Goal: Task Accomplishment & Management: Manage account settings

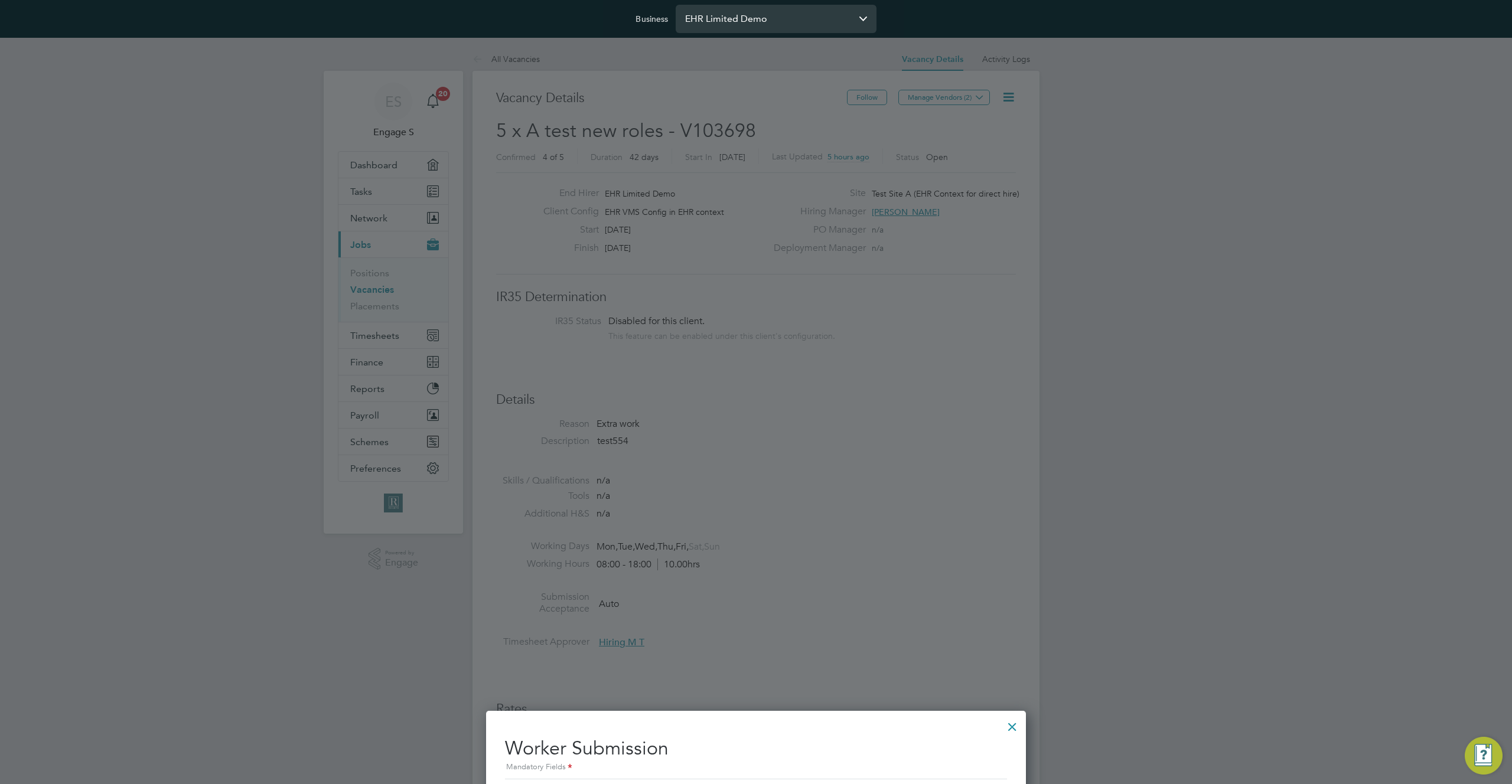
click at [742, 23] on input "EHR Limited Demo" at bounding box center [776, 19] width 201 height 28
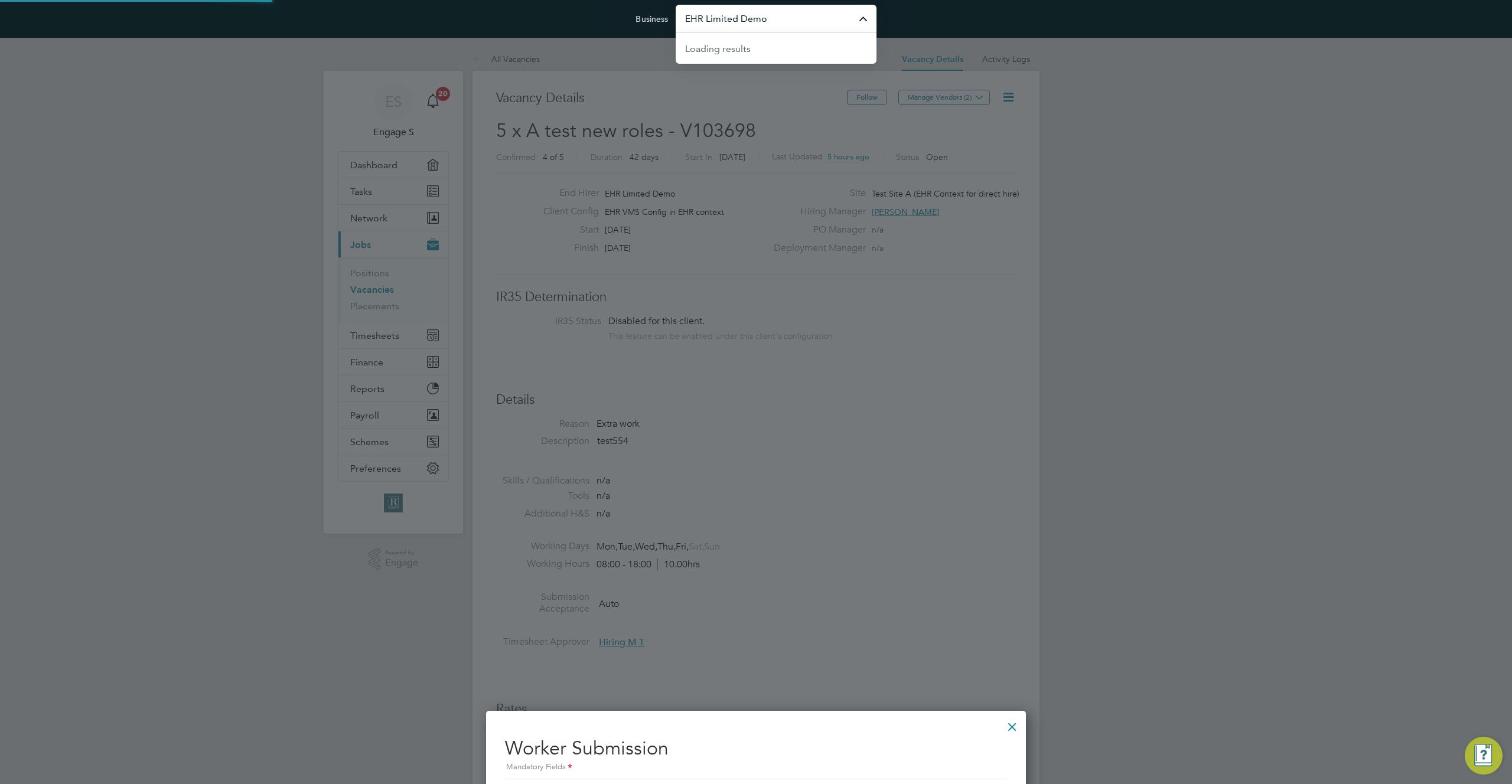
click at [742, 23] on input "EHR Limited Demo" at bounding box center [776, 19] width 201 height 28
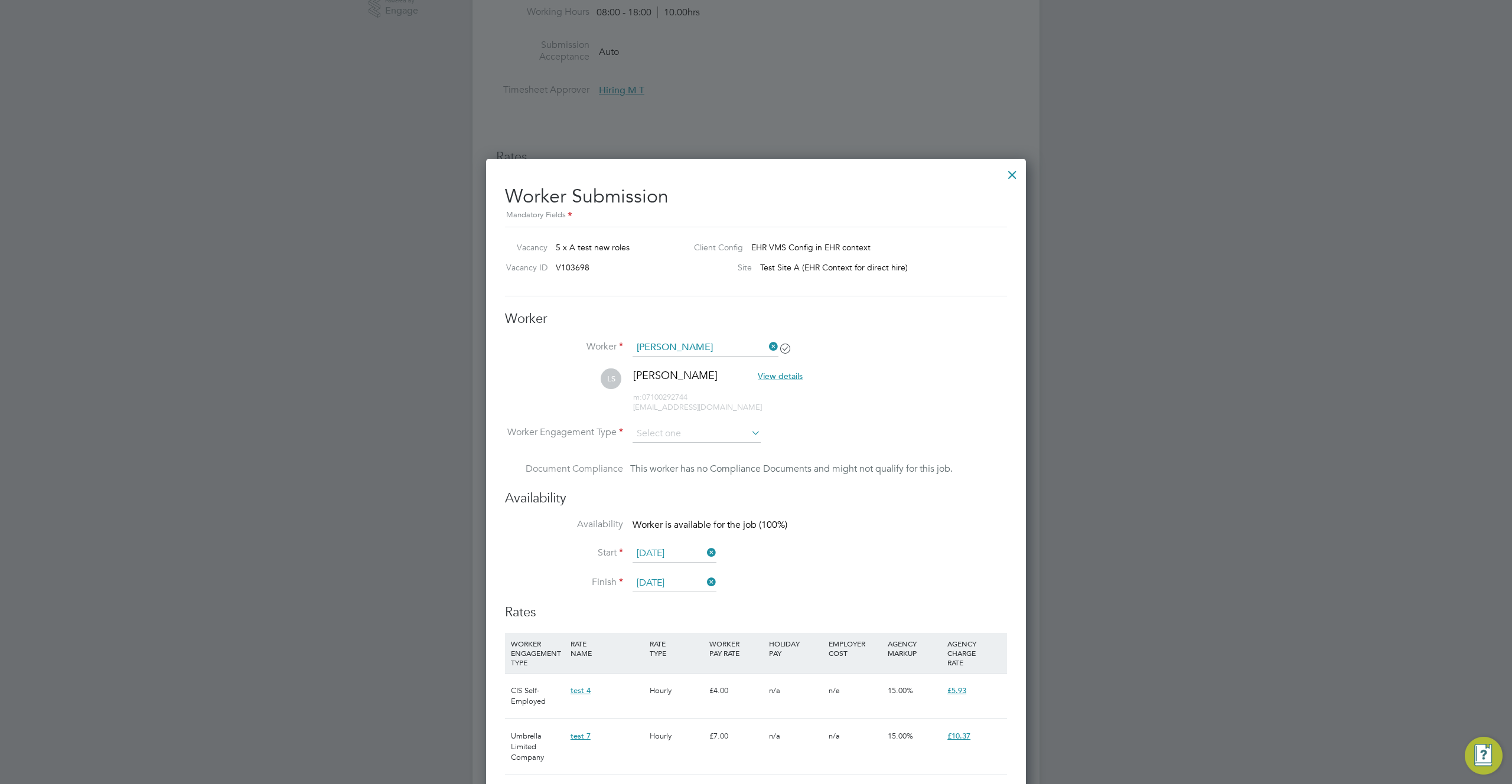
scroll to position [500, 0]
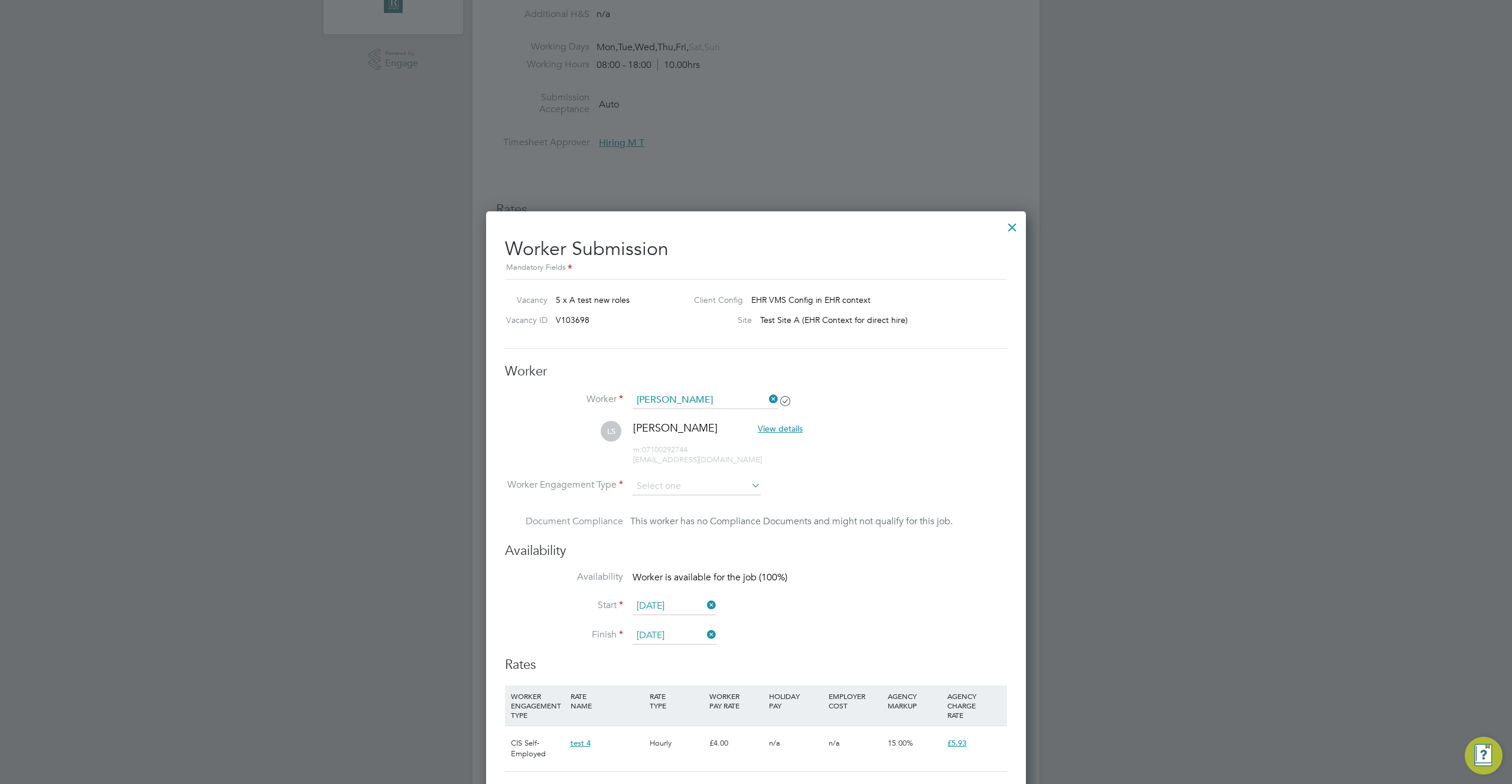
click at [1010, 225] on div at bounding box center [1012, 224] width 21 height 21
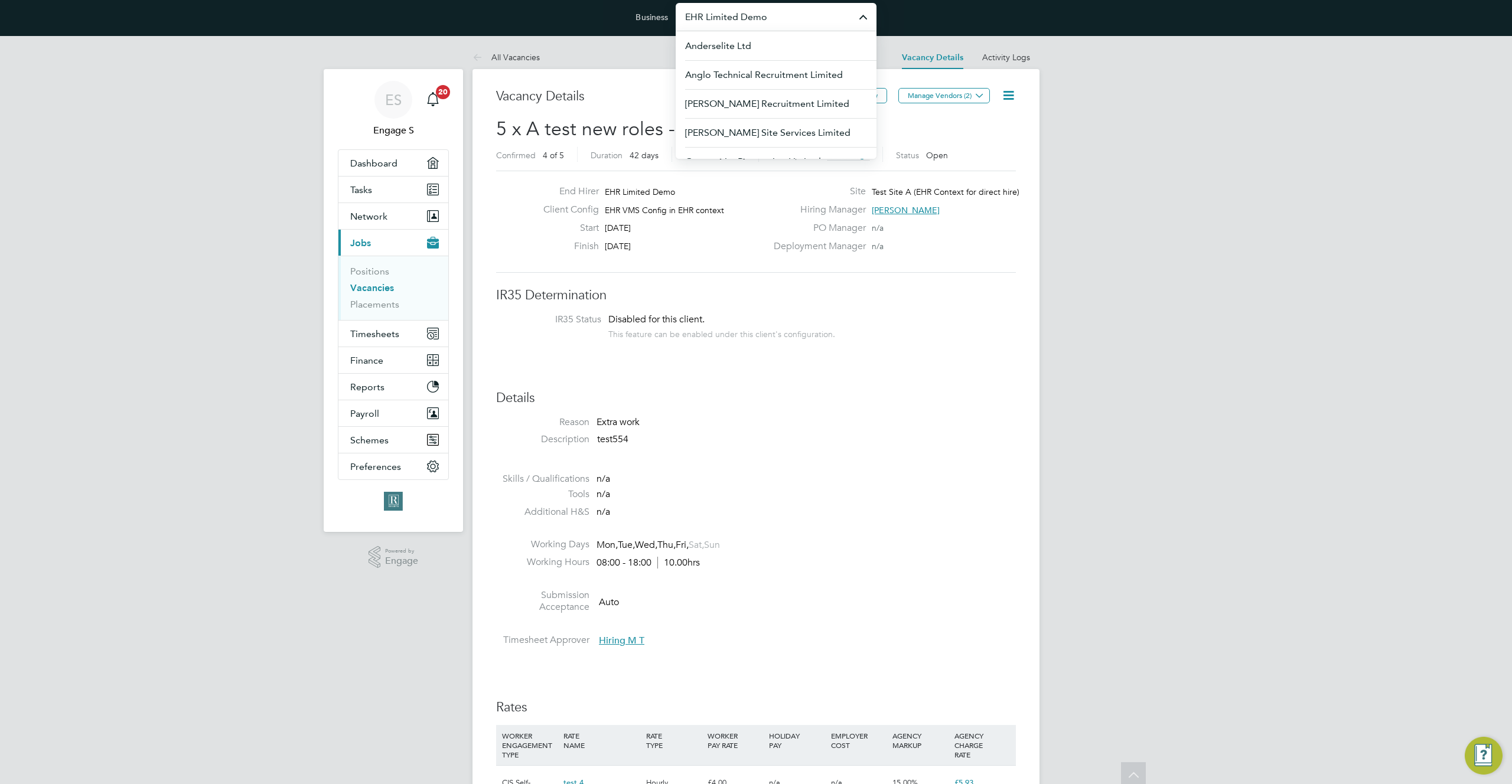
scroll to position [0, 0]
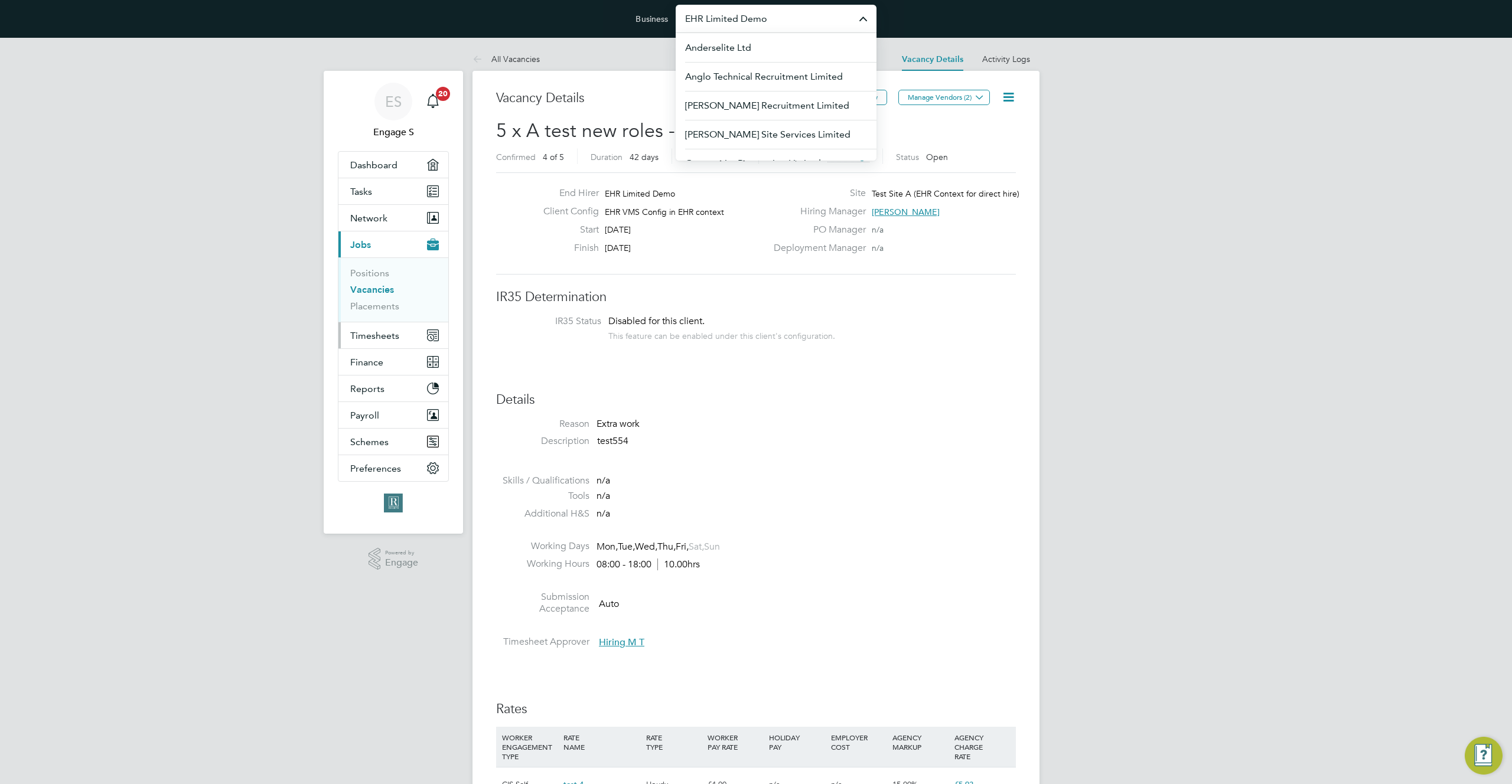
click at [378, 335] on span "Timesheets" at bounding box center [375, 335] width 49 height 12
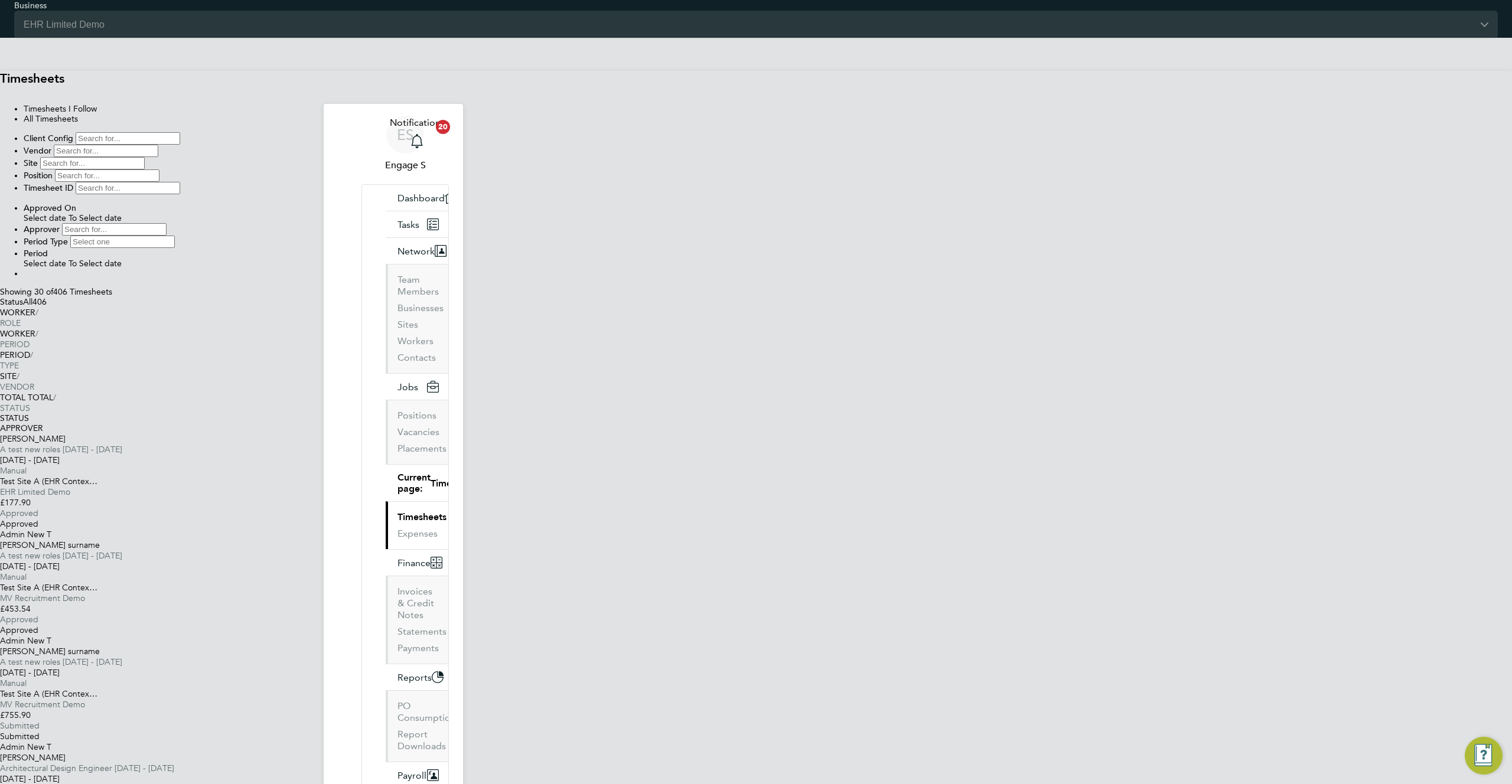
click at [66, 259] on span "Select date" at bounding box center [45, 264] width 42 height 10
click at [66, 213] on span "Select date" at bounding box center [45, 218] width 42 height 10
click at [70, 487] on span "EHR Limited Demo" at bounding box center [35, 492] width 70 height 11
click at [45, 660] on link "View Details" at bounding box center [22, 665] width 45 height 10
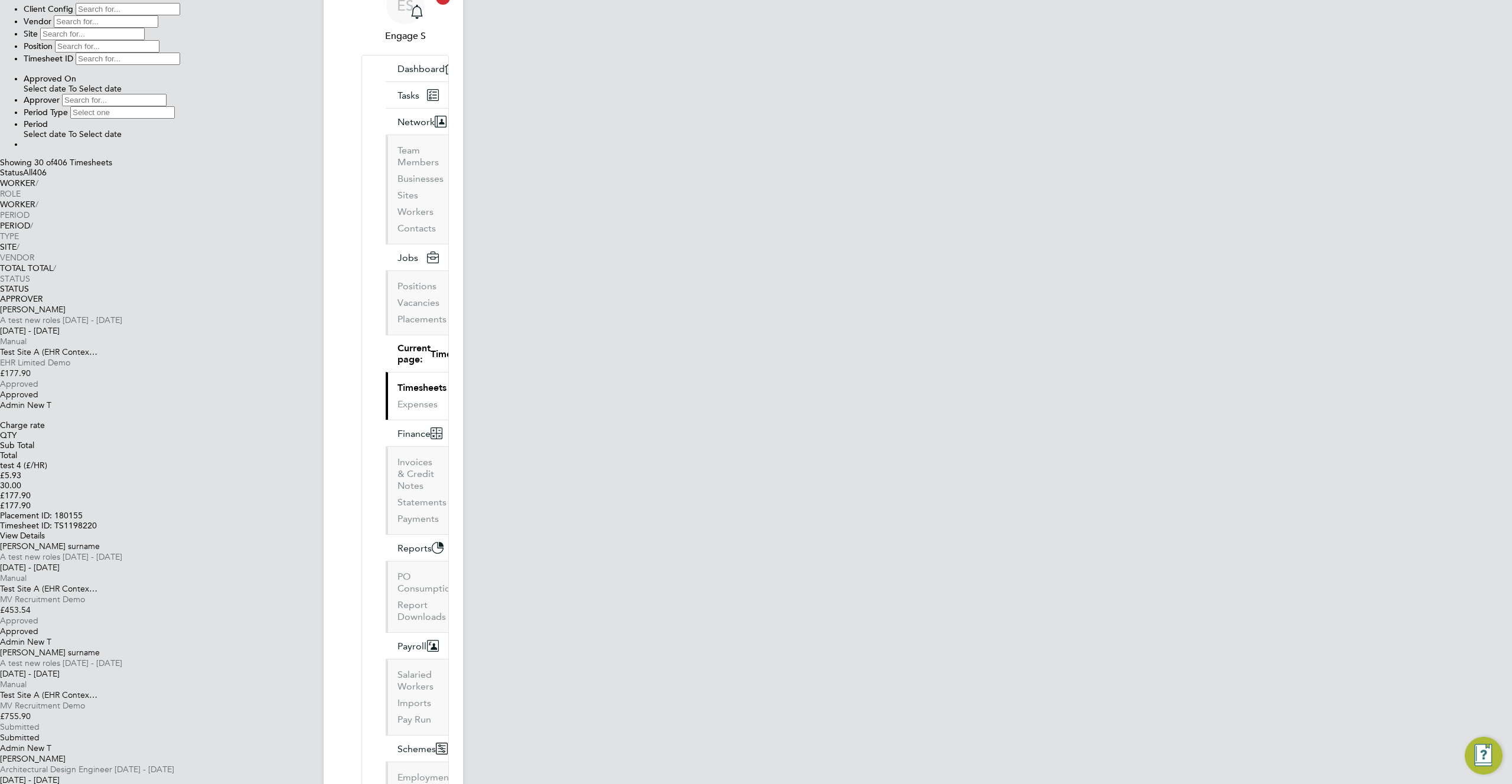
scroll to position [133, 0]
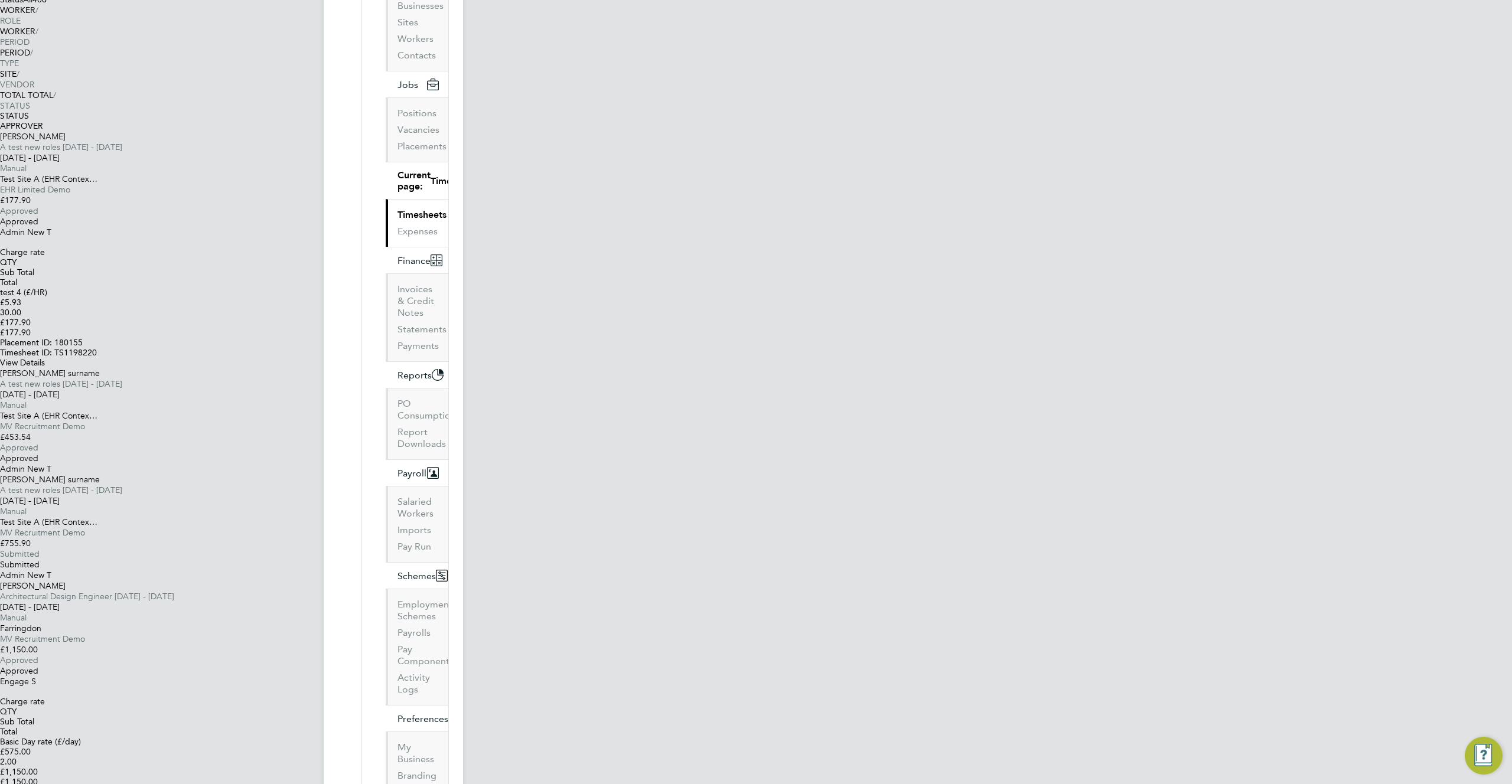
scroll to position [429, 0]
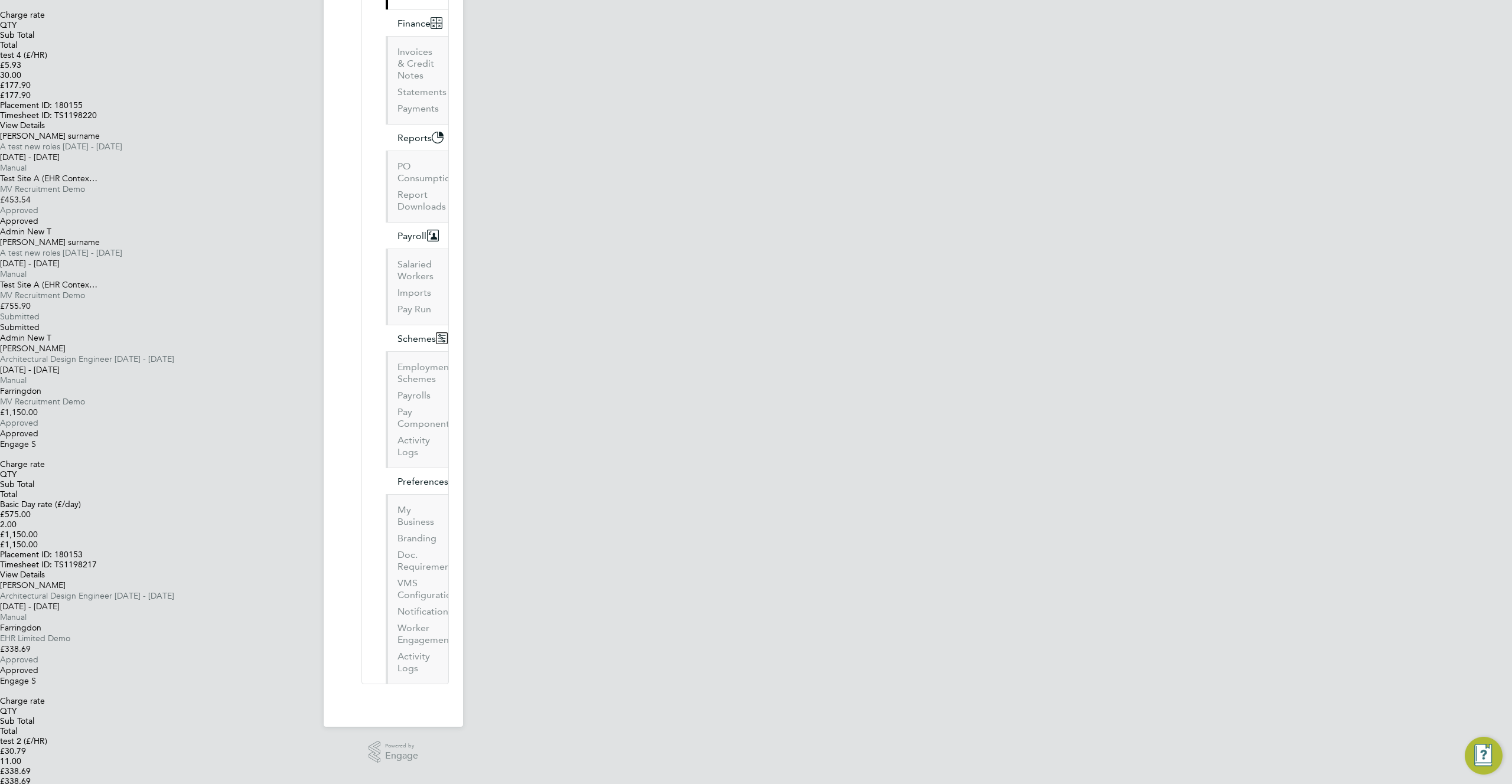
scroll to position [584, 0]
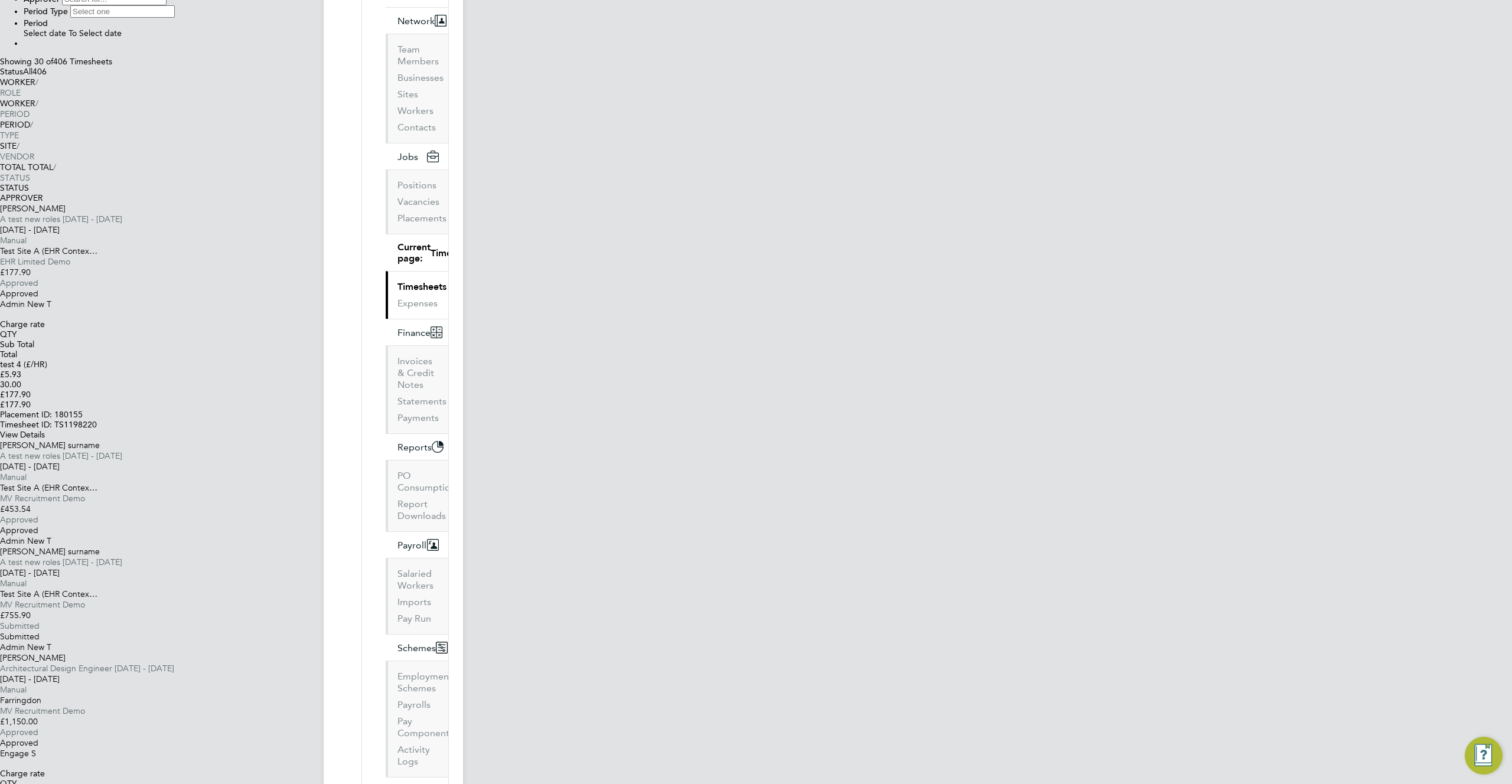
scroll to position [212, 0]
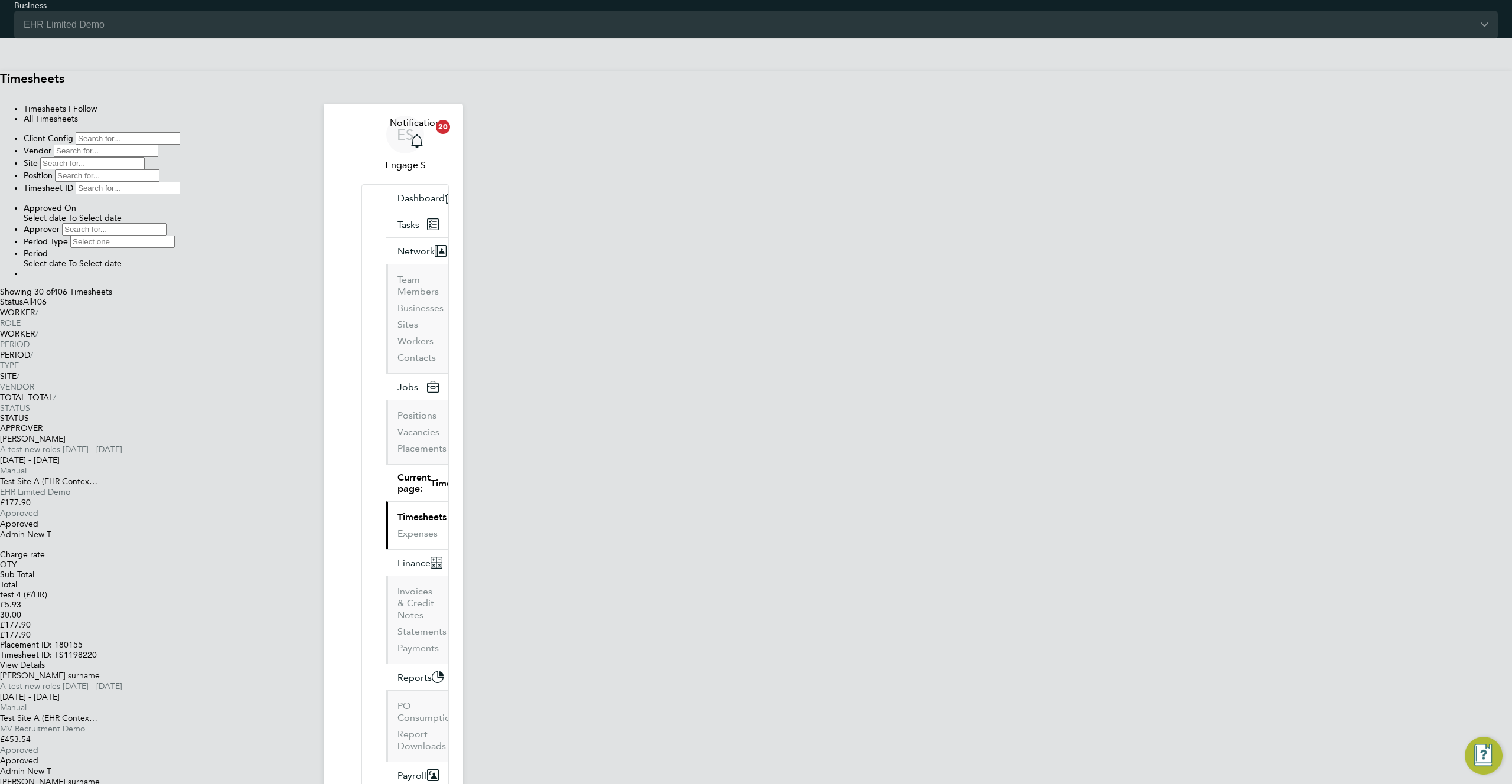
click at [66, 213] on span "Select date" at bounding box center [45, 218] width 42 height 10
click at [24, 276] on button "Filter" at bounding box center [24, 276] width 0 height 0
click at [0, 297] on icon at bounding box center [0, 297] width 0 height 0
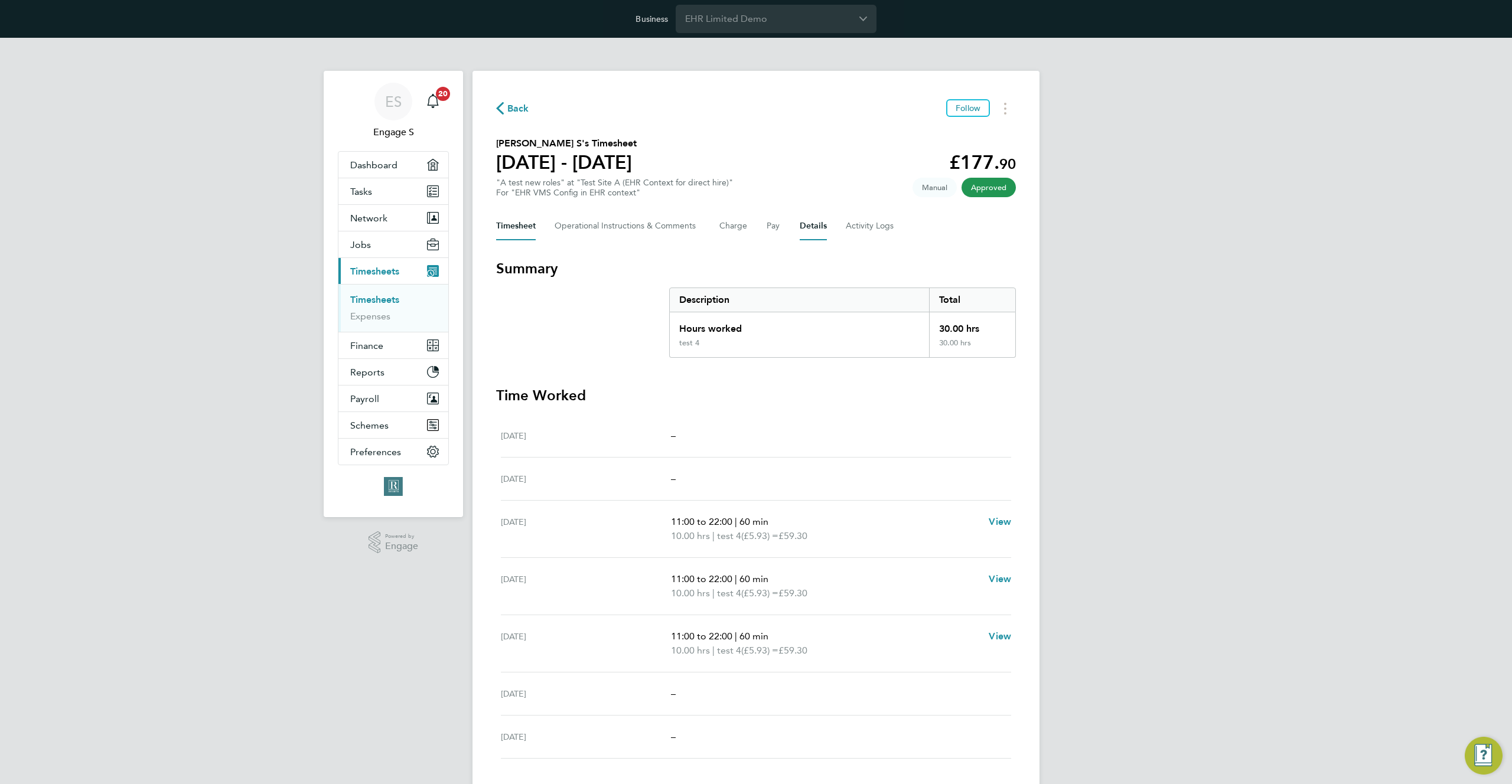
click at [815, 226] on button "Details" at bounding box center [813, 226] width 27 height 28
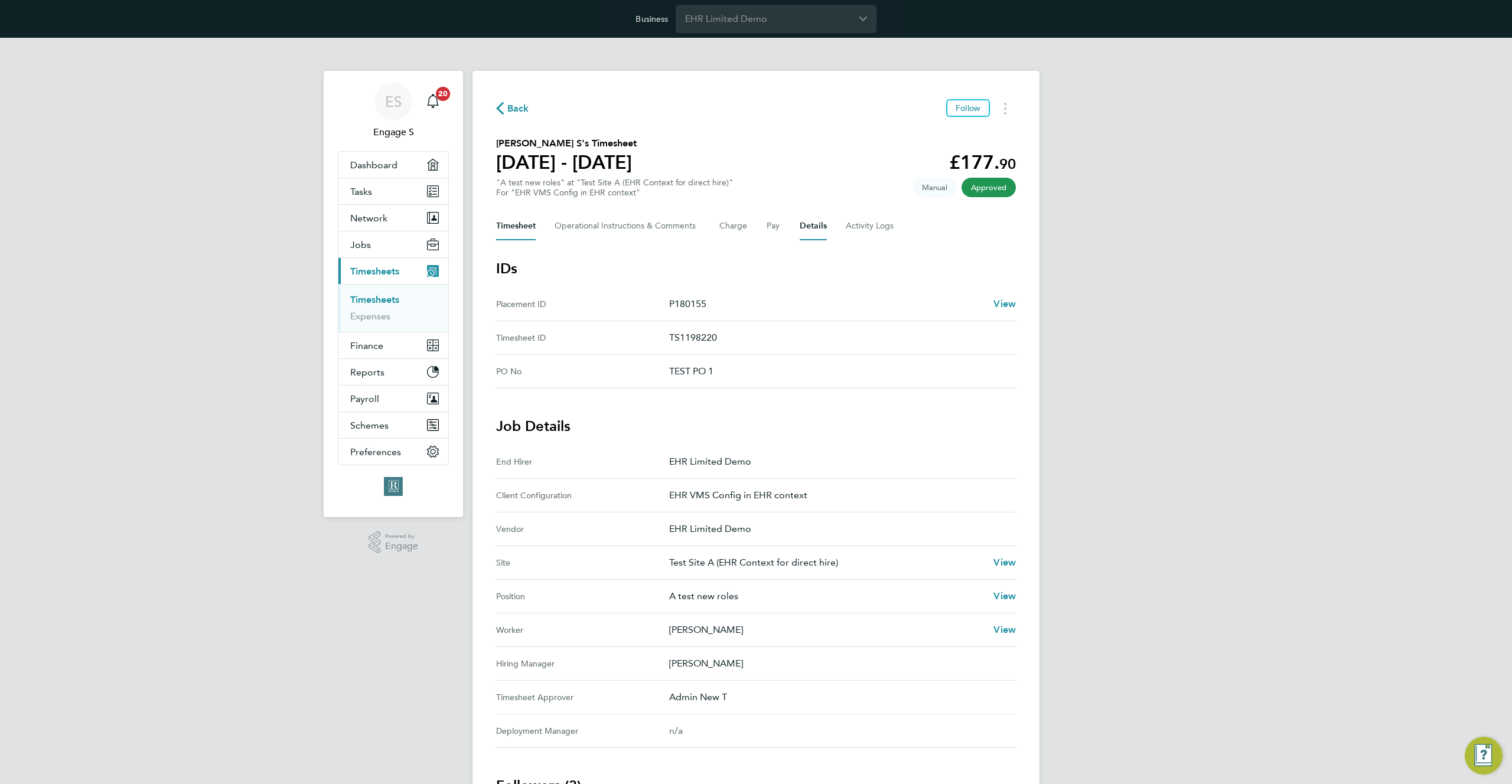
click at [519, 223] on button "Timesheet" at bounding box center [516, 226] width 39 height 28
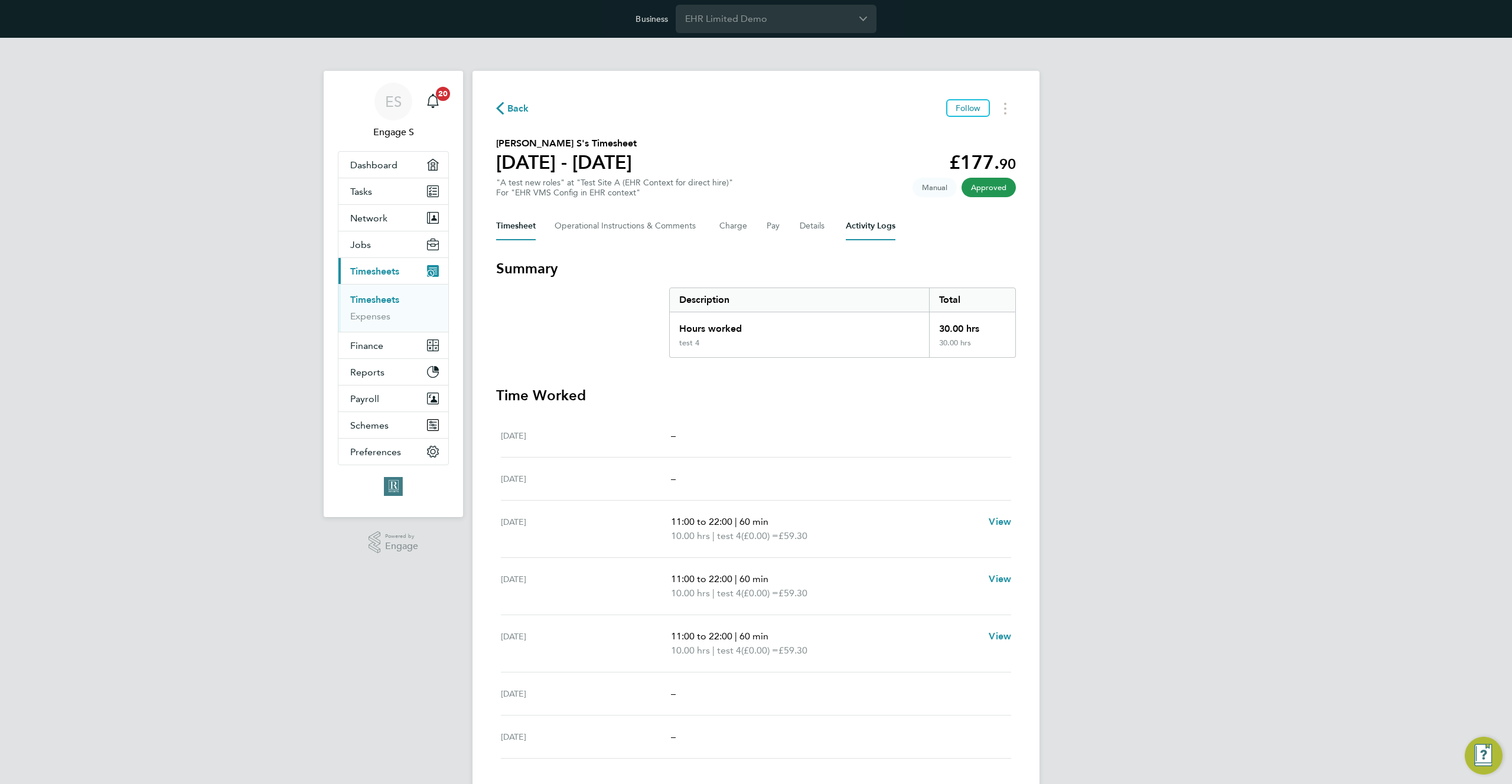
click at [875, 227] on Logs-tab "Activity Logs" at bounding box center [871, 226] width 50 height 28
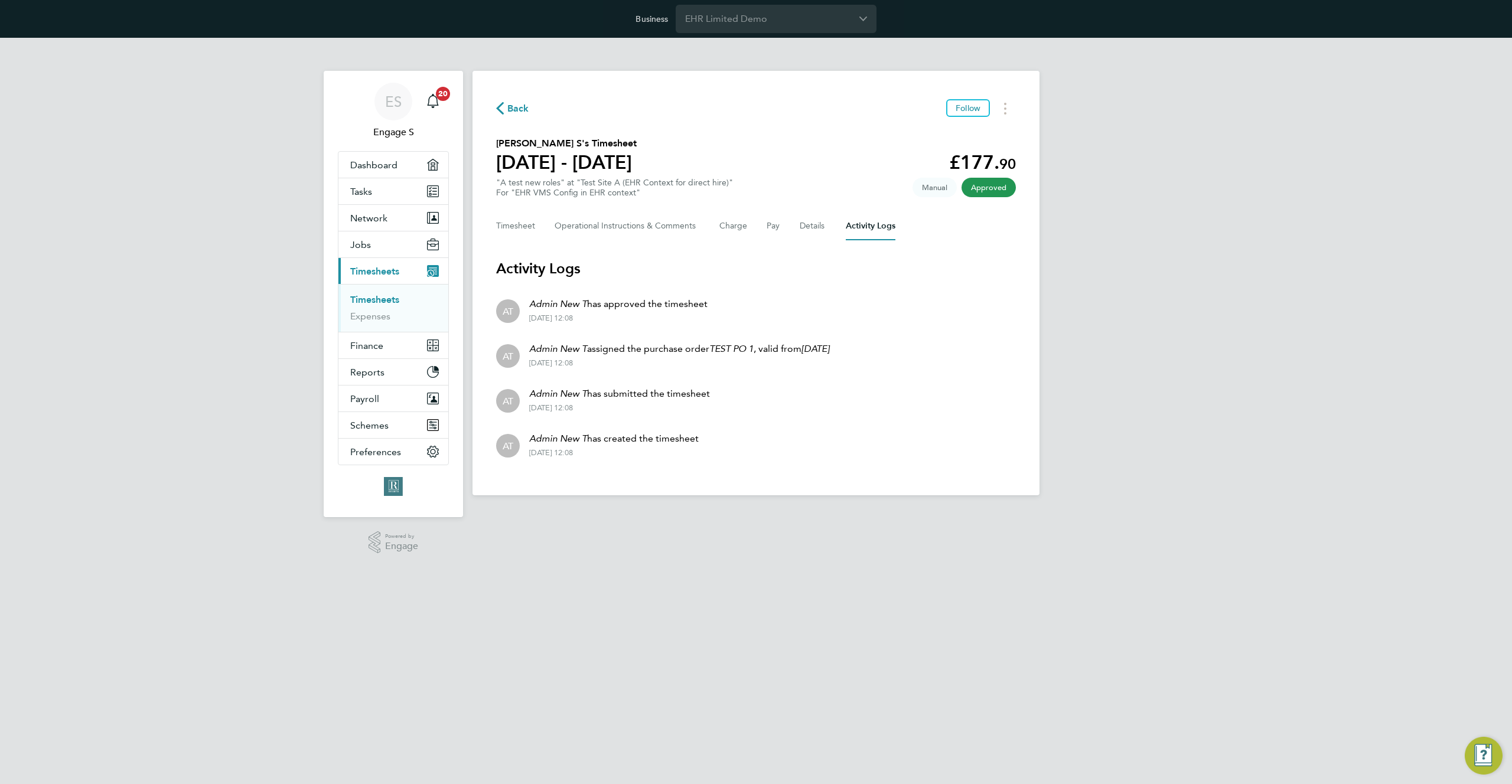
click at [508, 264] on h3 "Activity Logs" at bounding box center [756, 269] width 520 height 19
click at [514, 226] on button "Timesheet" at bounding box center [516, 226] width 39 height 28
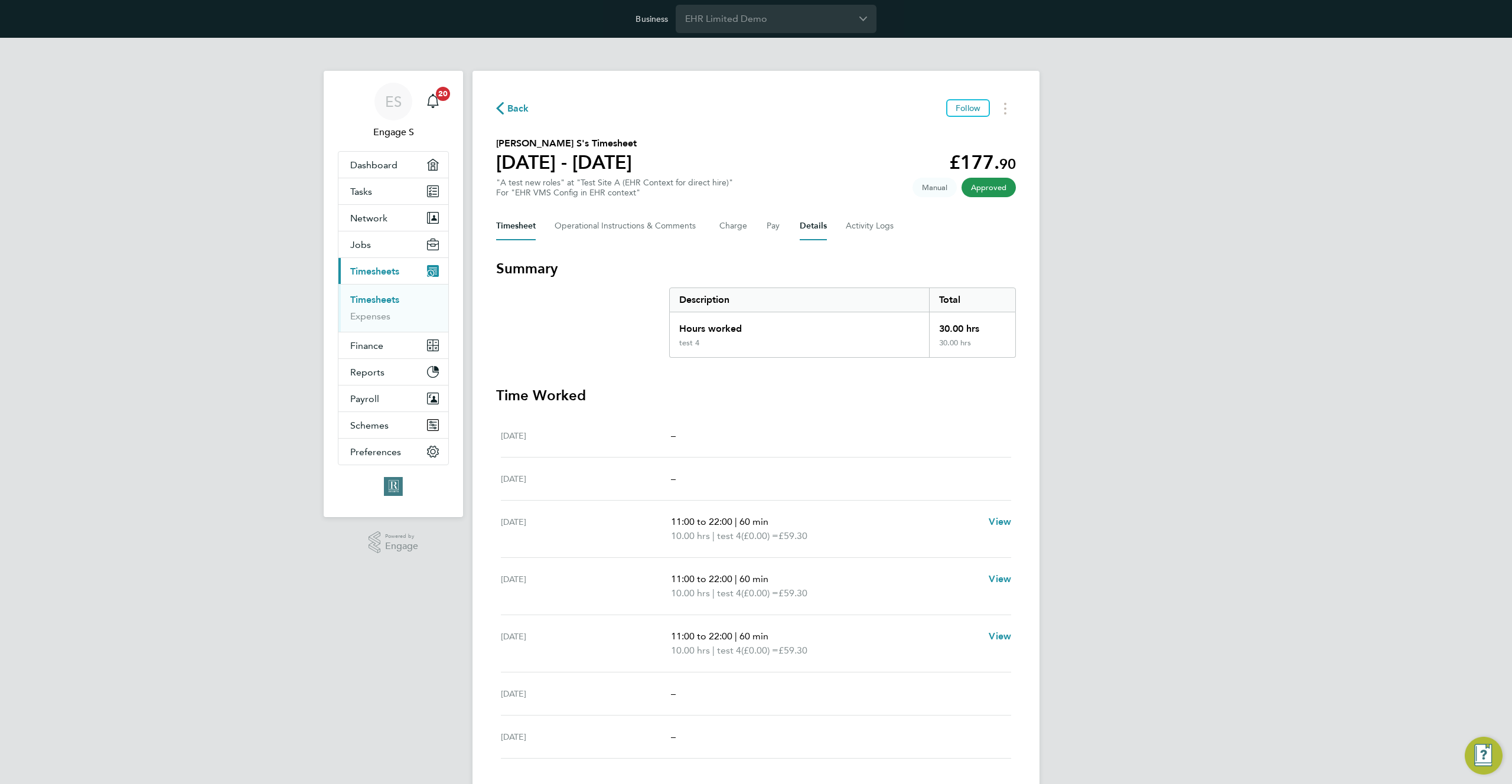
click at [807, 226] on button "Details" at bounding box center [813, 226] width 27 height 28
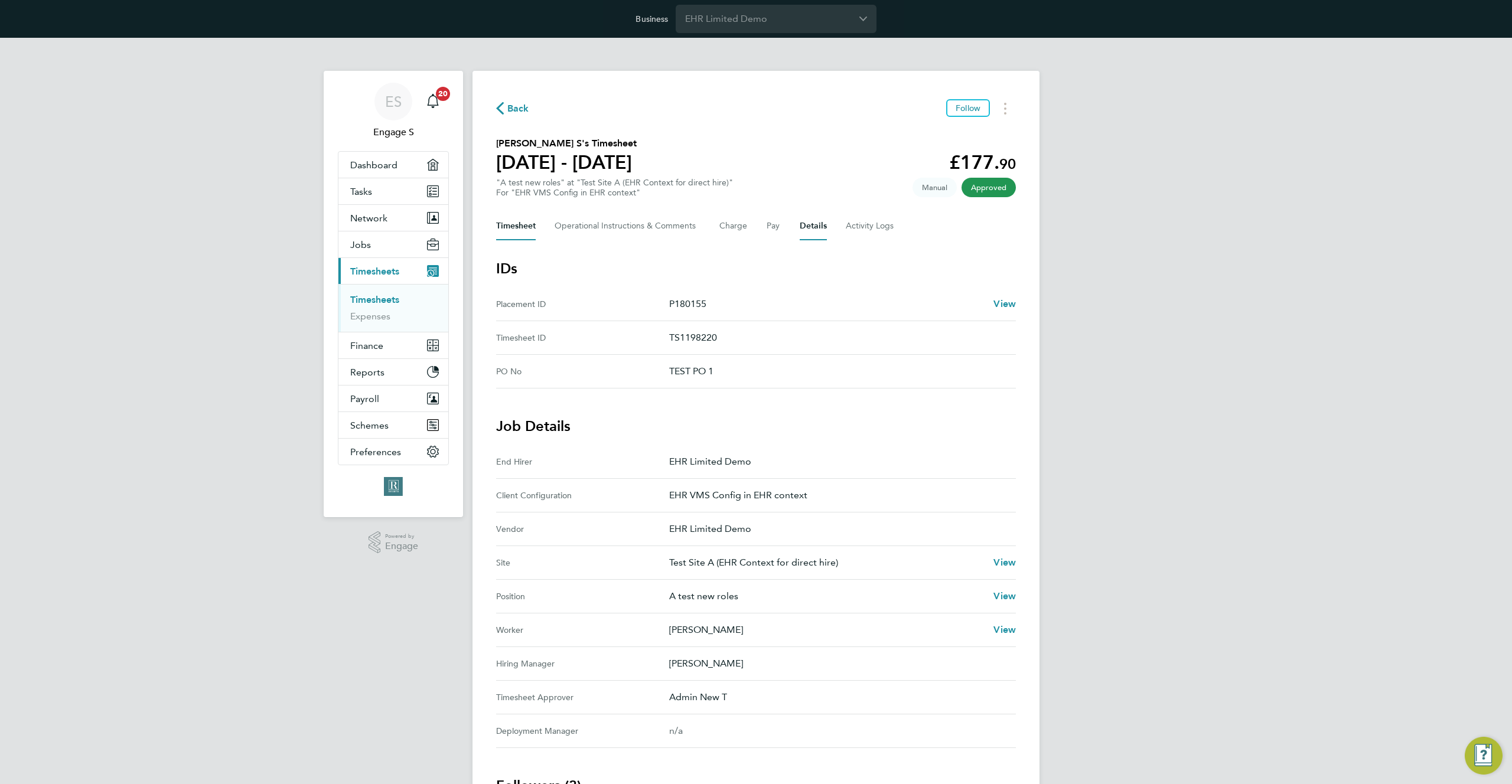
click at [509, 225] on button "Timesheet" at bounding box center [516, 226] width 39 height 28
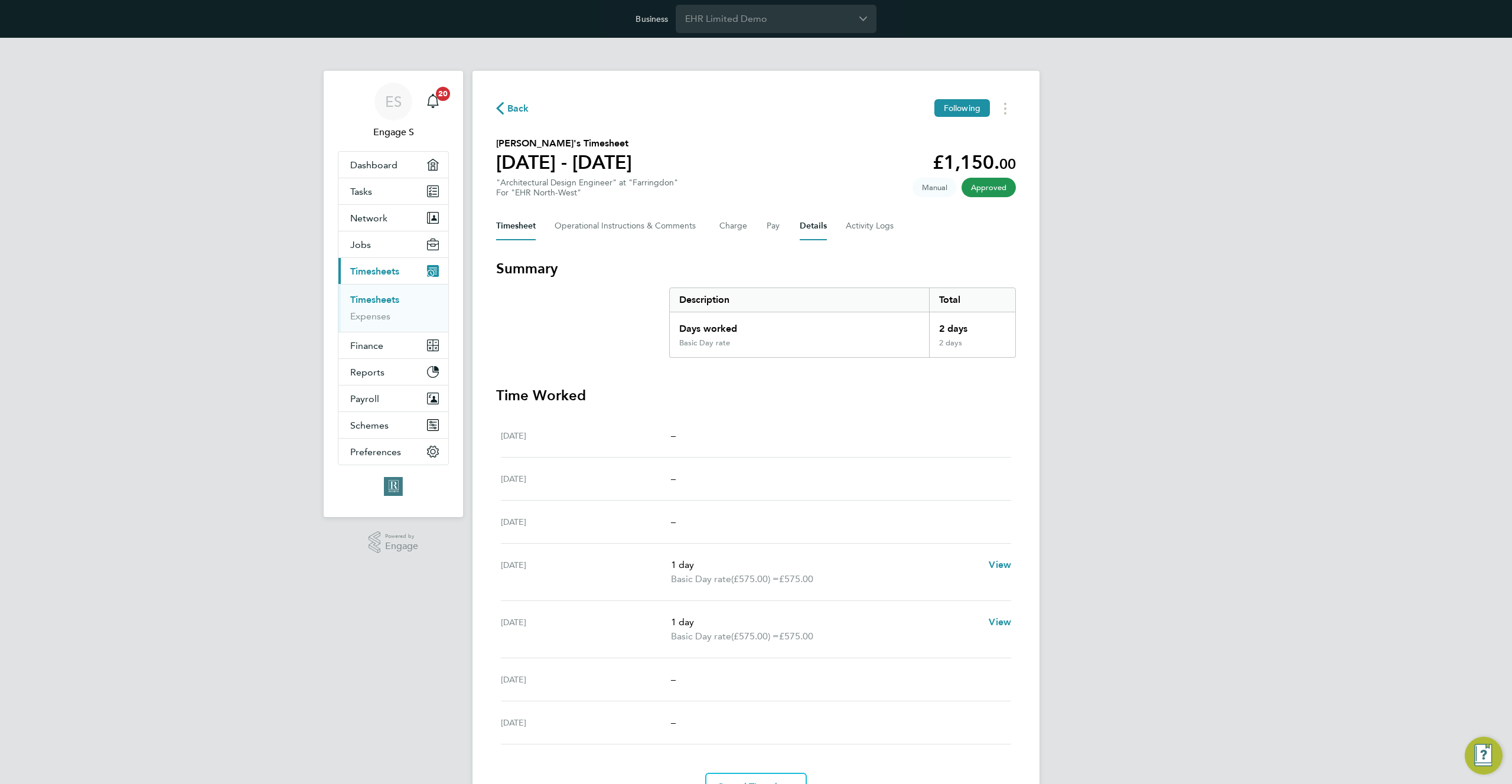
click at [808, 228] on button "Details" at bounding box center [813, 226] width 27 height 28
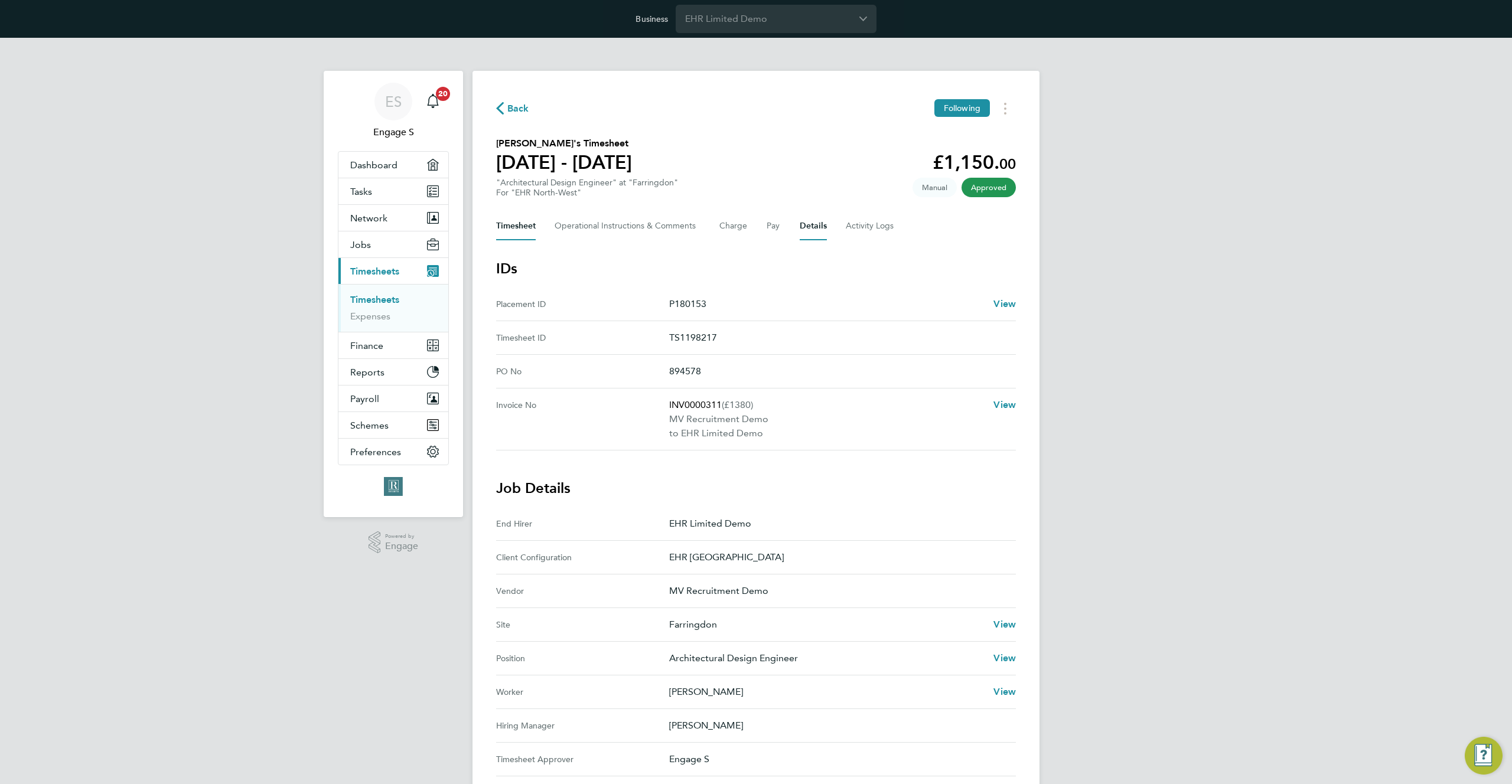
click at [517, 226] on button "Timesheet" at bounding box center [516, 226] width 39 height 28
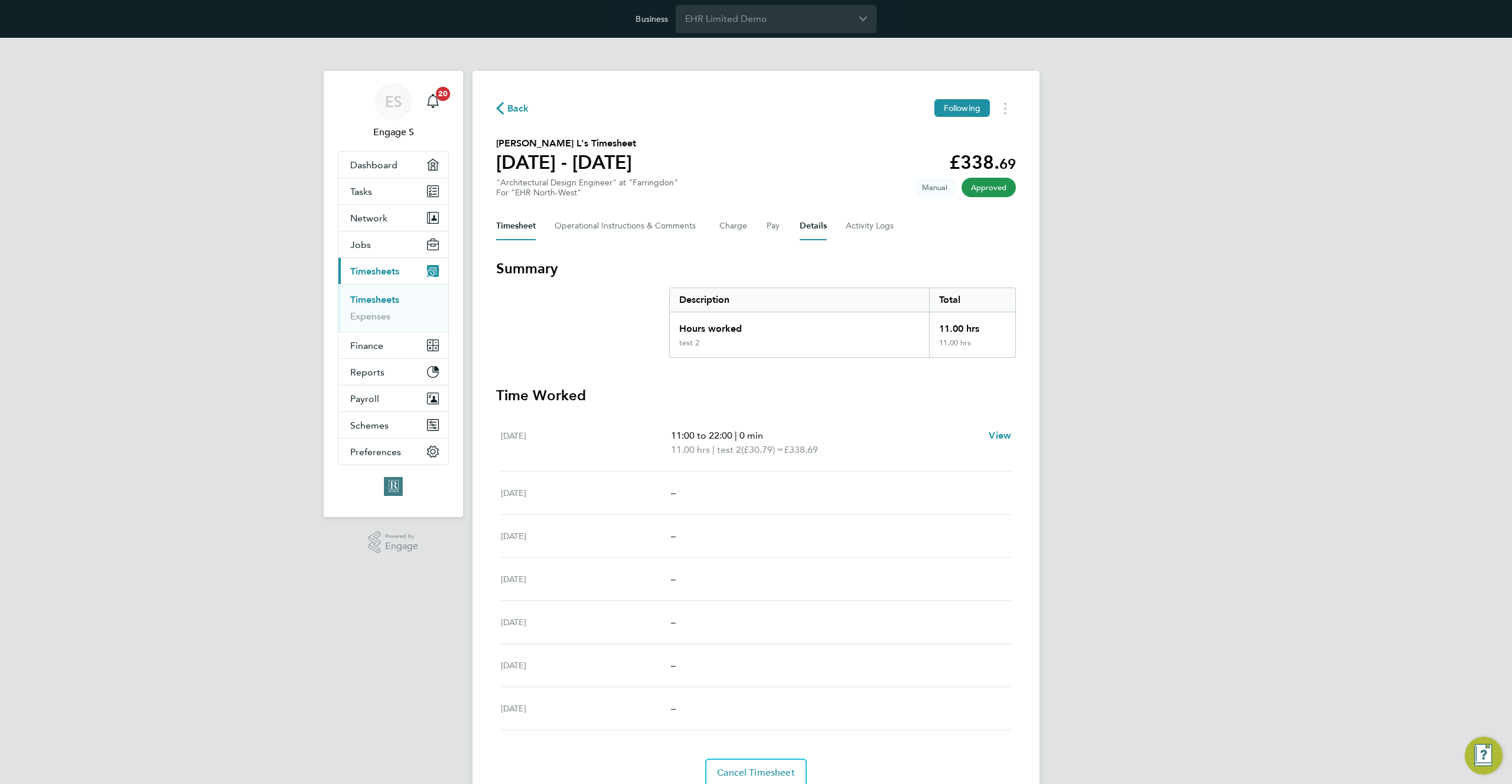
click at [809, 223] on button "Details" at bounding box center [813, 226] width 27 height 28
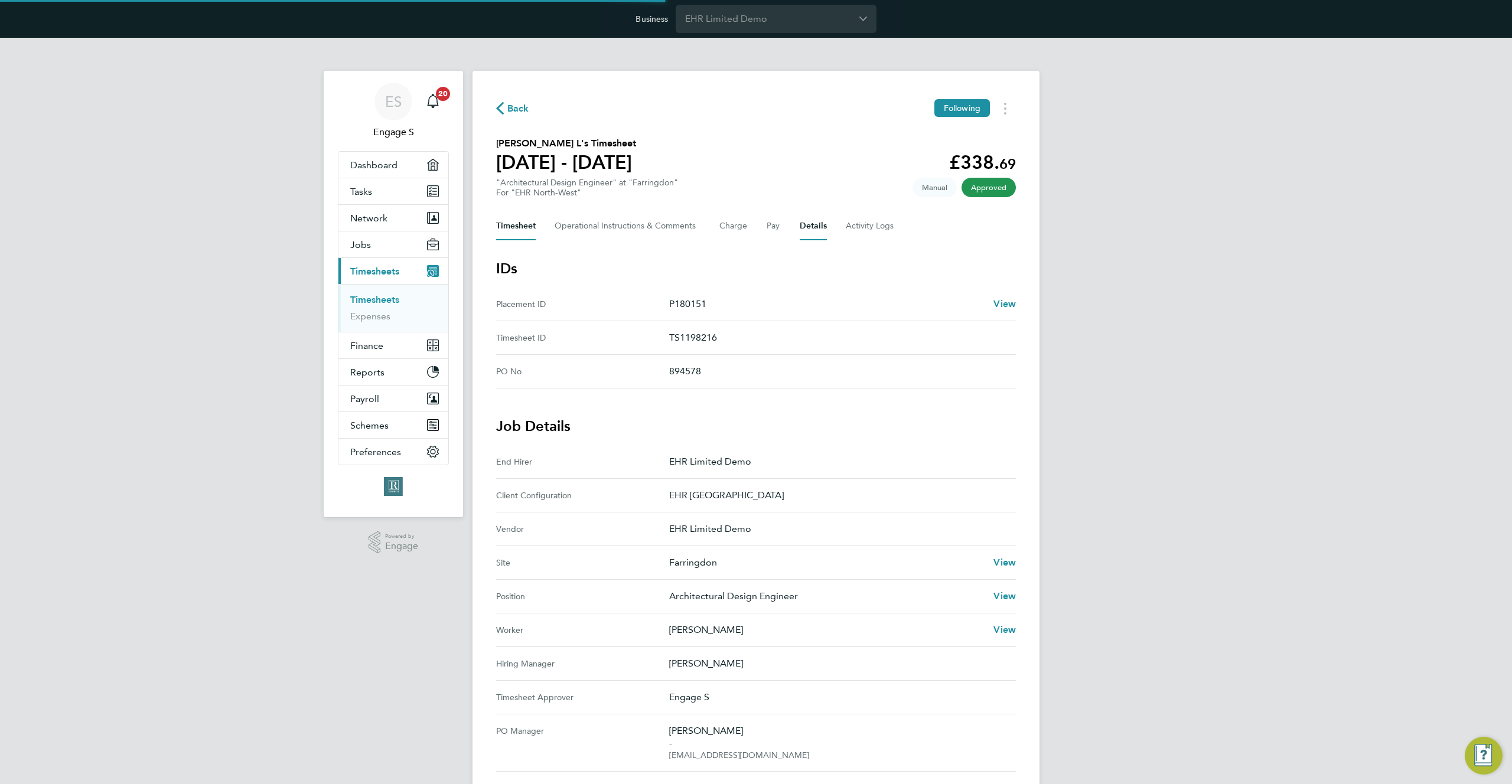
click at [499, 223] on button "Timesheet" at bounding box center [516, 226] width 39 height 28
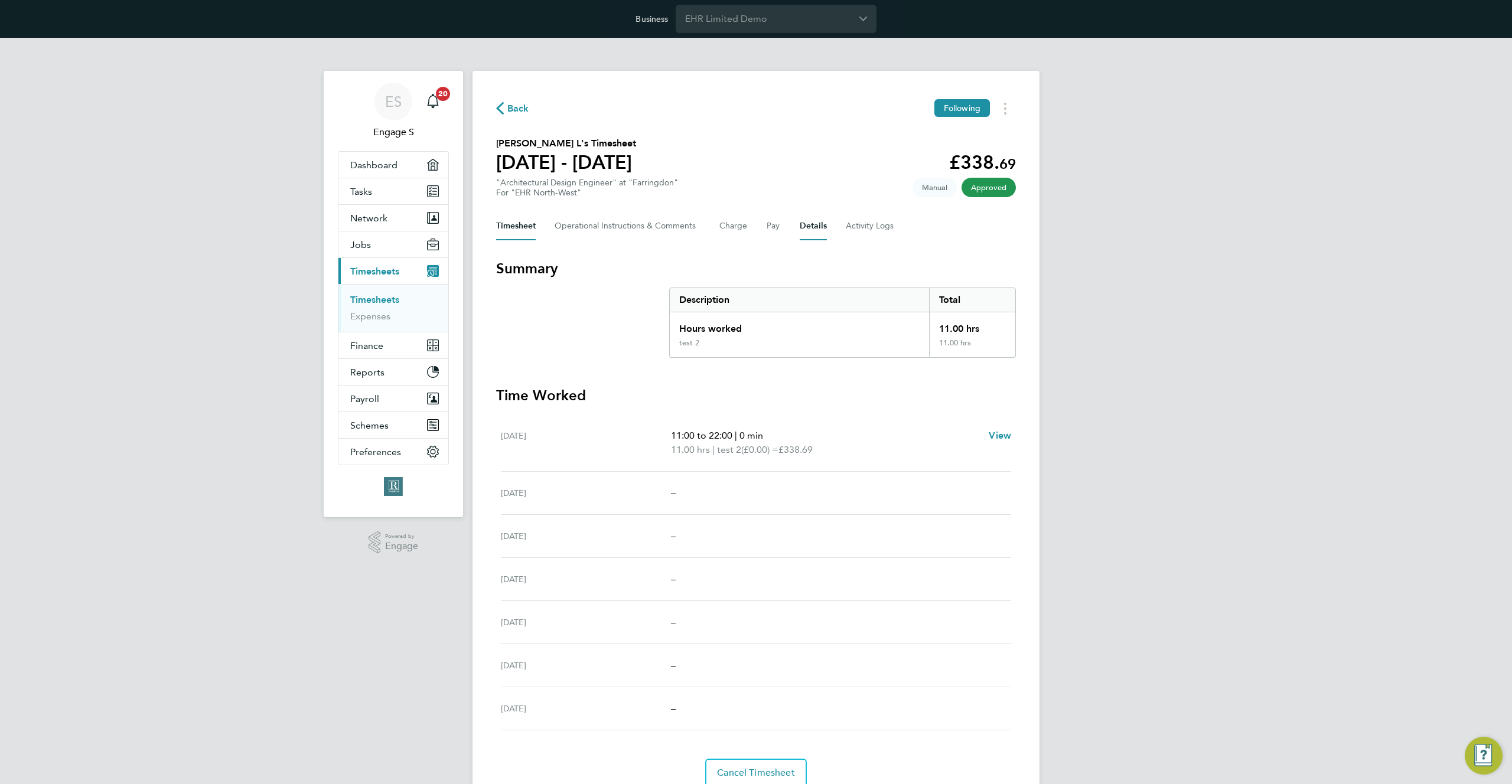
click at [815, 223] on button "Details" at bounding box center [813, 226] width 27 height 28
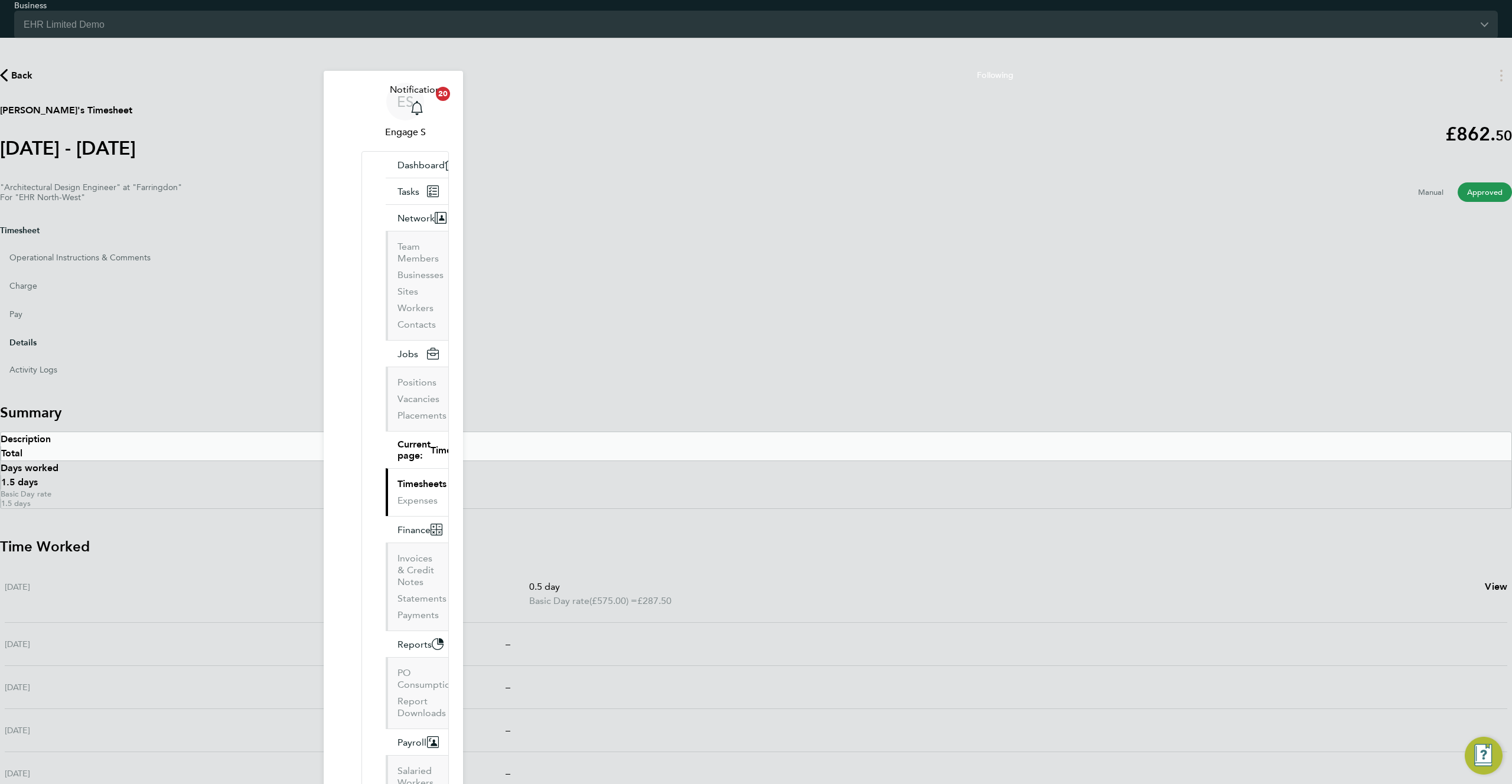
click at [36, 329] on button "Details" at bounding box center [23, 342] width 27 height 27
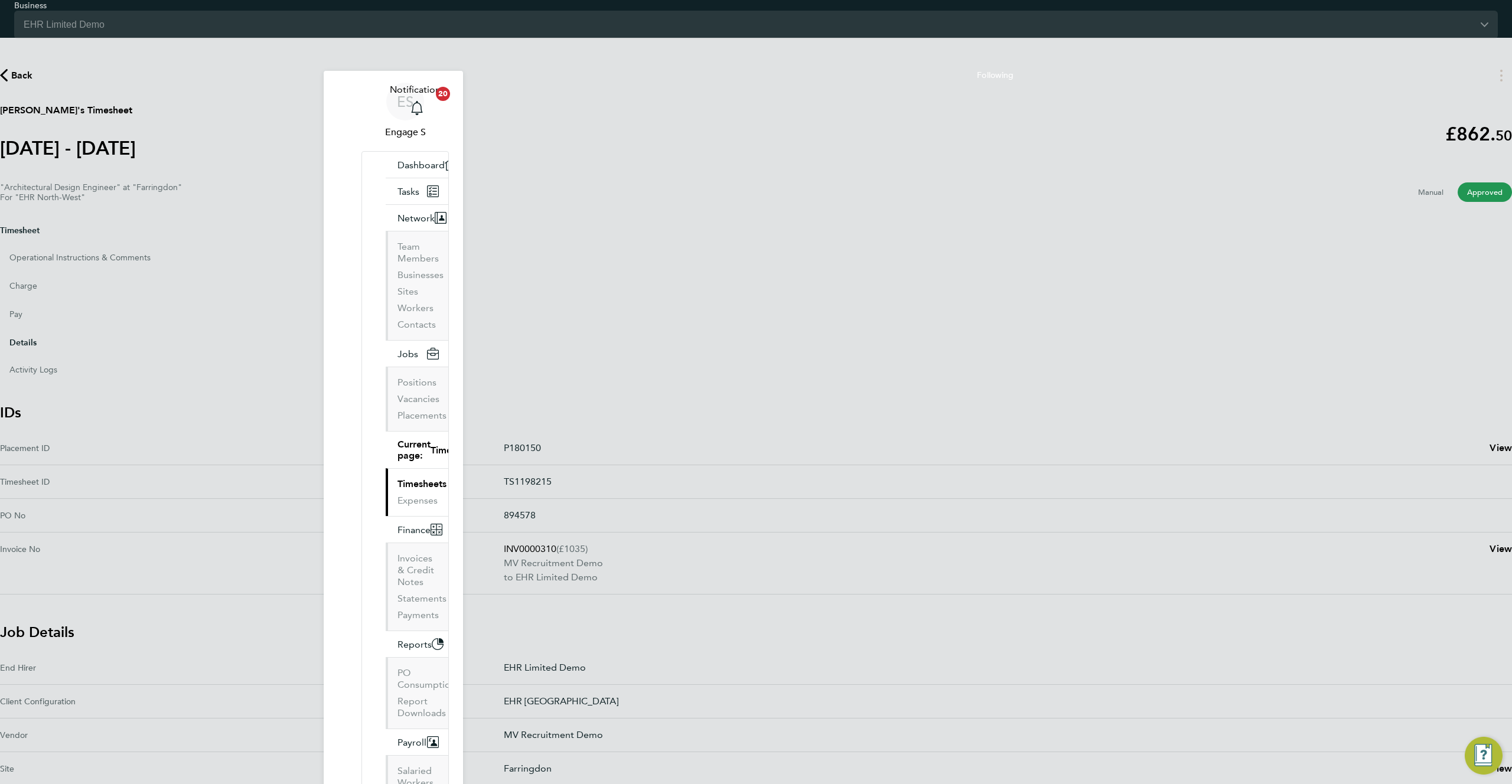
click at [39, 225] on button "Timesheet" at bounding box center [19, 230] width 39 height 27
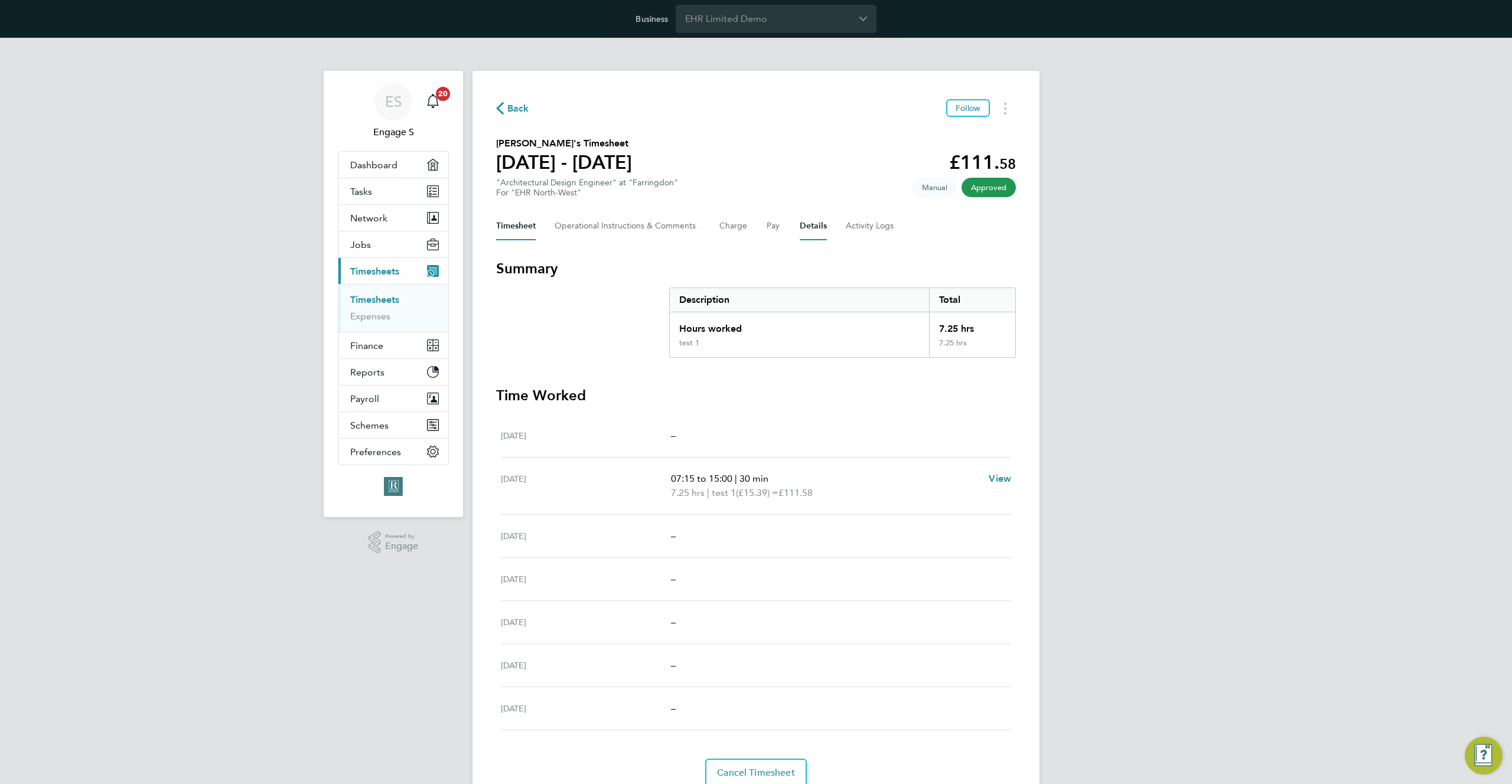
click at [808, 223] on button "Details" at bounding box center [813, 226] width 27 height 28
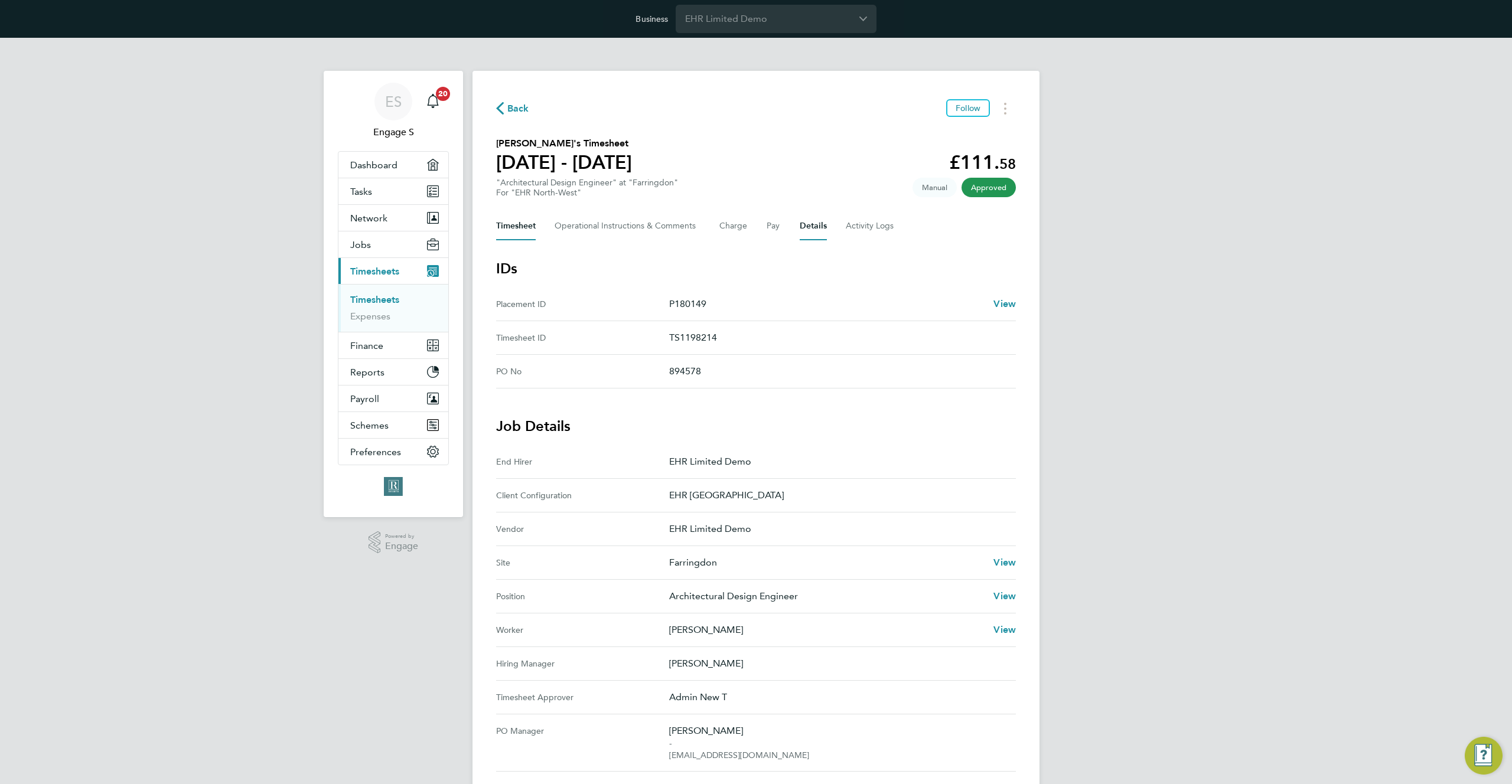
click at [506, 226] on button "Timesheet" at bounding box center [516, 226] width 39 height 28
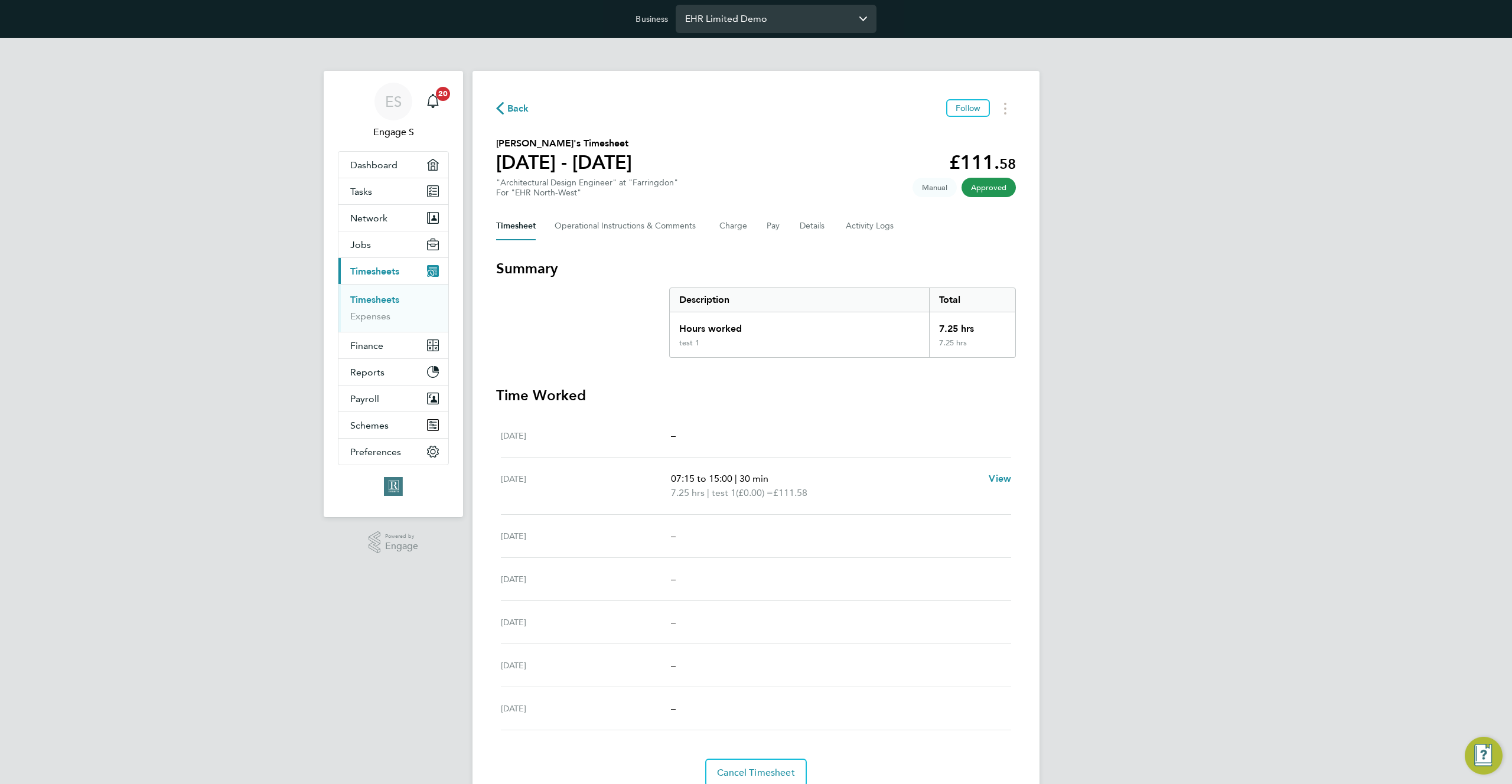
click at [767, 18] on input "EHR Limited Demo" at bounding box center [776, 19] width 201 height 28
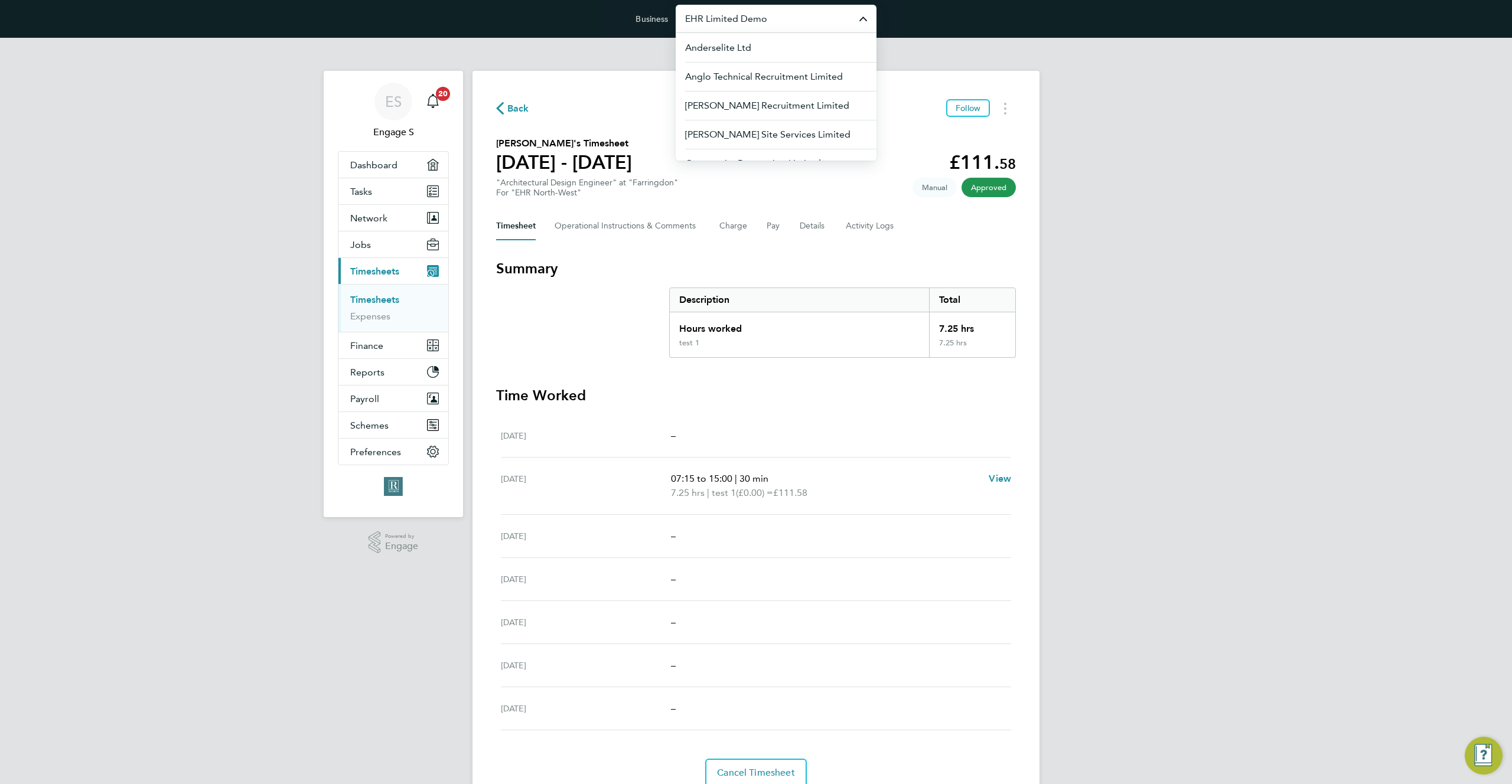
click at [846, 244] on div "Back Follow Peter P's Timesheet 30 Jun - 06 Jul 2025 £111. 58 "Architectural De…" at bounding box center [756, 443] width 567 height 745
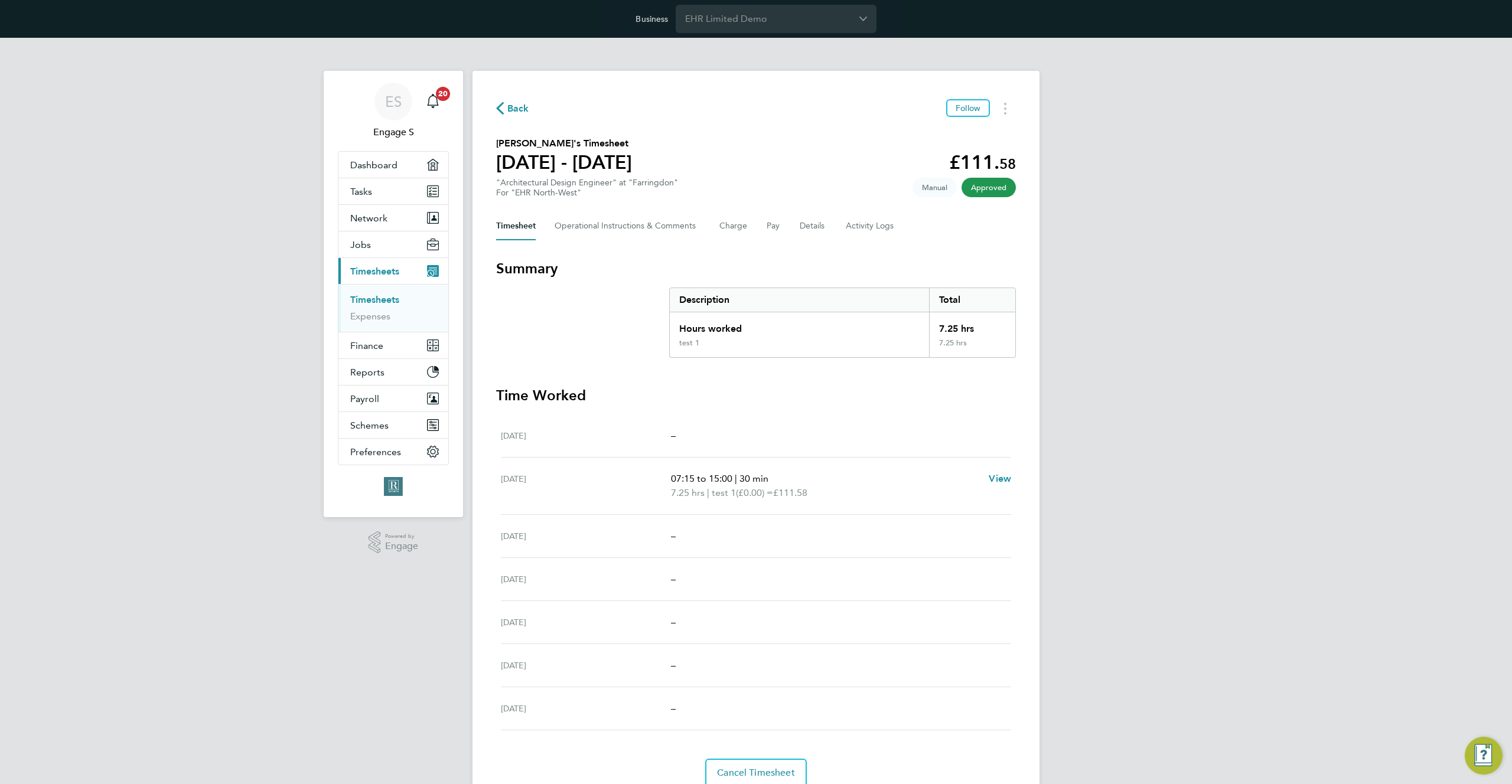
drag, startPoint x: 845, startPoint y: 244, endPoint x: 718, endPoint y: 264, distance: 128.6
click at [718, 264] on h3 "Summary" at bounding box center [756, 269] width 520 height 19
click at [805, 225] on button "Details" at bounding box center [813, 226] width 27 height 28
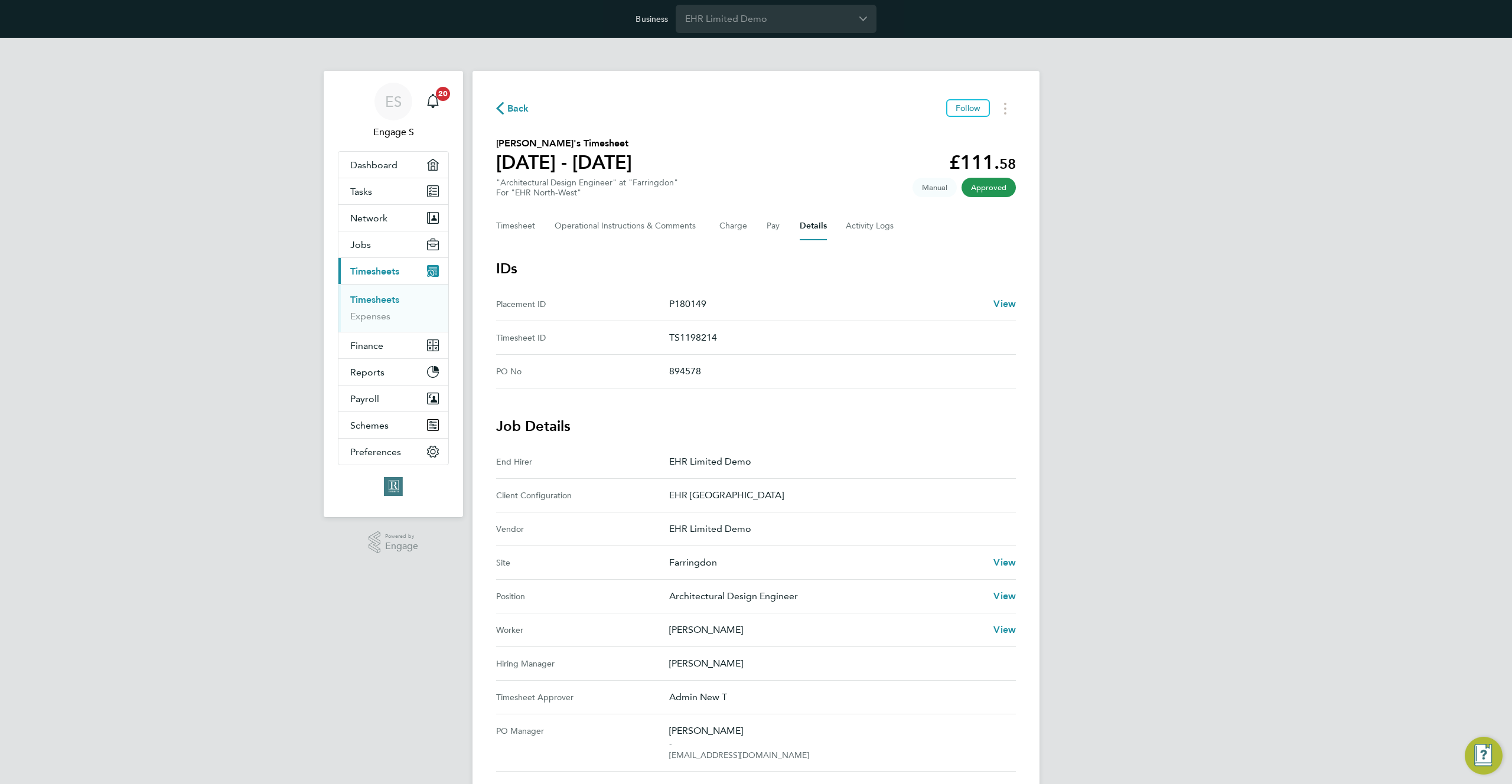
click at [384, 300] on link "Timesheets" at bounding box center [375, 300] width 49 height 12
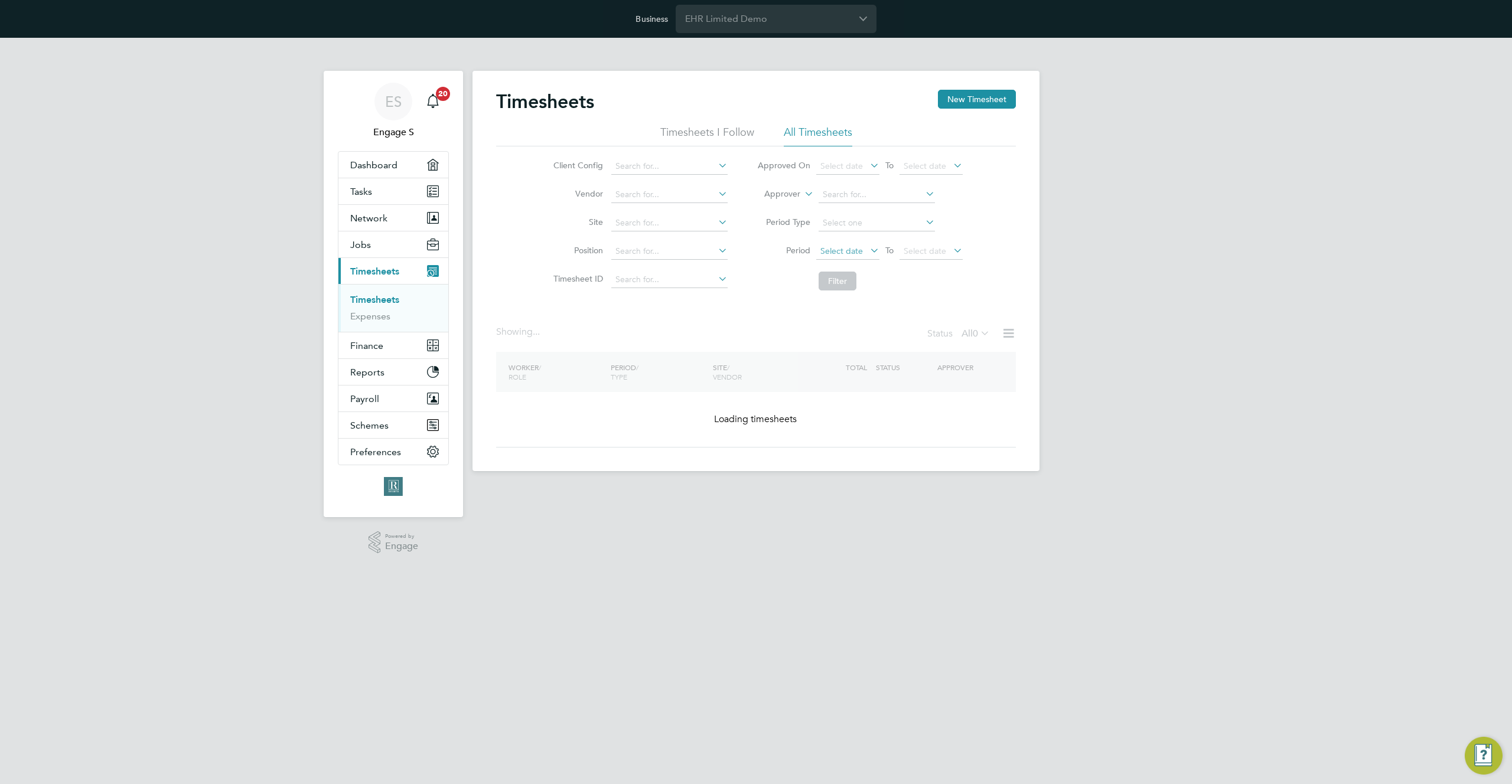
click at [848, 251] on span "Select date" at bounding box center [842, 251] width 42 height 11
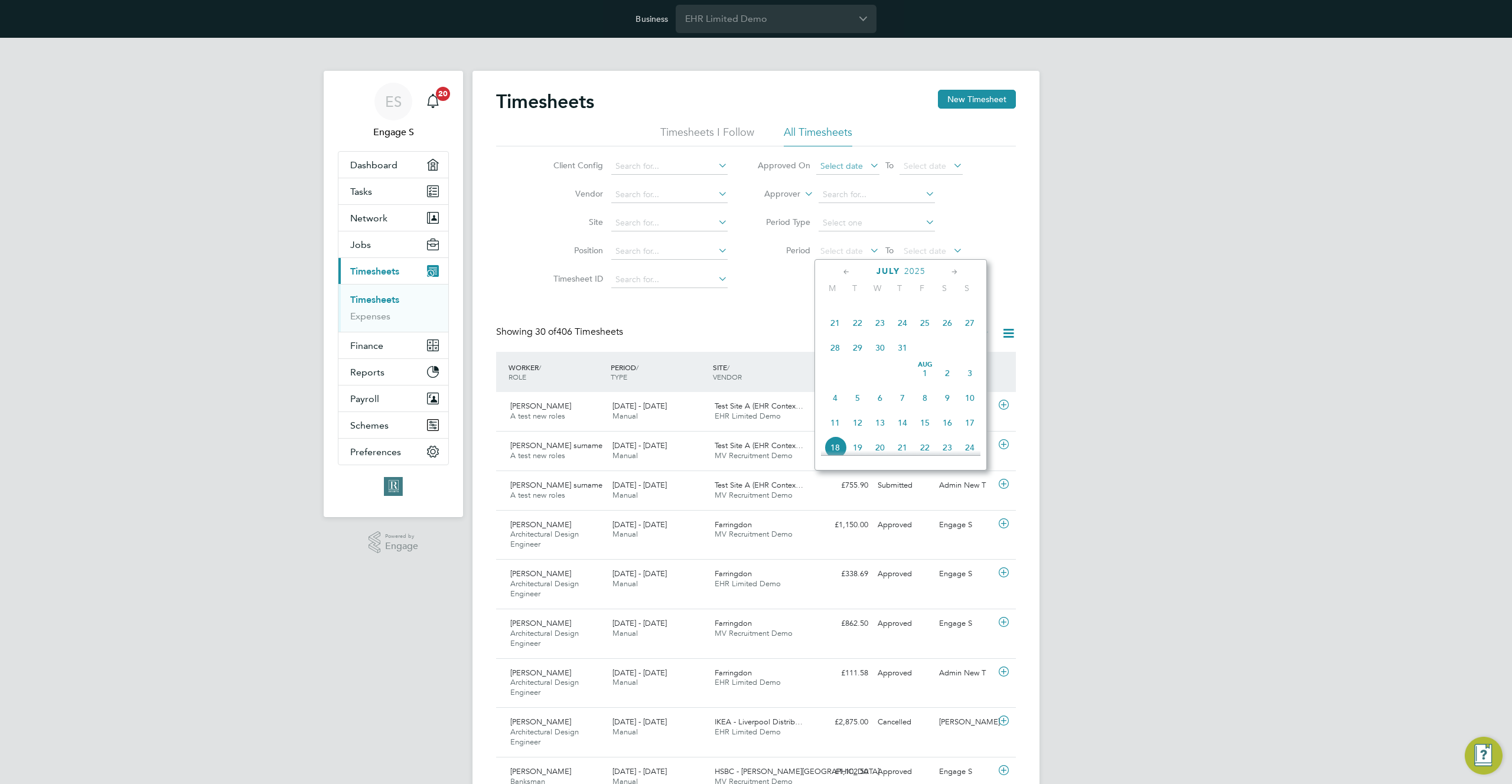
click at [839, 172] on span "Select date" at bounding box center [848, 167] width 63 height 16
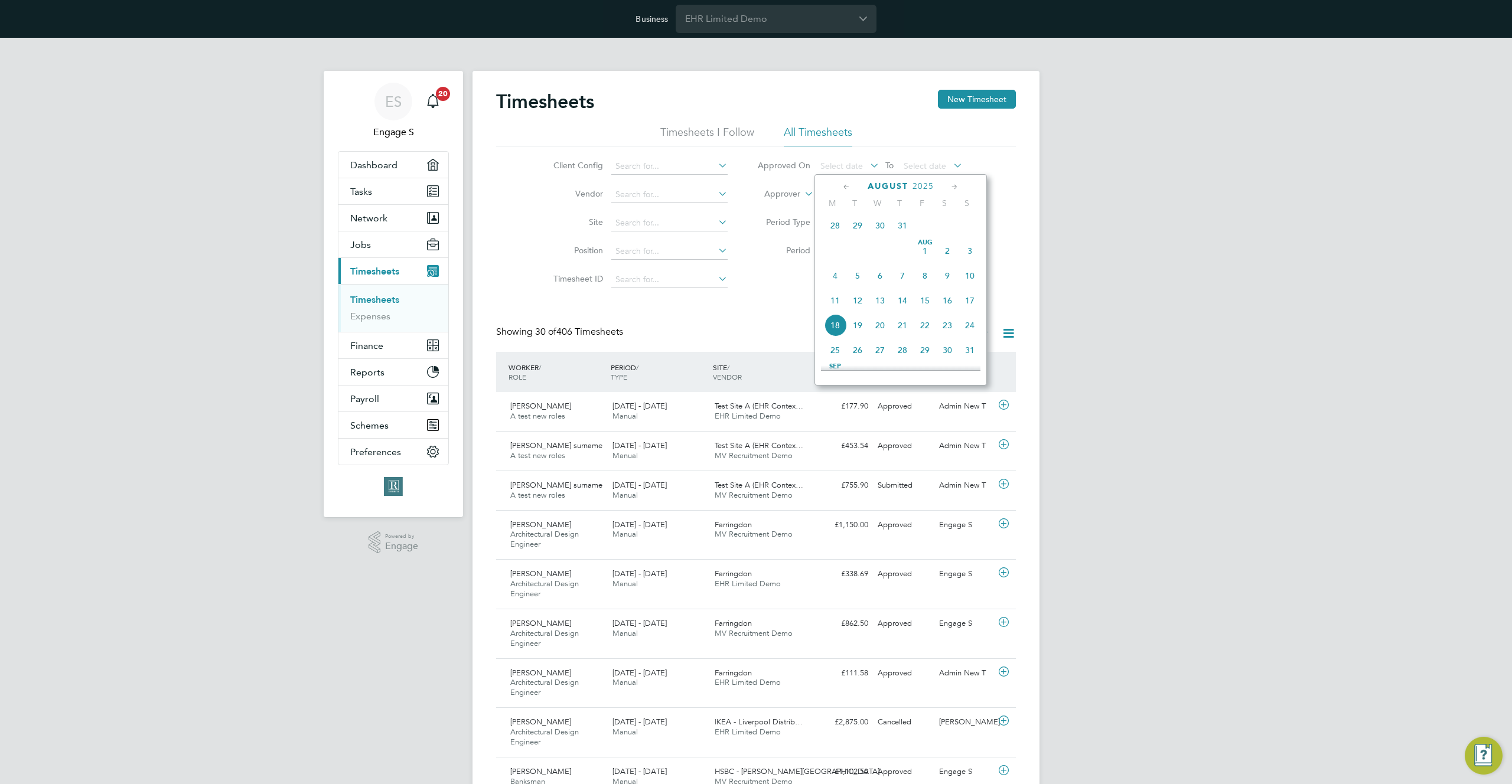
click at [838, 232] on span "28" at bounding box center [835, 226] width 22 height 22
click at [846, 283] on button "Filter" at bounding box center [838, 281] width 38 height 19
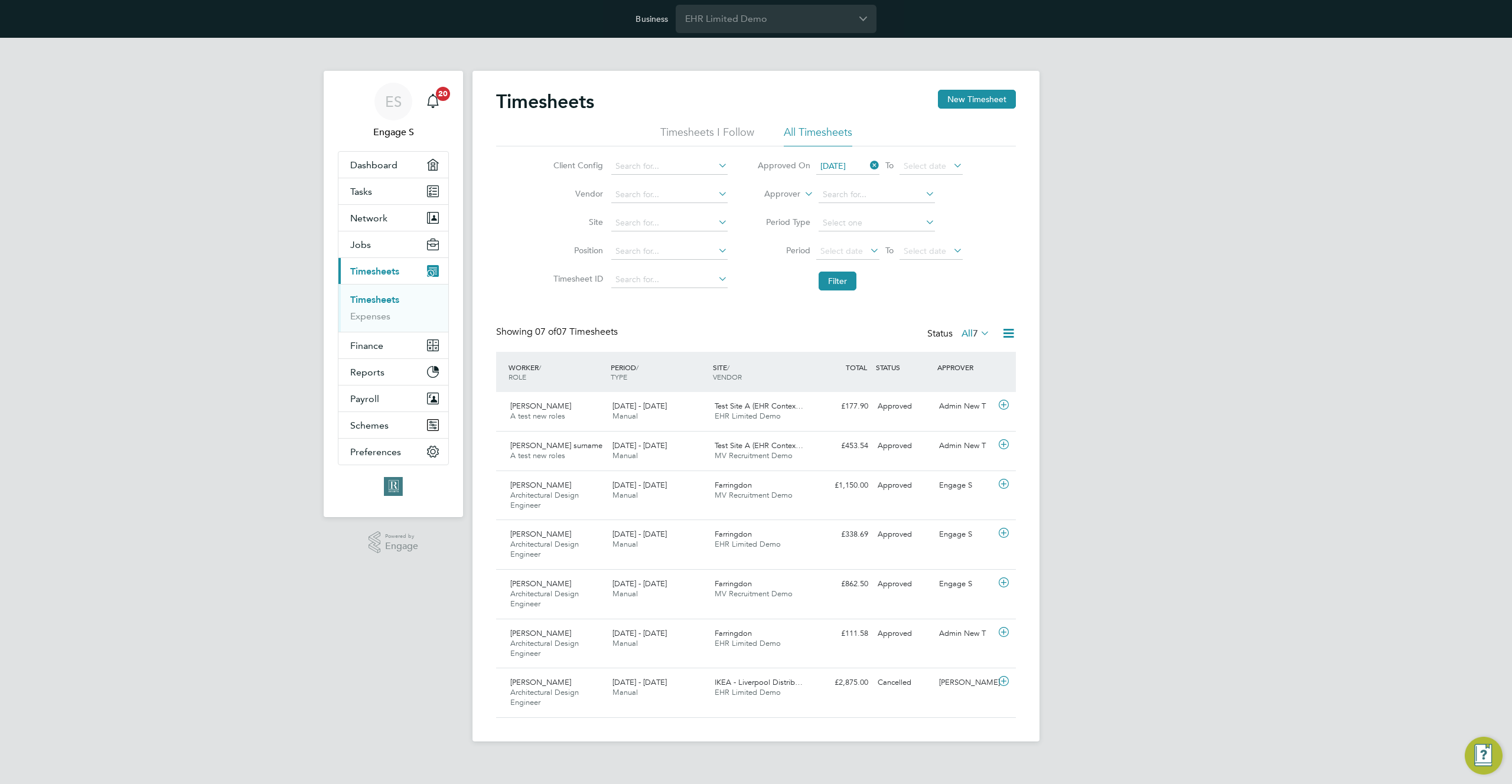
click at [1007, 331] on icon at bounding box center [1009, 333] width 15 height 15
click at [947, 384] on li "Download Timesheets Report" at bounding box center [935, 384] width 156 height 16
click at [360, 247] on span "Jobs" at bounding box center [361, 244] width 21 height 12
click at [374, 306] on link "Placements" at bounding box center [375, 306] width 49 height 12
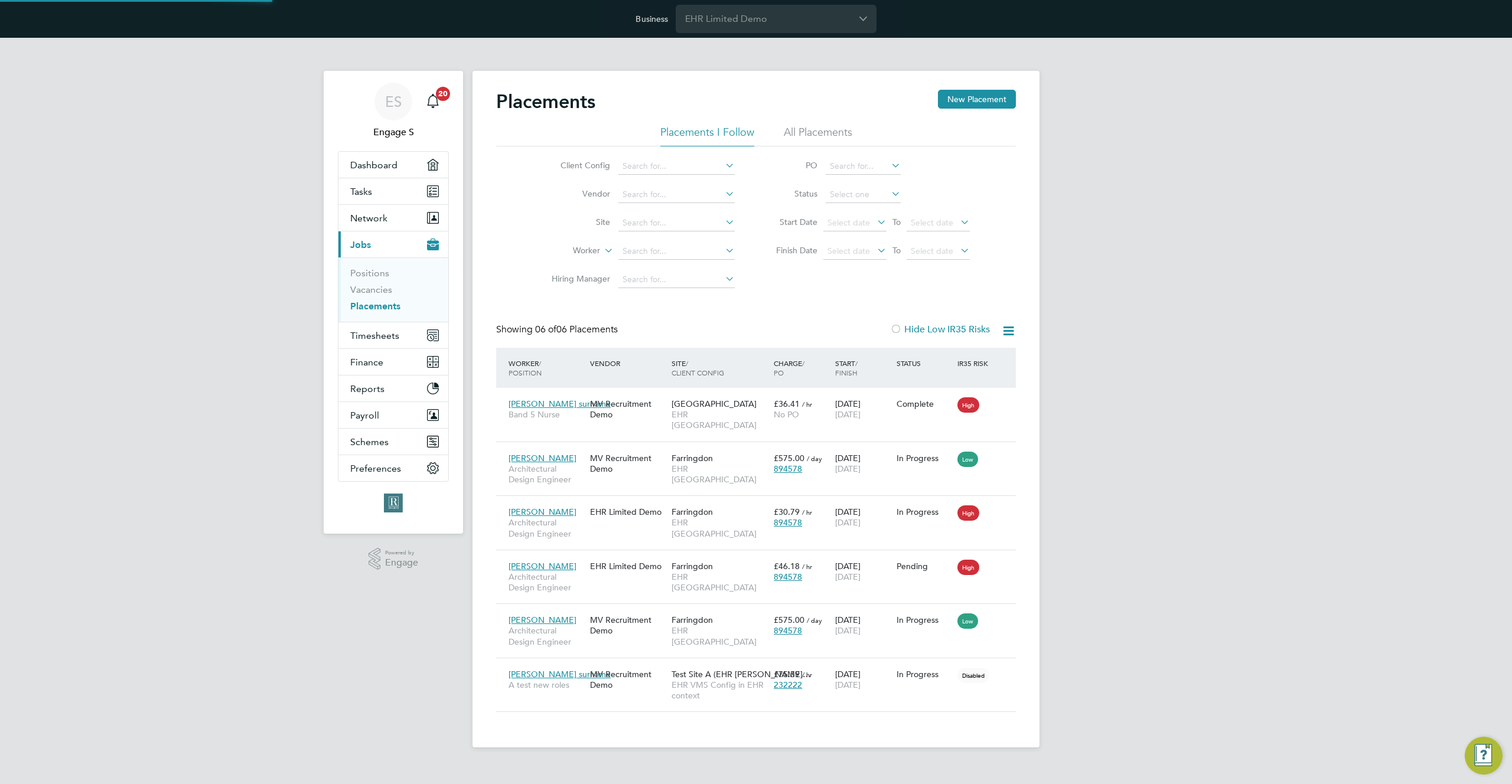
click at [824, 133] on li "All Placements" at bounding box center [818, 135] width 69 height 21
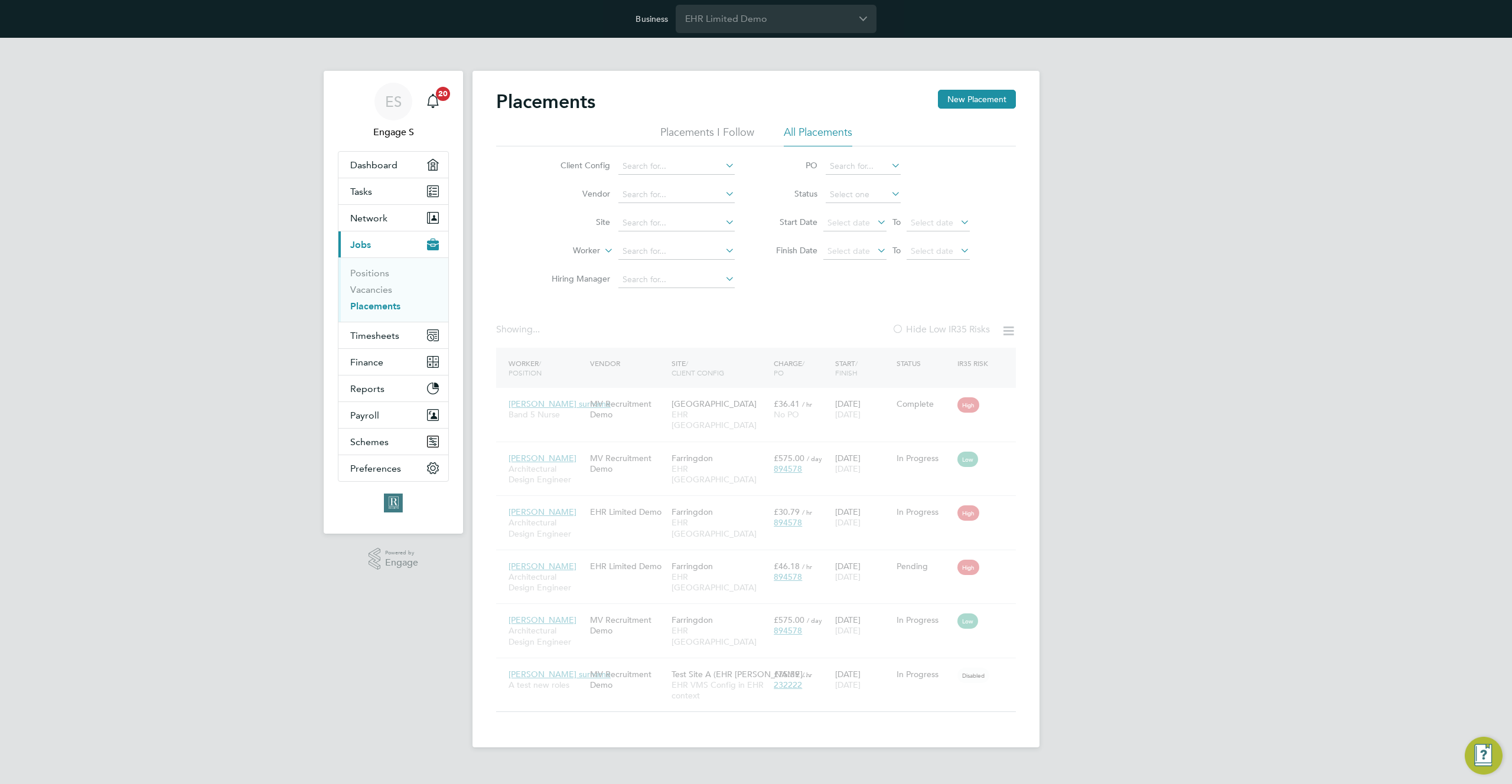
scroll to position [12, 56]
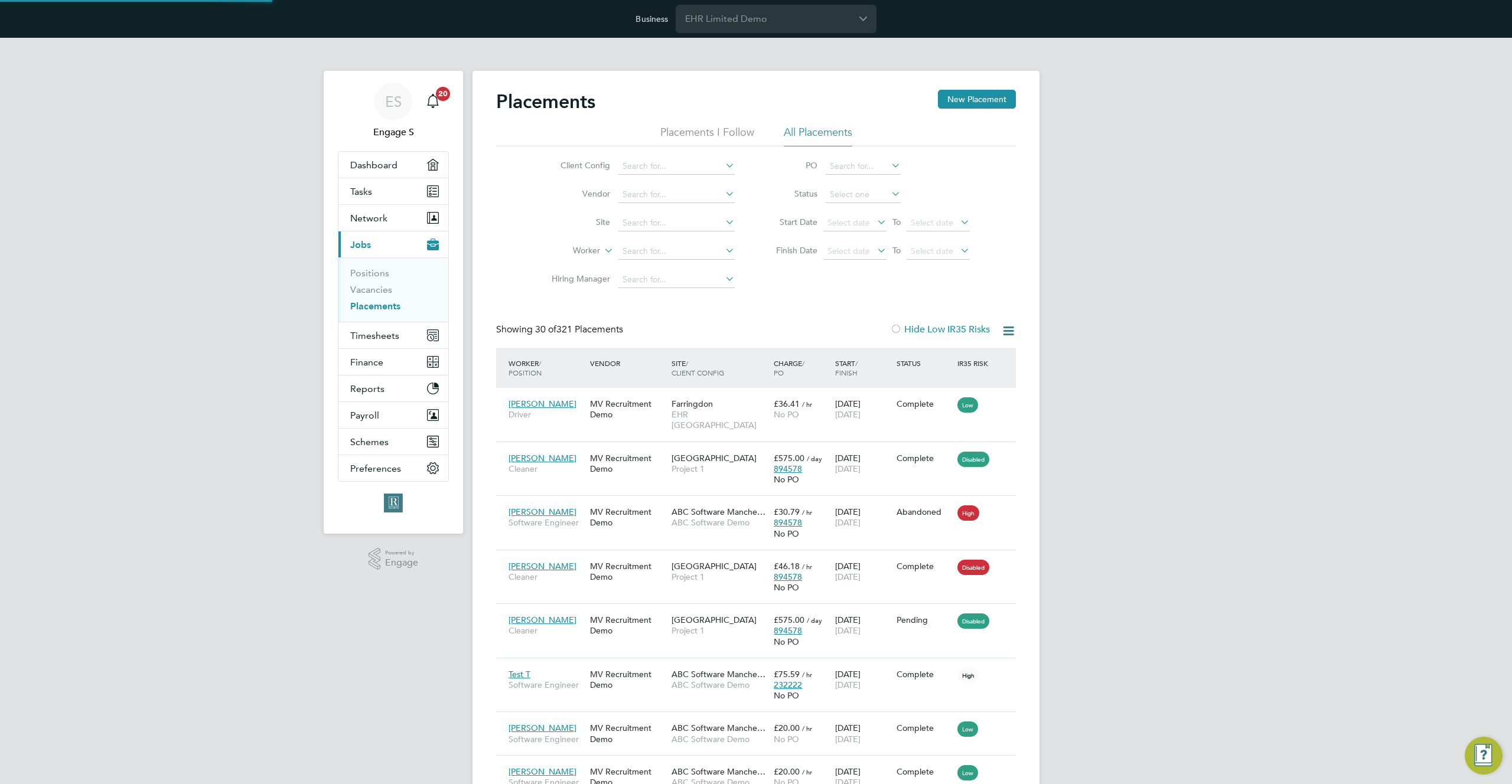
click at [723, 131] on li "Placements I Follow" at bounding box center [707, 135] width 94 height 21
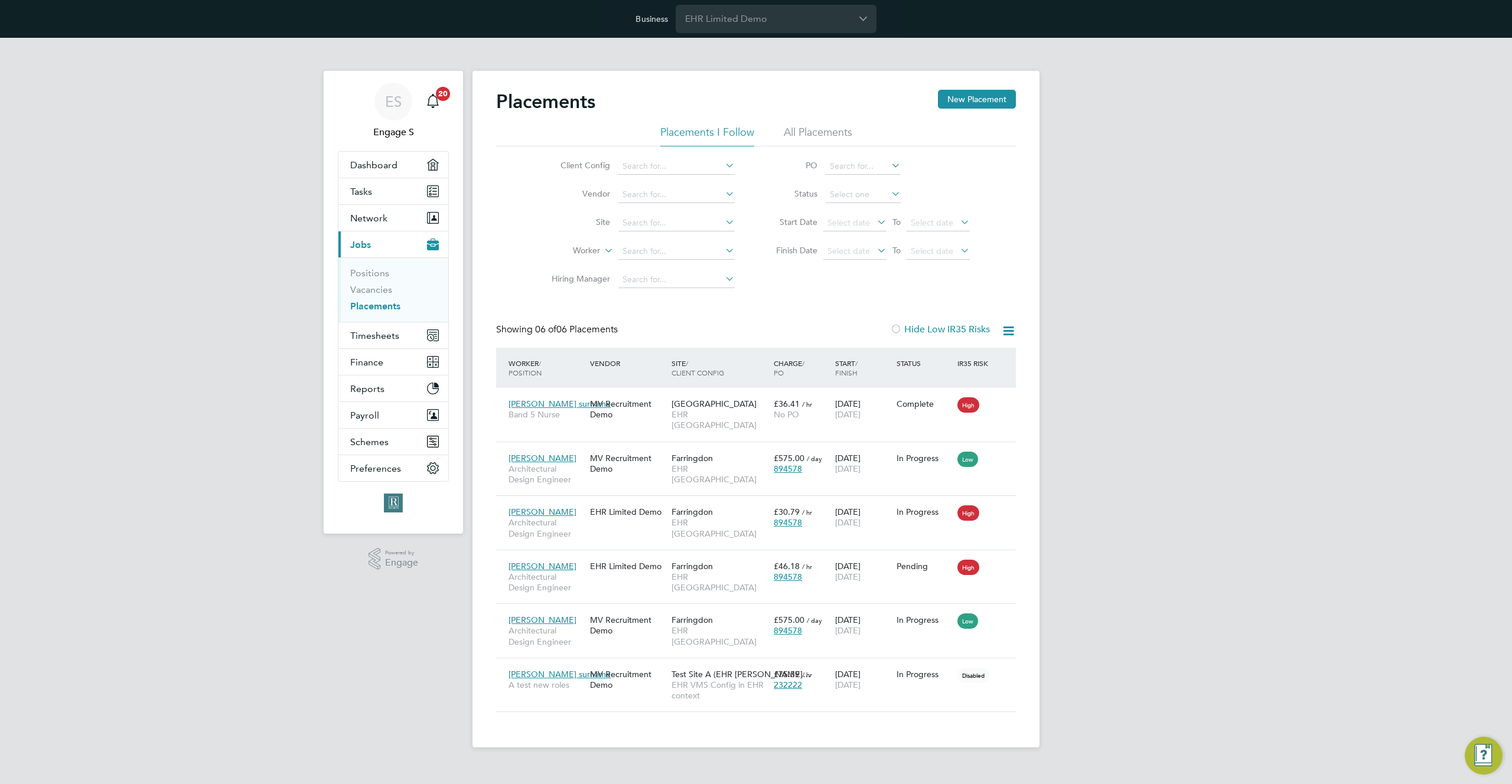
click at [1007, 329] on icon at bounding box center [1009, 331] width 15 height 15
click at [972, 356] on li "Download Placements Report" at bounding box center [950, 359] width 126 height 16
click at [687, 406] on span "Munster House" at bounding box center [714, 404] width 85 height 11
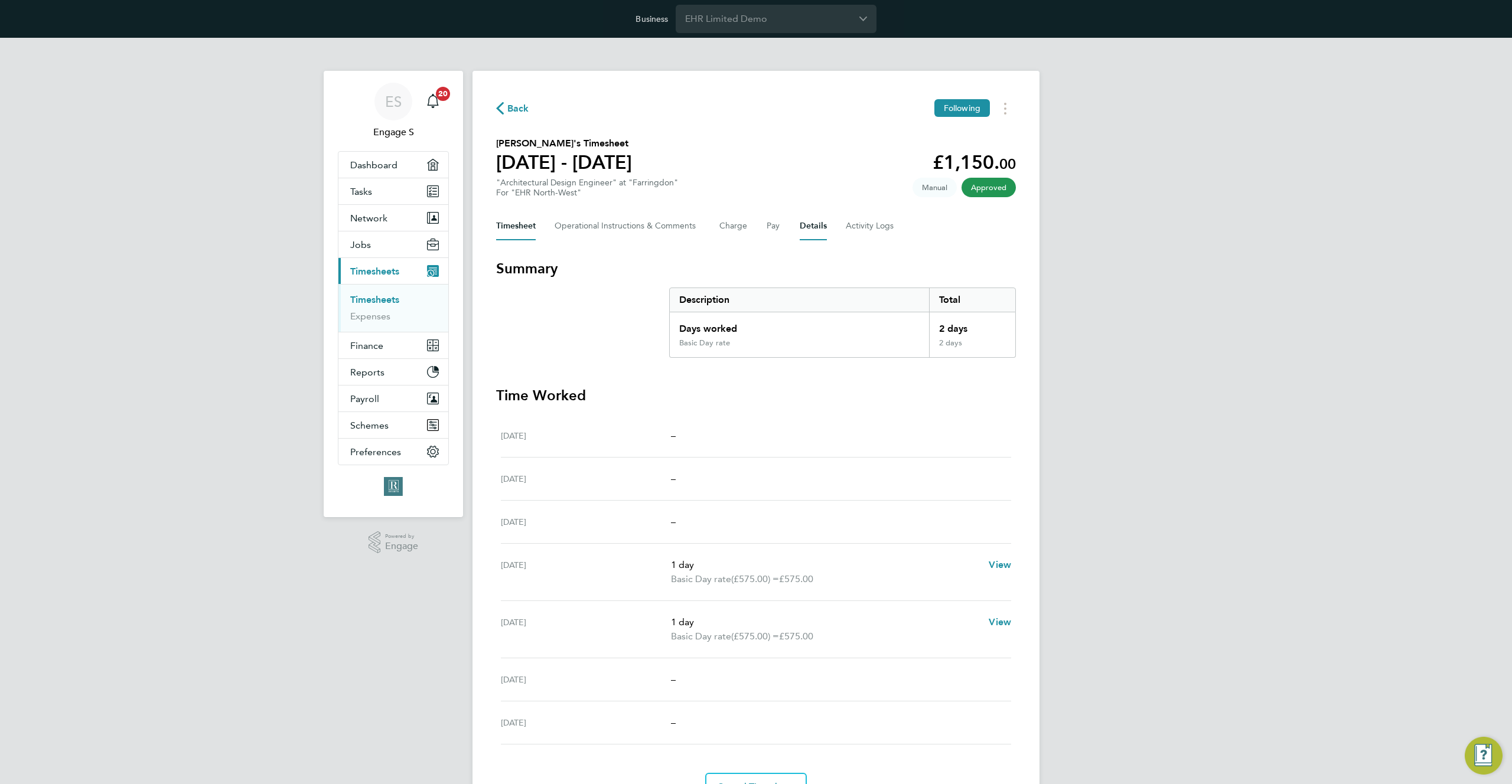
click at [803, 230] on button "Details" at bounding box center [813, 226] width 27 height 28
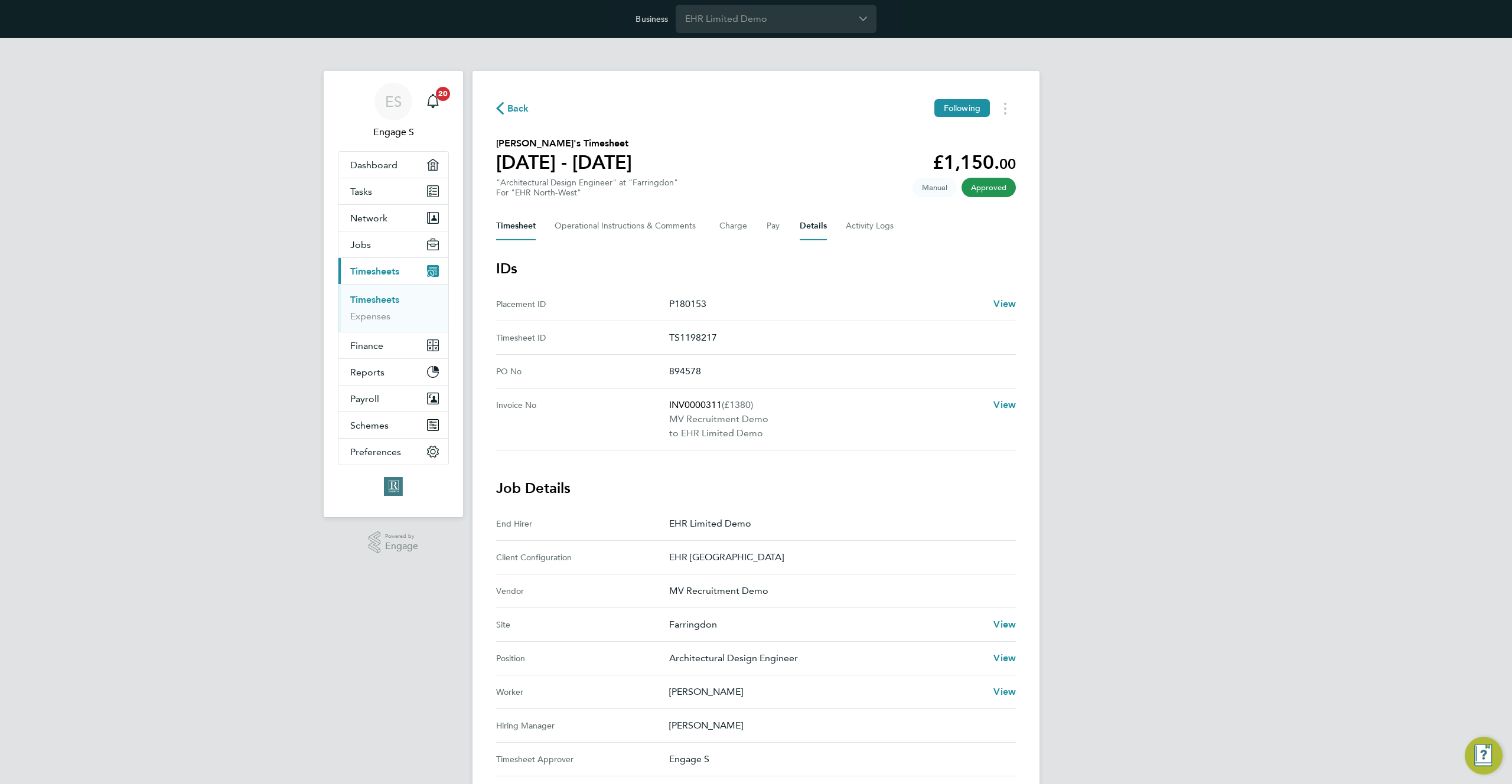
click at [506, 221] on button "Timesheet" at bounding box center [516, 226] width 39 height 28
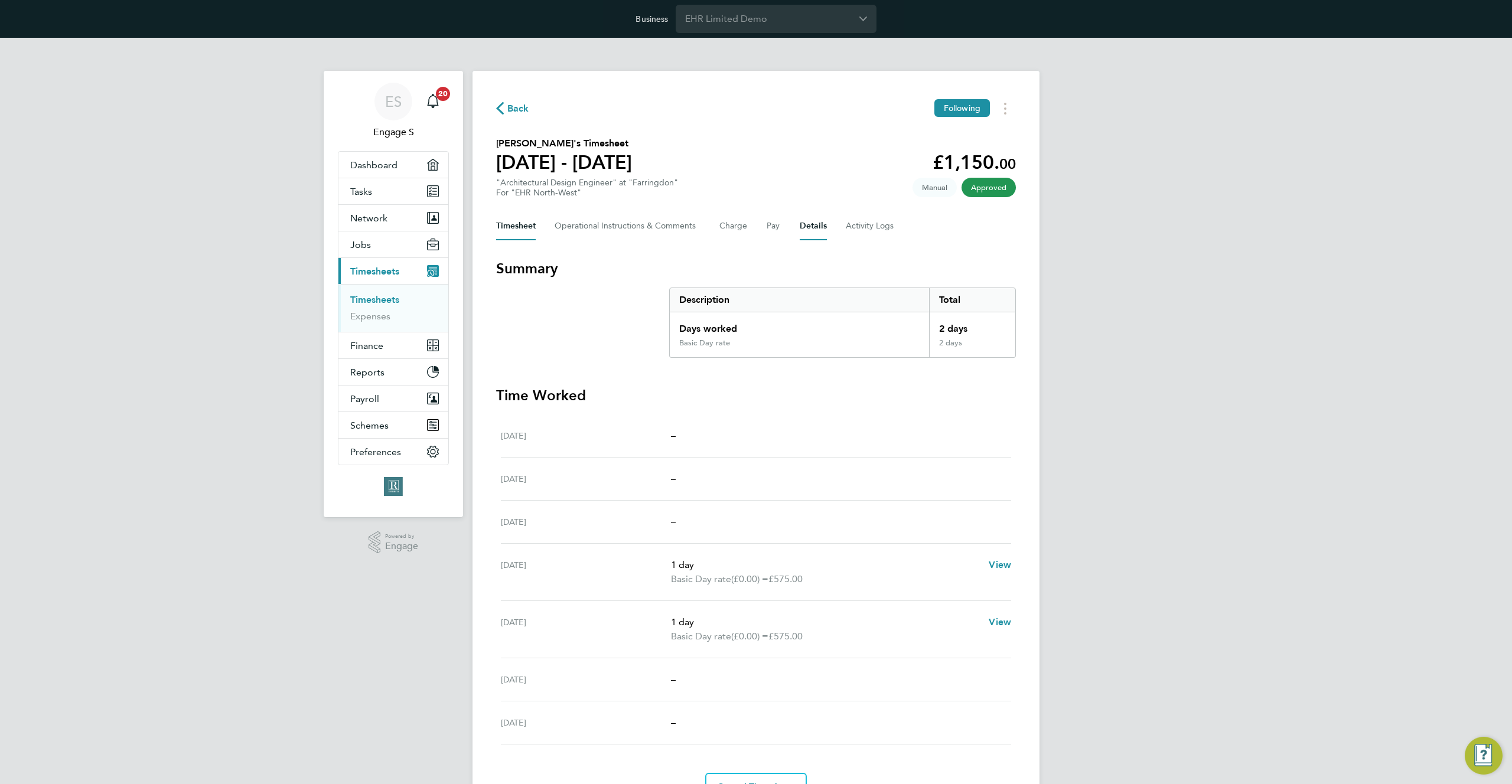
click at [804, 227] on button "Details" at bounding box center [813, 226] width 27 height 28
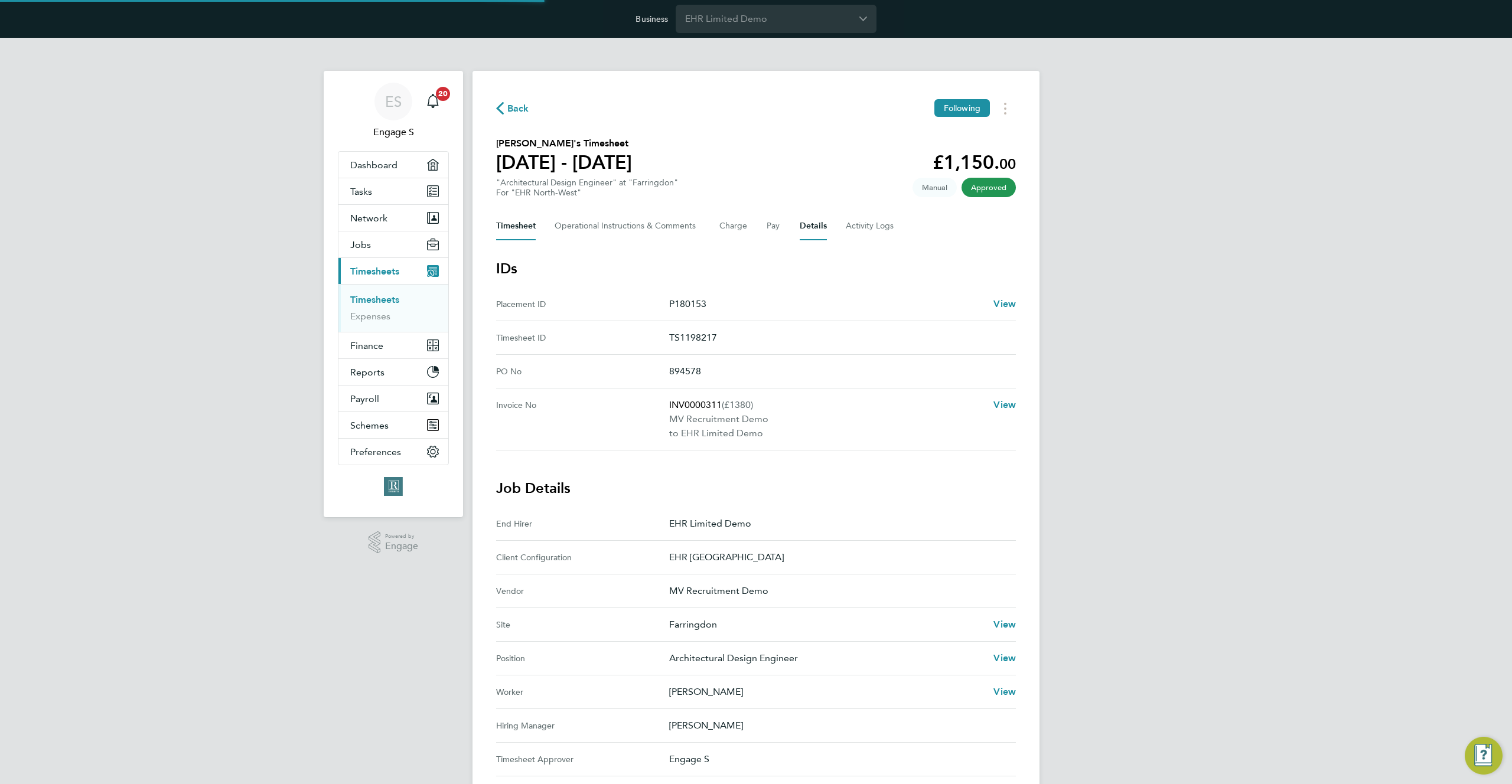
click at [513, 225] on button "Timesheet" at bounding box center [516, 226] width 39 height 28
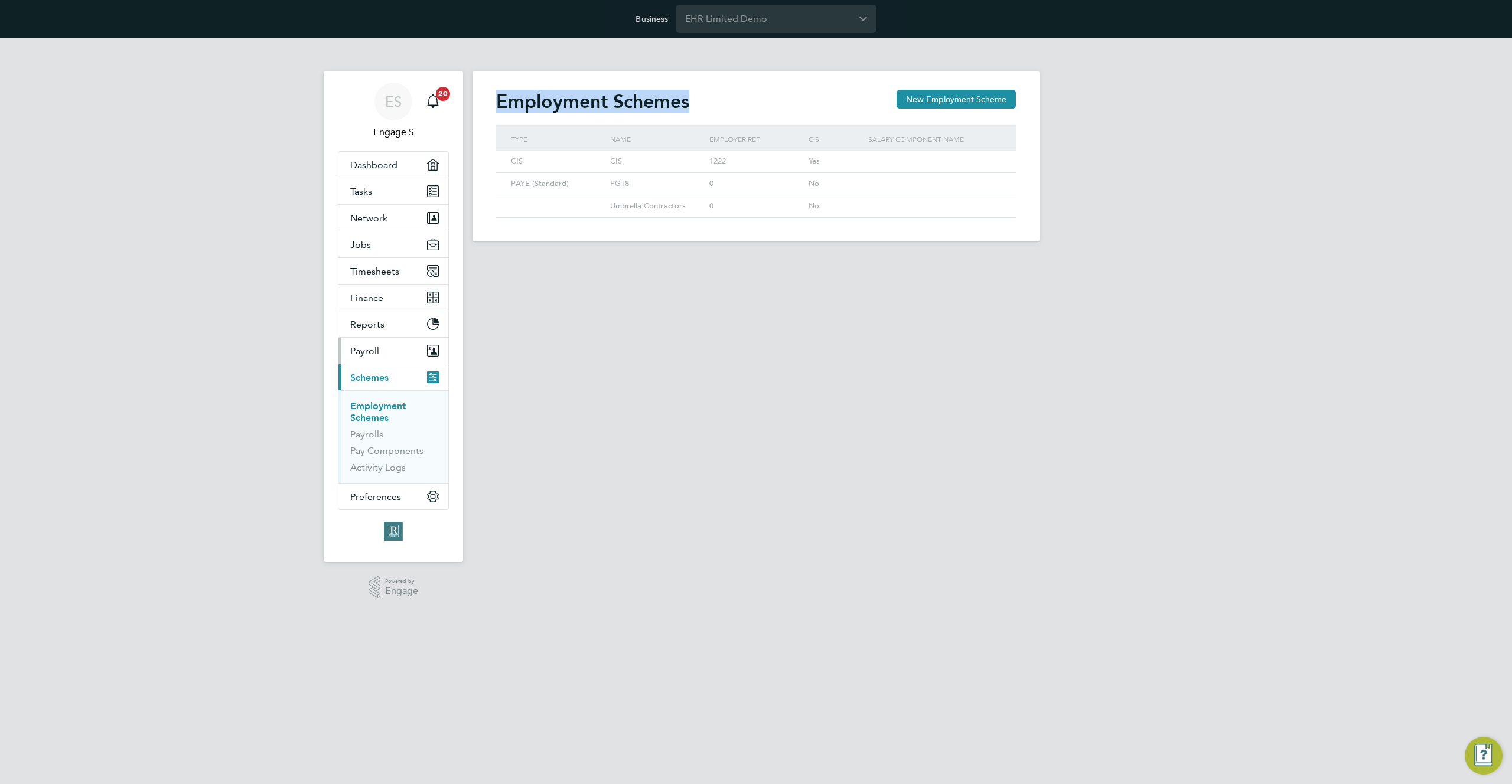
scroll to position [22, 100]
click at [379, 271] on span "Timesheets" at bounding box center [375, 271] width 49 height 12
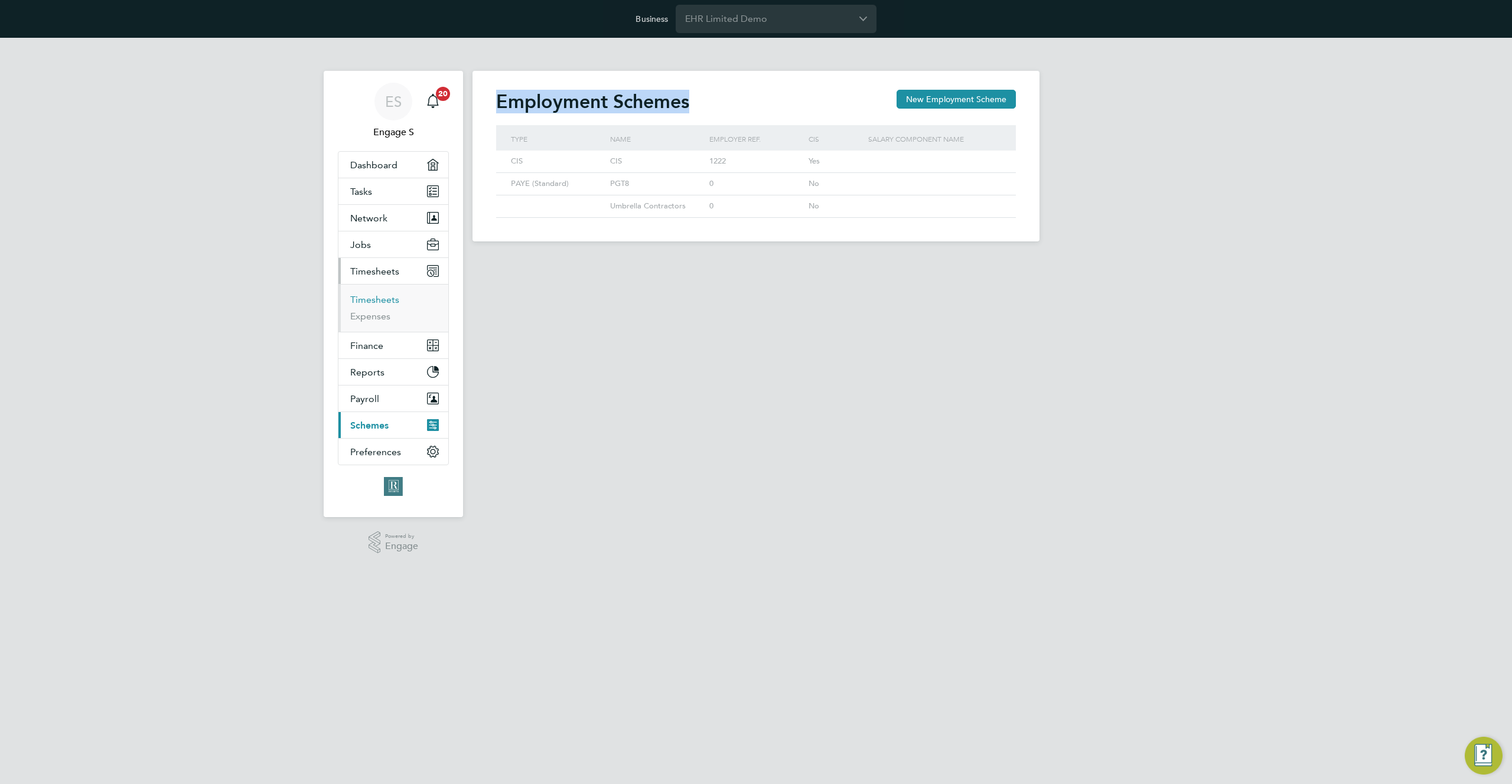
click at [375, 305] on link "Timesheets" at bounding box center [375, 300] width 49 height 12
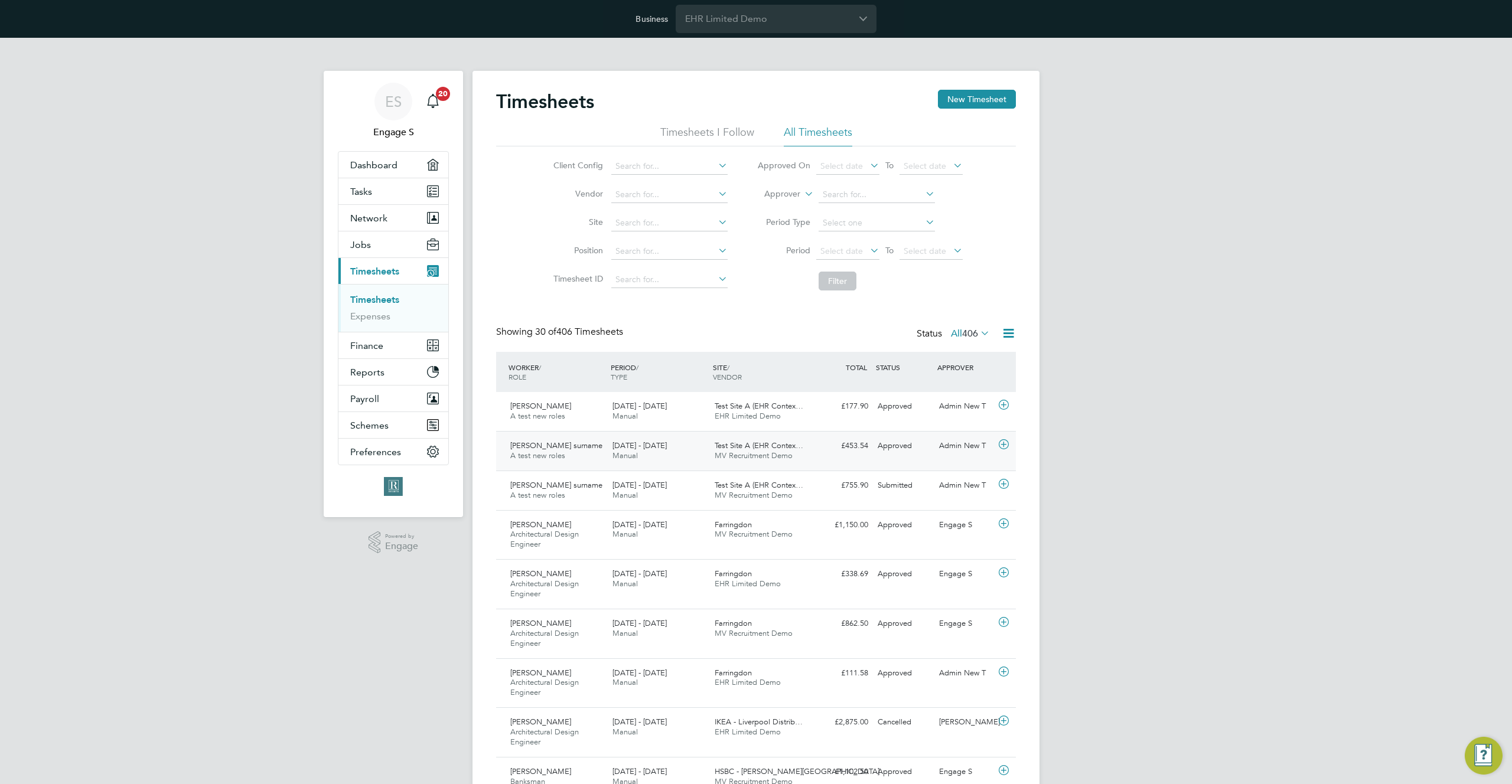
click at [676, 458] on div "11 - 17 Aug 2025 Manual" at bounding box center [659, 451] width 102 height 30
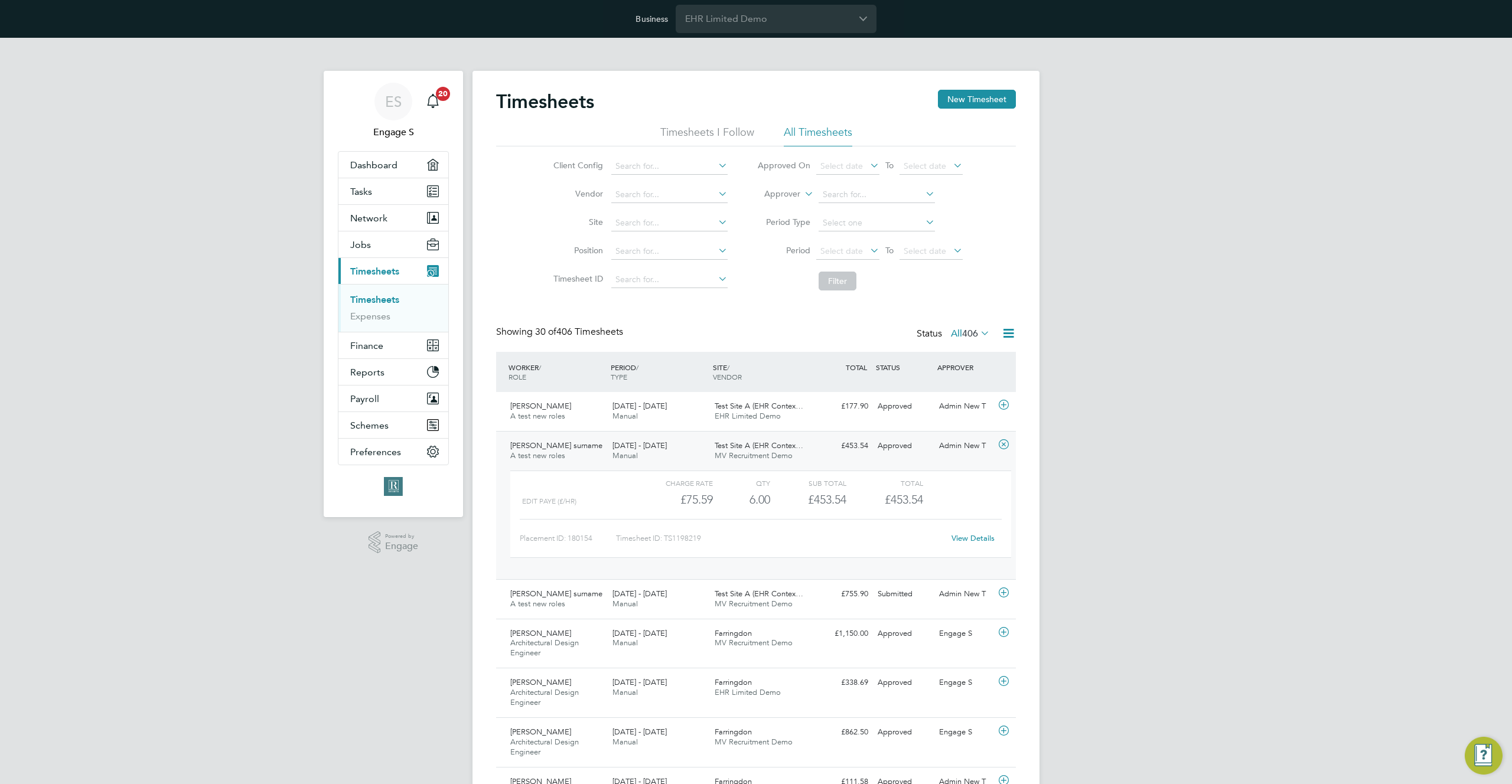
click at [978, 536] on link "View Details" at bounding box center [973, 538] width 43 height 10
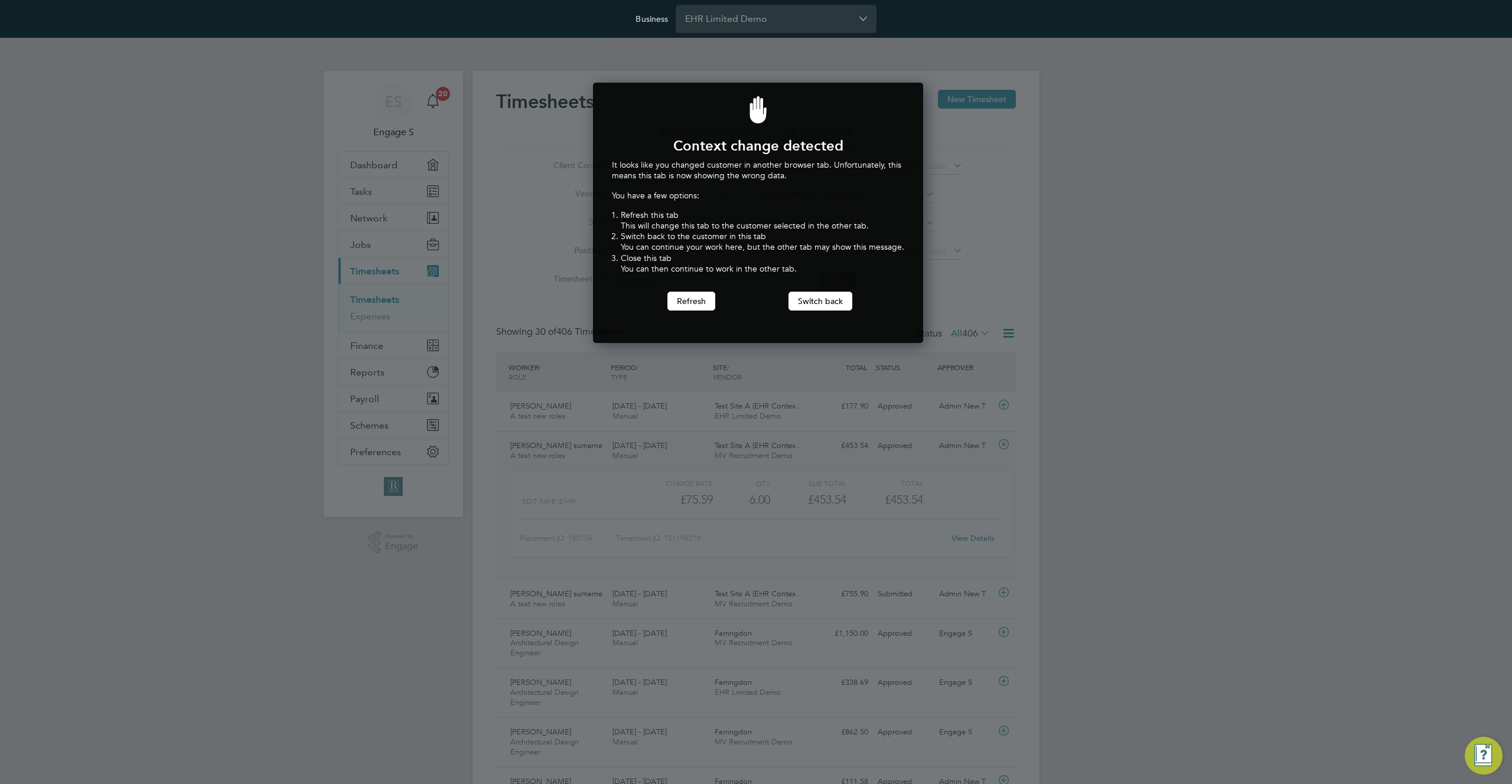
scroll to position [261, 326]
click at [823, 293] on button "Switch back" at bounding box center [820, 301] width 64 height 19
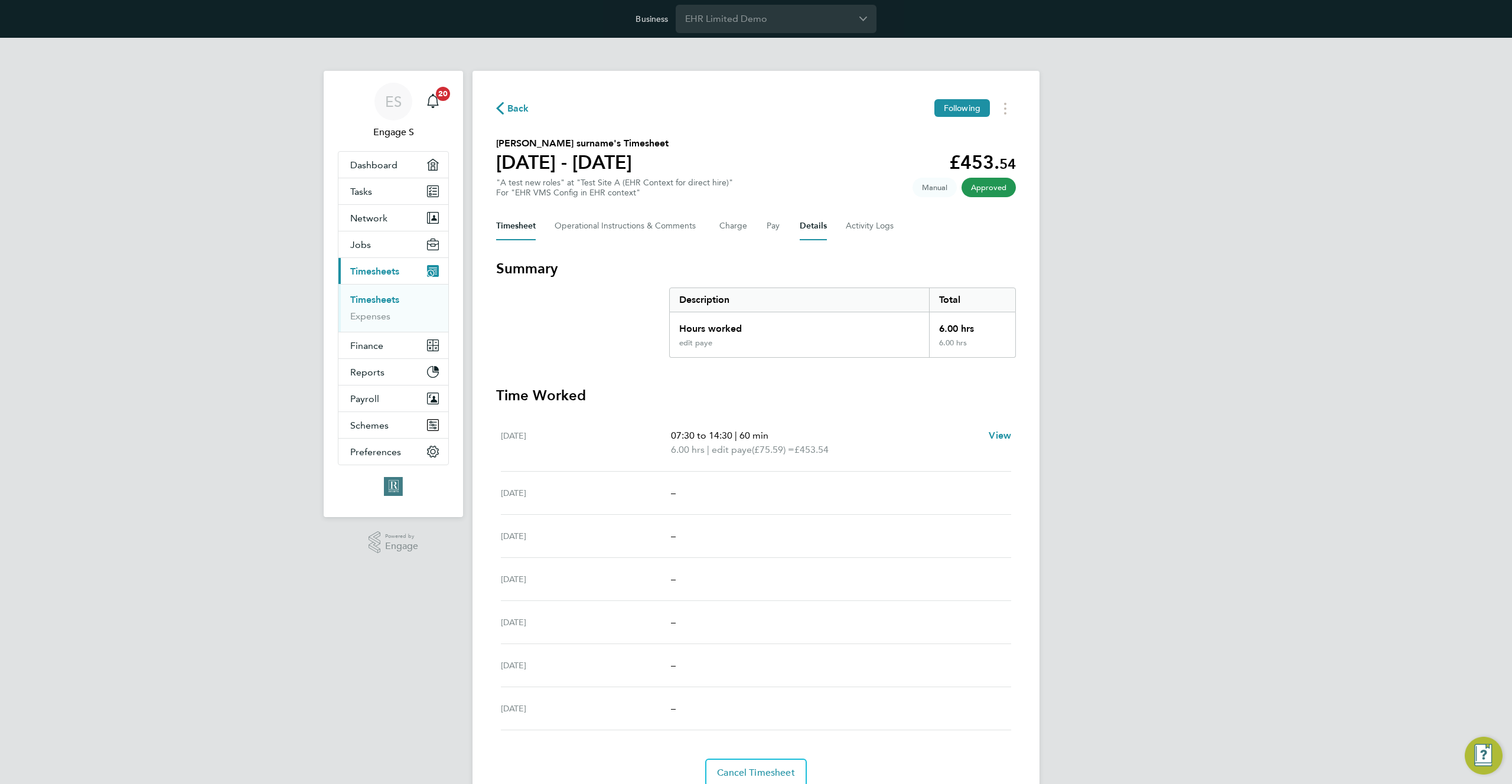
click at [805, 225] on button "Details" at bounding box center [813, 226] width 27 height 28
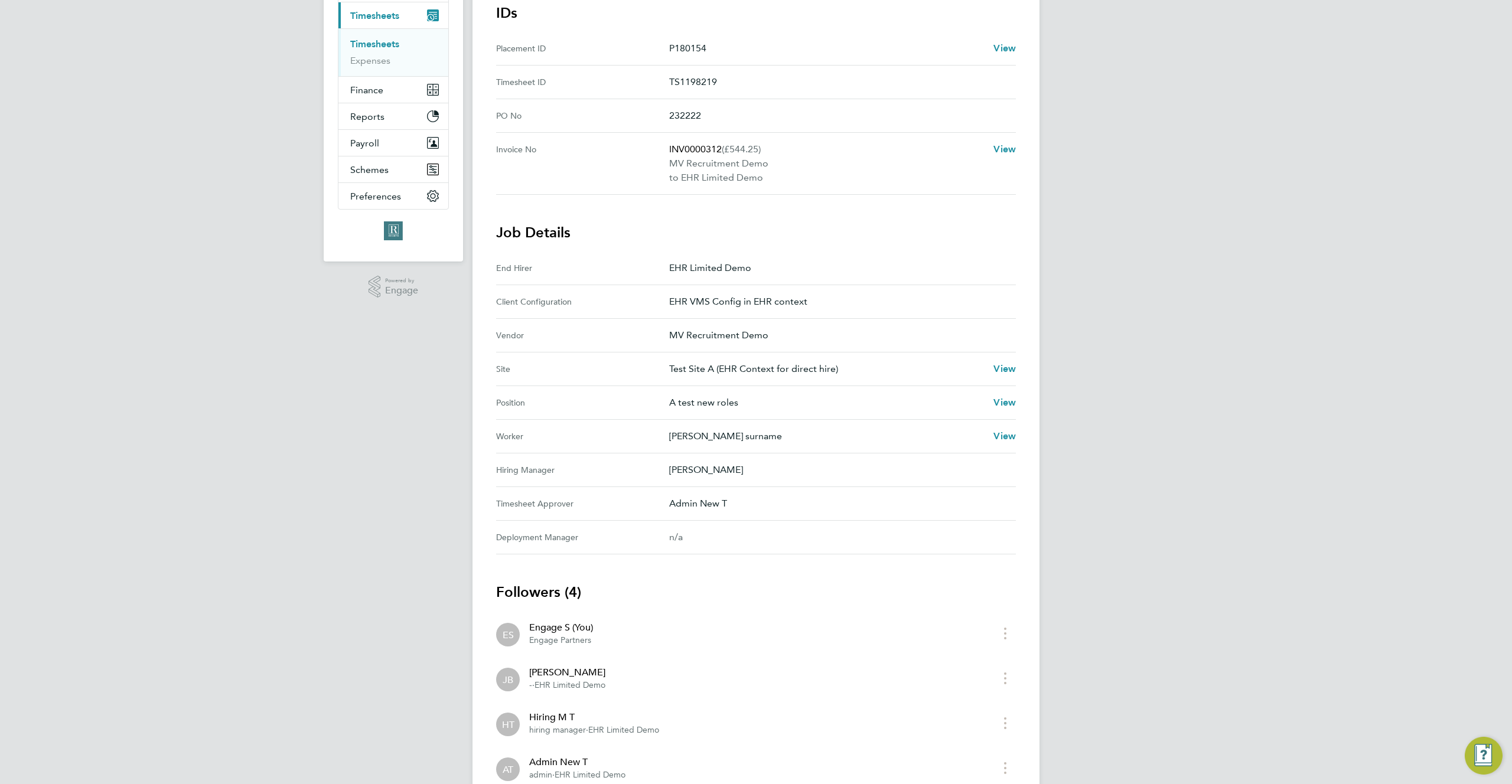
scroll to position [258, 0]
click at [1005, 434] on span "View" at bounding box center [1004, 434] width 22 height 12
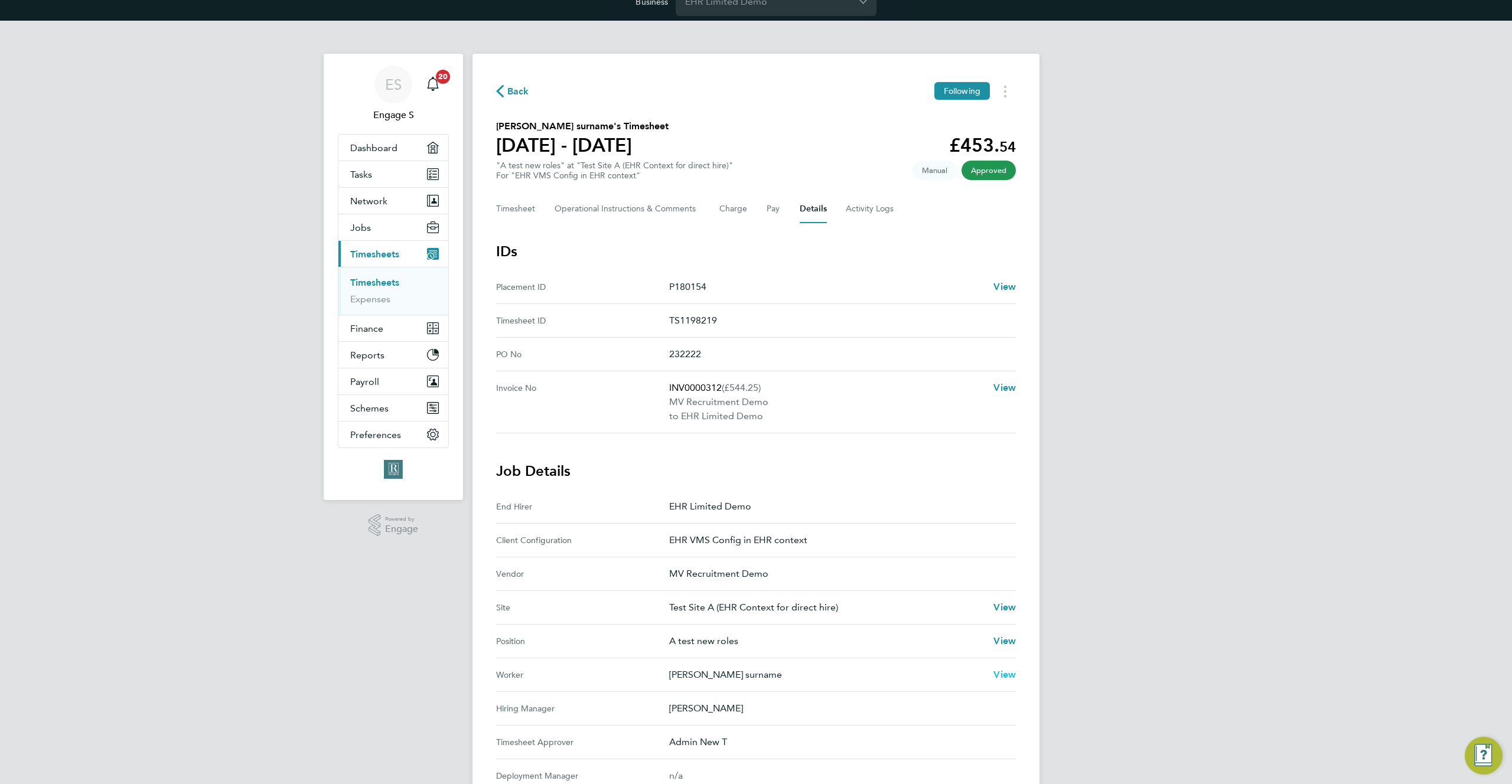
scroll to position [0, 0]
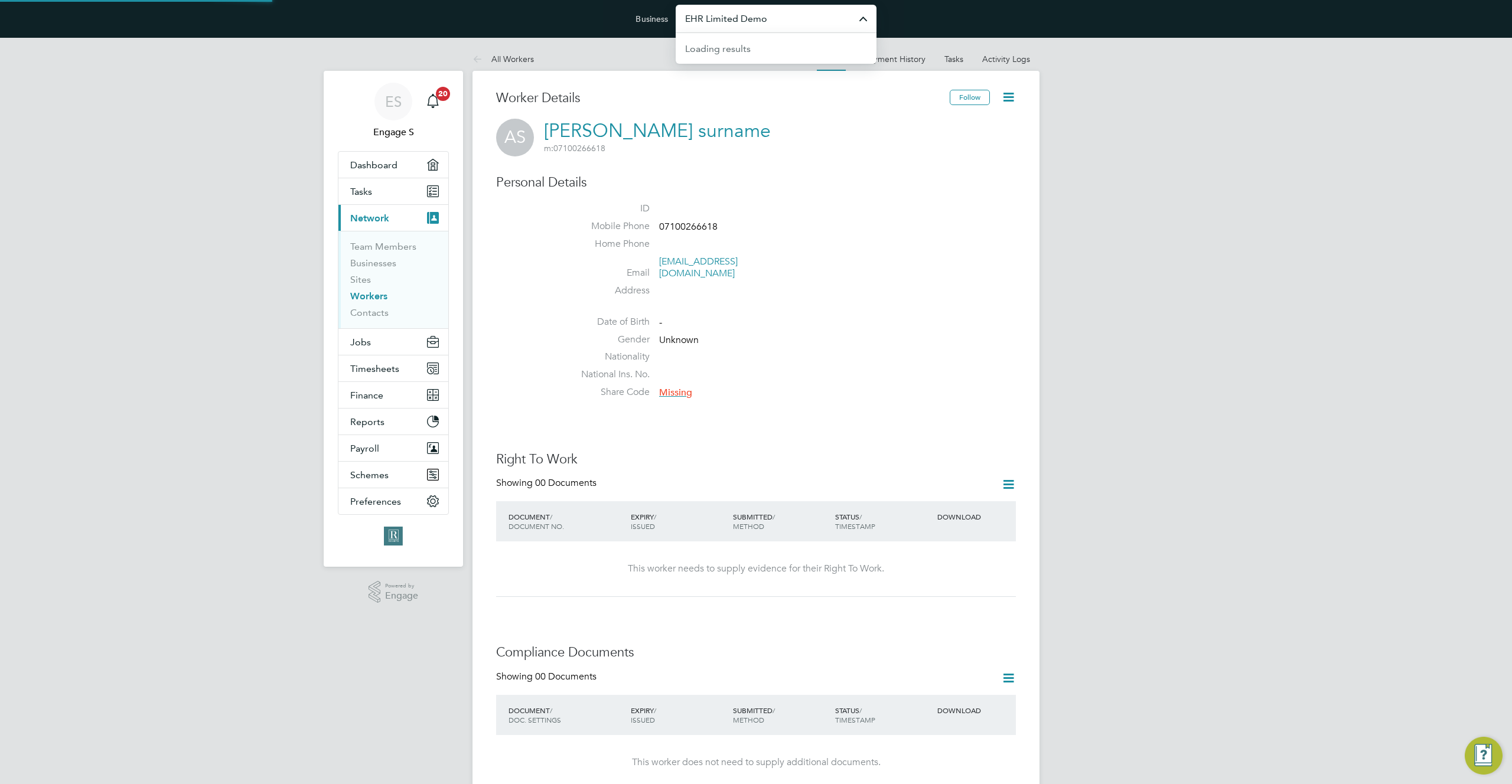
click at [778, 15] on input "EHR Limited Demo" at bounding box center [776, 19] width 201 height 28
click at [792, 76] on li "MV Recruitment Demo" at bounding box center [776, 76] width 201 height 29
type input "MV Recruitment Demo"
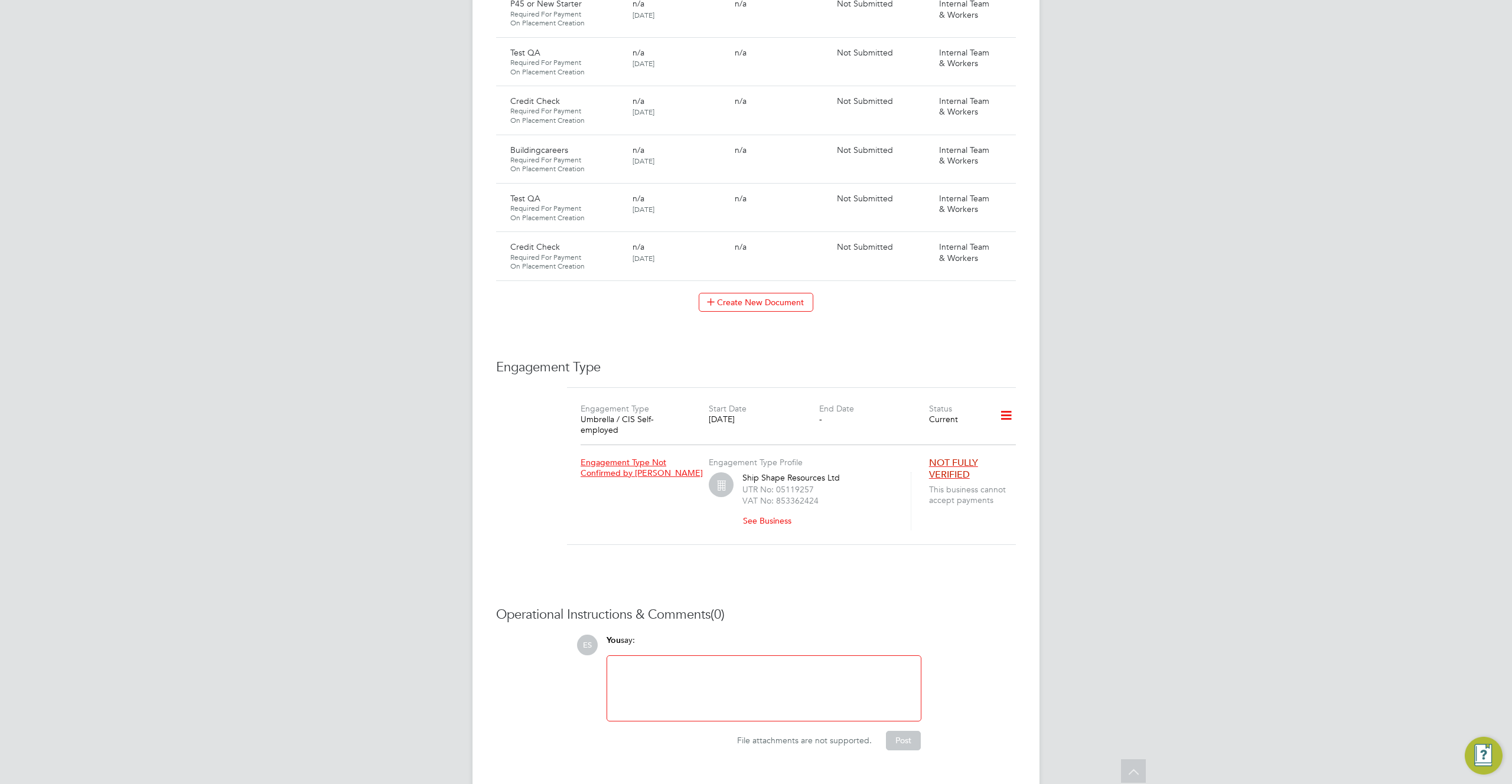
scroll to position [1498, 0]
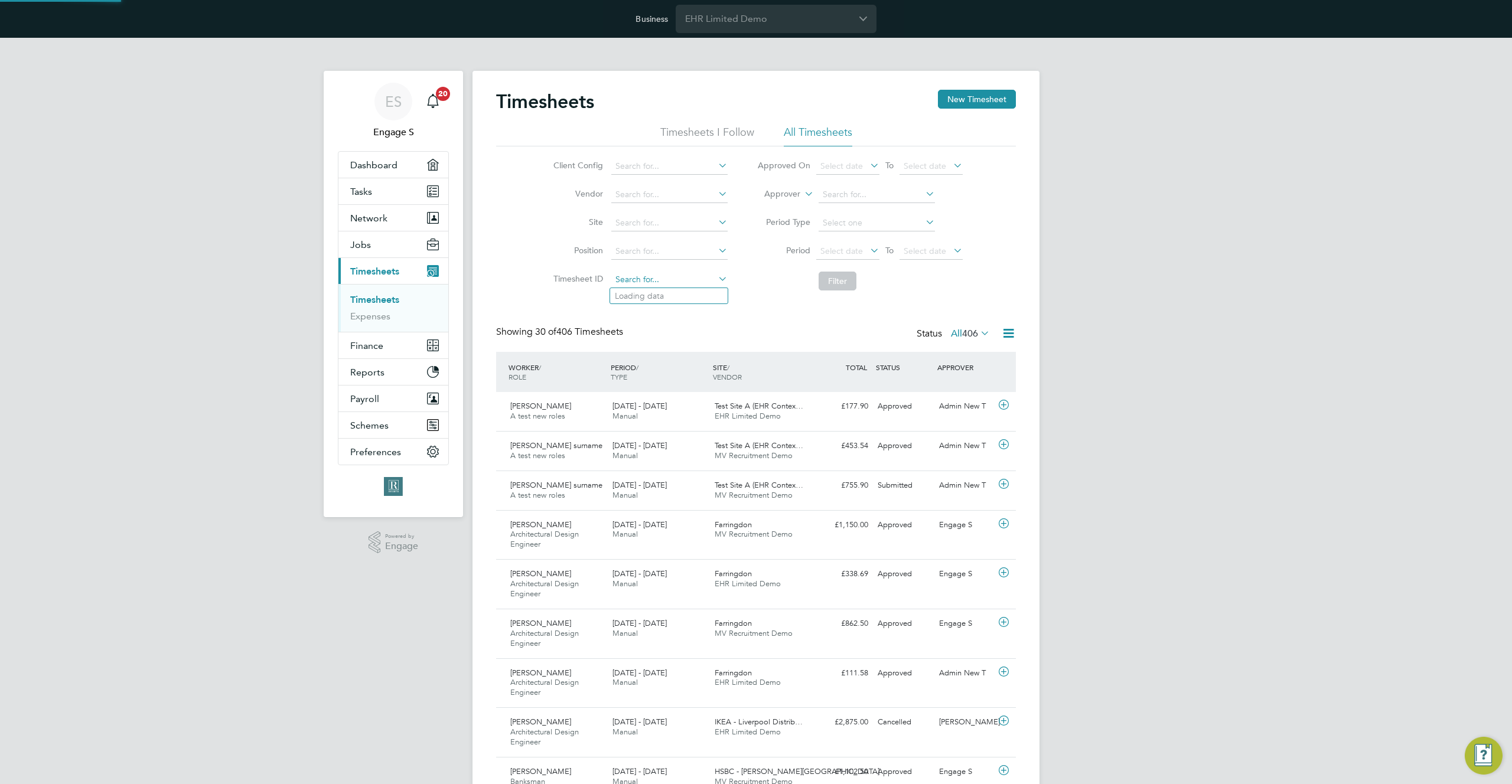
click at [622, 280] on input at bounding box center [670, 280] width 116 height 16
paste input "1198213"
click at [647, 295] on b "1198213" at bounding box center [640, 296] width 33 height 10
type input "TS1198213"
click at [829, 281] on button "Filter" at bounding box center [838, 281] width 38 height 19
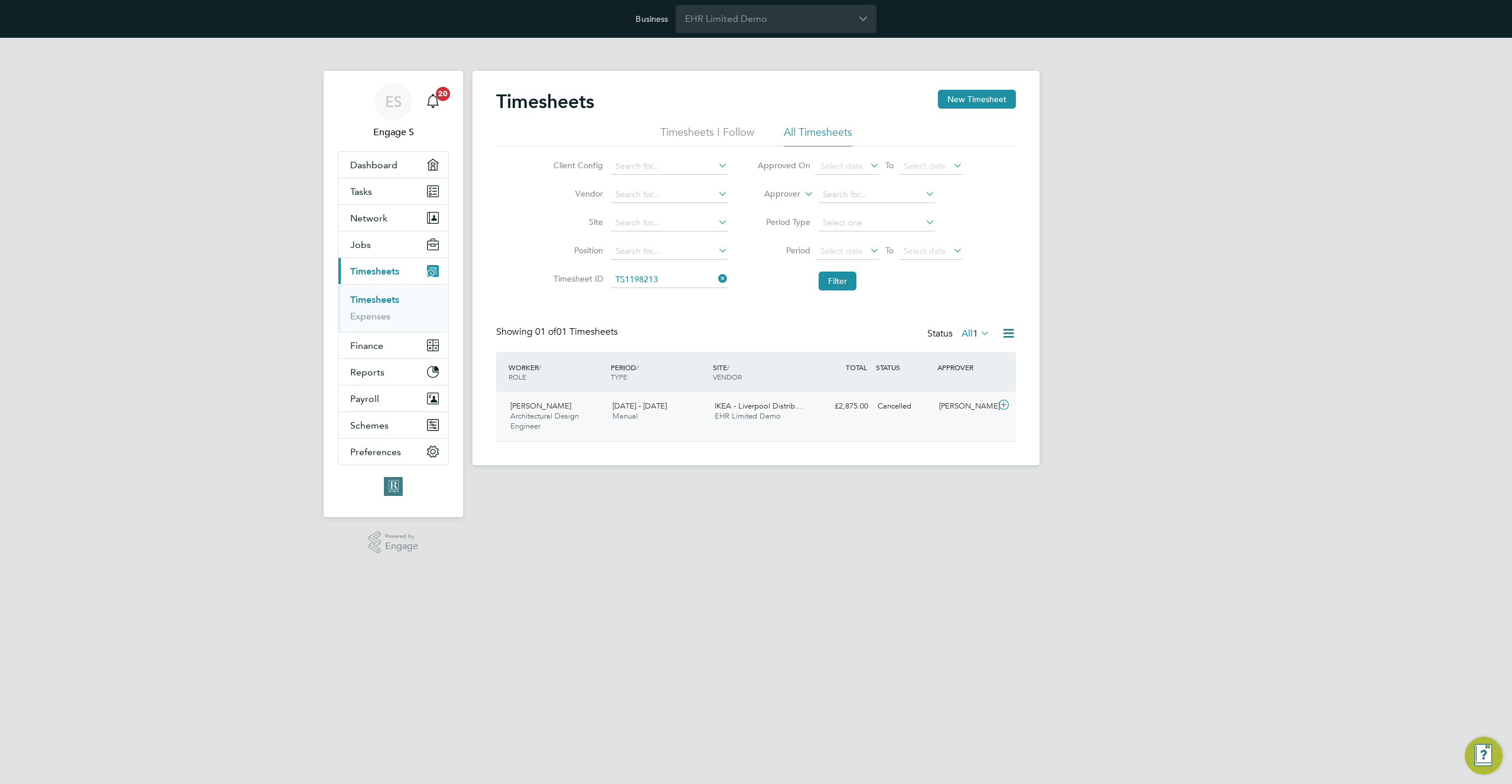
click at [756, 408] on span "IKEA - Liverpool Distrib…" at bounding box center [758, 406] width 88 height 10
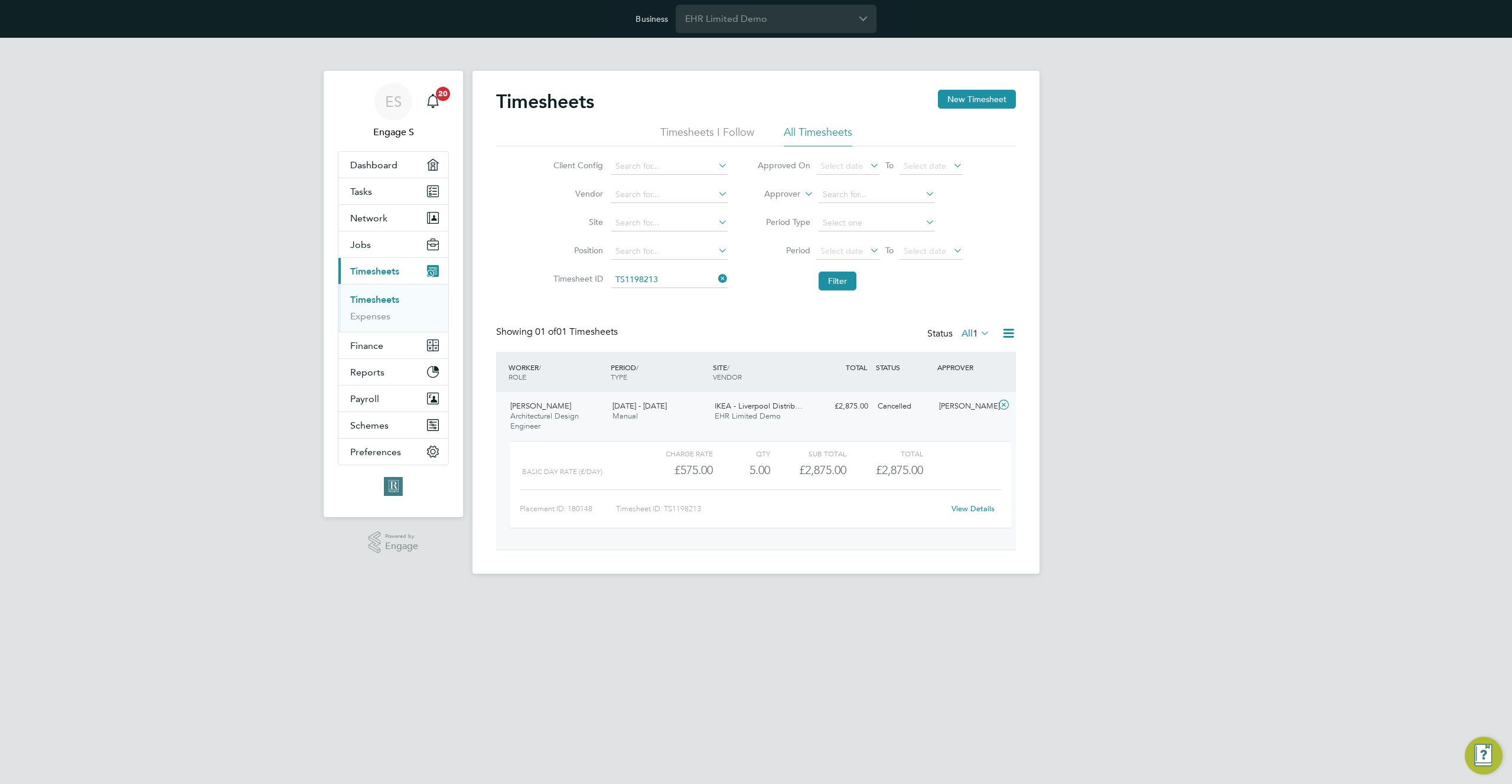
click at [963, 508] on link "View Details" at bounding box center [973, 509] width 43 height 10
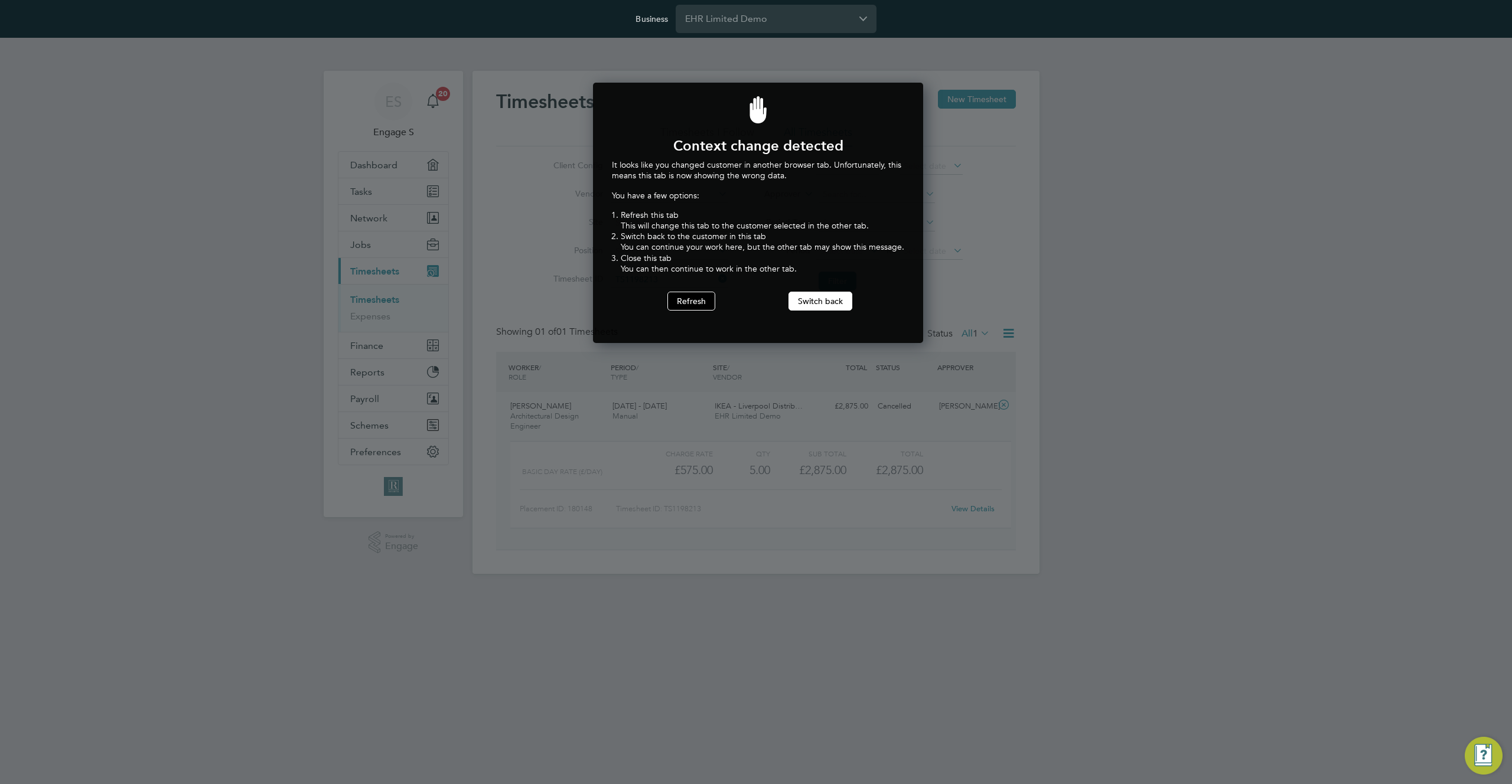
scroll to position [261, 326]
click at [806, 301] on button "Switch back" at bounding box center [820, 301] width 64 height 19
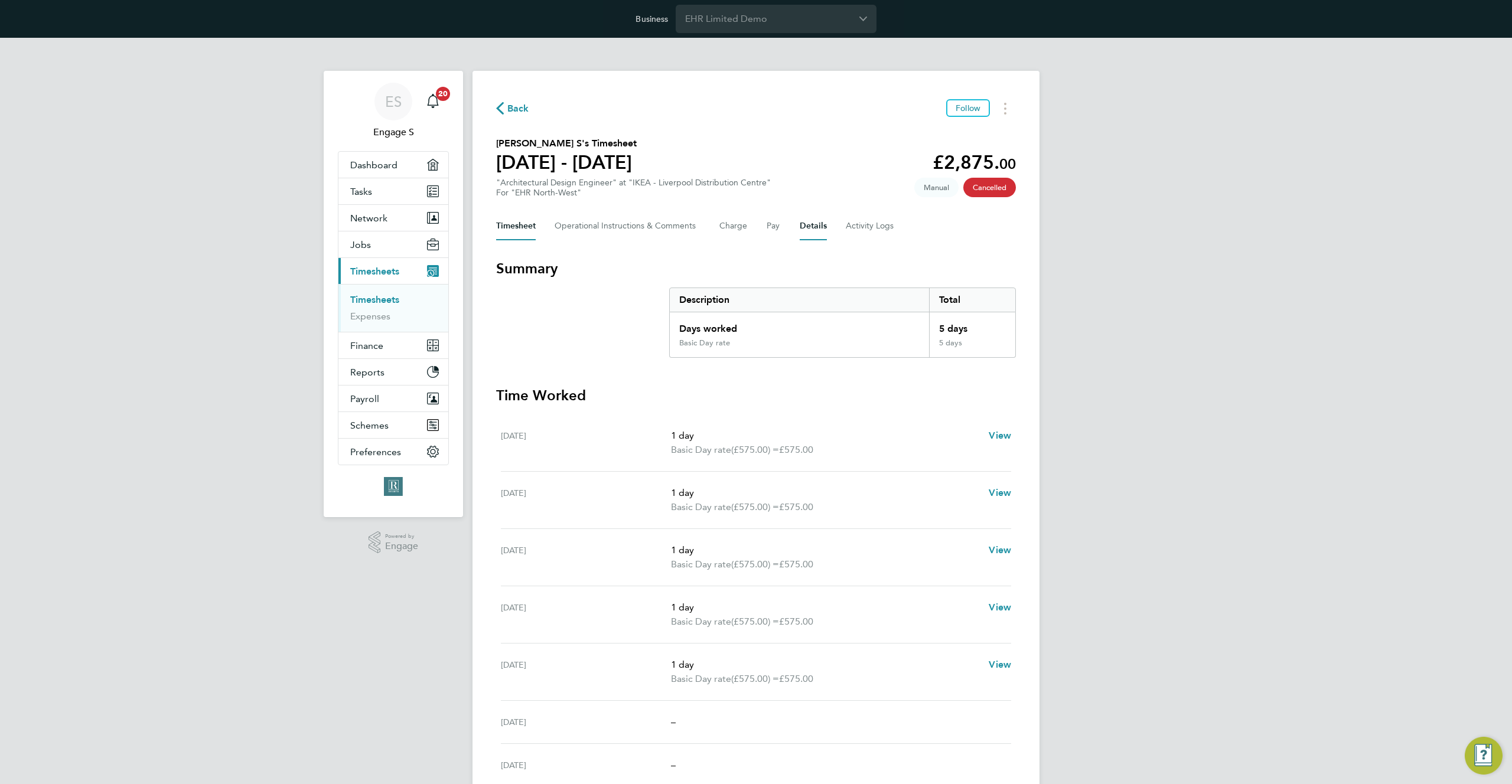
click at [821, 230] on button "Details" at bounding box center [813, 226] width 27 height 28
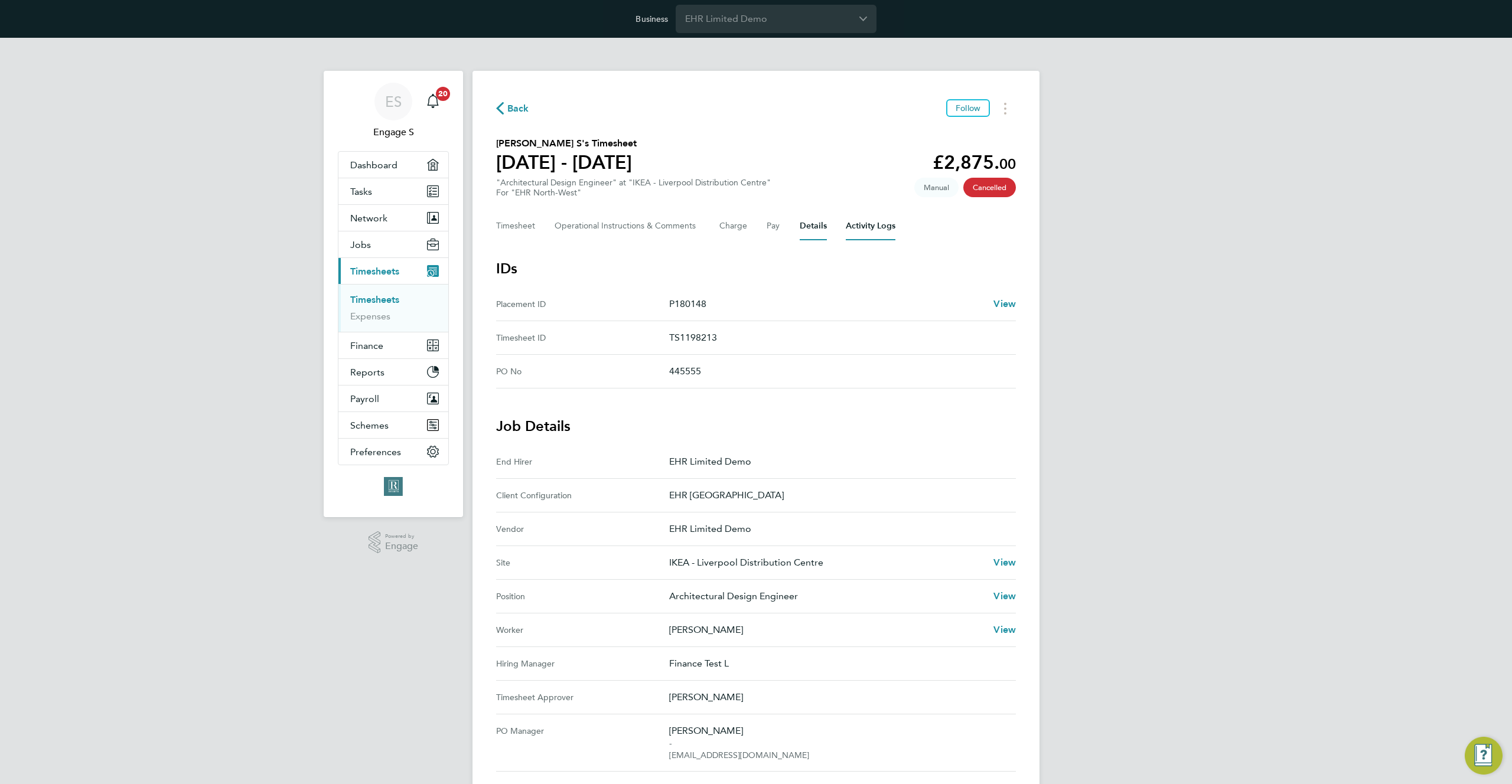
click at [872, 223] on Logs-tab "Activity Logs" at bounding box center [871, 226] width 50 height 28
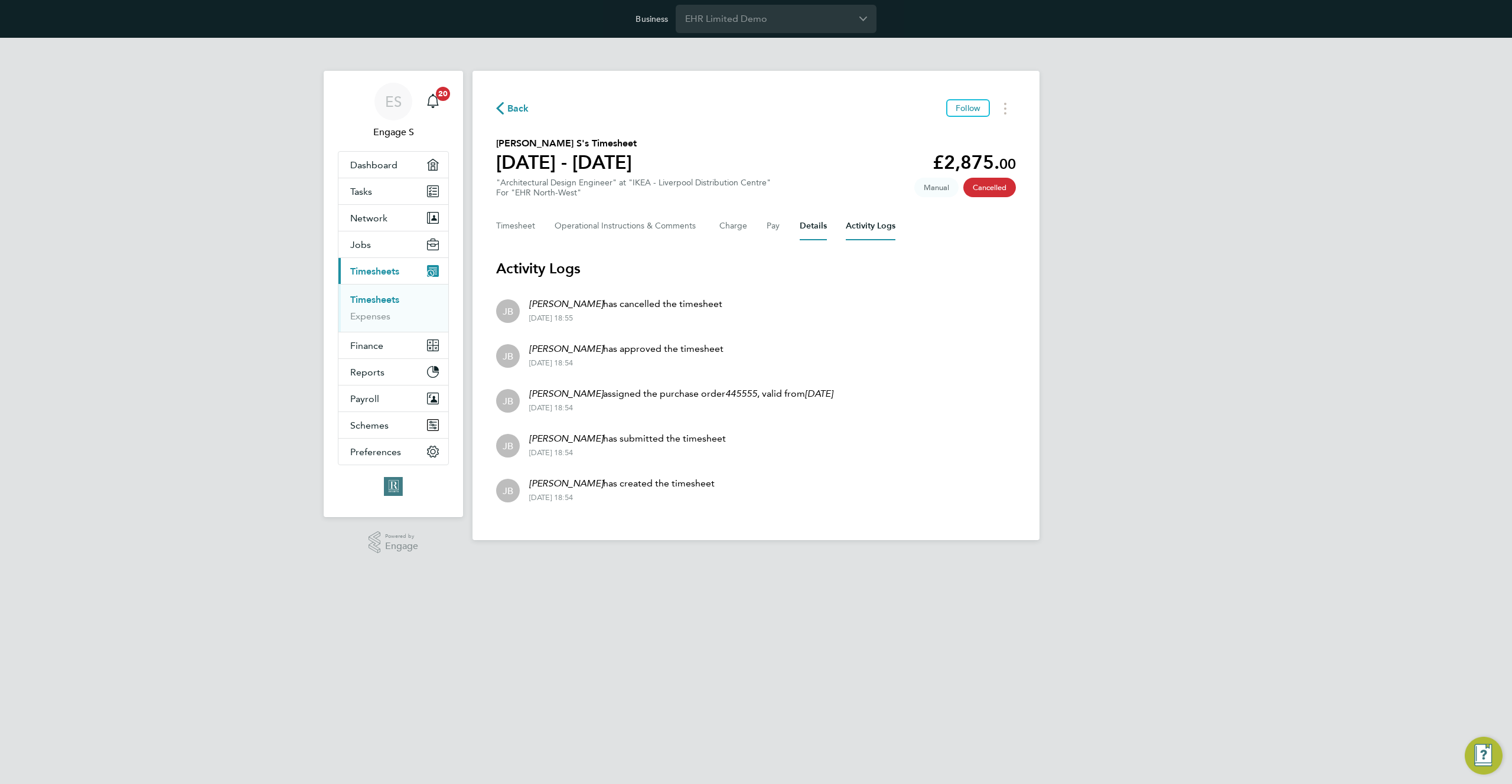
click at [818, 227] on button "Details" at bounding box center [813, 226] width 27 height 28
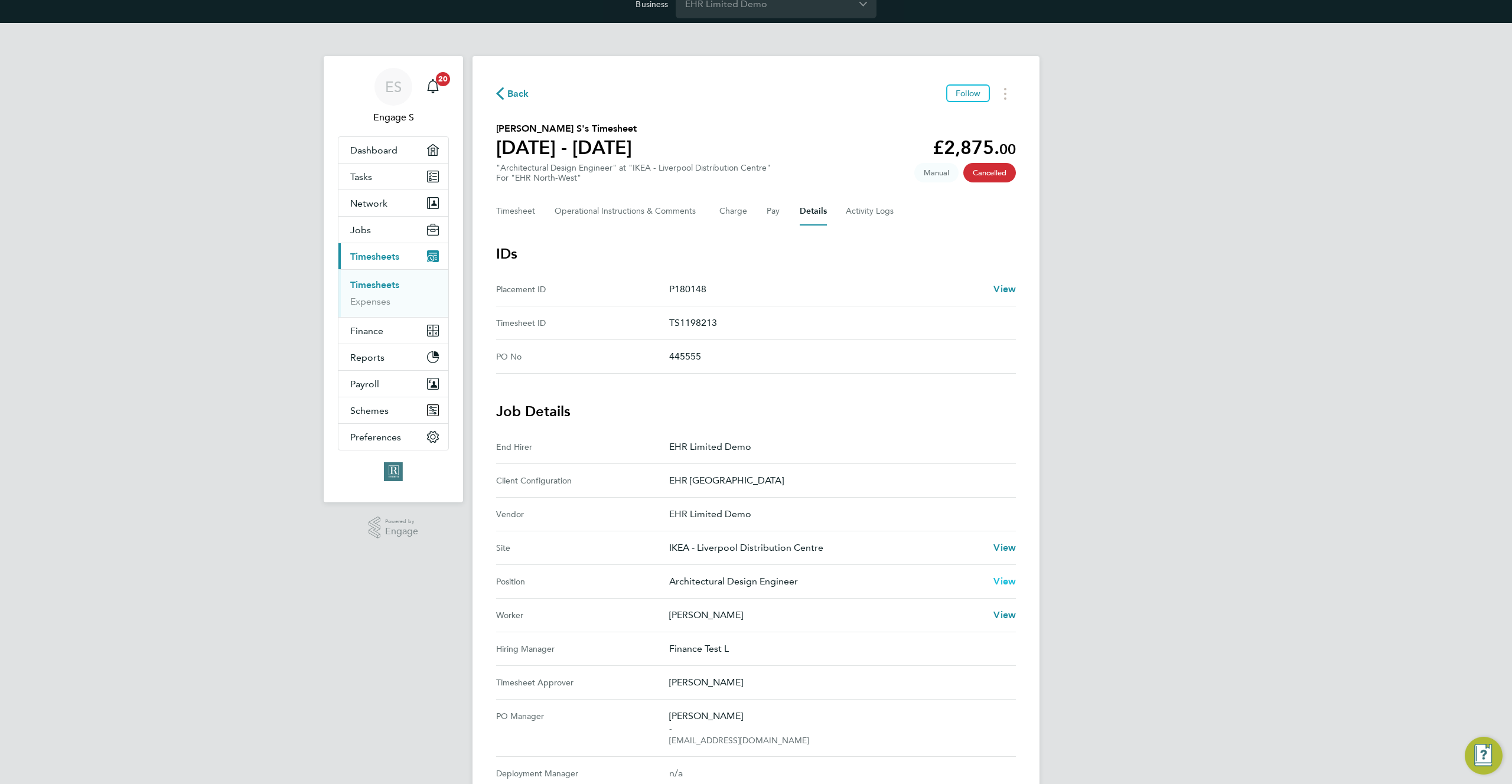
scroll to position [29, 0]
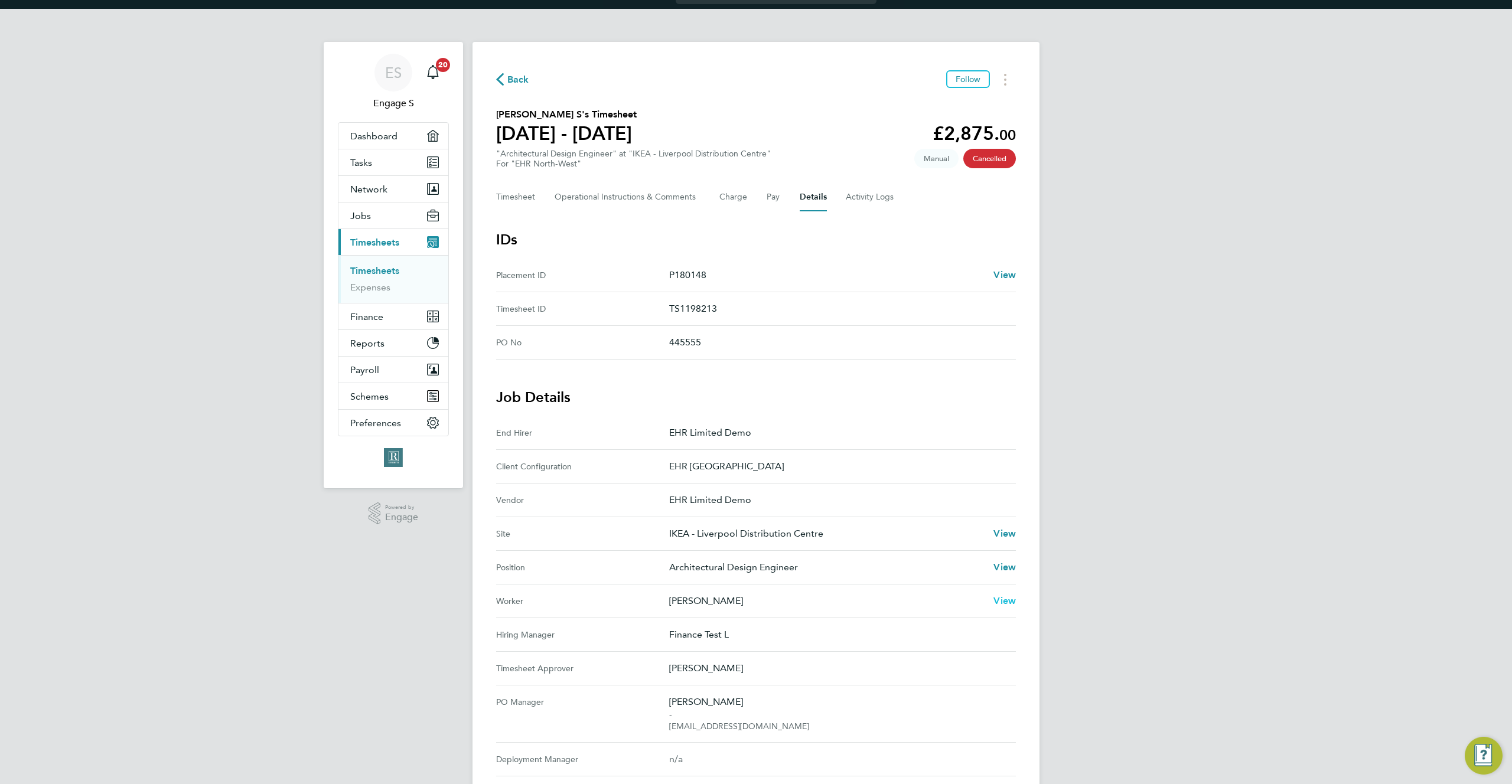
click at [1006, 601] on span "View" at bounding box center [1004, 601] width 22 height 12
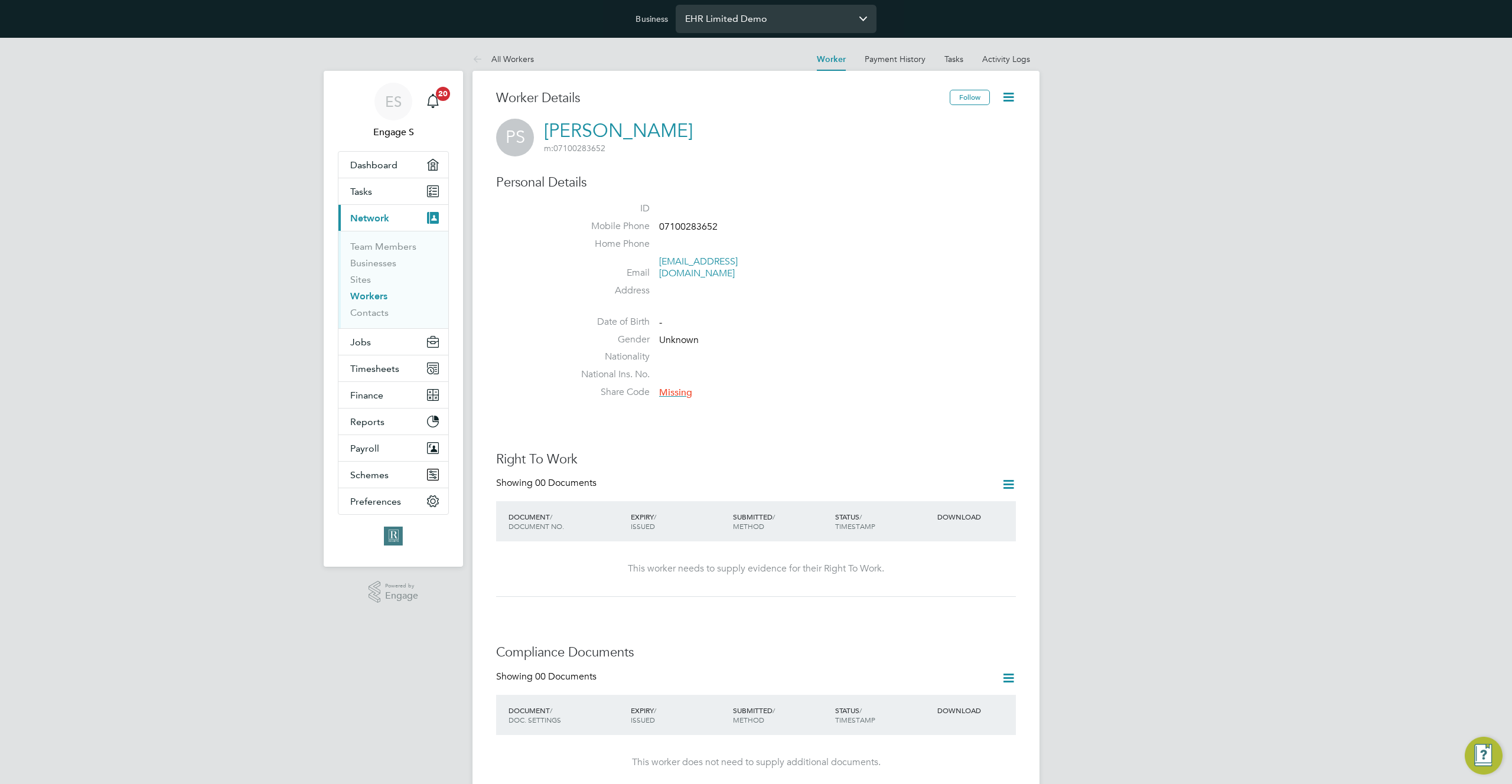
click at [774, 21] on input "EHR Limited Demo" at bounding box center [776, 19] width 201 height 28
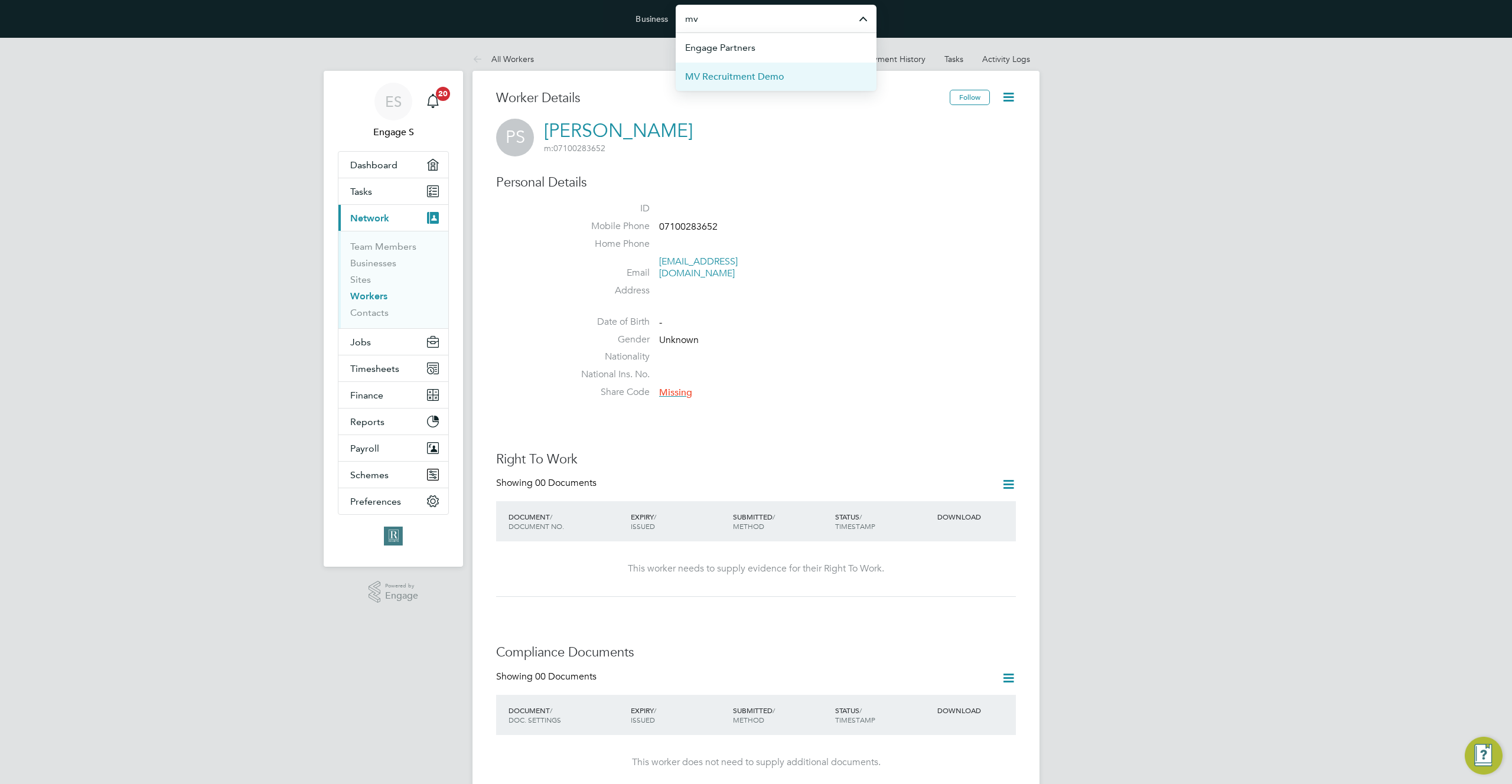
click at [755, 78] on span "MV Recruitment Demo" at bounding box center [735, 76] width 99 height 14
type input "MV Recruitment Demo"
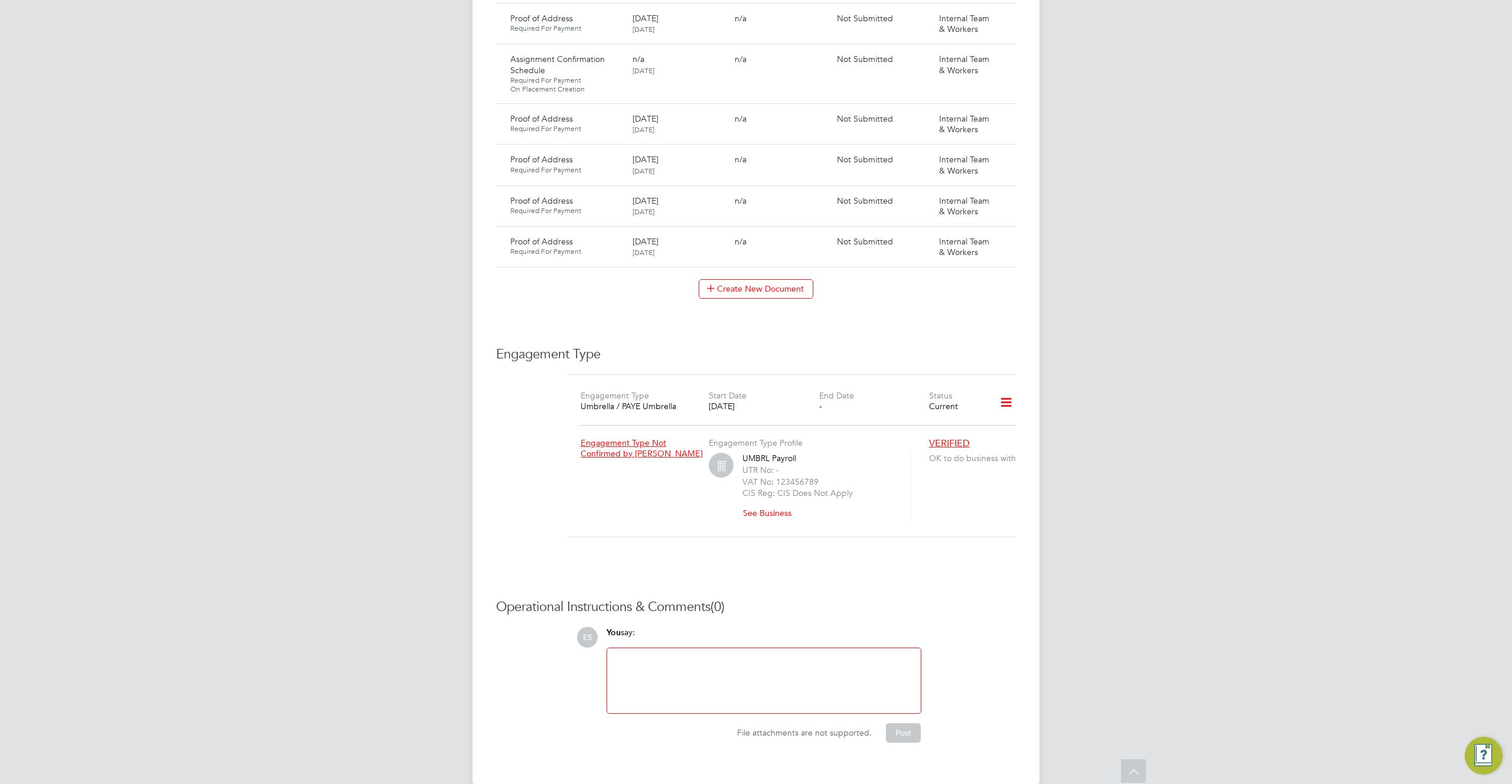
scroll to position [851, 0]
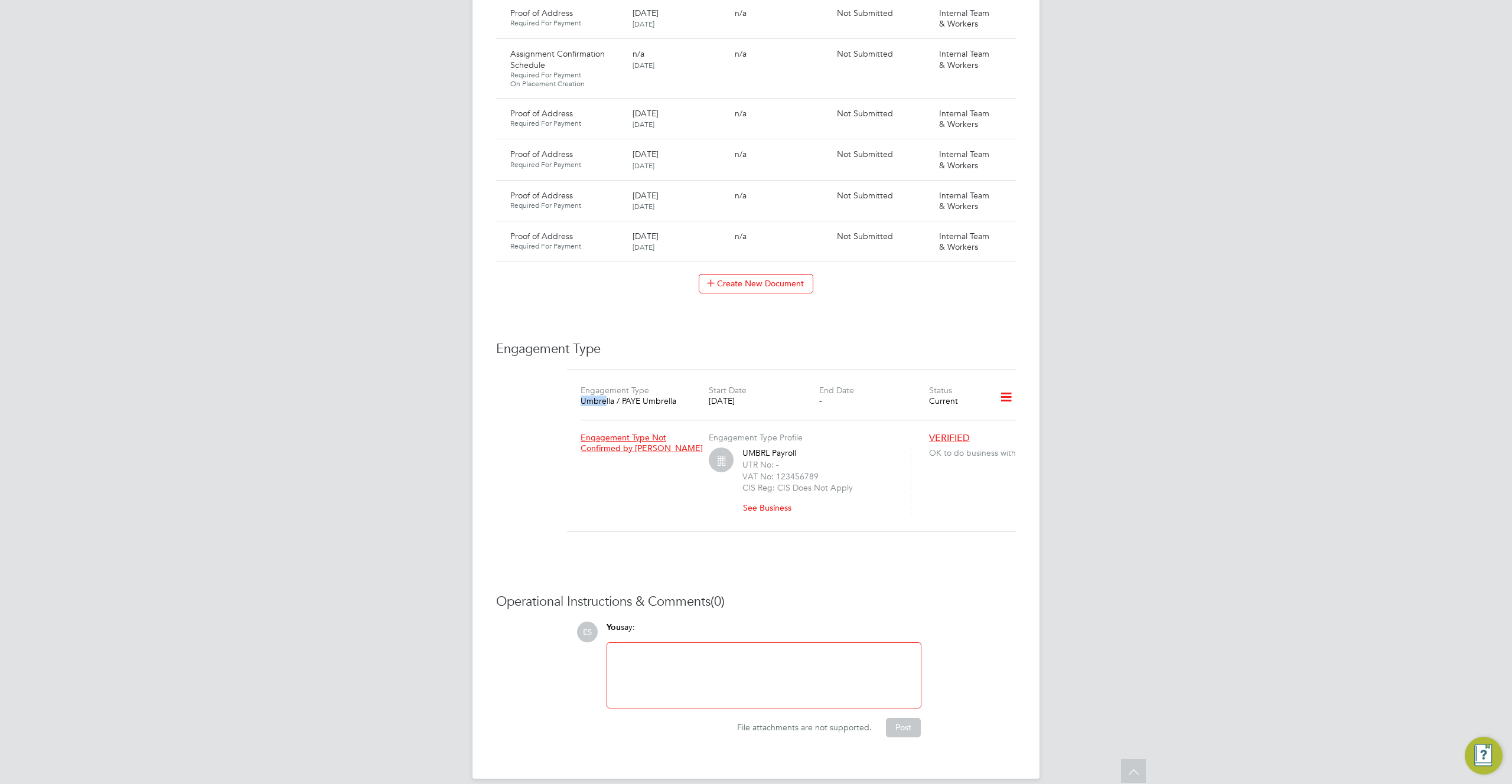
drag, startPoint x: 605, startPoint y: 387, endPoint x: 691, endPoint y: 379, distance: 86.4
click at [691, 384] on div "Engagement Type Umbrella / PAYE Umbrella Start Date [DATE] End Date - Status Cu…" at bounding box center [791, 400] width 459 height 33
click at [674, 396] on div "Umbrella / PAYE Umbrella" at bounding box center [635, 401] width 110 height 11
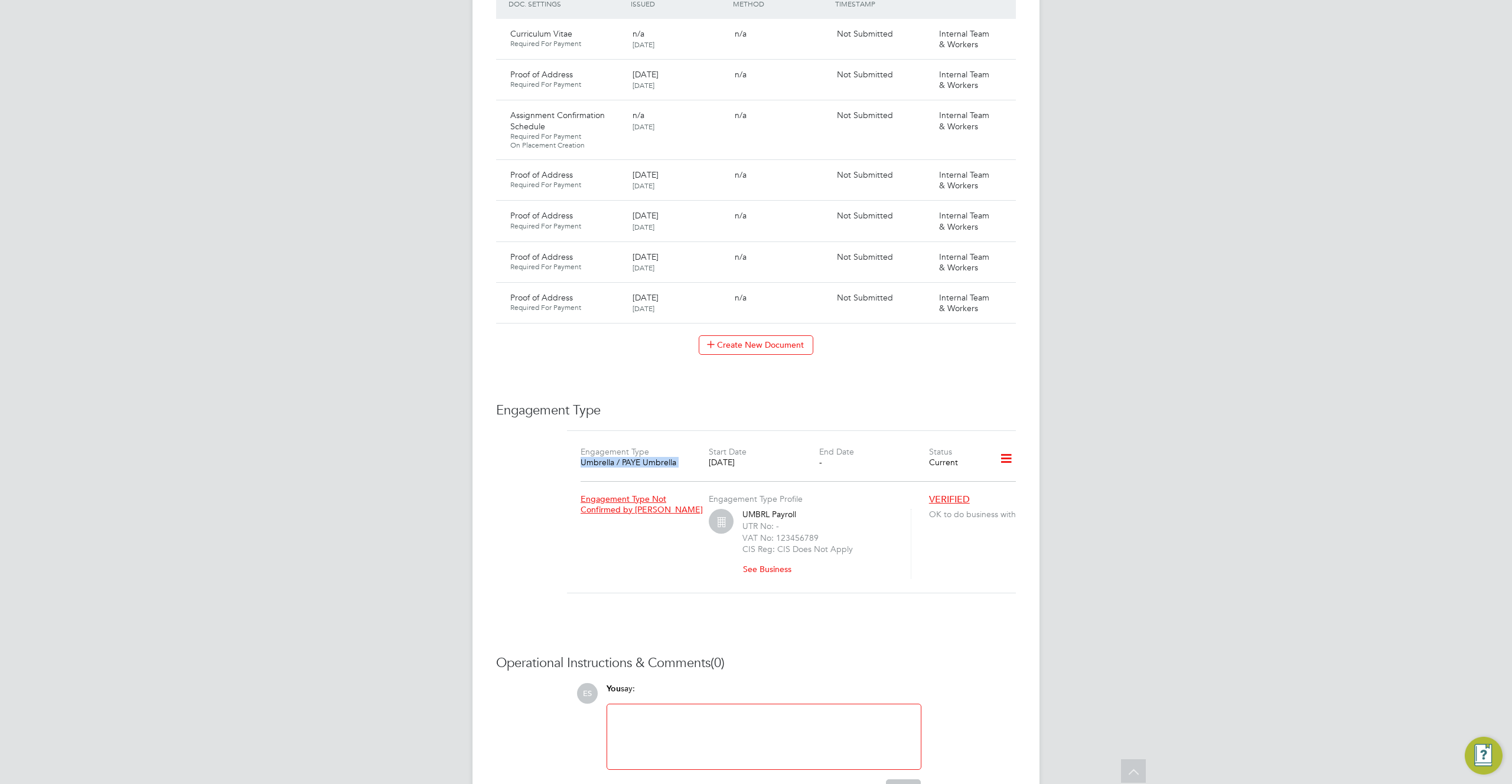
scroll to position [808, 0]
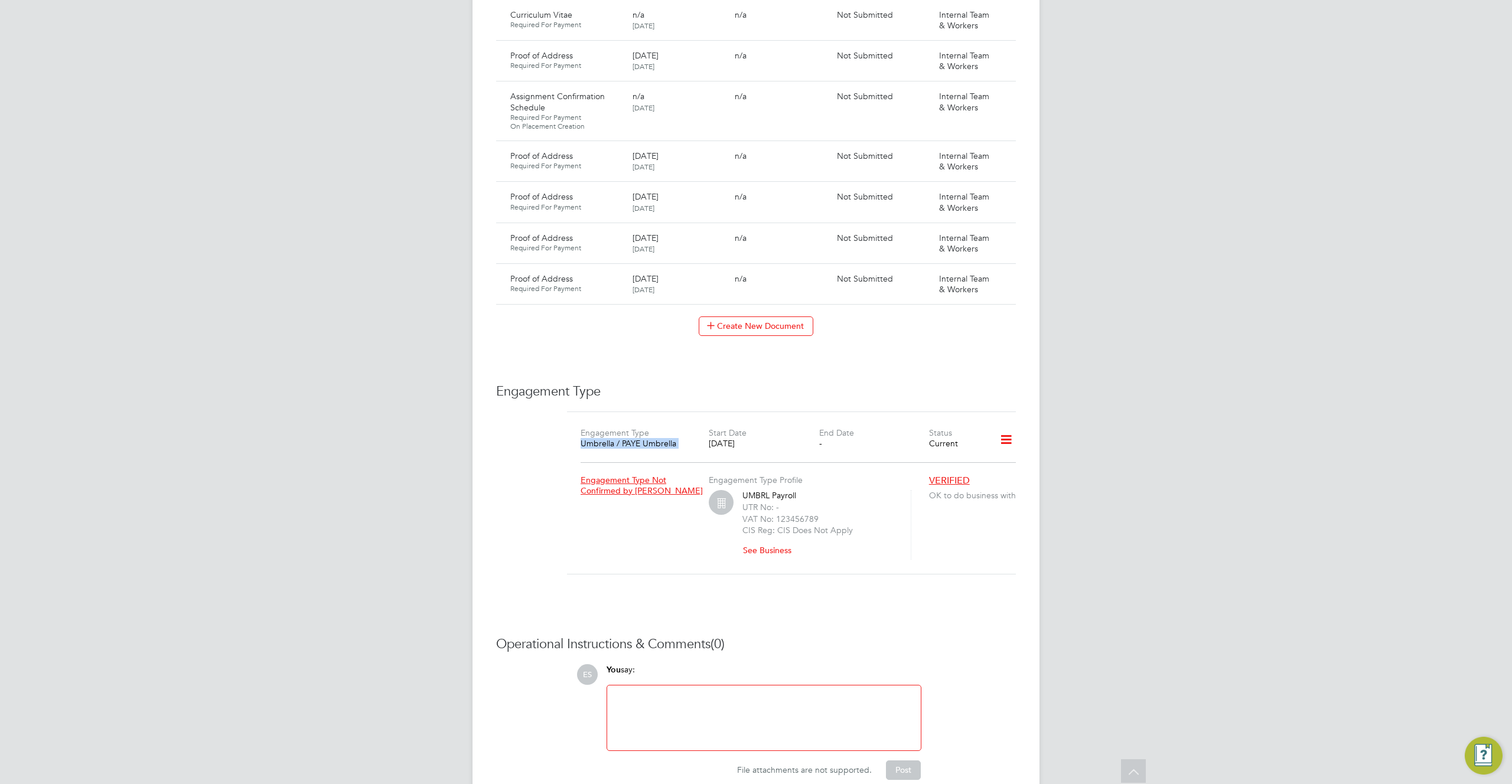
click at [613, 438] on div "Umbrella / PAYE Umbrella" at bounding box center [635, 444] width 110 height 11
click at [642, 438] on div "Umbrella / PAYE Umbrella" at bounding box center [635, 444] width 110 height 11
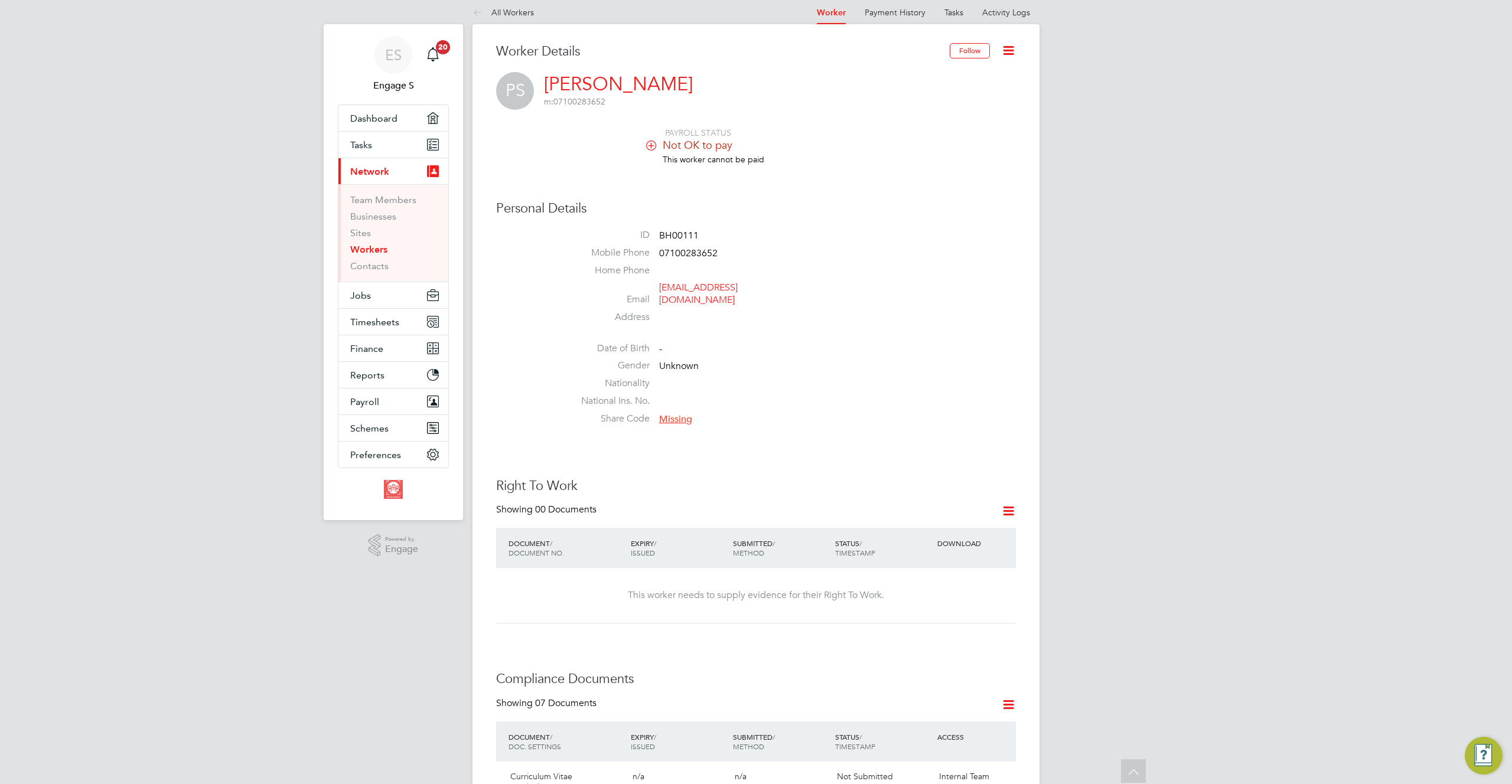
scroll to position [0, 0]
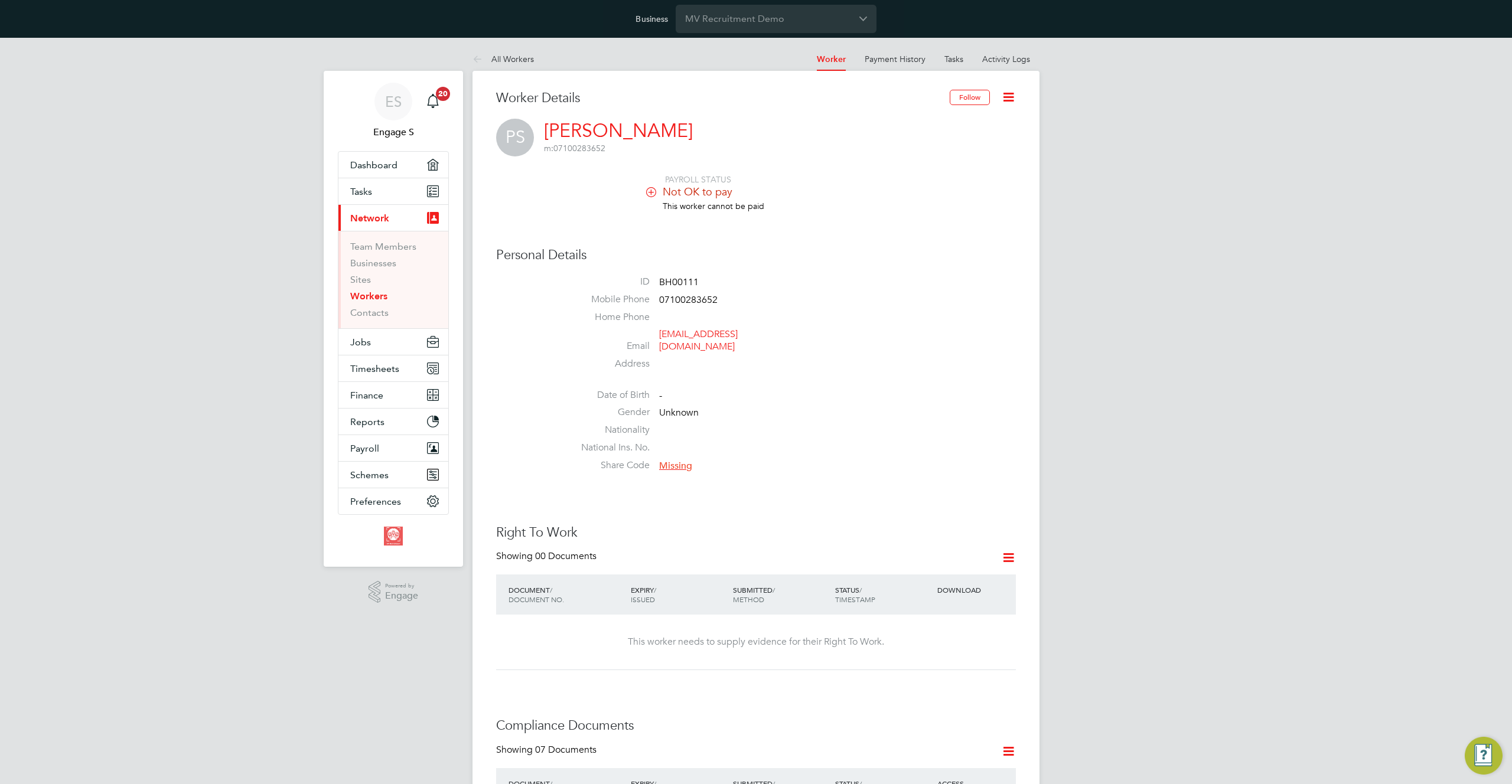
click at [372, 292] on link "Workers" at bounding box center [369, 296] width 37 height 12
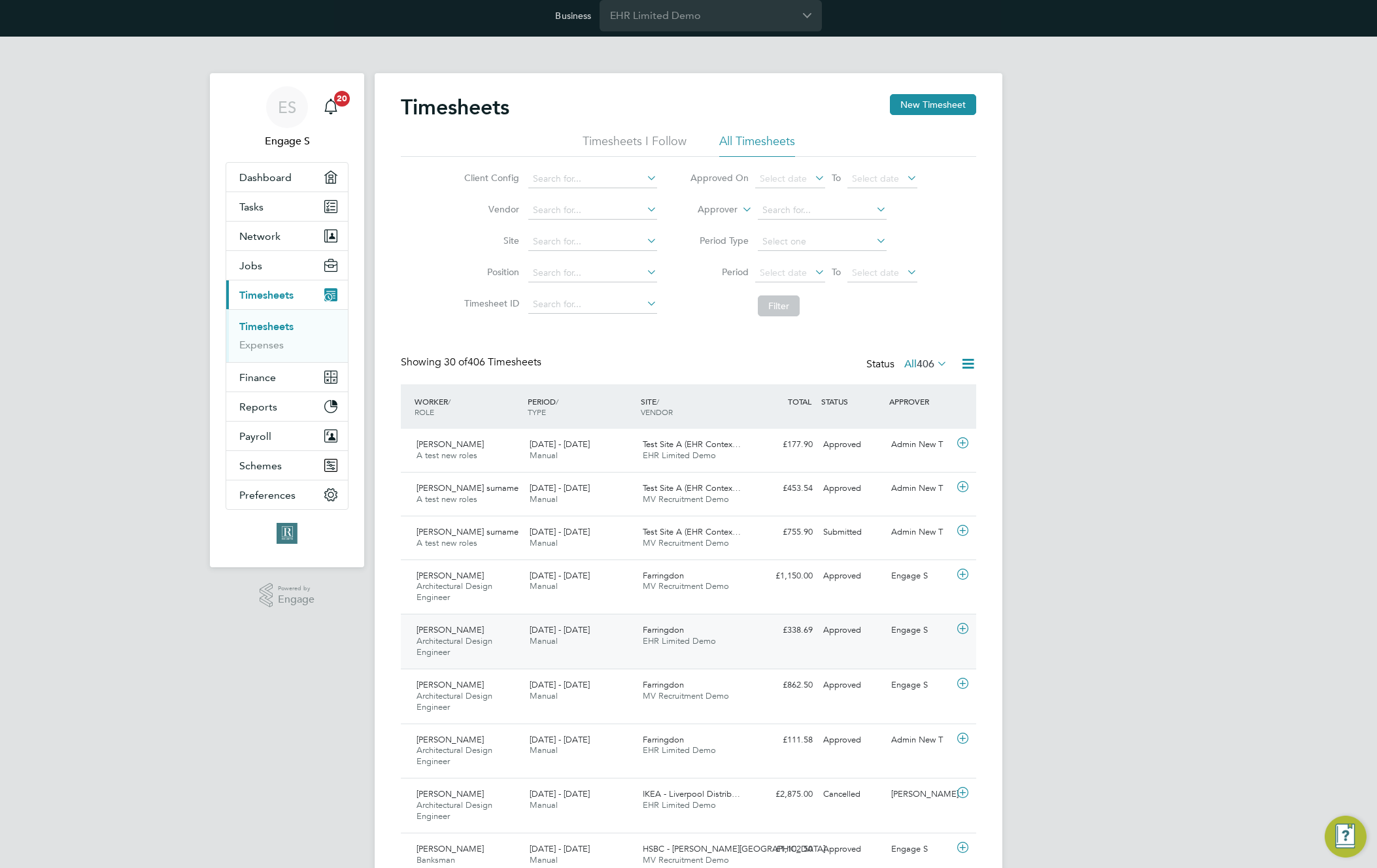
click at [657, 641] on span "EHR Limited Demo" at bounding box center [679, 641] width 73 height 11
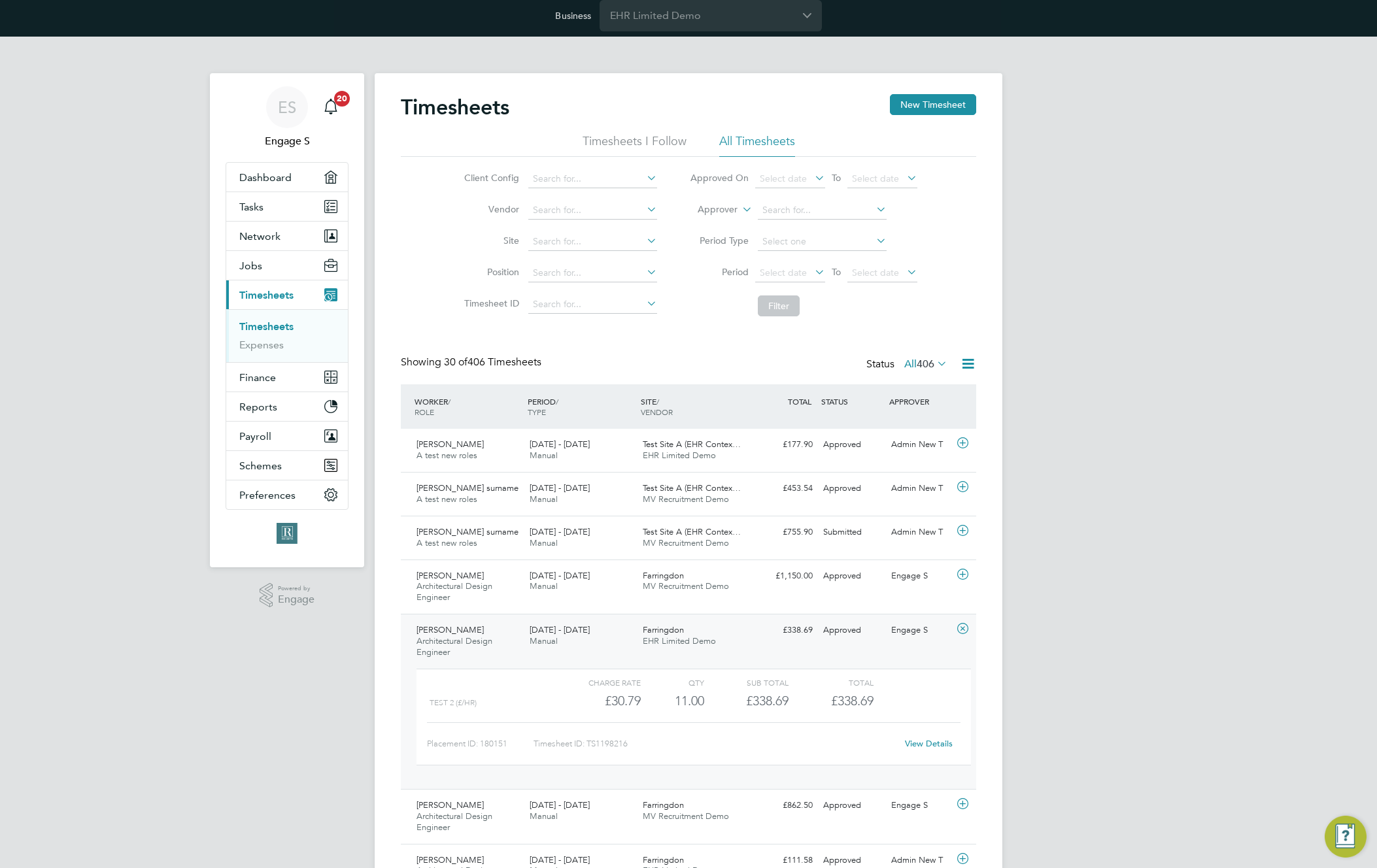
click at [921, 742] on link "View Details" at bounding box center [929, 744] width 48 height 11
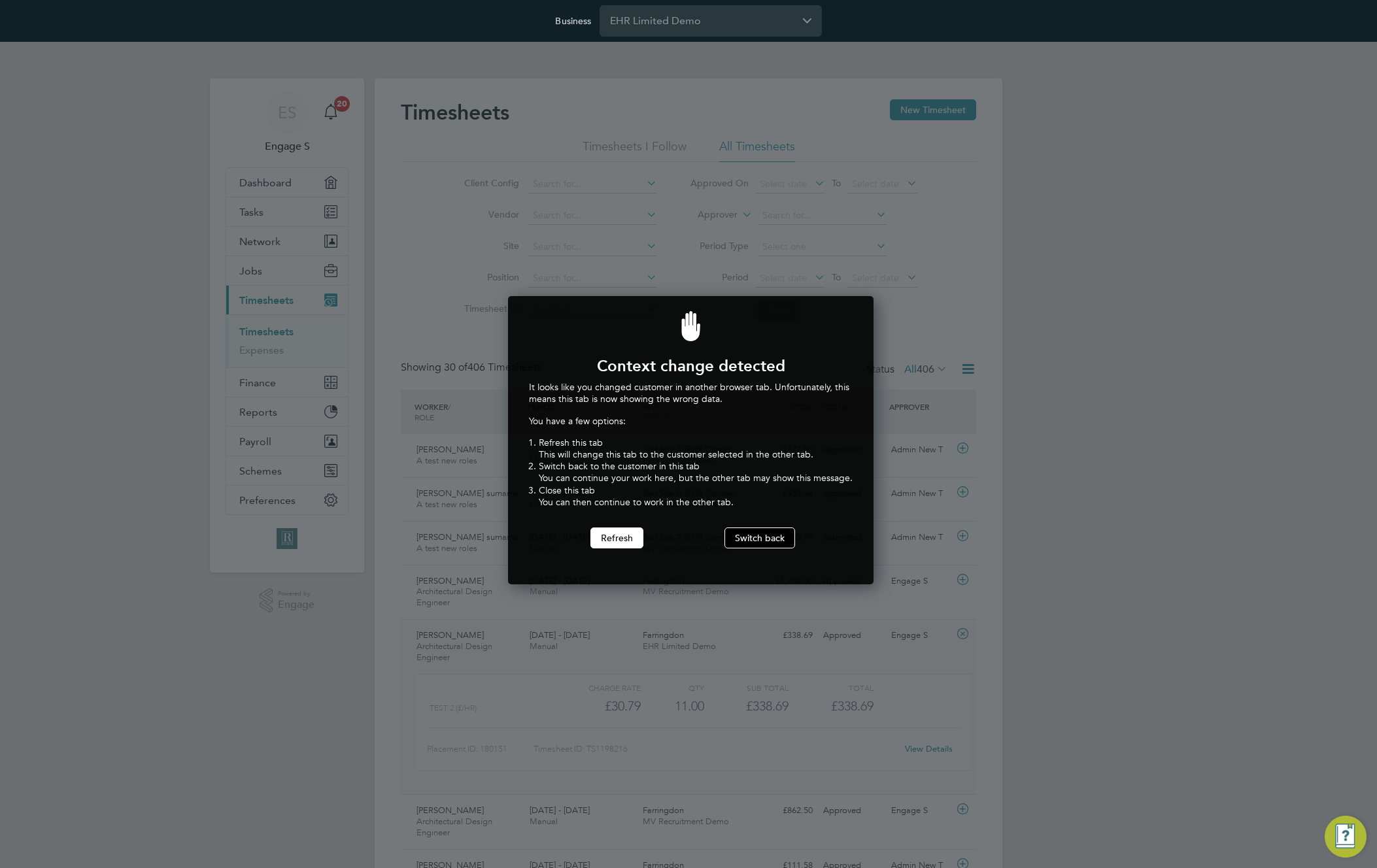
click at [765, 546] on button "Switch back" at bounding box center [759, 538] width 70 height 21
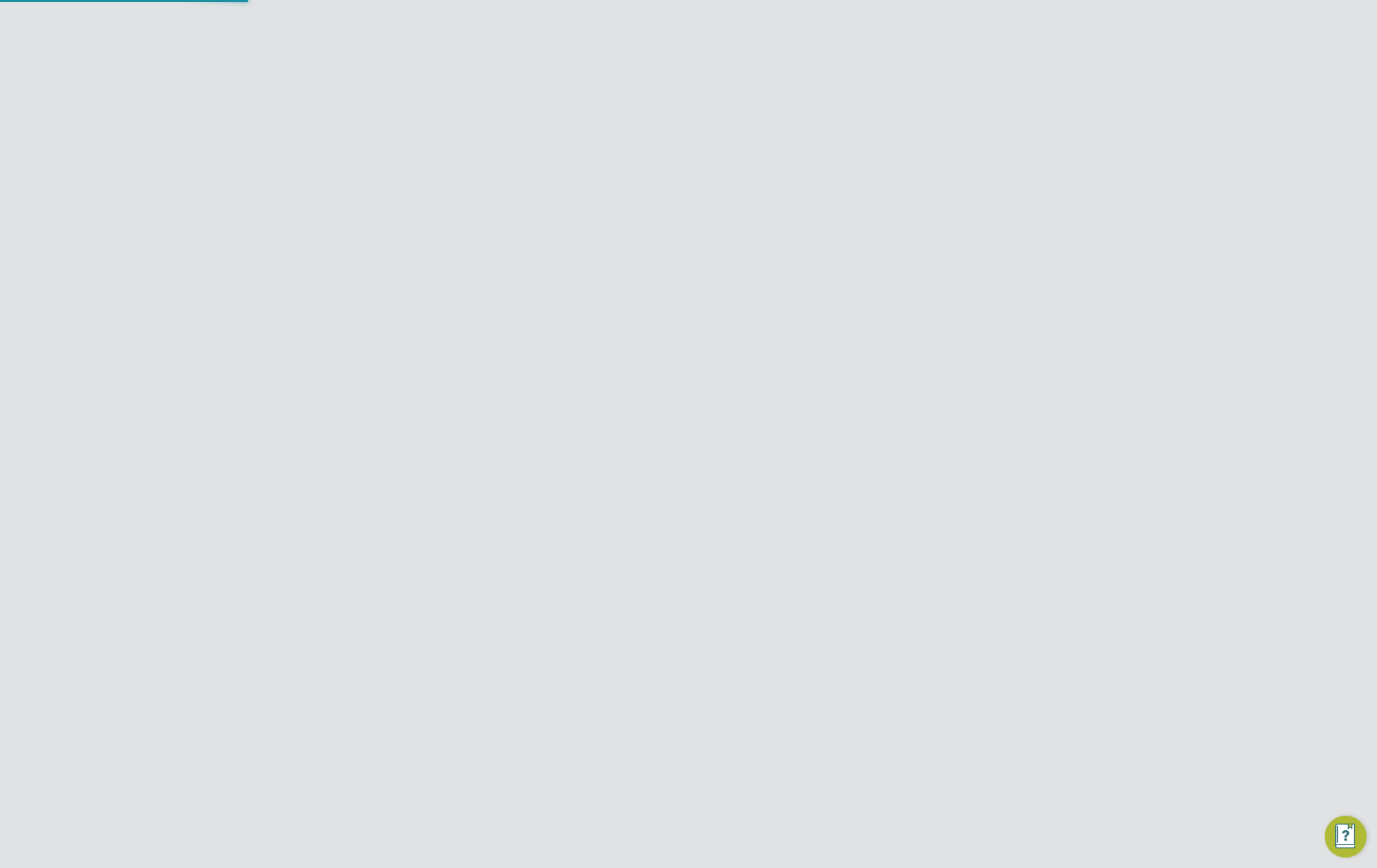
scroll to position [207, 0]
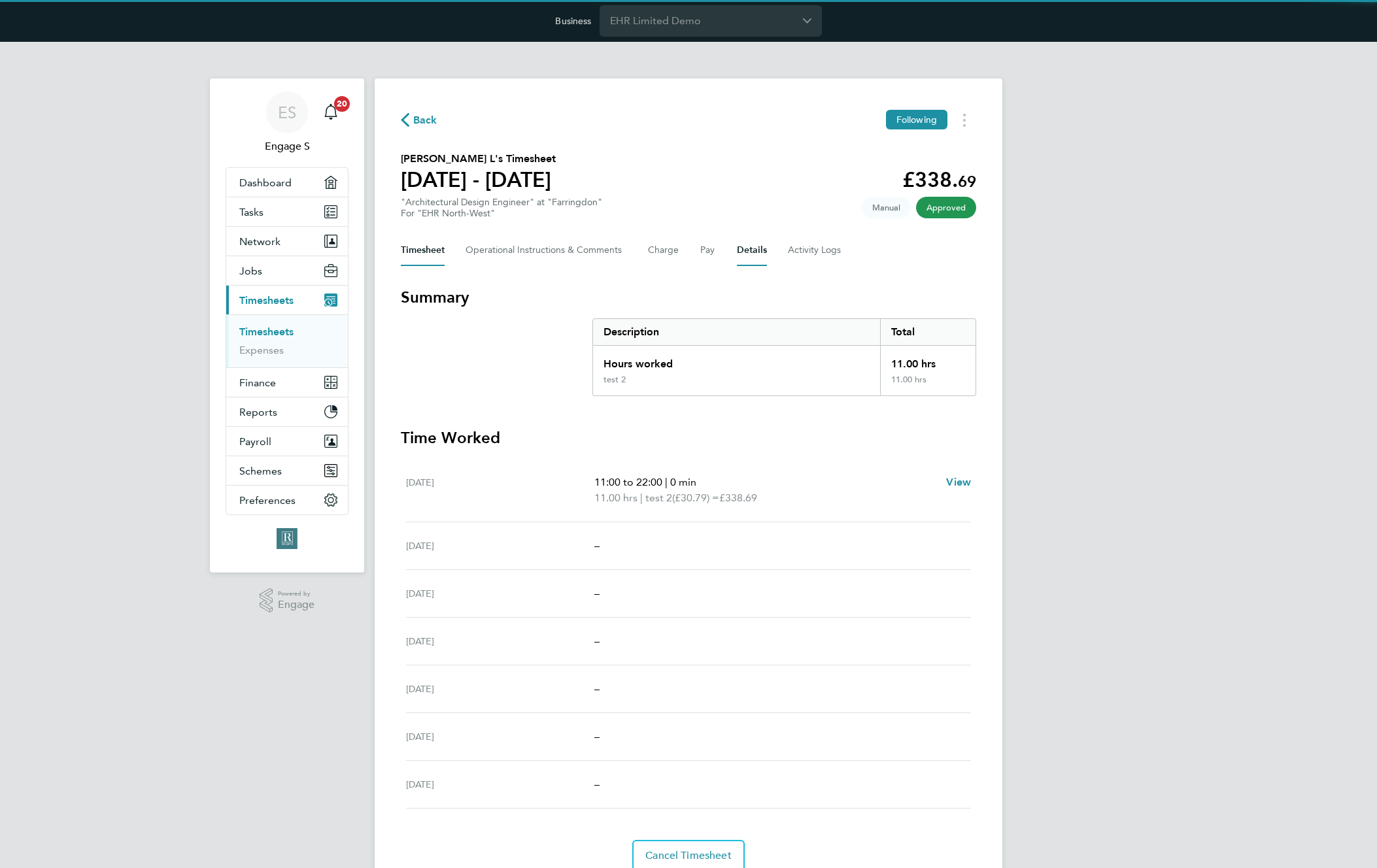
click at [748, 254] on button "Details" at bounding box center [752, 250] width 30 height 32
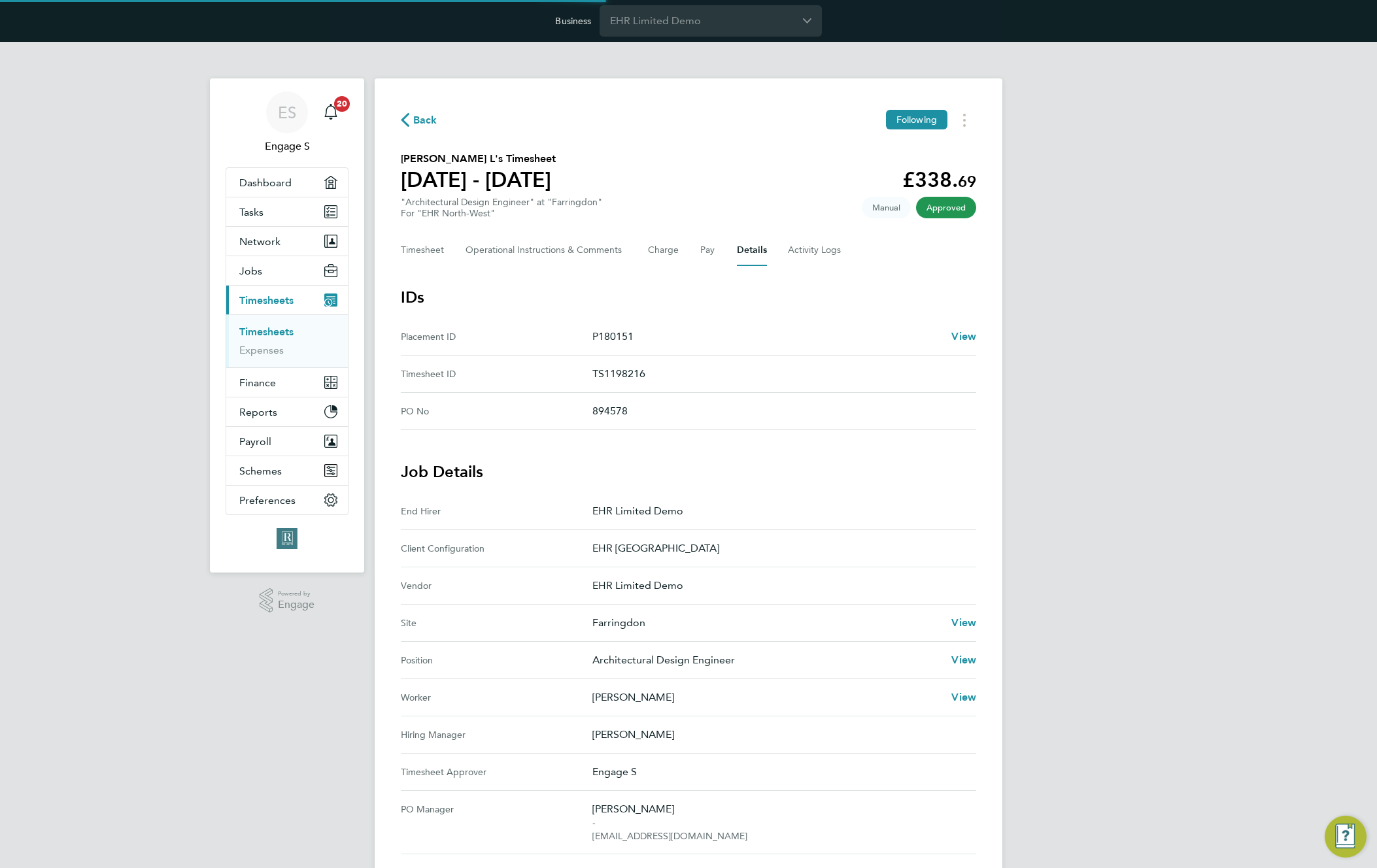
scroll to position [201, 0]
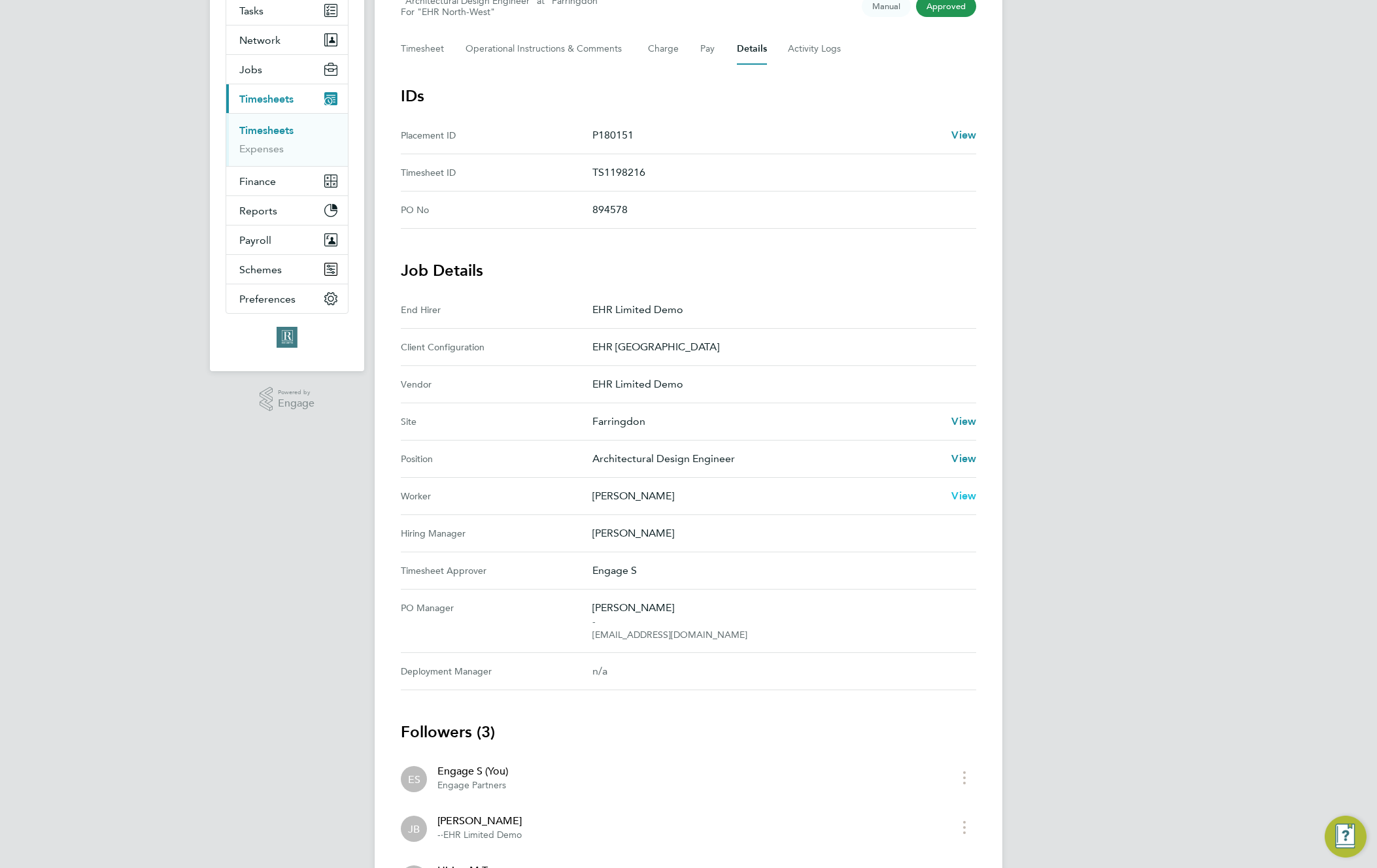
click at [963, 496] on span "View" at bounding box center [963, 495] width 25 height 13
click at [260, 64] on span "Jobs" at bounding box center [250, 69] width 23 height 13
click at [268, 132] on link "Placements" at bounding box center [266, 138] width 54 height 13
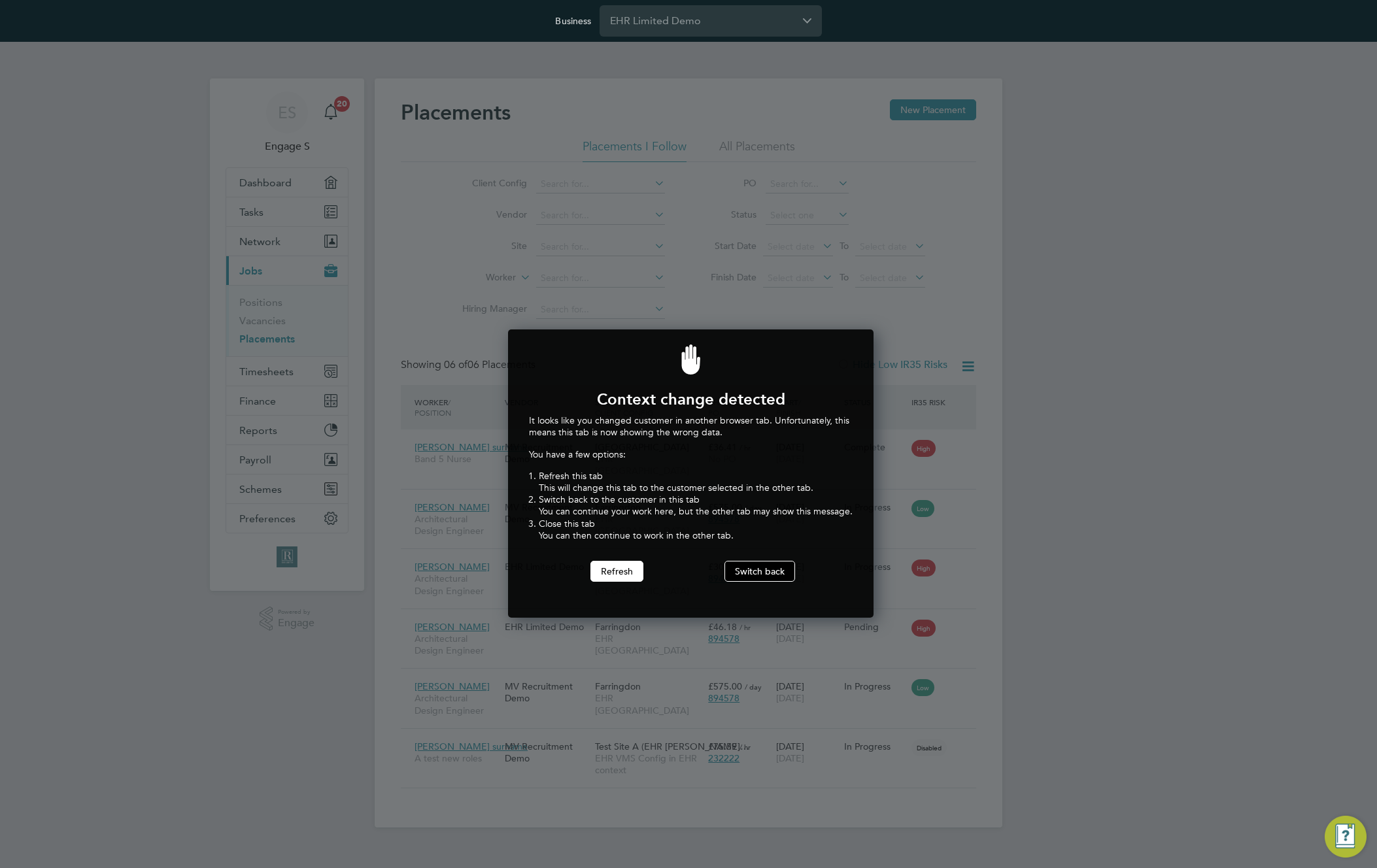
click at [741, 567] on button "Switch back" at bounding box center [759, 571] width 70 height 21
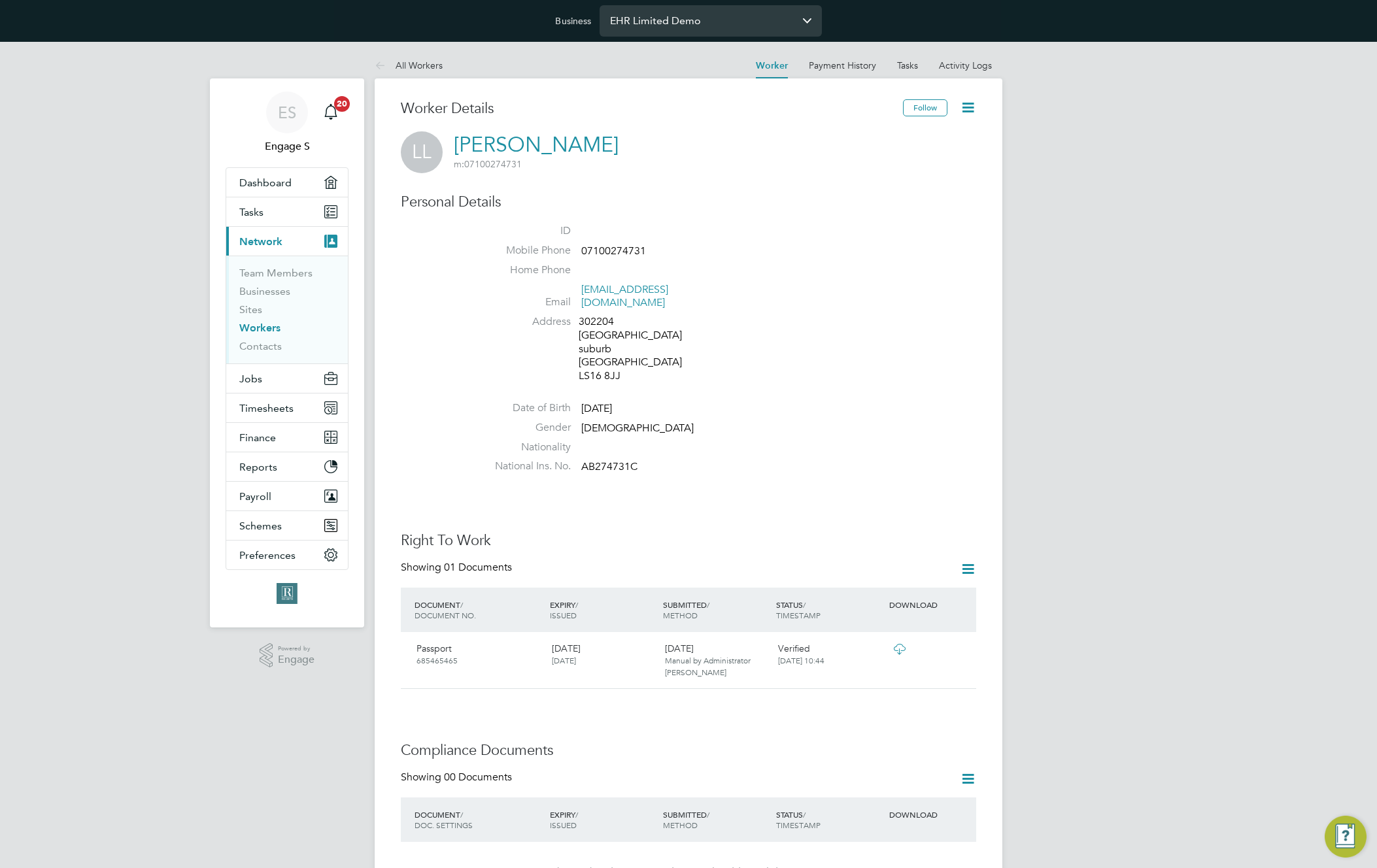
click at [681, 17] on input "EHR Limited Demo" at bounding box center [710, 21] width 222 height 31
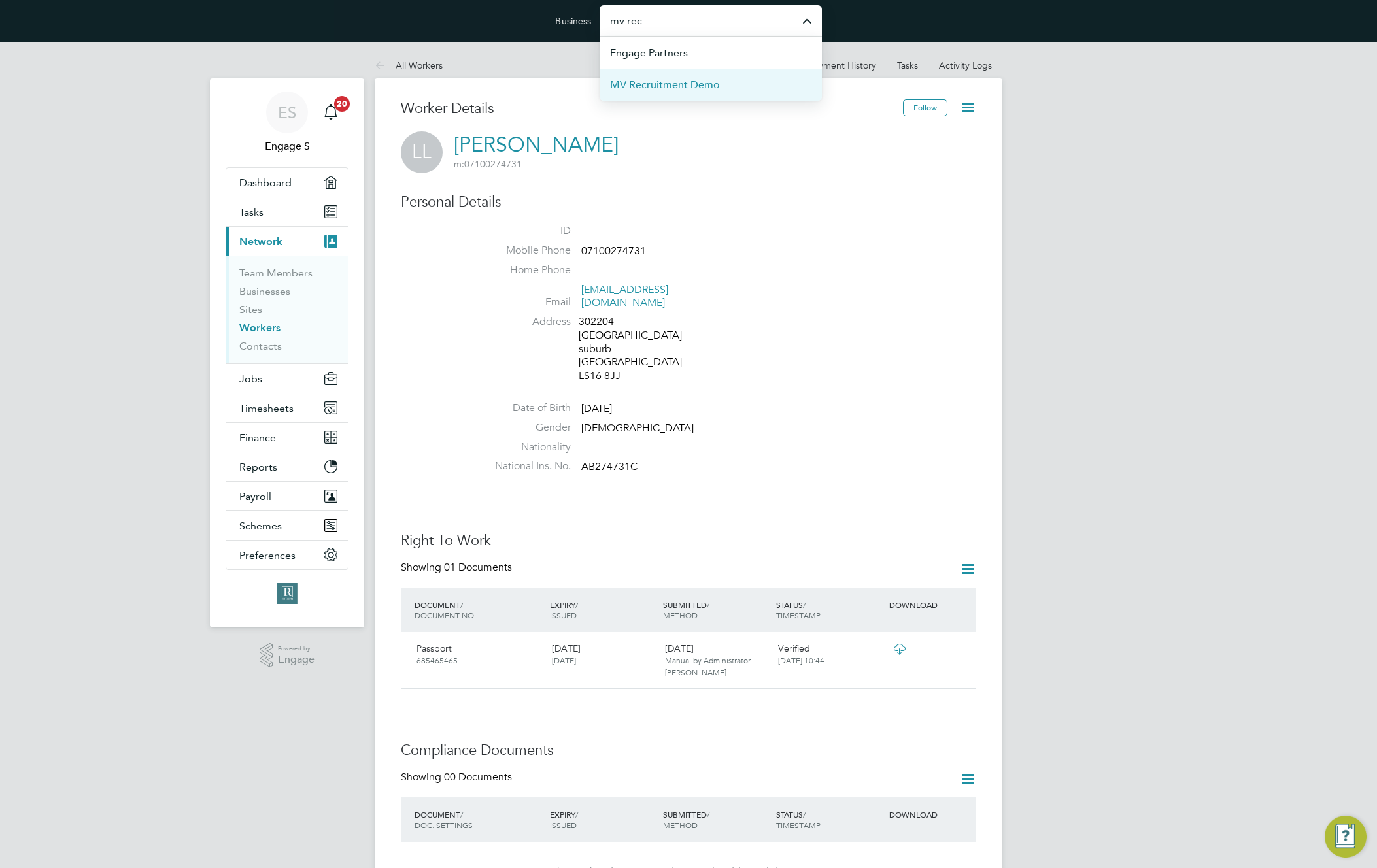
click at [710, 85] on span "MV Recruitment Demo" at bounding box center [665, 85] width 110 height 15
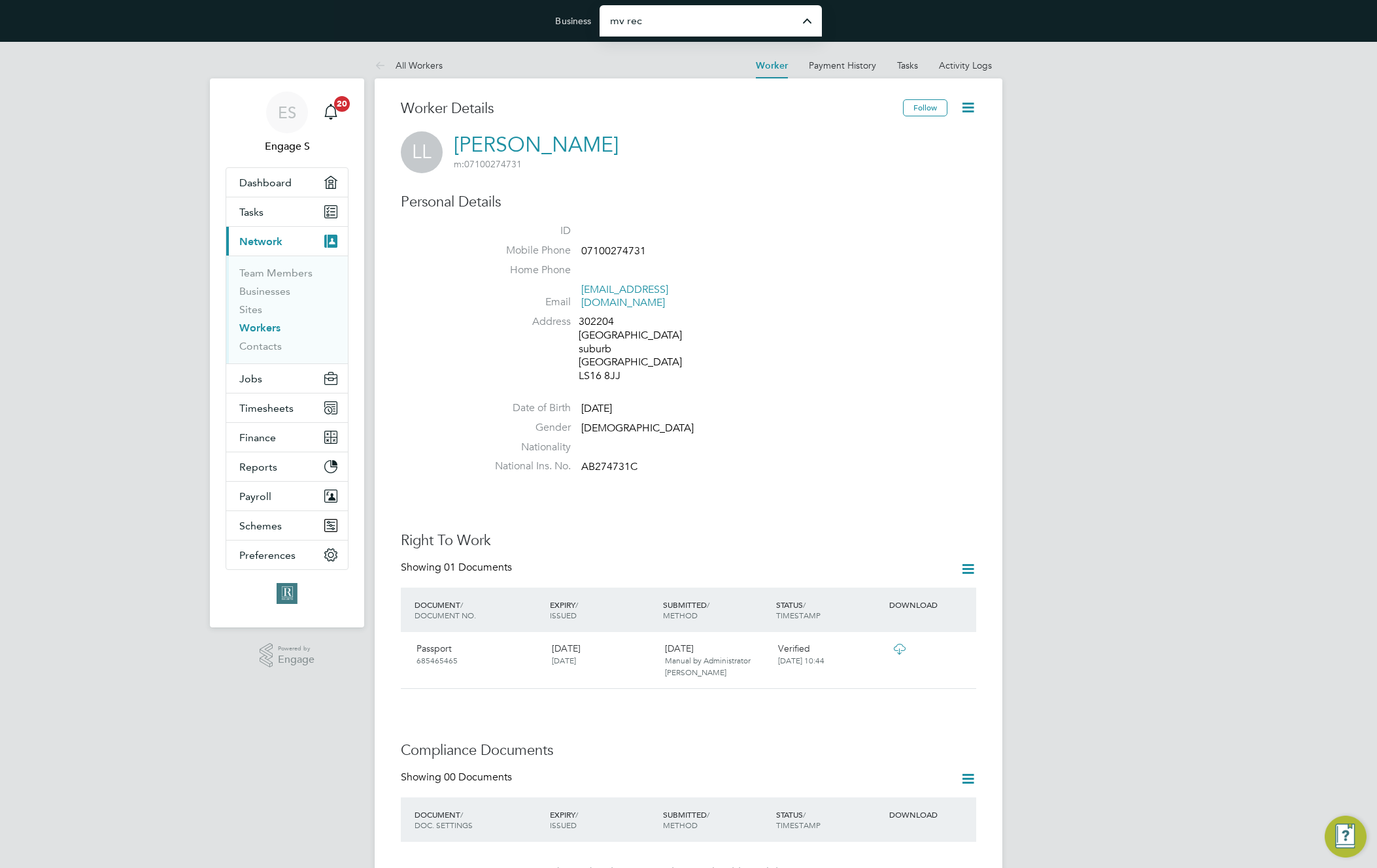
type input "MV Recruitment Demo"
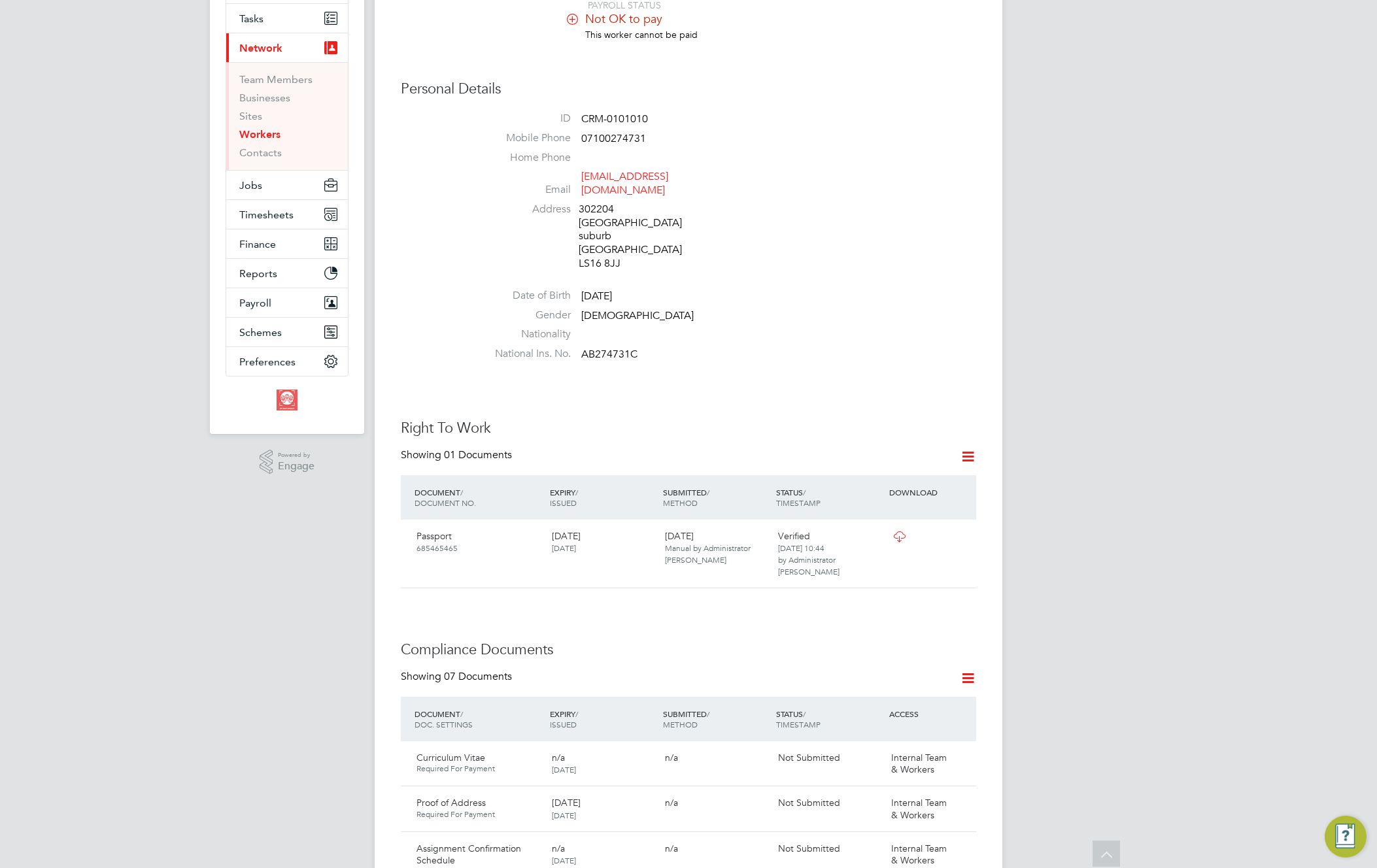
scroll to position [72, 0]
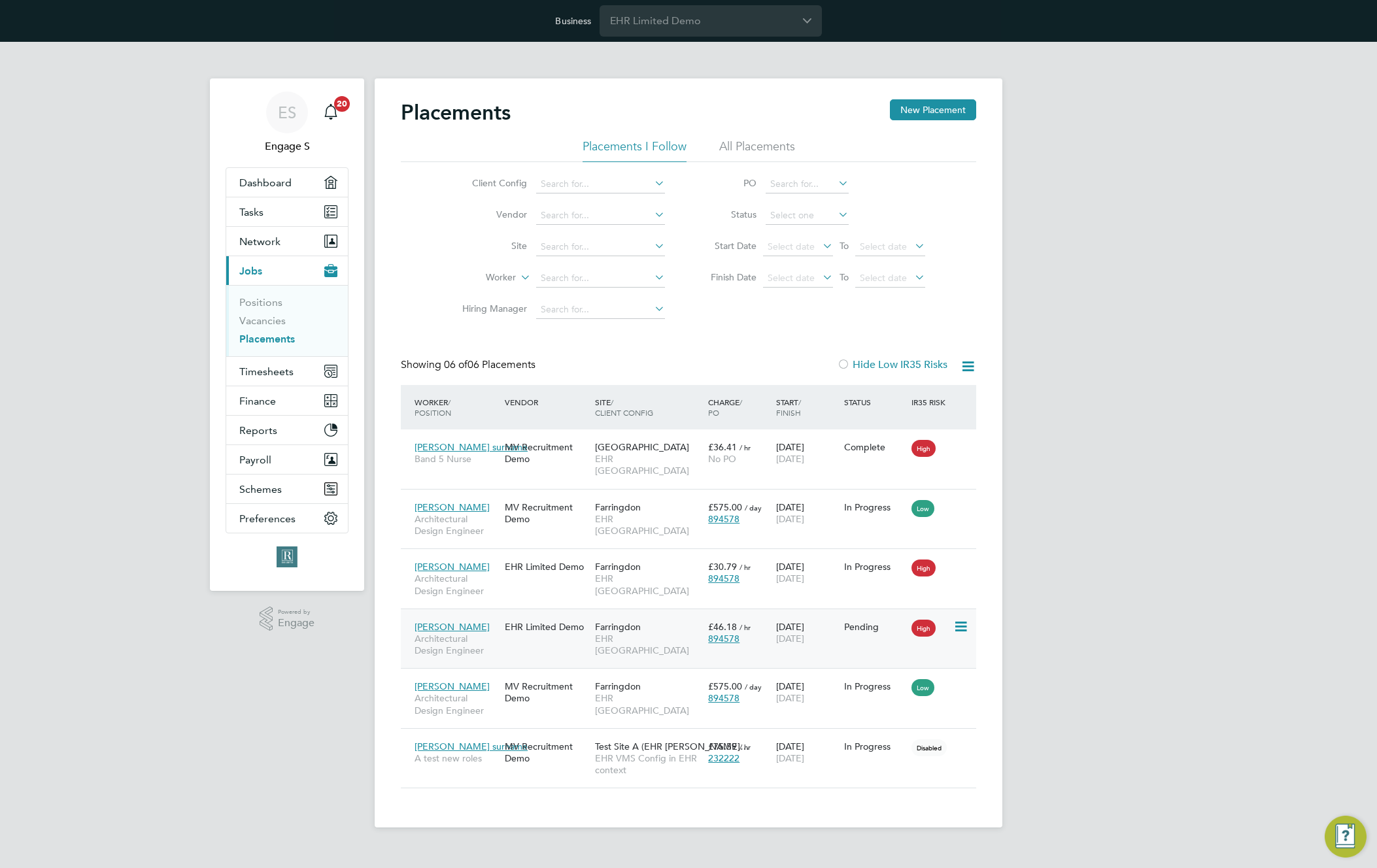
click at [595, 633] on span "EHR [GEOGRAPHIC_DATA]" at bounding box center [648, 644] width 107 height 23
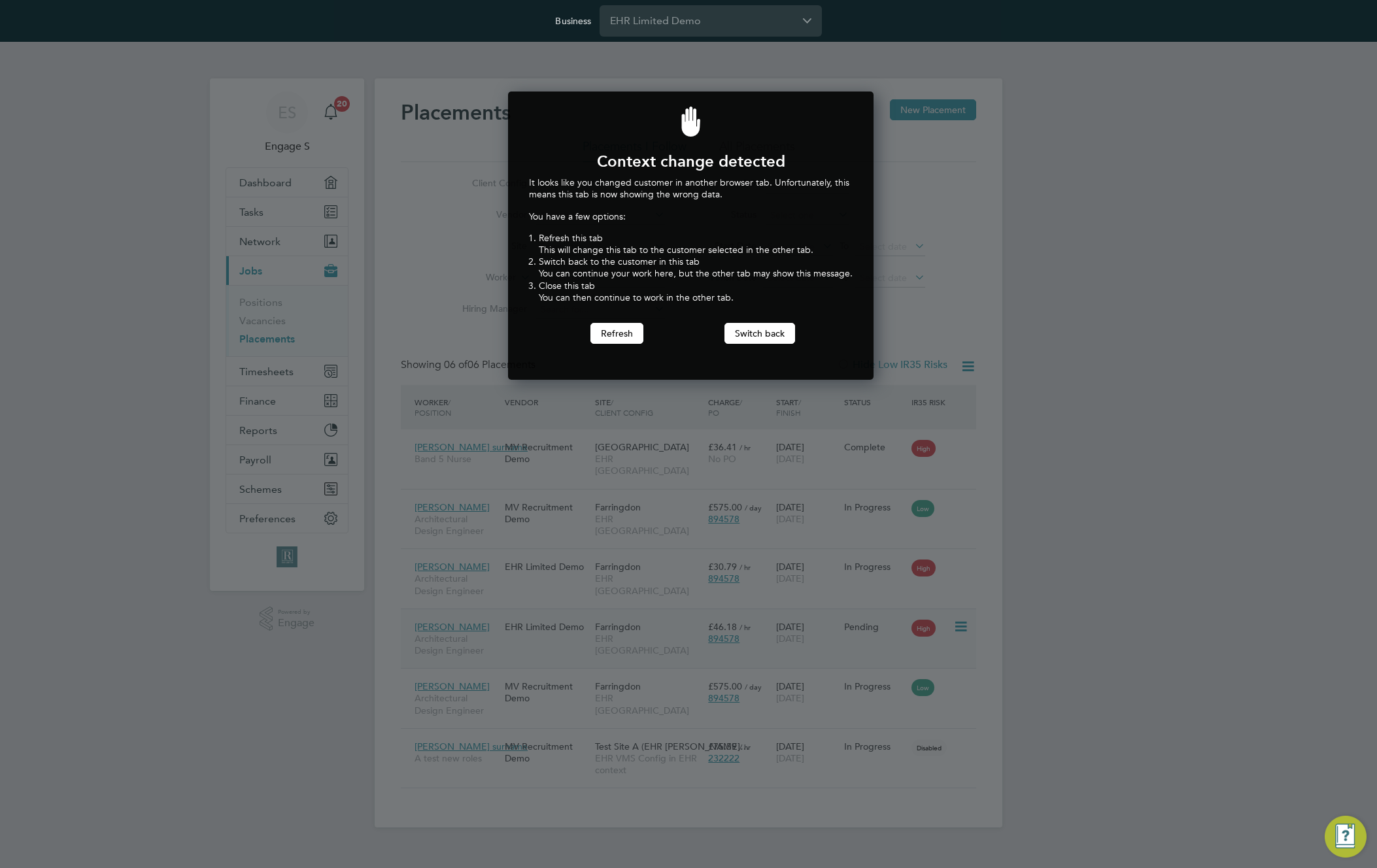
scroll to position [289, 361]
click at [763, 334] on button "Switch back" at bounding box center [759, 333] width 70 height 21
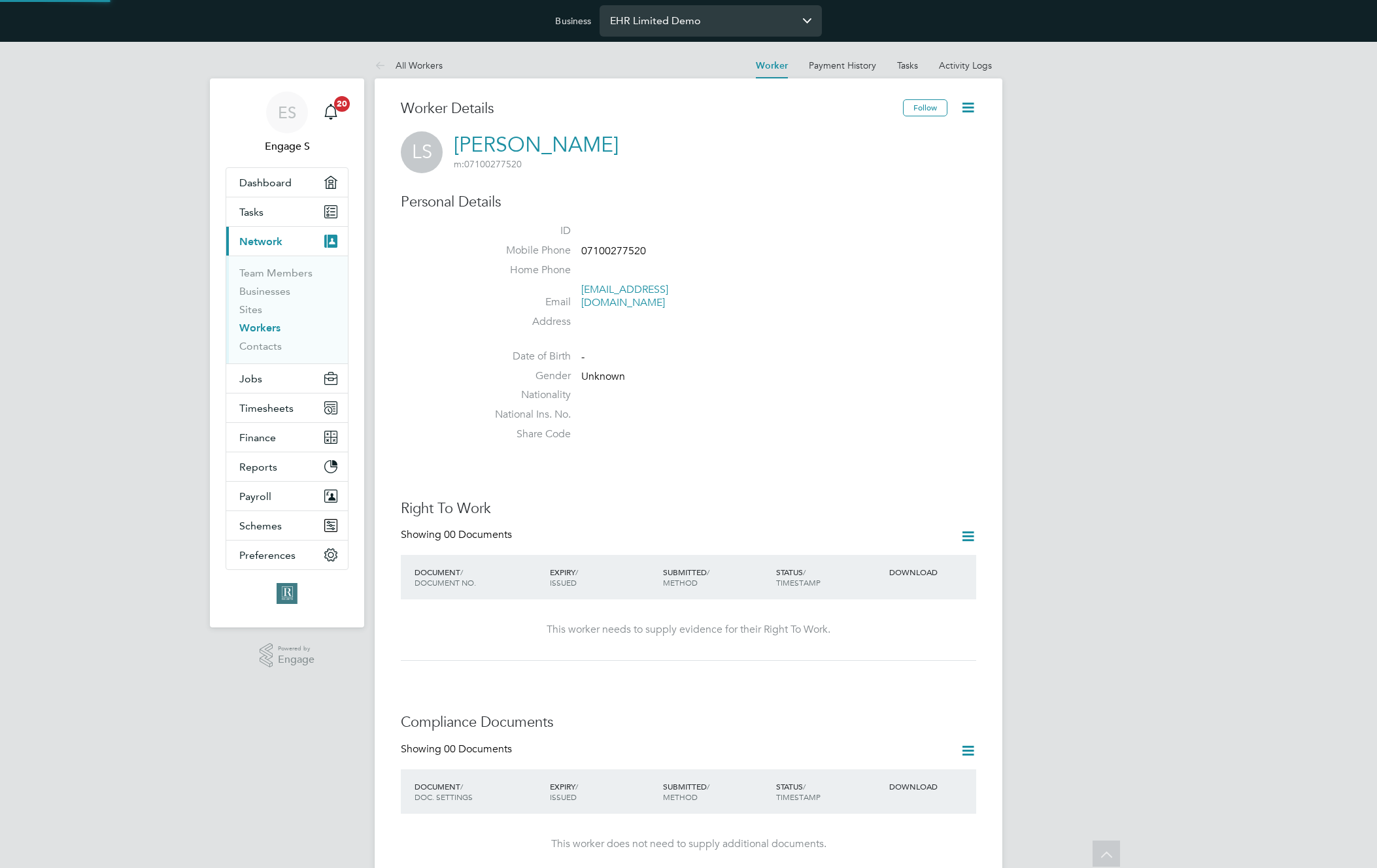
click at [700, 25] on input "EHR Limited Demo" at bounding box center [710, 21] width 222 height 31
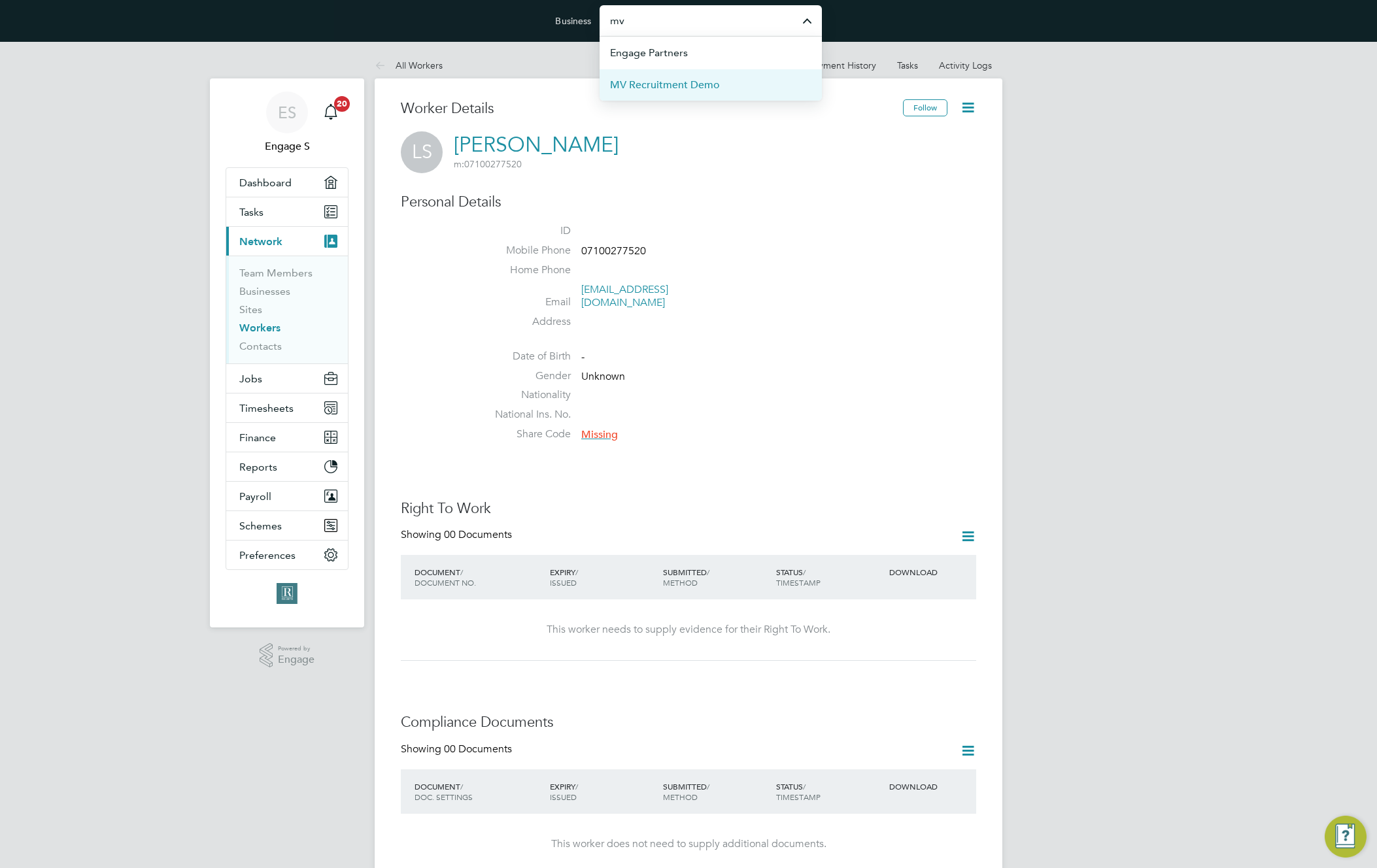
click at [719, 85] on li "MV Recruitment Demo" at bounding box center [710, 85] width 222 height 32
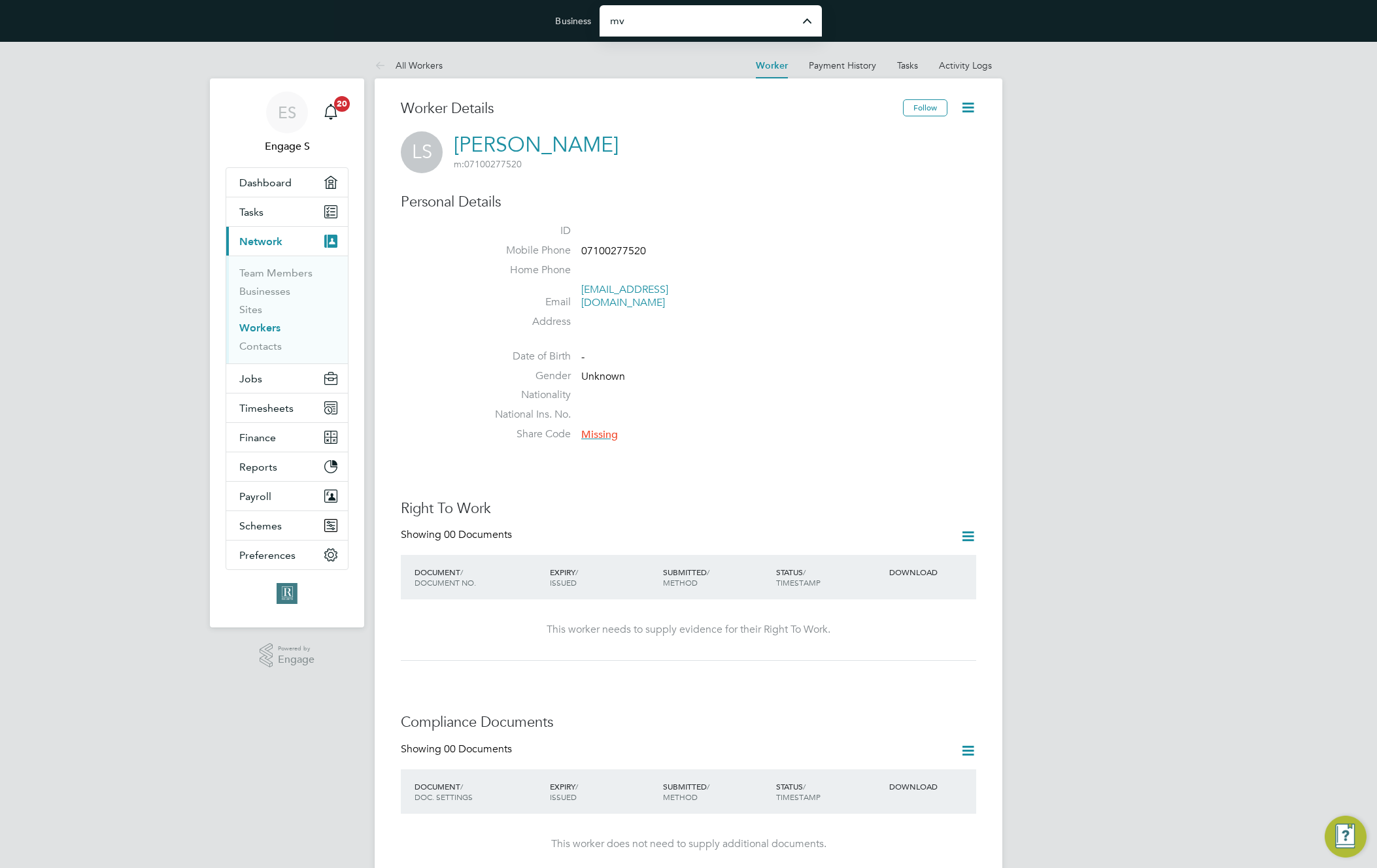
type input "MV Recruitment Demo"
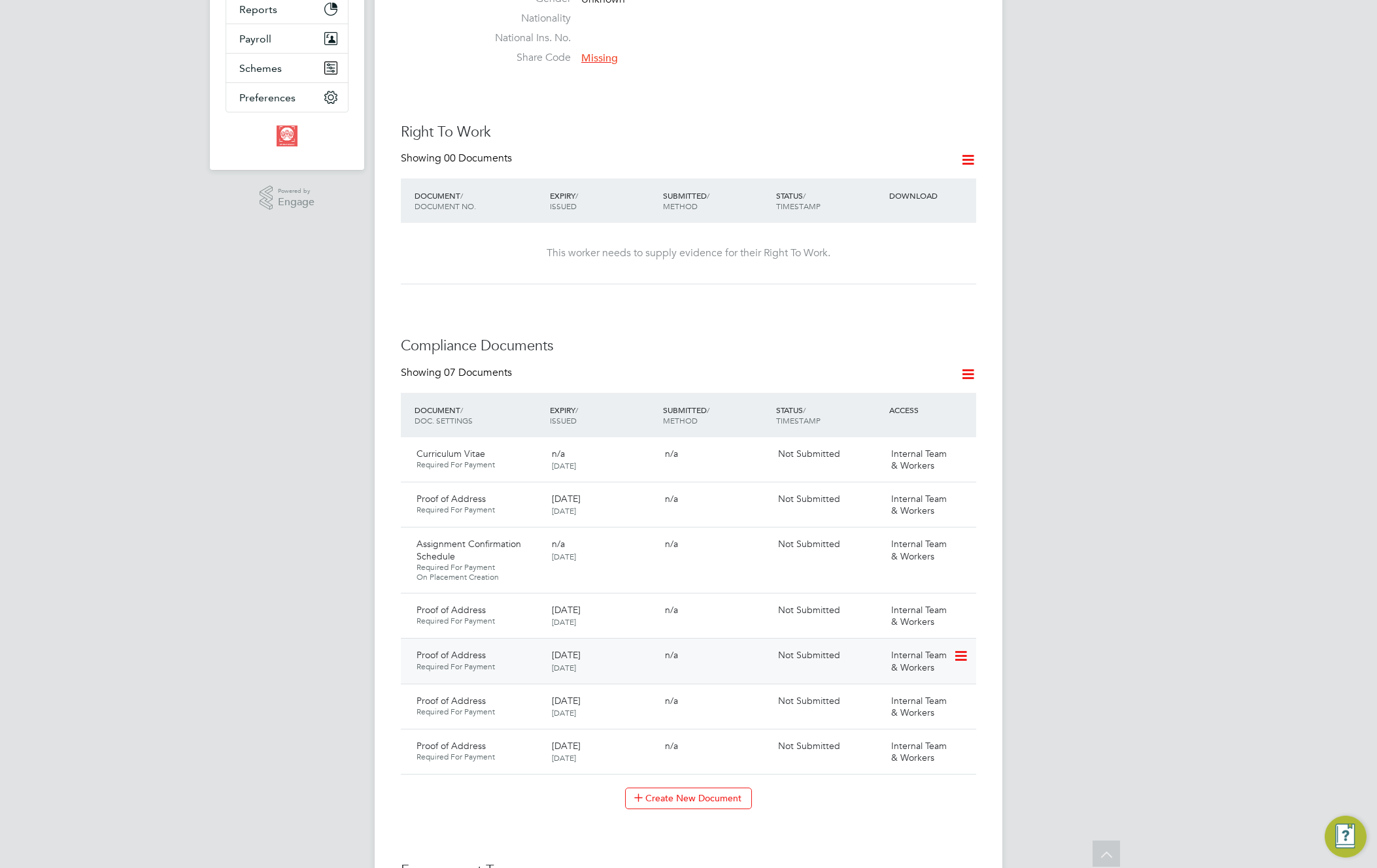
scroll to position [817, 0]
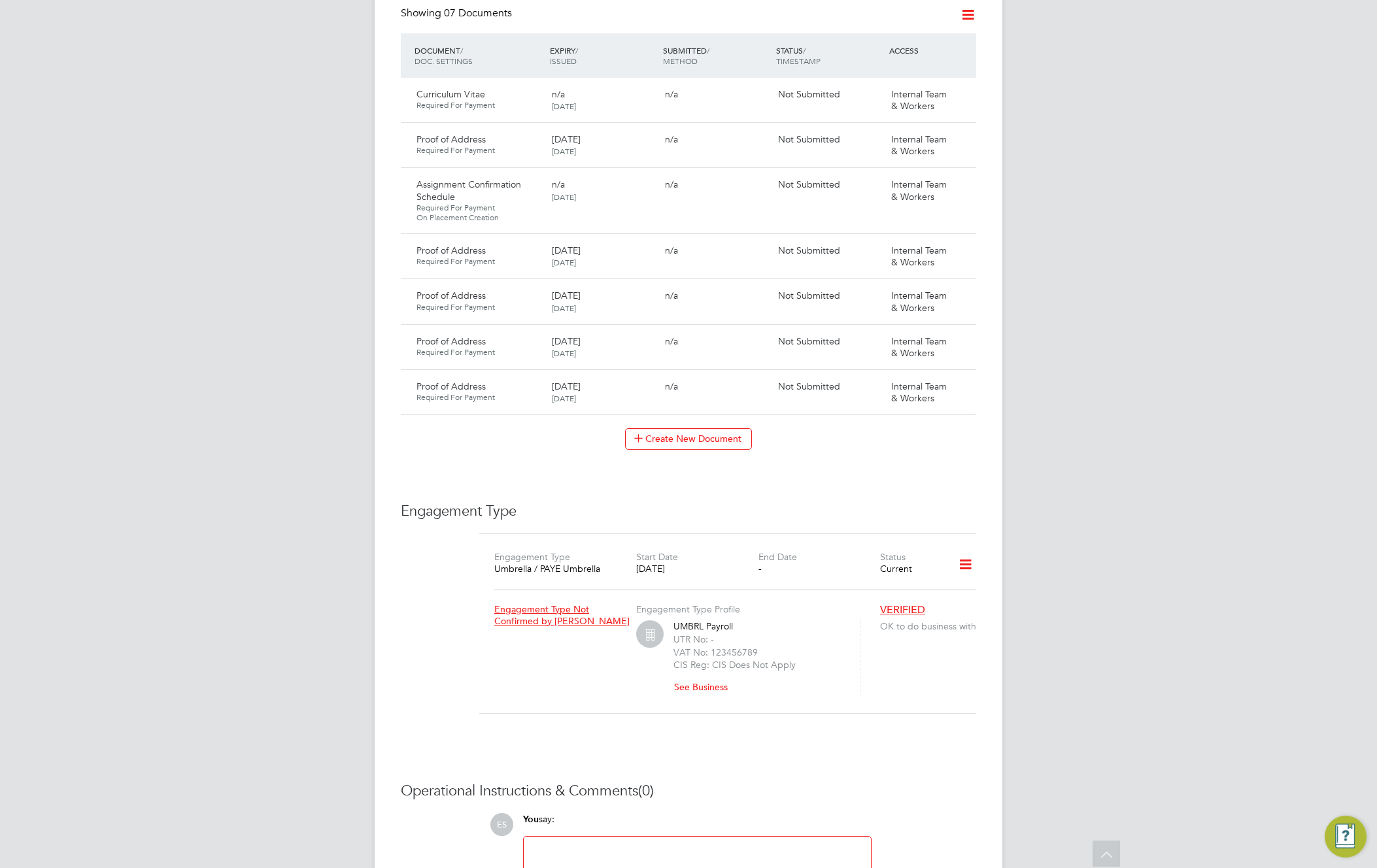
drag, startPoint x: 615, startPoint y: 555, endPoint x: 487, endPoint y: 546, distance: 128.3
click at [487, 550] on div "Engagement Type Umbrella / PAYE Umbrella Start Date 04 Feb 2021 End Date - Stat…" at bounding box center [728, 568] width 508 height 37
click at [493, 557] on div "Engagement Type Umbrella / PAYE Umbrella Start Date 04 Feb 2021 End Date - Stat…" at bounding box center [728, 568] width 508 height 37
drag, startPoint x: 504, startPoint y: 553, endPoint x: 476, endPoint y: 548, distance: 28.4
click at [476, 548] on div "Engagement Type Engagement Type Umbrella / PAYE Umbrella Start Date 04 Feb 2021…" at bounding box center [688, 616] width 575 height 228
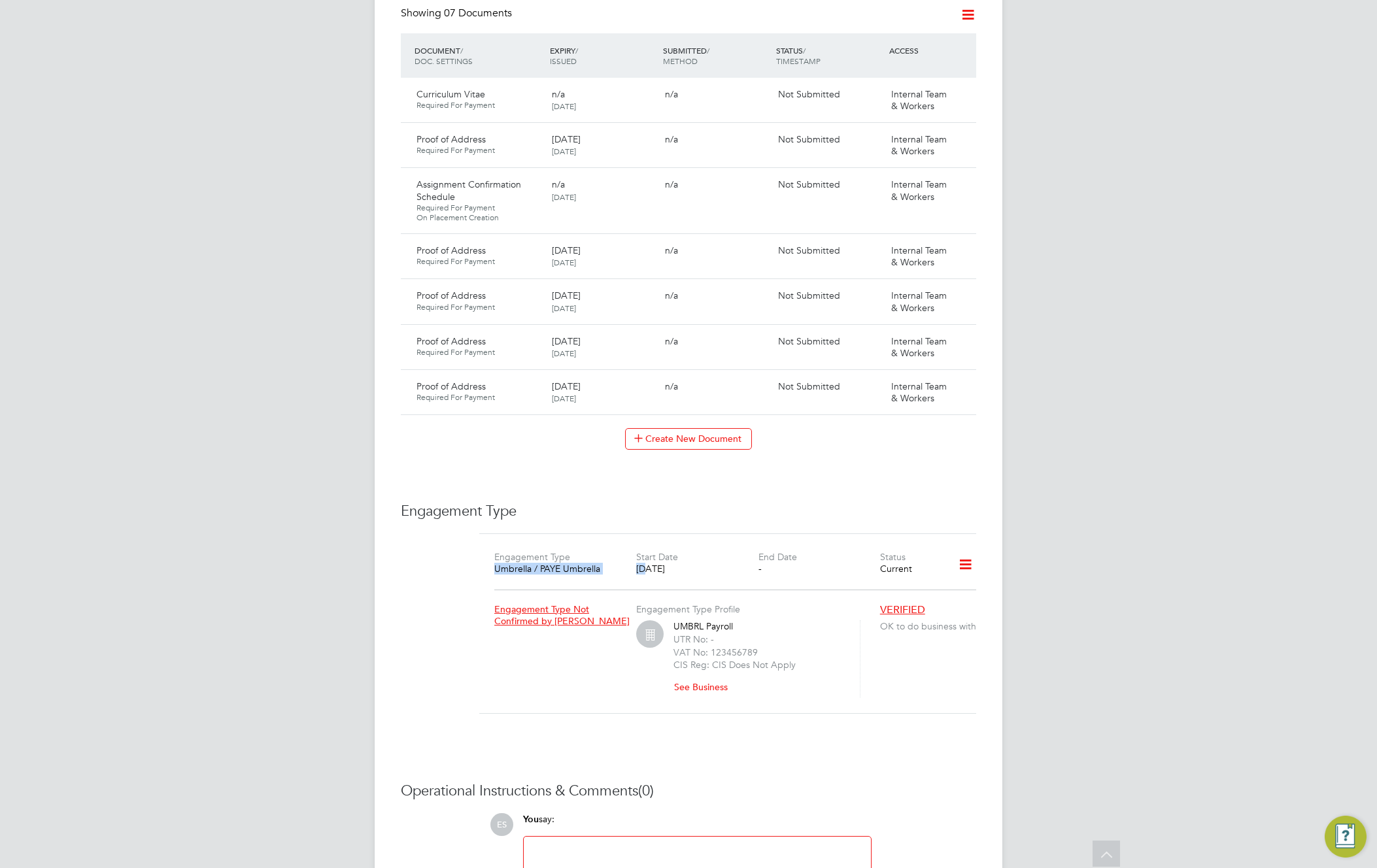
click at [502, 563] on div "Umbrella / PAYE Umbrella" at bounding box center [555, 569] width 122 height 12
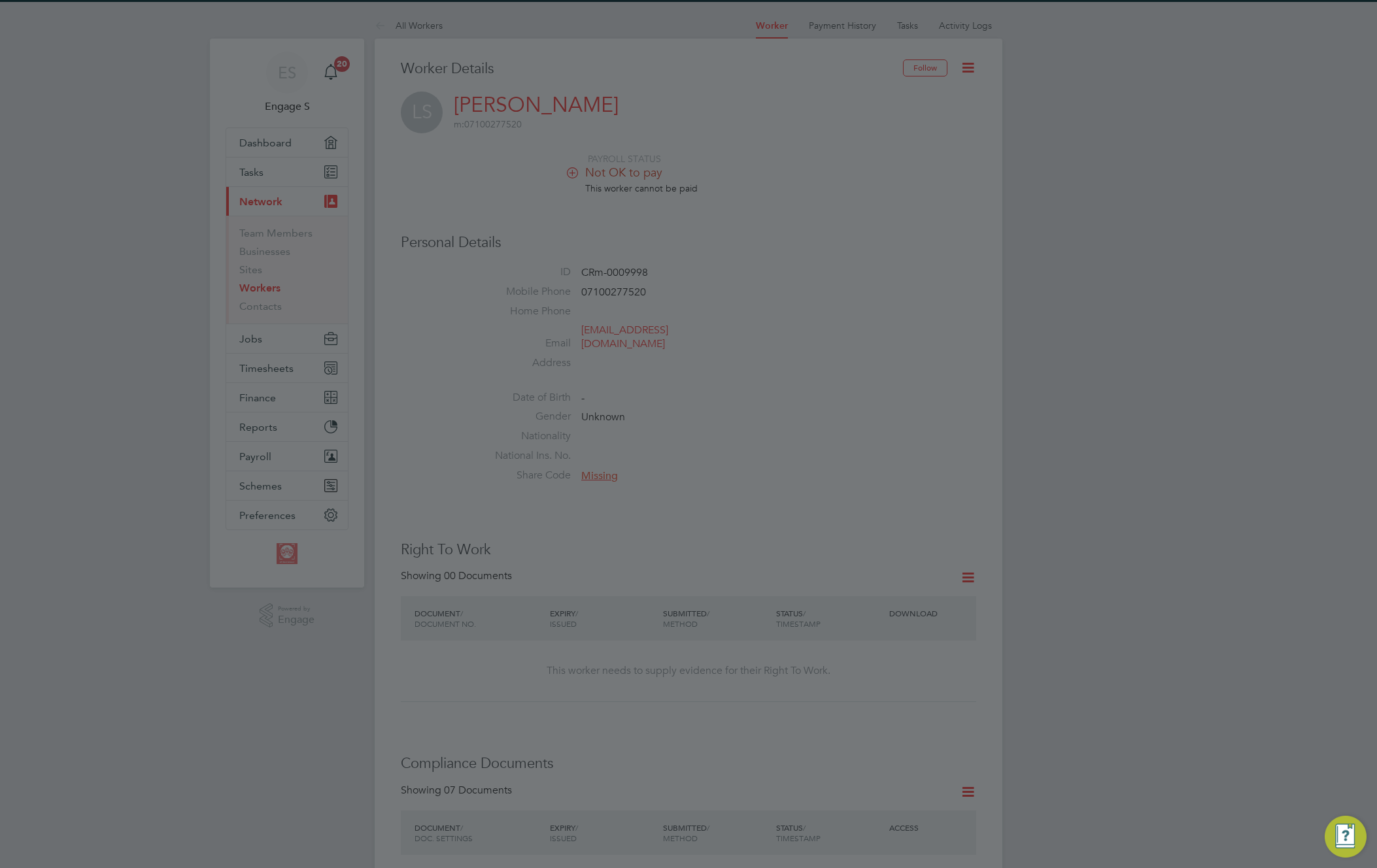
scroll to position [0, 0]
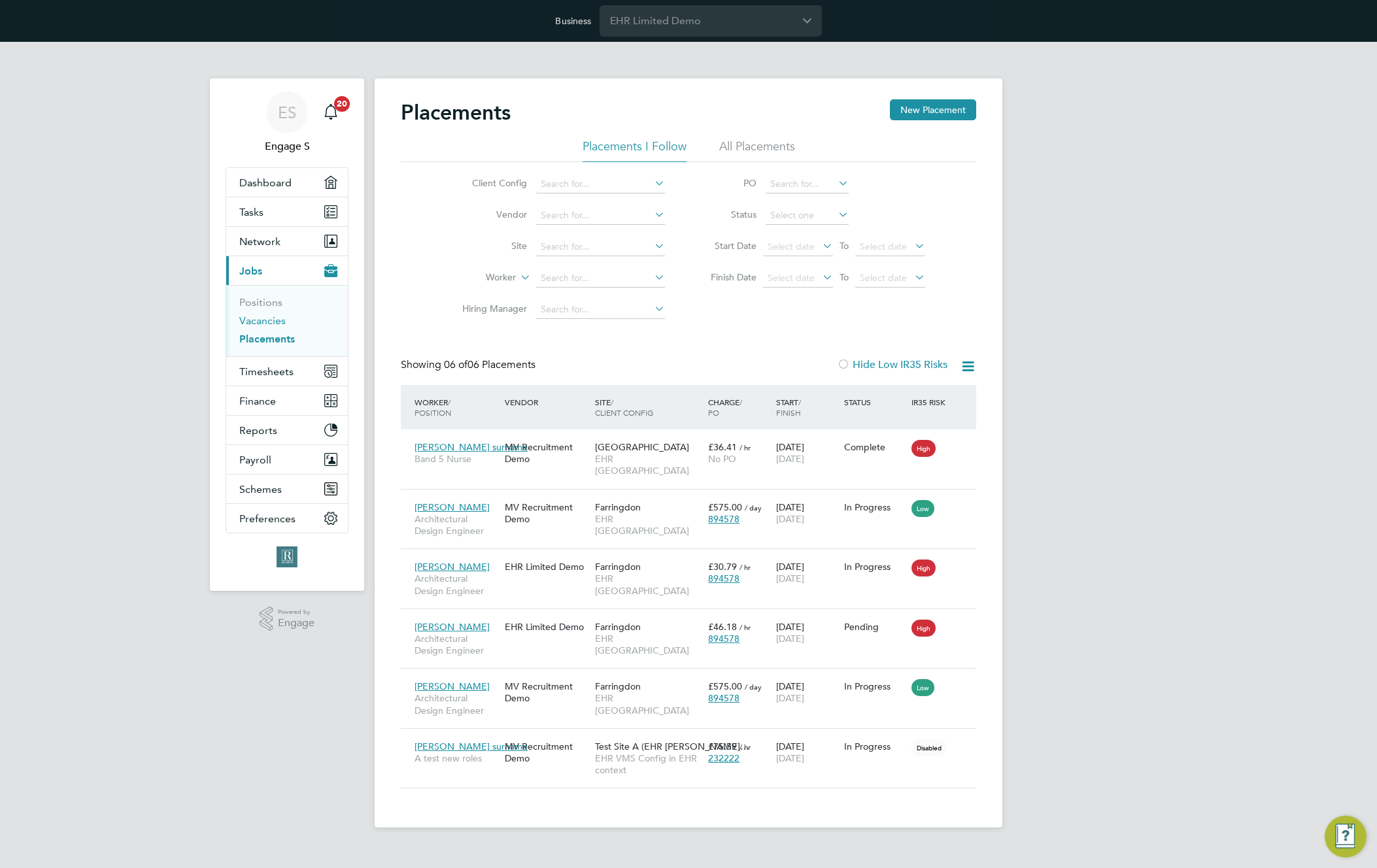
click at [265, 320] on link "Vacancies" at bounding box center [262, 320] width 46 height 13
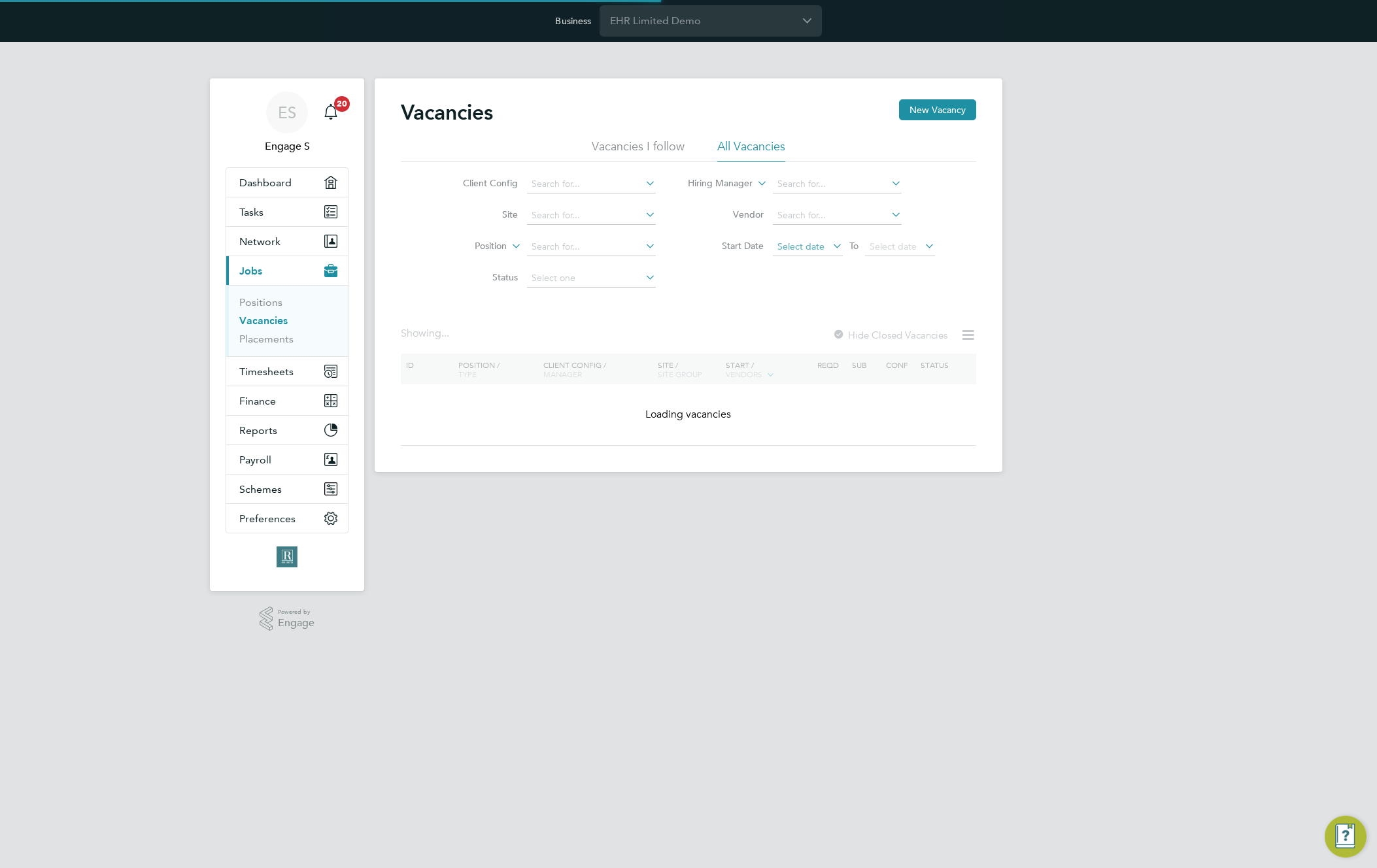
click at [810, 252] on span "Select date" at bounding box center [808, 247] width 70 height 17
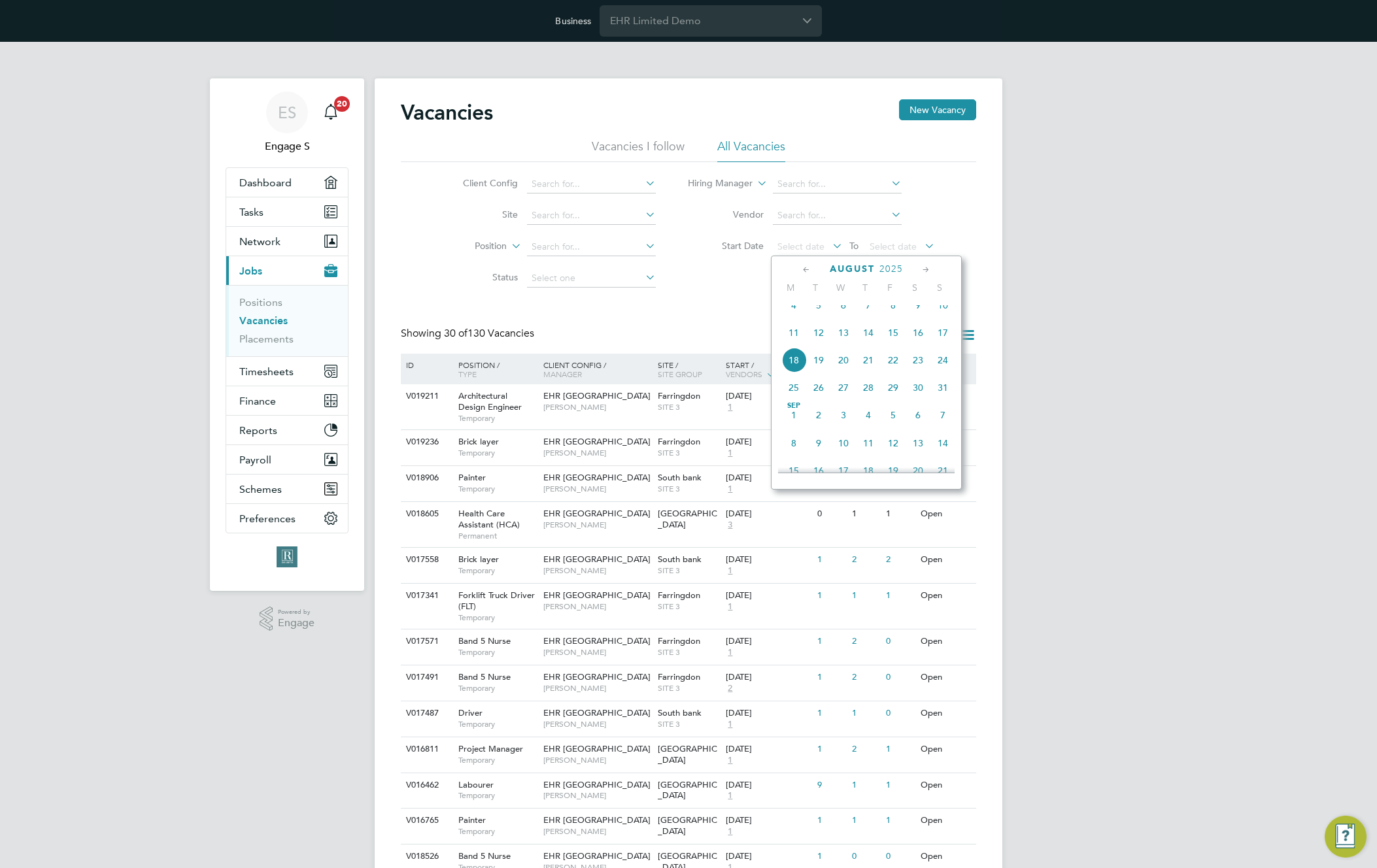
click at [792, 312] on span "4" at bounding box center [794, 305] width 25 height 25
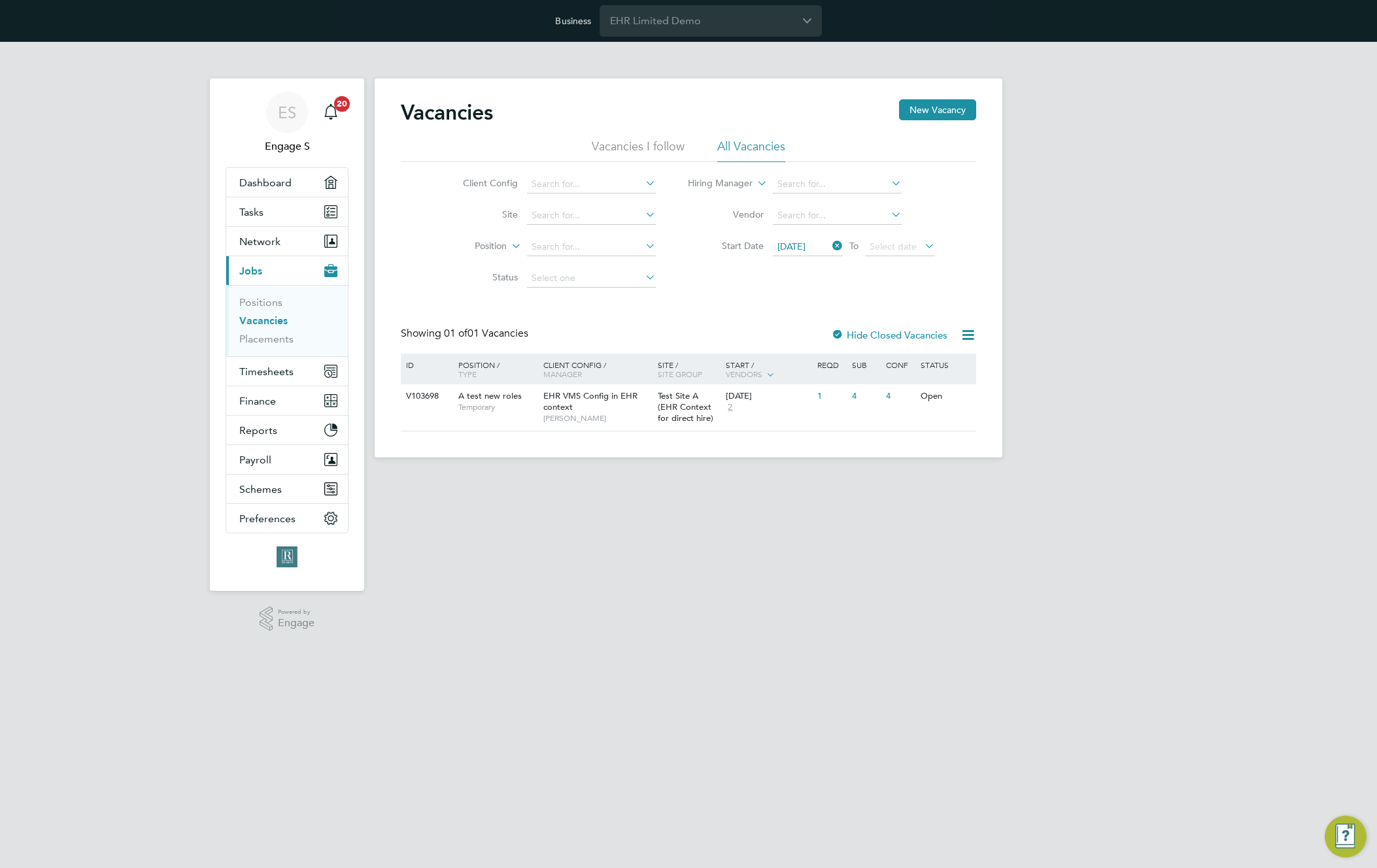
click at [966, 332] on icon at bounding box center [968, 335] width 16 height 16
click at [927, 369] on li "Download Vacancies Report" at bounding box center [908, 366] width 133 height 18
click at [272, 342] on link "Placements" at bounding box center [266, 339] width 54 height 13
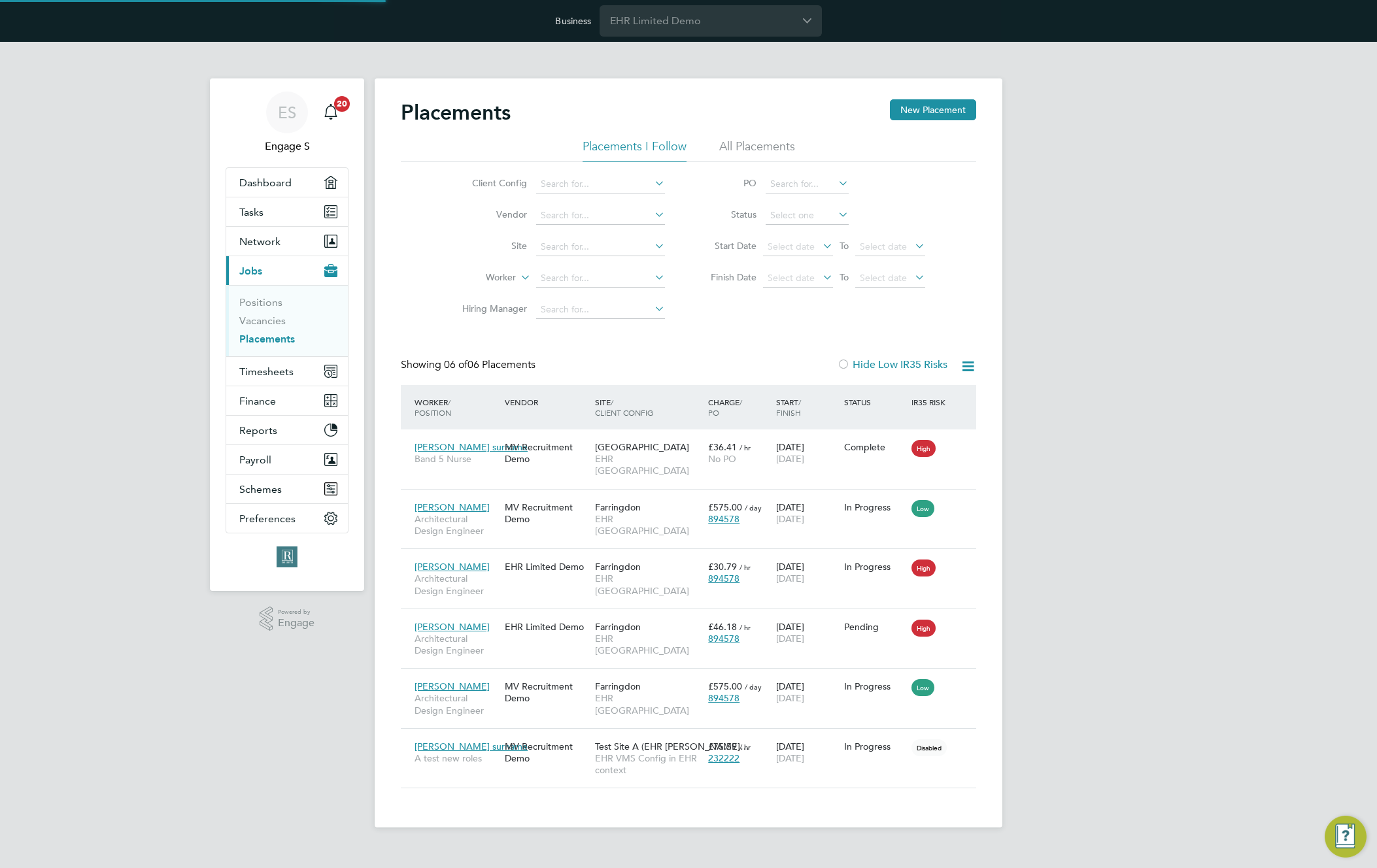
scroll to position [13, 62]
click at [614, 754] on span "EHR VMS Config in EHR context" at bounding box center [648, 764] width 107 height 23
click at [585, 630] on div "Luise S Architectural Design Engineer EHR Limited Demo Farringdon EHR North-Wes…" at bounding box center [688, 639] width 575 height 60
click at [612, 633] on span "EHR [GEOGRAPHIC_DATA]" at bounding box center [648, 644] width 107 height 23
click at [1138, 220] on div at bounding box center [688, 434] width 1377 height 868
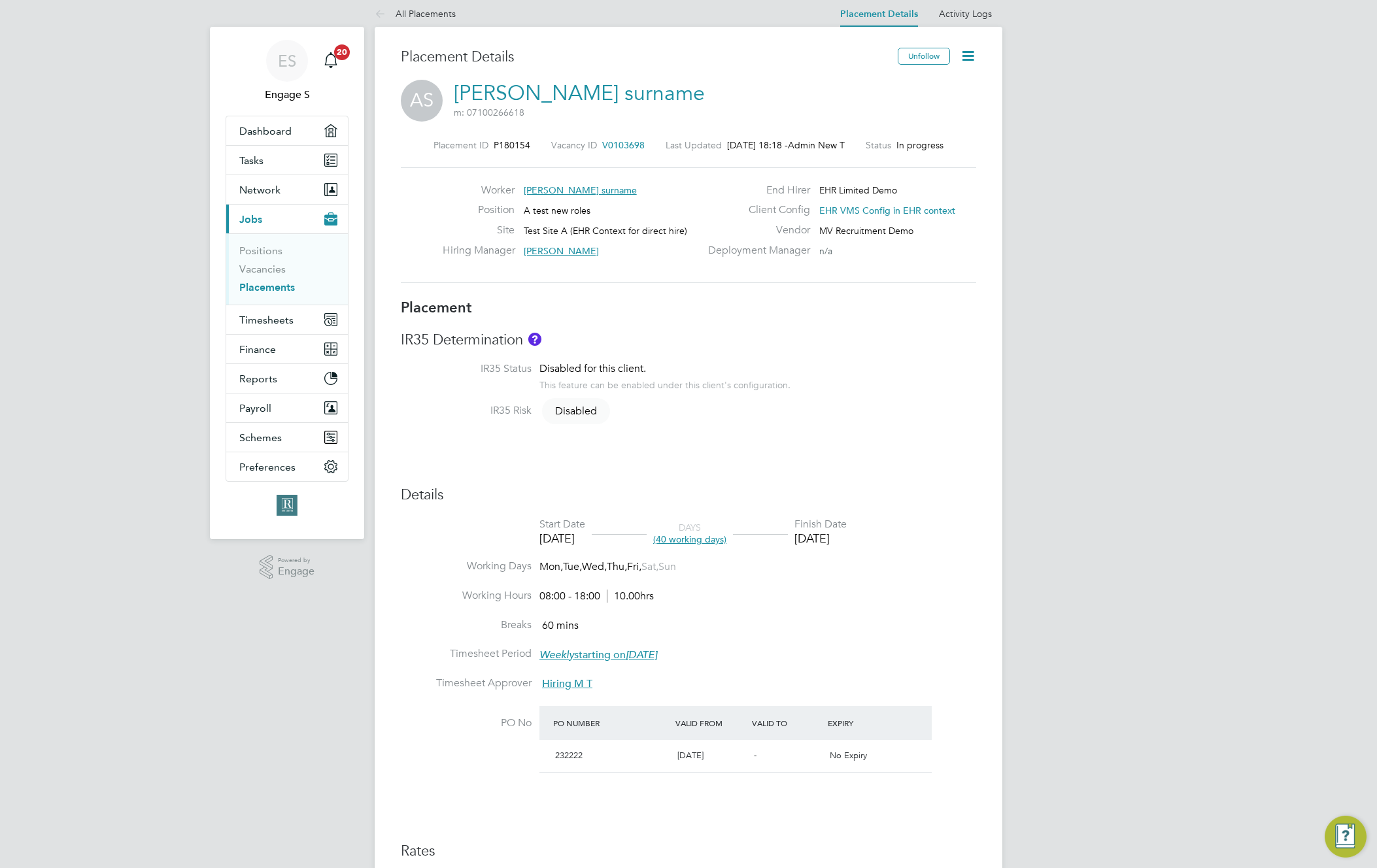
scroll to position [384, 0]
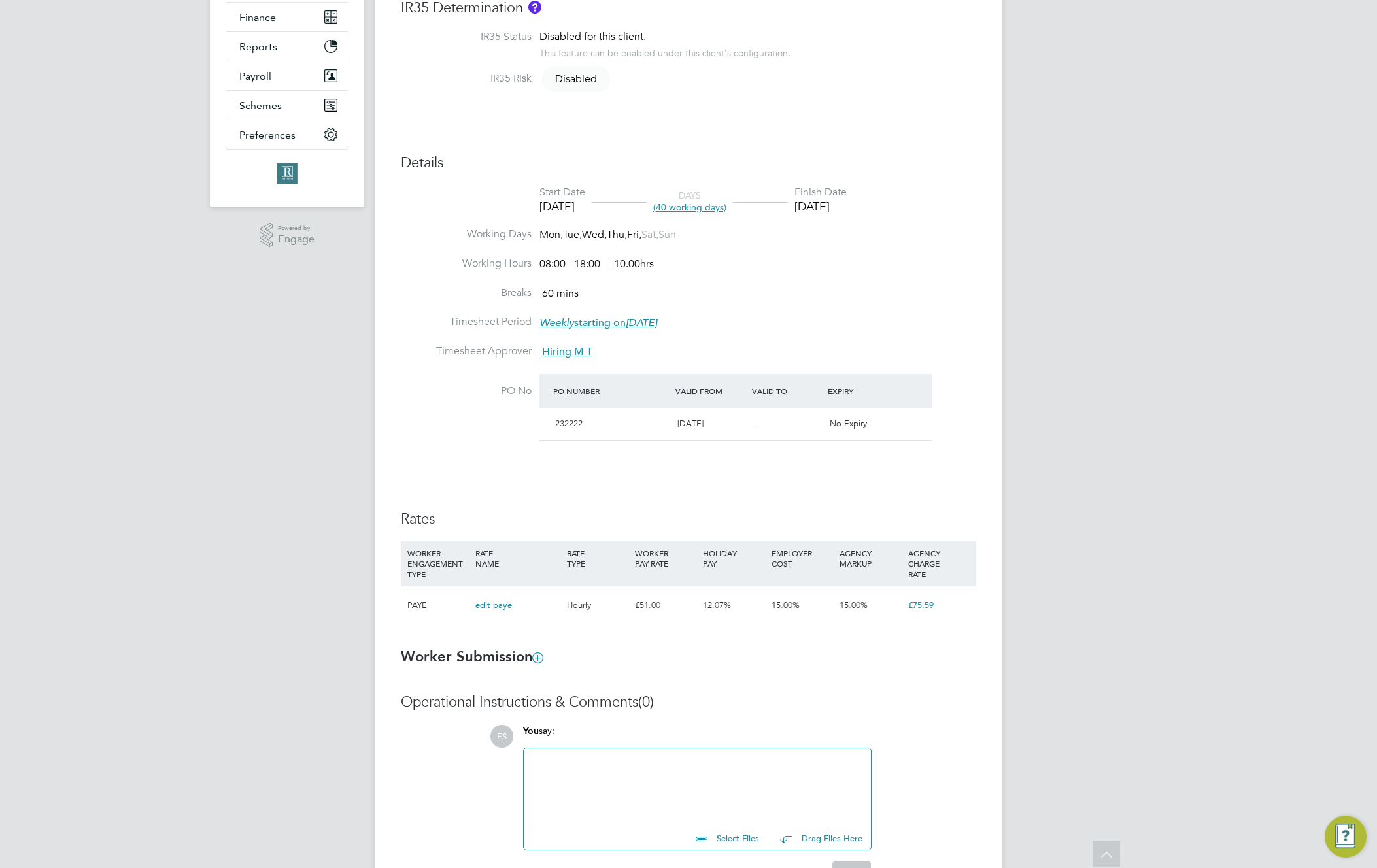
click at [851, 483] on div "Details Start Date [DATE] DAYS (40 working days) Finish Date [DATE] Working Day…" at bounding box center [688, 395] width 575 height 484
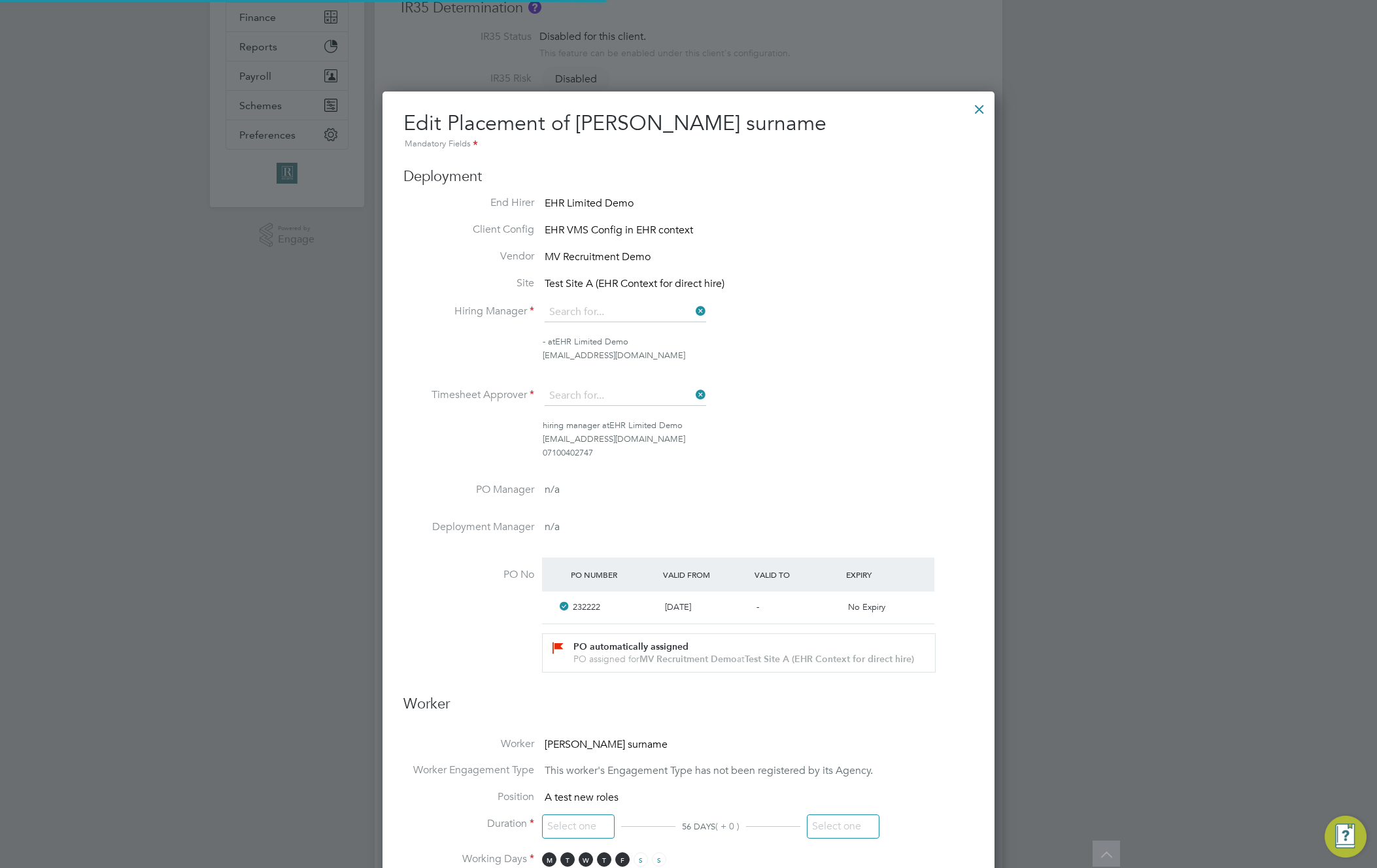
type input "[PERSON_NAME]"
type input "Hiring M T"
type input "[DATE]"
type input "08:00"
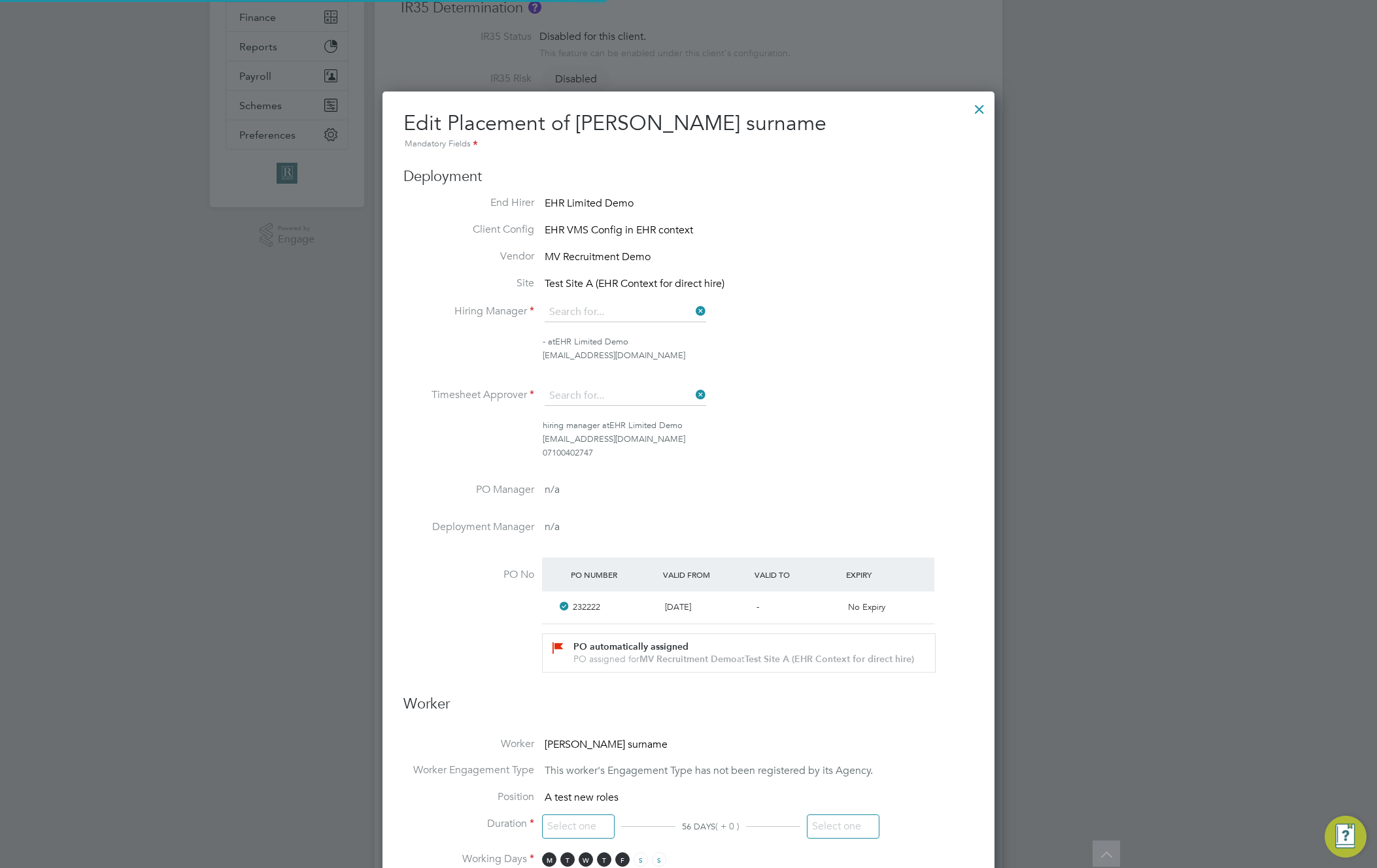
type input "18:00"
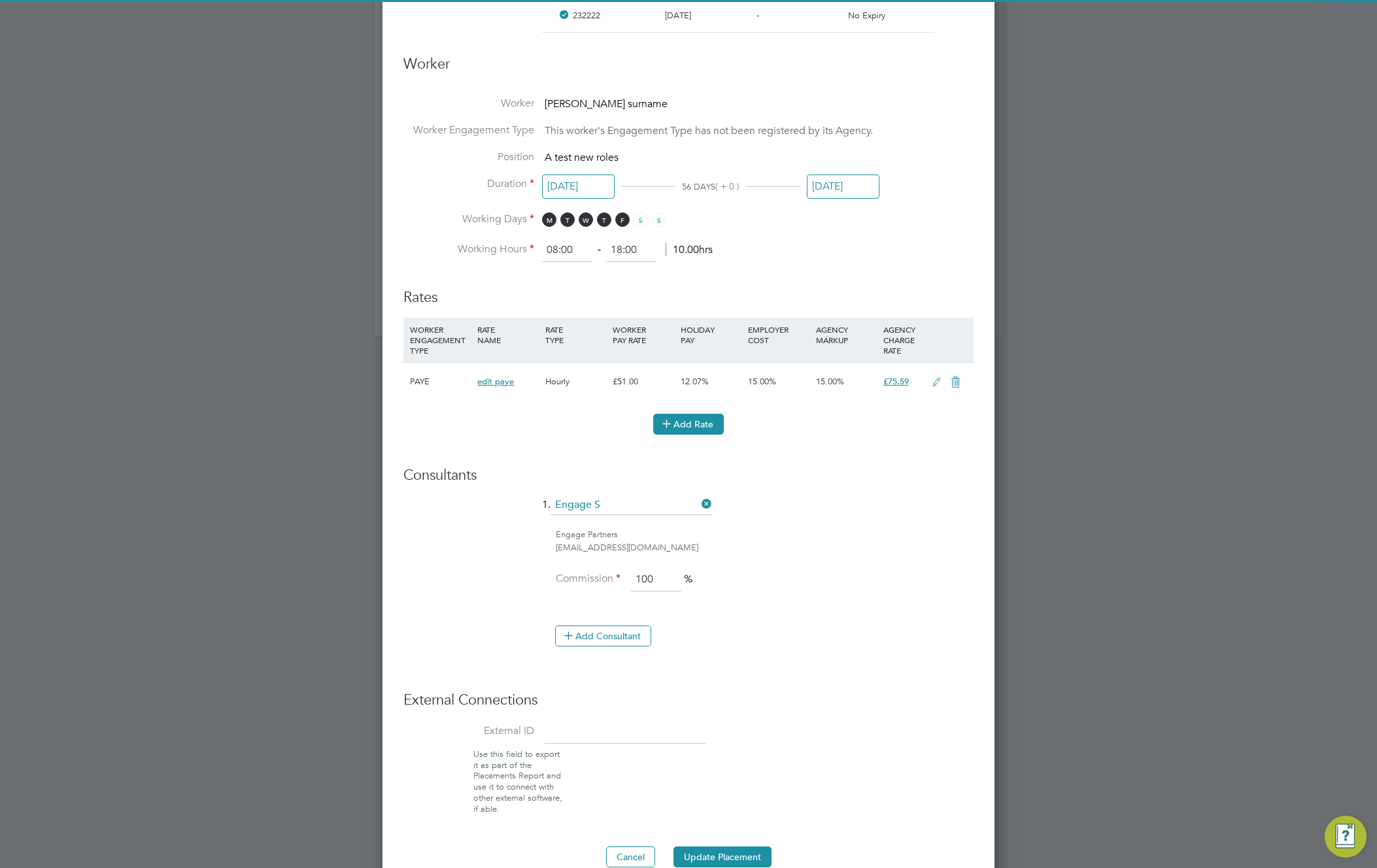
click at [677, 418] on button "Add Rate" at bounding box center [688, 424] width 70 height 21
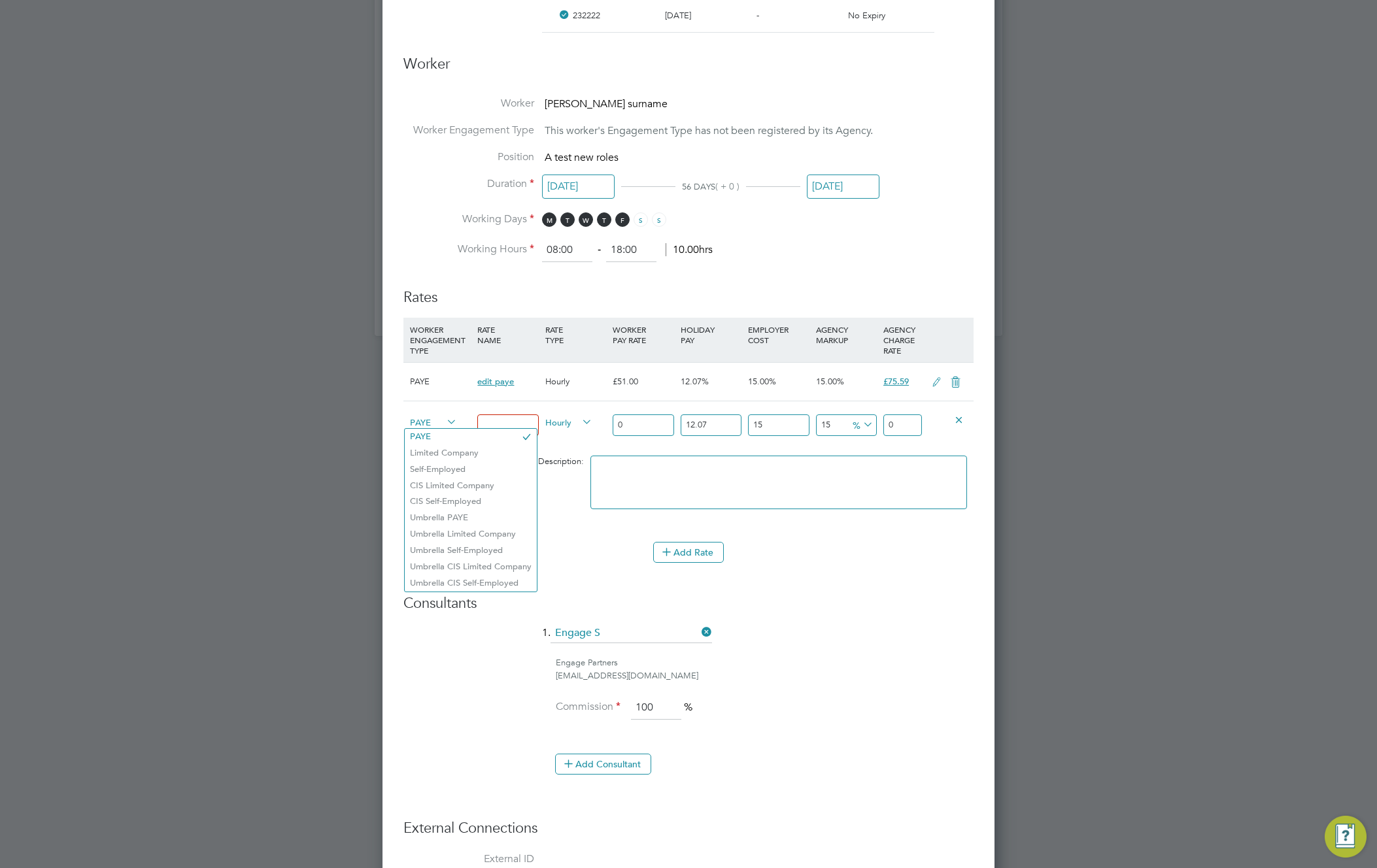
click at [424, 422] on span "PAYE" at bounding box center [434, 421] width 47 height 14
click at [457, 535] on li "Umbrella Limited Company" at bounding box center [471, 534] width 132 height 16
click at [442, 421] on span "Umbrella Limited Company" at bounding box center [434, 421] width 47 height 14
click at [473, 552] on li "Umbrella Self-Employed" at bounding box center [471, 550] width 132 height 16
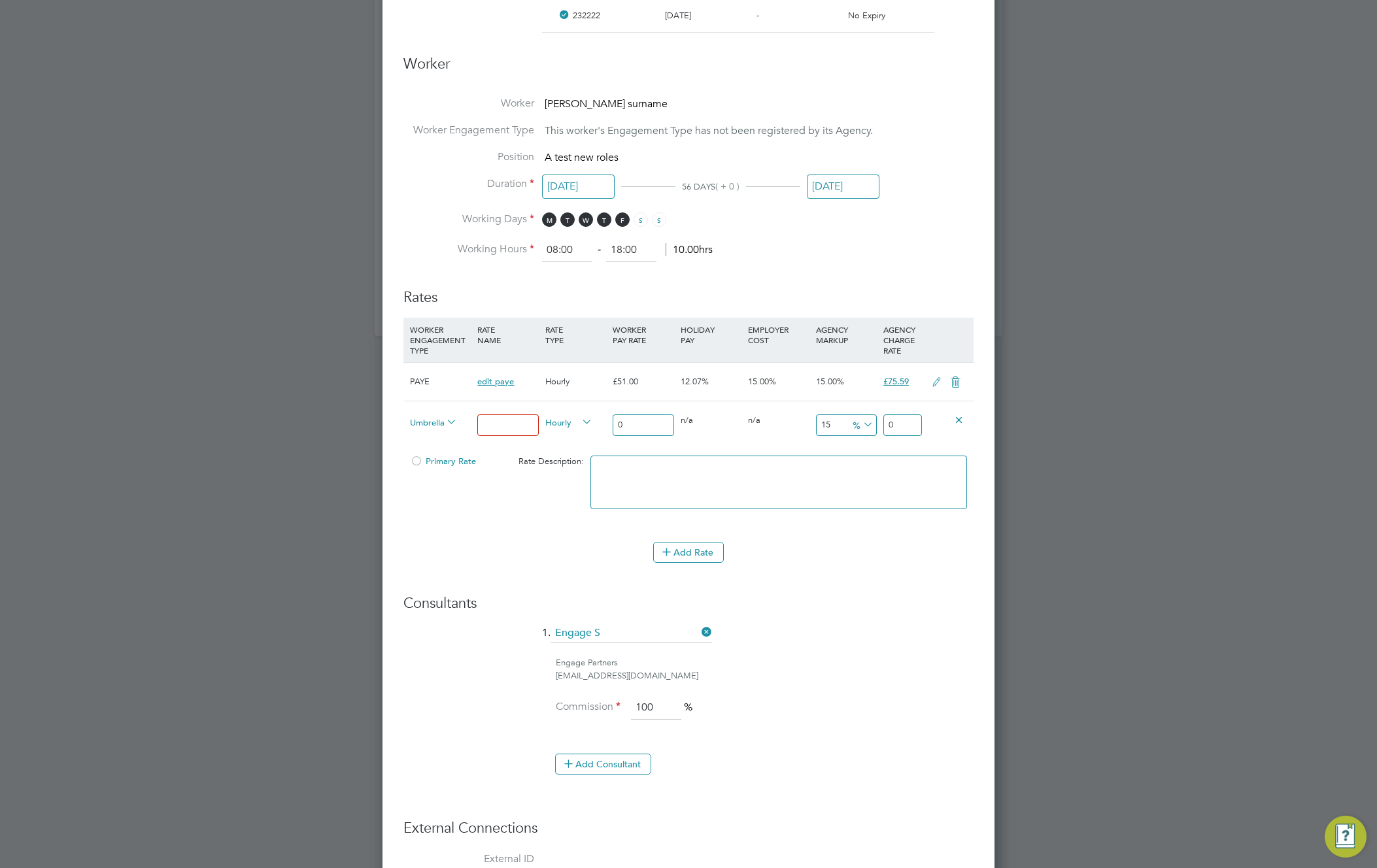
click at [420, 414] on div "Umbrella Self-Employed" at bounding box center [440, 424] width 67 height 44
click at [424, 422] on span "Umbrella Self-Employed" at bounding box center [434, 421] width 47 height 14
click at [472, 565] on li "Umbrella CIS Limited Company" at bounding box center [471, 567] width 132 height 16
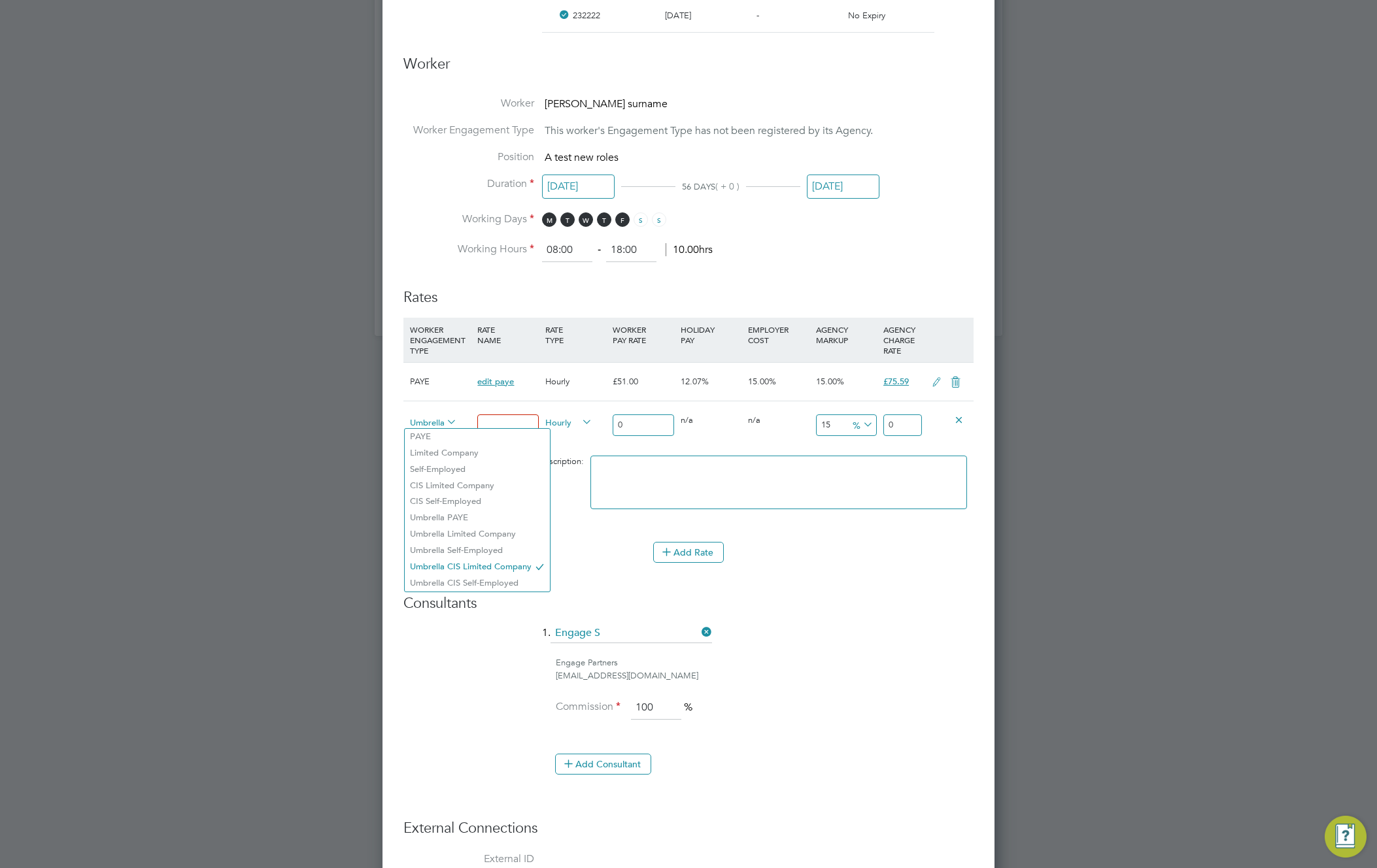
click at [440, 420] on span "Umbrella CIS Limited Company" at bounding box center [434, 421] width 47 height 14
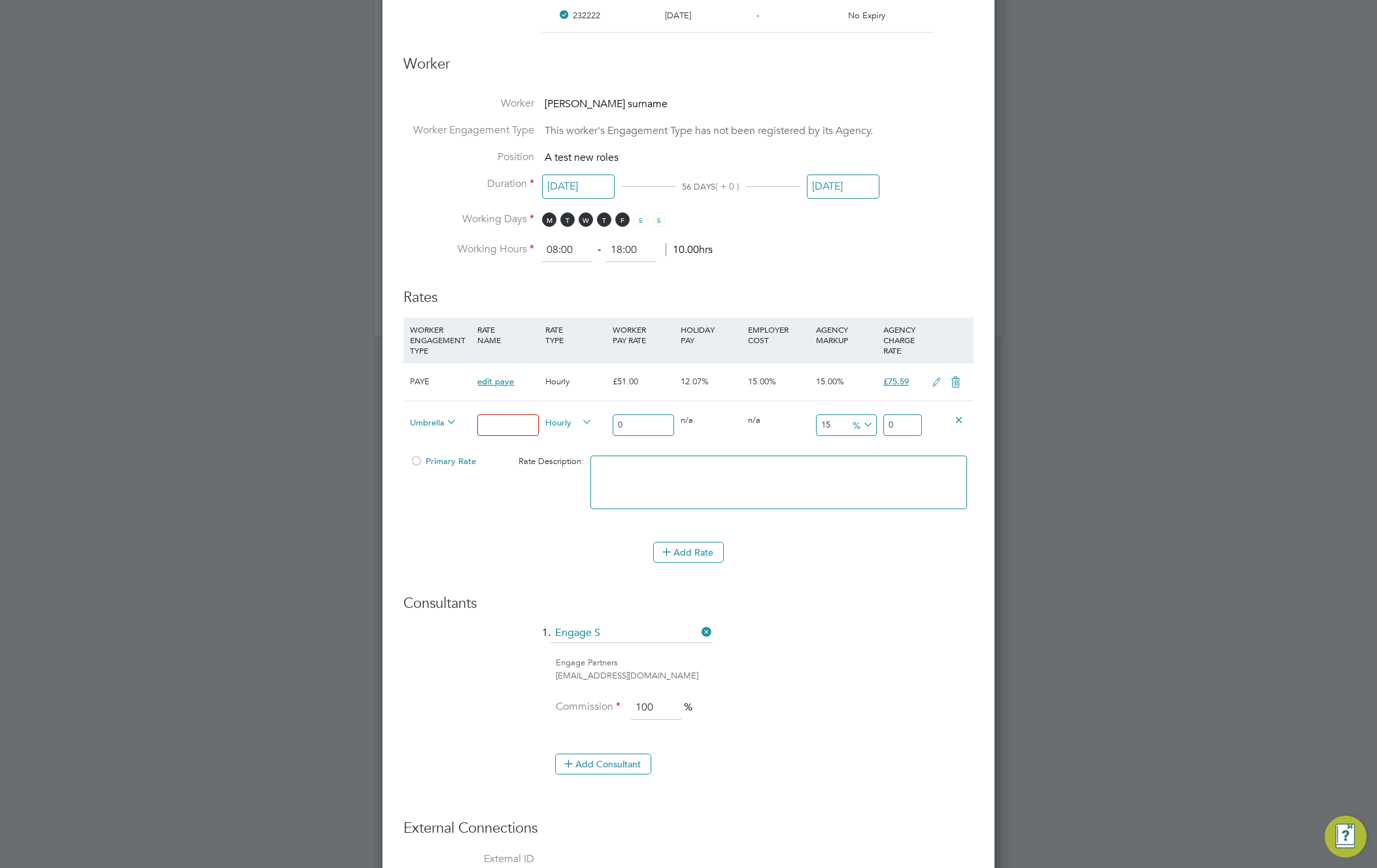
click at [461, 530] on li "Umbrella Limited Company" at bounding box center [477, 534] width 145 height 16
click at [444, 422] on icon at bounding box center [444, 422] width 0 height 18
click at [444, 424] on icon at bounding box center [444, 422] width 0 height 18
click at [444, 421] on icon at bounding box center [444, 422] width 0 height 18
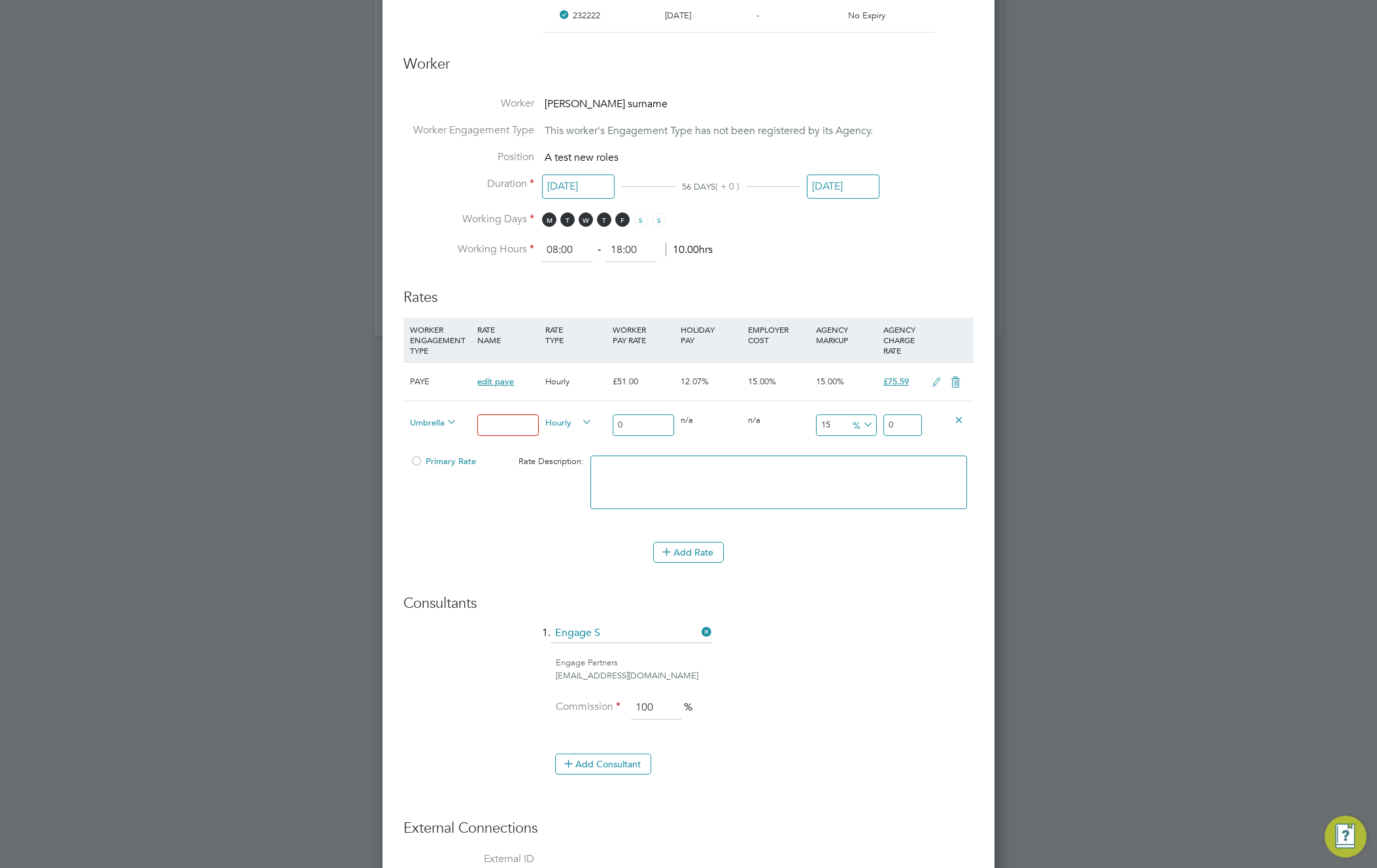
click at [444, 421] on icon at bounding box center [444, 422] width 0 height 18
click at [524, 424] on input at bounding box center [508, 425] width 61 height 21
type input "ppp"
click at [647, 429] on input "0" at bounding box center [643, 425] width 61 height 21
type input "04"
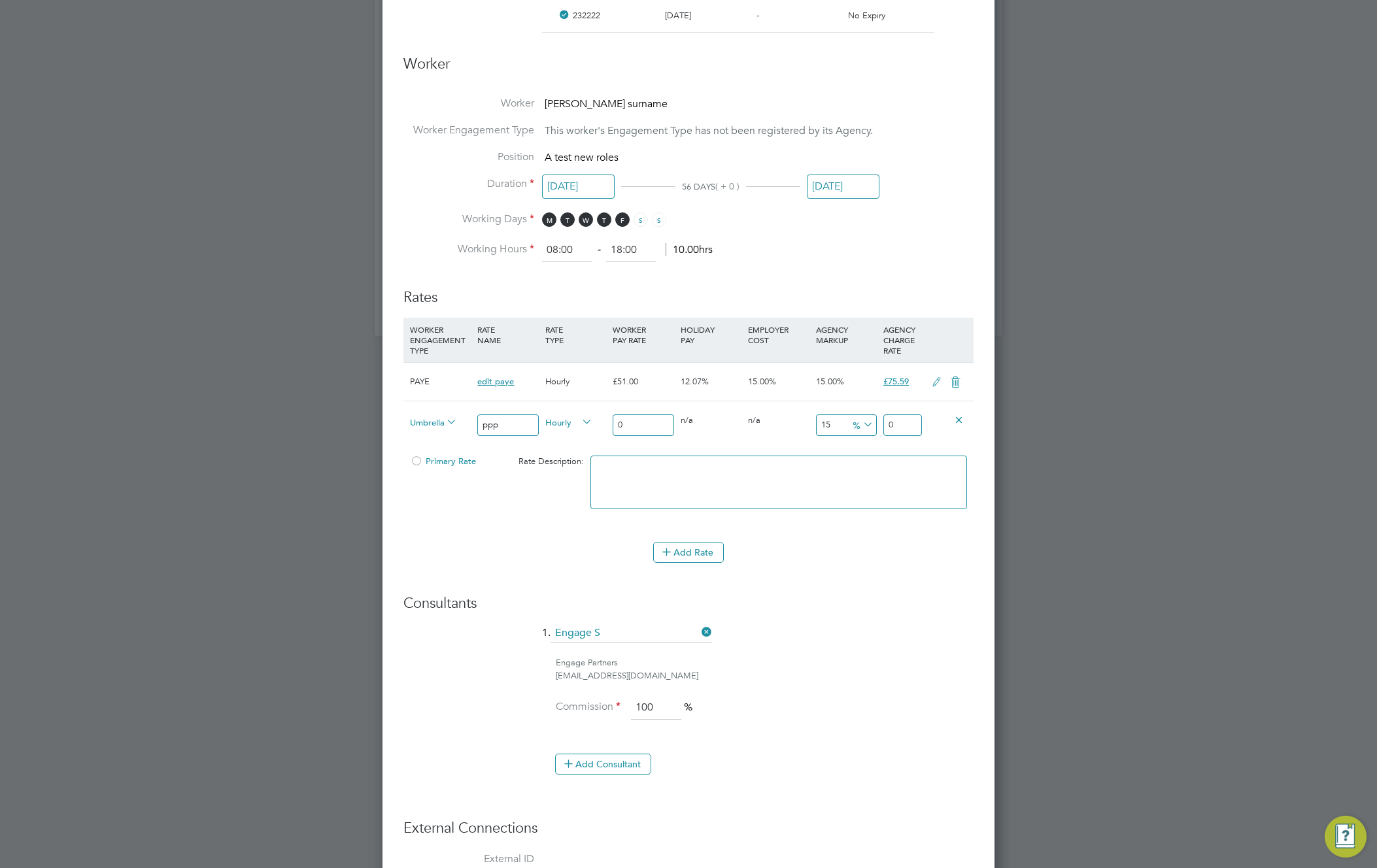
type input "5.928503"
type input "045"
type input "66.69565875"
type input "045"
click at [428, 422] on span "Umbrella Limited Company" at bounding box center [434, 421] width 47 height 14
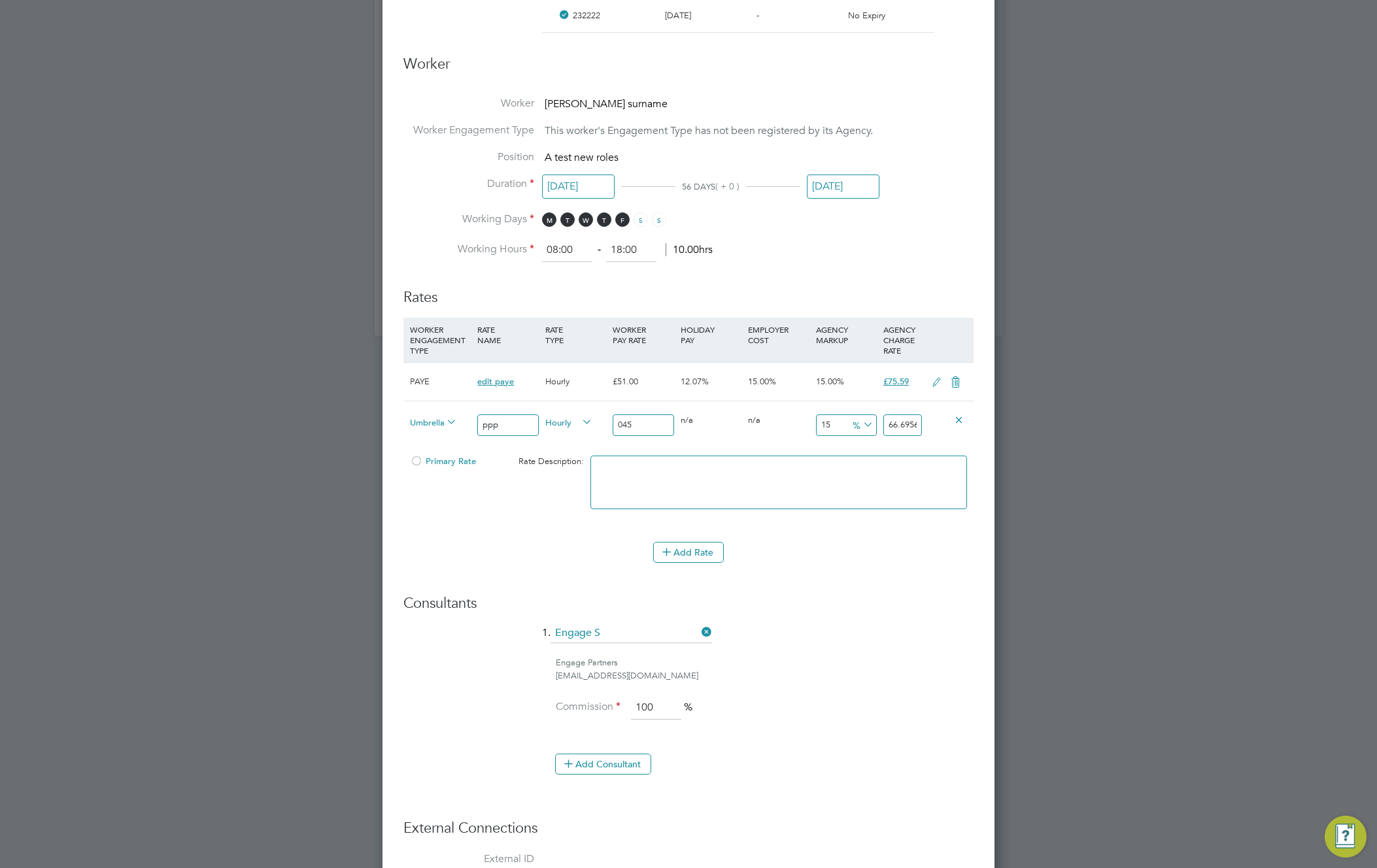
click at [432, 455] on li "Limited Company" at bounding box center [471, 453] width 132 height 16
click at [444, 420] on icon at bounding box center [444, 422] width 0 height 18
click at [434, 420] on span "Limited Company" at bounding box center [434, 421] width 47 height 14
click at [440, 547] on li "Umbrella Self-Employed" at bounding box center [471, 550] width 132 height 16
click at [471, 487] on div "Primary Rate Rate Description:" at bounding box center [688, 489] width 570 height 80
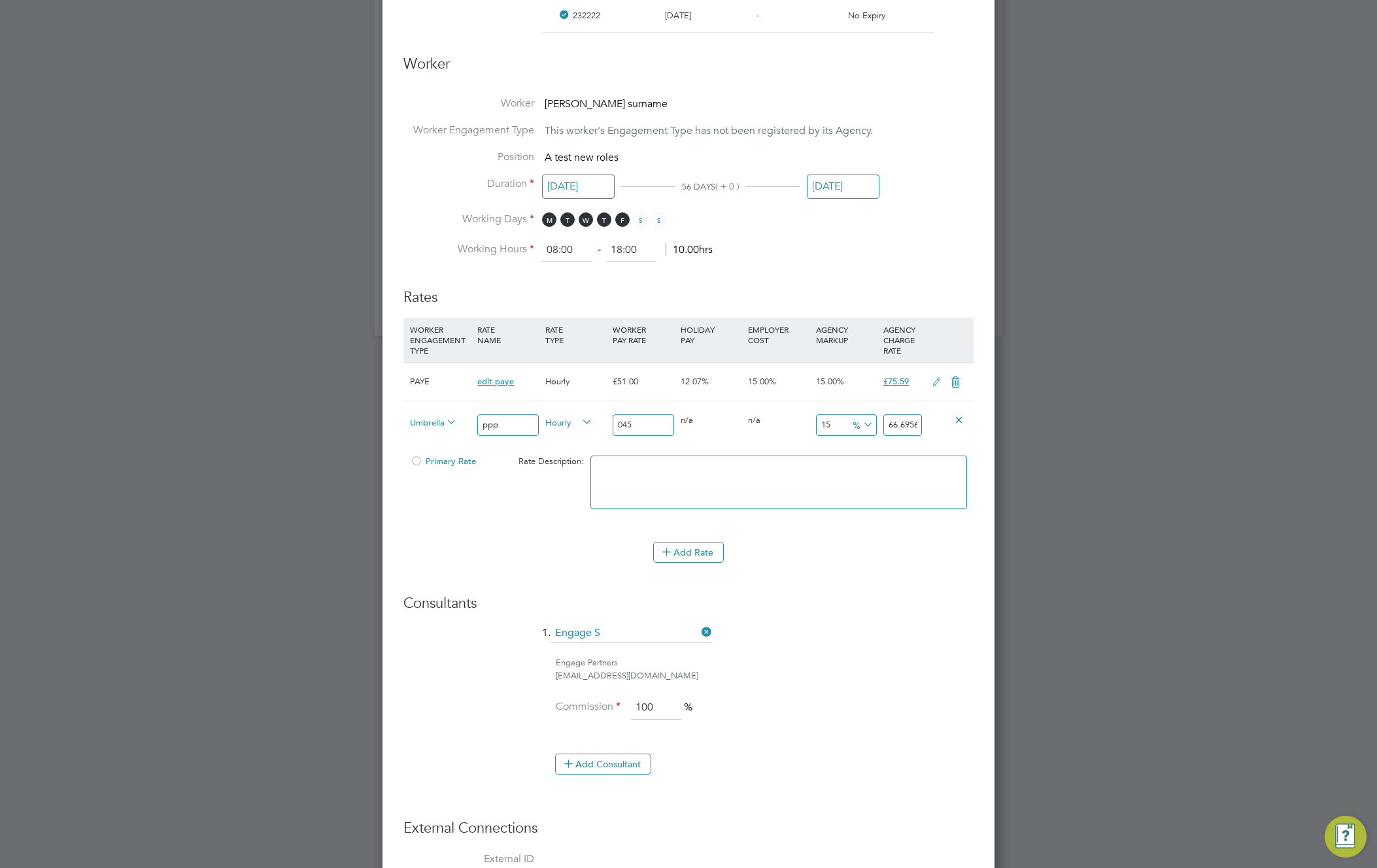
click at [434, 422] on span "Umbrella Self-Employed" at bounding box center [434, 421] width 47 height 14
click at [439, 581] on li "Umbrella CIS Self-Employed" at bounding box center [471, 583] width 132 height 16
click at [634, 542] on div "Add Rate" at bounding box center [688, 552] width 570 height 21
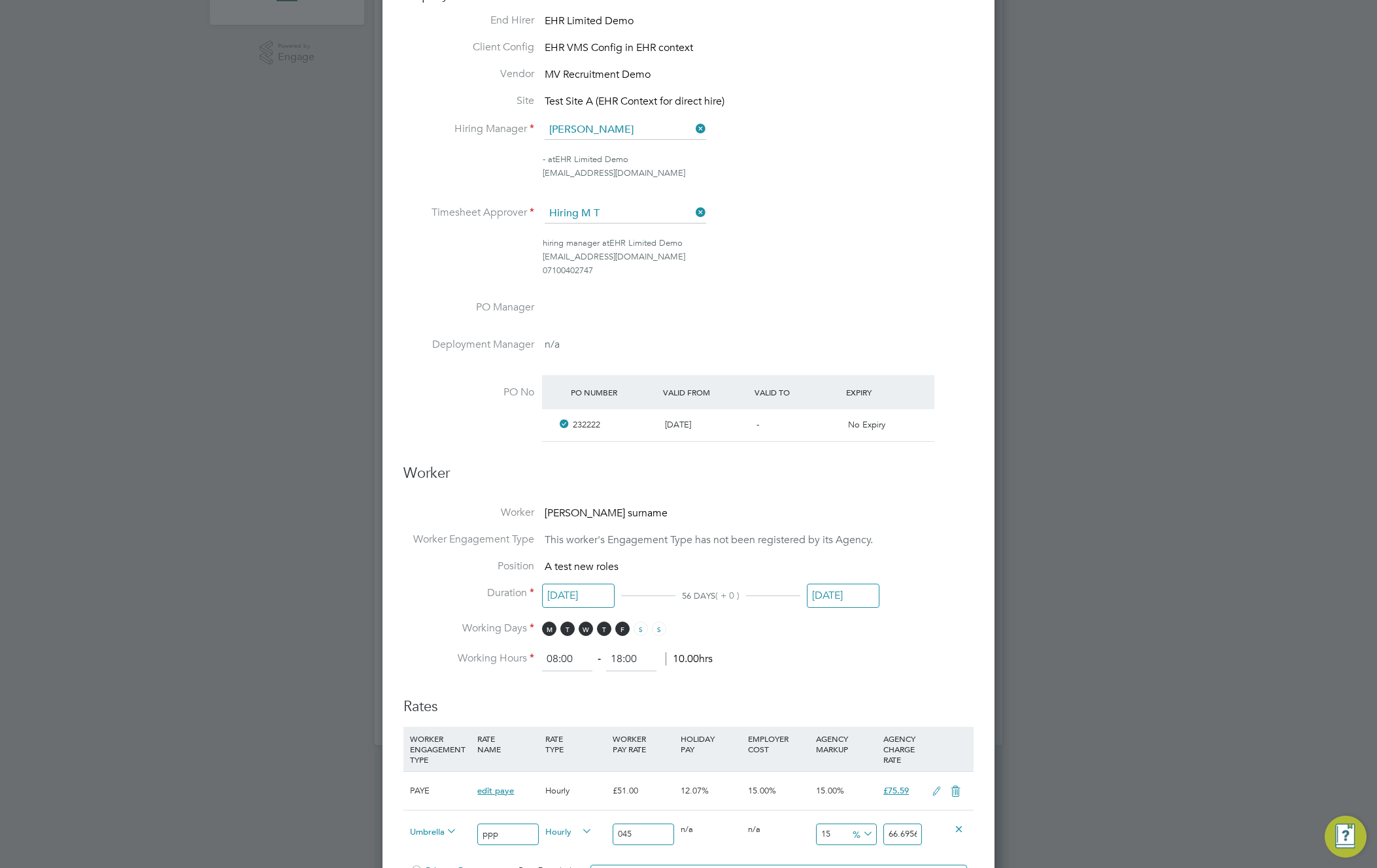
scroll to position [122, 0]
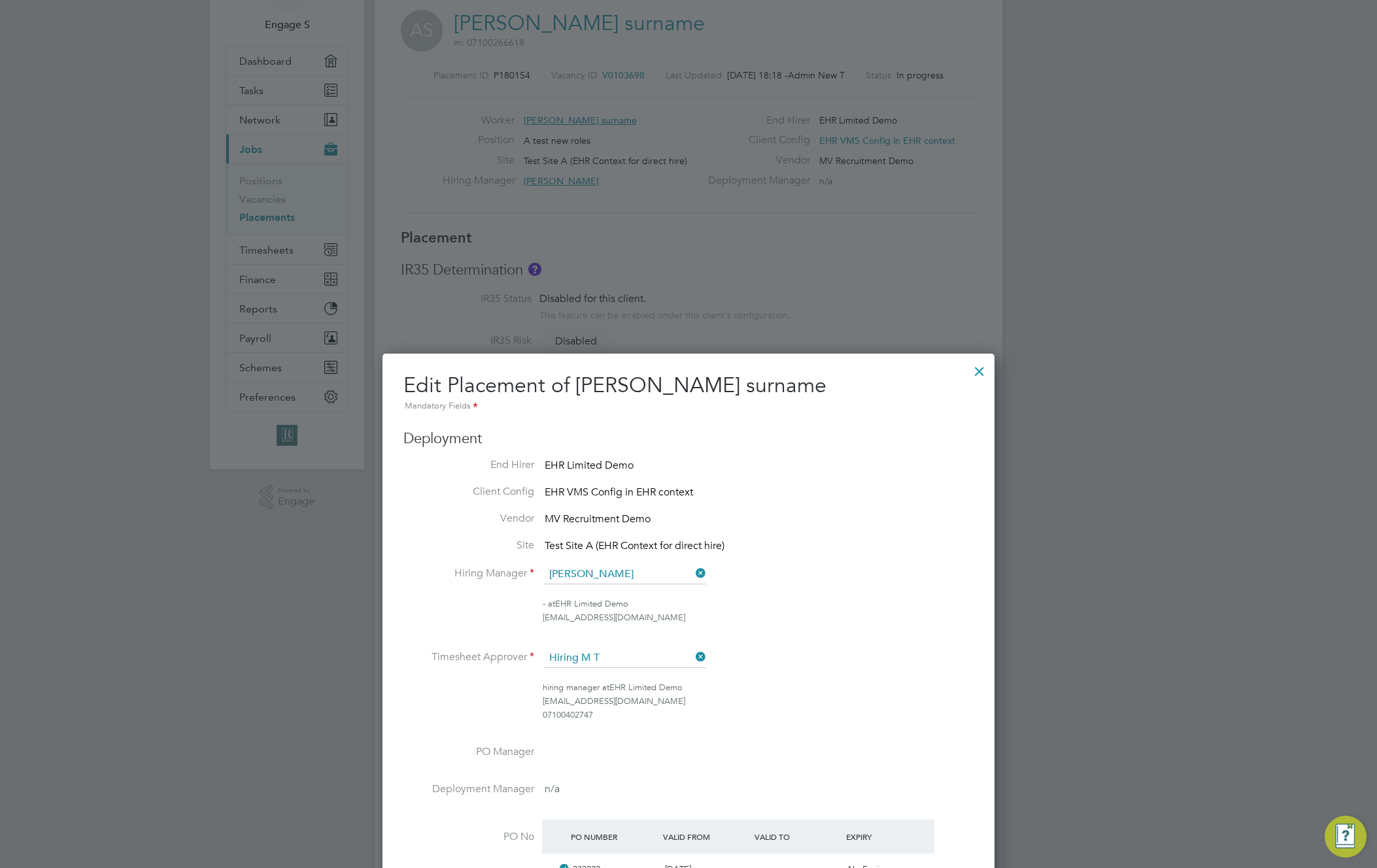
click at [976, 371] on div at bounding box center [979, 368] width 23 height 23
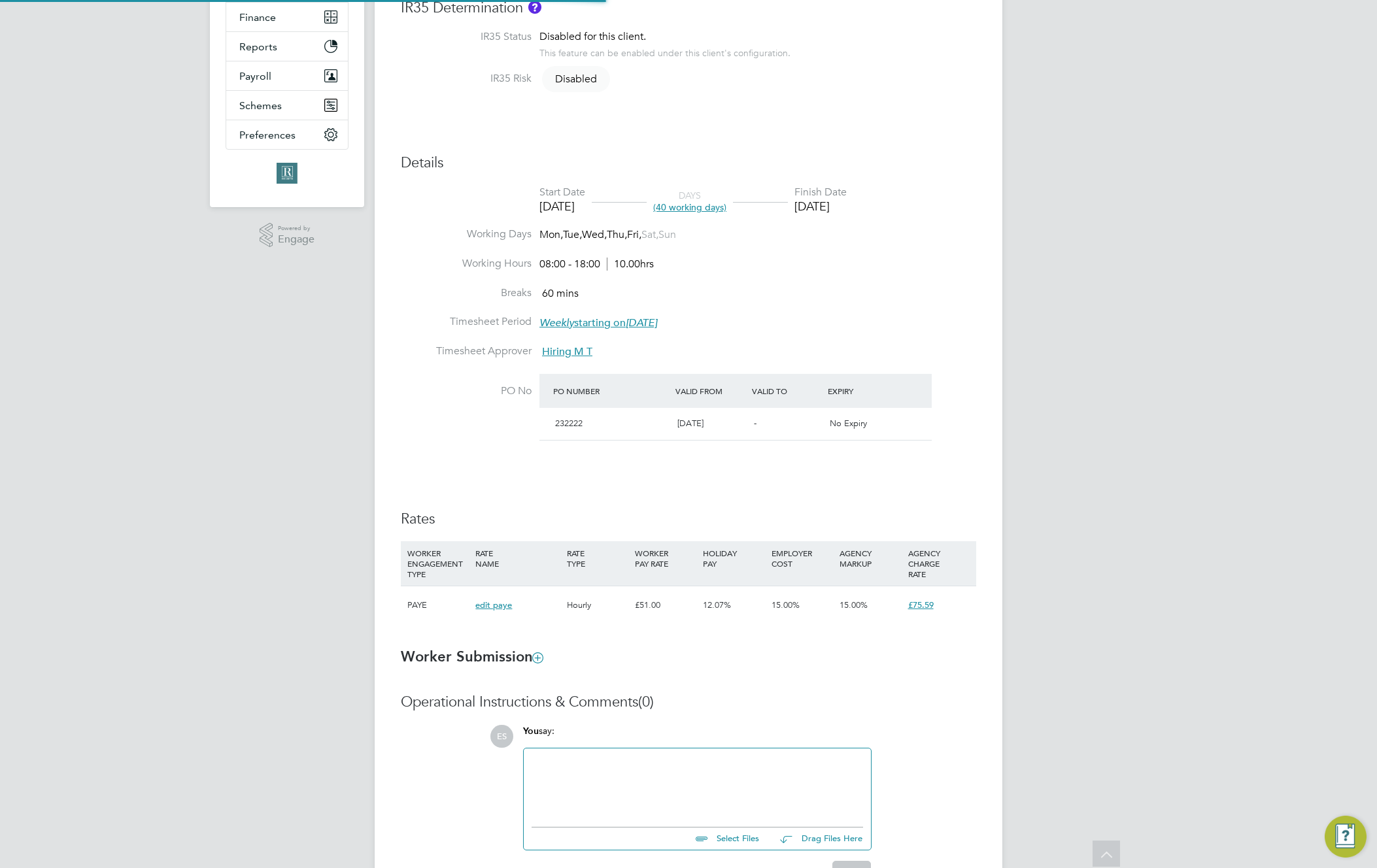
scroll to position [0, 0]
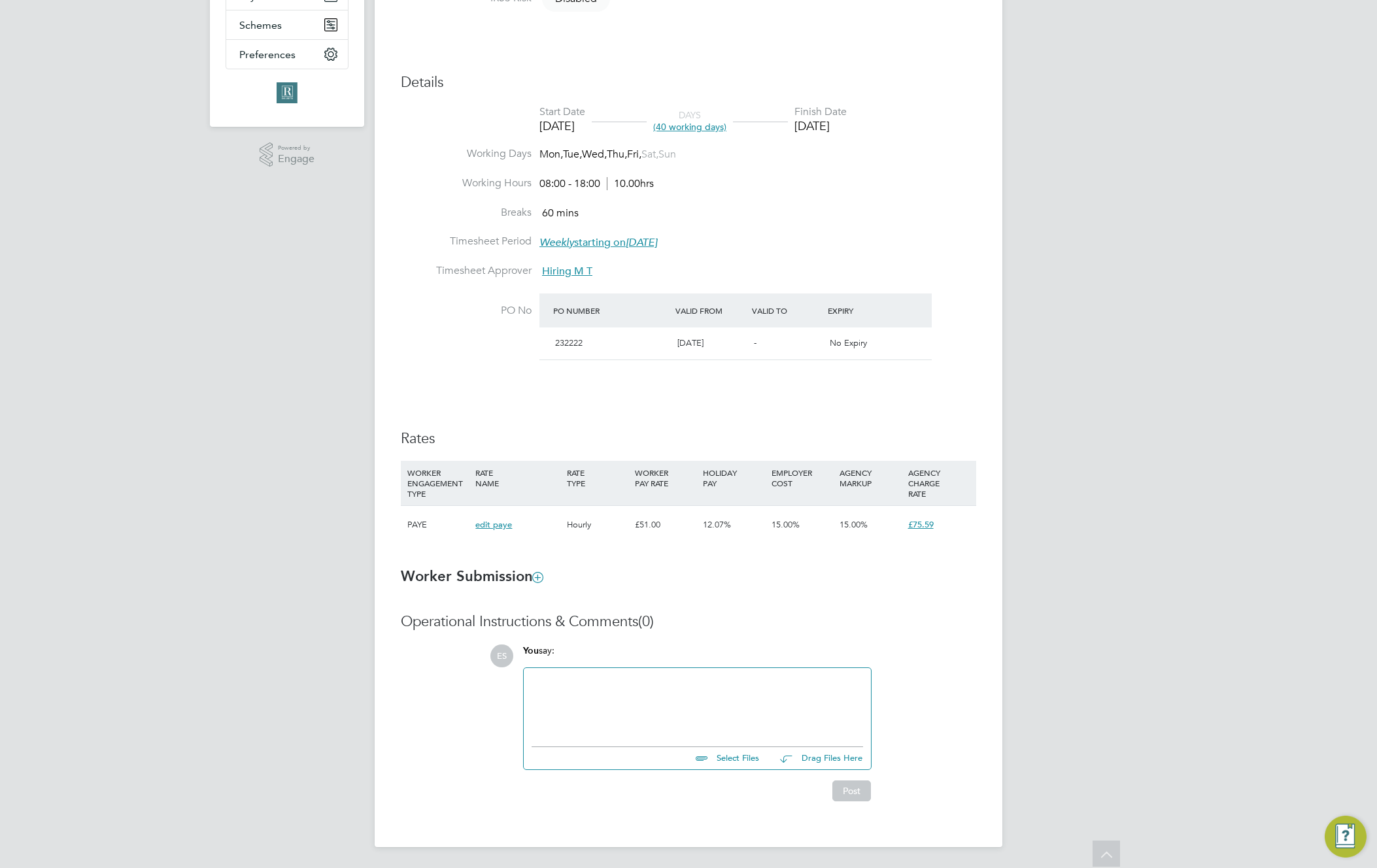
click at [715, 483] on div "HOLIDAY PAY" at bounding box center [733, 478] width 68 height 34
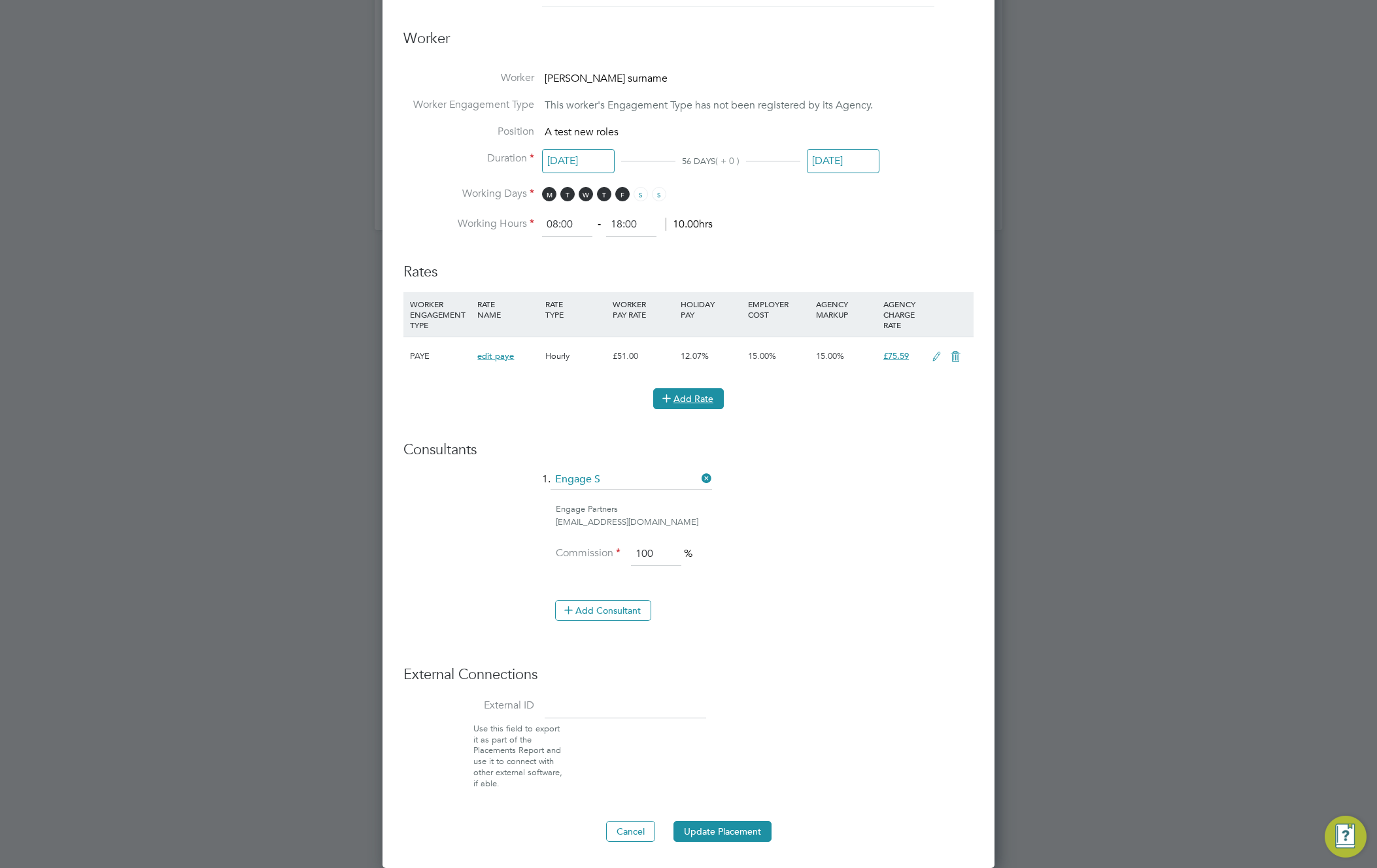
click at [694, 399] on button "Add Rate" at bounding box center [688, 399] width 70 height 21
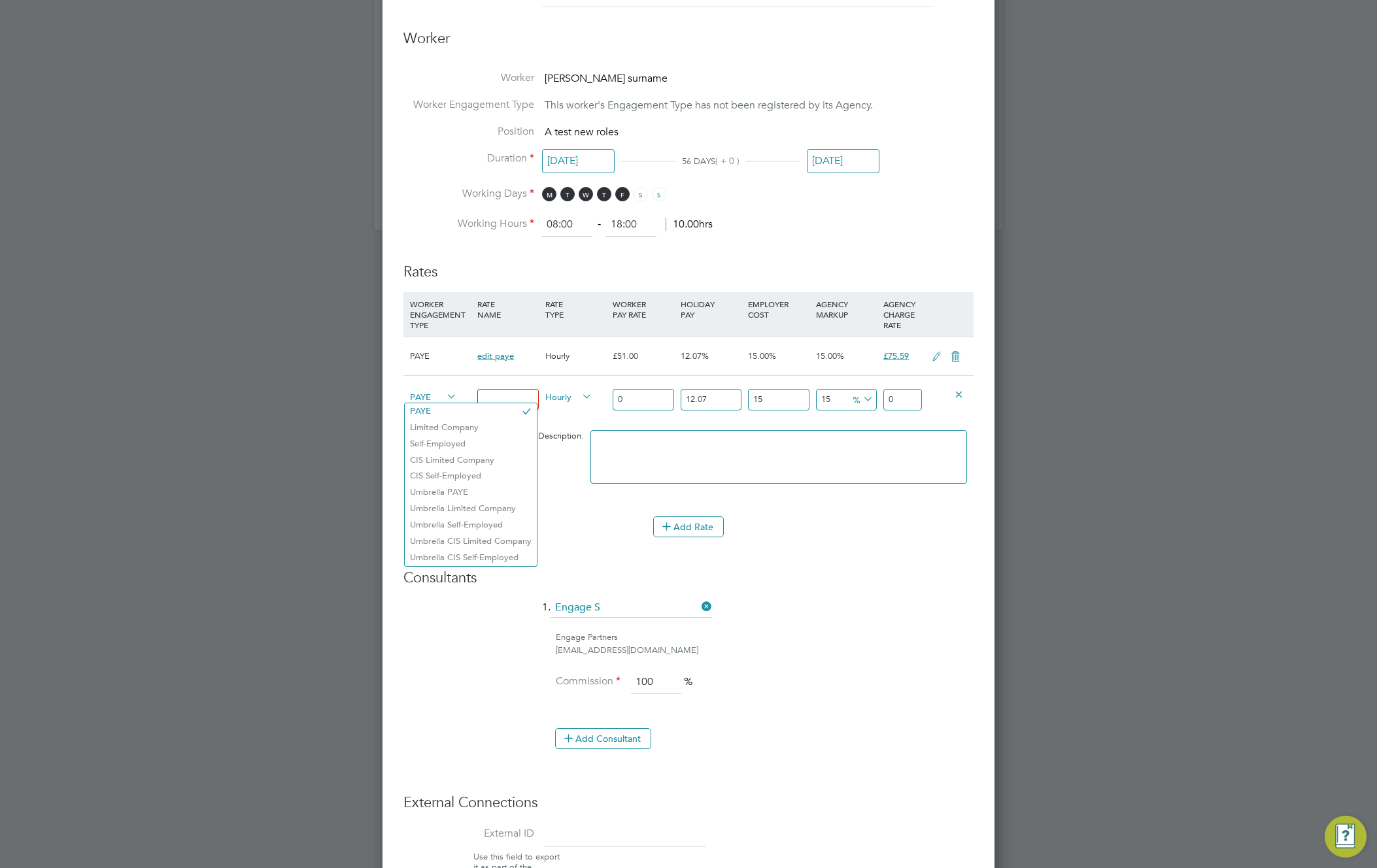
click at [413, 401] on span "PAYE" at bounding box center [434, 395] width 47 height 14
click at [440, 462] on li "CIS Limited Company" at bounding box center [471, 461] width 132 height 16
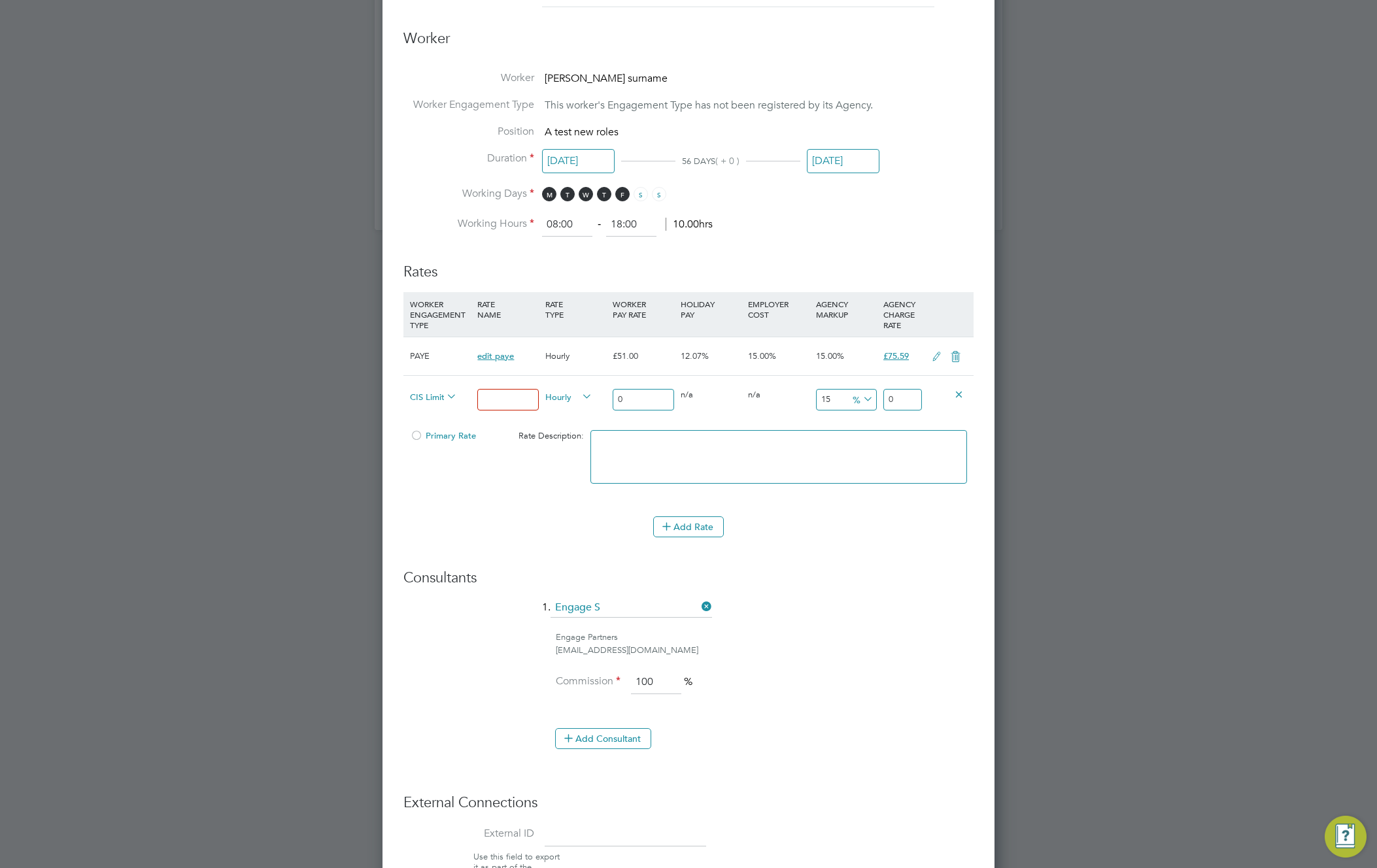
click at [493, 402] on input at bounding box center [508, 399] width 61 height 21
type input "from EH"
click at [655, 394] on input "0" at bounding box center [643, 399] width 61 height 21
type input "01"
type input "1.48212575"
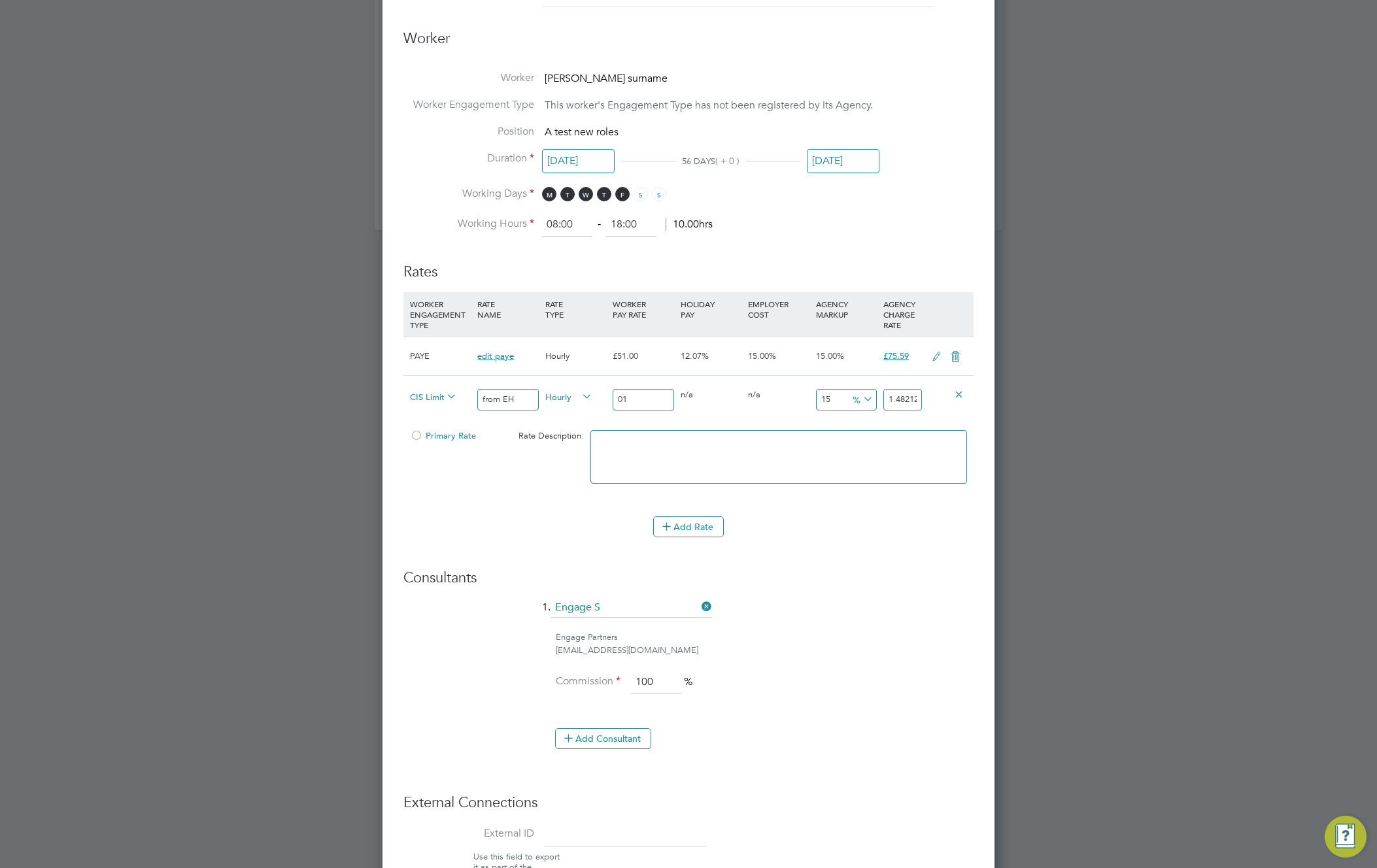
type input "010"
type input "14.8212575"
type input "0100"
type input "148.212575"
type input "0100"
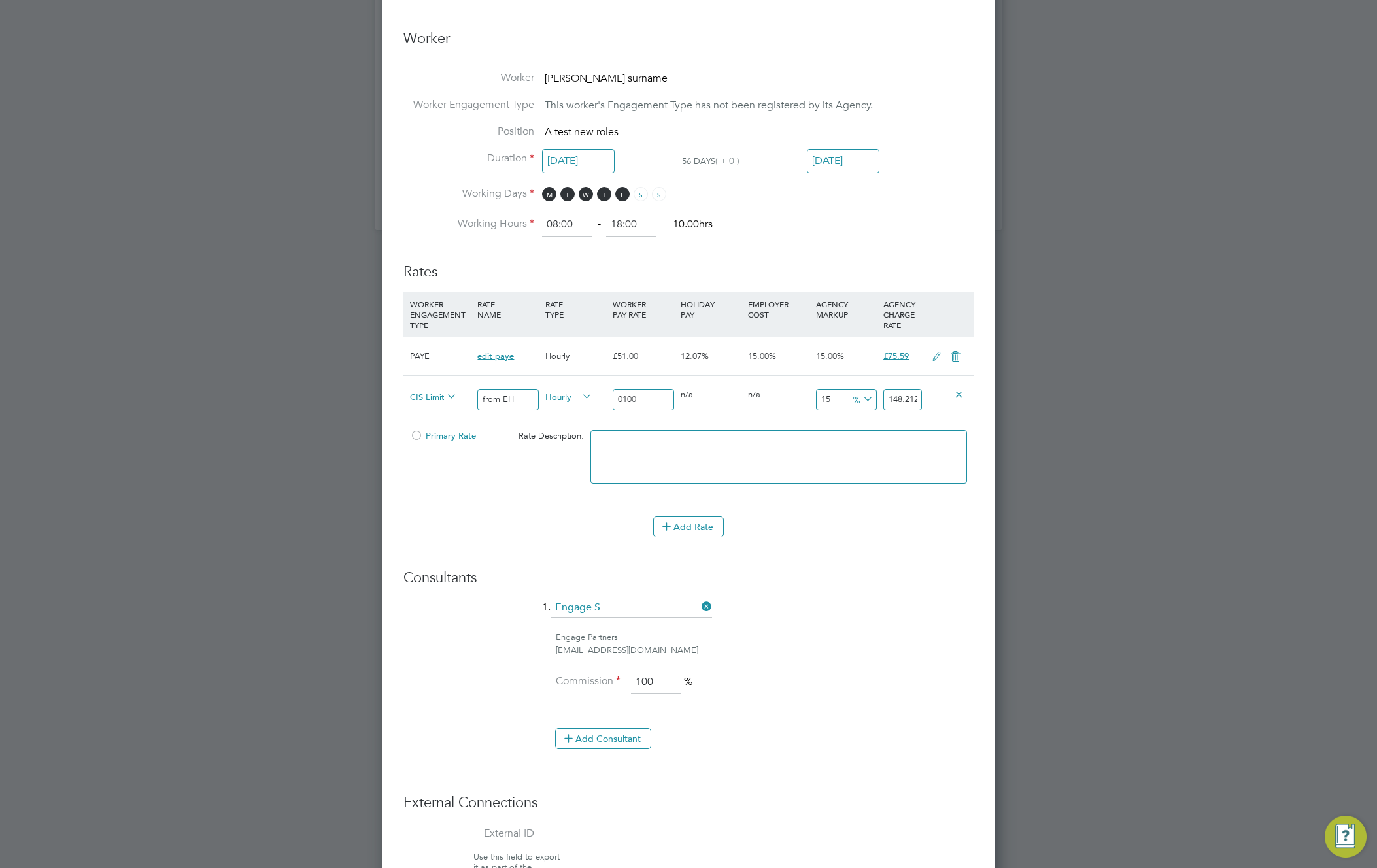
click at [904, 536] on div "Add Rate" at bounding box center [688, 526] width 570 height 21
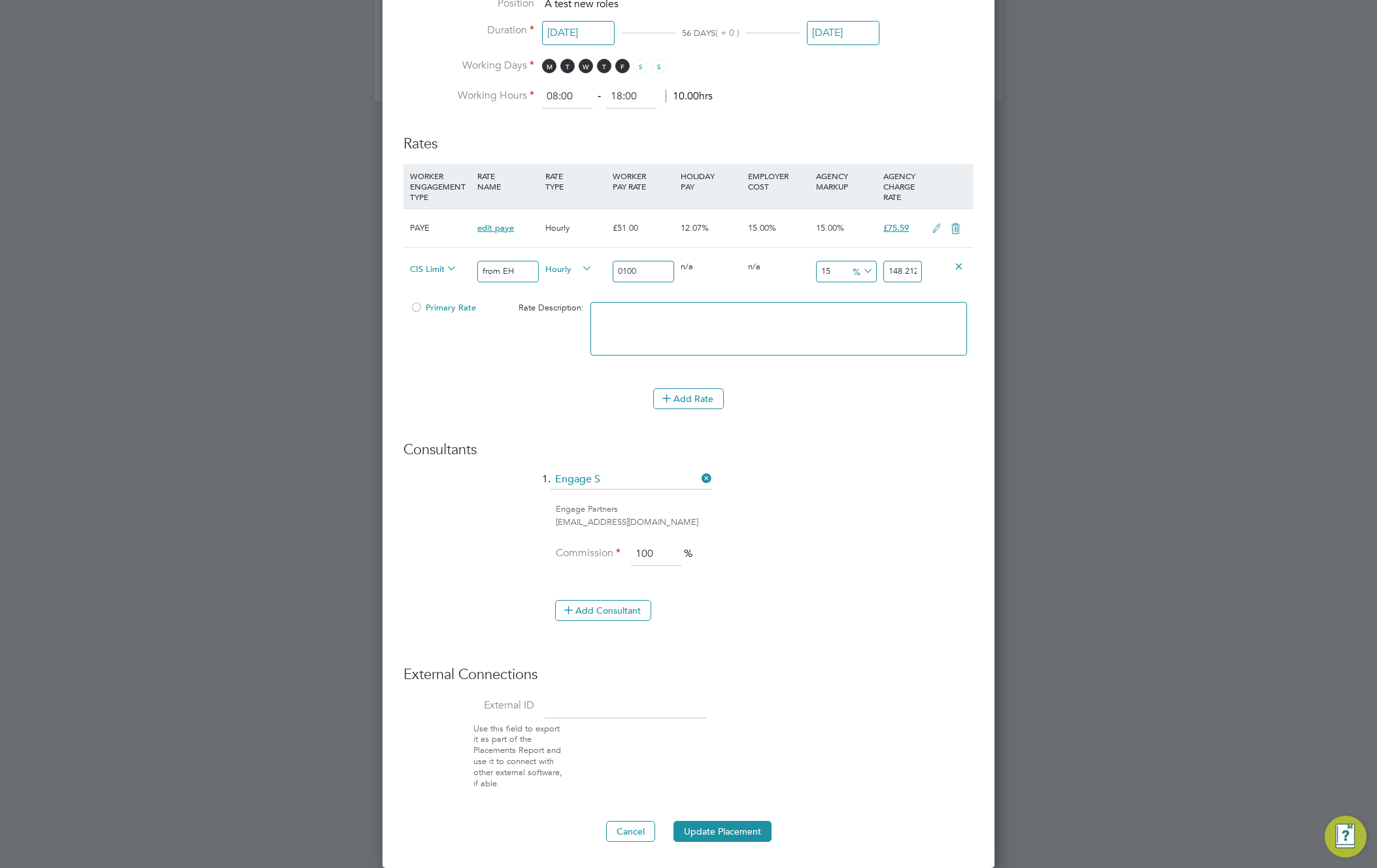
click at [736, 842] on div "Edit Placement of Adam surname Mandatory Fields Deployment End Hirer EHR Limite…" at bounding box center [689, 107] width 612 height 1522
click at [747, 829] on button "Update Placement" at bounding box center [722, 831] width 98 height 21
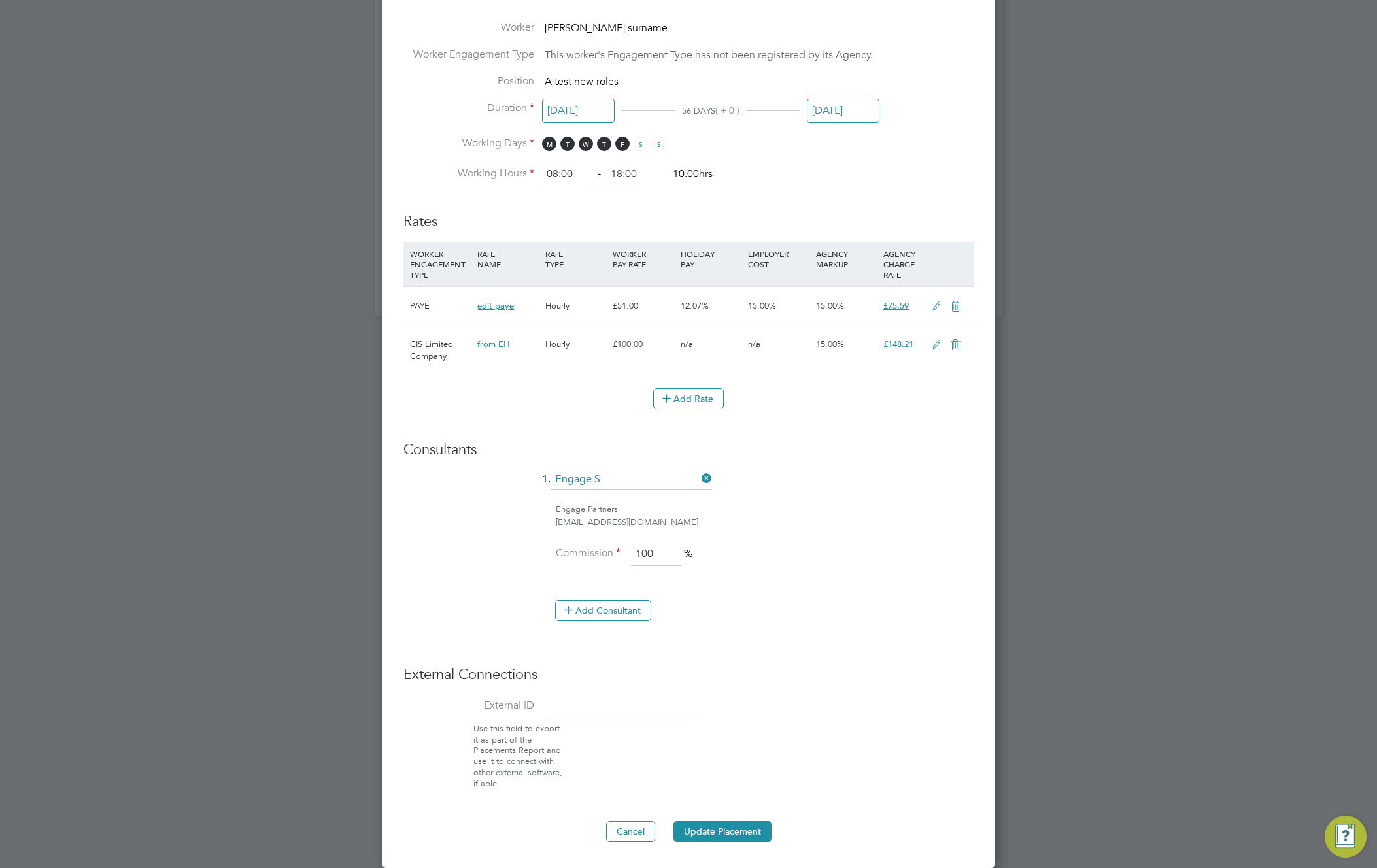
click at [933, 342] on icon at bounding box center [937, 345] width 16 height 11
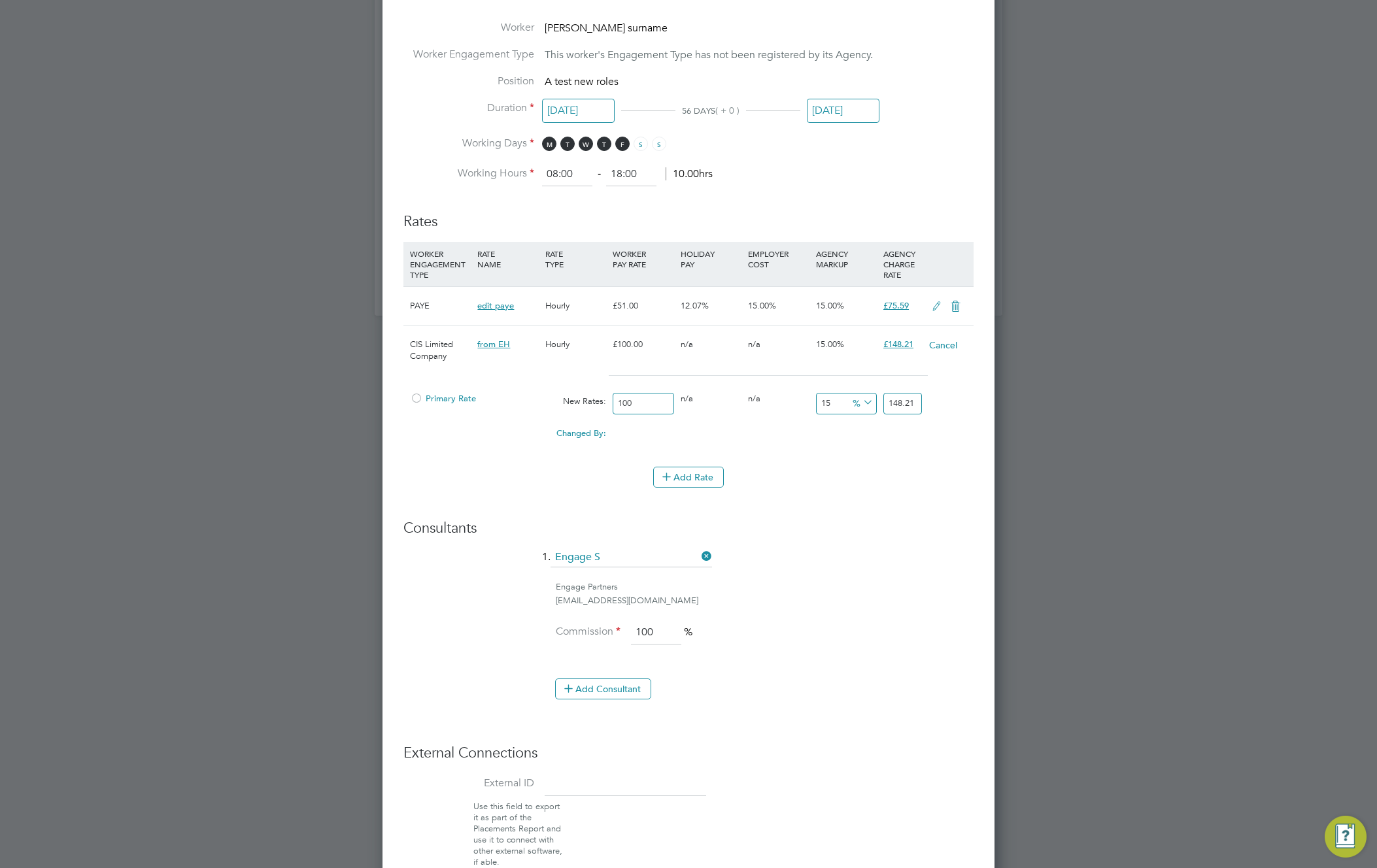
click at [422, 399] on div at bounding box center [416, 402] width 13 height 10
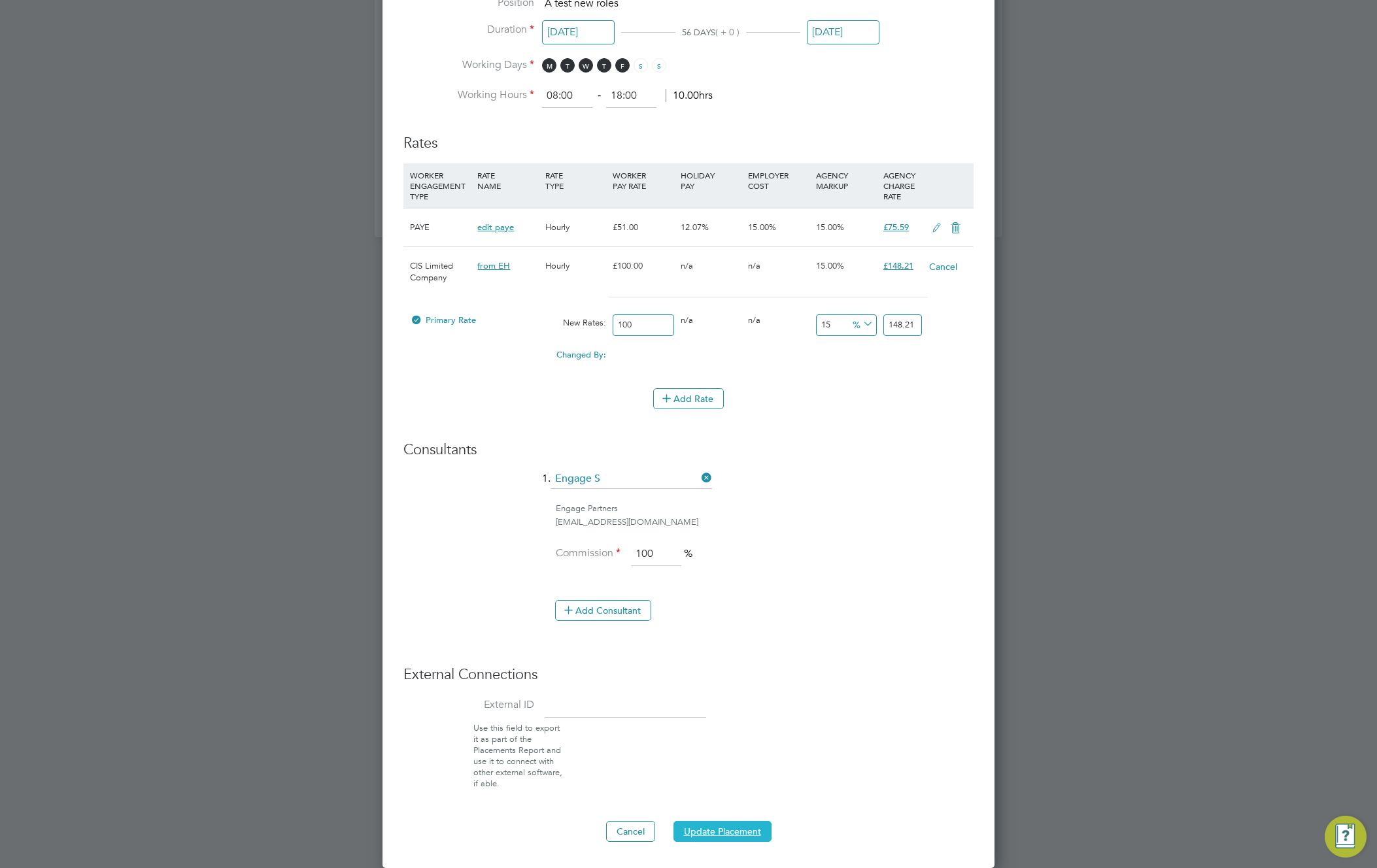
click at [730, 822] on button "Update Placement" at bounding box center [722, 831] width 98 height 21
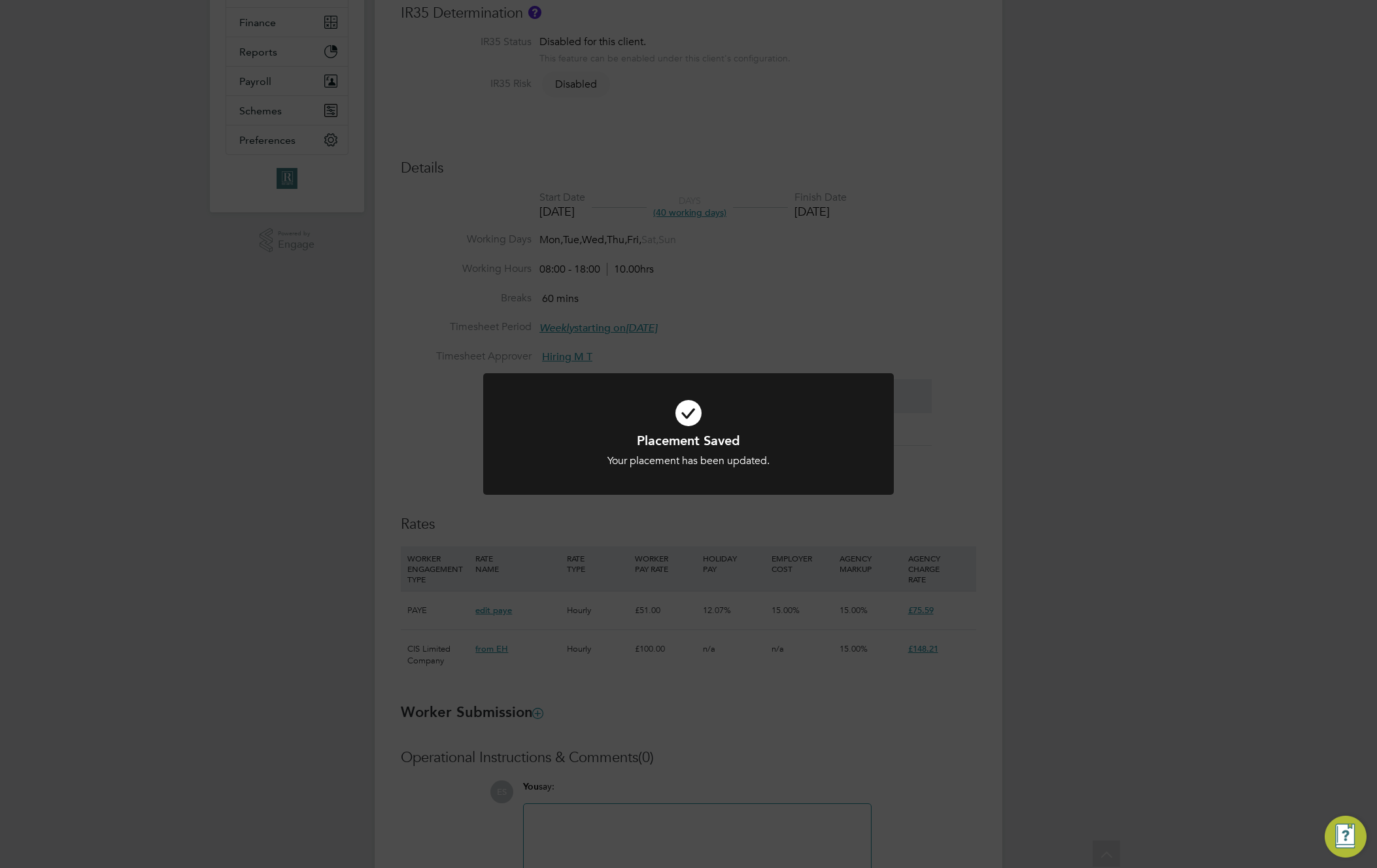
click at [1316, 387] on div "Placement Saved Your placement has been updated. Cancel Okay" at bounding box center [688, 434] width 1377 height 868
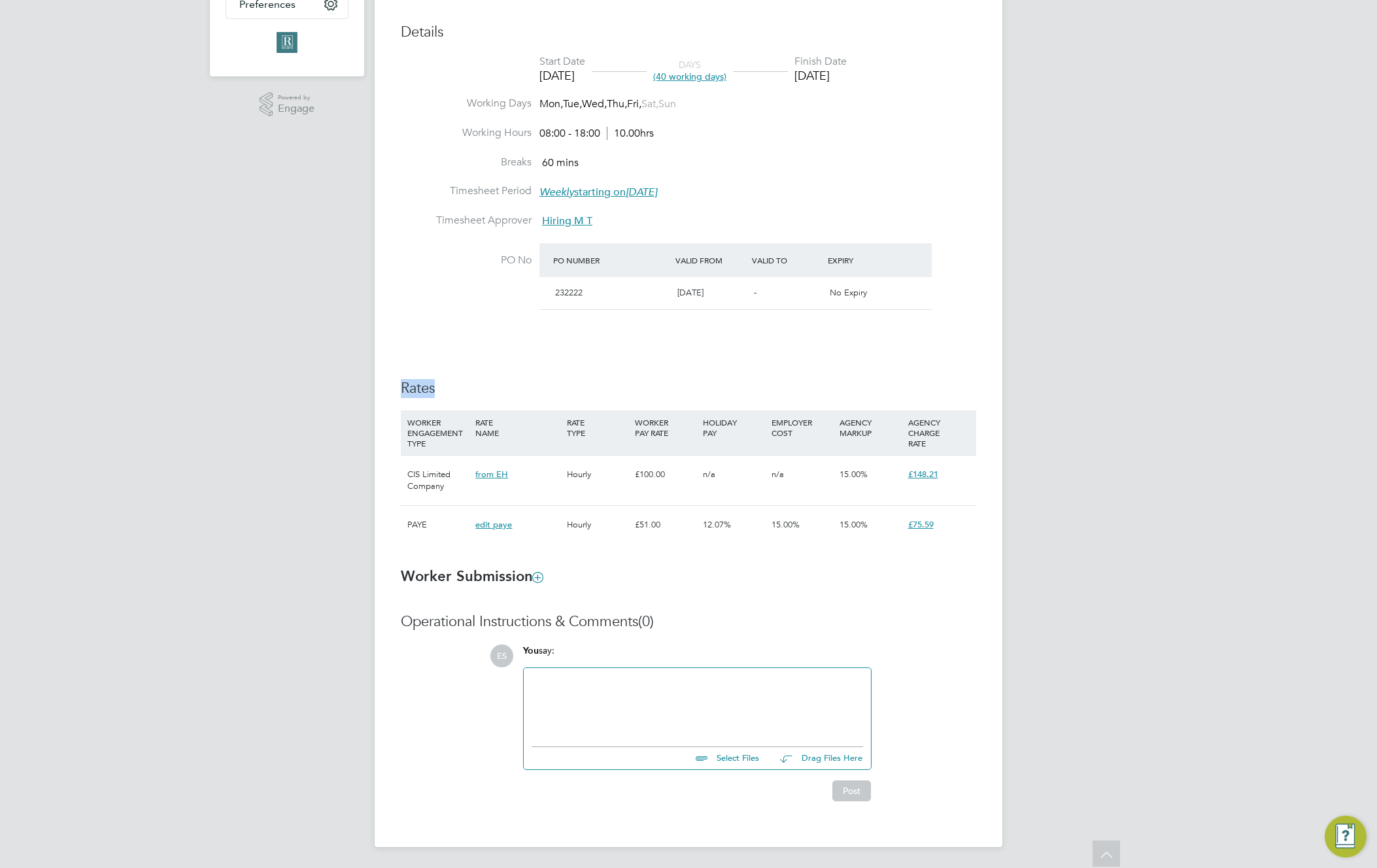
drag, startPoint x: 455, startPoint y: 386, endPoint x: 525, endPoint y: 386, distance: 70.0
click at [522, 386] on h3 "Rates" at bounding box center [688, 389] width 575 height 19
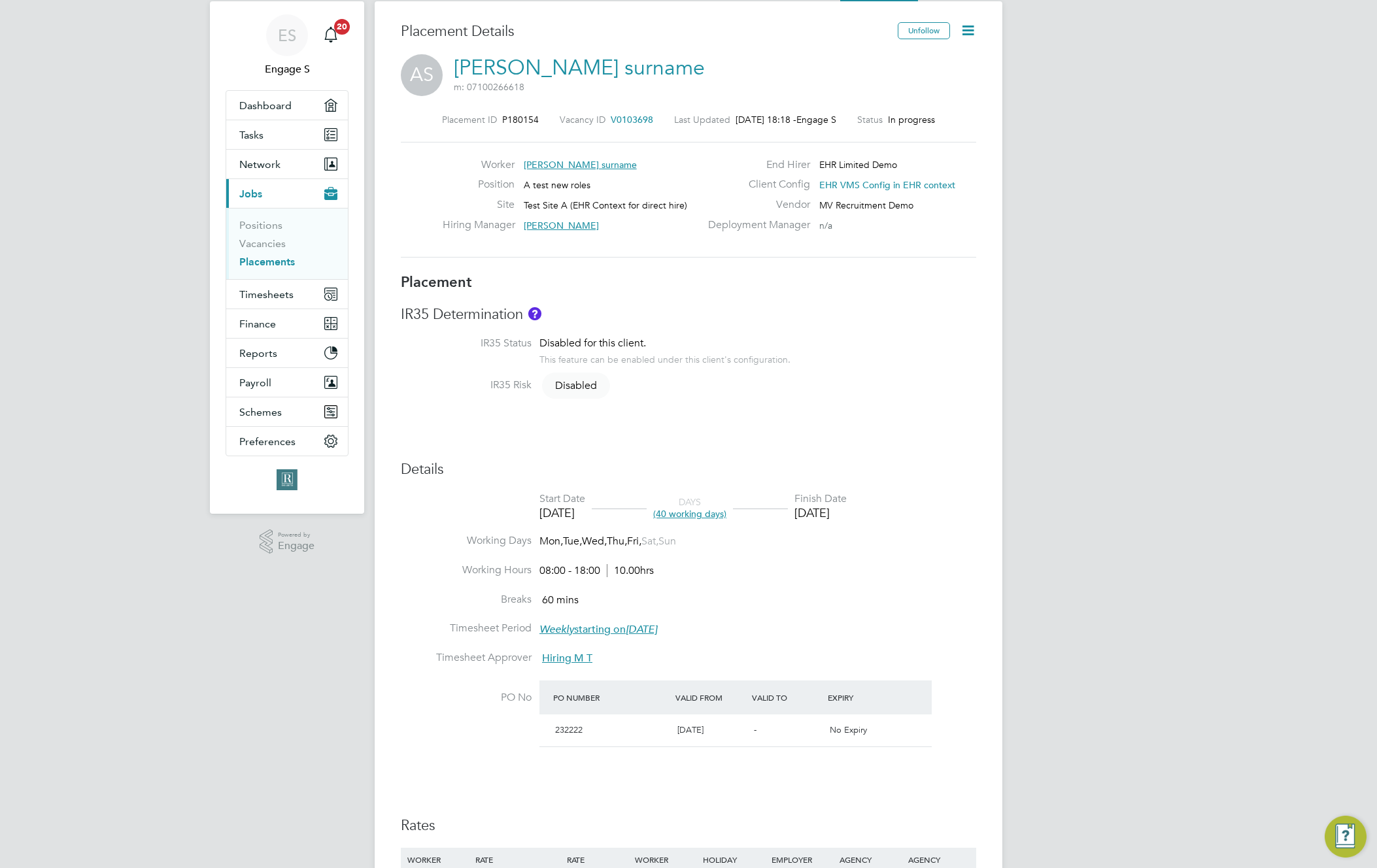
click at [1063, 614] on div "ES Engage S Notifications 20 Applications: Dashboard Tasks Network Team Members…" at bounding box center [688, 635] width 1377 height 1341
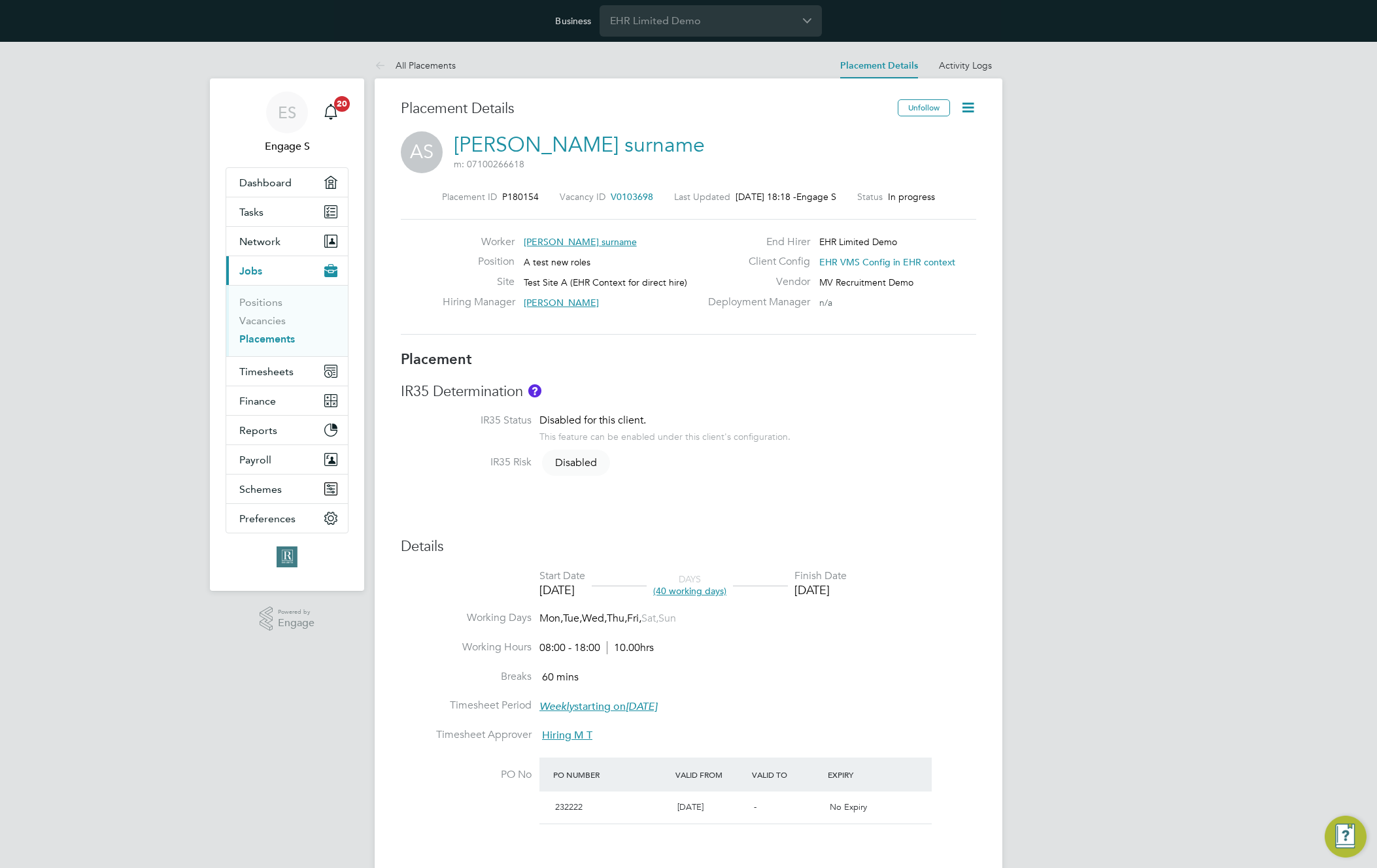
click at [1157, 175] on div "ES Engage S Notifications 20 Applications: Dashboard Tasks Network Team Members…" at bounding box center [688, 712] width 1377 height 1341
click at [1061, 386] on div "ES Engage S Notifications 20 Applications: Dashboard Tasks Network Team Members…" at bounding box center [688, 712] width 1377 height 1341
click at [281, 373] on span "Timesheets" at bounding box center [266, 371] width 54 height 13
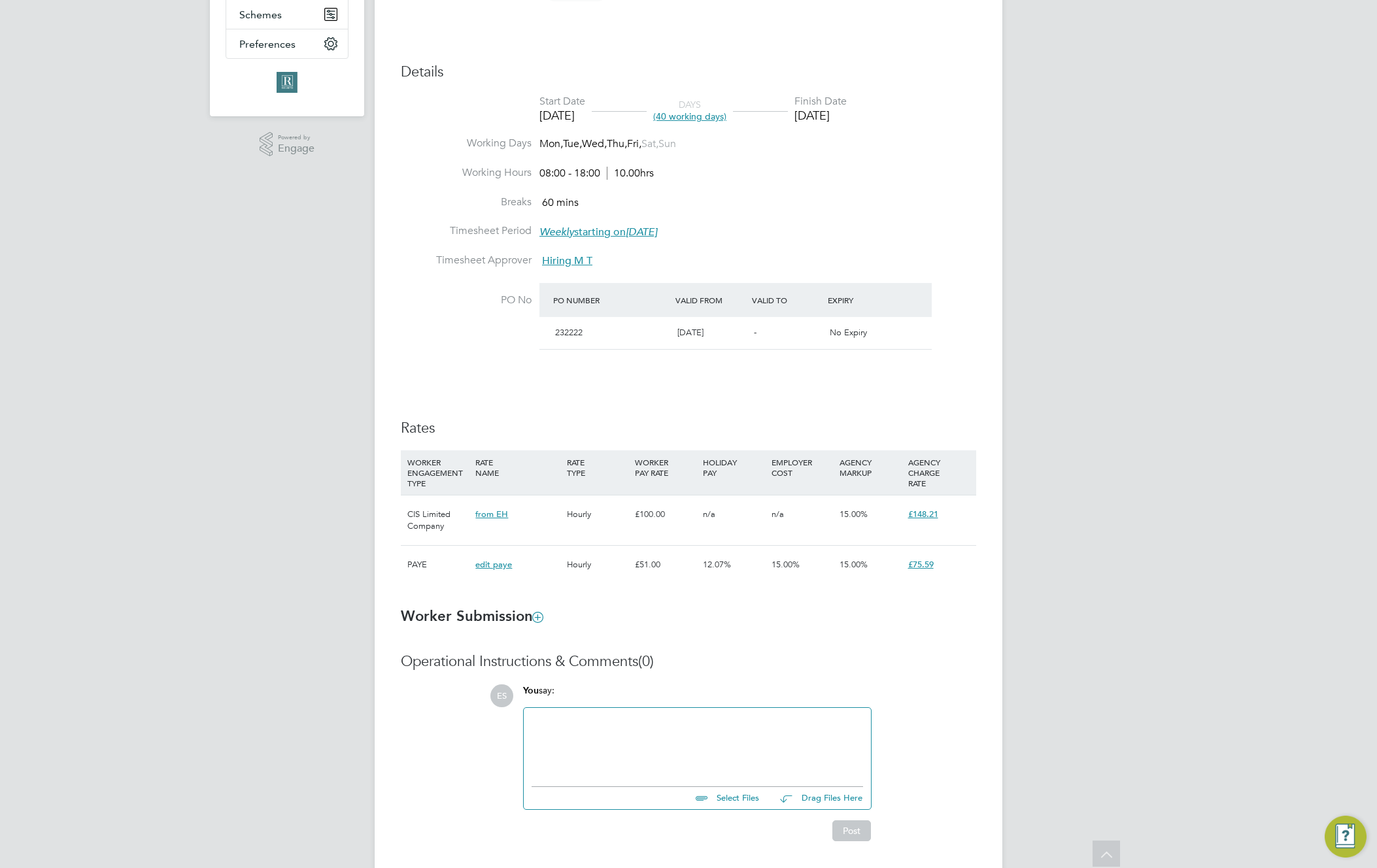
scroll to position [514, 0]
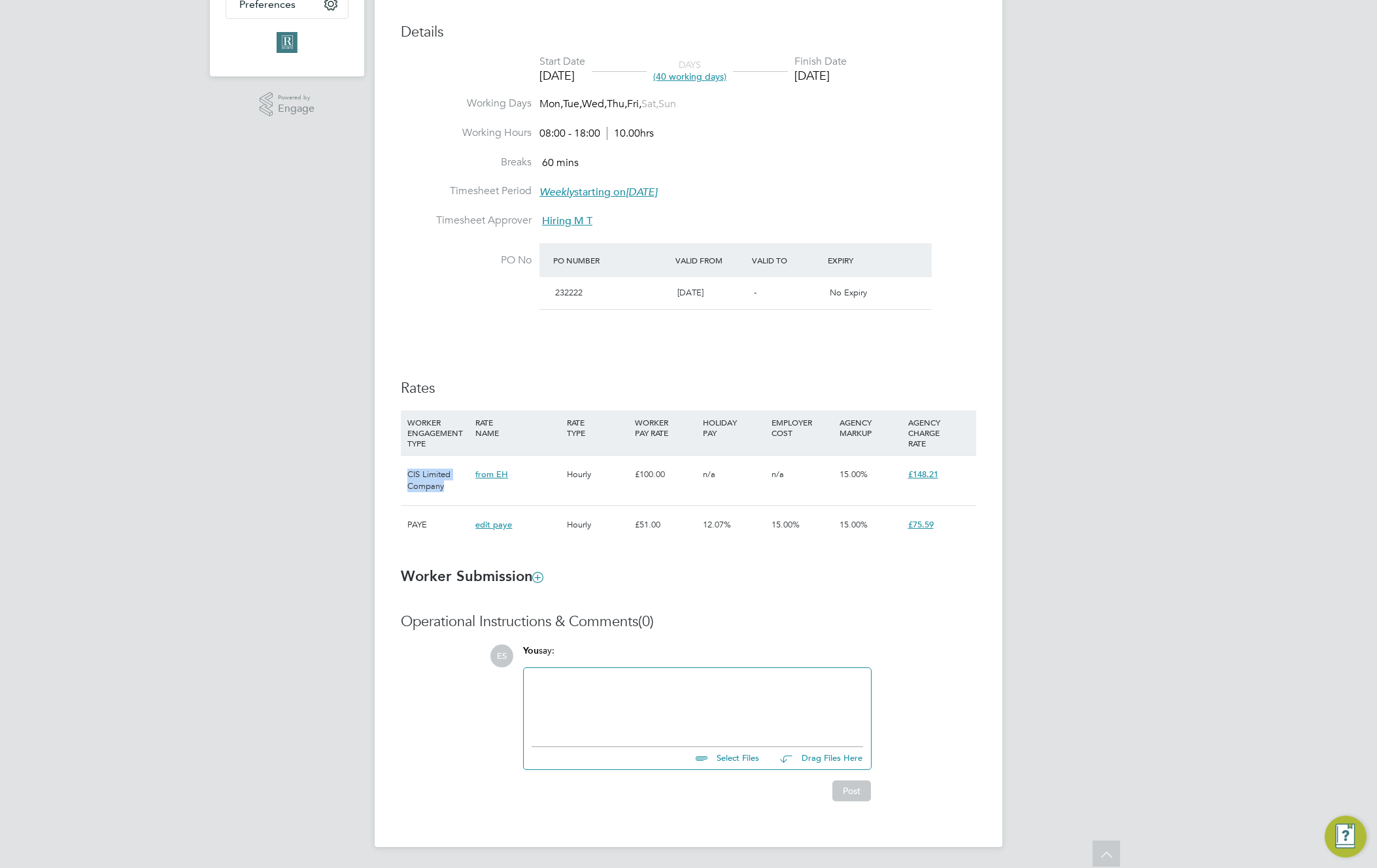
drag, startPoint x: 400, startPoint y: 470, endPoint x: 453, endPoint y: 489, distance: 56.3
click at [453, 489] on div "CIS Limited Company from EH Hourly £100.00 n/a n/a 15.00% £148.21" at bounding box center [688, 480] width 575 height 50
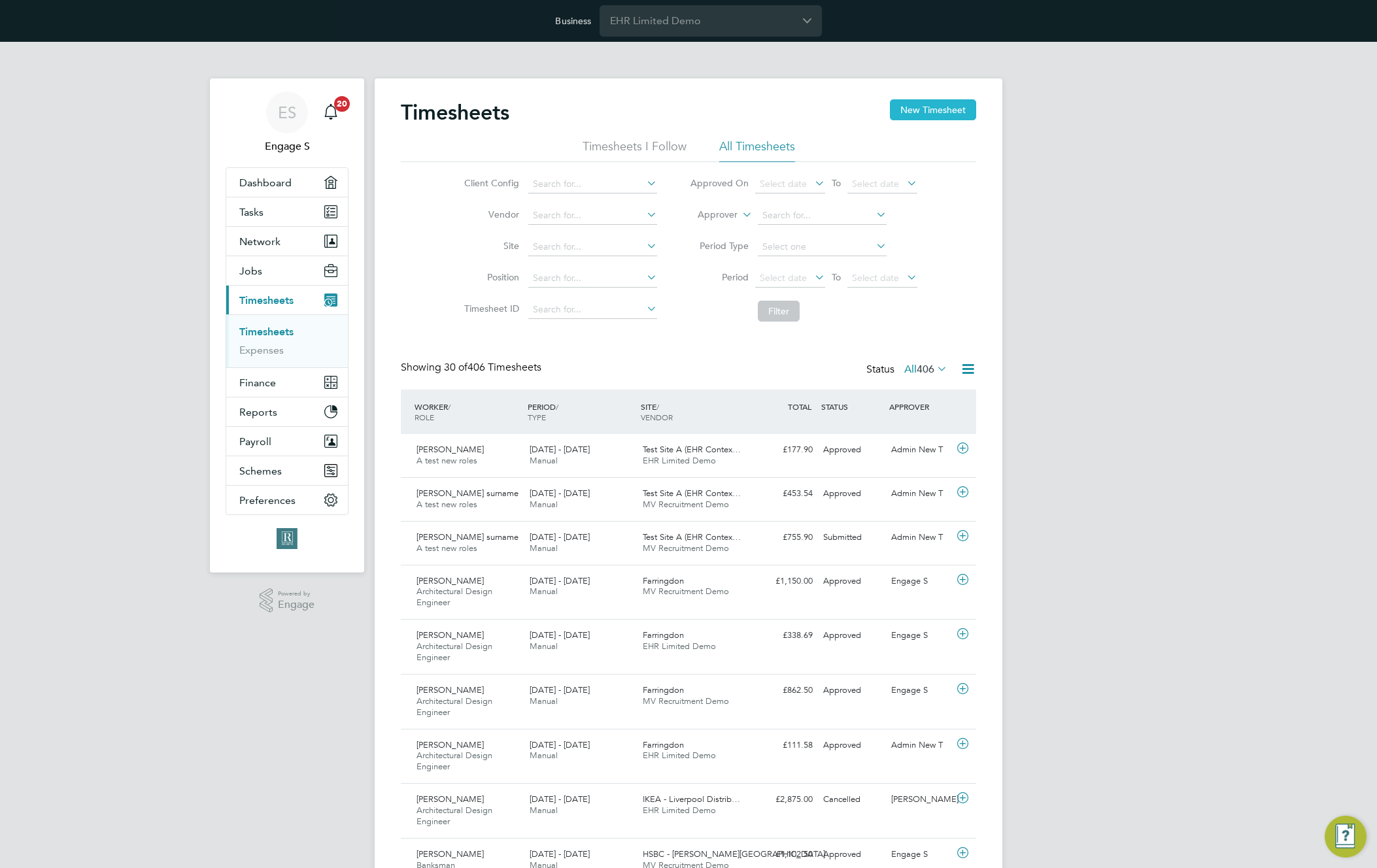
click at [941, 117] on button "New Timesheet" at bounding box center [933, 109] width 87 height 21
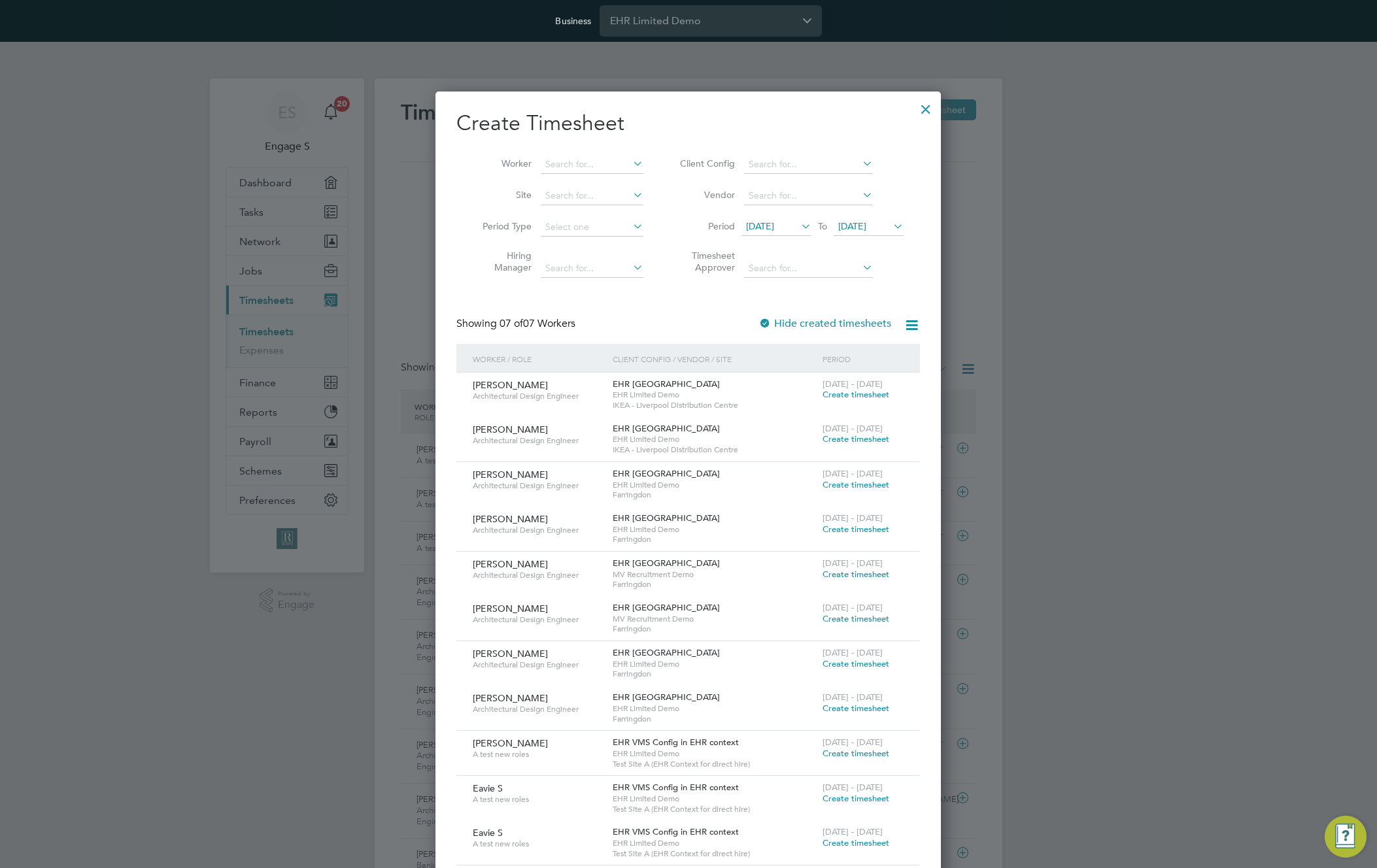
click at [774, 224] on span "[DATE]" at bounding box center [760, 226] width 28 height 12
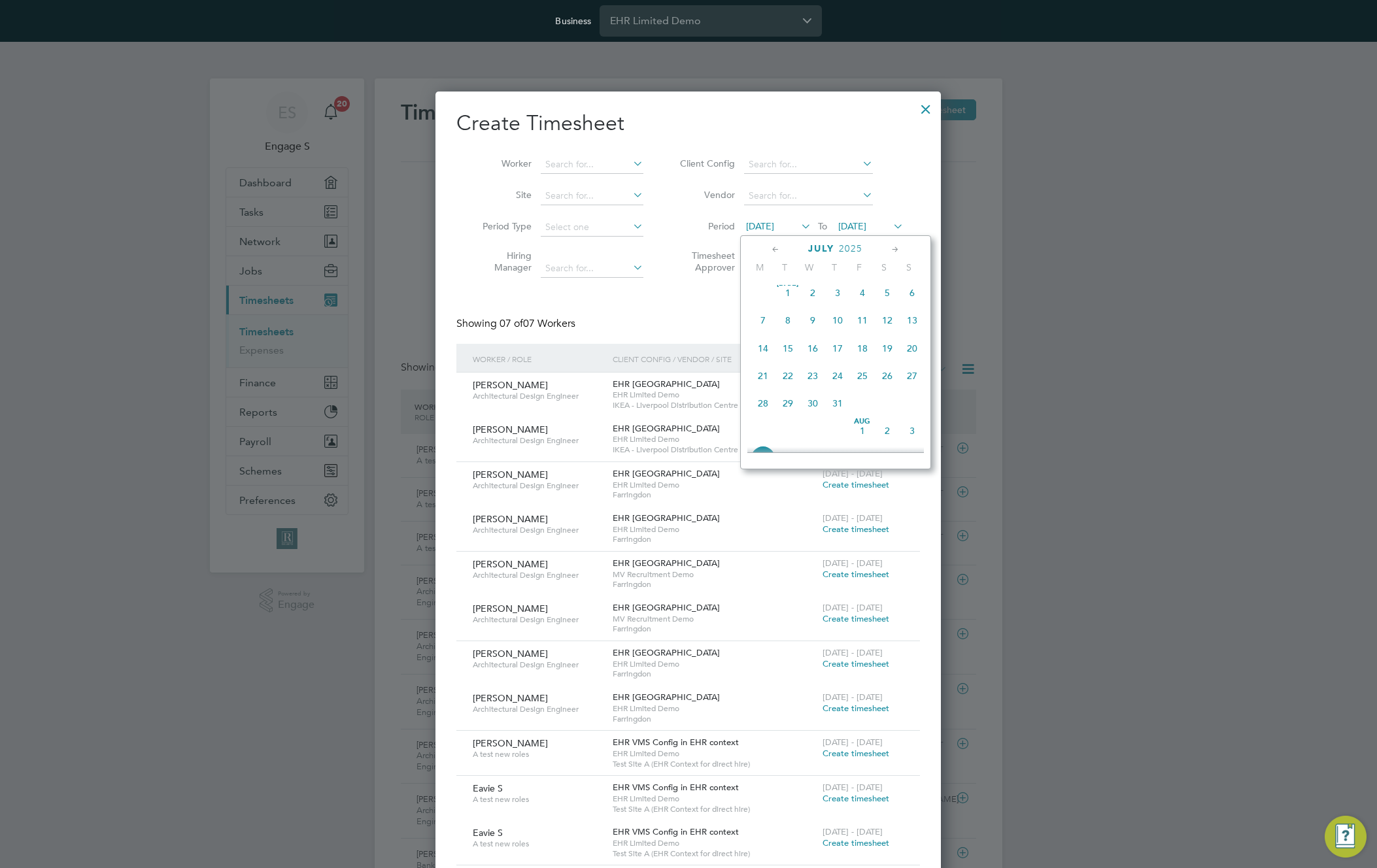
click at [788, 295] on span "Jul 1" at bounding box center [788, 293] width 25 height 25
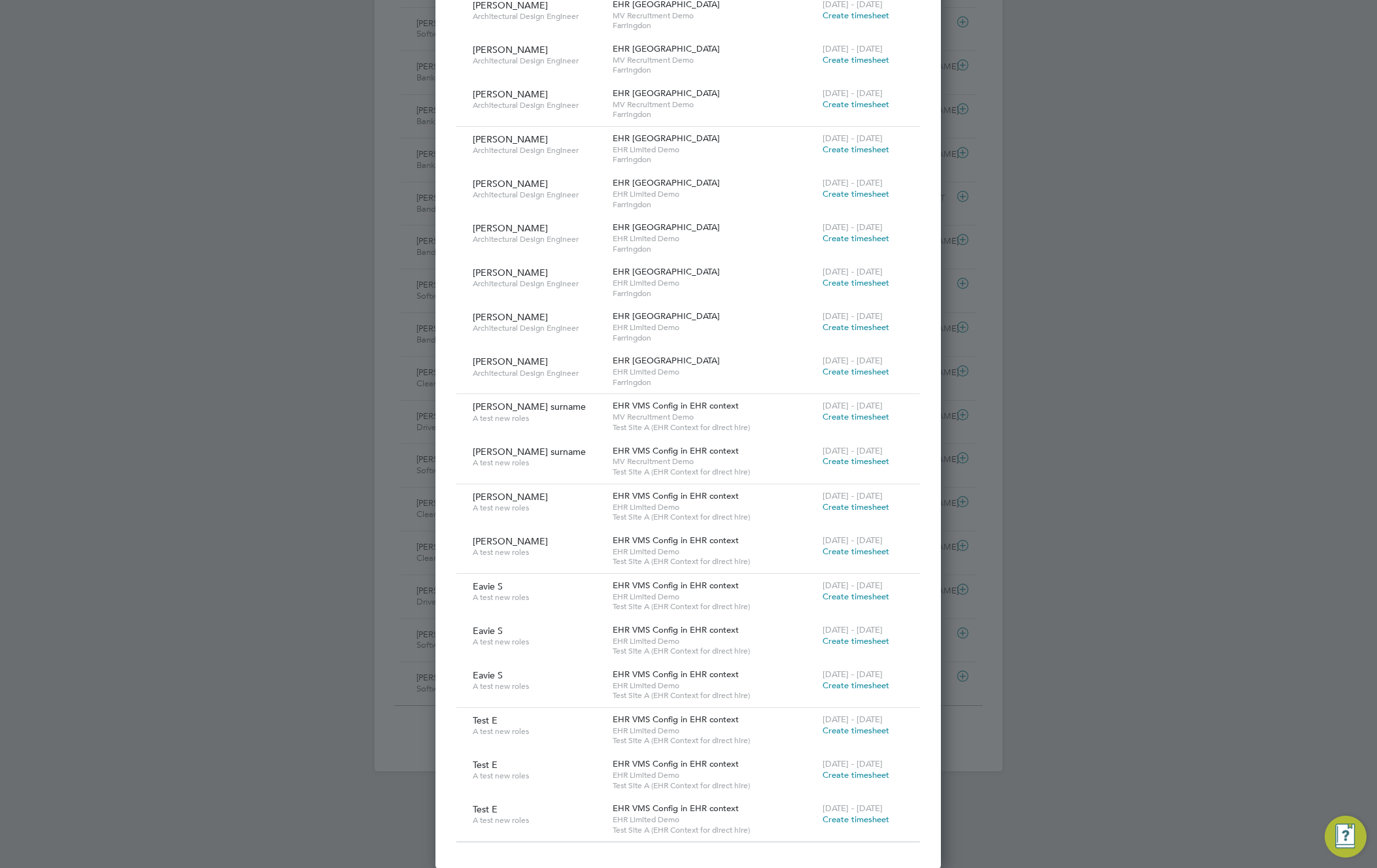
click at [870, 418] on span "Create timesheet" at bounding box center [855, 417] width 66 height 11
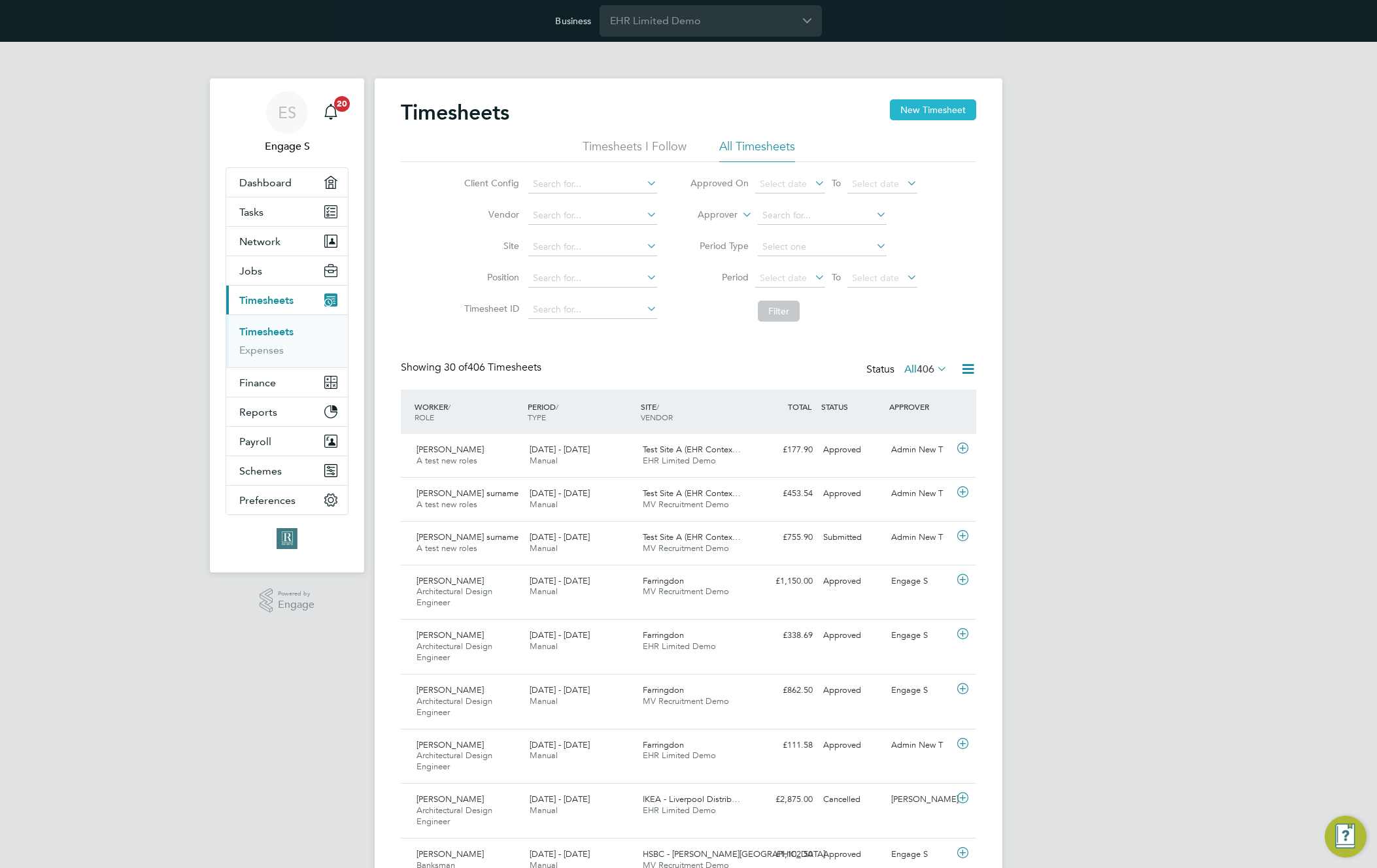
click at [938, 116] on button "New Timesheet" at bounding box center [933, 109] width 87 height 21
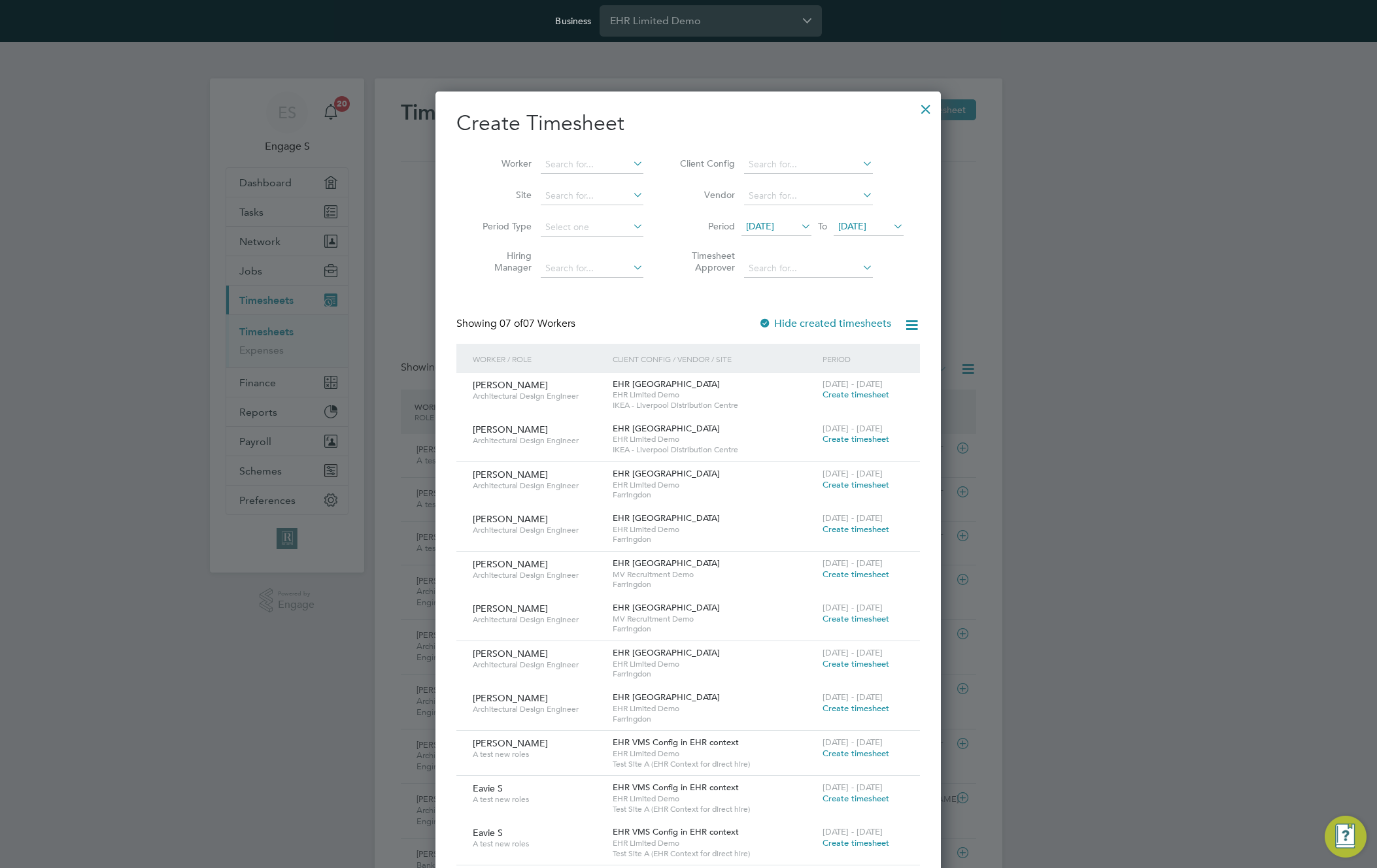
click at [774, 225] on span "[DATE]" at bounding box center [760, 226] width 28 height 12
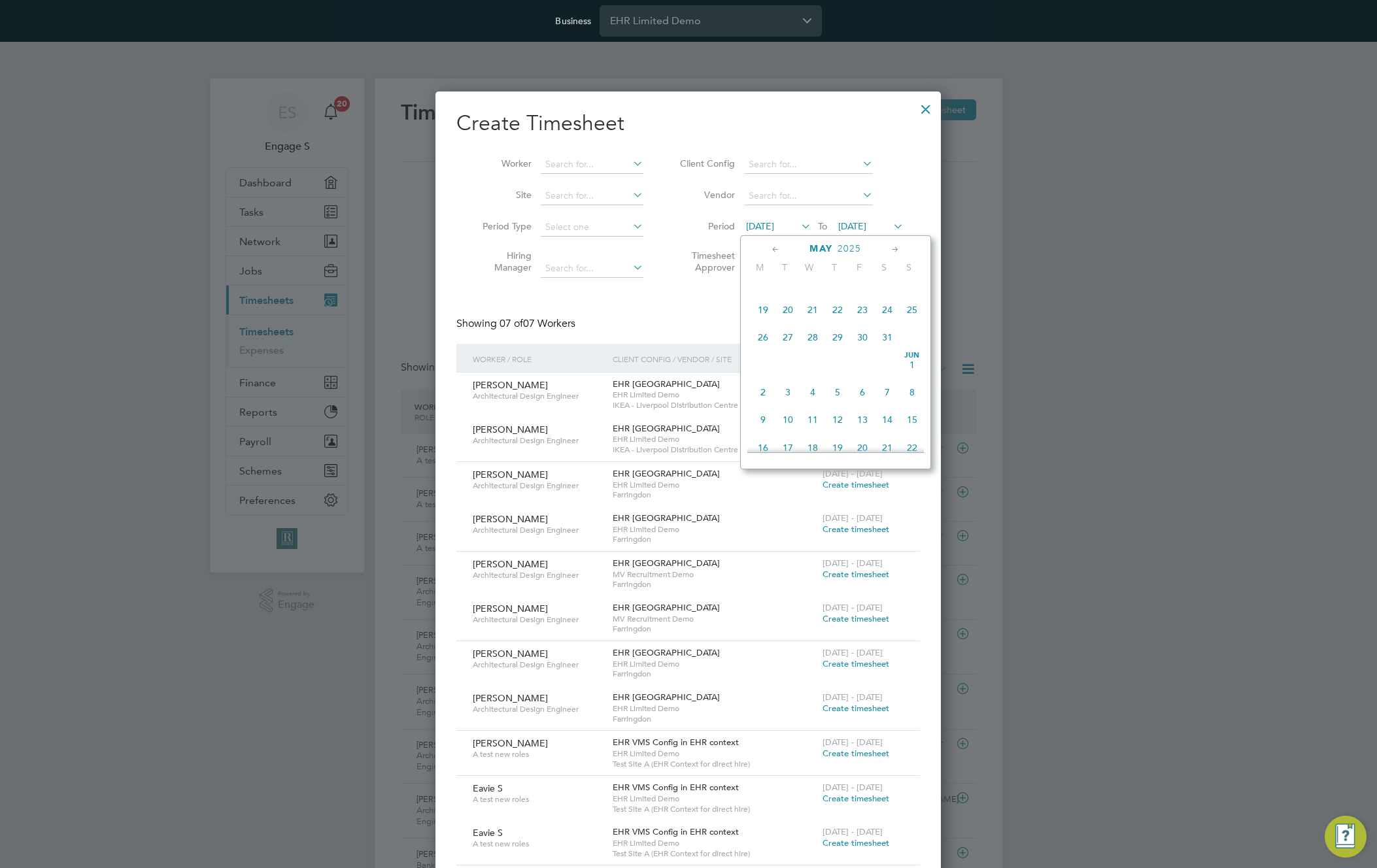
click at [809, 314] on span "21" at bounding box center [812, 309] width 25 height 25
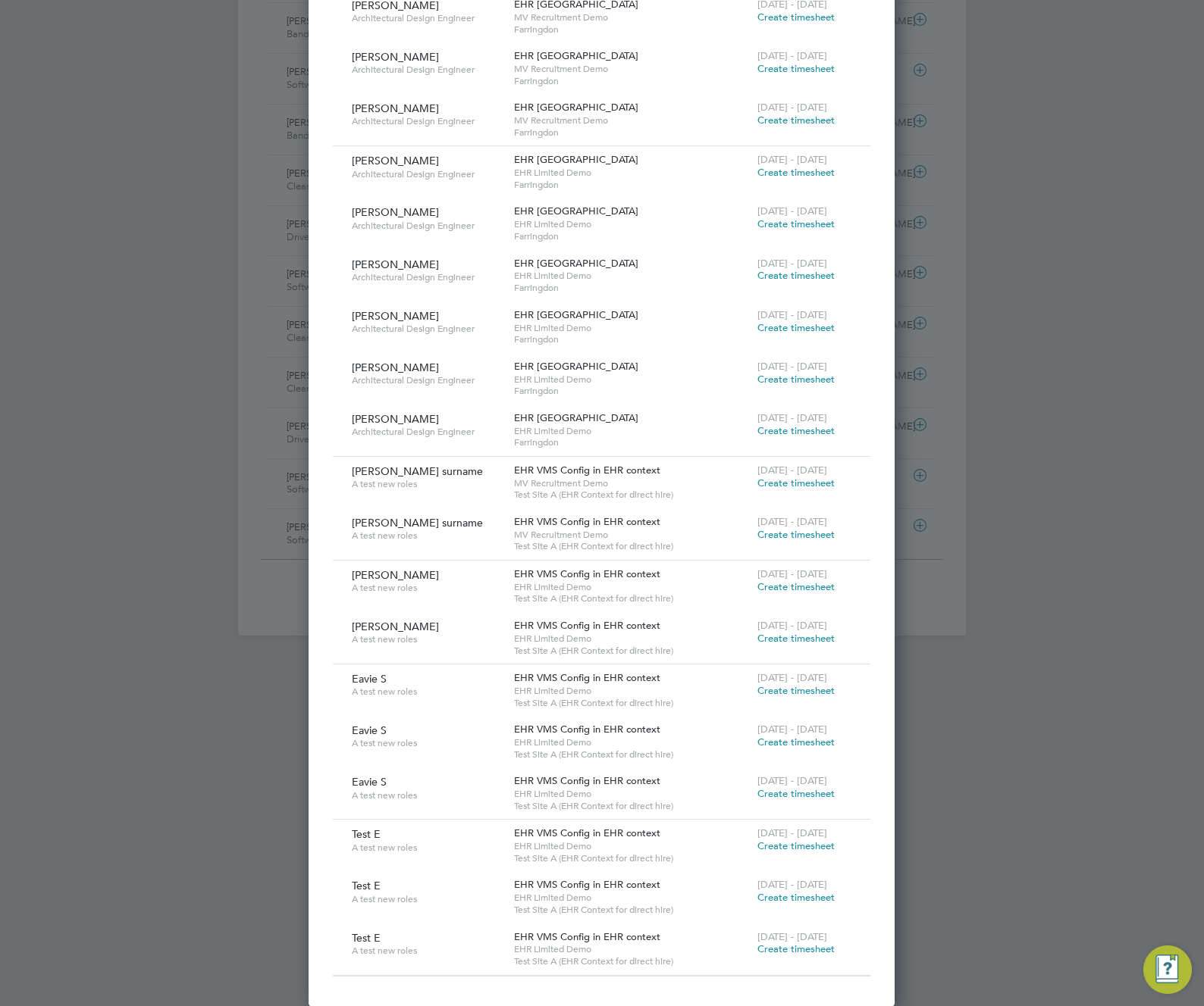
click at [793, 482] on span "Create timesheet" at bounding box center [795, 483] width 77 height 13
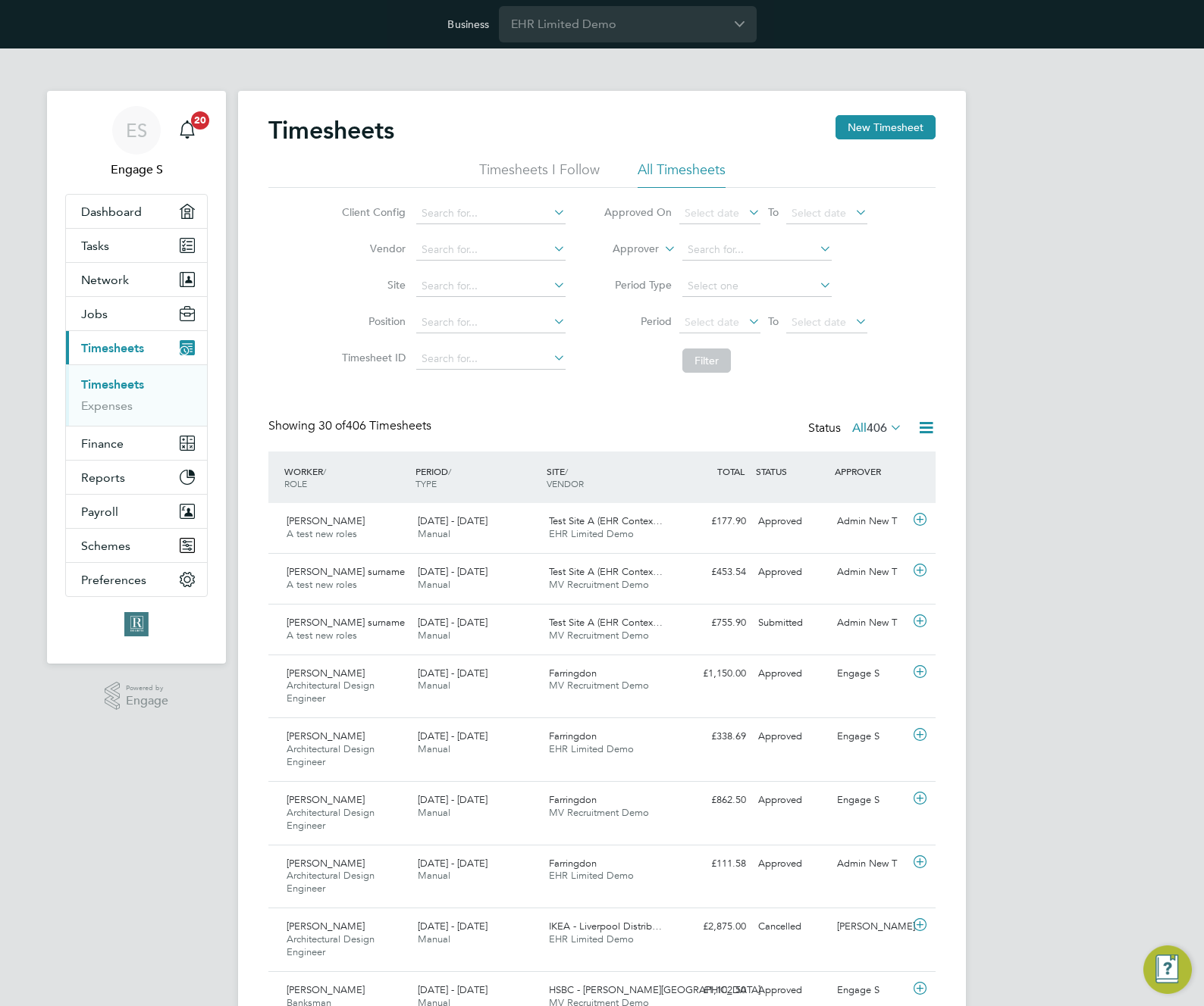
click at [886, 125] on button "New Timesheet" at bounding box center [885, 127] width 100 height 24
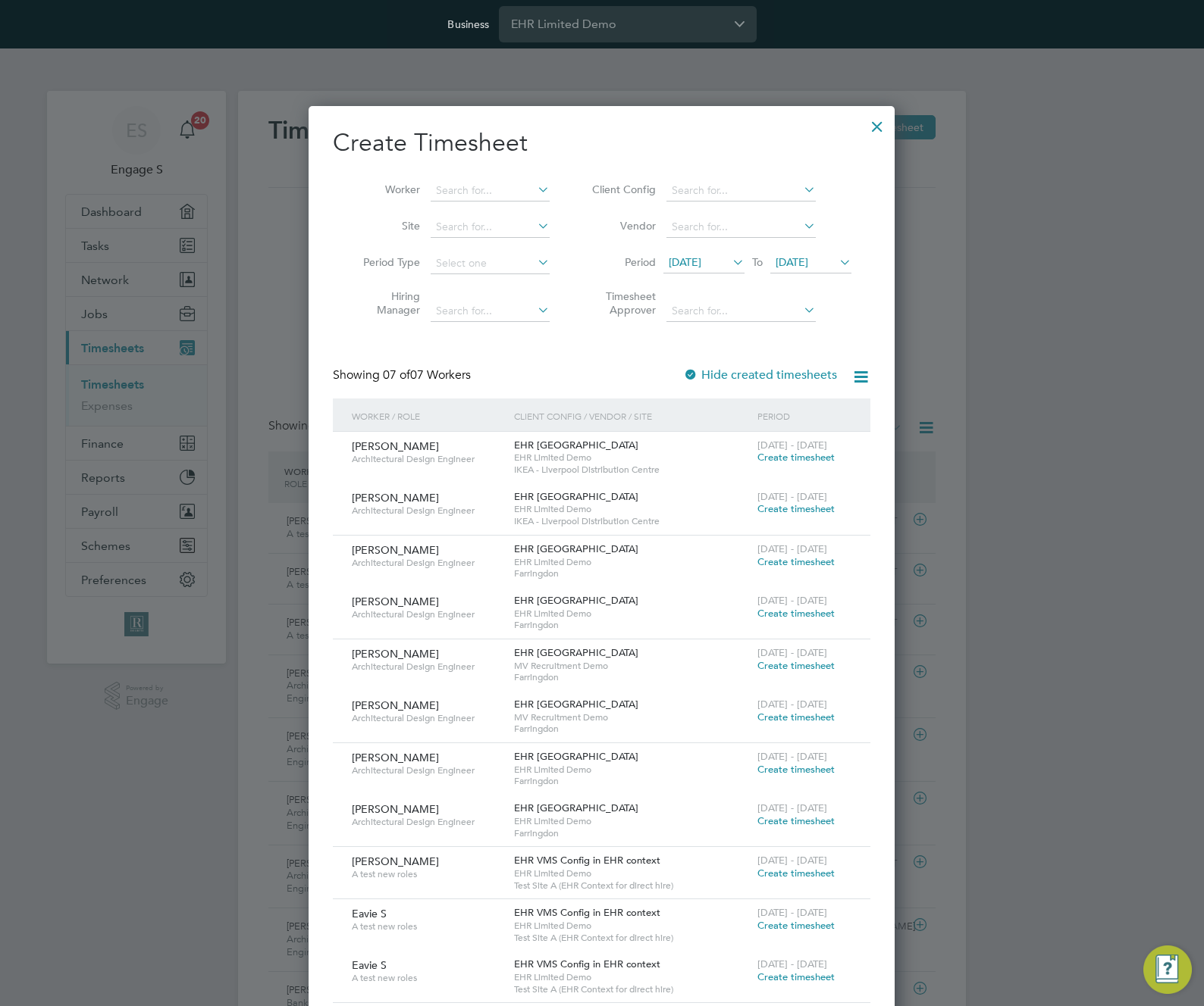
scroll to position [8, 8]
click at [692, 260] on span "[DATE]" at bounding box center [685, 262] width 33 height 14
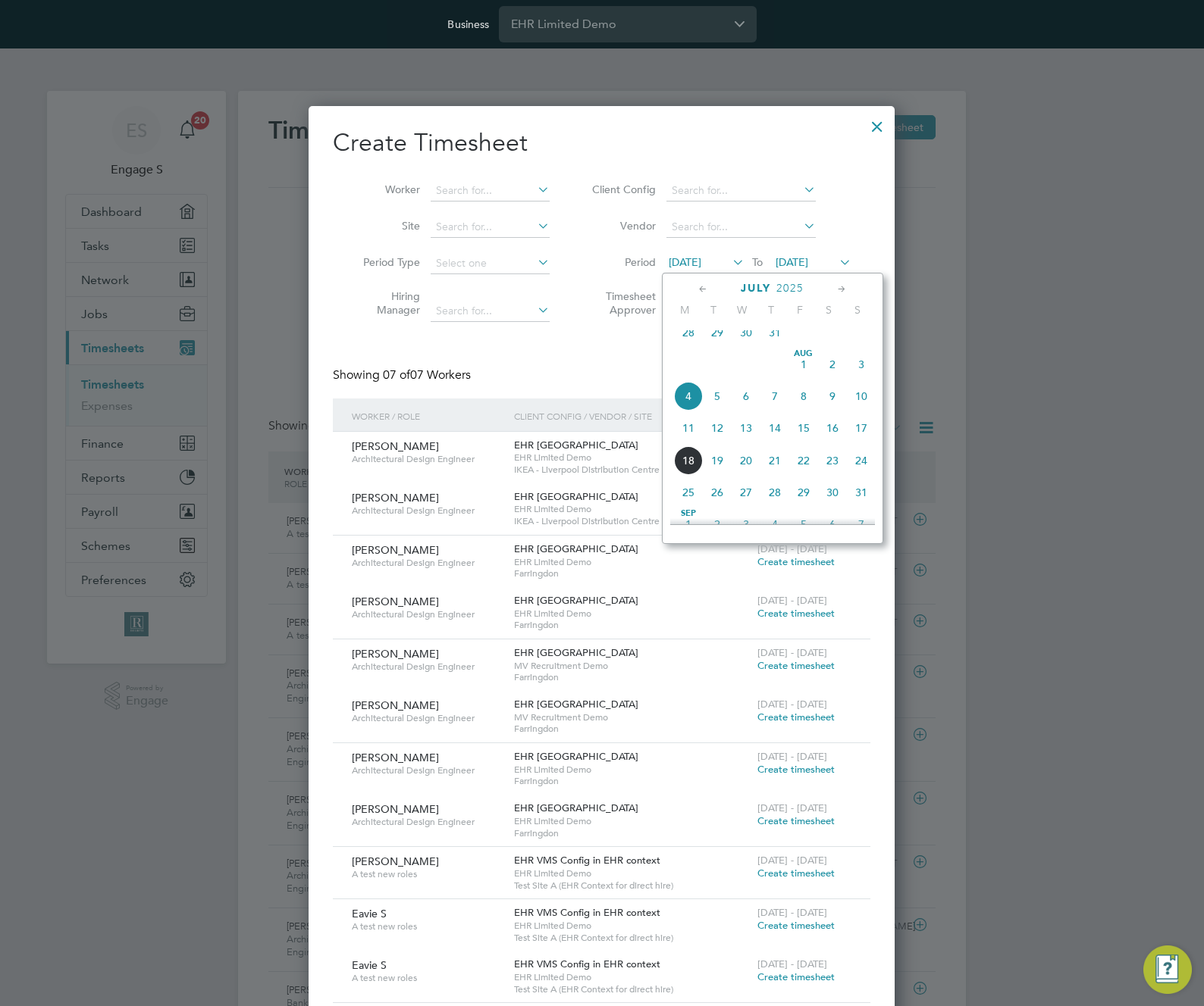
scroll to position [293, 0]
click at [710, 355] on span "24" at bounding box center [717, 340] width 29 height 29
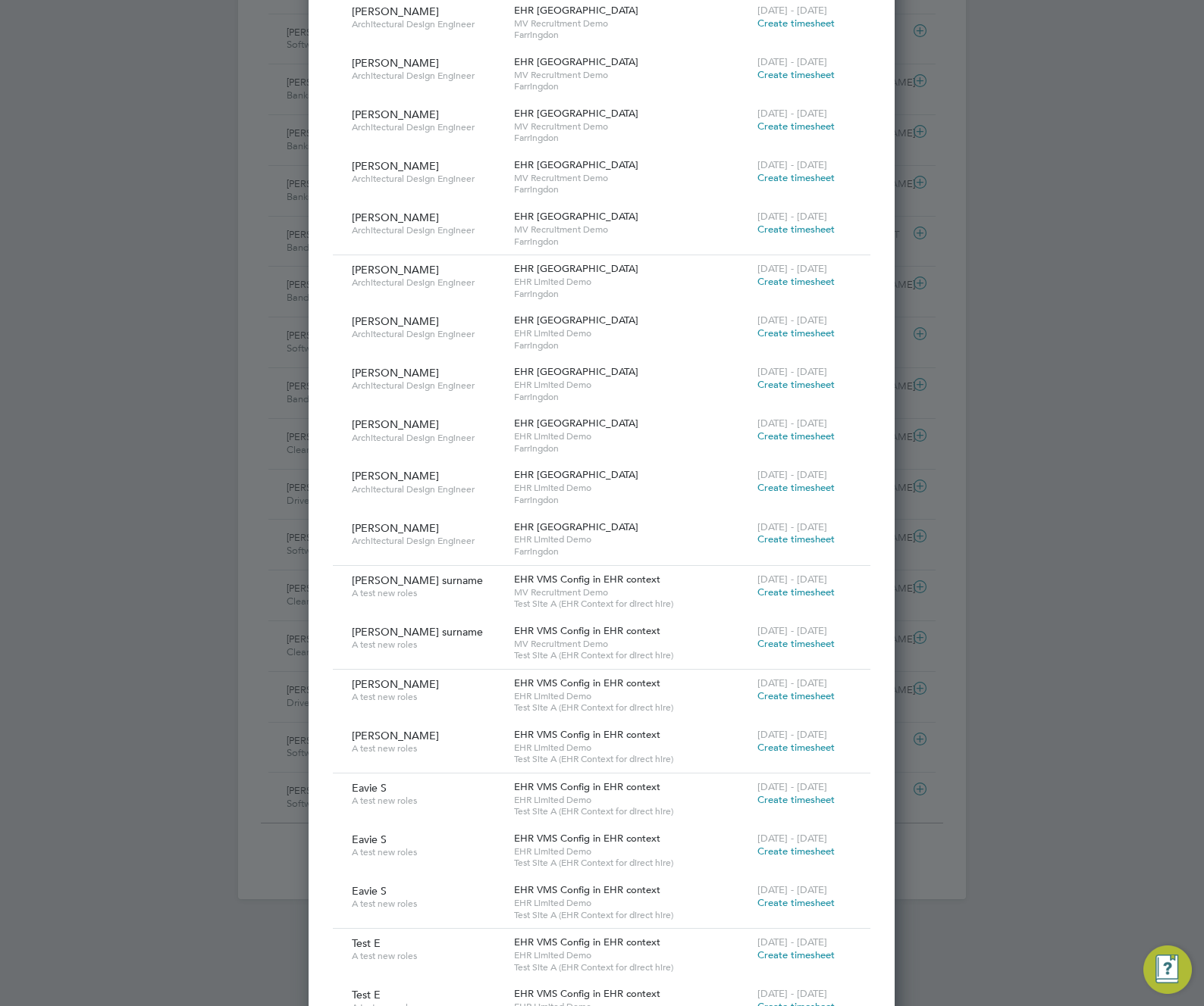
scroll to position [1294, 0]
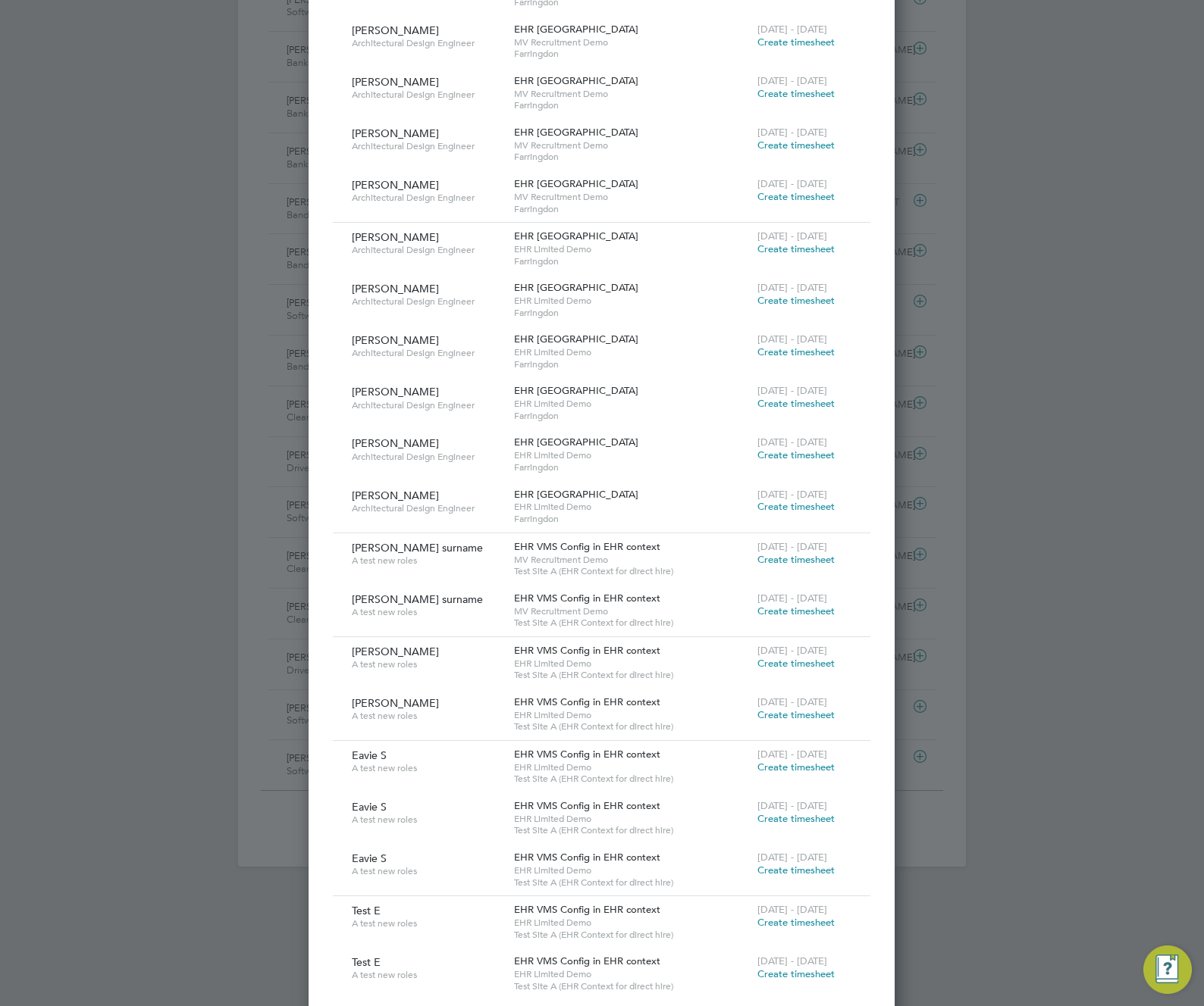
click at [777, 561] on span "Create timesheet" at bounding box center [795, 559] width 77 height 13
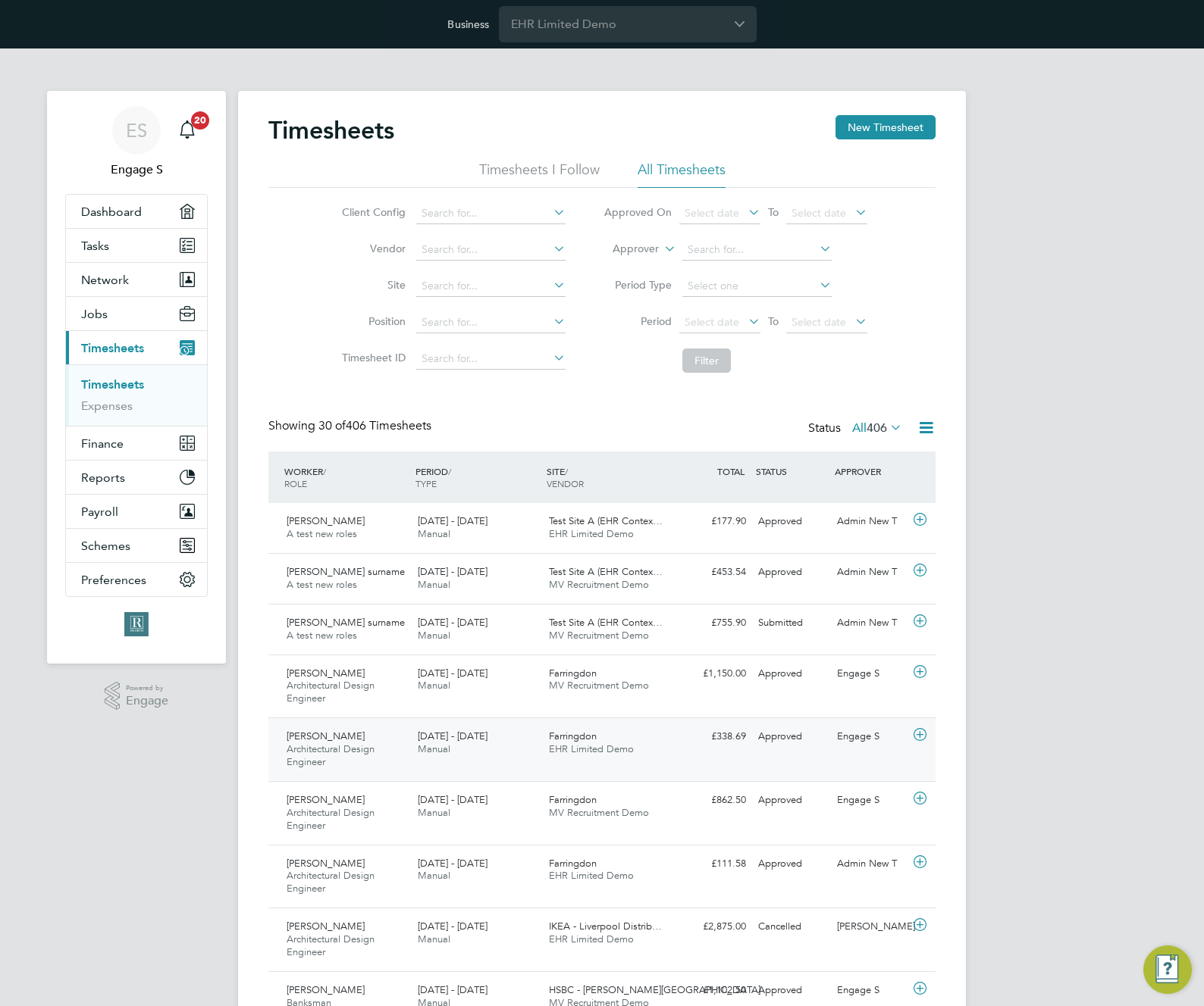
scroll to position [8, 8]
click at [870, 138] on button "New Timesheet" at bounding box center [885, 127] width 100 height 24
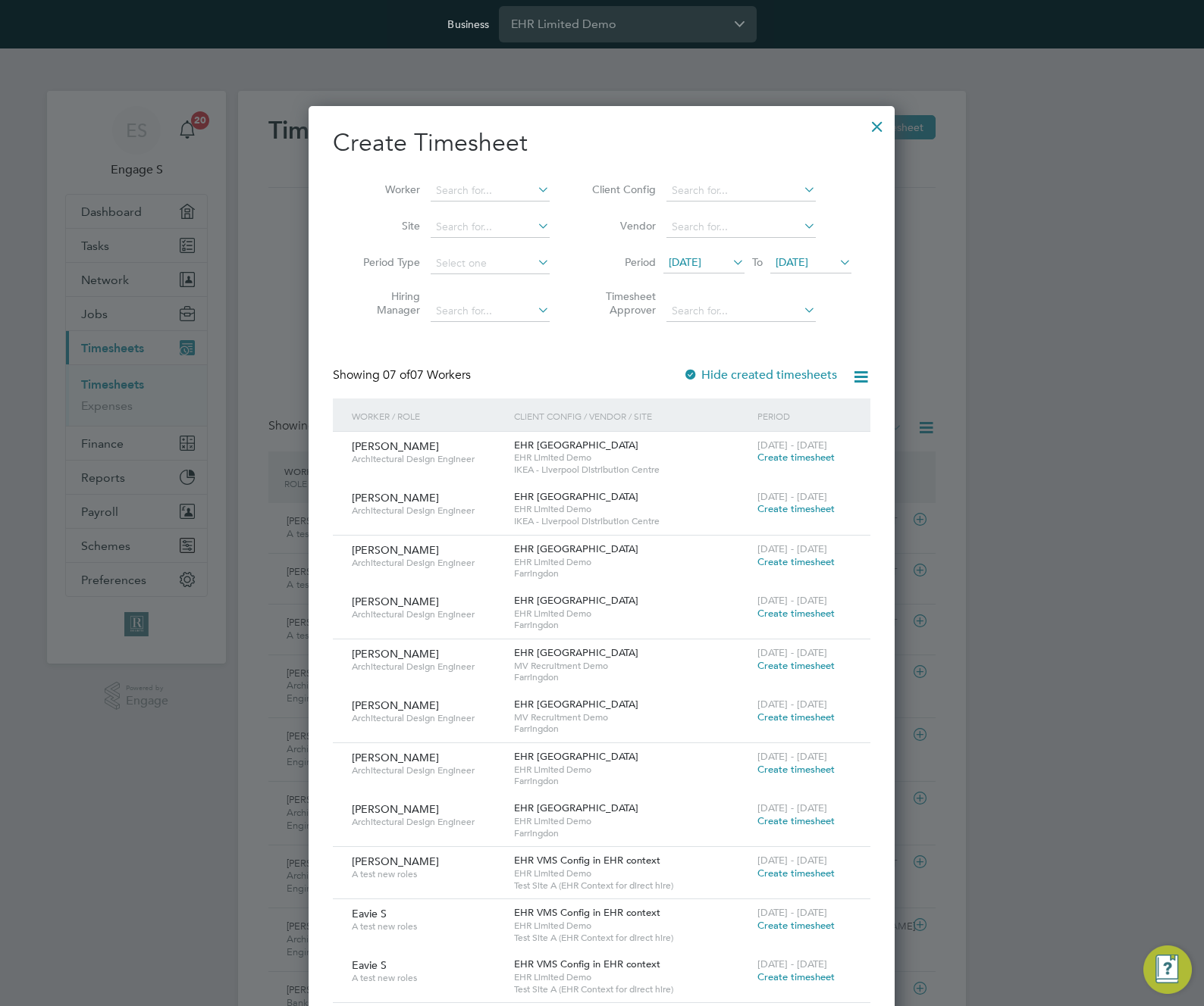
click at [779, 456] on span "Create timesheet" at bounding box center [795, 457] width 77 height 13
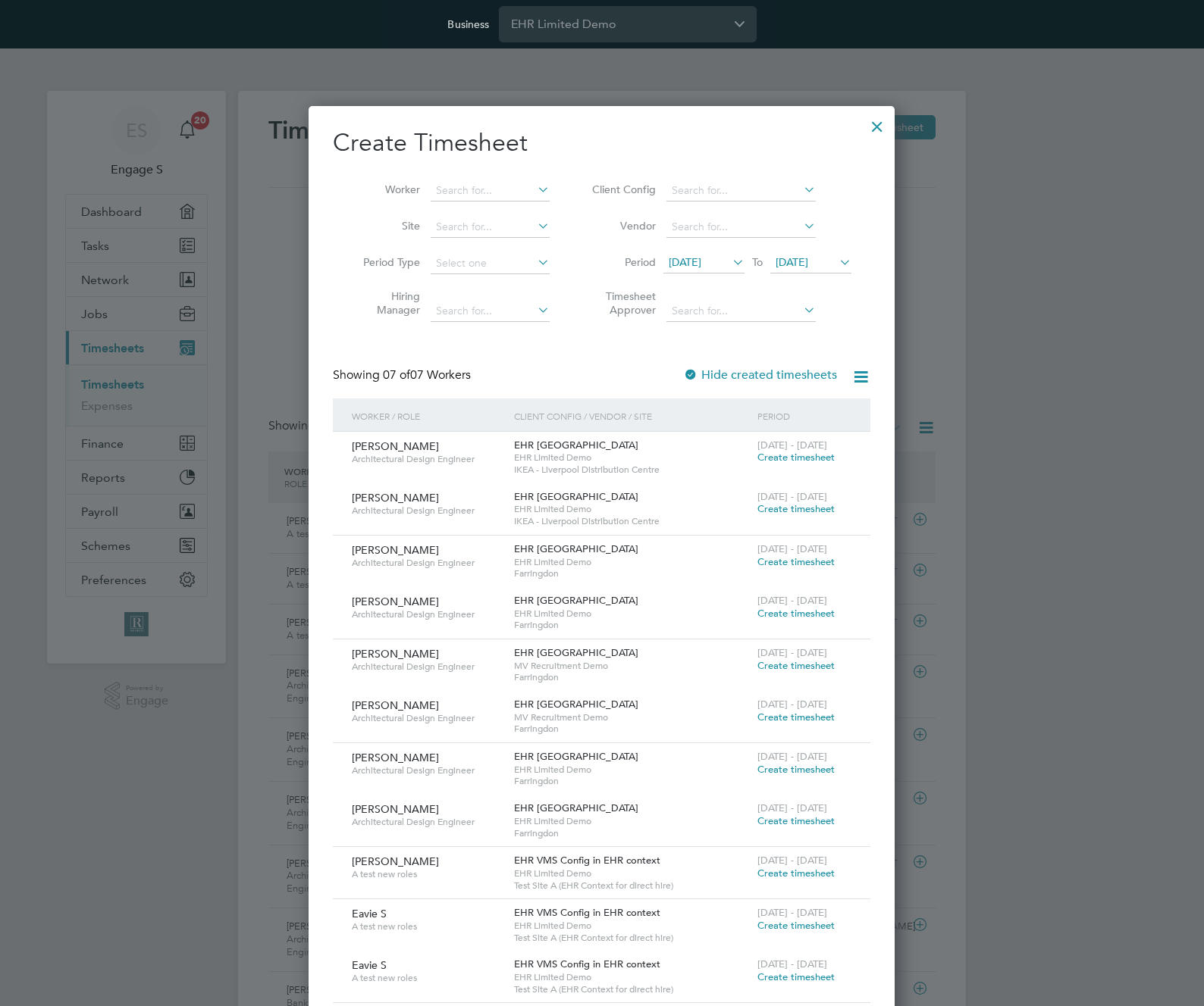
click at [787, 454] on span "Create timesheet" at bounding box center [795, 457] width 77 height 13
click at [790, 459] on span "Create timesheet" at bounding box center [795, 457] width 77 height 13
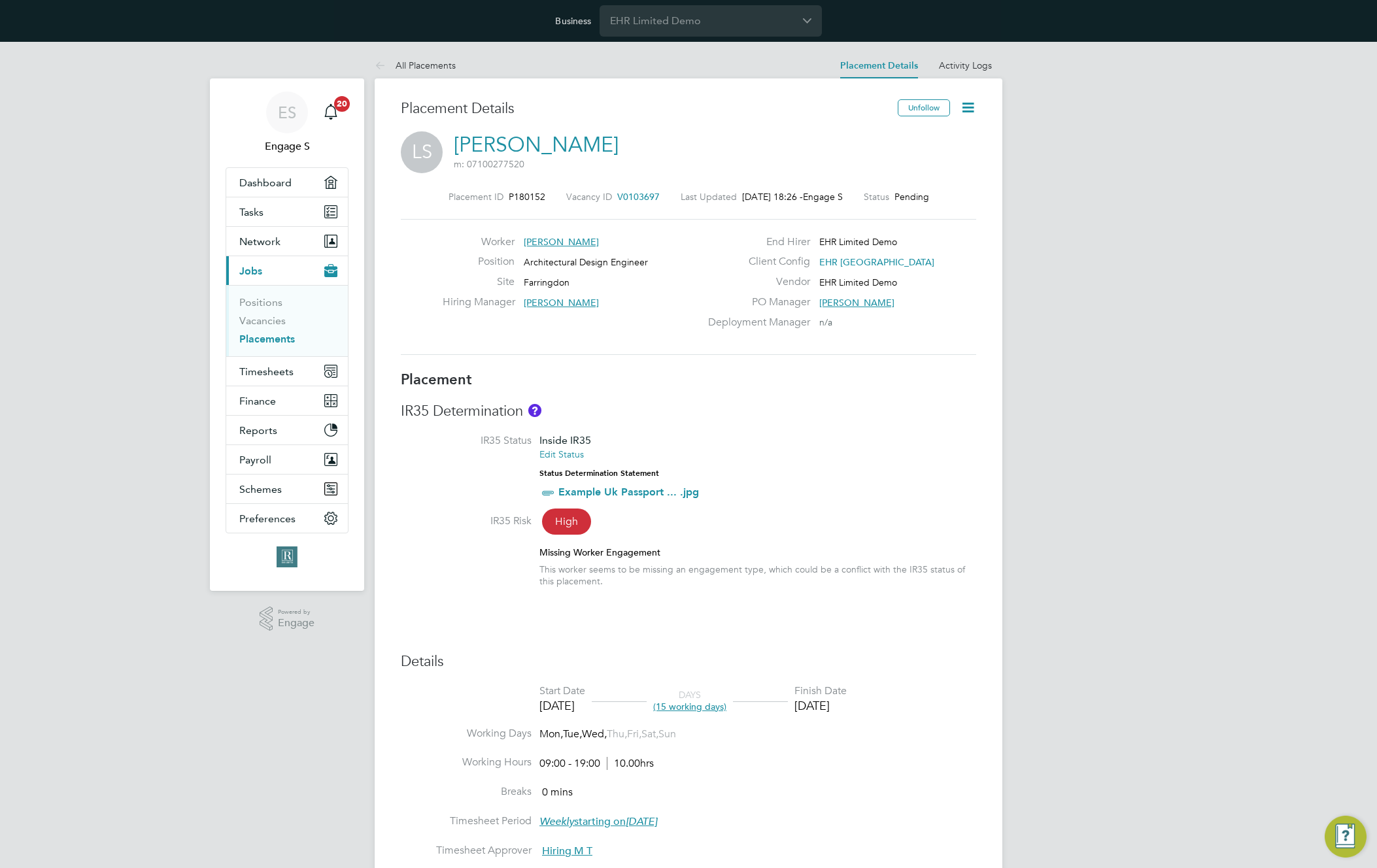
click at [485, 146] on link "[PERSON_NAME]" at bounding box center [536, 145] width 164 height 26
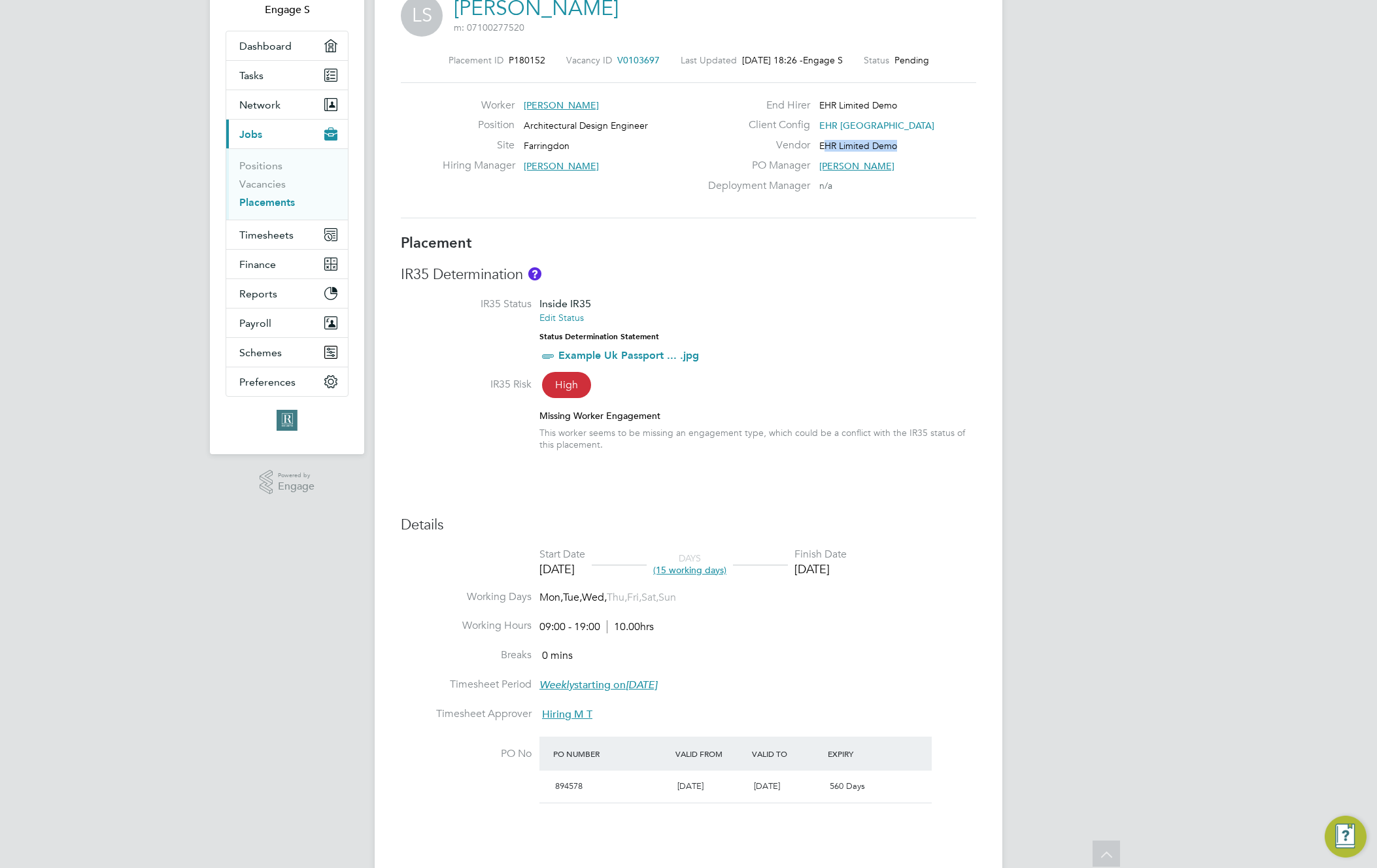
drag, startPoint x: 822, startPoint y: 146, endPoint x: 902, endPoint y: 142, distance: 80.1
click at [902, 142] on div "Vendor EHR Limited Demo" at bounding box center [841, 148] width 281 height 20
click at [894, 145] on span "EHR Limited Demo" at bounding box center [858, 146] width 78 height 12
click at [893, 145] on span "EHR Limited Demo" at bounding box center [858, 146] width 78 height 12
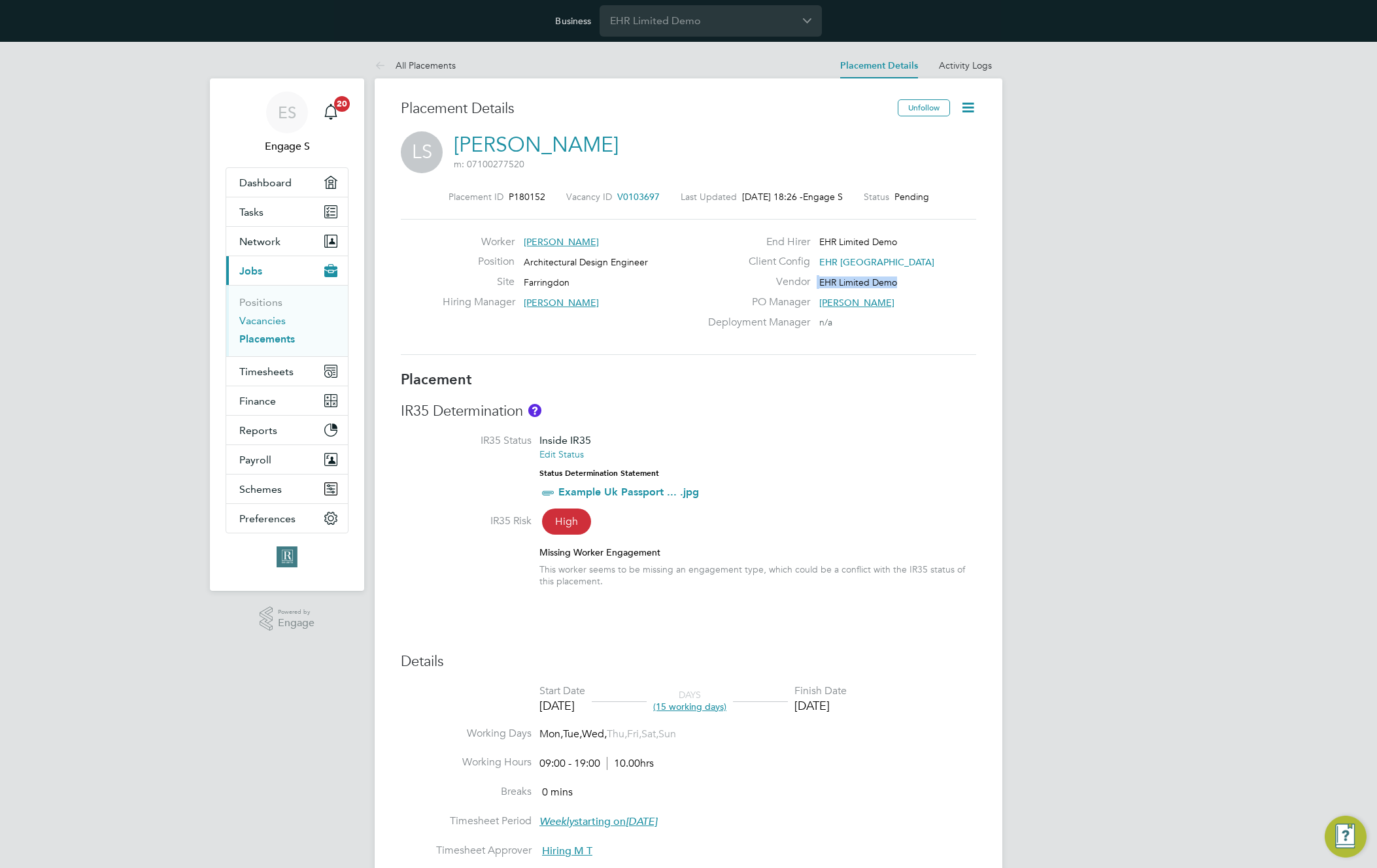
click at [258, 321] on link "Vacancies" at bounding box center [262, 320] width 46 height 13
click at [262, 320] on link "Vacancies" at bounding box center [262, 320] width 46 height 13
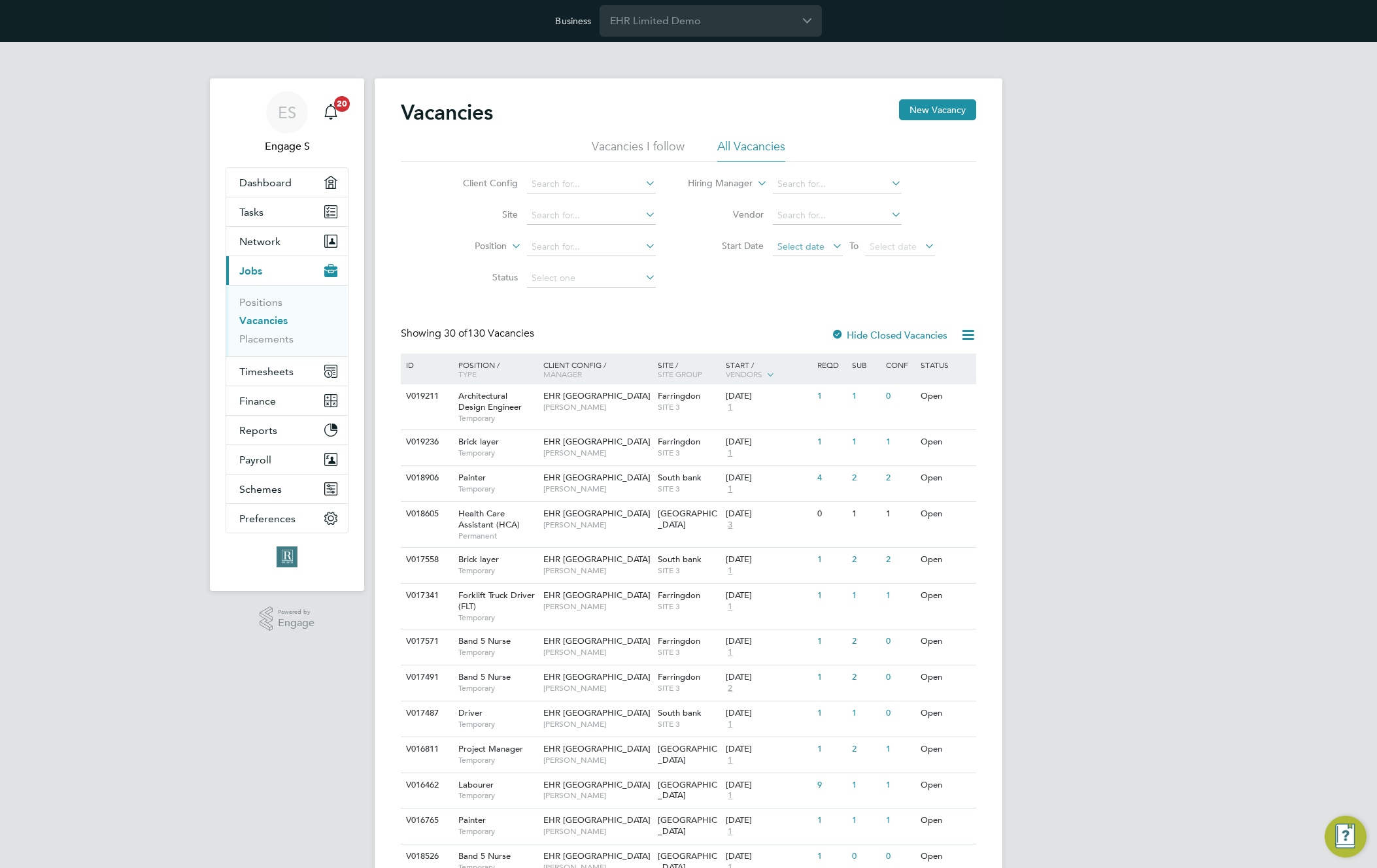
click at [817, 251] on span "Select date" at bounding box center [801, 246] width 47 height 12
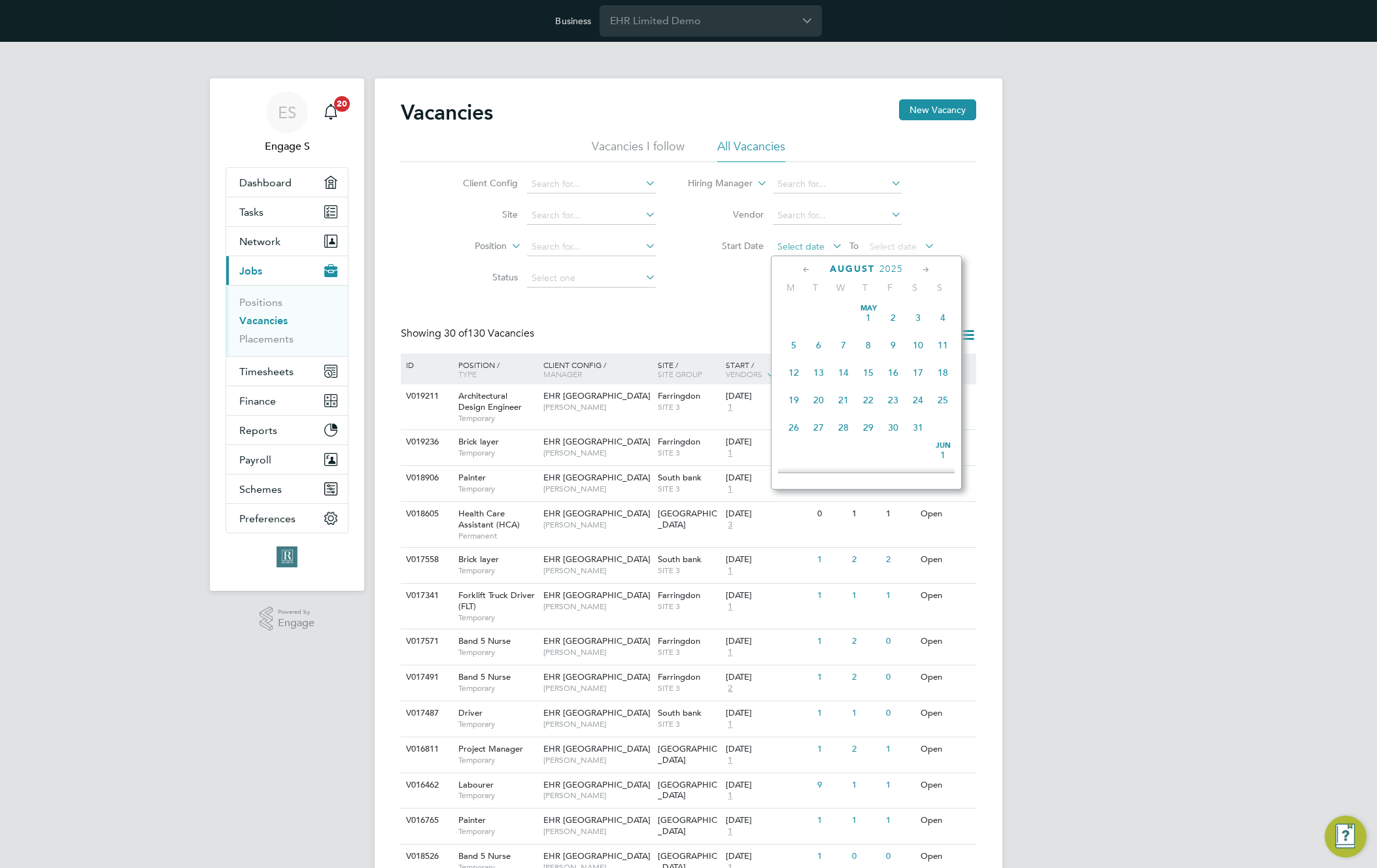
scroll to position [481, 0]
click at [694, 332] on div "Showing 30 of 130 Vacancies Hide Closed Vacancies" at bounding box center [688, 340] width 575 height 27
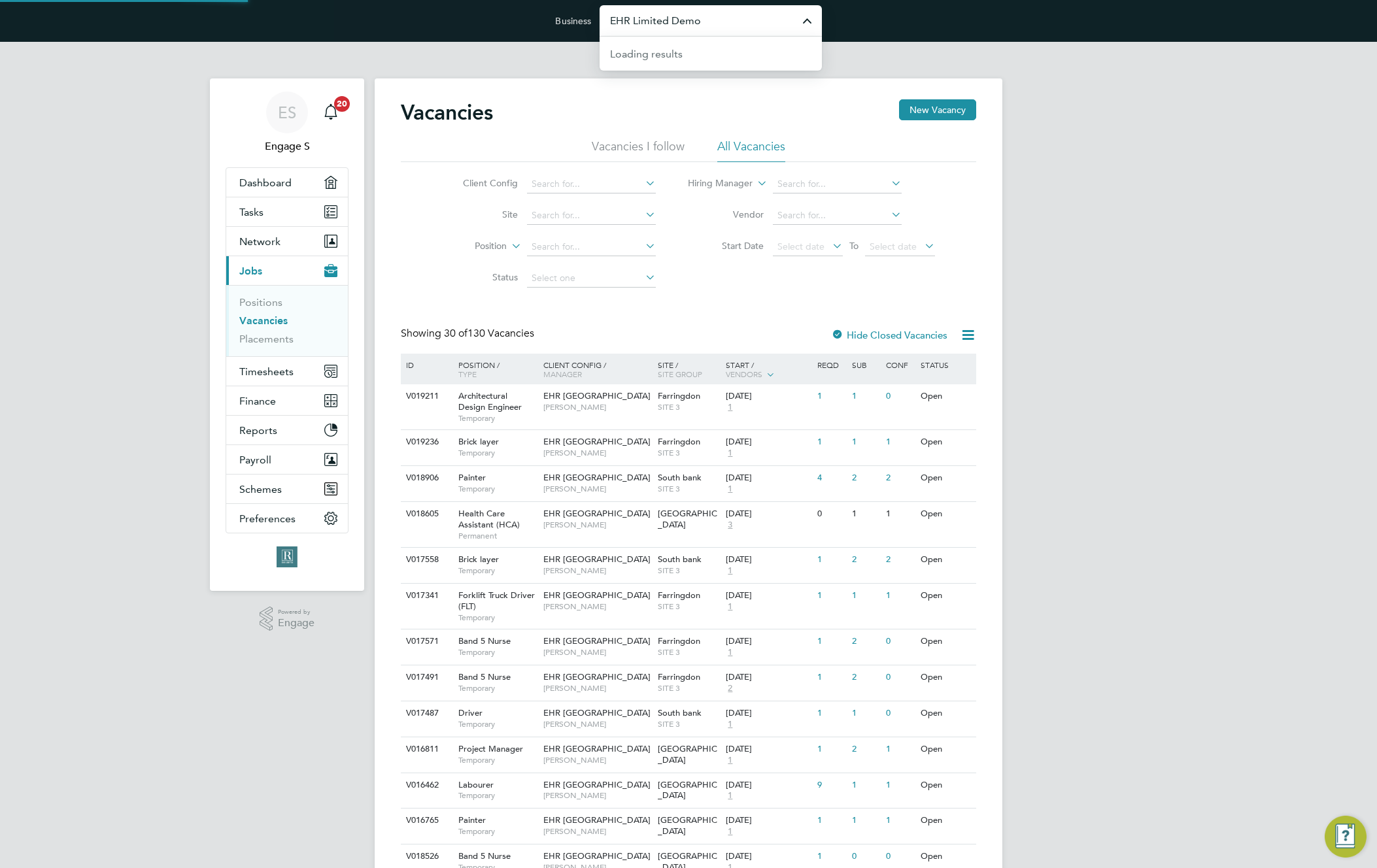
click at [750, 30] on input "EHR Limited Demo" at bounding box center [710, 21] width 222 height 31
click at [769, 86] on li "MV Recruitment Demo" at bounding box center [710, 85] width 222 height 32
type input "MV Recruitment Demo"
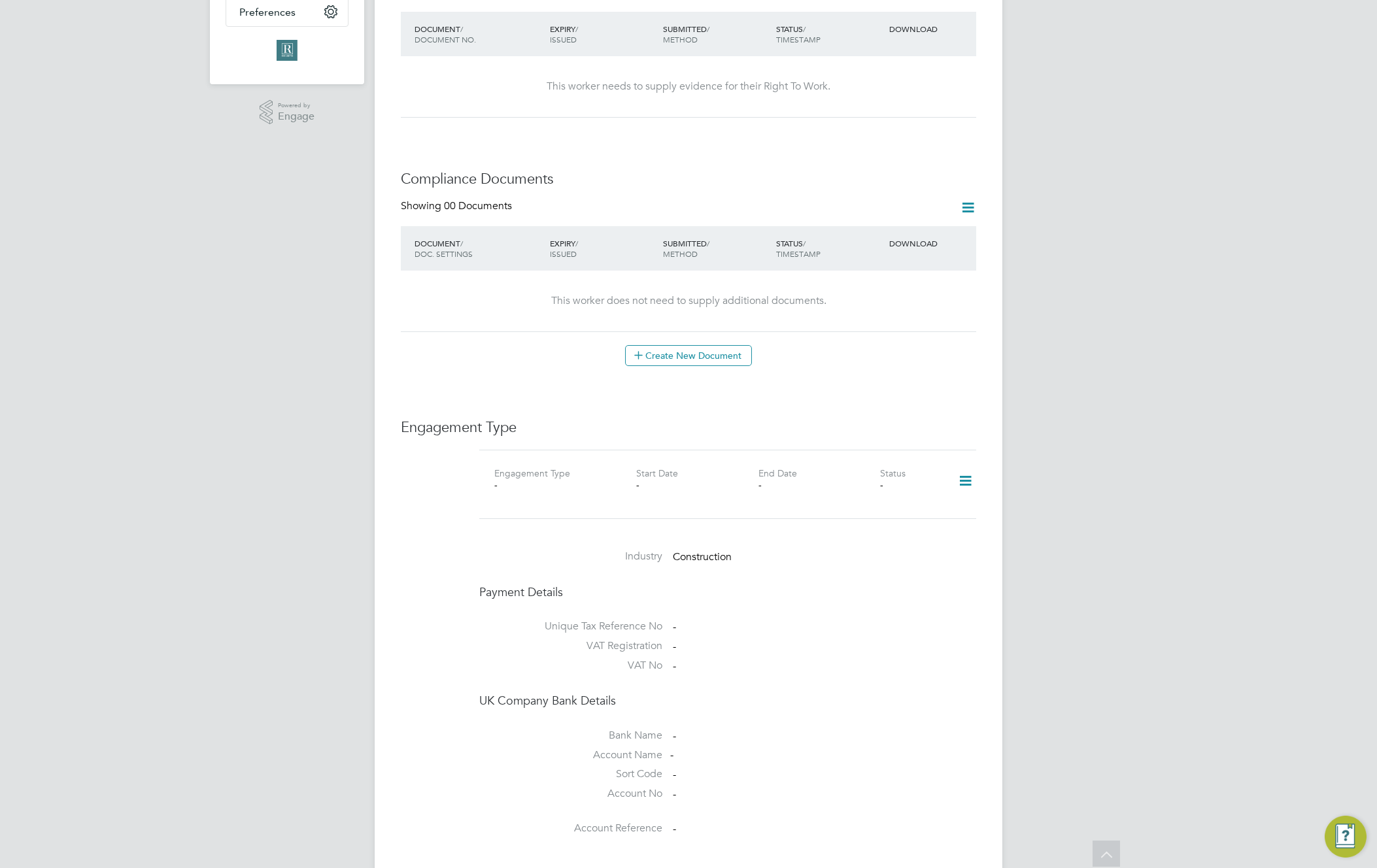
scroll to position [549, 0]
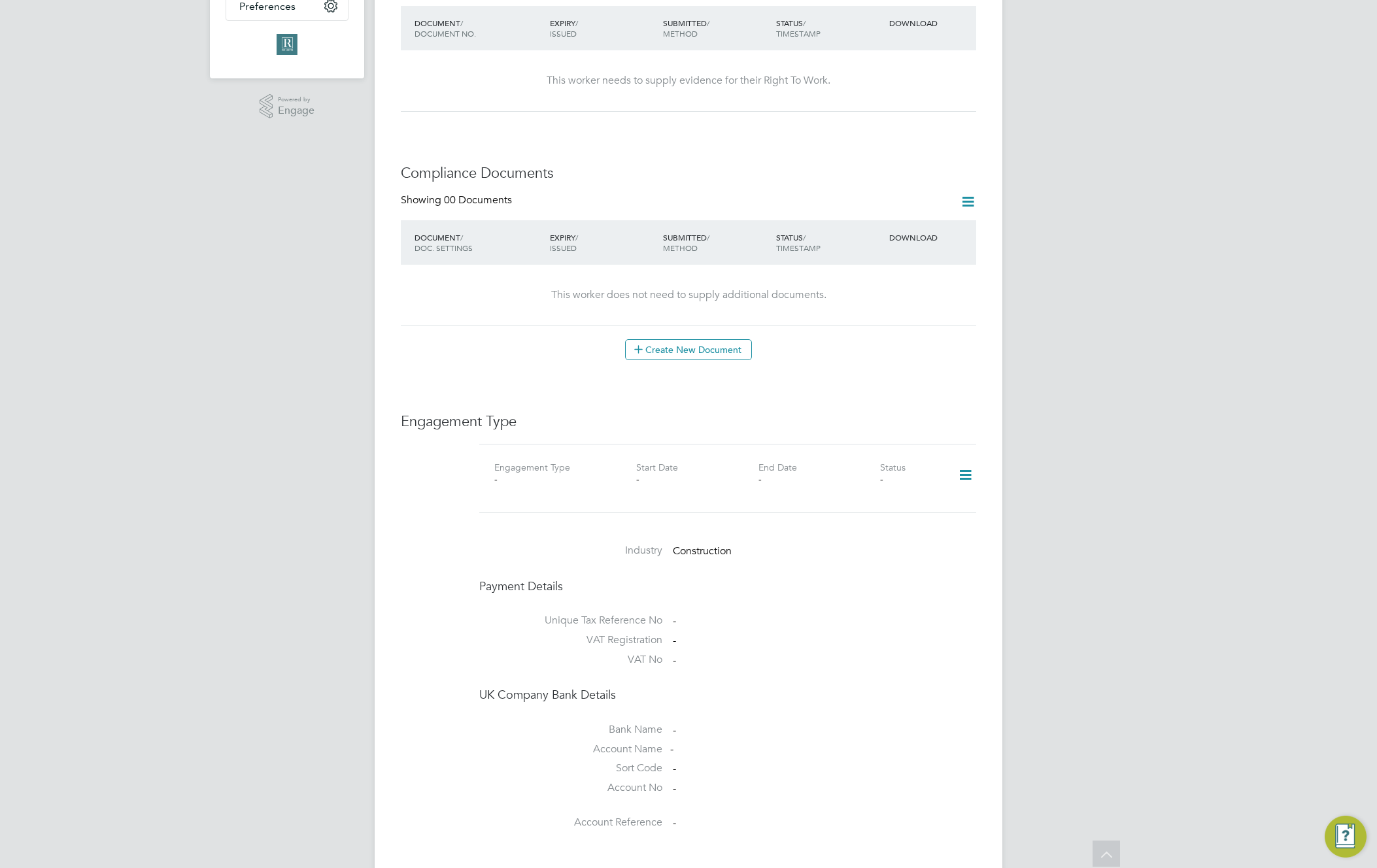
type input "mv rec"
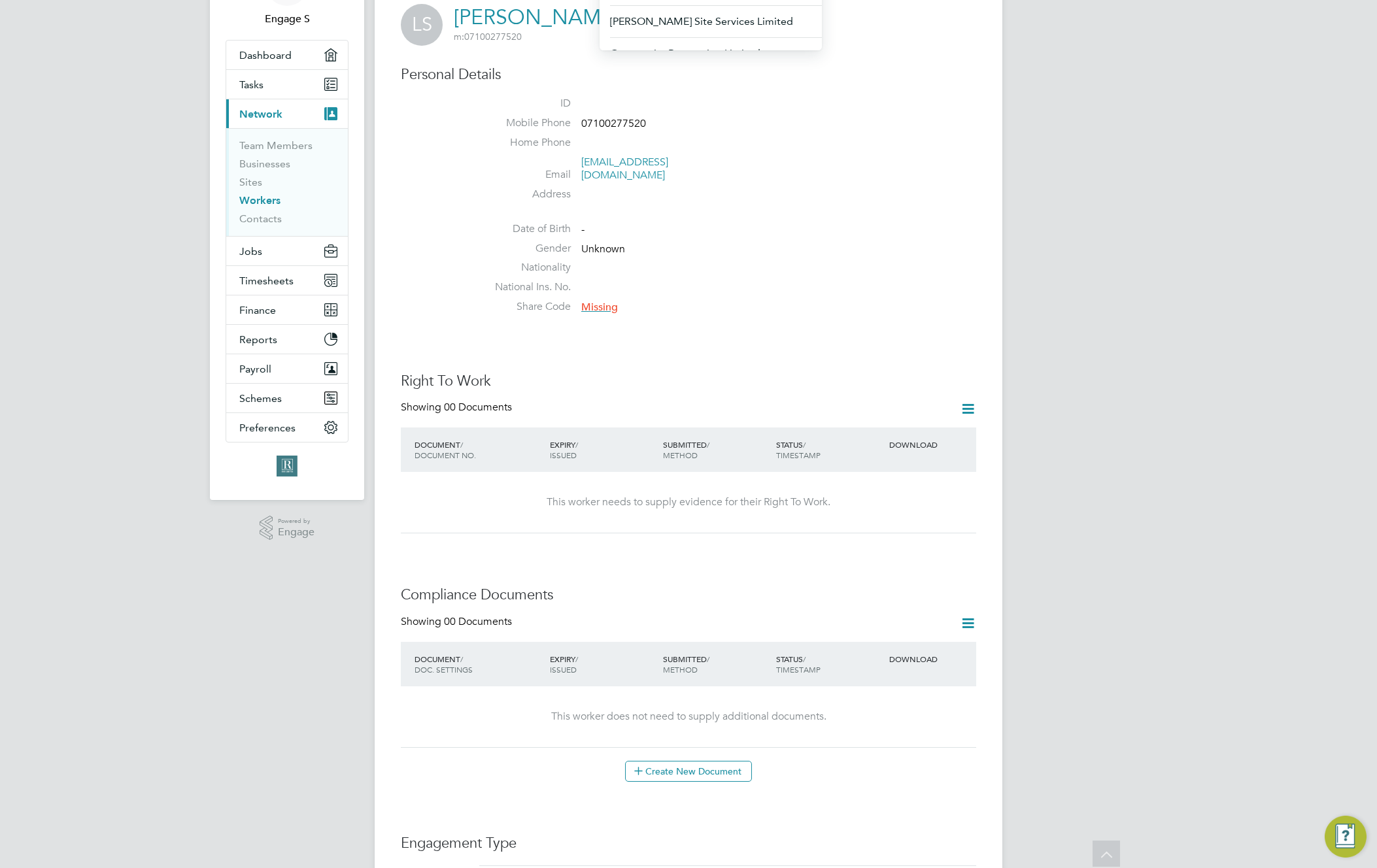
scroll to position [0, 0]
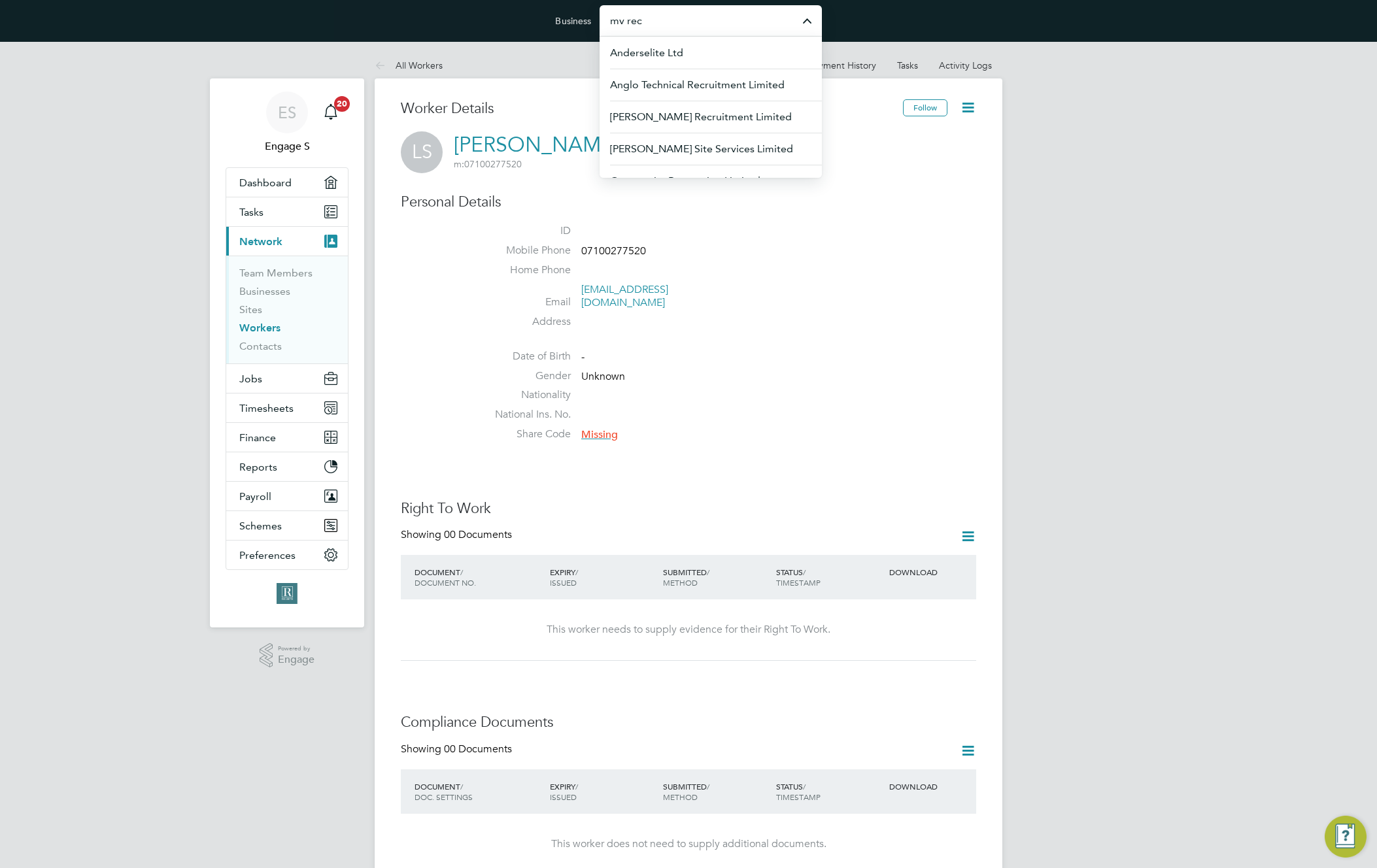
click at [991, 201] on div "Worker Details Follow [PERSON_NAME] S m: 07100277520 Personal Details ID Mobile…" at bounding box center [688, 861] width 628 height 1564
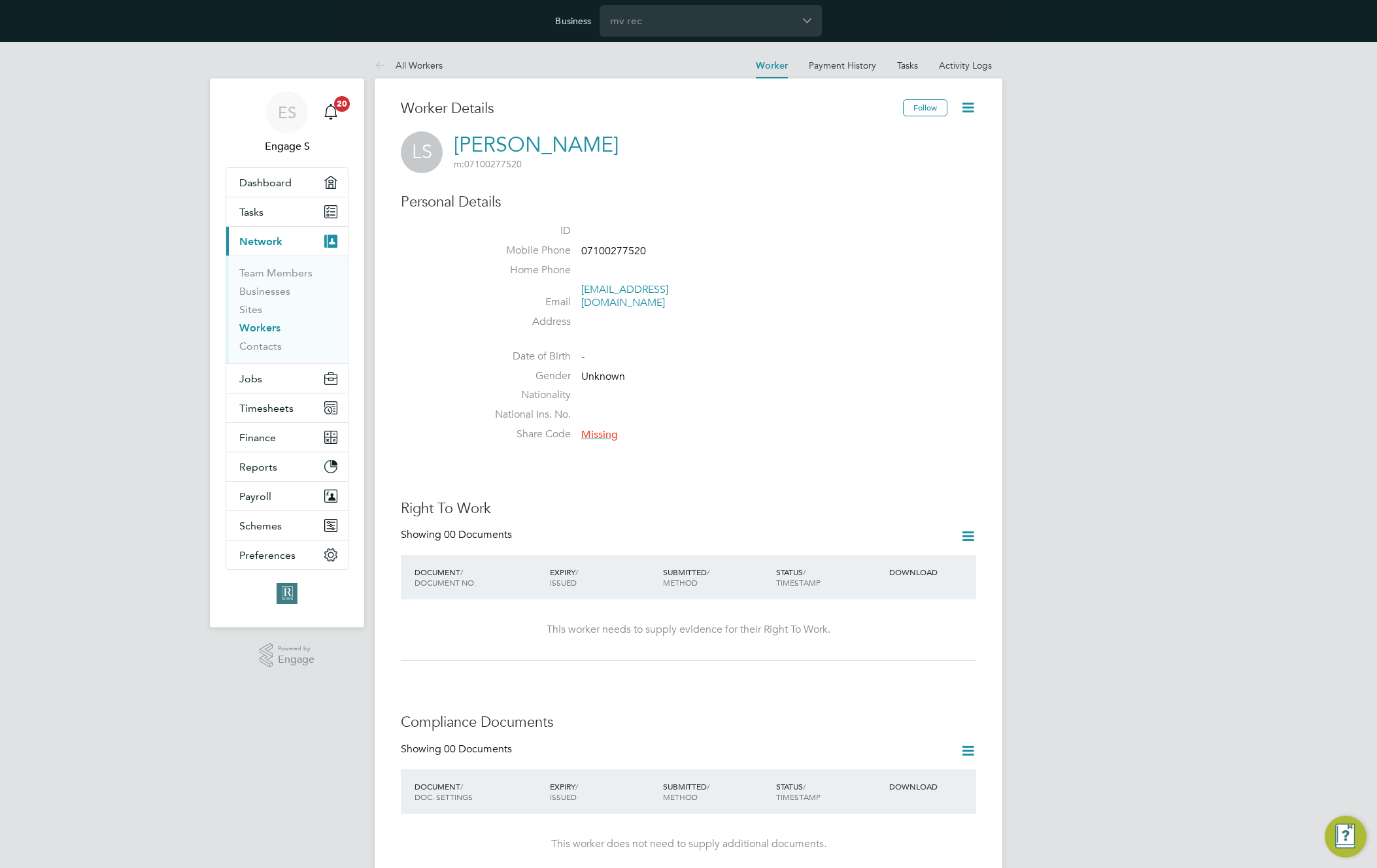
click at [966, 107] on icon at bounding box center [968, 107] width 16 height 16
click at [663, 201] on h3 "Personal Details" at bounding box center [688, 202] width 575 height 19
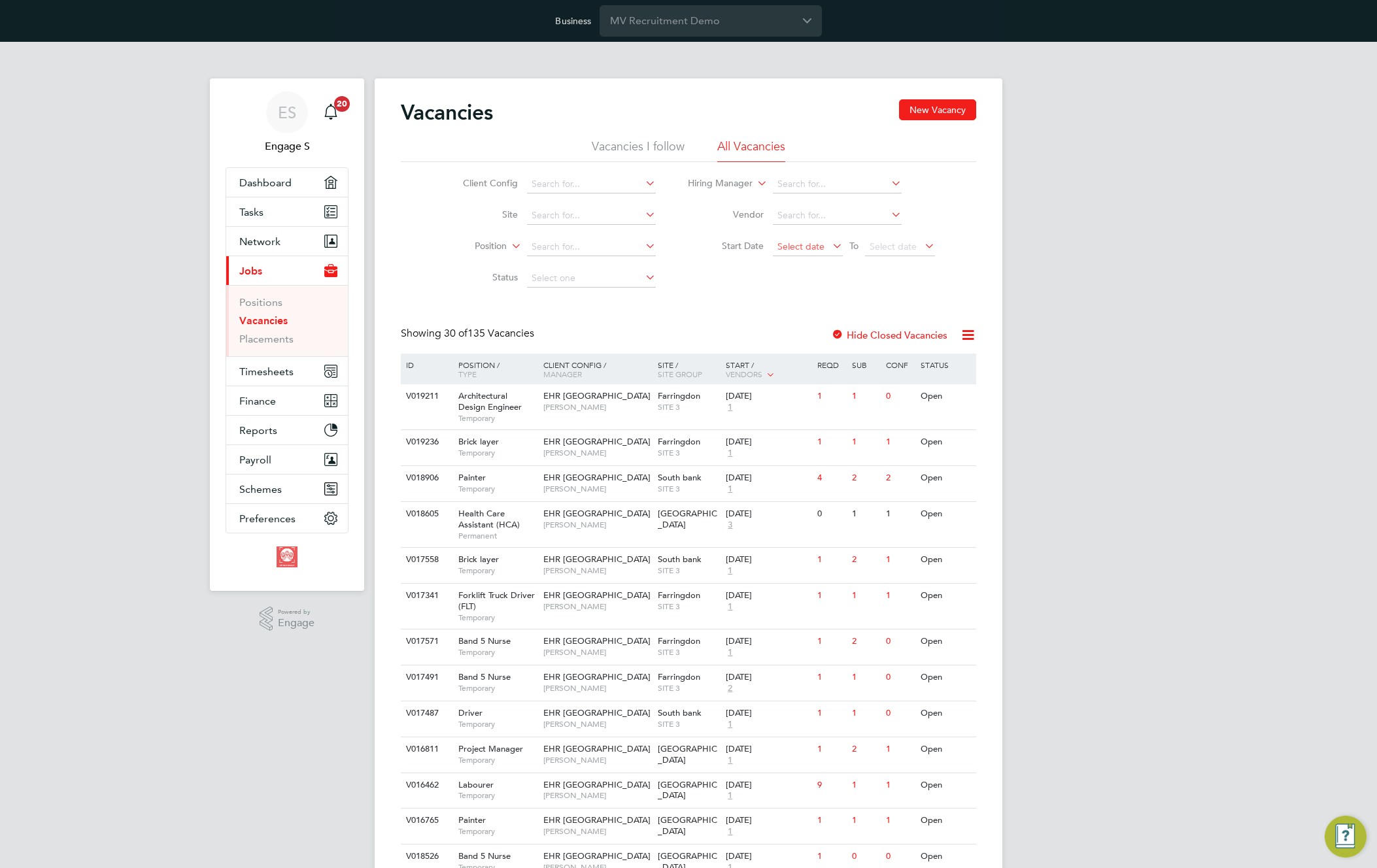
click at [806, 243] on span "Select date" at bounding box center [801, 246] width 47 height 12
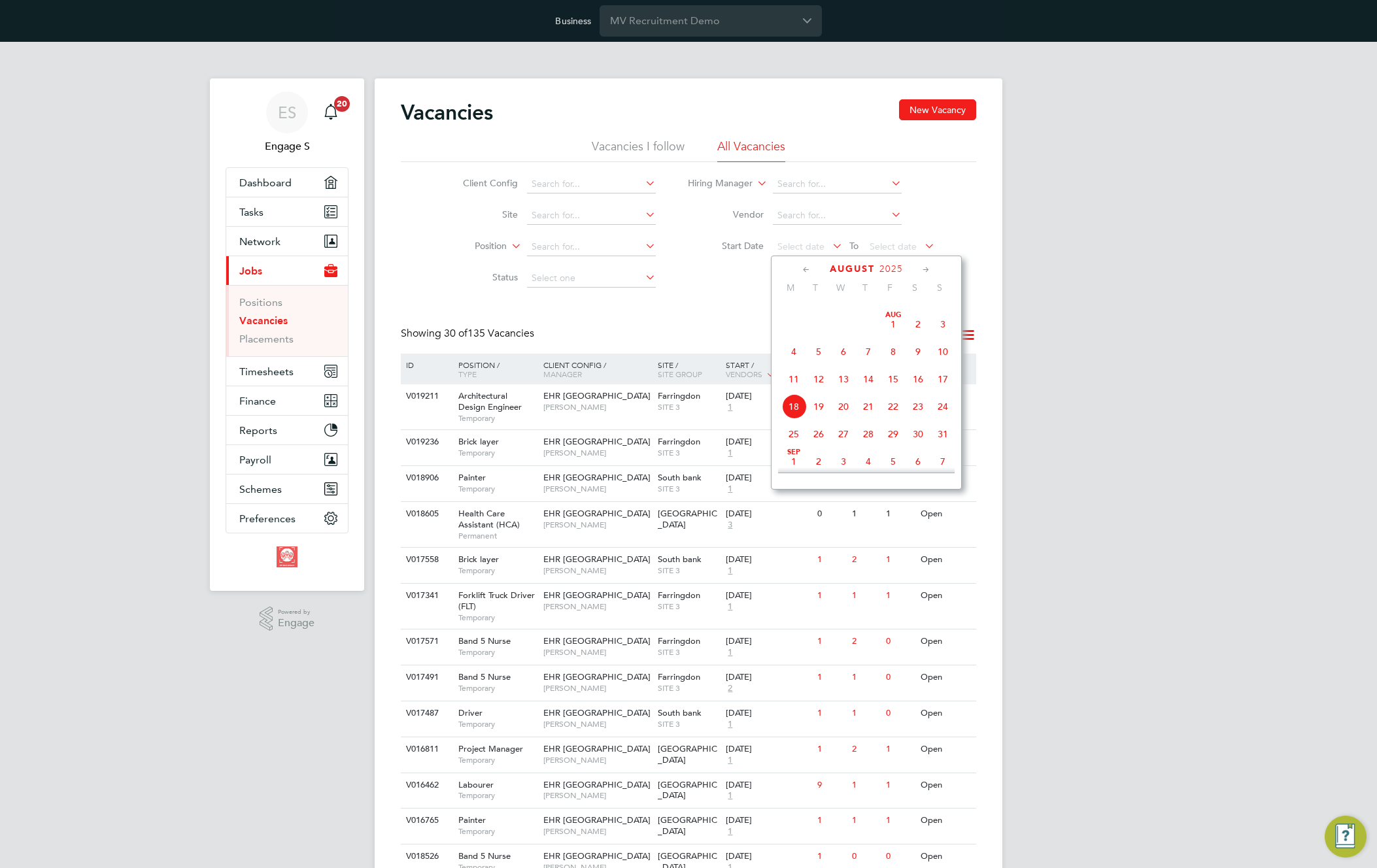
scroll to position [397, 0]
click at [800, 316] on span "21" at bounding box center [794, 305] width 25 height 25
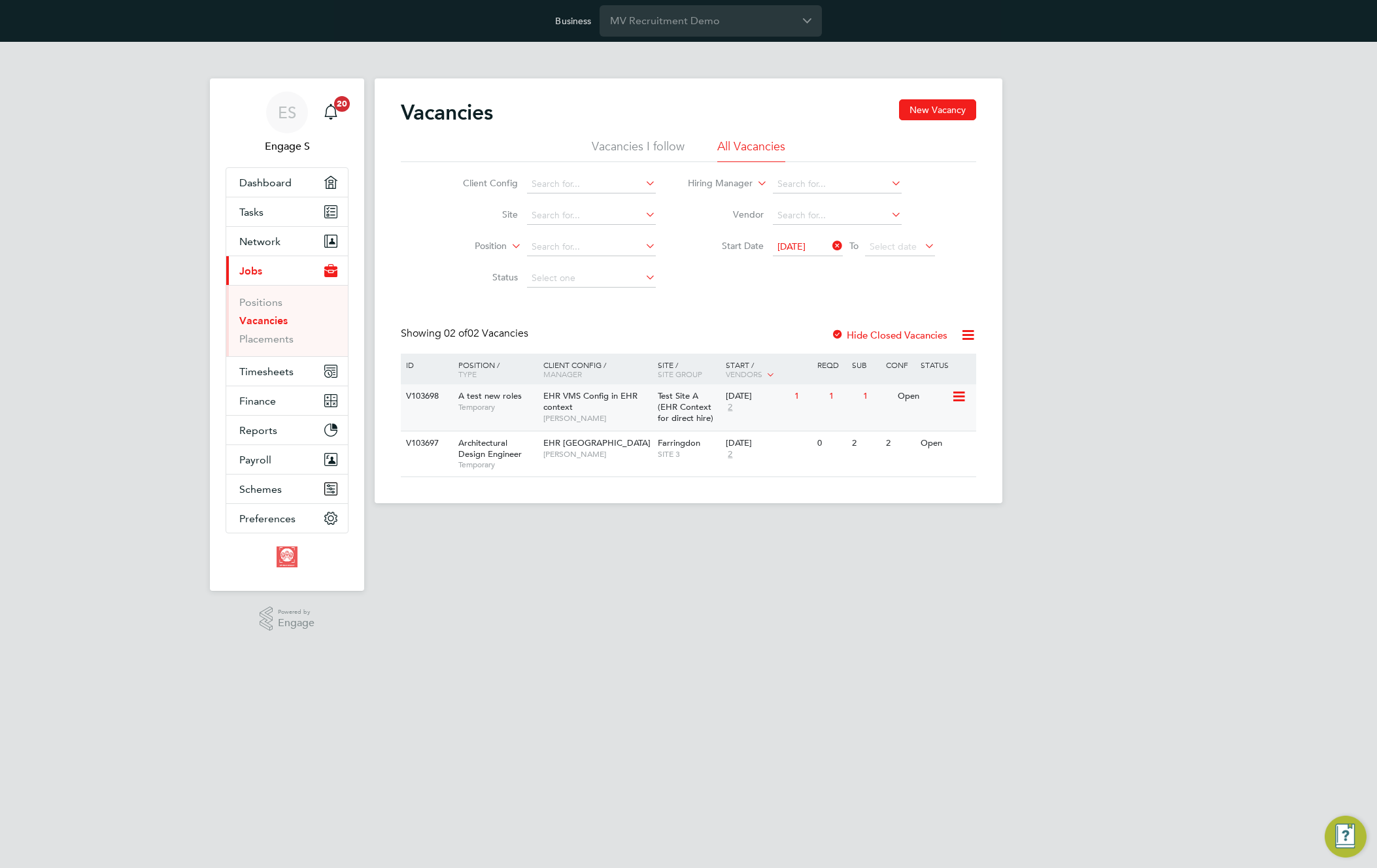
click at [695, 414] on span "Test Site A (EHR Context for direct hire)" at bounding box center [685, 407] width 56 height 34
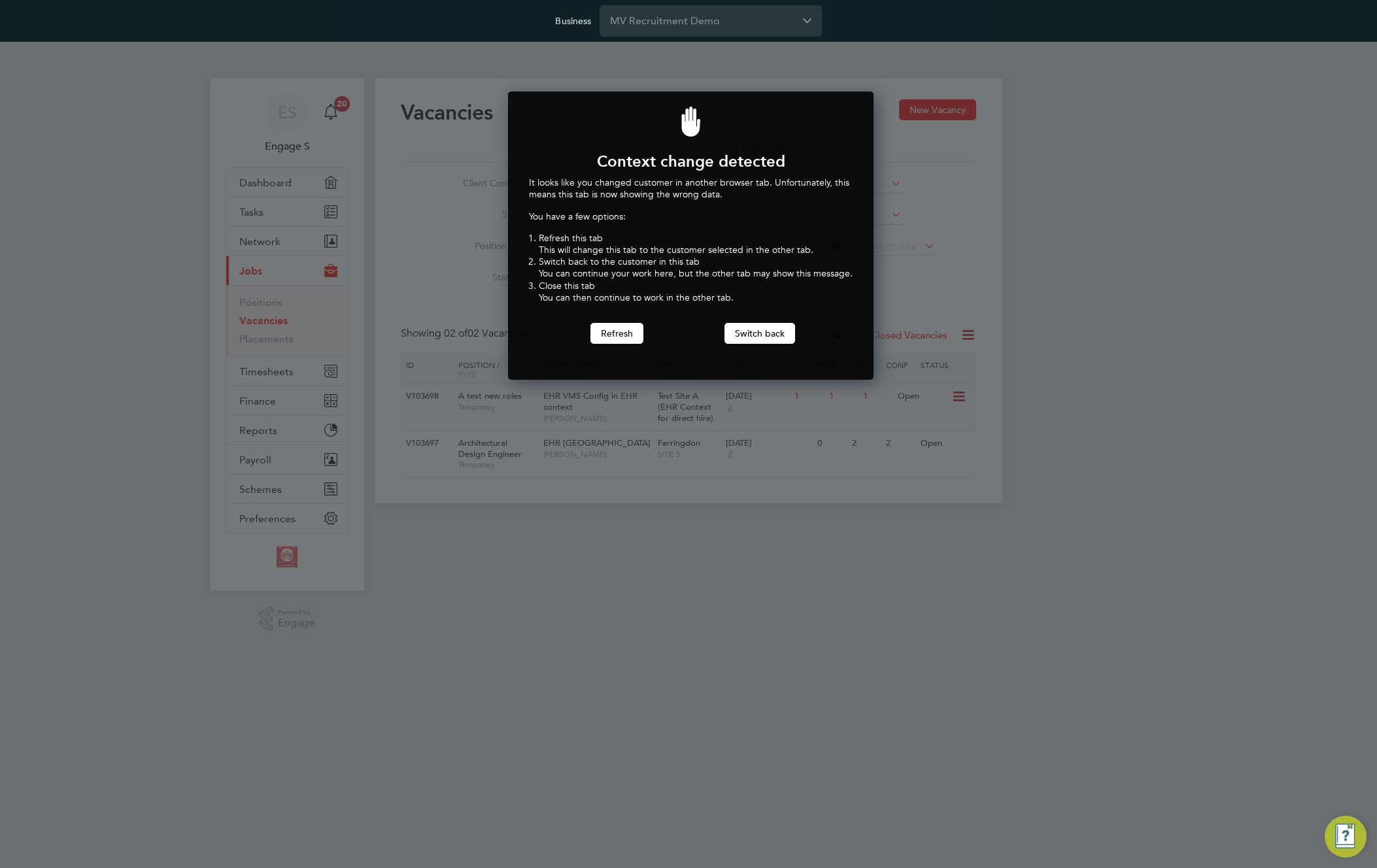
scroll to position [289, 361]
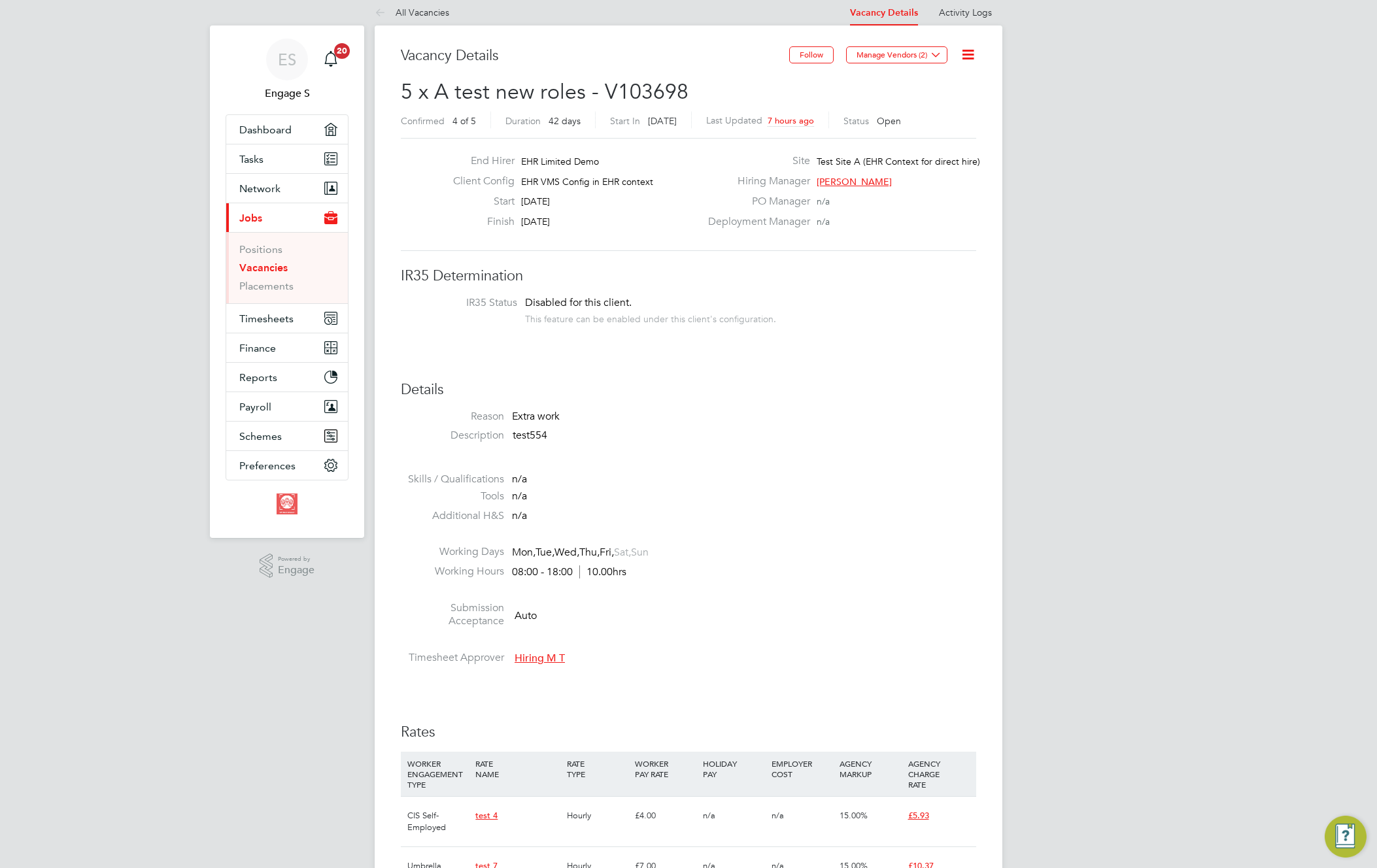
scroll to position [439, 0]
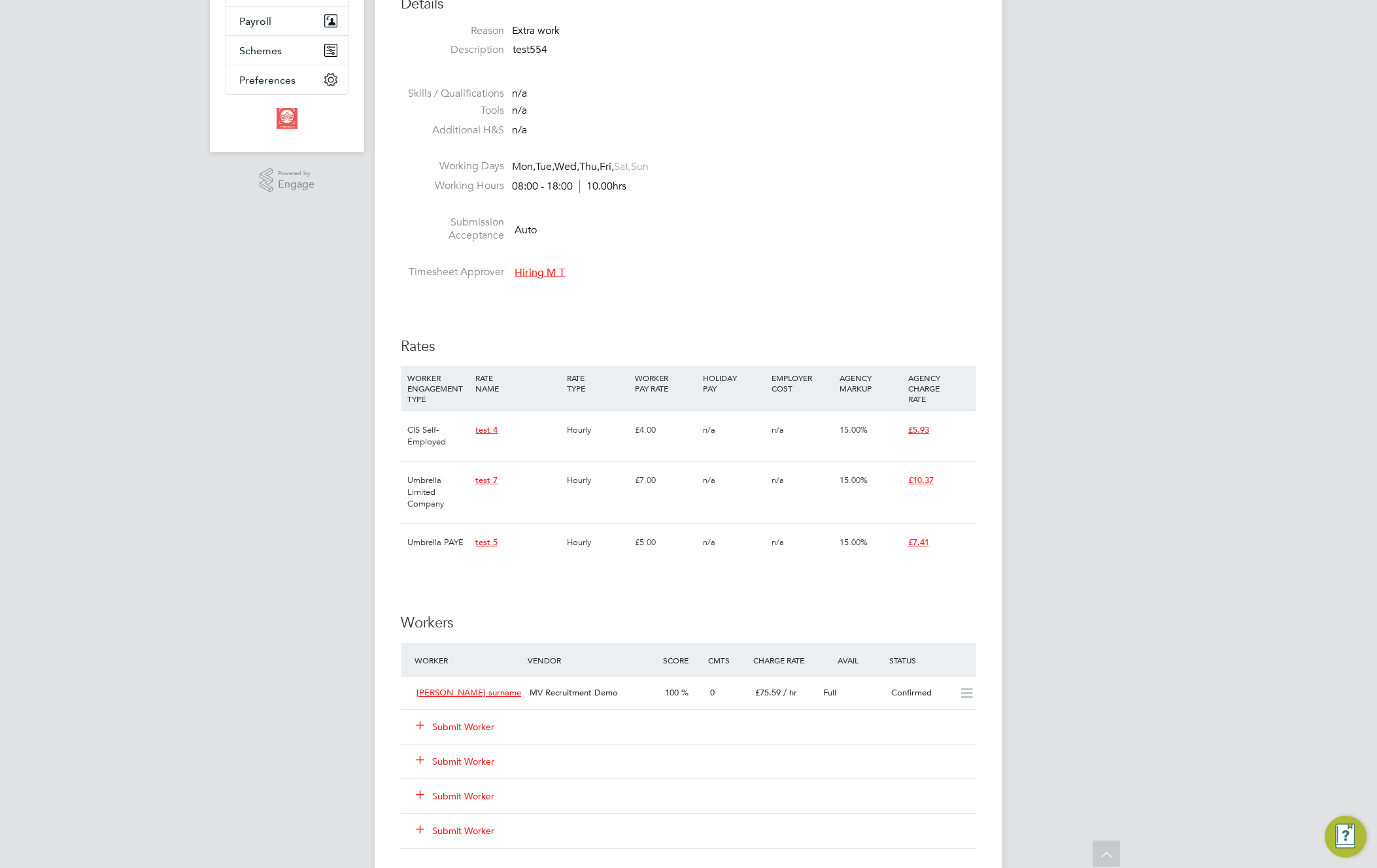
click at [489, 728] on button "Submit Worker" at bounding box center [455, 726] width 79 height 13
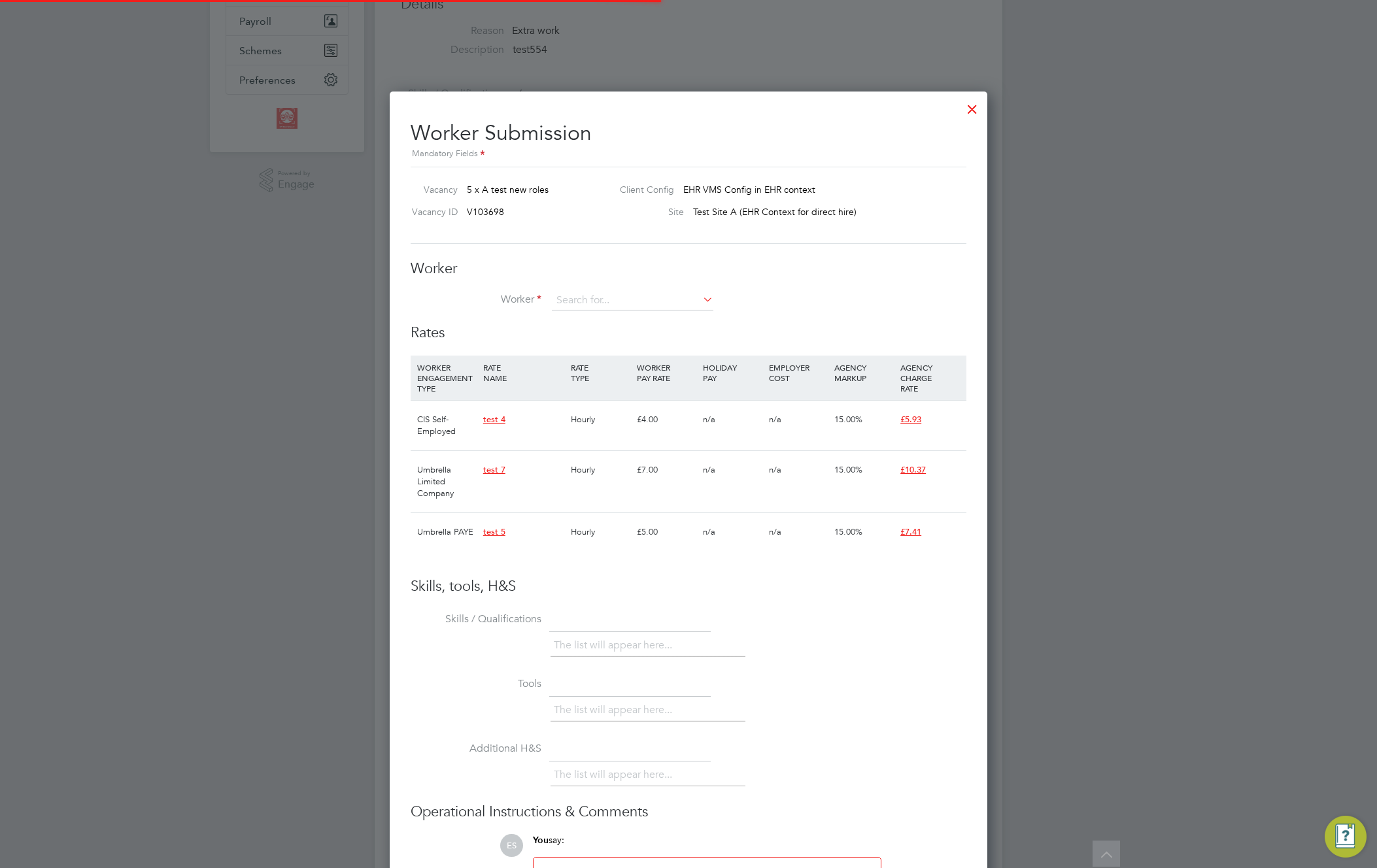
scroll to position [19, 340]
click at [625, 393] on li "Gordon T ( Test -1)" at bounding box center [632, 391] width 163 height 17
type input "Gordon T (Test-1)"
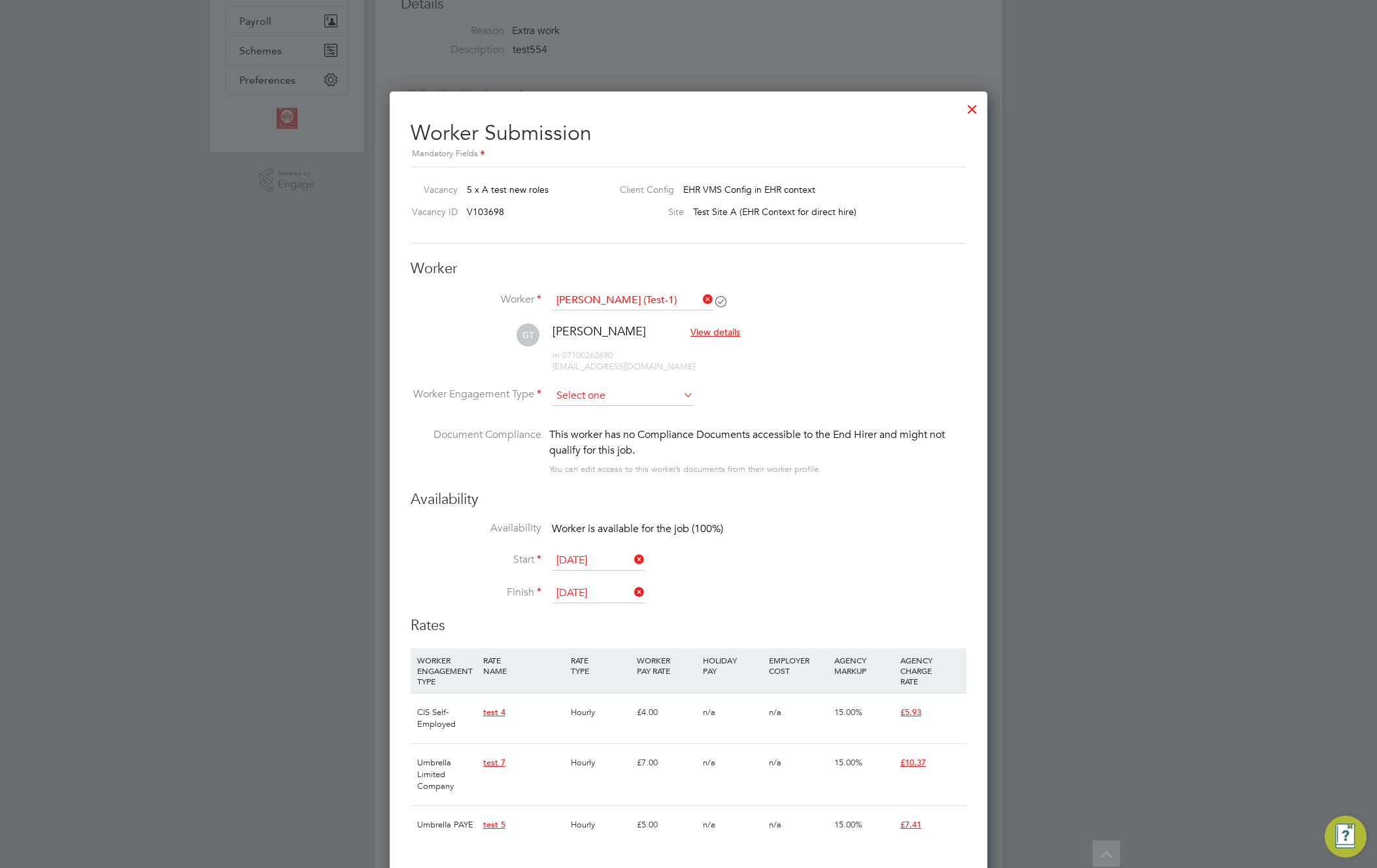
click at [624, 395] on input at bounding box center [622, 396] width 142 height 19
click at [613, 420] on li "Contract" at bounding box center [622, 414] width 143 height 17
type input "Contract"
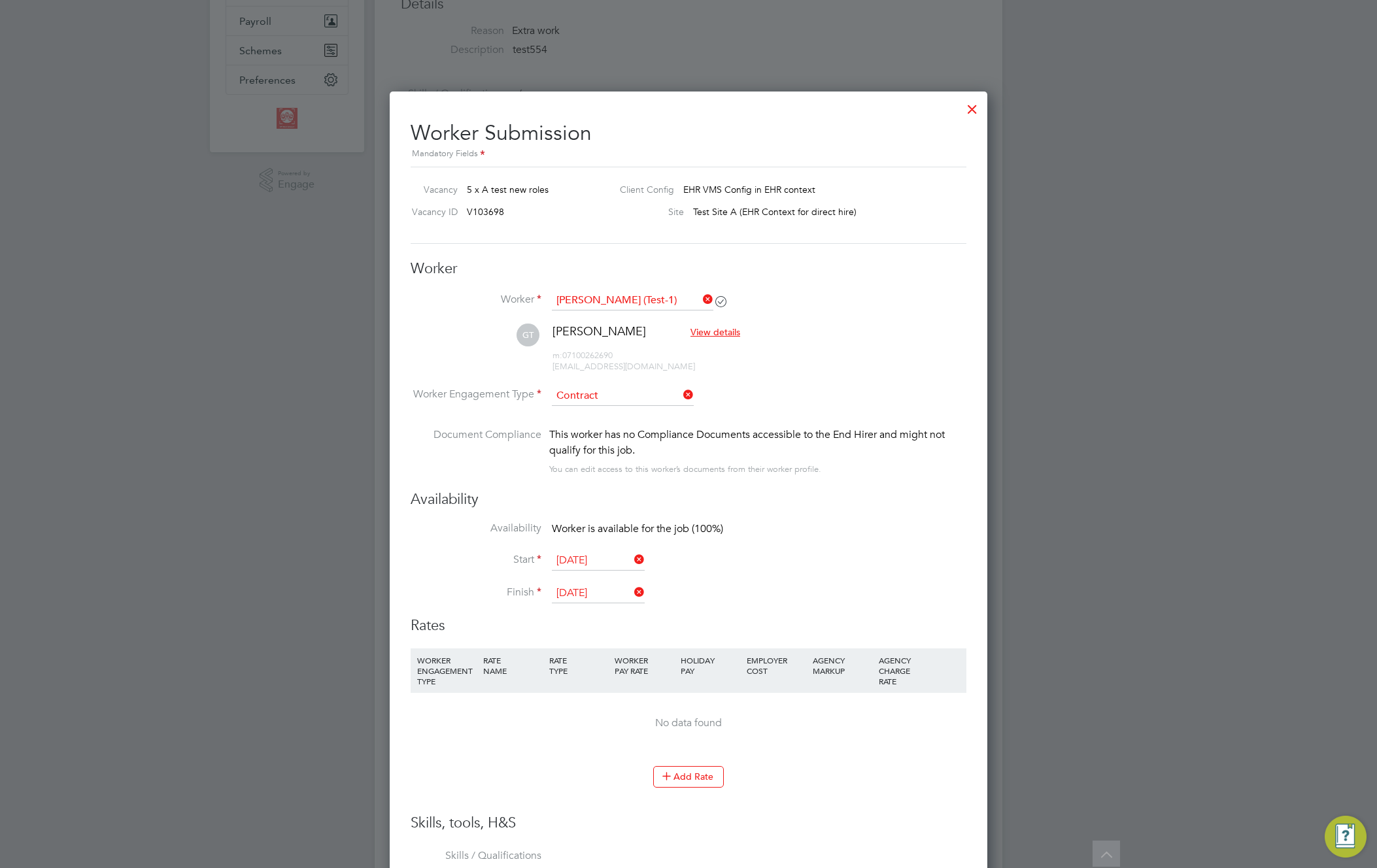
click at [677, 765] on li "WORKER ENGAGEMENT TYPE RATE NAME RATE TYPE WORKER PAY RATE HOLIDAY PAY EMPLOYER…" at bounding box center [689, 708] width 556 height 118
click at [688, 773] on button "Add Rate" at bounding box center [688, 776] width 70 height 21
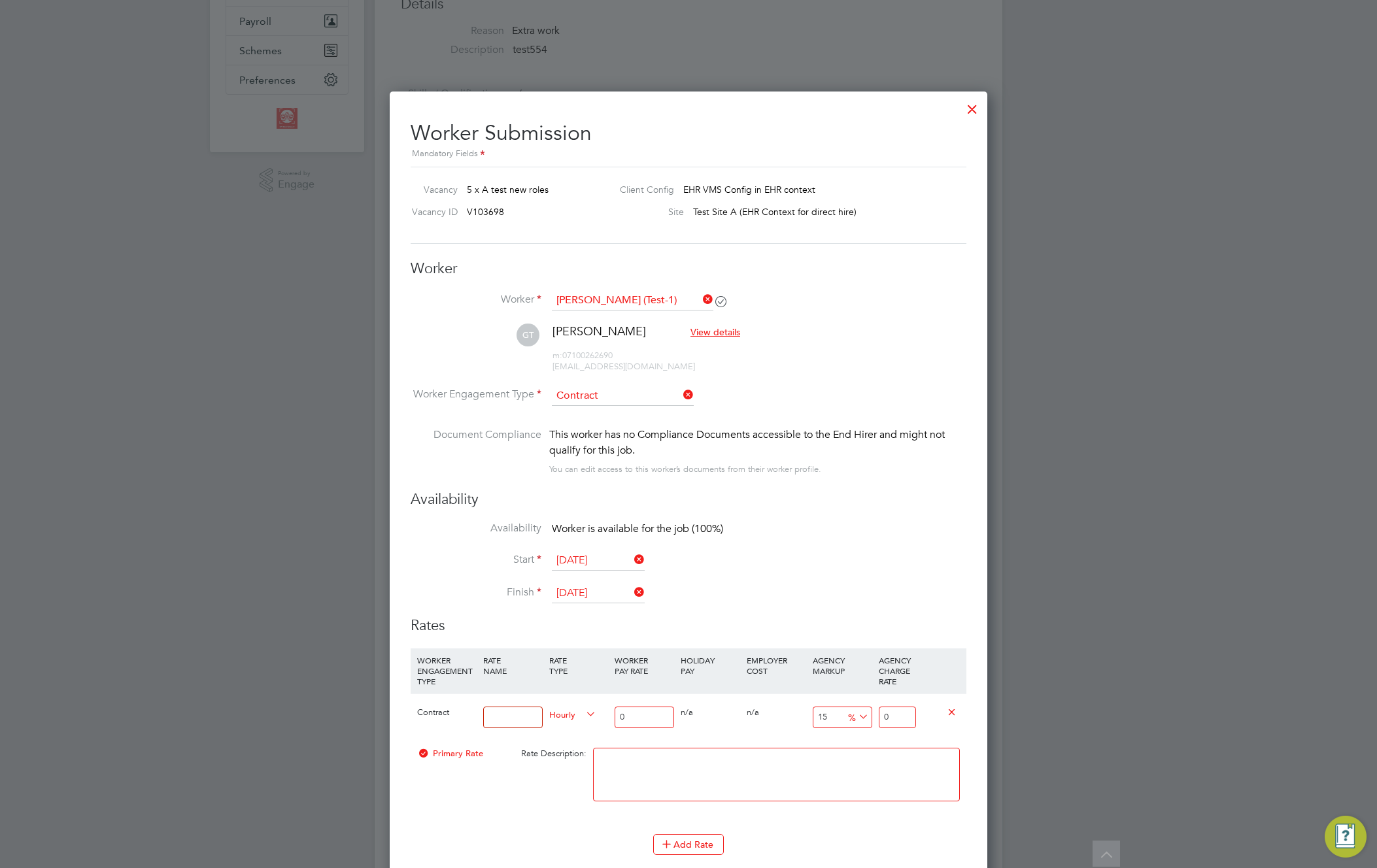
click at [527, 722] on input at bounding box center [513, 718] width 60 height 21
type input "contr edit"
click at [665, 720] on input "0" at bounding box center [645, 718] width 60 height 21
type input "03"
type input "3.45"
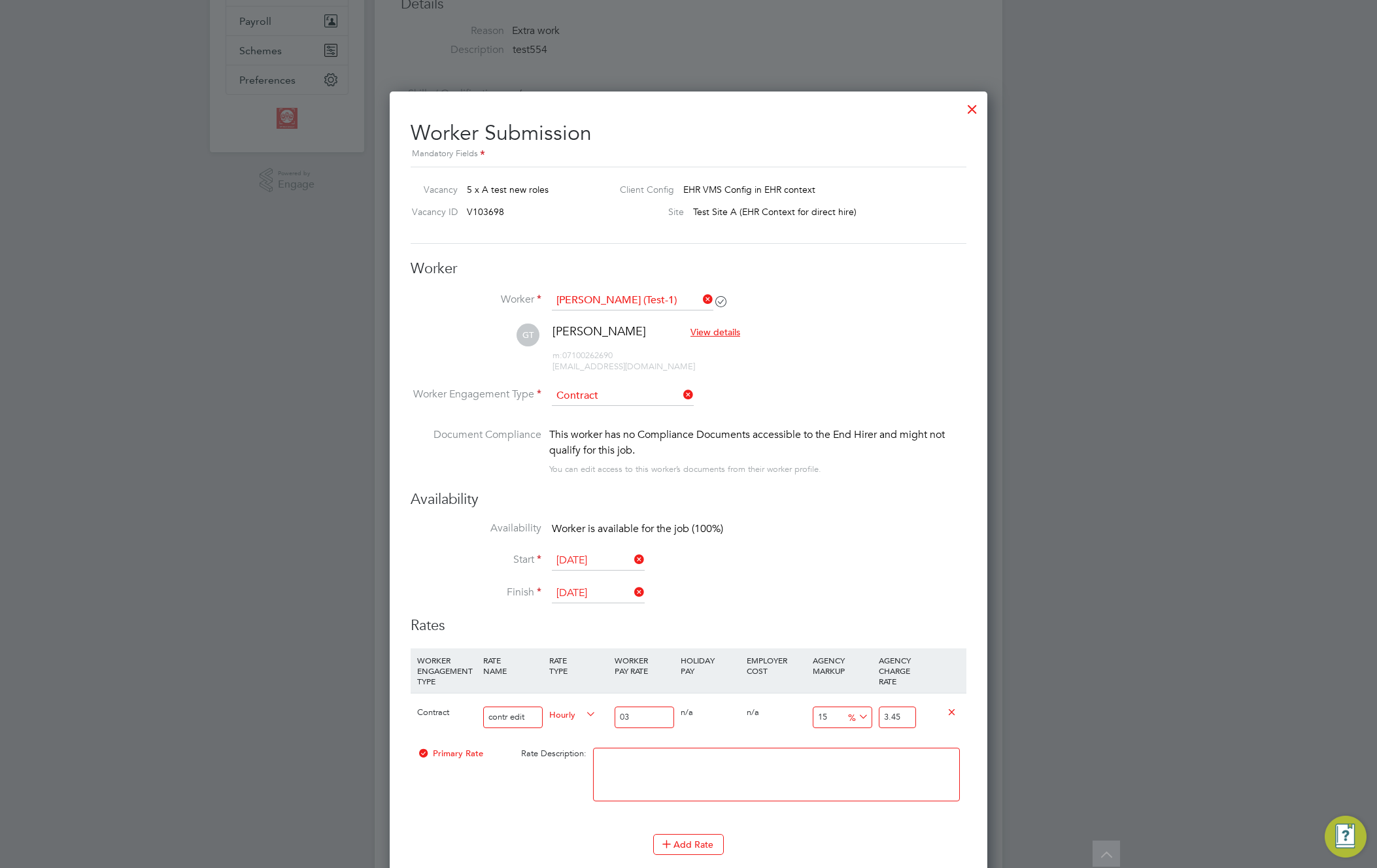
type input "035"
type input "40.25"
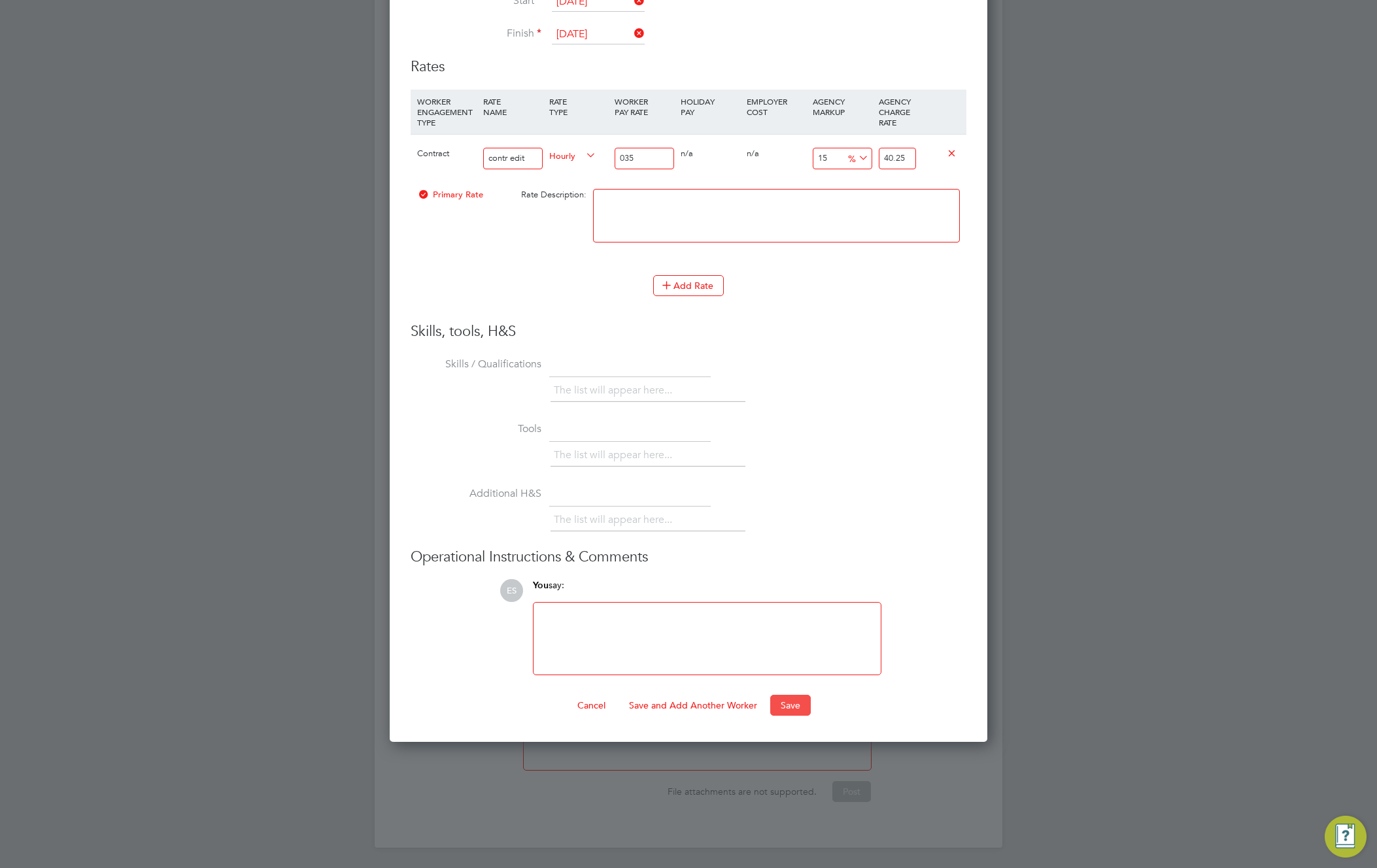
type input "035"
click at [786, 700] on button "Save" at bounding box center [790, 705] width 40 height 21
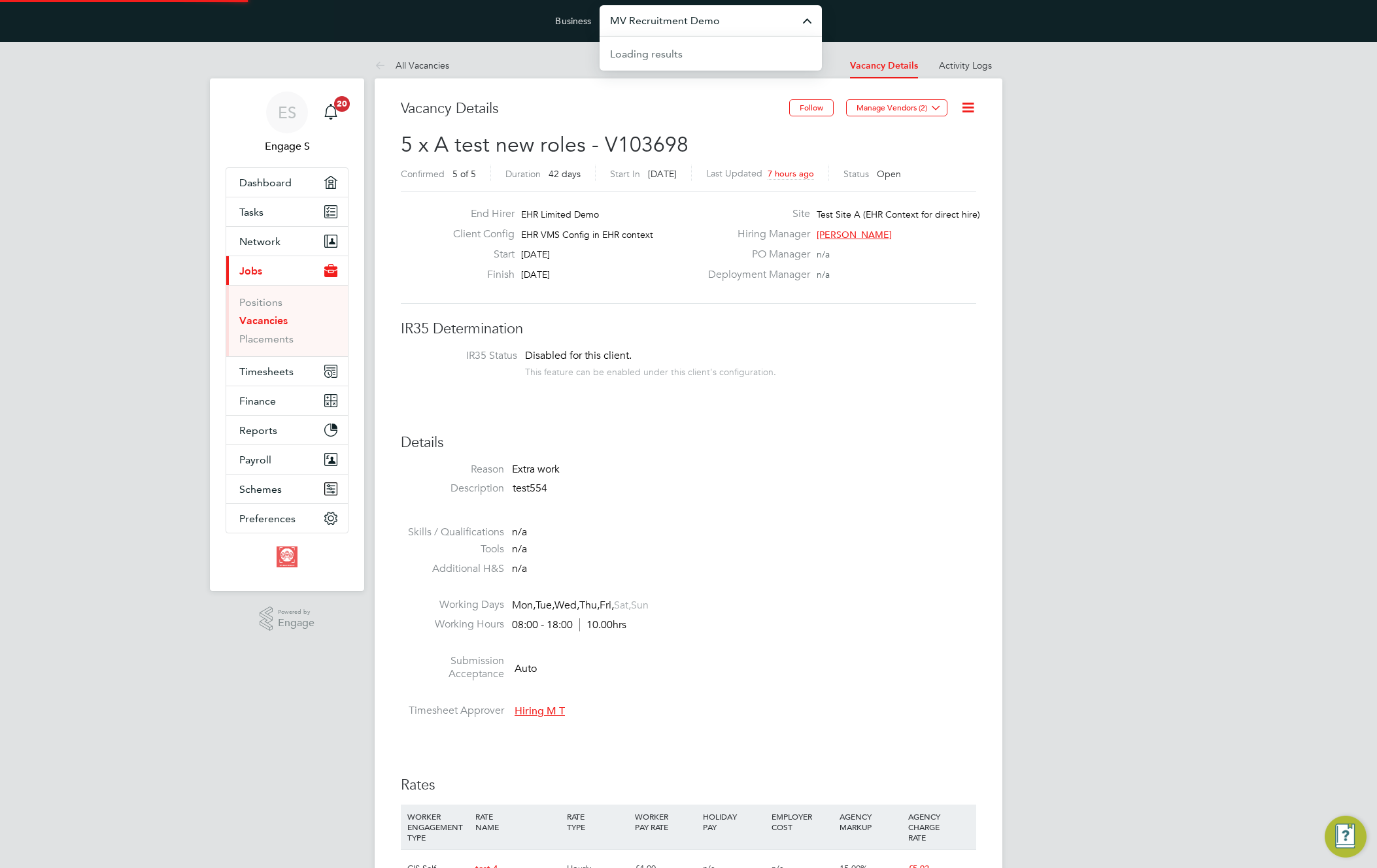
click at [743, 30] on input "MV Recruitment Demo" at bounding box center [710, 21] width 222 height 31
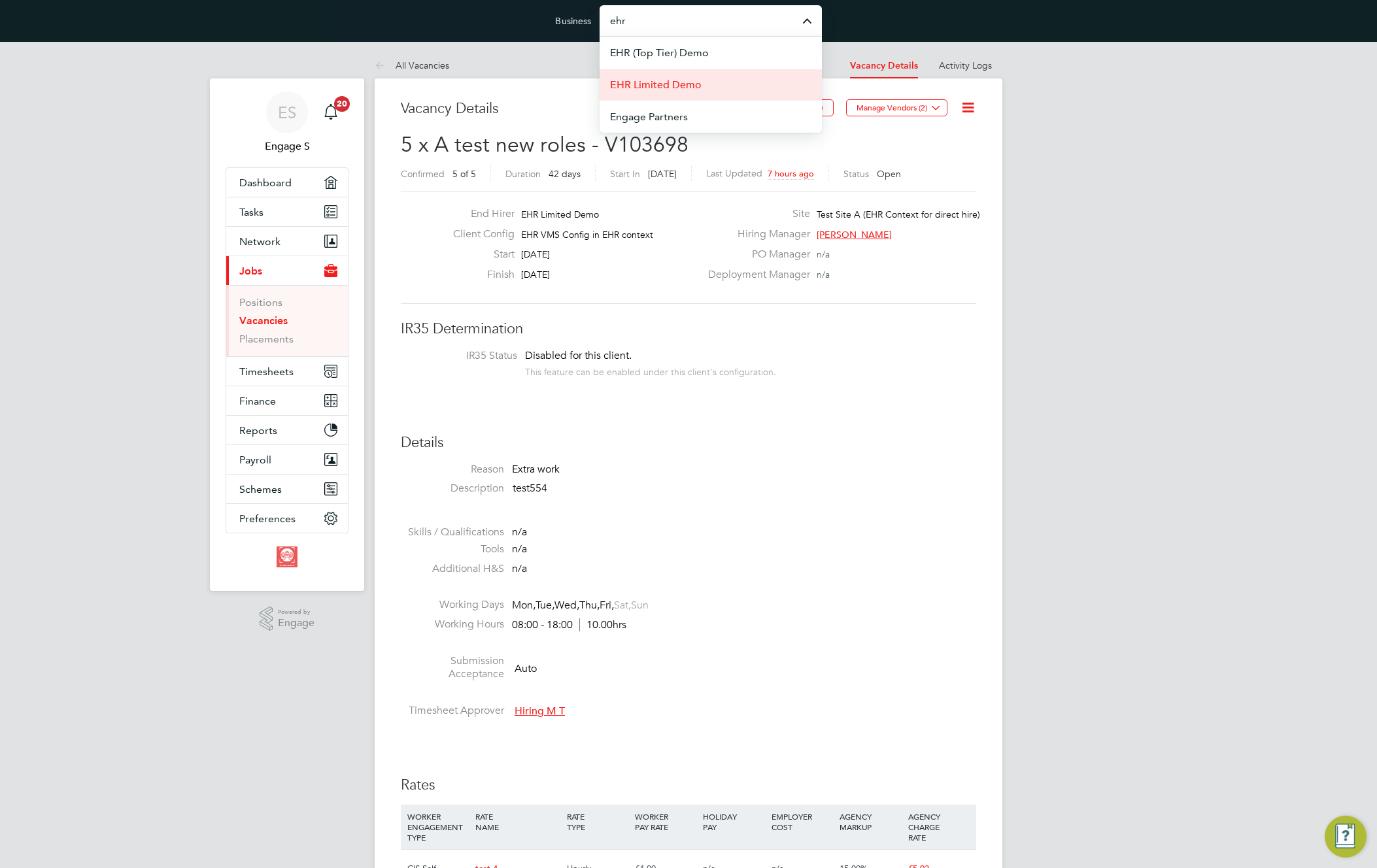
click at [707, 90] on li "EHR Limited Demo" at bounding box center [710, 85] width 222 height 32
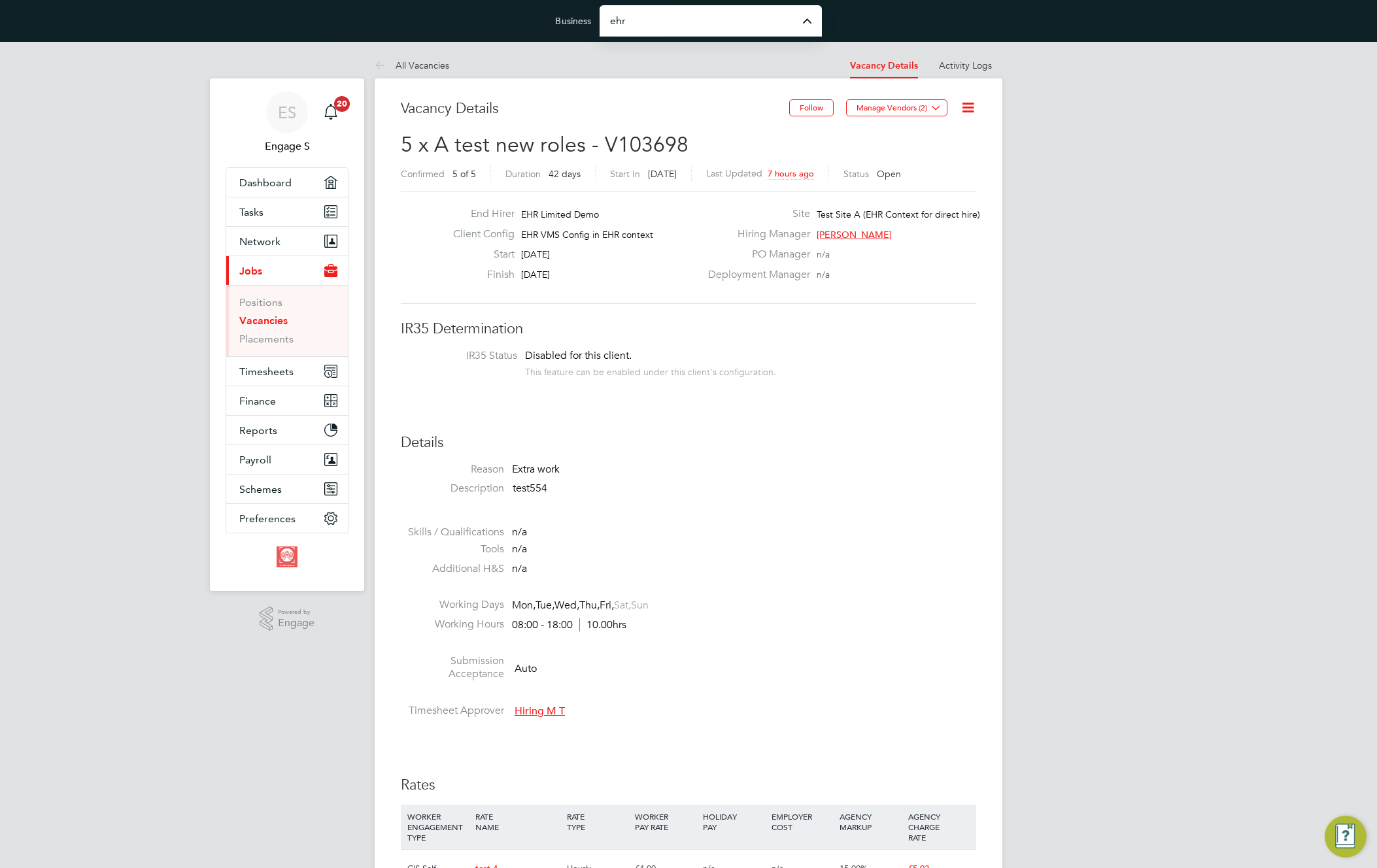
type input "EHR Limited Demo"
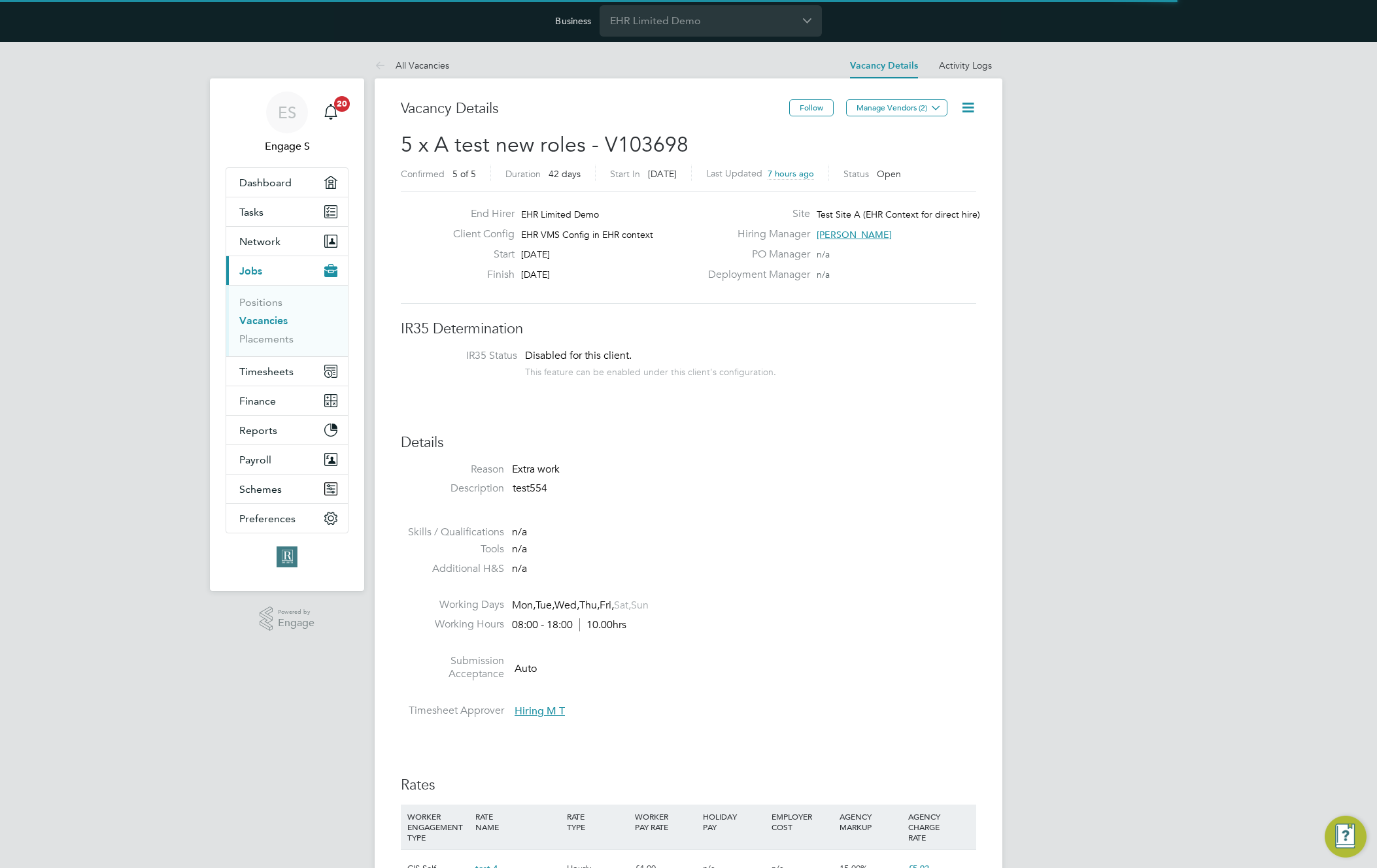
scroll to position [22, 113]
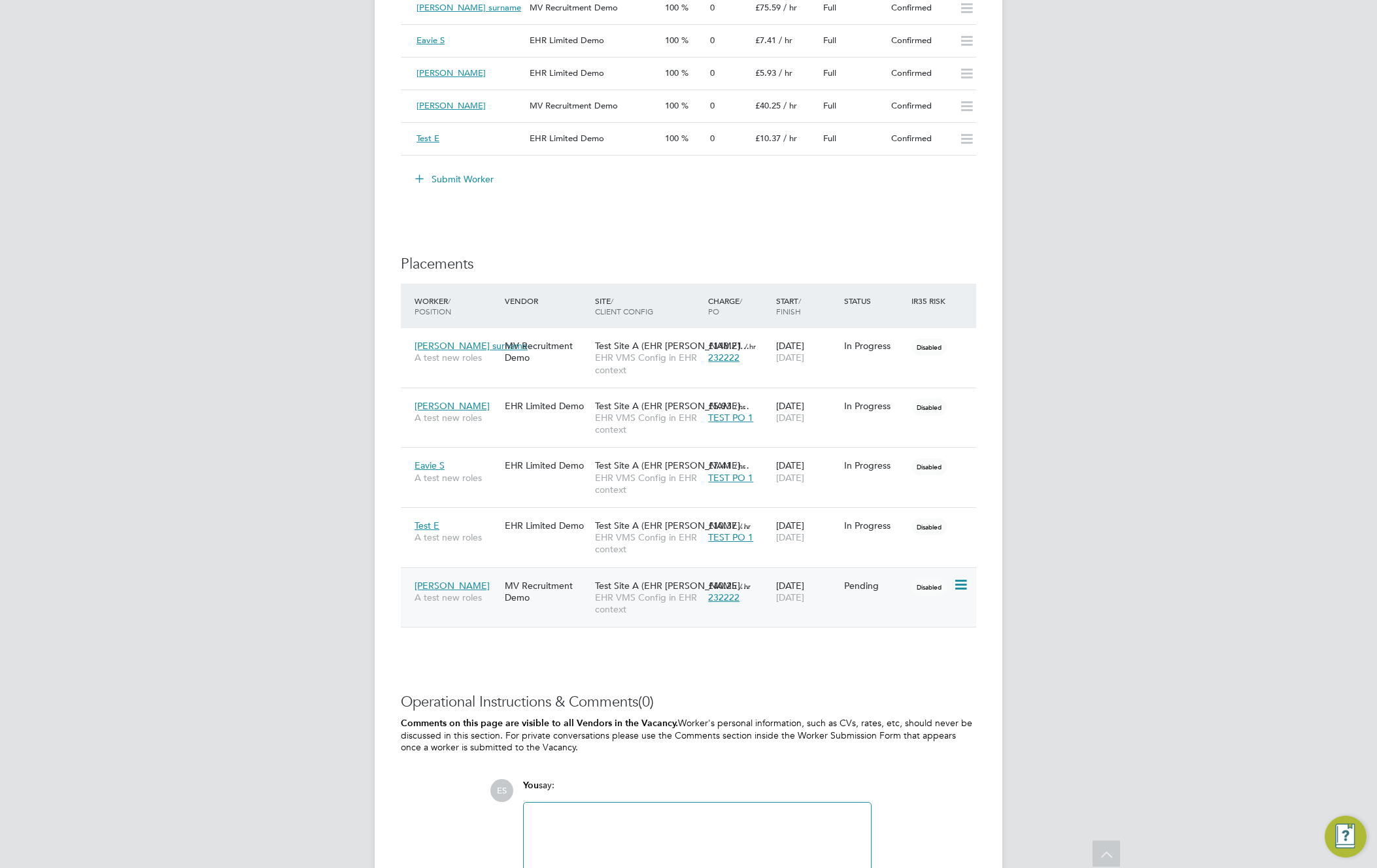
click at [626, 591] on span "EHR VMS Config in EHR context" at bounding box center [648, 603] width 107 height 23
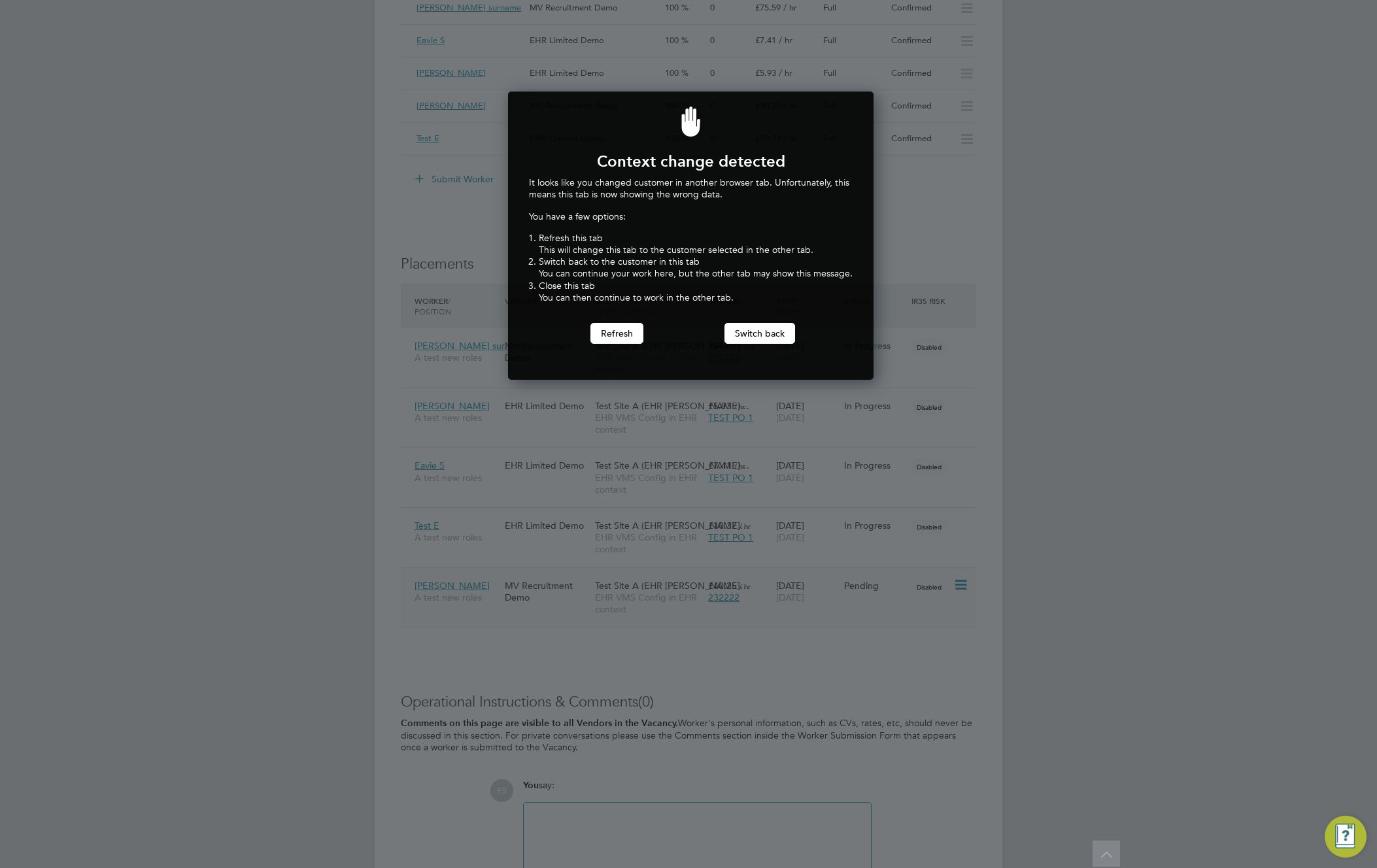
scroll to position [289, 361]
click at [770, 332] on button "Switch back" at bounding box center [759, 333] width 70 height 21
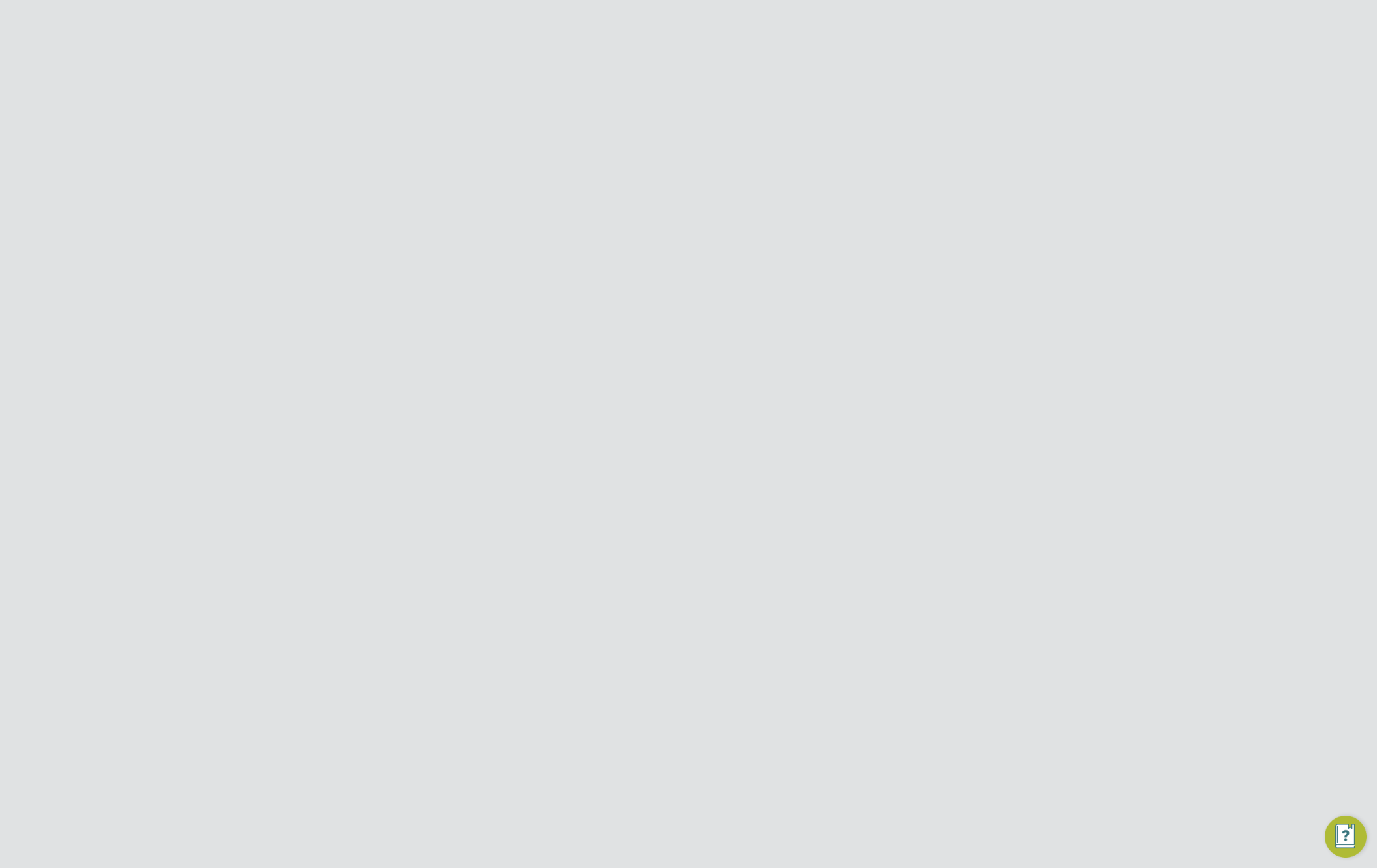
scroll to position [0, 0]
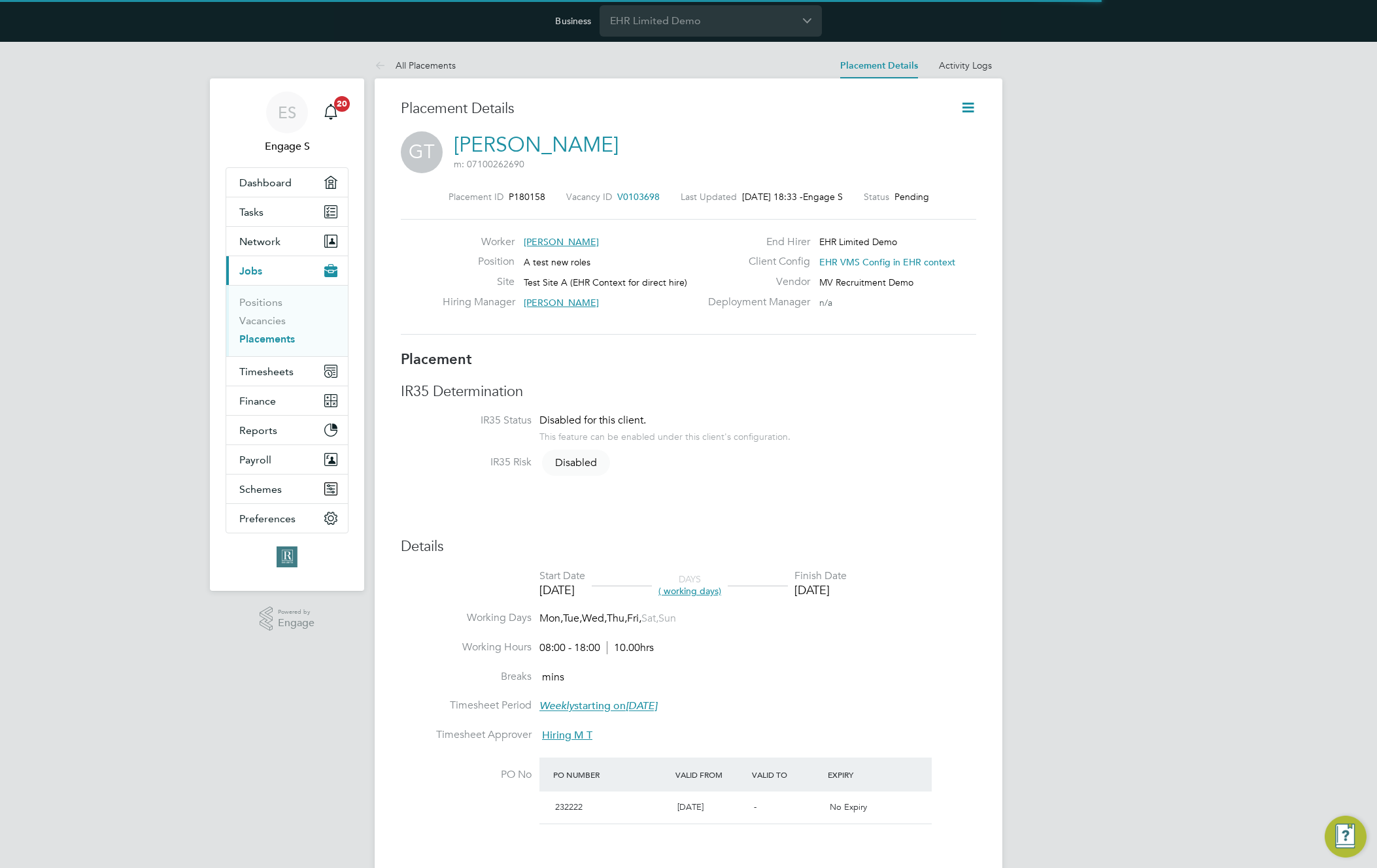
scroll to position [7, 7]
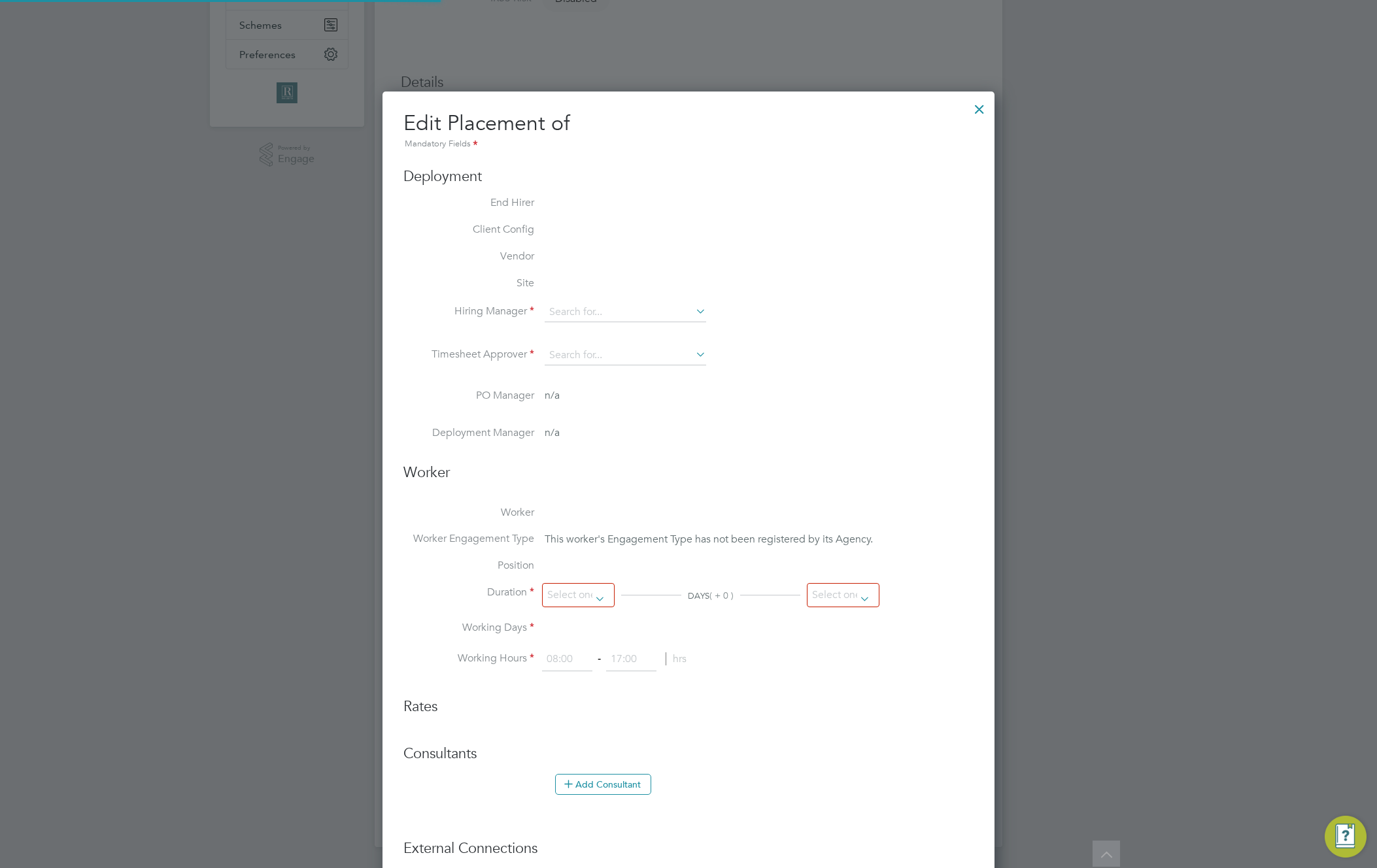
type input "[PERSON_NAME]"
type input "Hiring M T"
type input "04 Aug 2025"
type input "[DATE]"
type input "08:00"
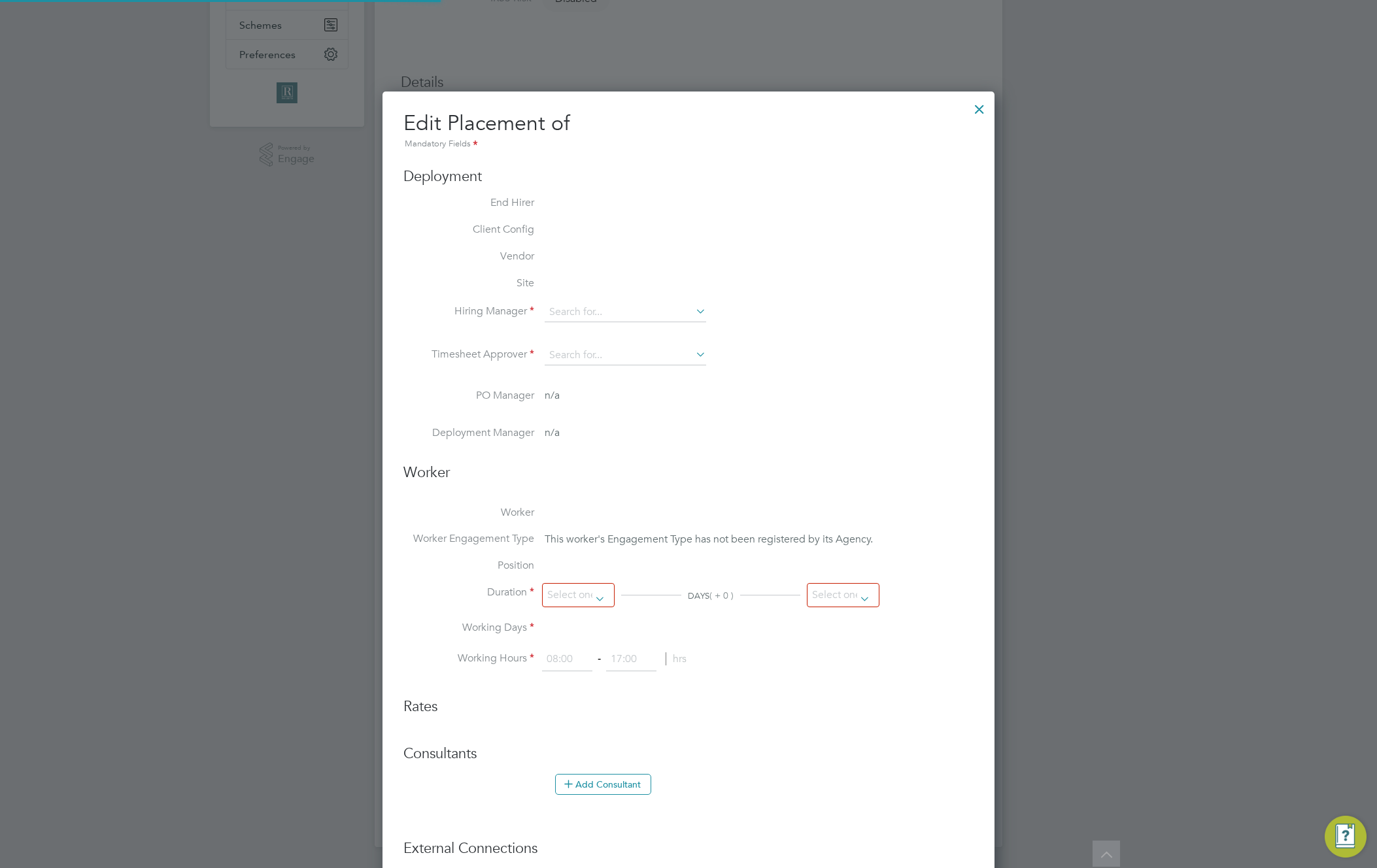
type input "18:00"
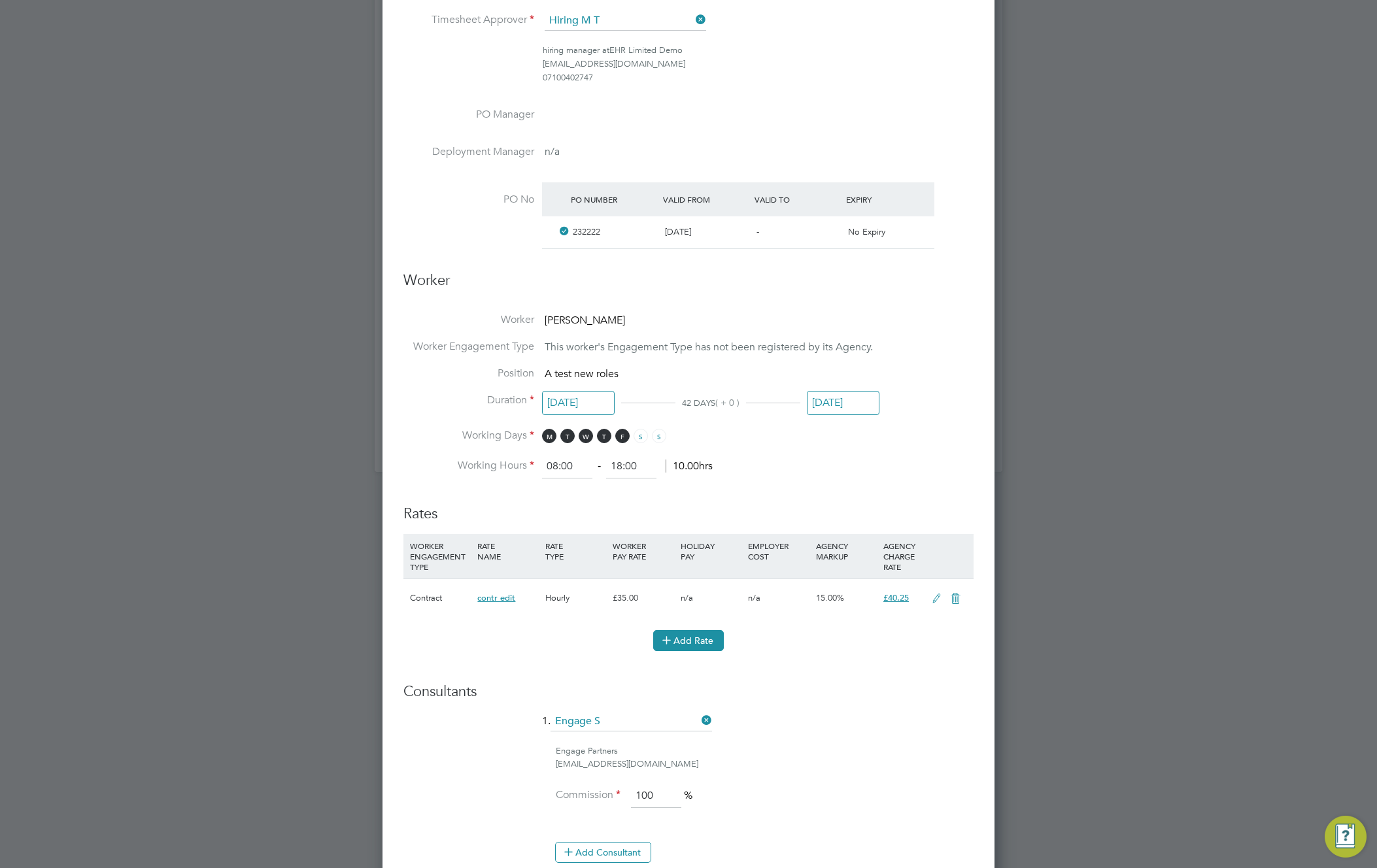
click at [671, 642] on icon at bounding box center [667, 640] width 10 height 10
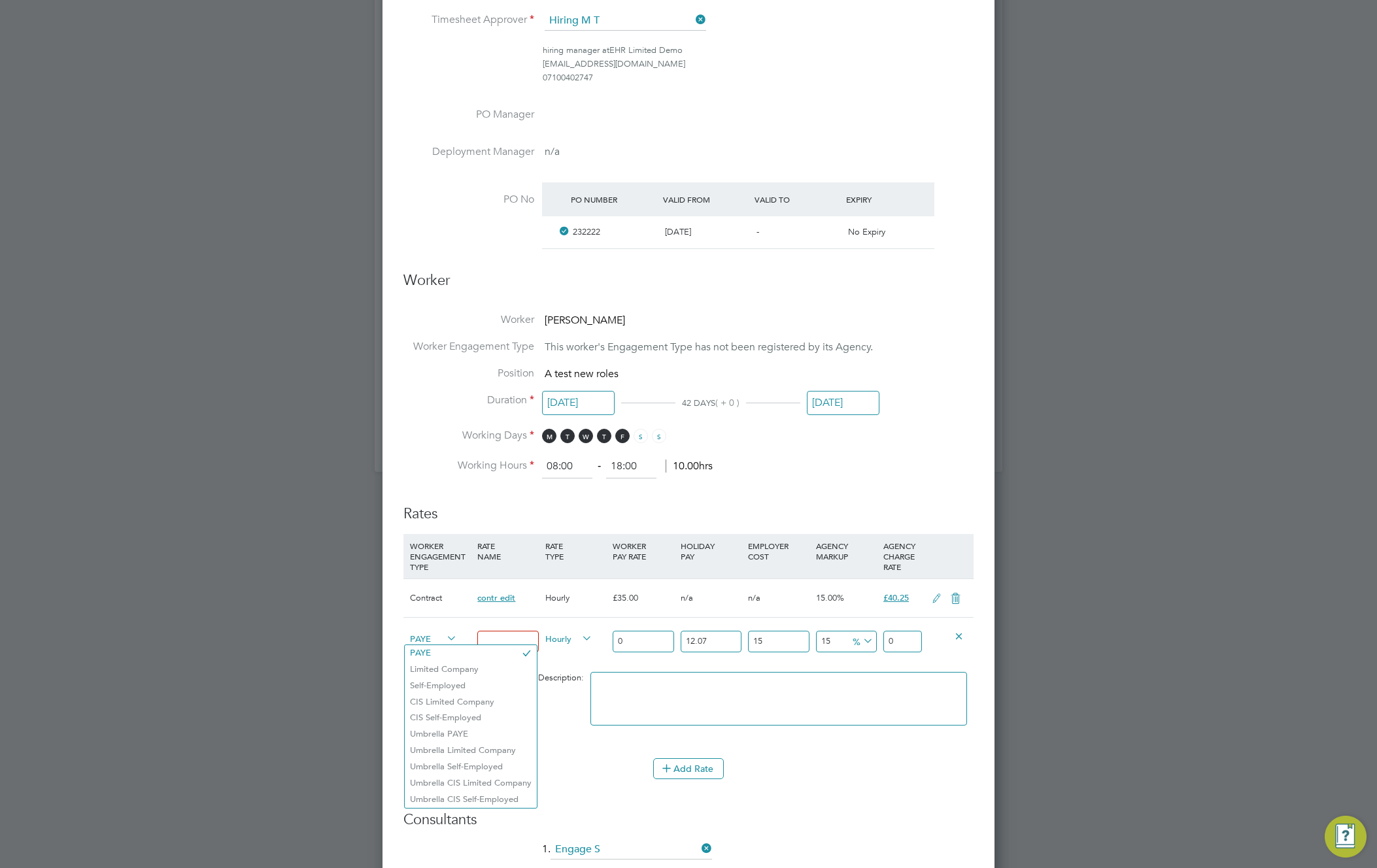
click at [417, 642] on span "PAYE" at bounding box center [434, 638] width 47 height 14
click at [473, 769] on li "Umbrella Self-Employed" at bounding box center [471, 767] width 132 height 16
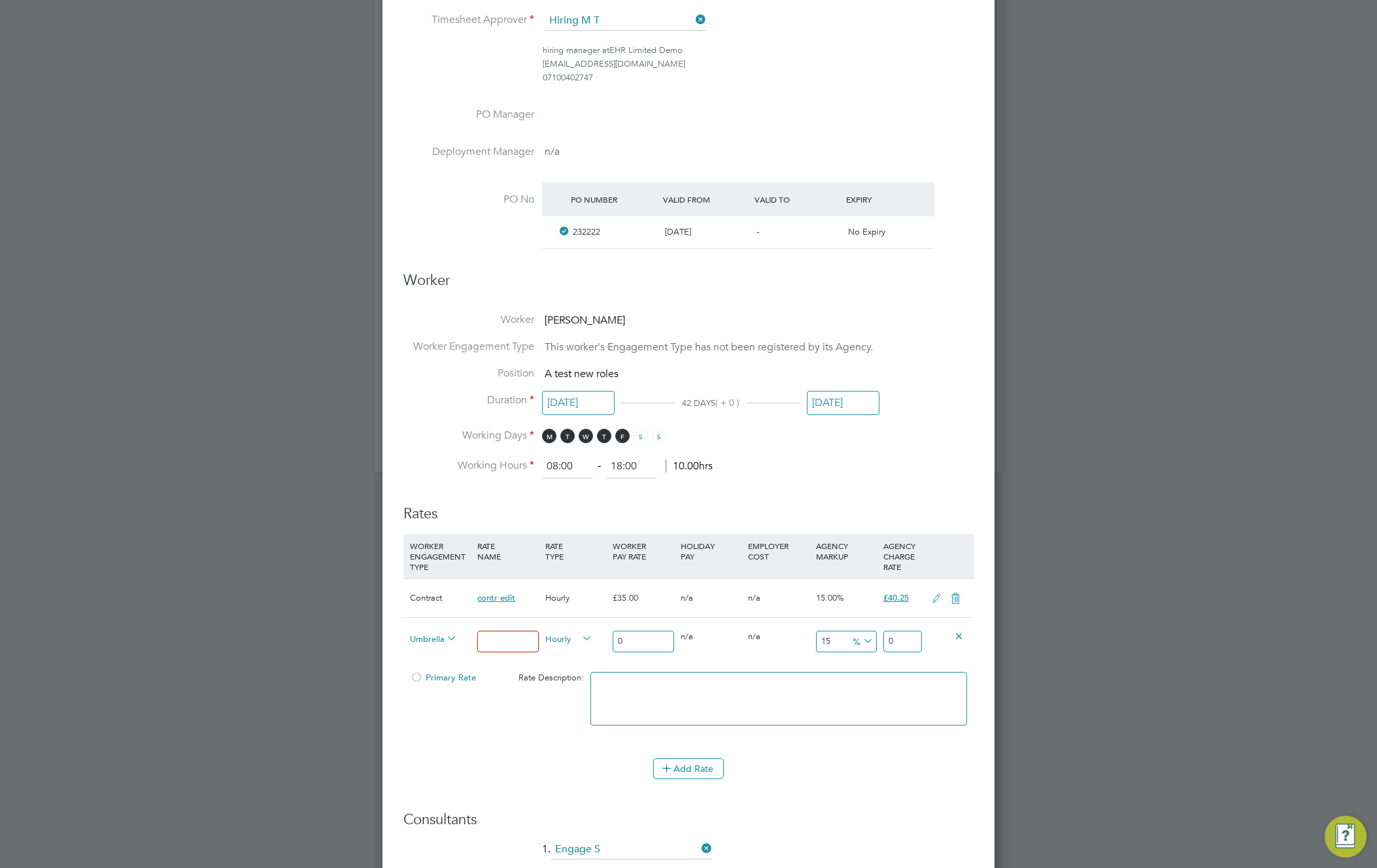
click at [510, 635] on input at bounding box center [508, 642] width 61 height 21
click at [510, 642] on input "2" at bounding box center [508, 642] width 61 height 21
type input "UMBR EHR"
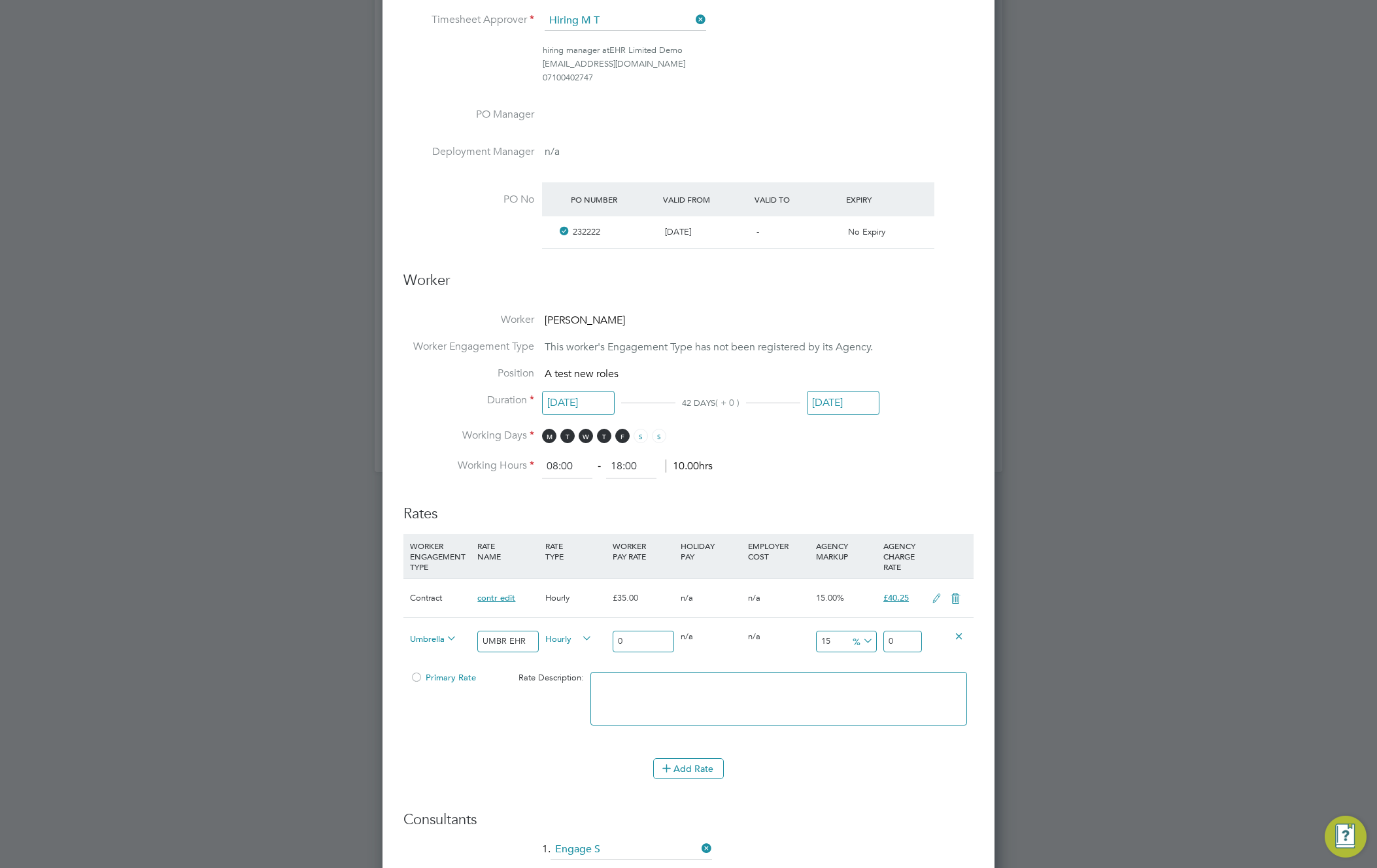
click at [638, 637] on input "0" at bounding box center [643, 642] width 61 height 21
type input "05"
type input "7.41062875"
type input "055"
type input "81.51691625"
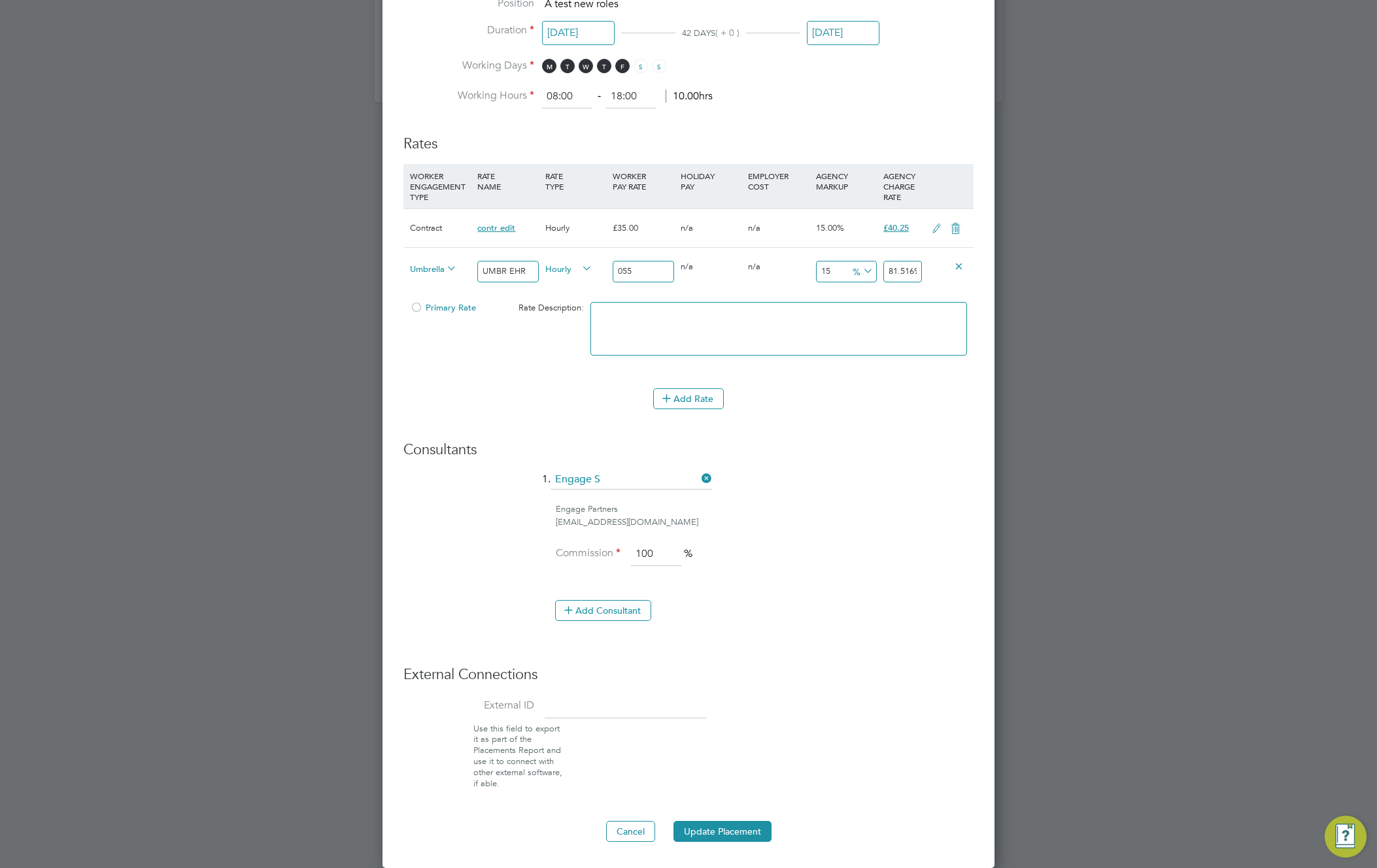
type input "055"
click at [425, 303] on span "Primary Rate" at bounding box center [443, 307] width 66 height 11
click at [740, 832] on button "Update Placement" at bounding box center [722, 831] width 98 height 21
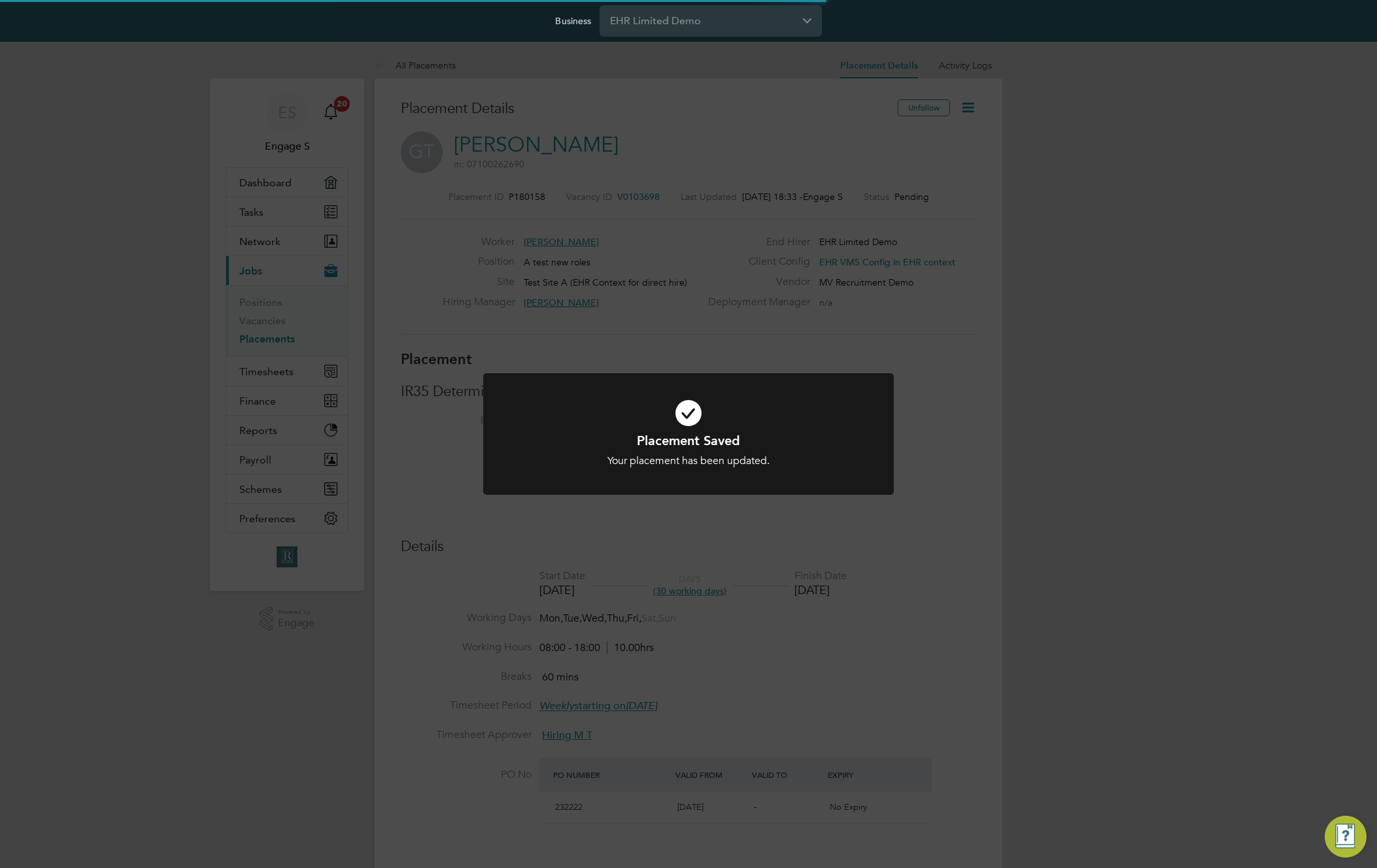
click at [941, 482] on div "Placement Saved Your placement has been updated. Cancel Okay" at bounding box center [688, 434] width 1377 height 868
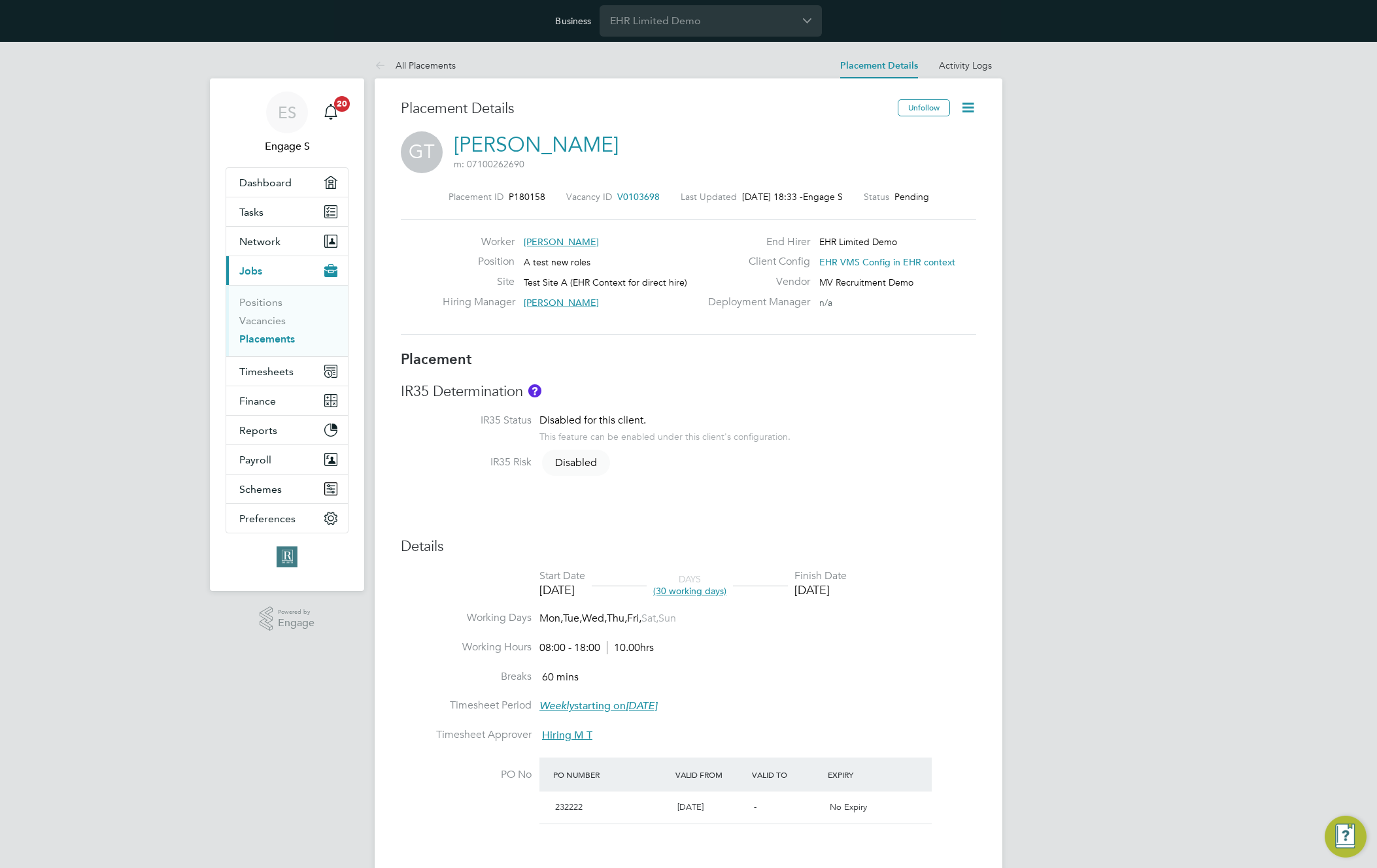
click at [966, 103] on icon at bounding box center [968, 107] width 16 height 16
click at [518, 141] on link "Gordon T" at bounding box center [536, 145] width 164 height 26
click at [969, 104] on icon at bounding box center [968, 107] width 16 height 16
click at [896, 197] on li "Start" at bounding box center [925, 201] width 96 height 18
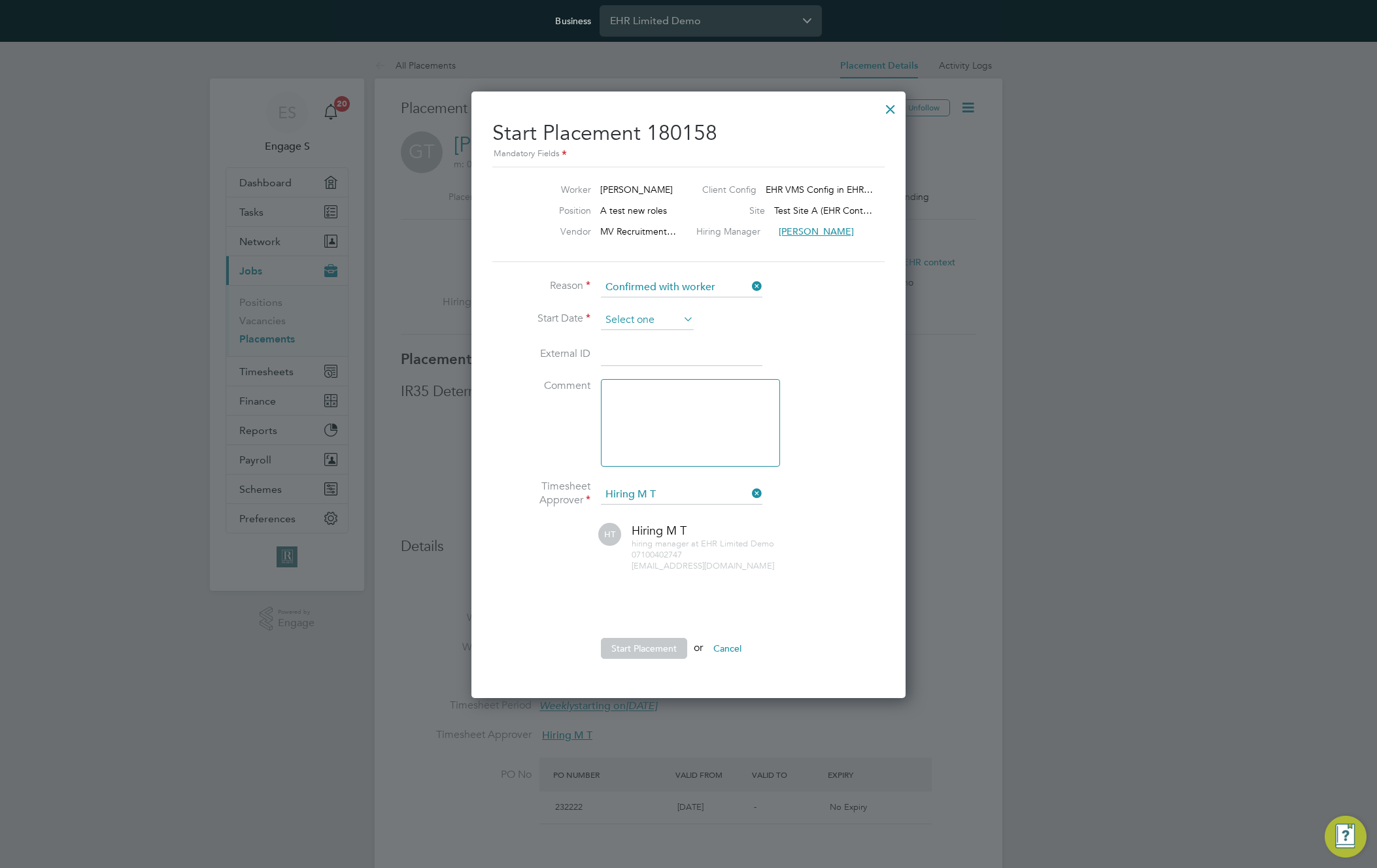
click at [653, 314] on input at bounding box center [647, 320] width 93 height 19
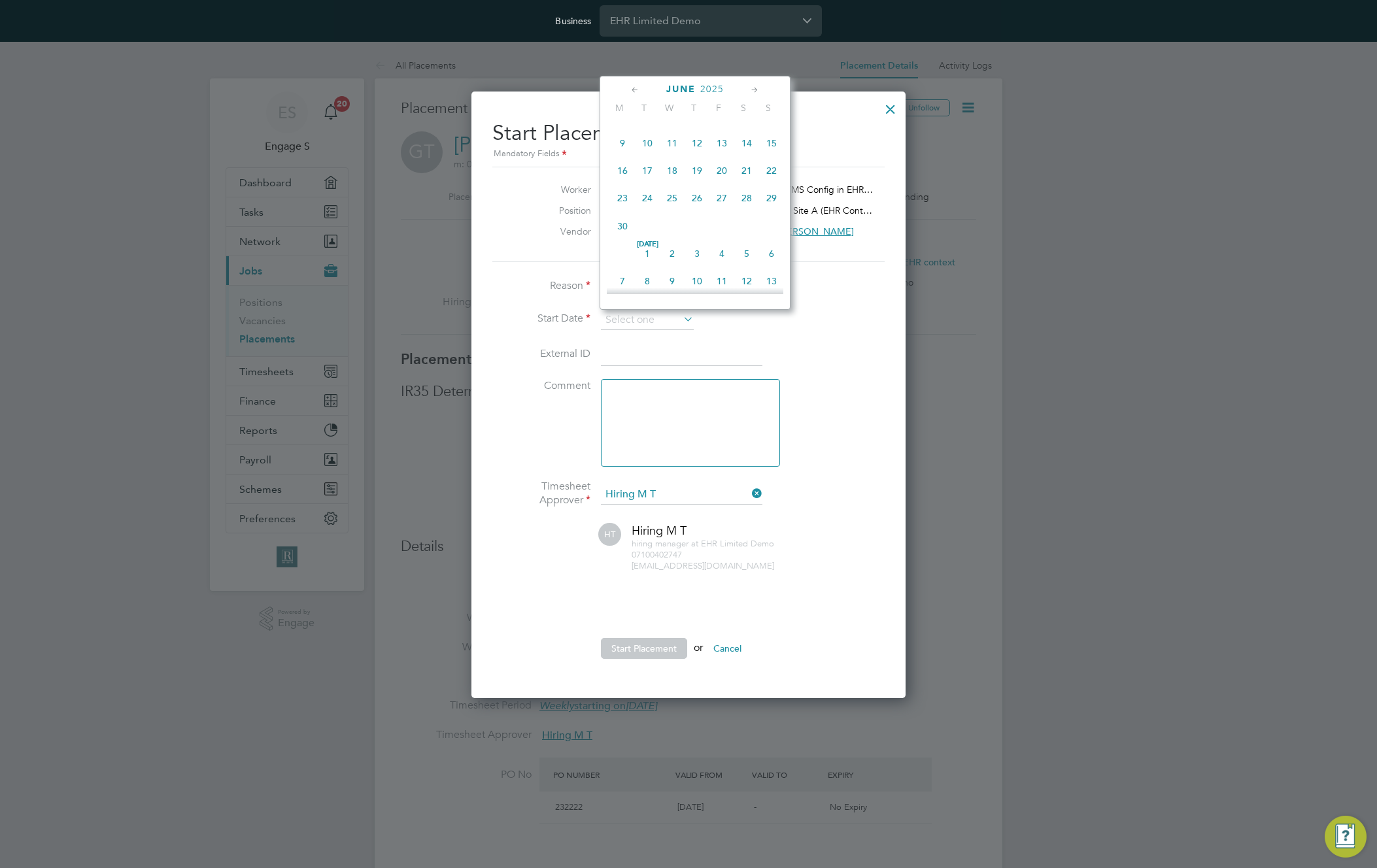
click at [626, 141] on span "9" at bounding box center [622, 143] width 25 height 25
type input "09 Jun 2025"
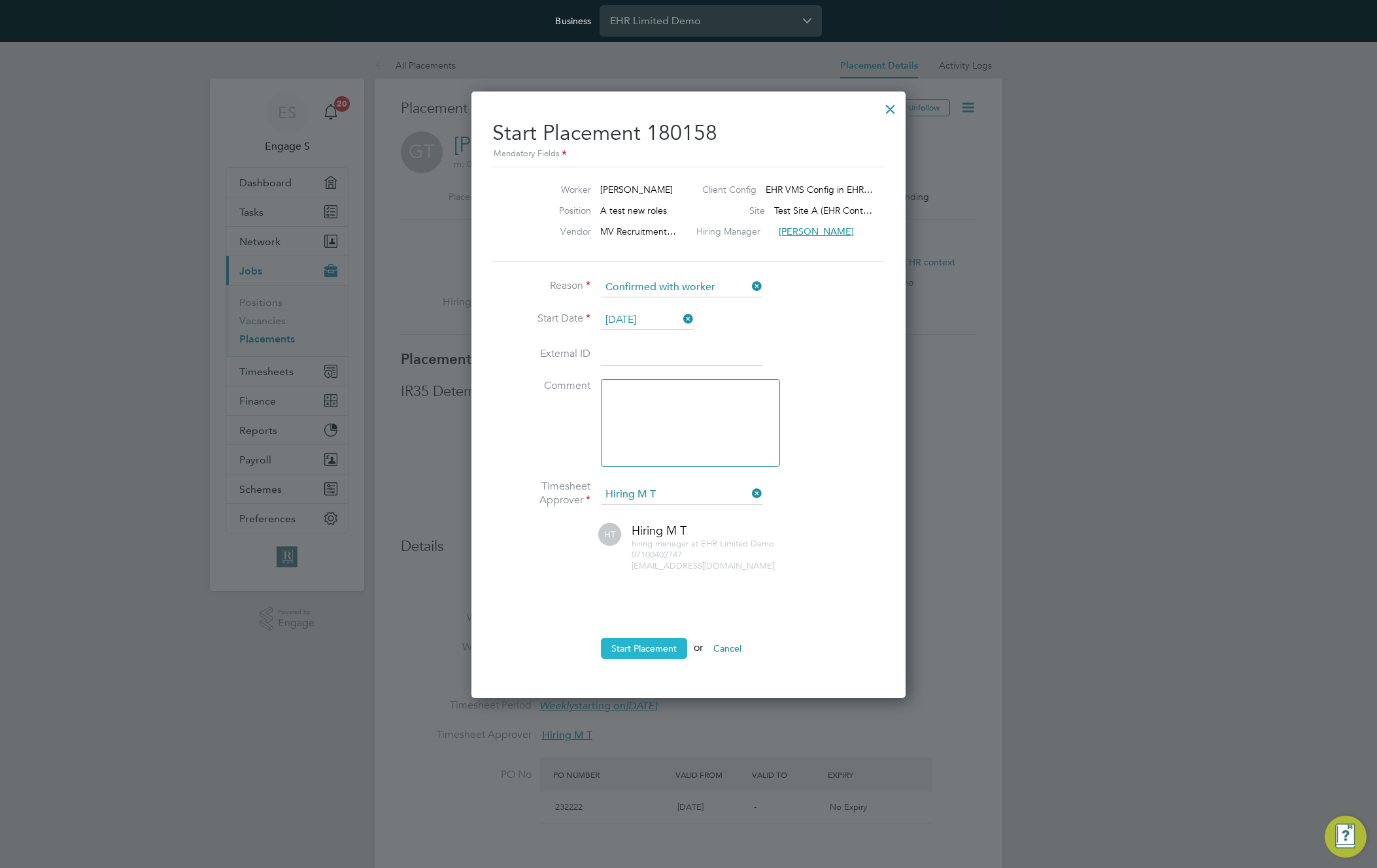
click at [650, 647] on button "Start Placement" at bounding box center [644, 648] width 87 height 21
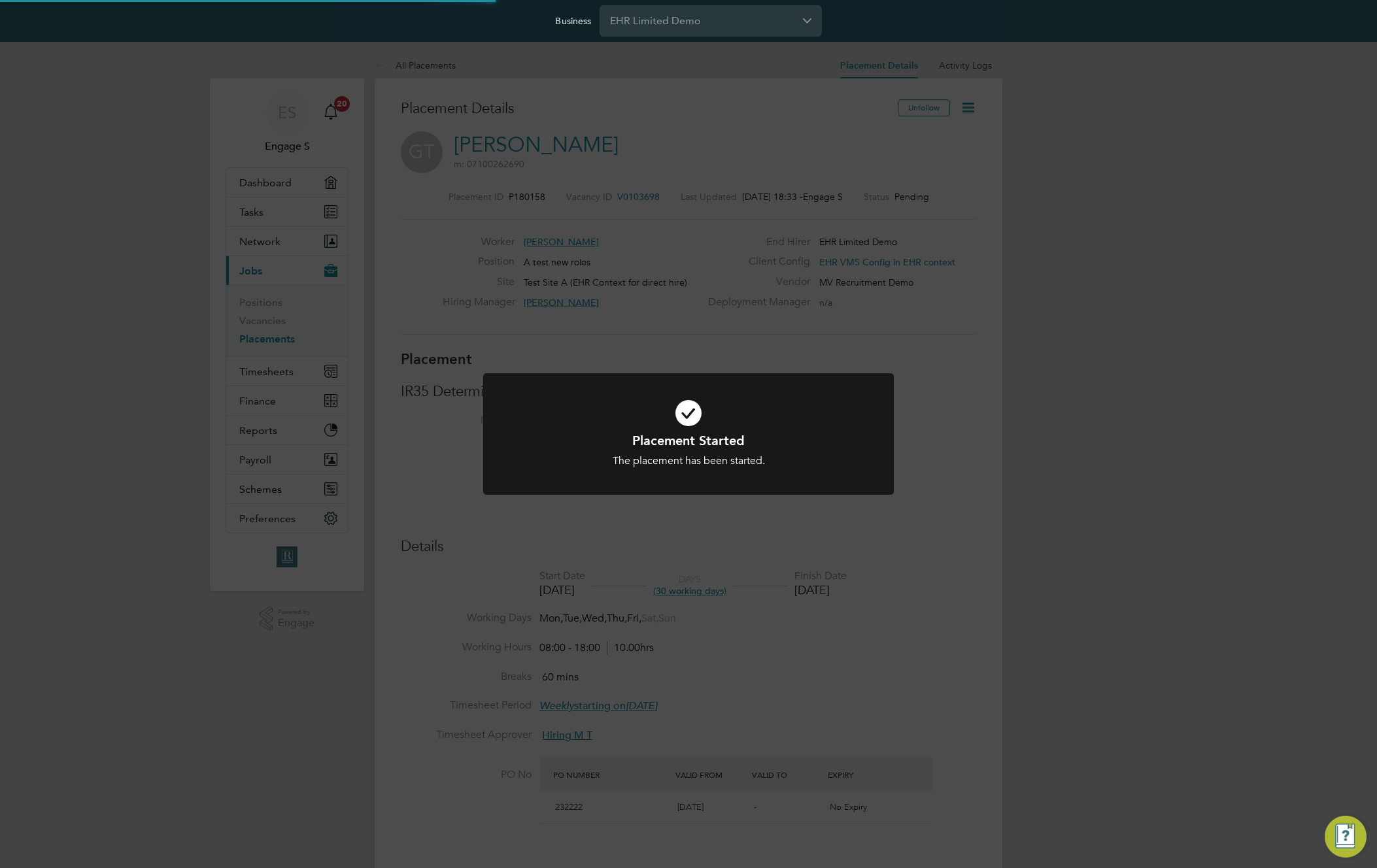
click at [985, 474] on div "Placement Started The placement has been started. Cancel Okay" at bounding box center [688, 434] width 1377 height 868
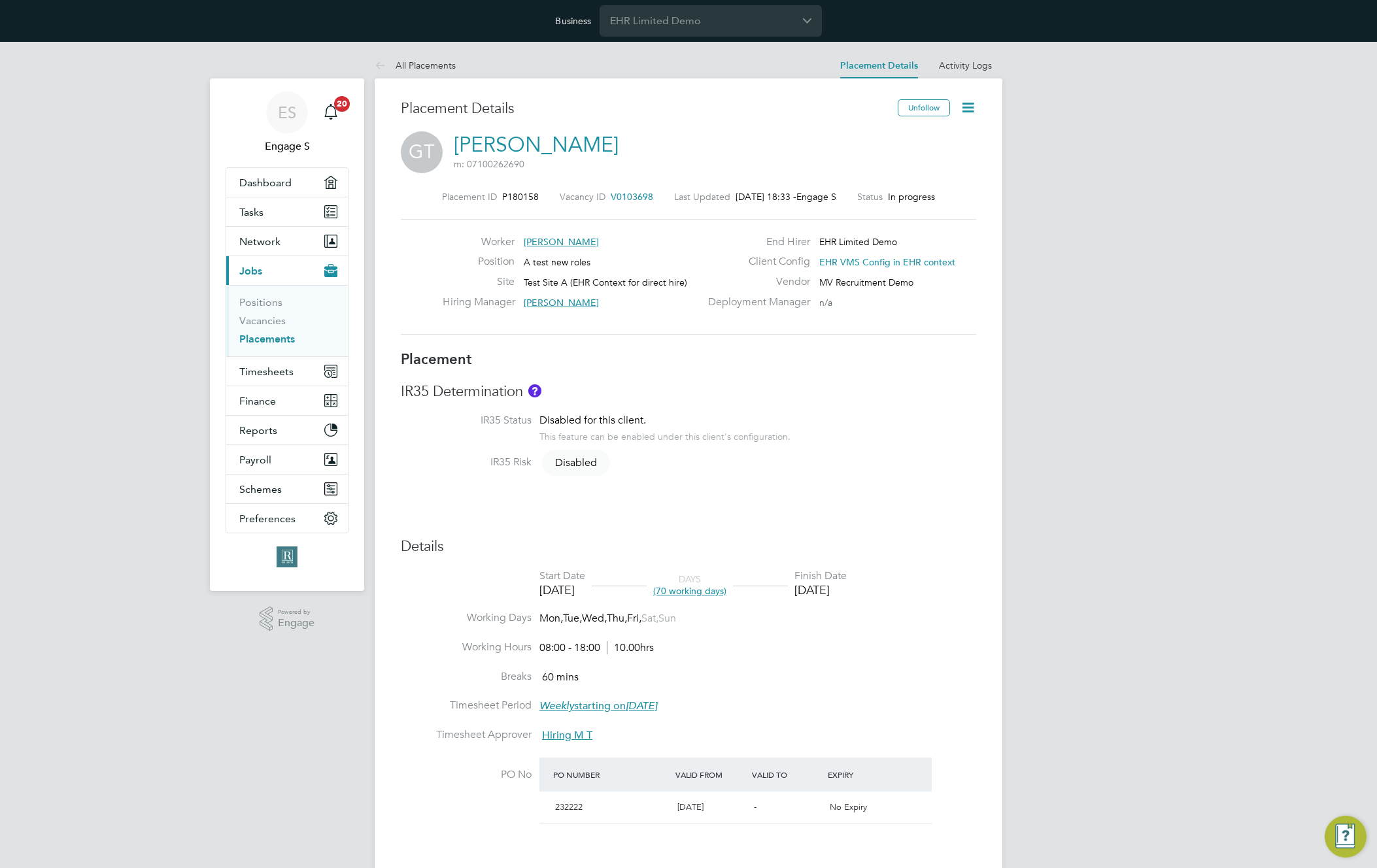
click at [842, 278] on span "MV Recruitment Demo" at bounding box center [866, 283] width 94 height 12
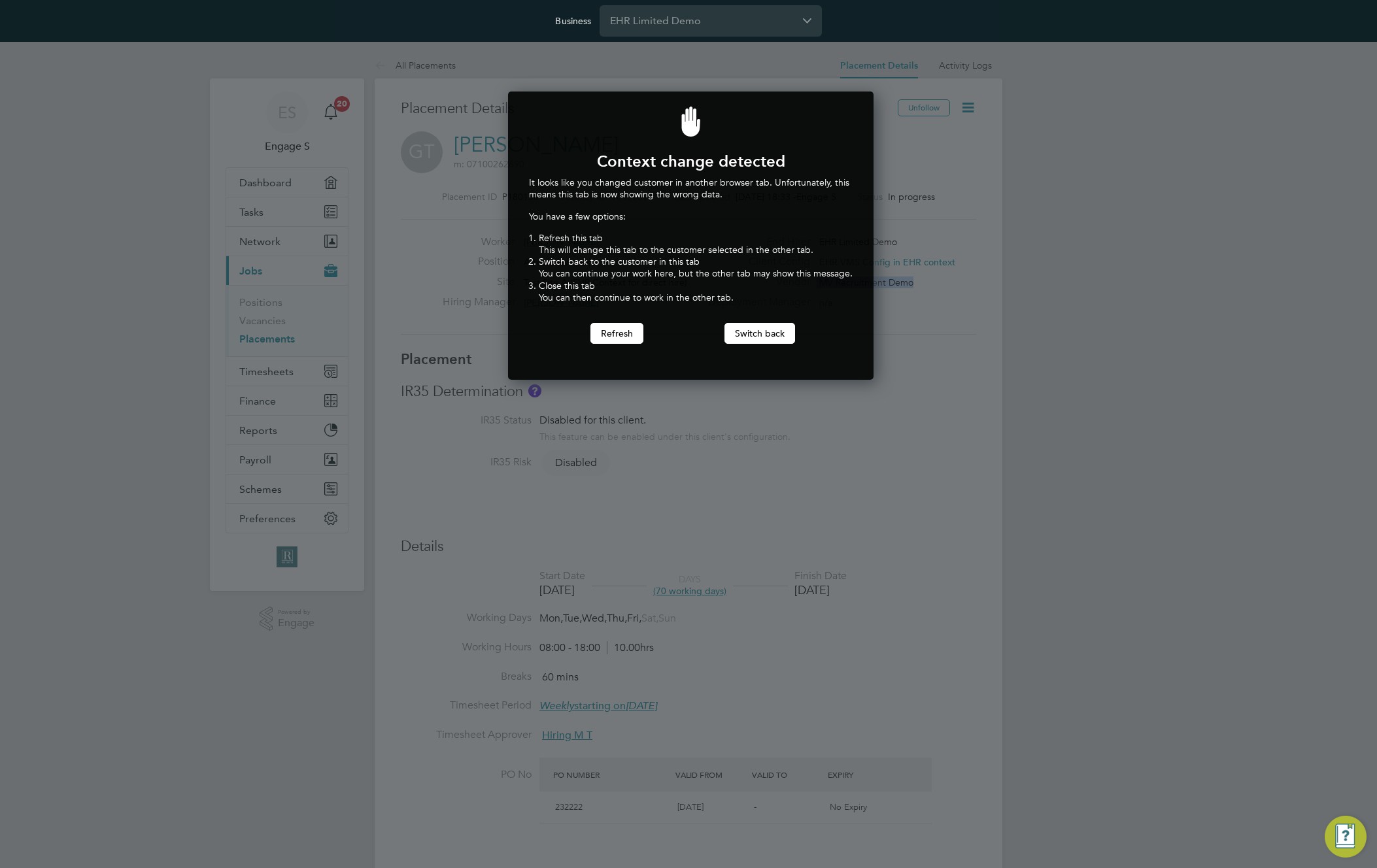
scroll to position [289, 361]
click at [766, 332] on button "Switch back" at bounding box center [759, 333] width 70 height 21
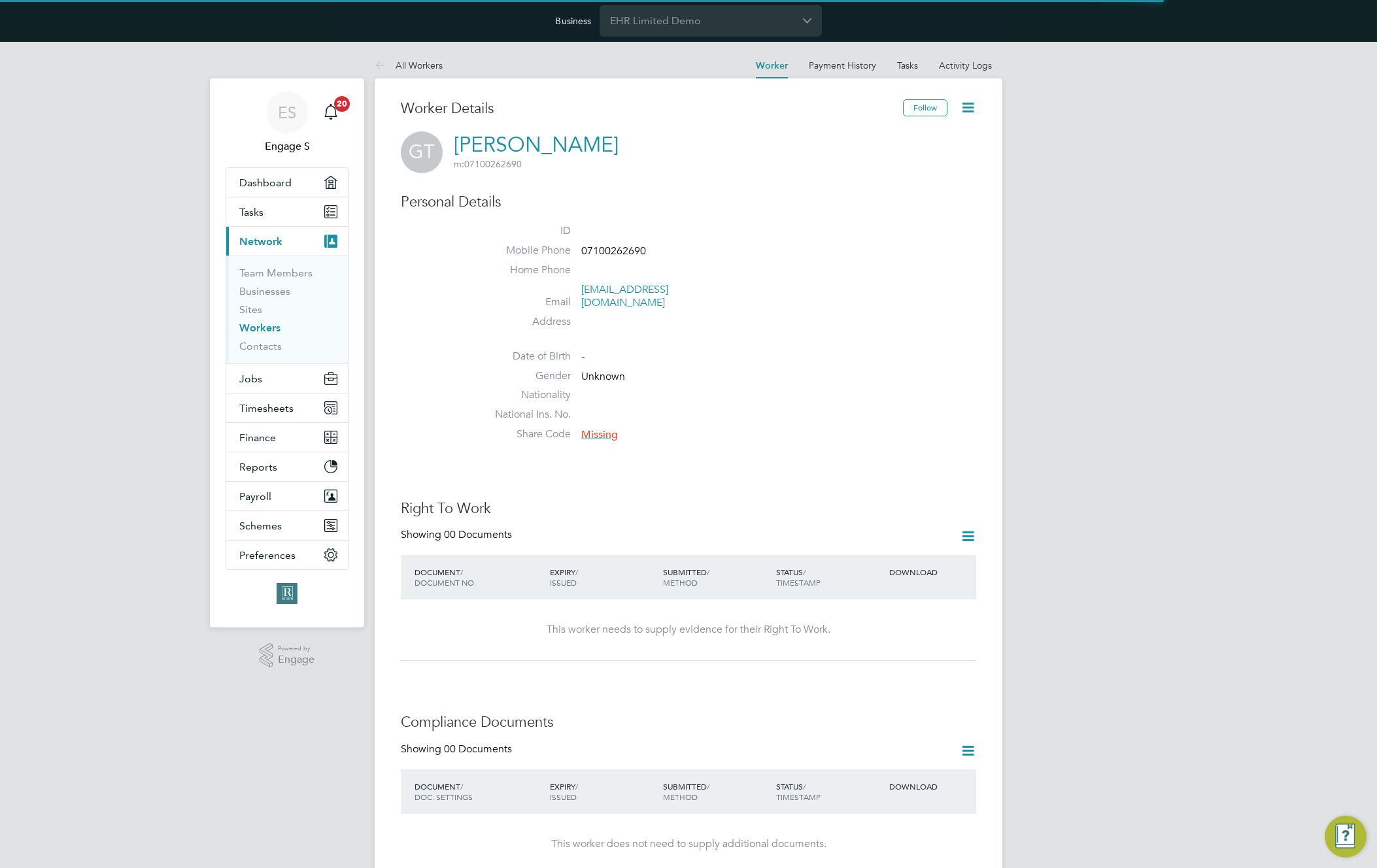
click at [966, 106] on icon at bounding box center [968, 107] width 16 height 16
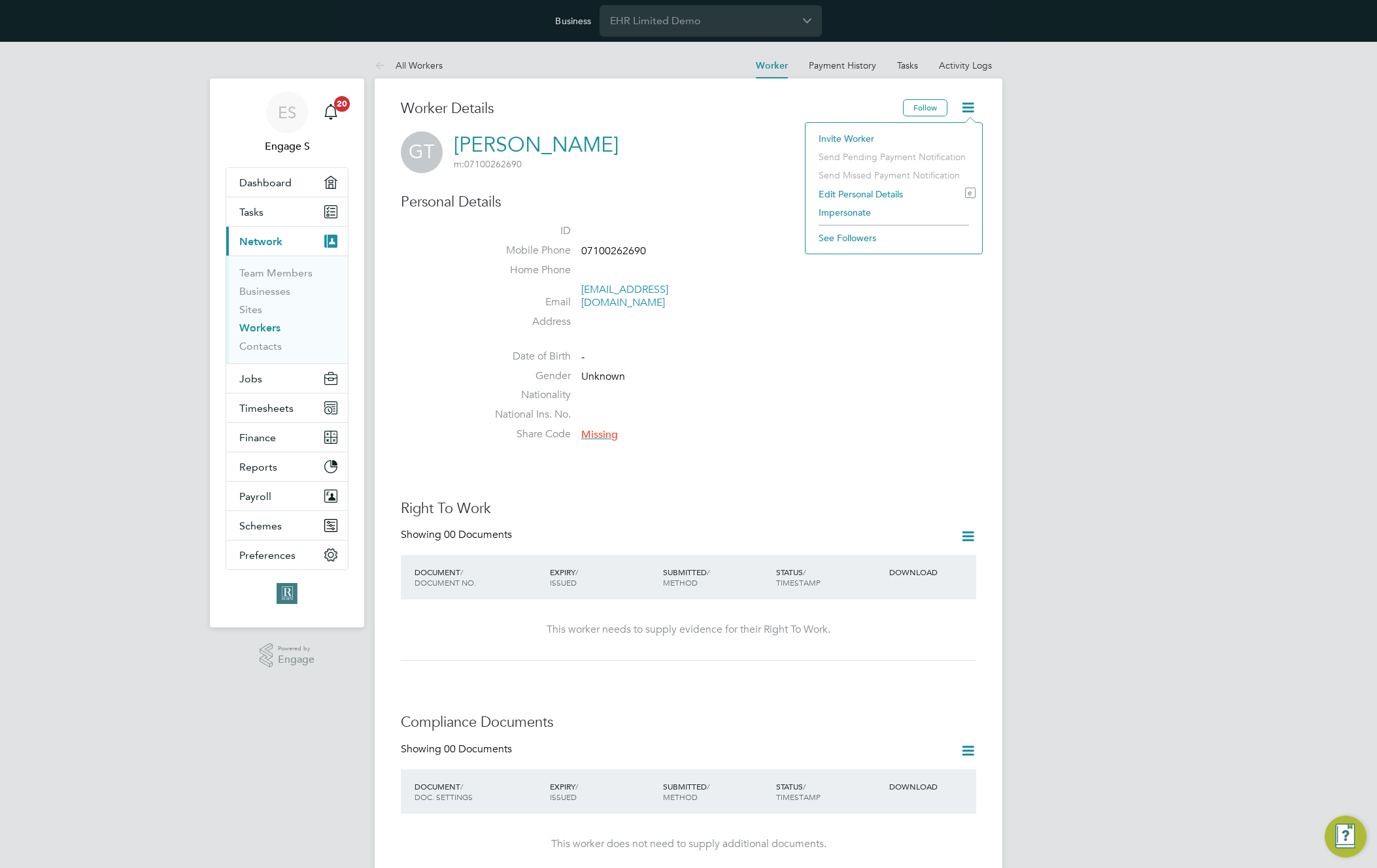
click at [832, 211] on li "Impersonate" at bounding box center [894, 212] width 163 height 18
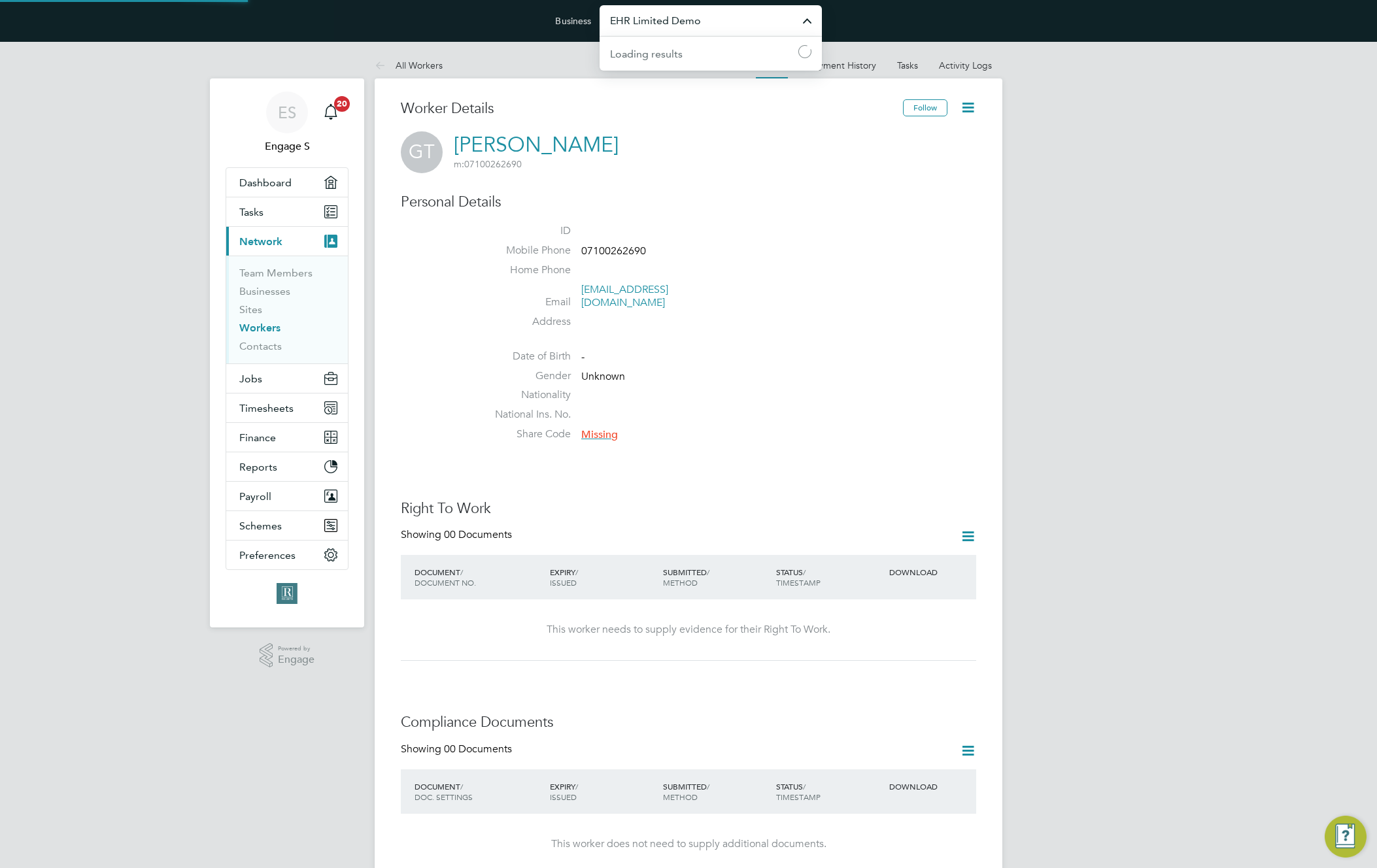
click at [735, 28] on input "EHR Limited Demo" at bounding box center [710, 21] width 222 height 31
click at [720, 88] on li "MV Recruitment Demo" at bounding box center [710, 85] width 222 height 32
type input "MV Recruitment Demo"
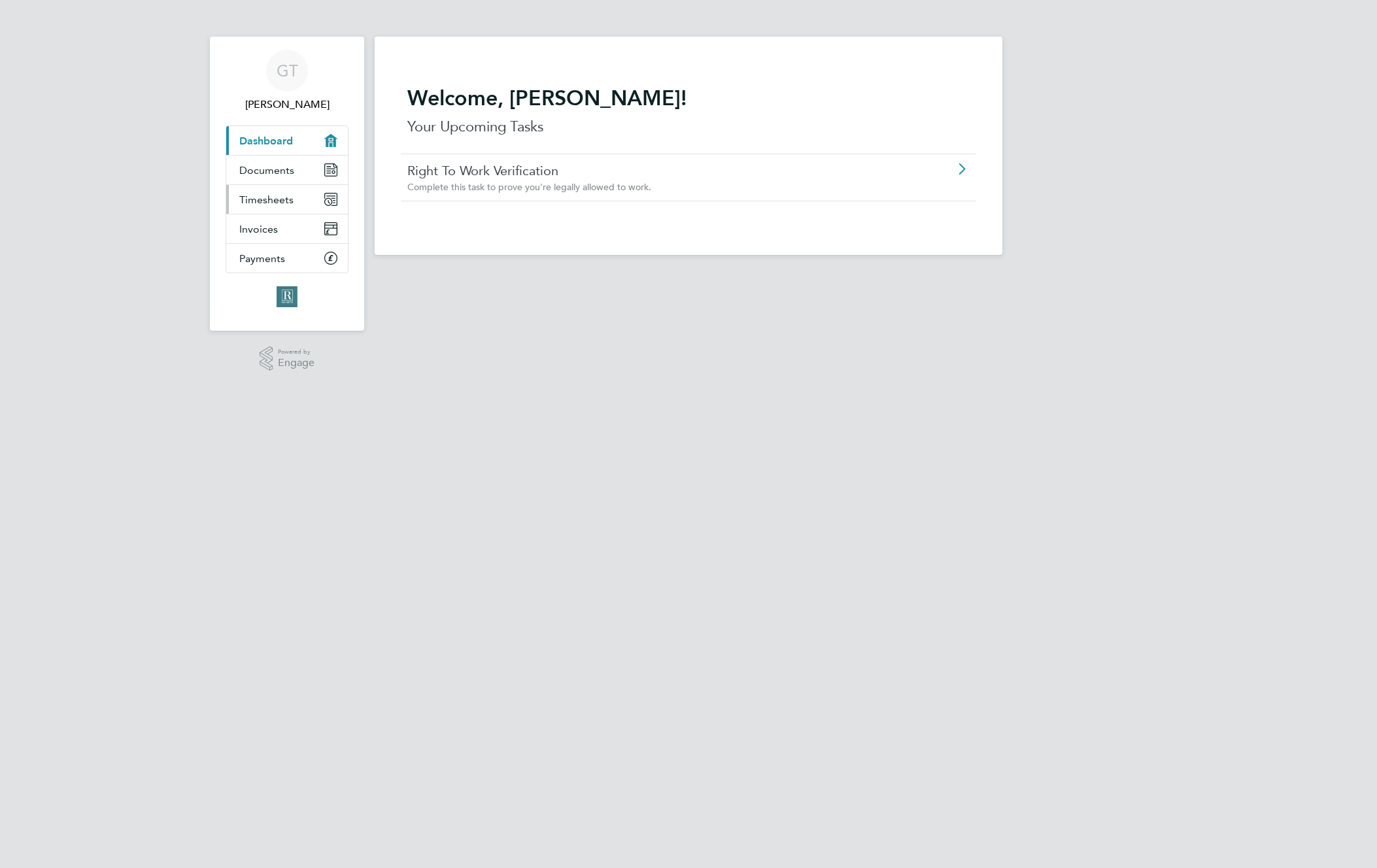
click at [281, 197] on span "Timesheets" at bounding box center [266, 199] width 54 height 13
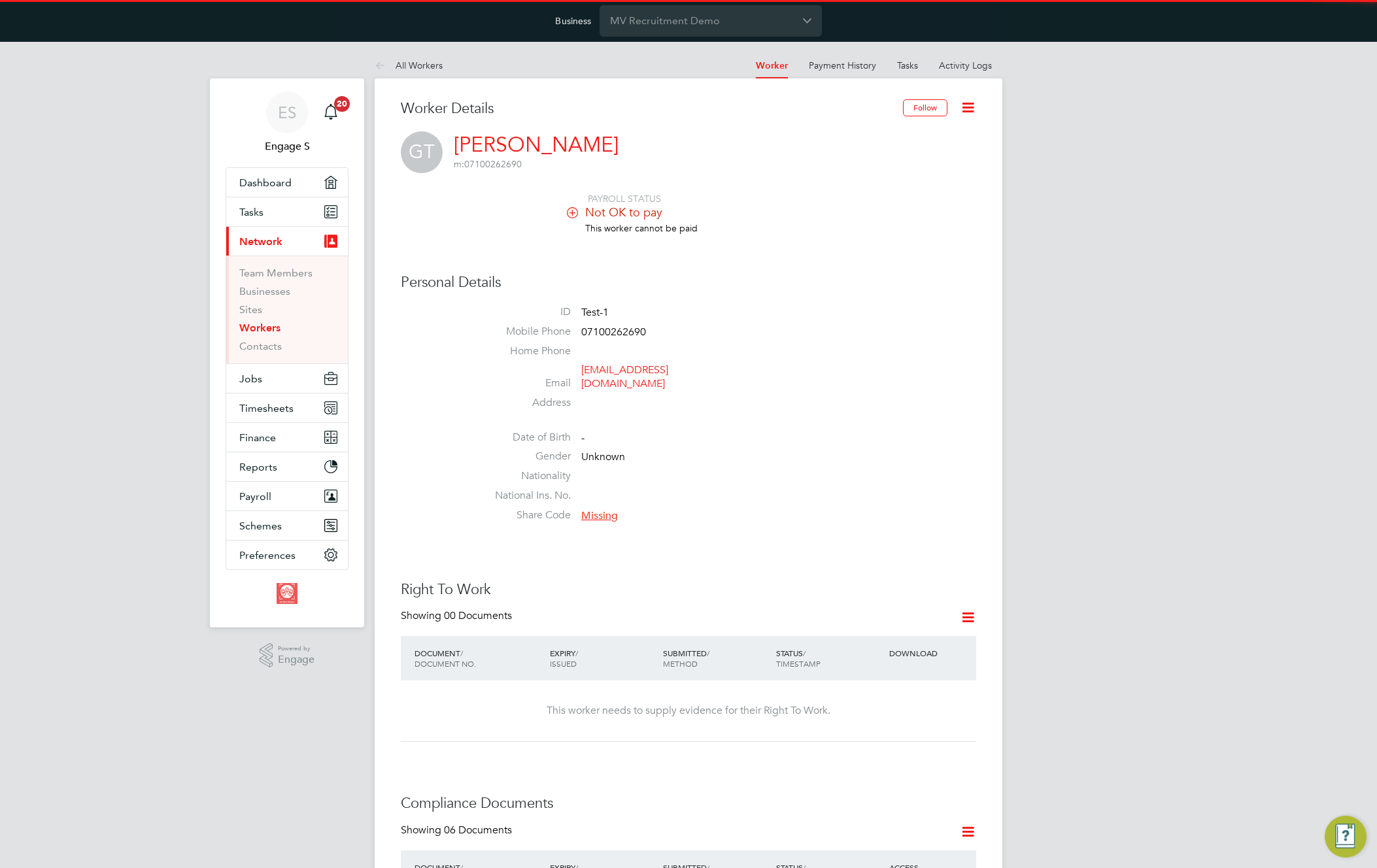
click at [971, 106] on icon at bounding box center [968, 107] width 16 height 16
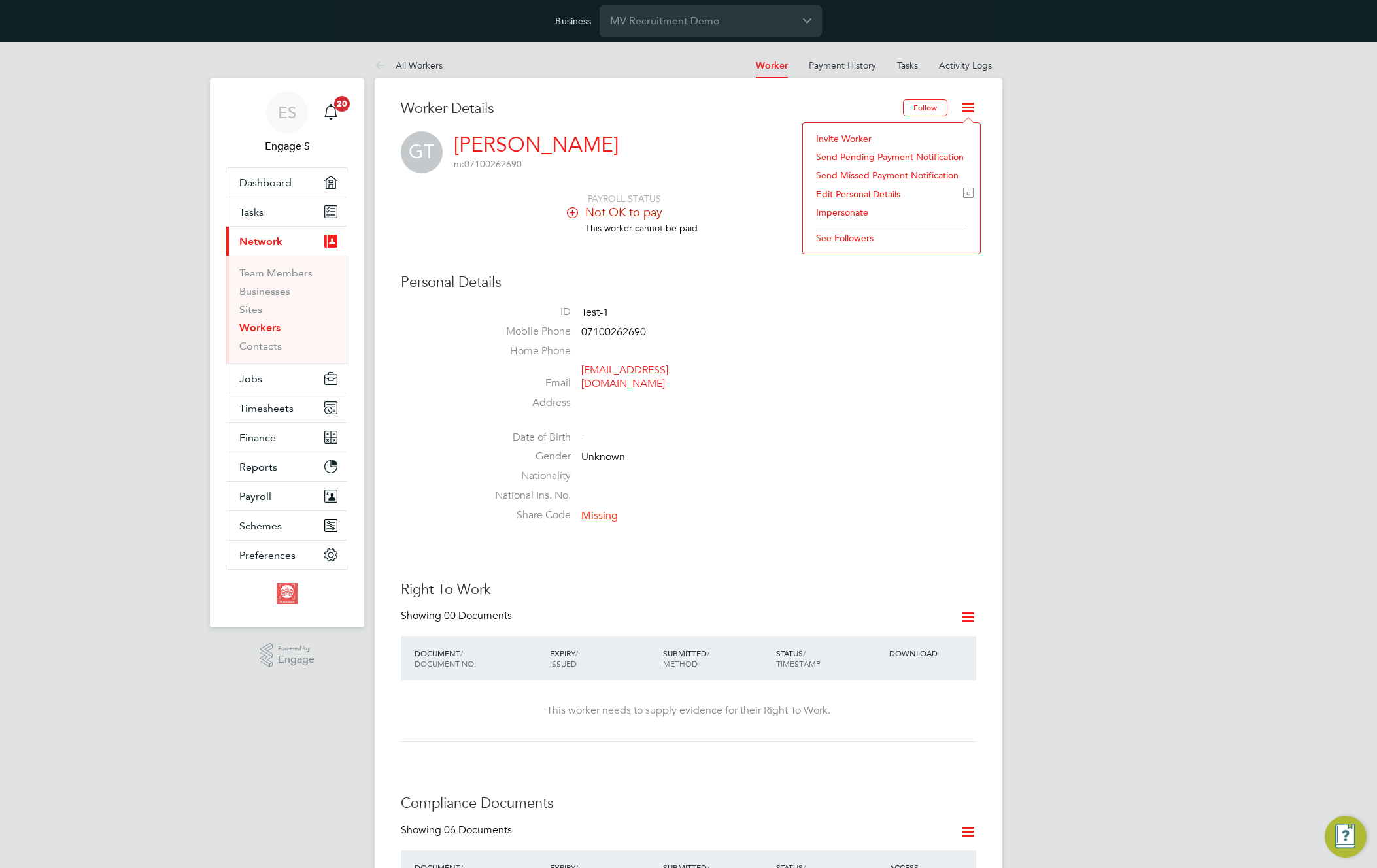
click at [846, 212] on li "Impersonate" at bounding box center [892, 212] width 164 height 18
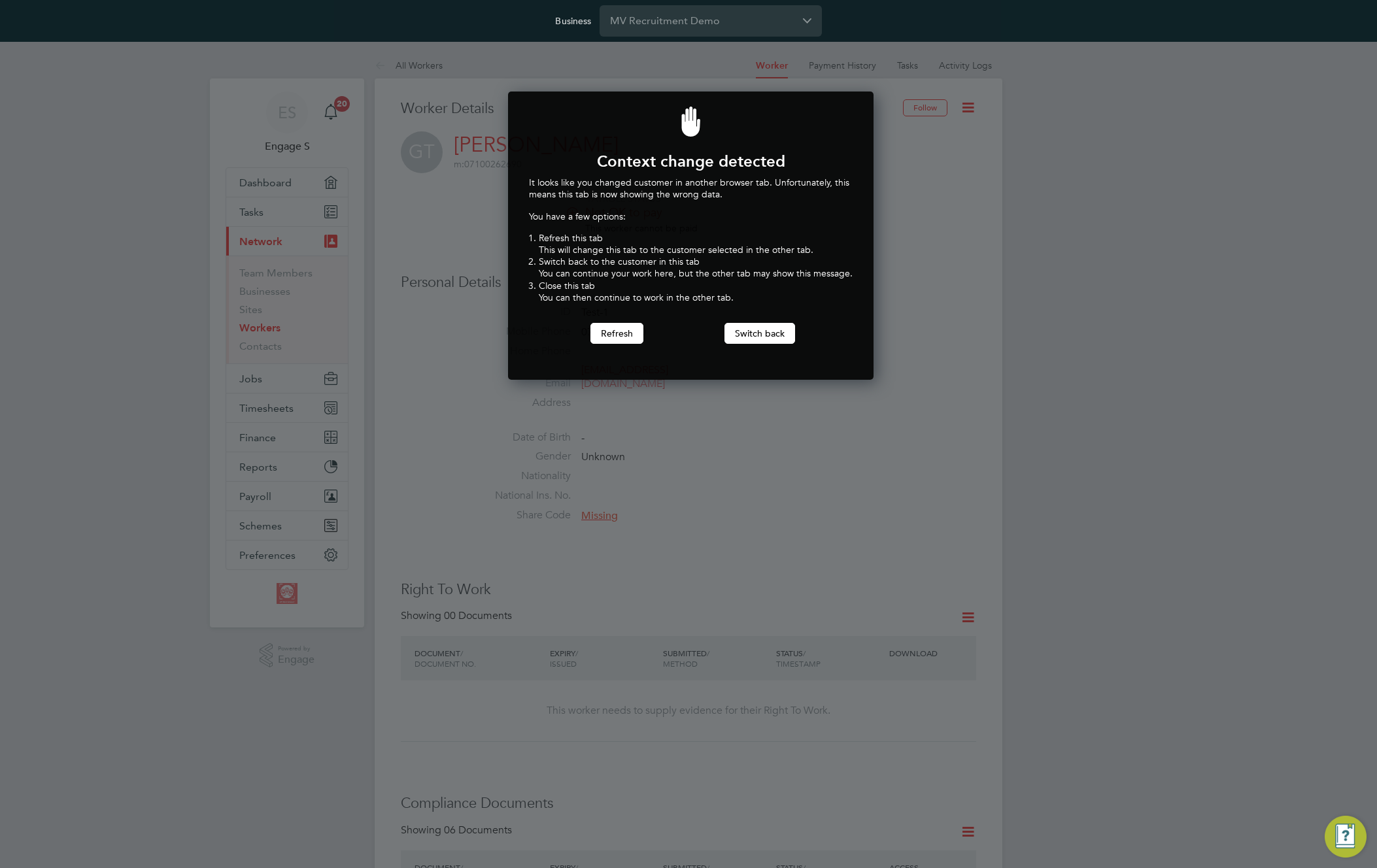
scroll to position [289, 361]
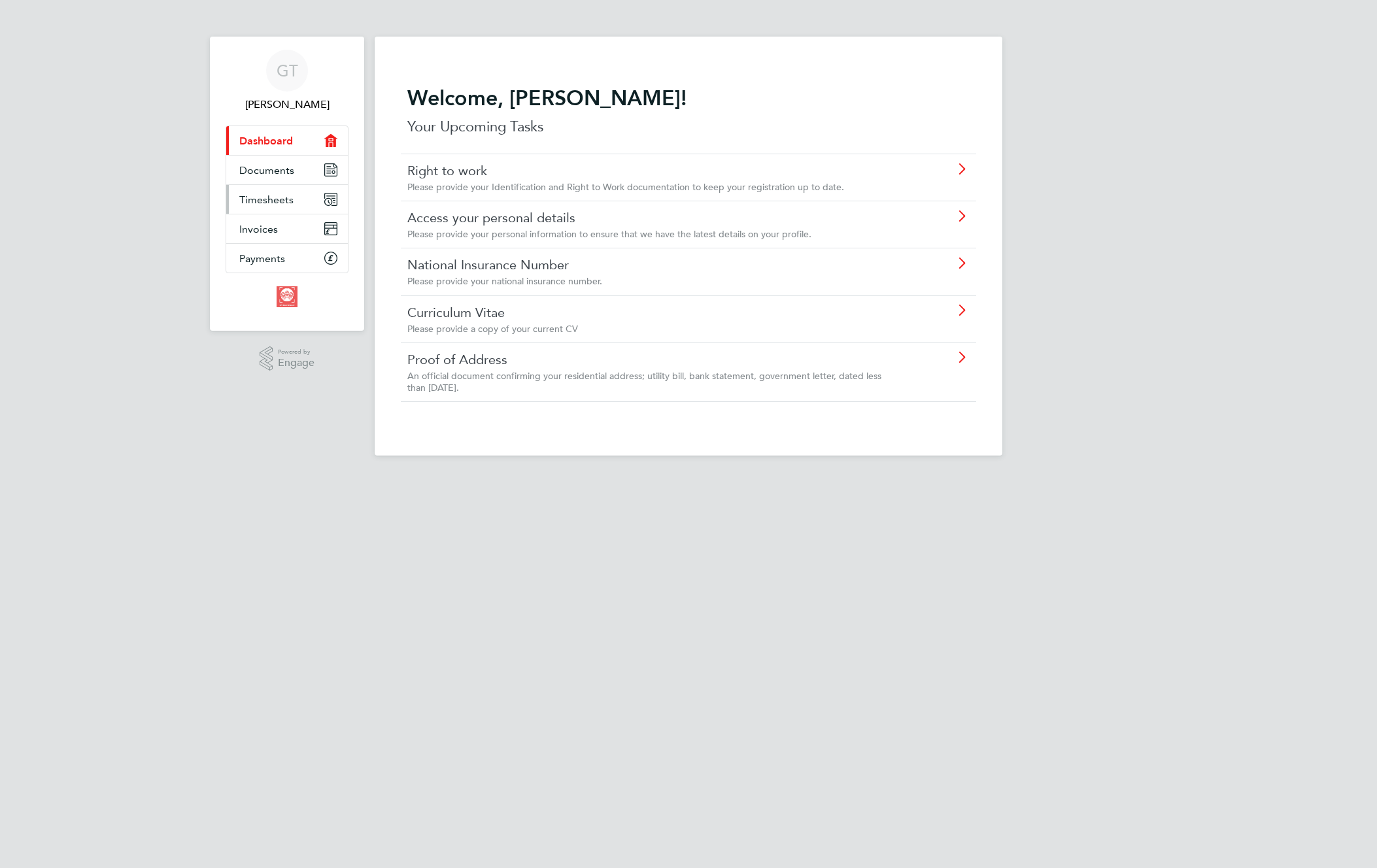
click at [280, 201] on span "Timesheets" at bounding box center [266, 199] width 54 height 13
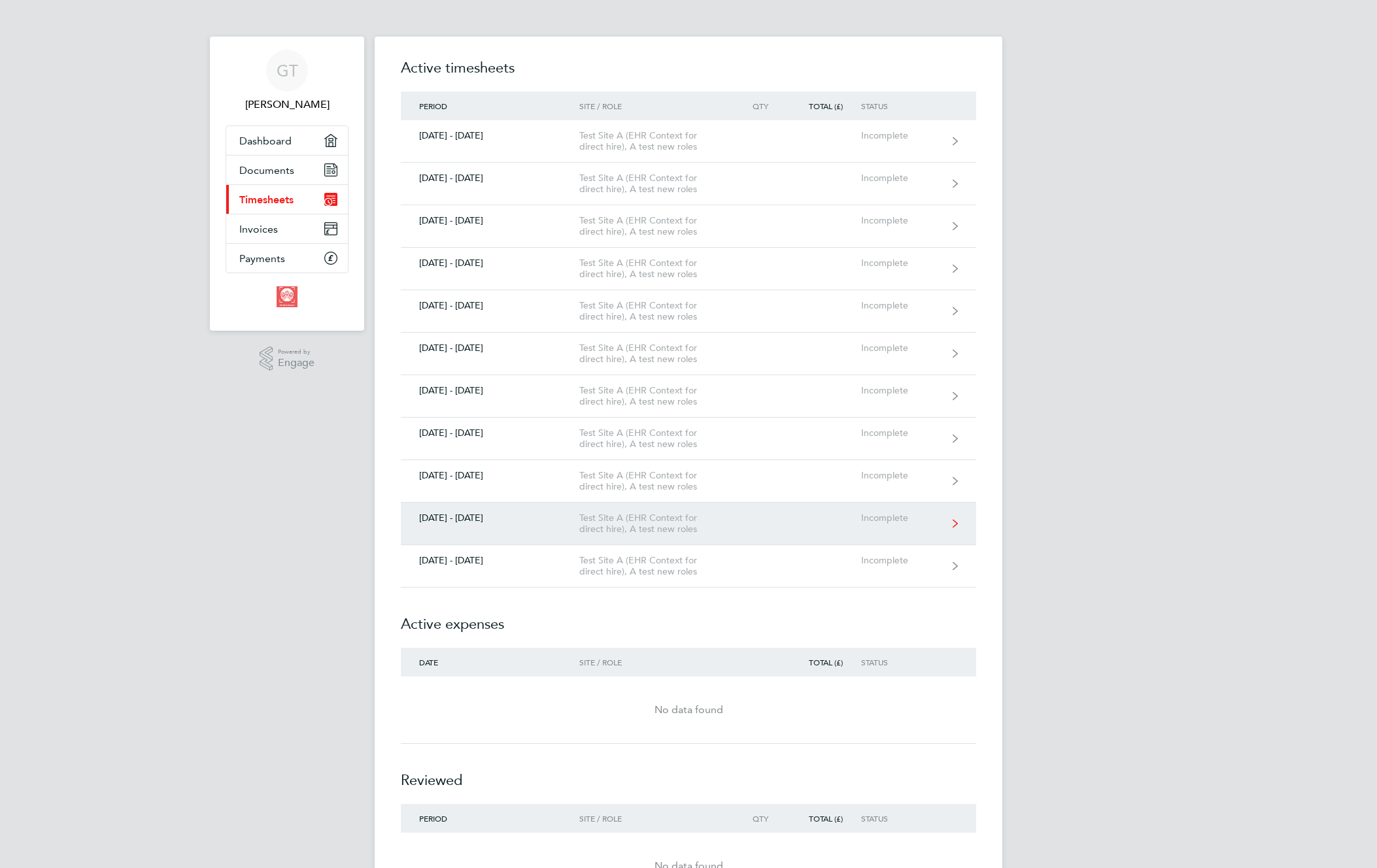
click at [668, 521] on div "Test Site A (EHR Context for direct hire), A test new roles" at bounding box center [654, 524] width 150 height 22
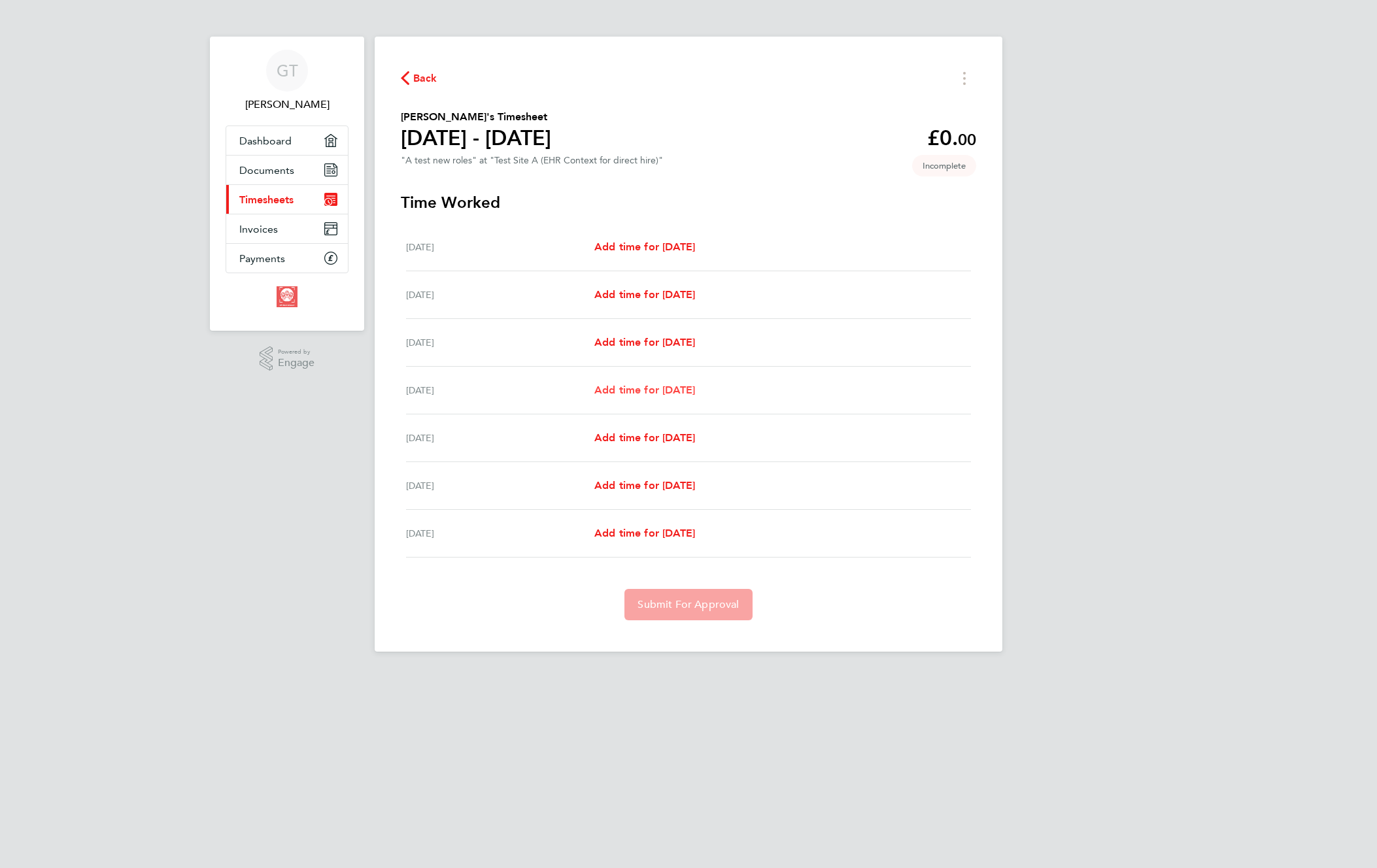
click at [672, 387] on span "Add time for Thu 14 Aug" at bounding box center [645, 390] width 101 height 13
select select "60"
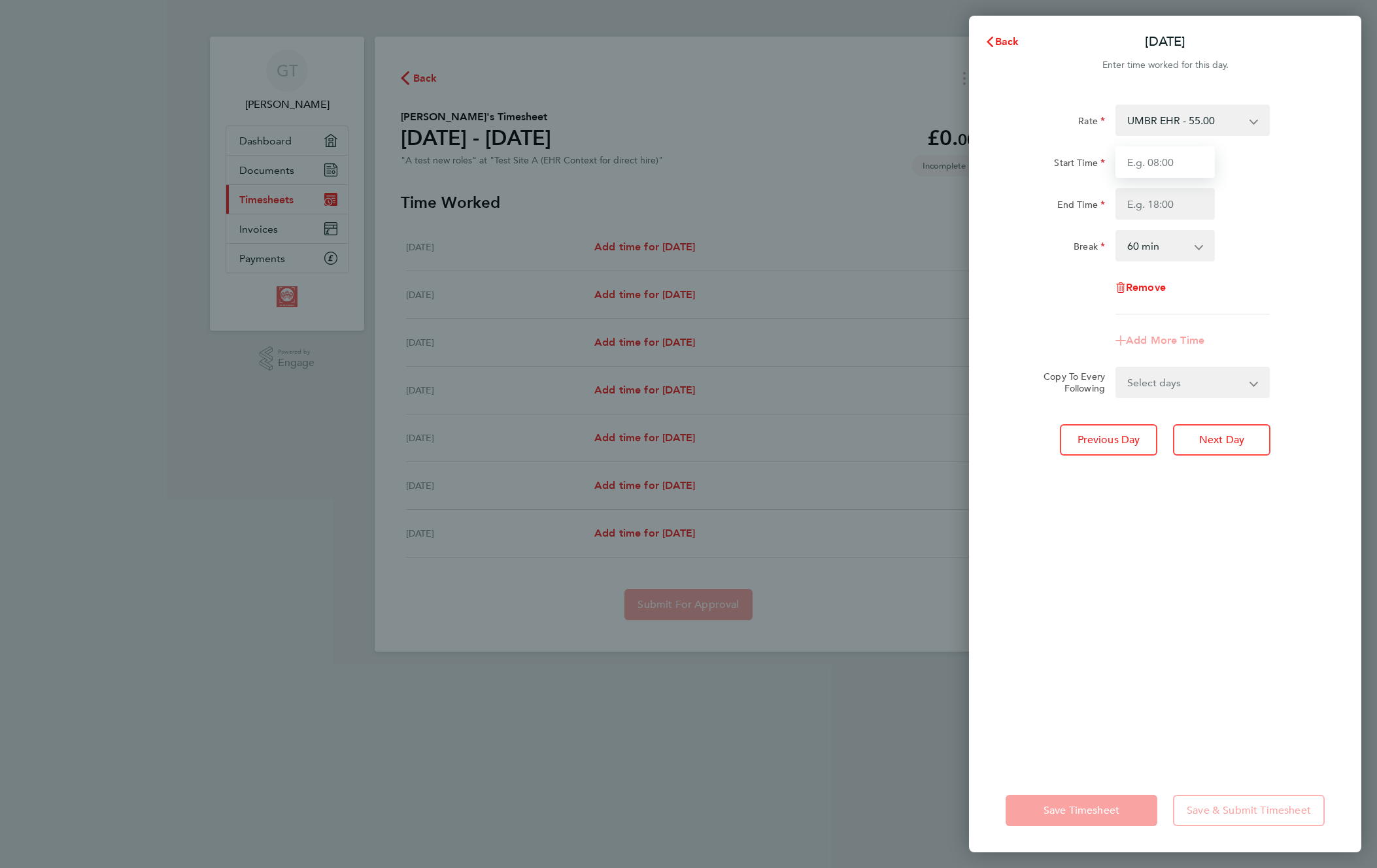
click at [1183, 150] on input "Start Time" at bounding box center [1166, 162] width 99 height 32
click at [1188, 117] on select "UMBR EHR - 55.00 contr edit - 35.00" at bounding box center [1184, 120] width 136 height 29
click at [1137, 160] on input "Start Time" at bounding box center [1166, 162] width 99 height 32
type input "11:00"
click at [1148, 204] on input "End Time" at bounding box center [1166, 203] width 99 height 32
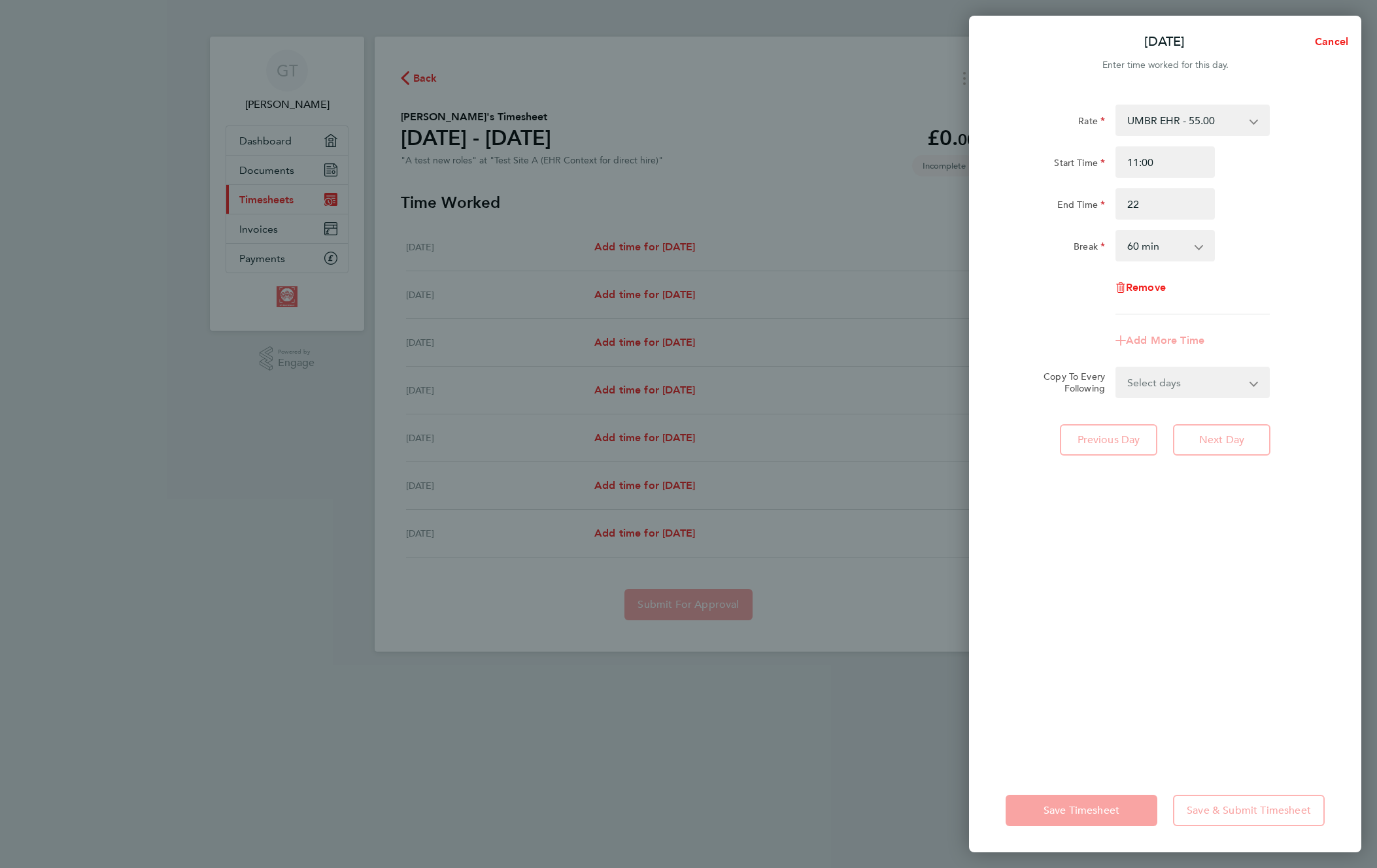
type input "22:00"
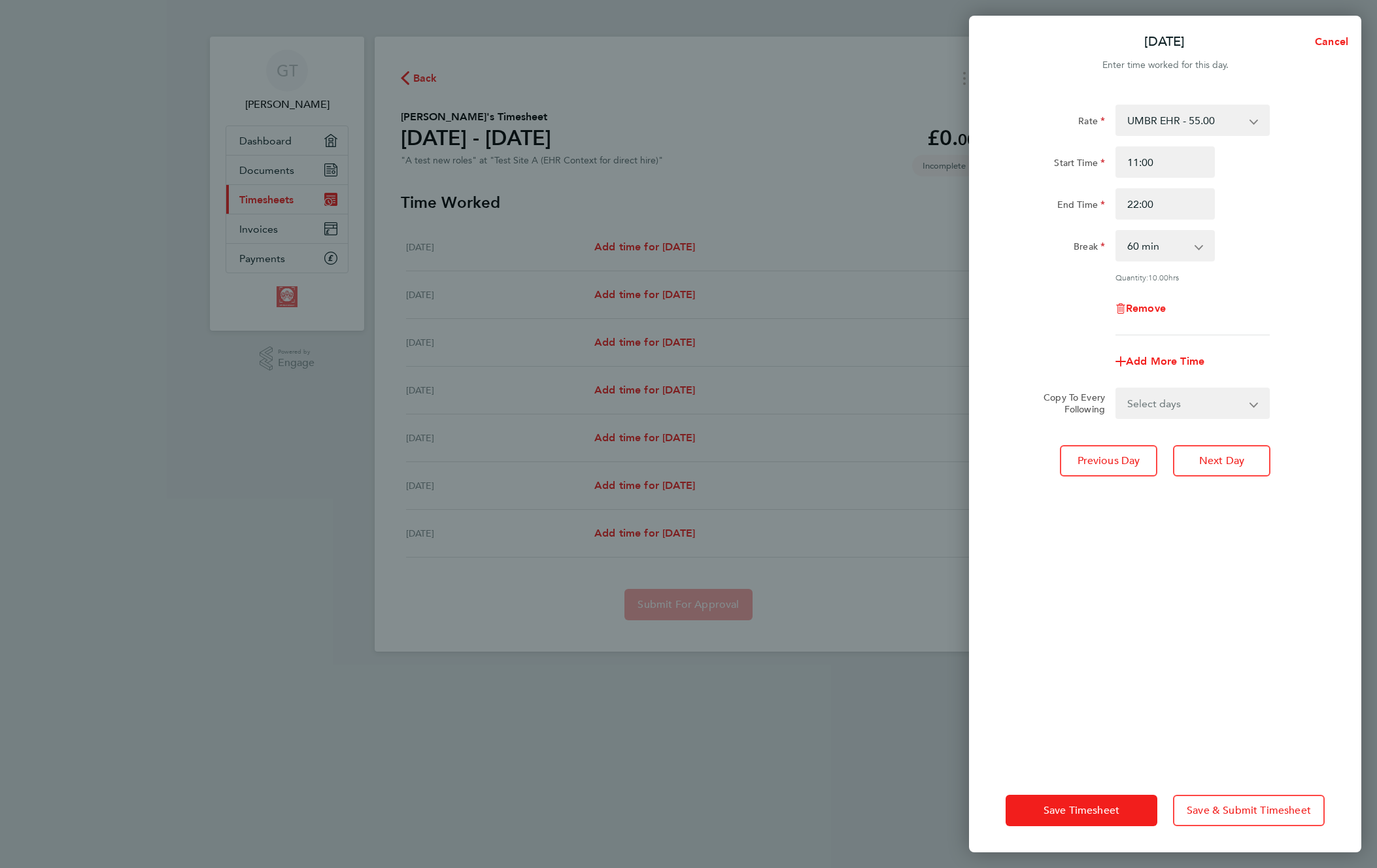
click at [1289, 245] on div "Break 0 min 15 min 30 min 45 min 60 min 75 min 90 min" at bounding box center [1165, 246] width 330 height 32
click at [1195, 405] on select "Select days Day Weekend (Sat-Sun) Friday Saturday Sunday" at bounding box center [1185, 403] width 138 height 29
select select "WEEKEND"
click at [1117, 389] on select "Select days Day Weekend (Sat-Sun) Friday Saturday Sunday" at bounding box center [1185, 403] width 138 height 29
select select "2025-08-17"
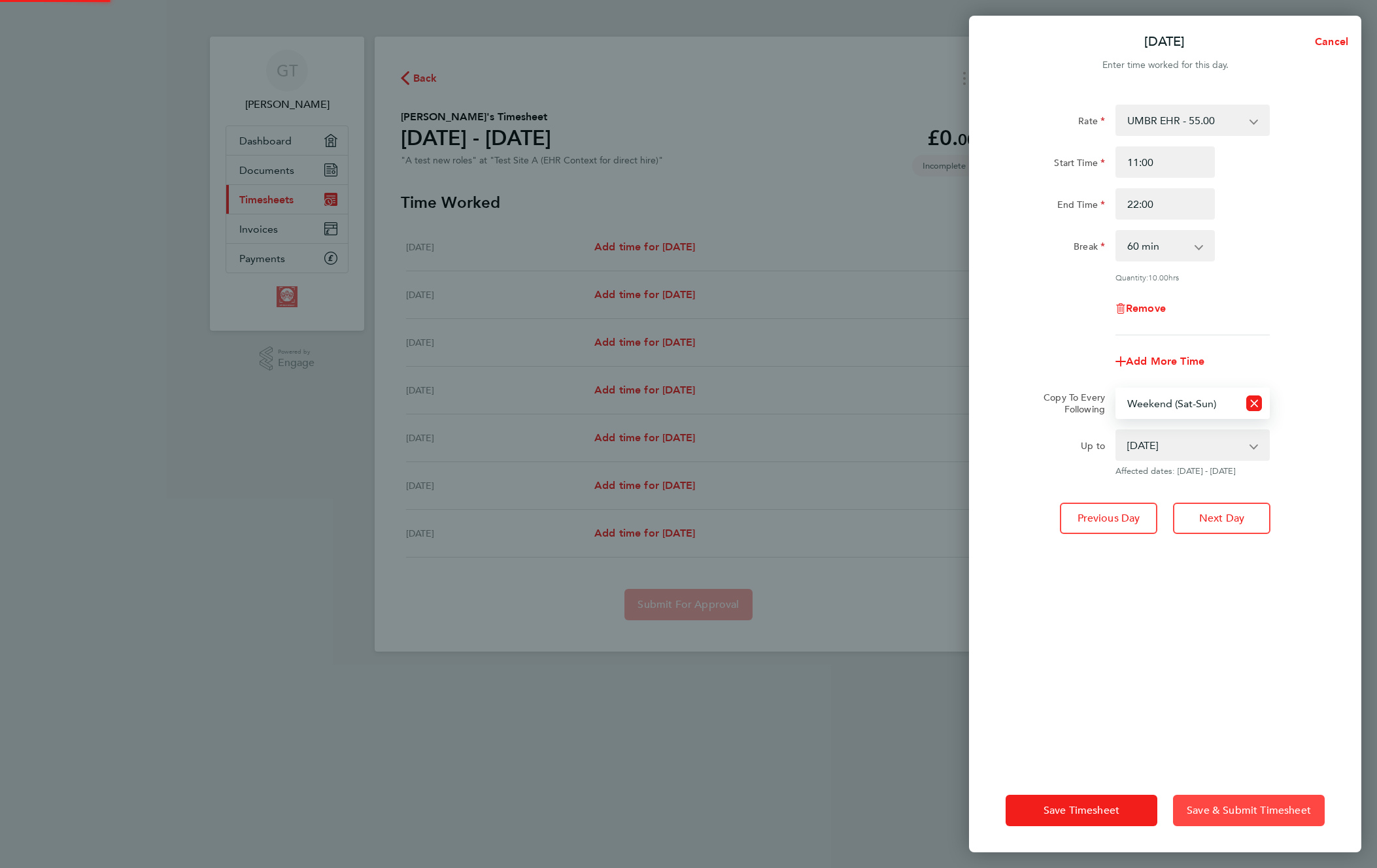
click at [1234, 814] on span "Save & Submit Timesheet" at bounding box center [1249, 810] width 124 height 13
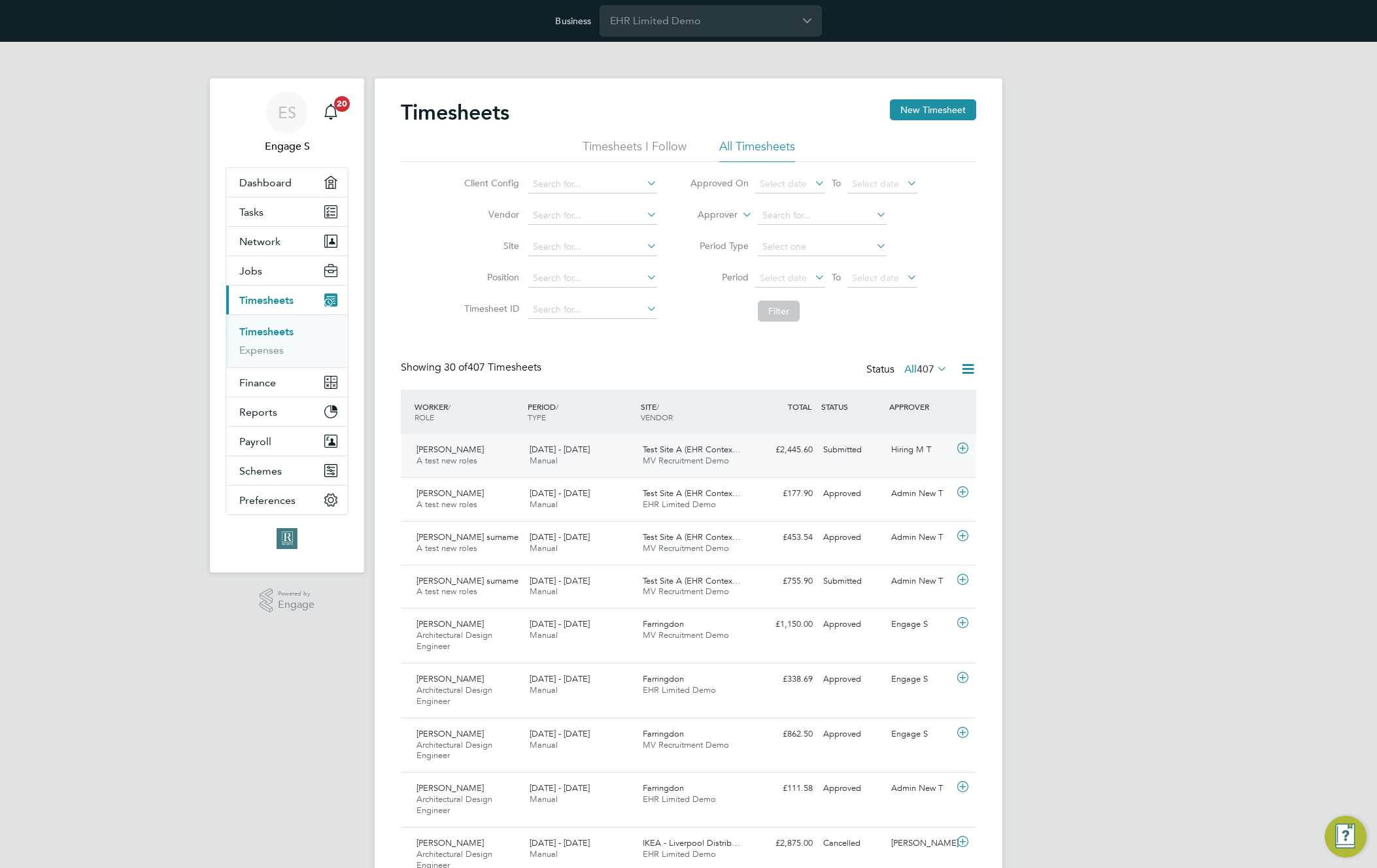
click at [796, 461] on div "[PERSON_NAME] test new roles [DATE] - [DATE] [DATE] - [DATE] Manual Test Site A…" at bounding box center [688, 456] width 575 height 43
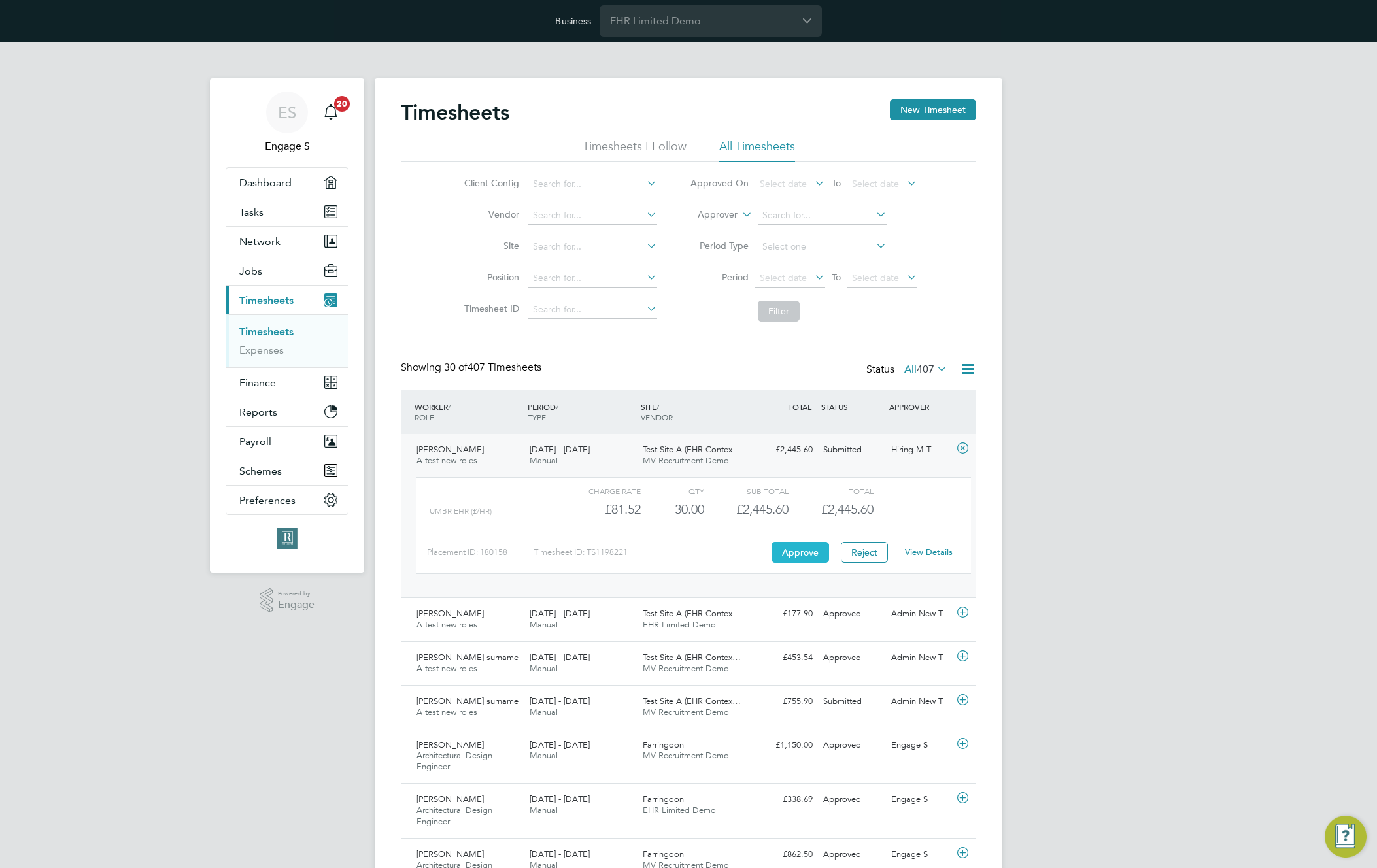
click at [801, 559] on button "Approve" at bounding box center [800, 552] width 58 height 21
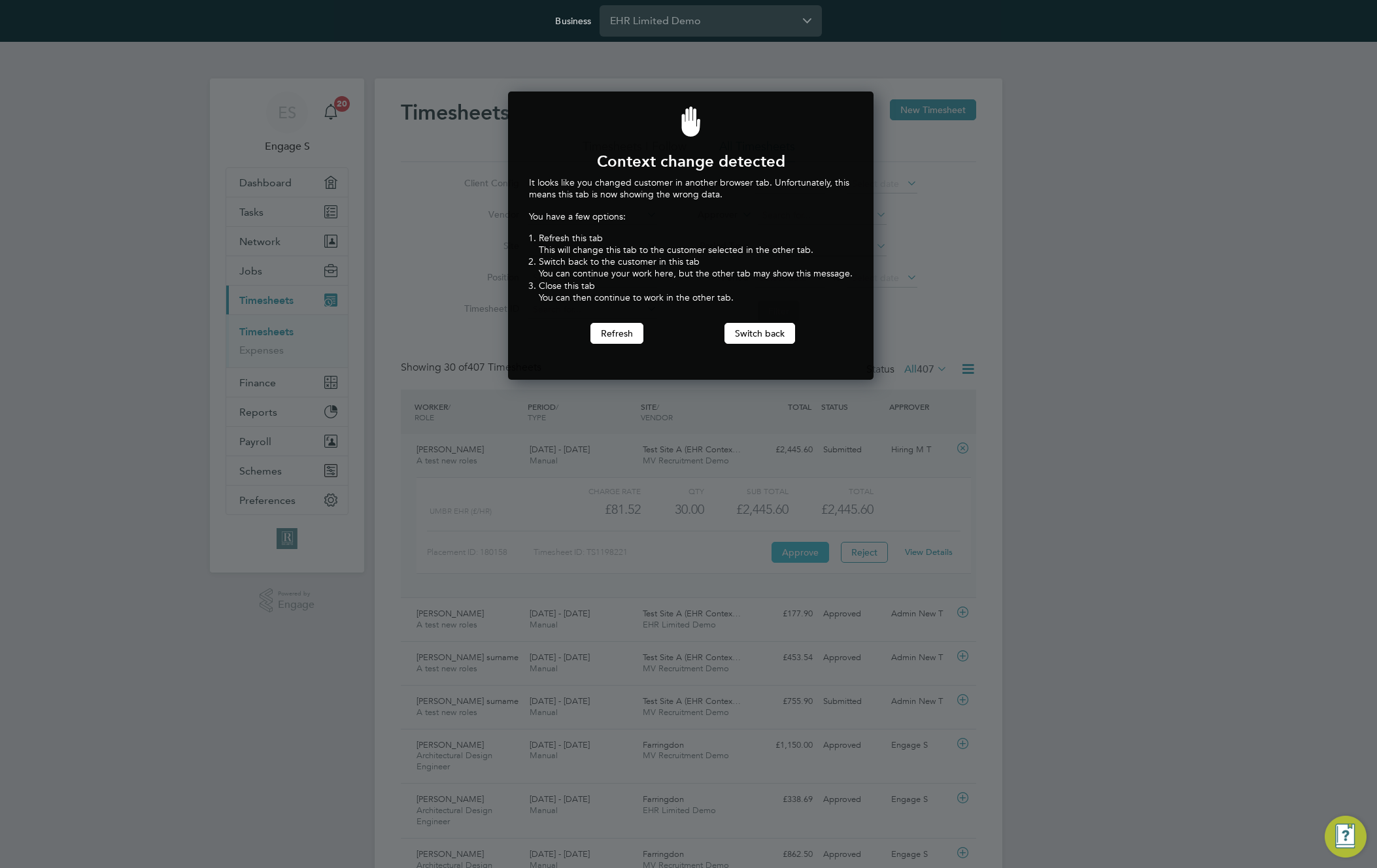
scroll to position [289, 361]
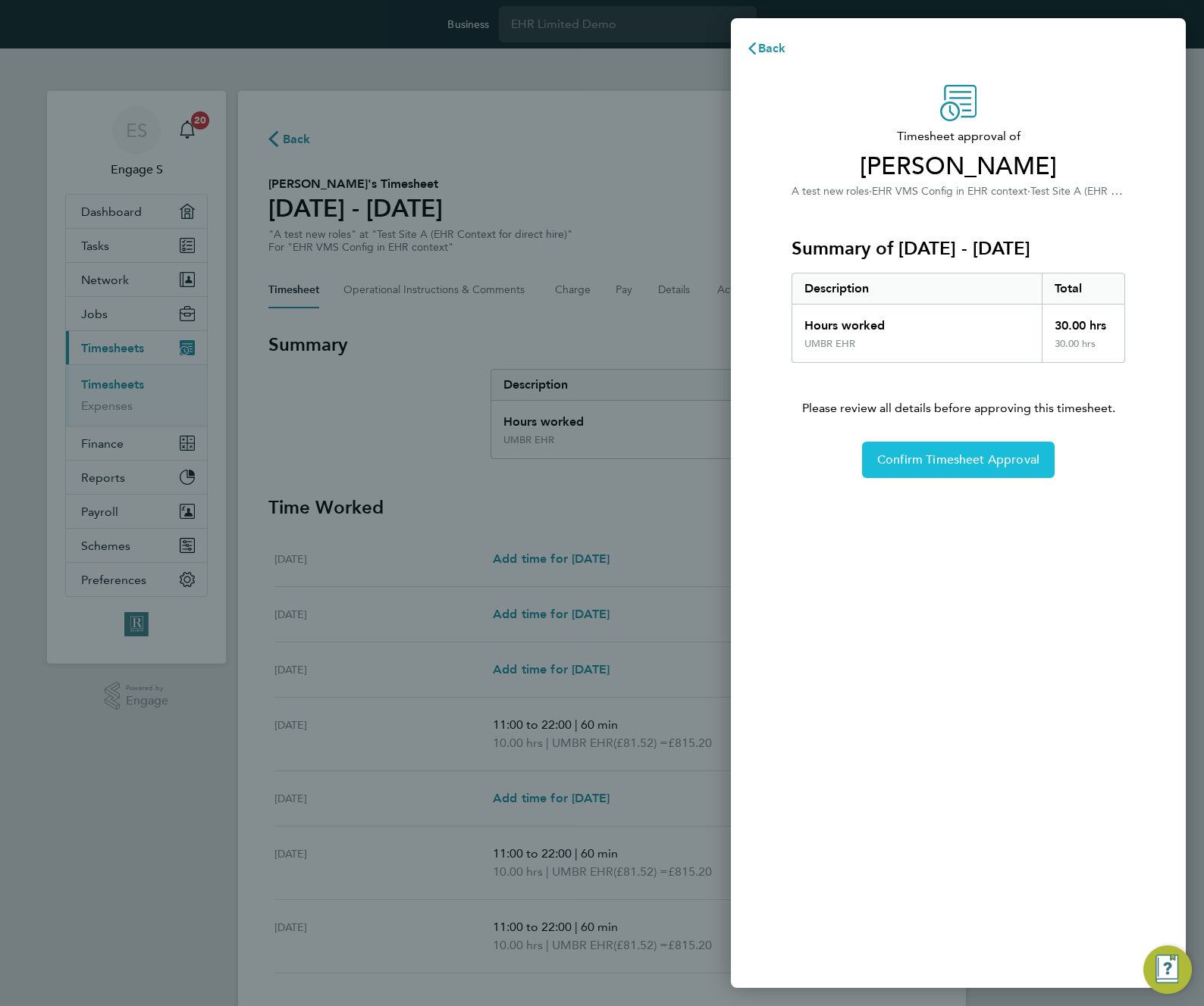
click at [1020, 469] on button "Confirm Timesheet Approval" at bounding box center [957, 460] width 192 height 37
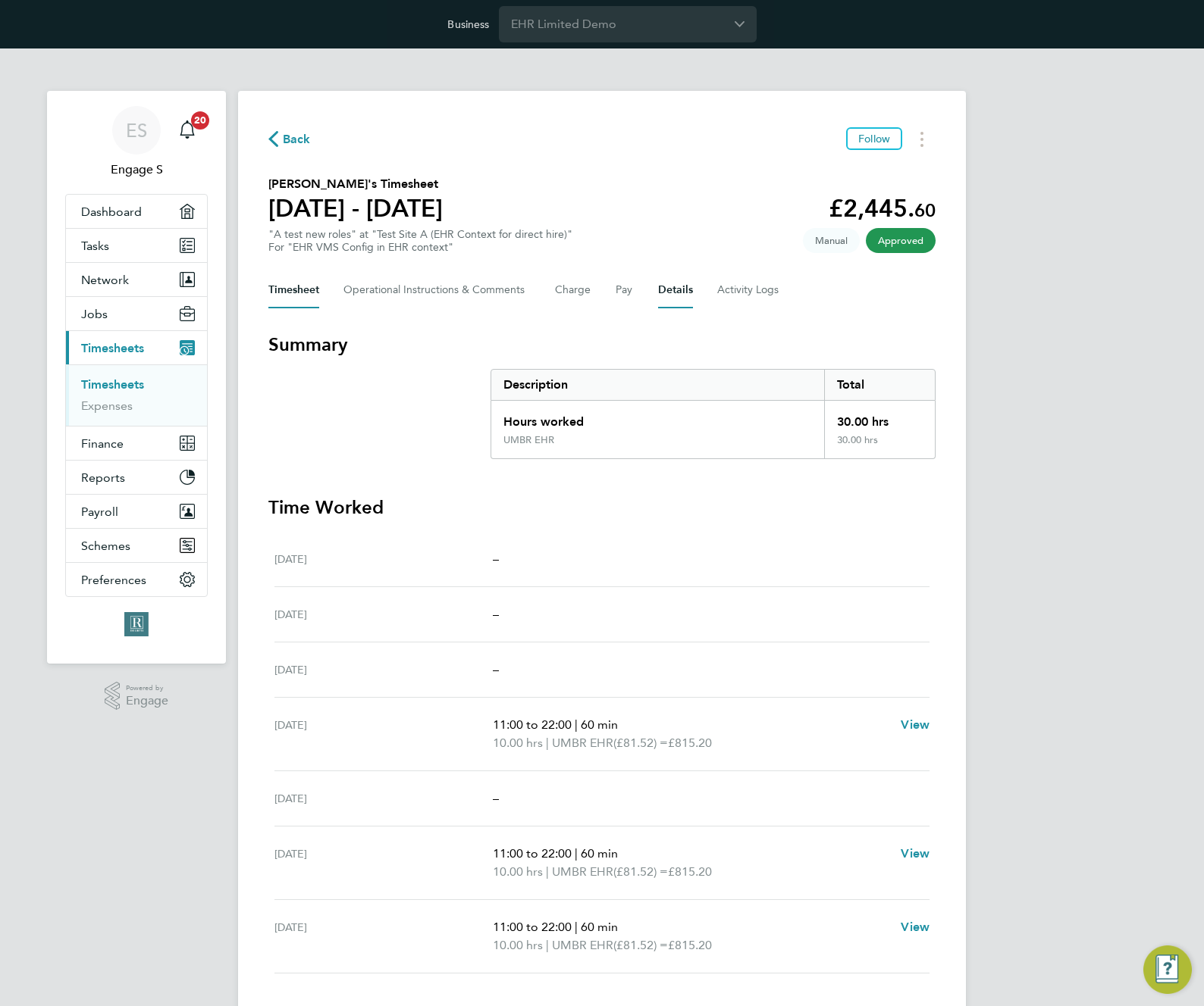
drag, startPoint x: 680, startPoint y: 290, endPoint x: 684, endPoint y: 301, distance: 11.7
click at [679, 293] on button "Details" at bounding box center [675, 290] width 35 height 37
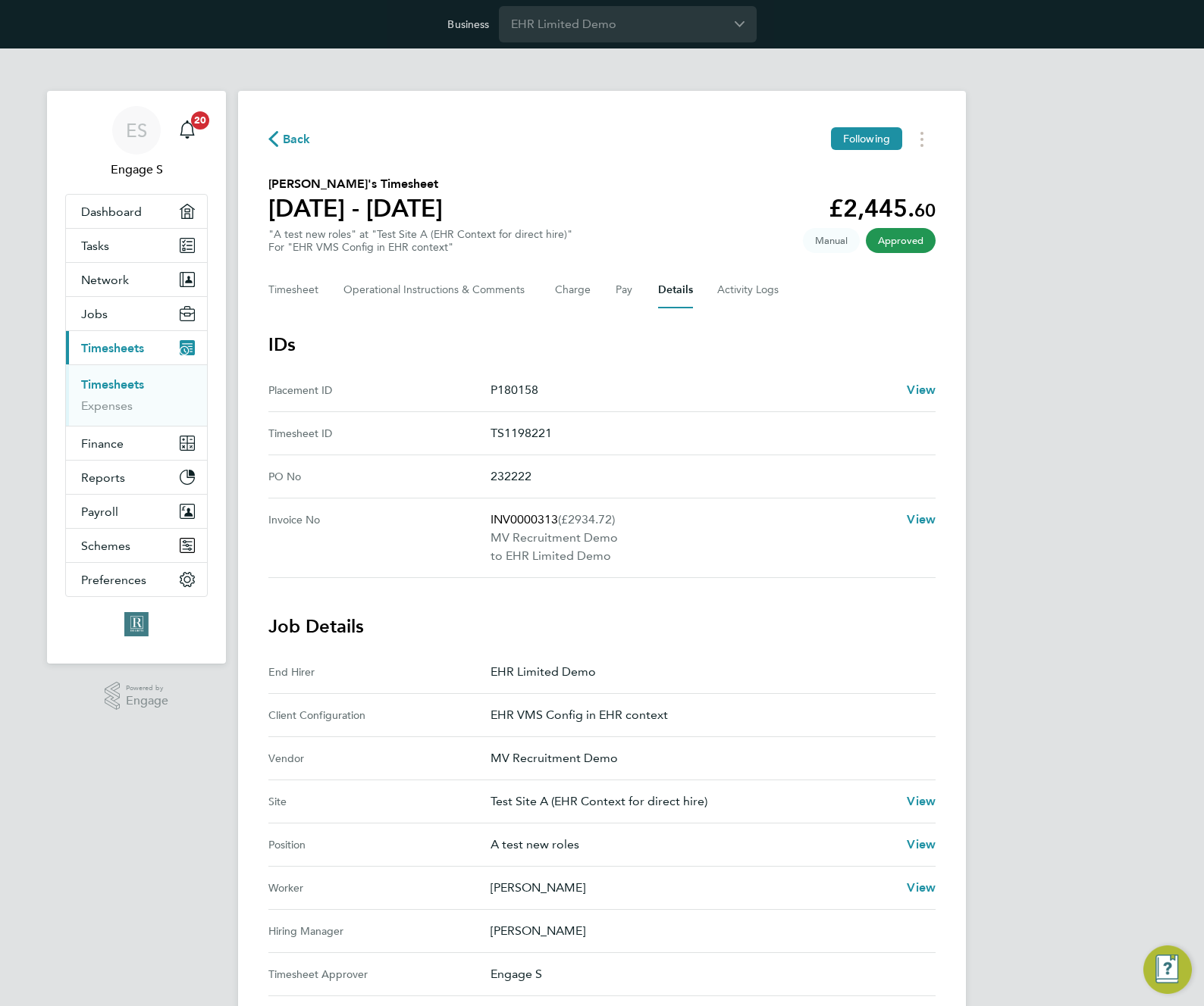
drag, startPoint x: 825, startPoint y: 377, endPoint x: 683, endPoint y: 370, distance: 142.2
click at [683, 370] on ID "Placement ID P180158 View" at bounding box center [602, 391] width 667 height 44
click at [586, 387] on p "P180158" at bounding box center [692, 390] width 404 height 18
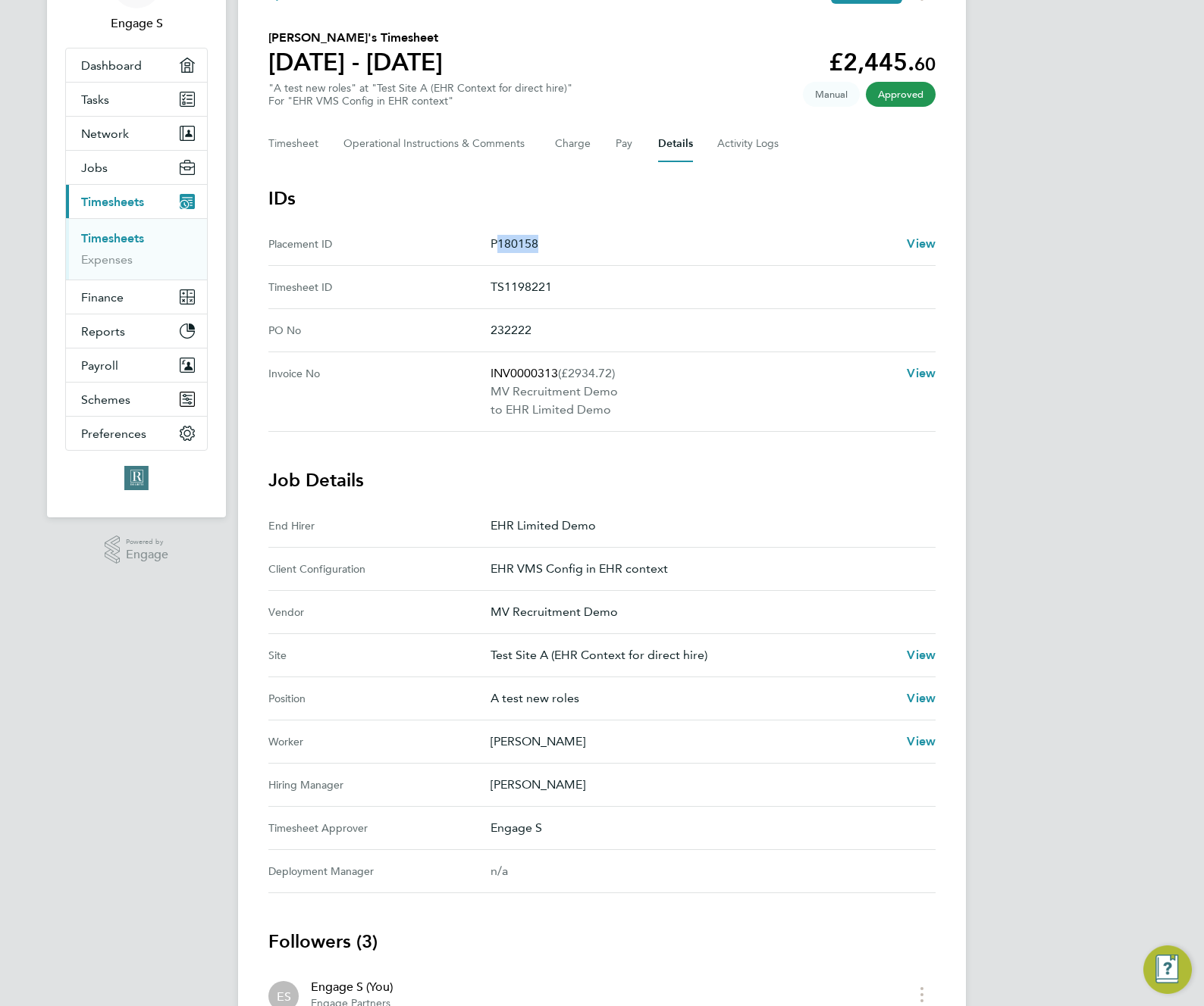
scroll to position [203, 0]
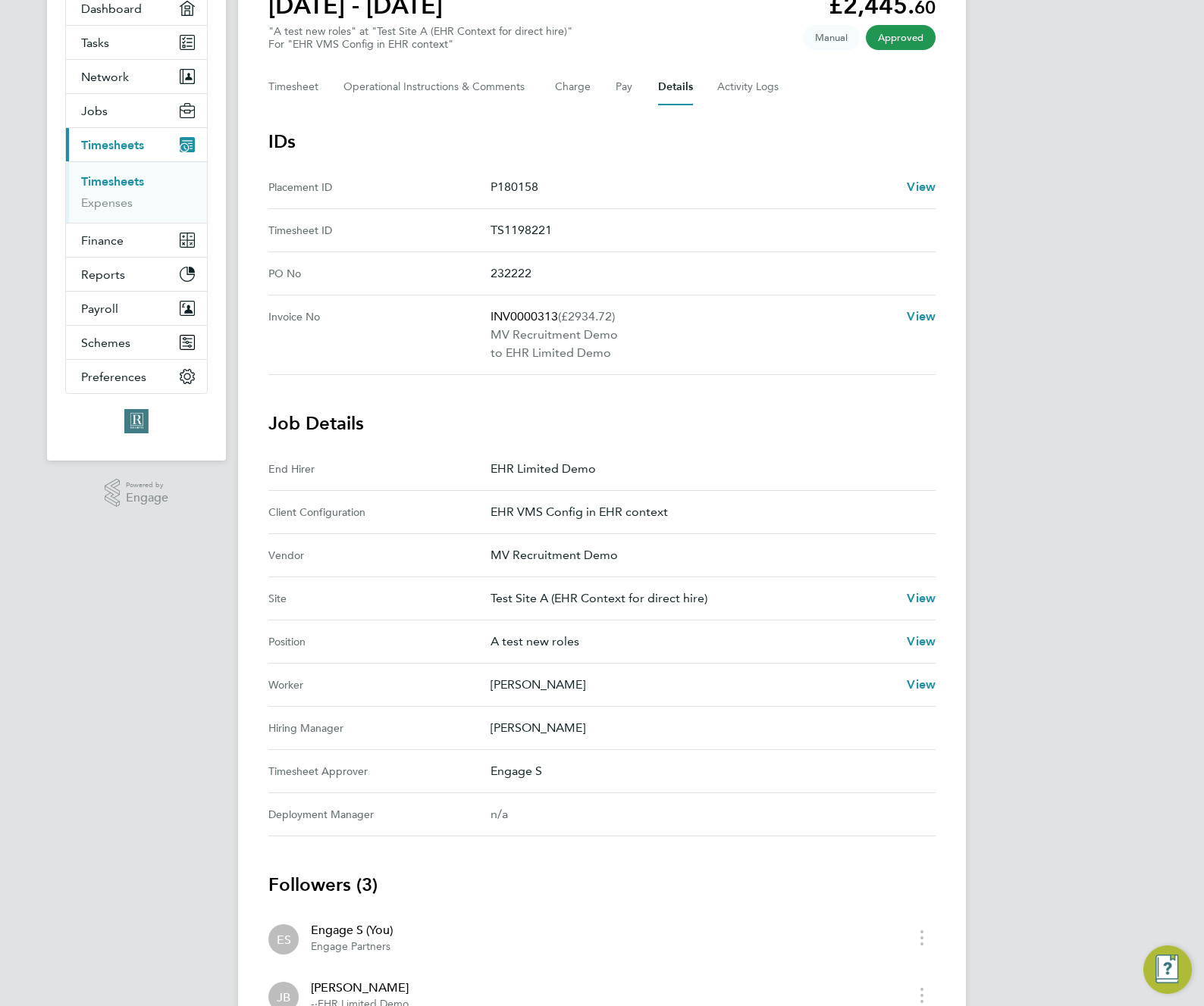
click at [711, 631] on div "Position A test new roles View" at bounding box center [602, 643] width 667 height 44
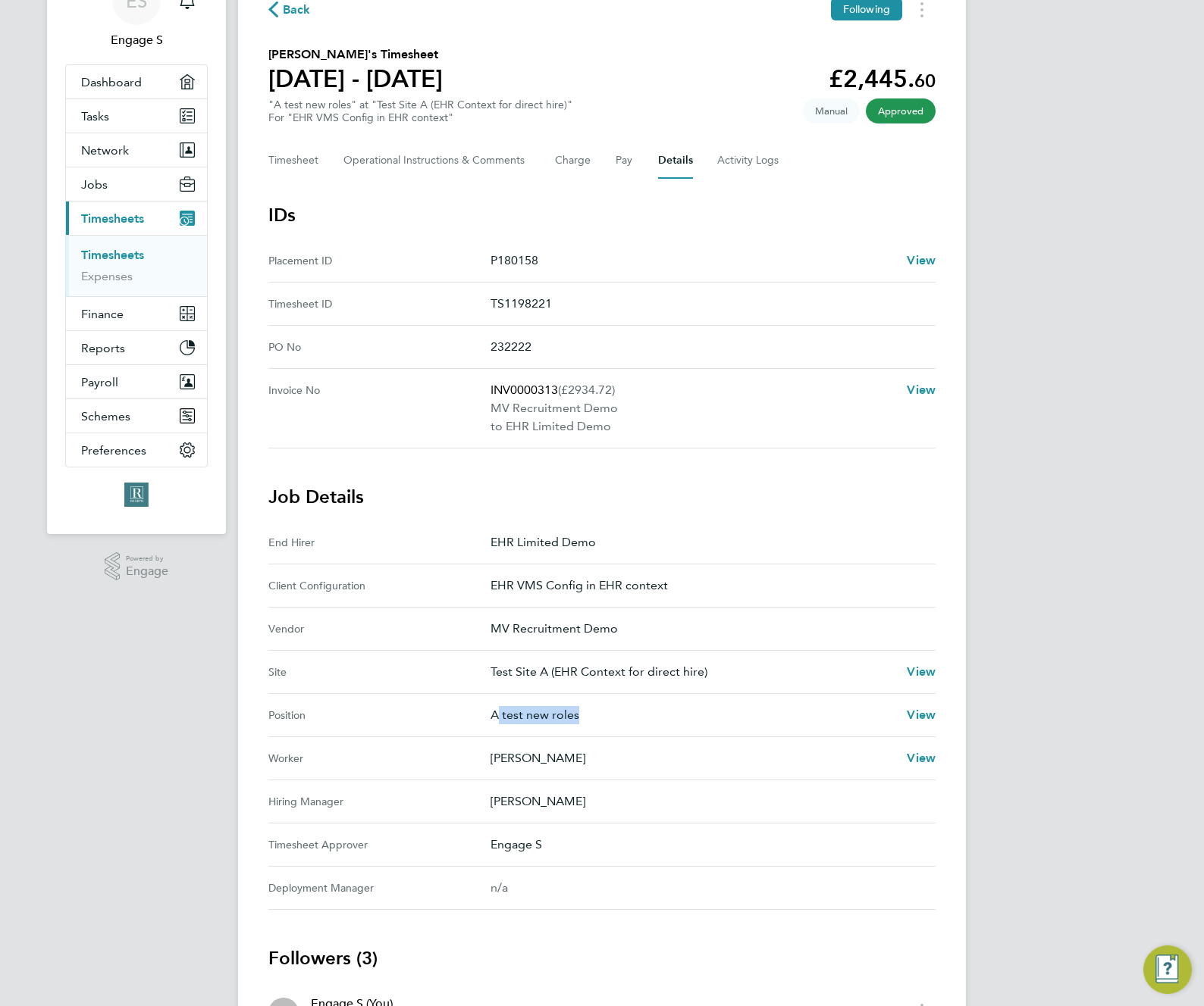
scroll to position [0, 0]
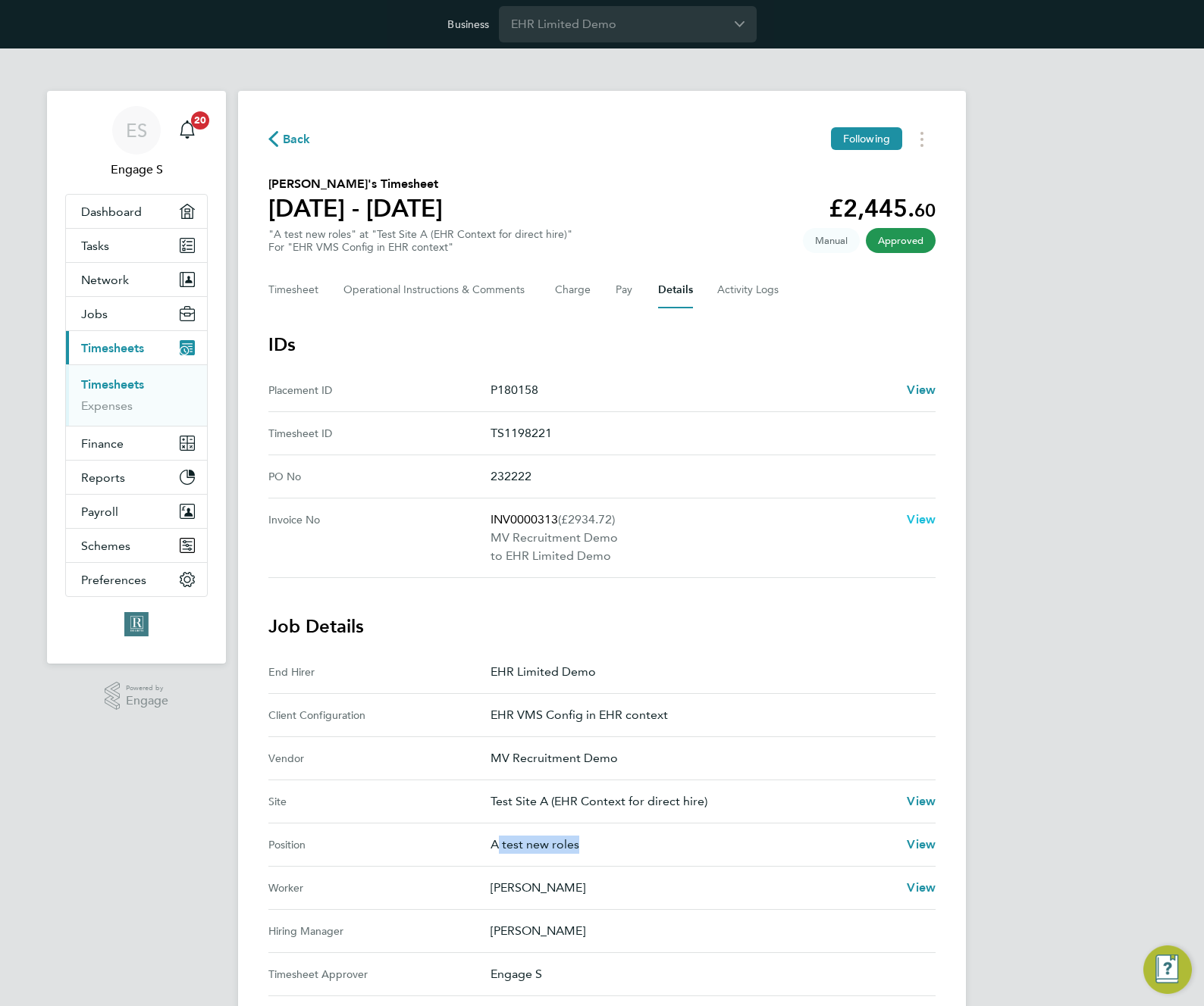
click at [914, 516] on span "View" at bounding box center [921, 519] width 29 height 15
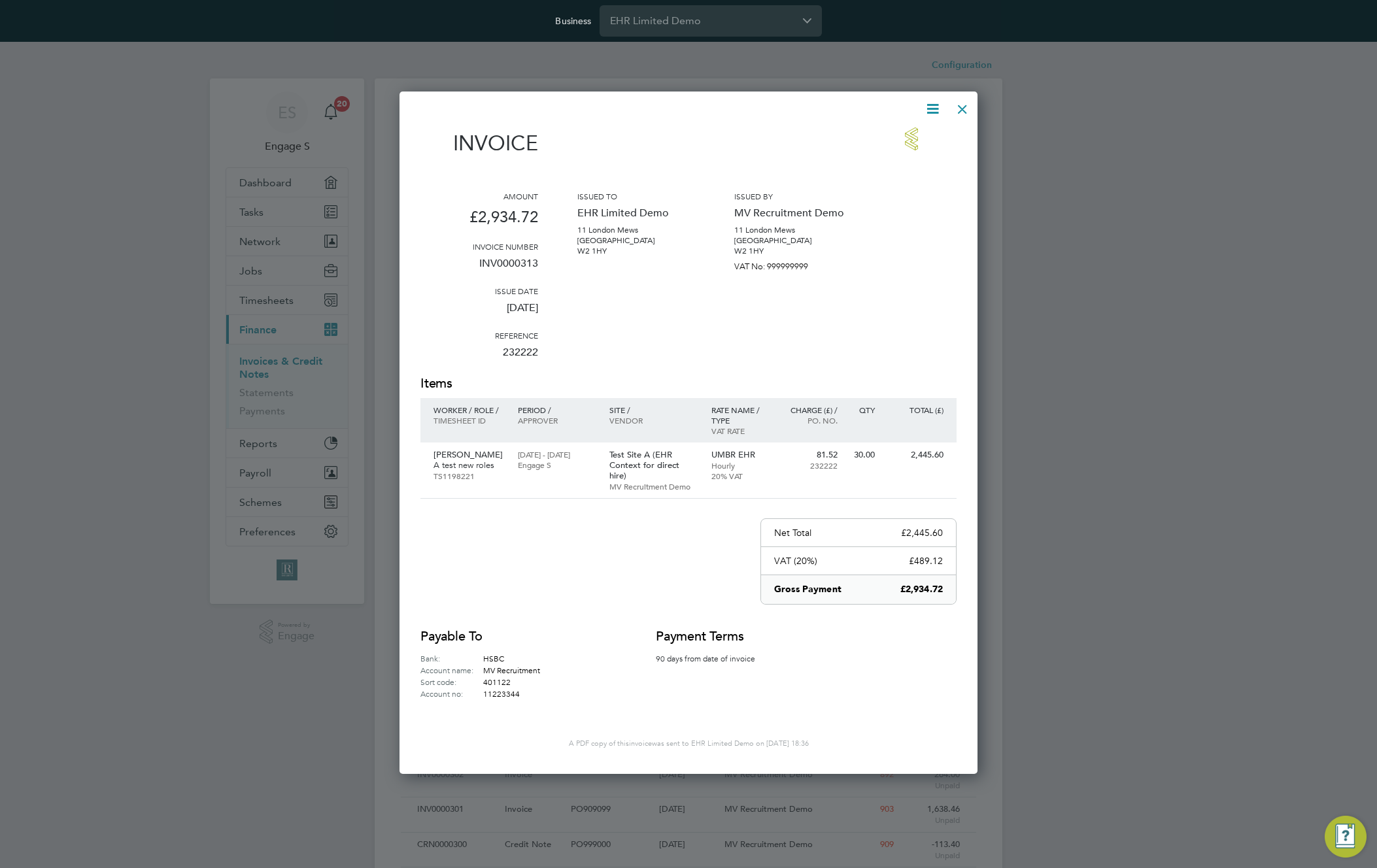
click at [938, 104] on icon at bounding box center [933, 109] width 16 height 16
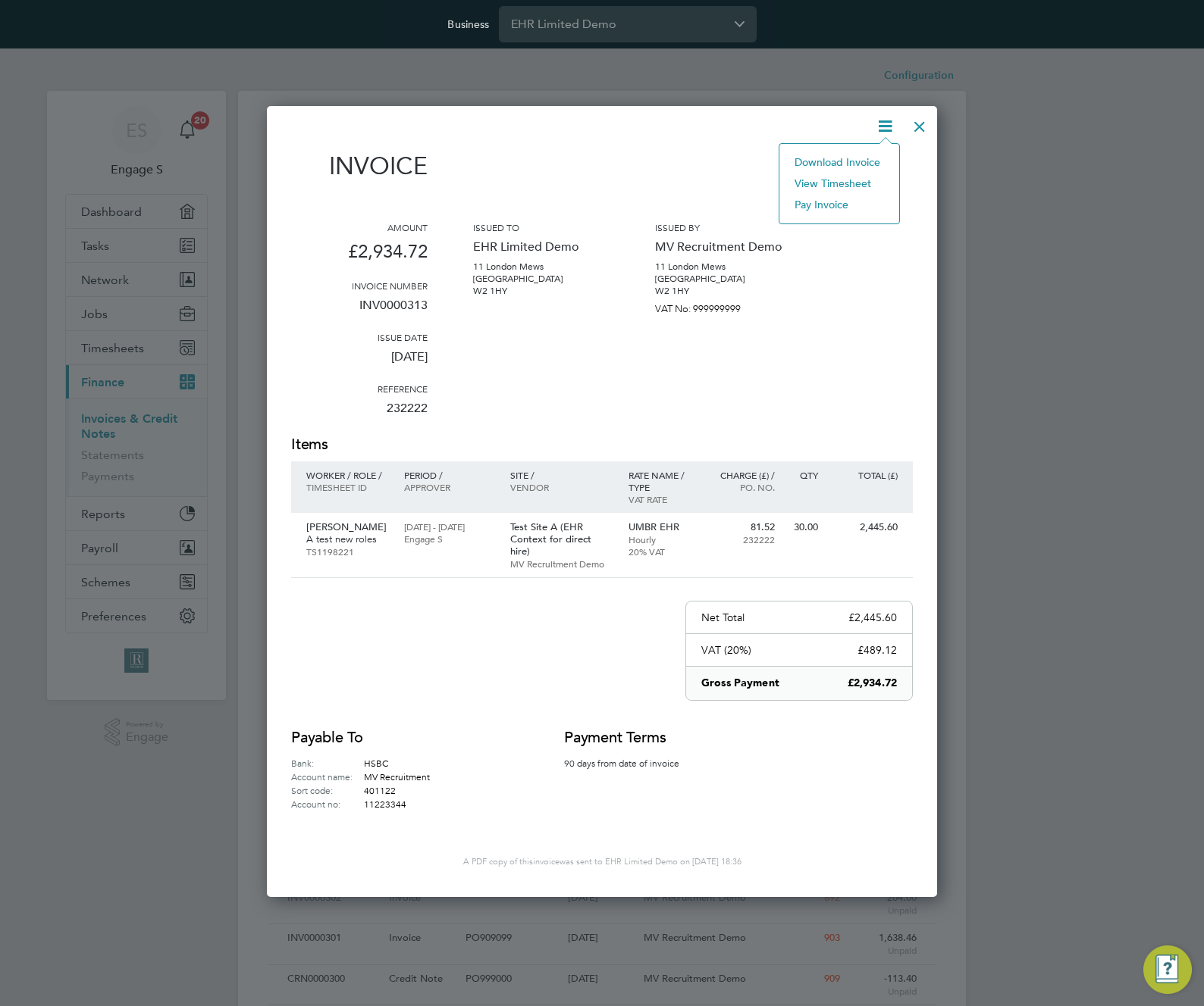
click at [859, 160] on li "Download Invoice" at bounding box center [839, 162] width 104 height 21
click at [918, 126] on div at bounding box center [919, 122] width 27 height 27
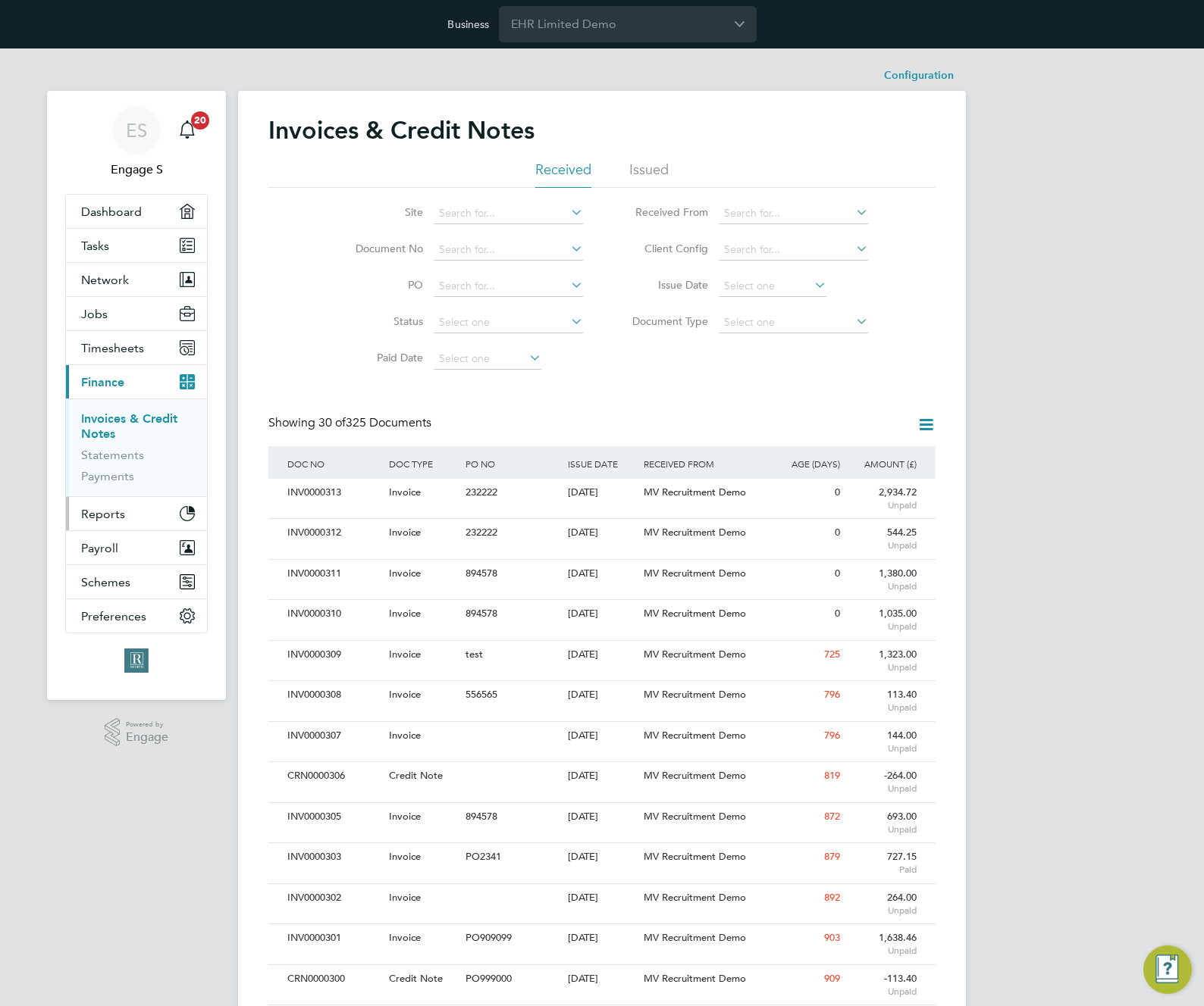
click at [122, 526] on button "Reports" at bounding box center [136, 514] width 141 height 33
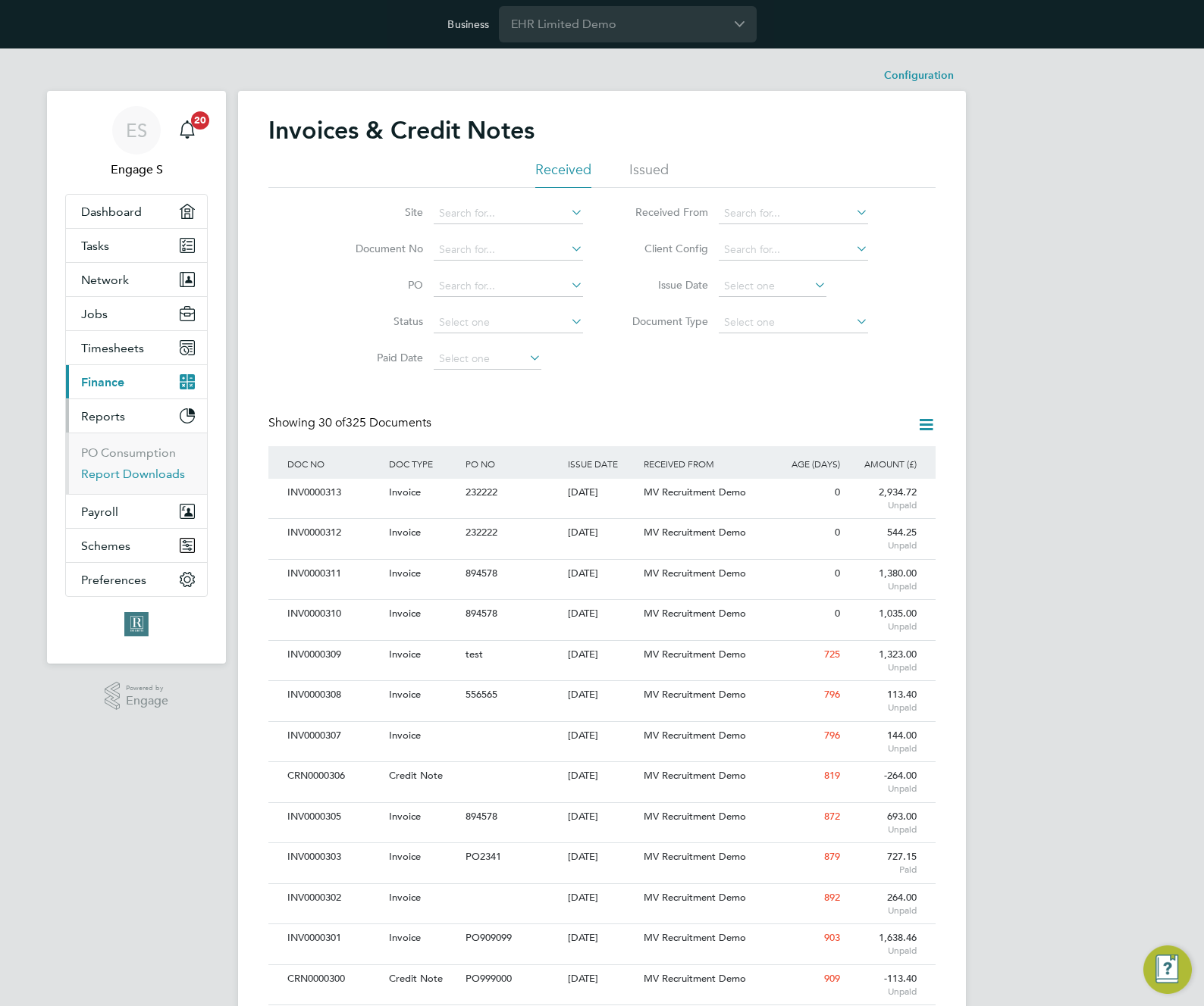
click at [114, 472] on link "Report Downloads" at bounding box center [132, 474] width 104 height 15
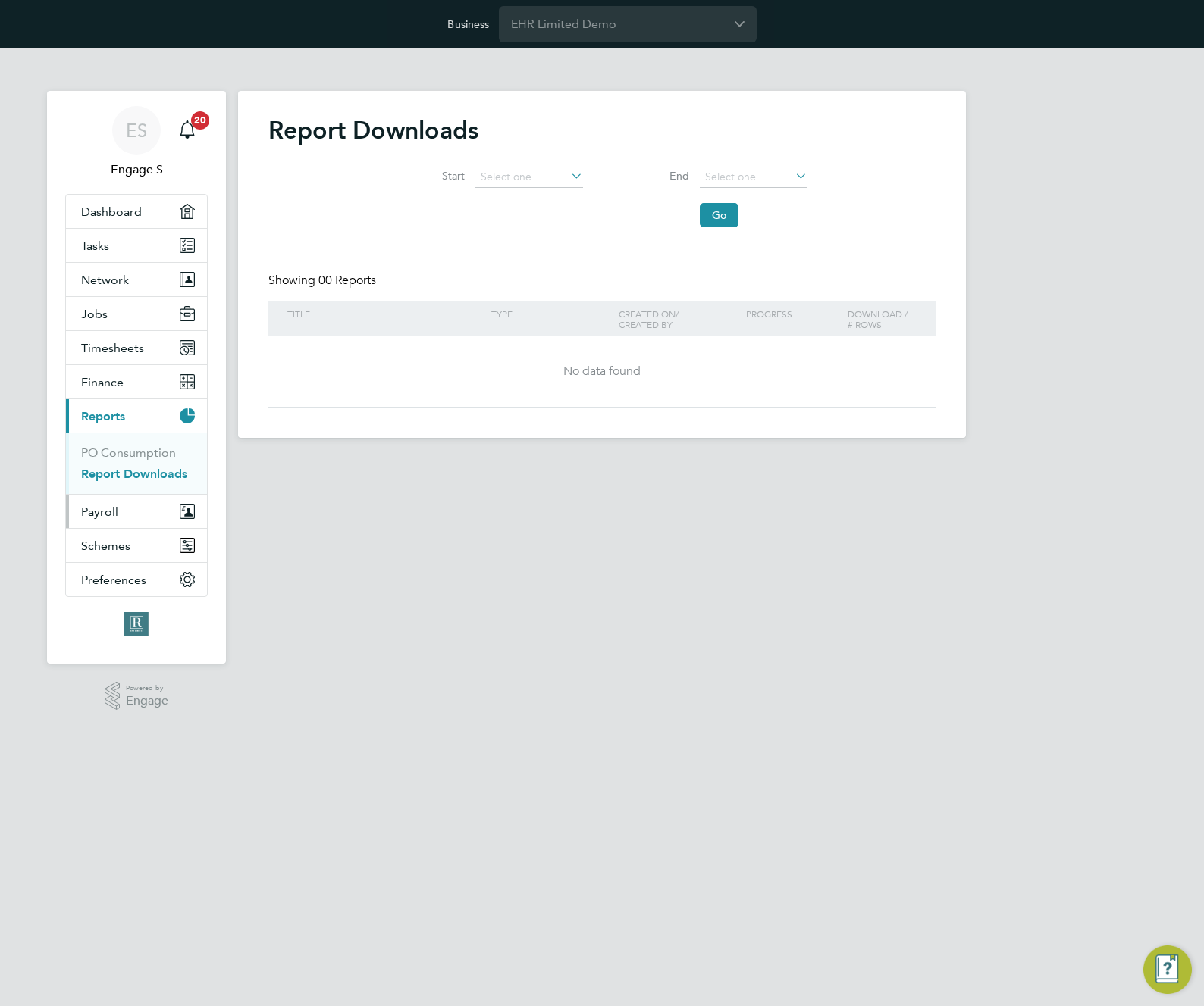
click at [113, 509] on span "Payroll" at bounding box center [100, 512] width 37 height 15
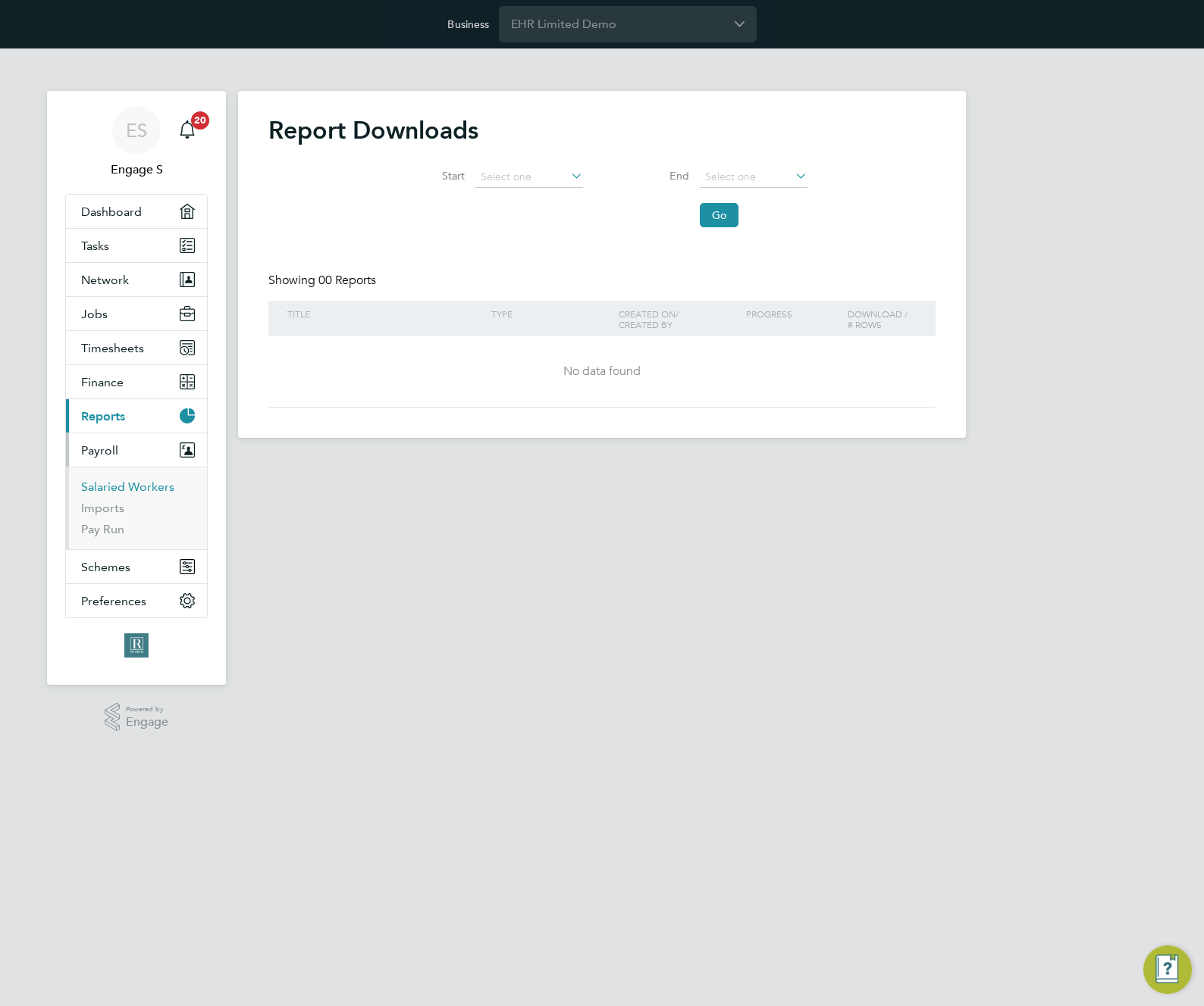
click at [125, 489] on link "Salaried Workers" at bounding box center [128, 487] width 93 height 15
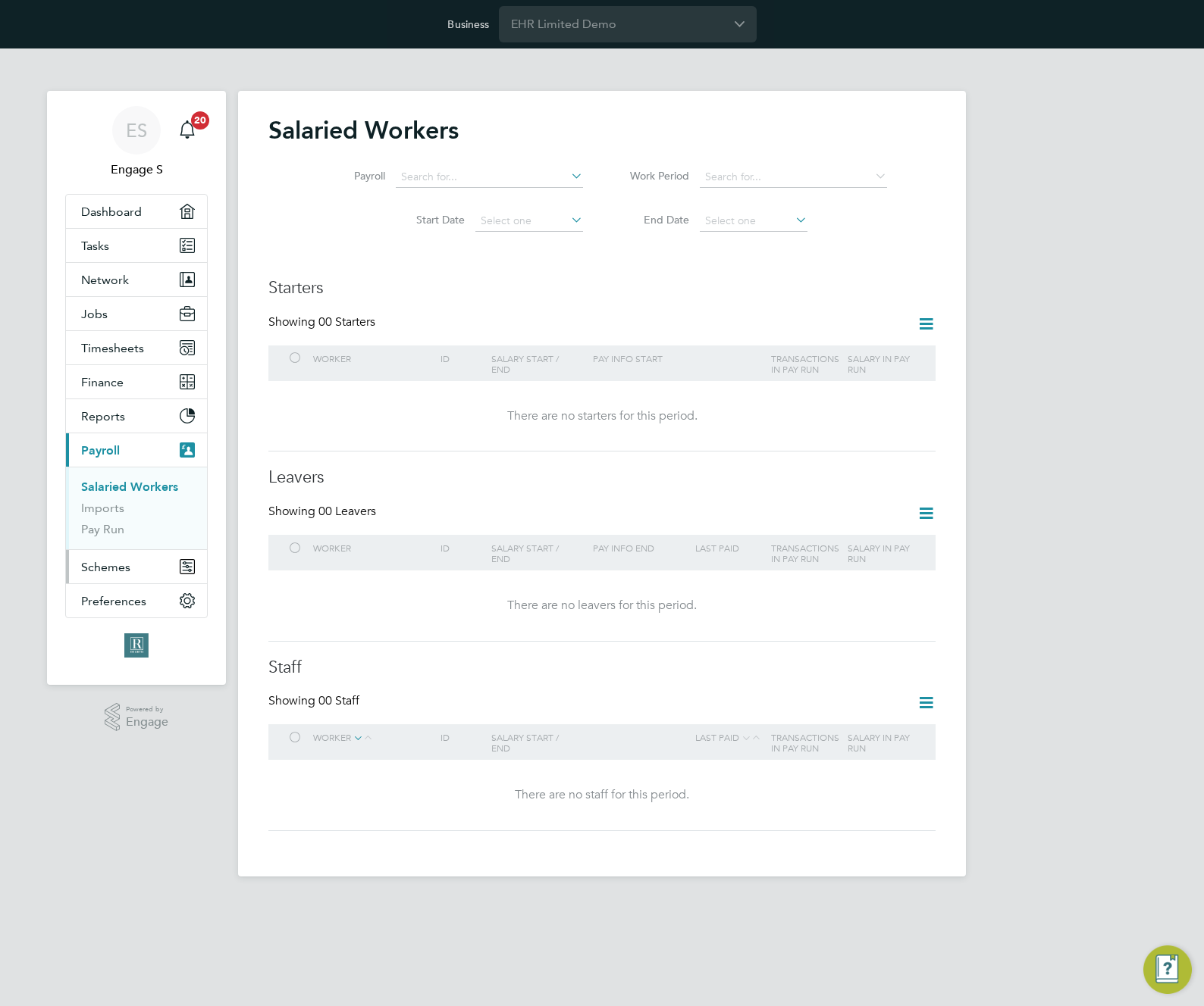
click at [132, 560] on button "Schemes" at bounding box center [136, 566] width 141 height 33
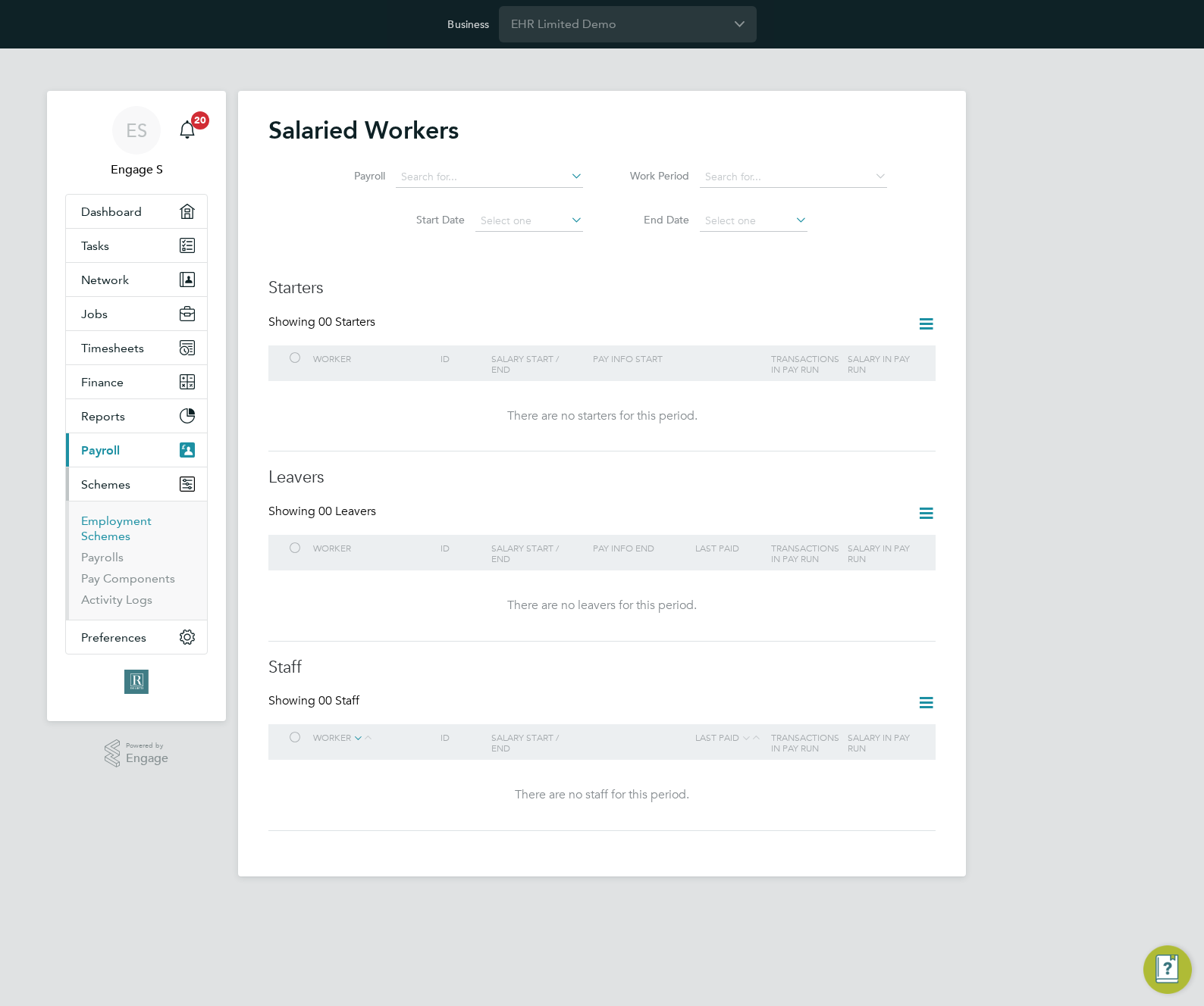
click at [118, 531] on link "Employment Schemes" at bounding box center [116, 528] width 71 height 30
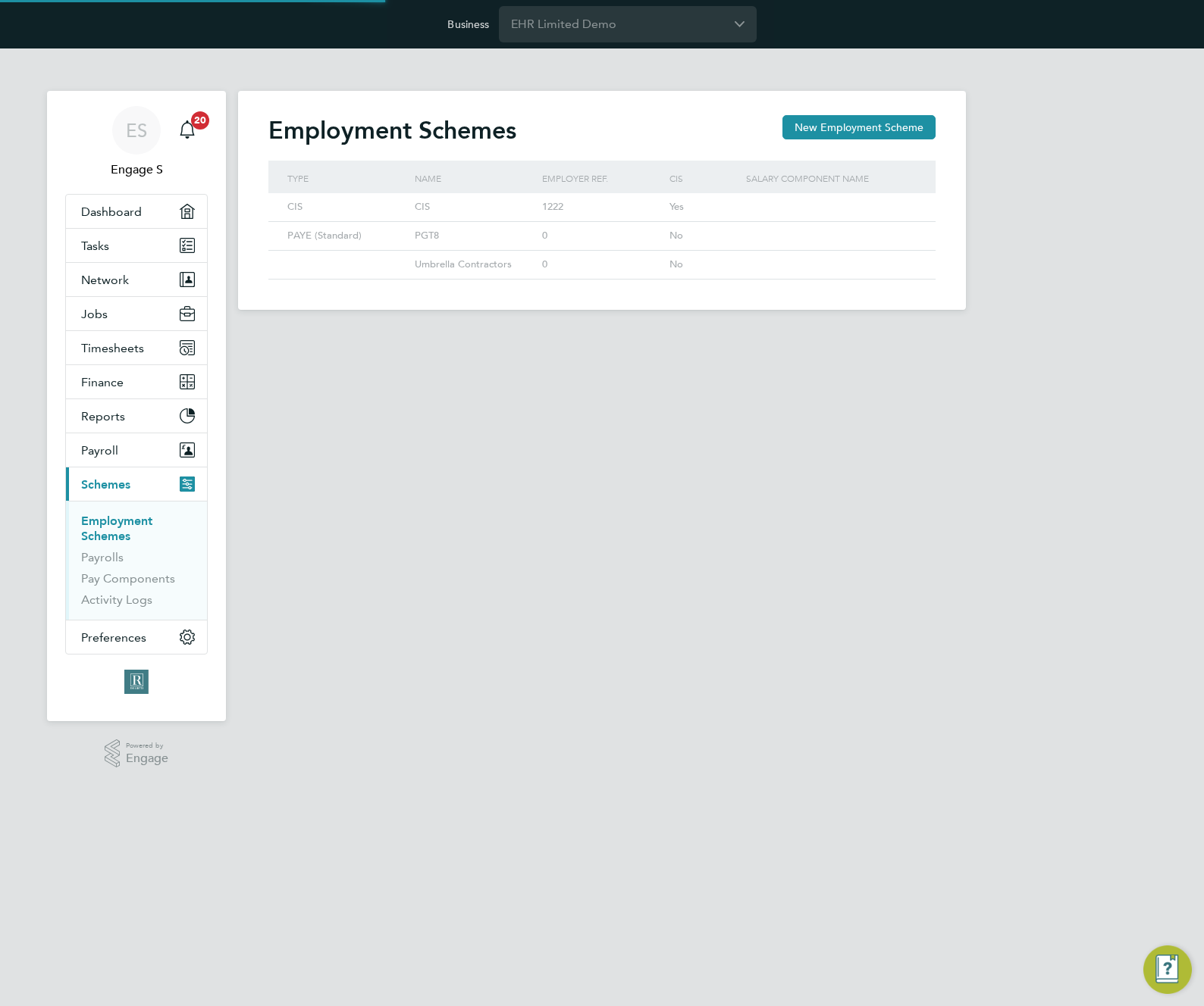
scroll to position [29, 128]
click at [133, 422] on button "Reports" at bounding box center [136, 415] width 141 height 33
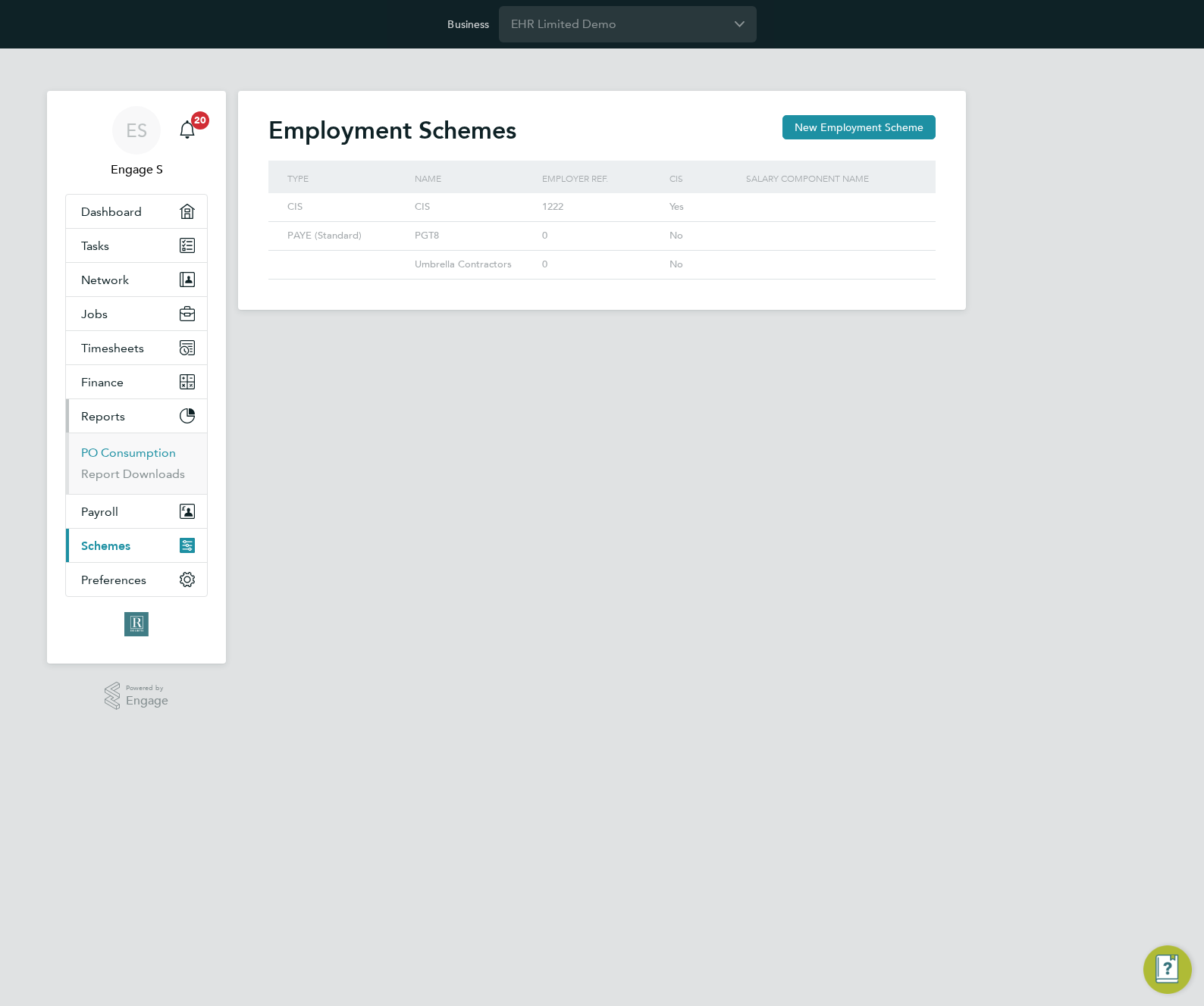
click at [134, 458] on link "PO Consumption" at bounding box center [128, 453] width 95 height 15
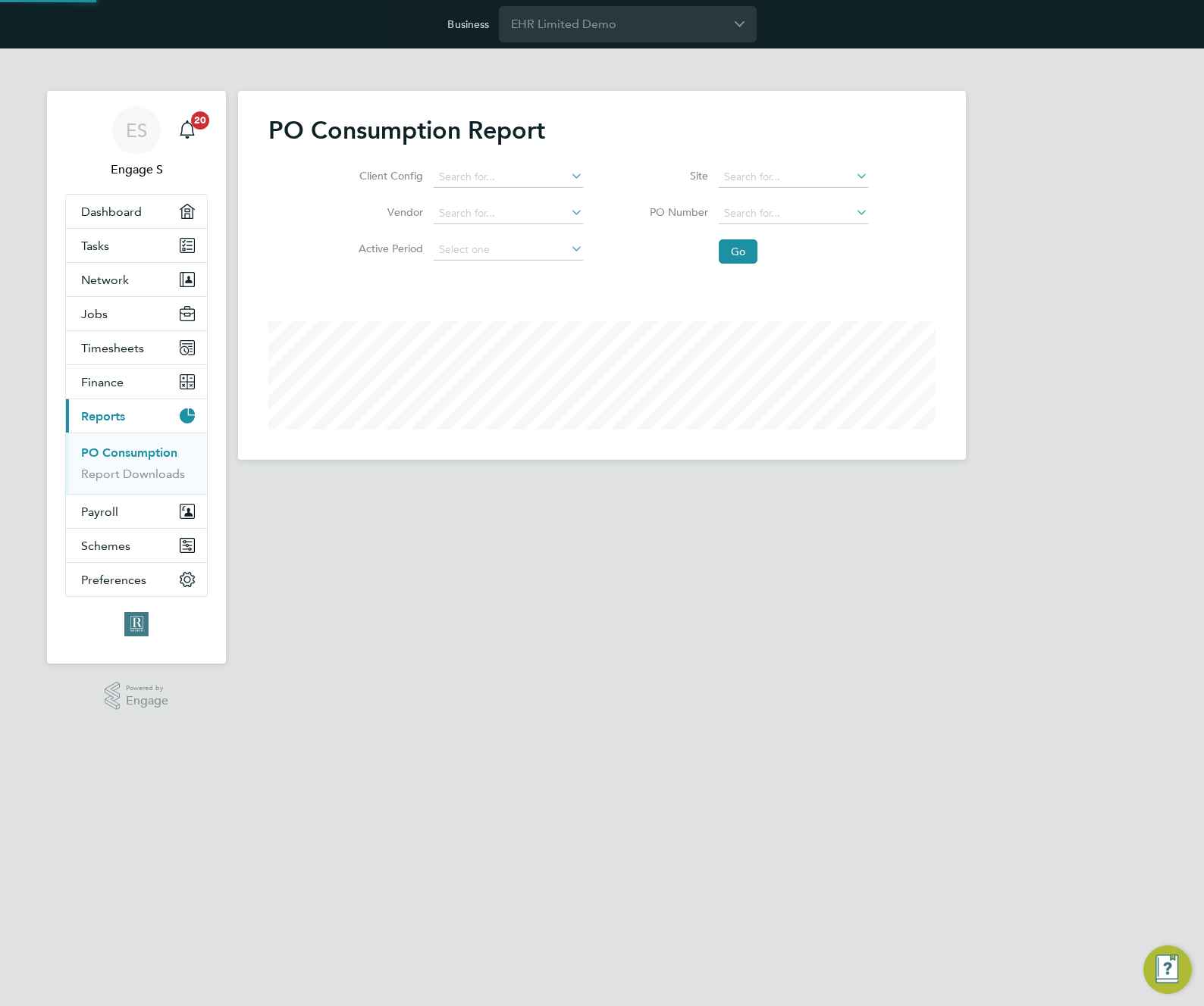
scroll to position [369, 728]
click at [128, 378] on button "Finance" at bounding box center [136, 381] width 141 height 33
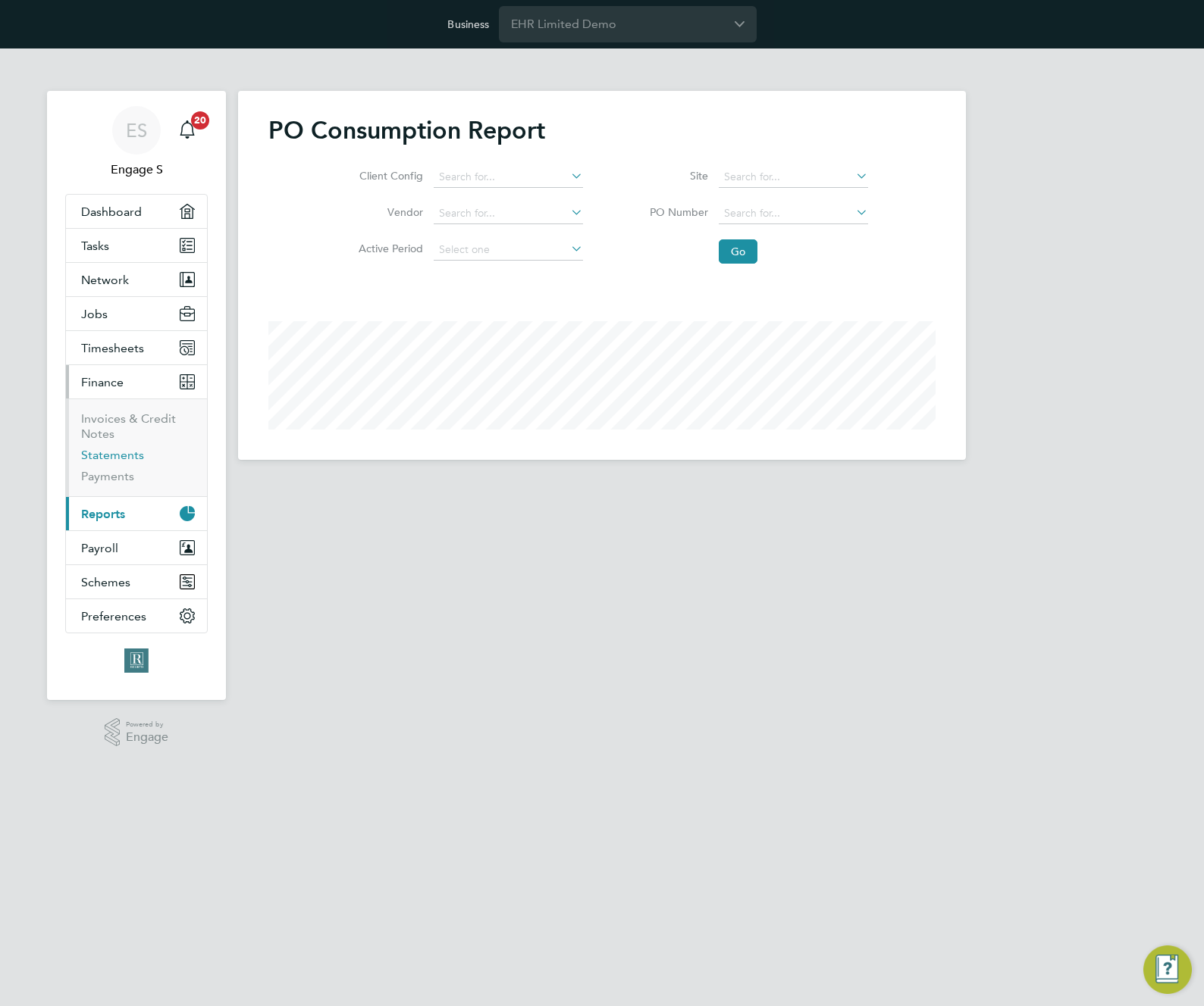
click at [107, 455] on link "Statements" at bounding box center [112, 455] width 63 height 15
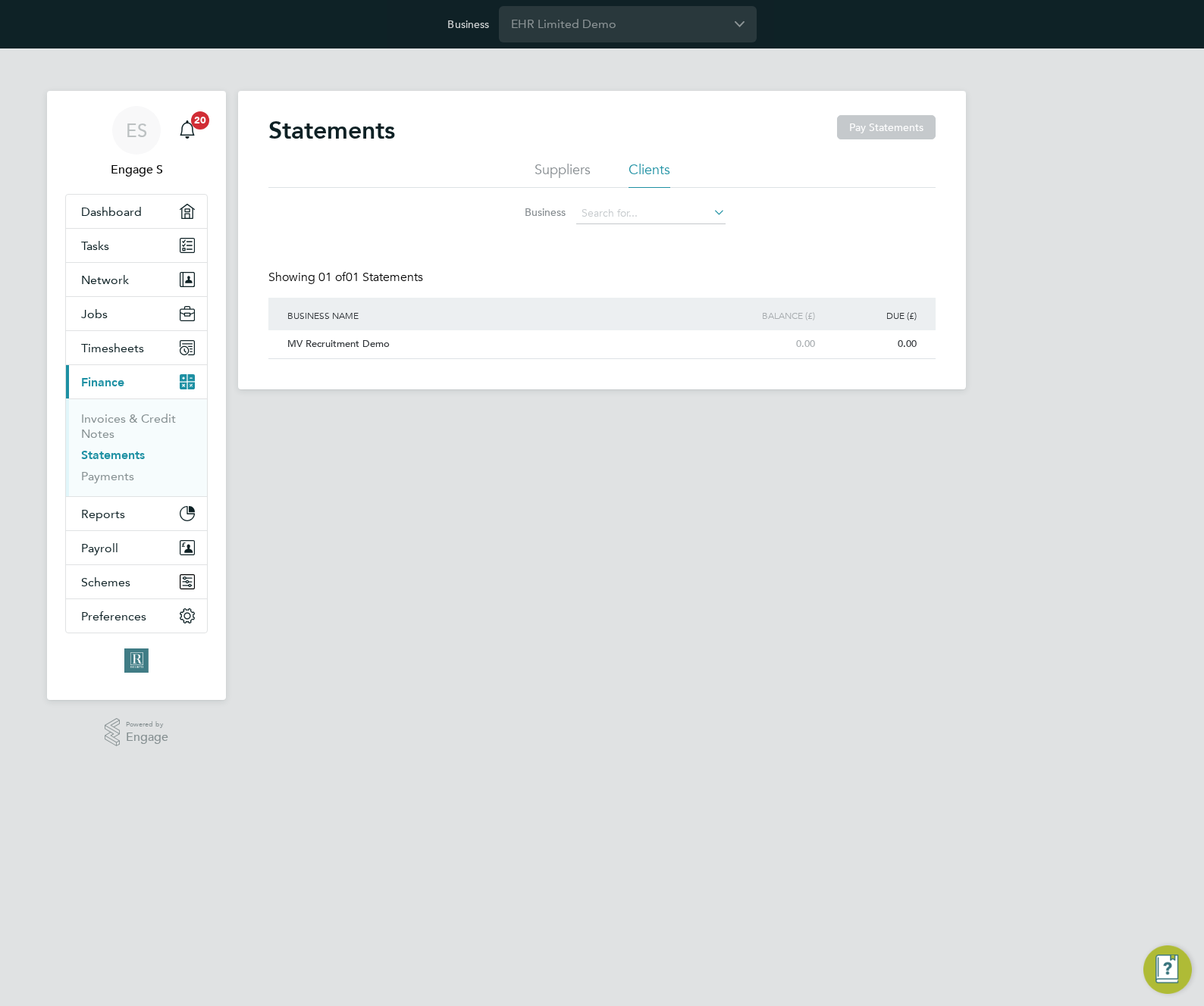
click at [559, 177] on li "Suppliers" at bounding box center [563, 174] width 56 height 27
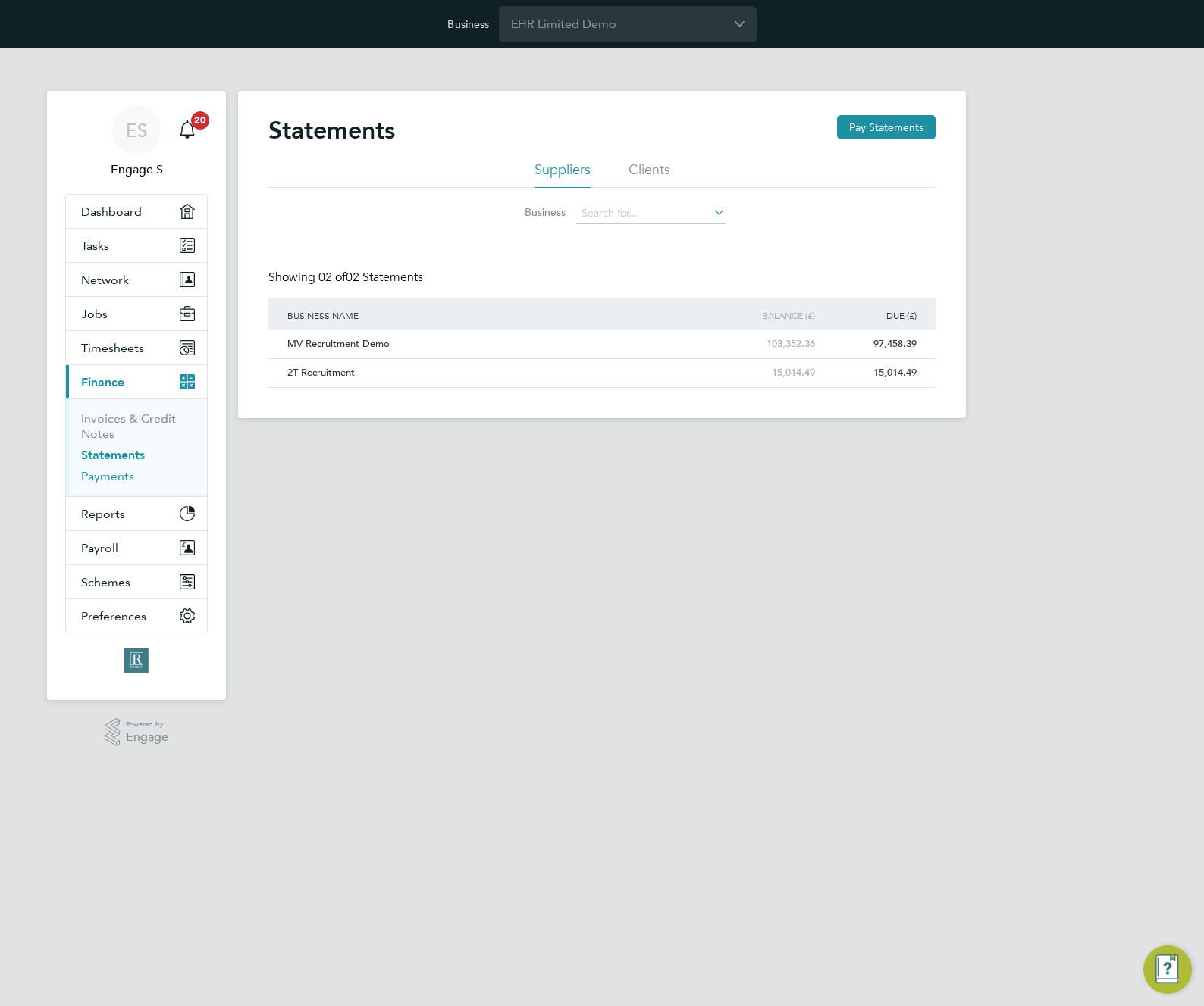
click at [110, 474] on link "Payments" at bounding box center [107, 476] width 53 height 15
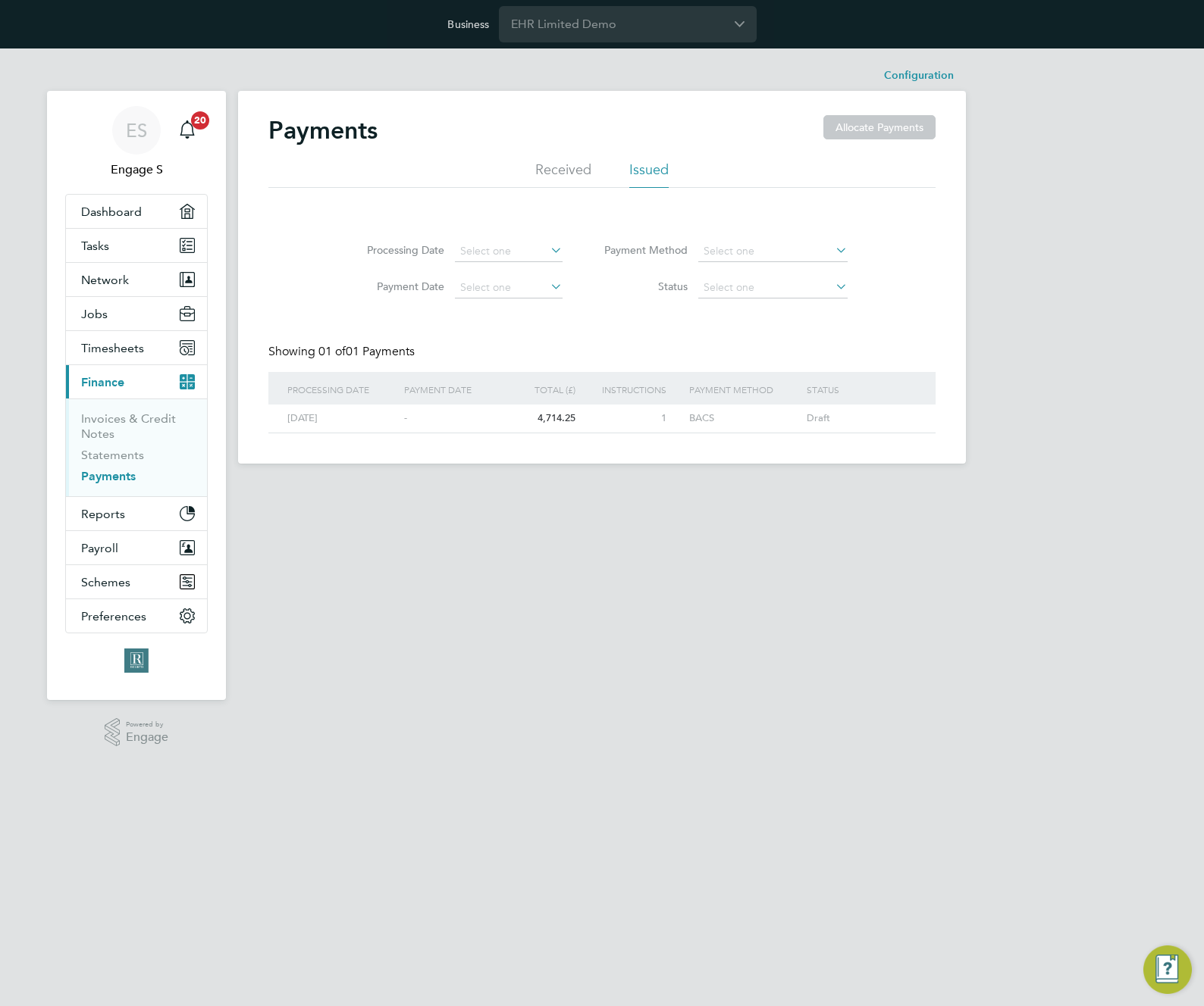
click at [563, 172] on li "Received" at bounding box center [563, 174] width 56 height 27
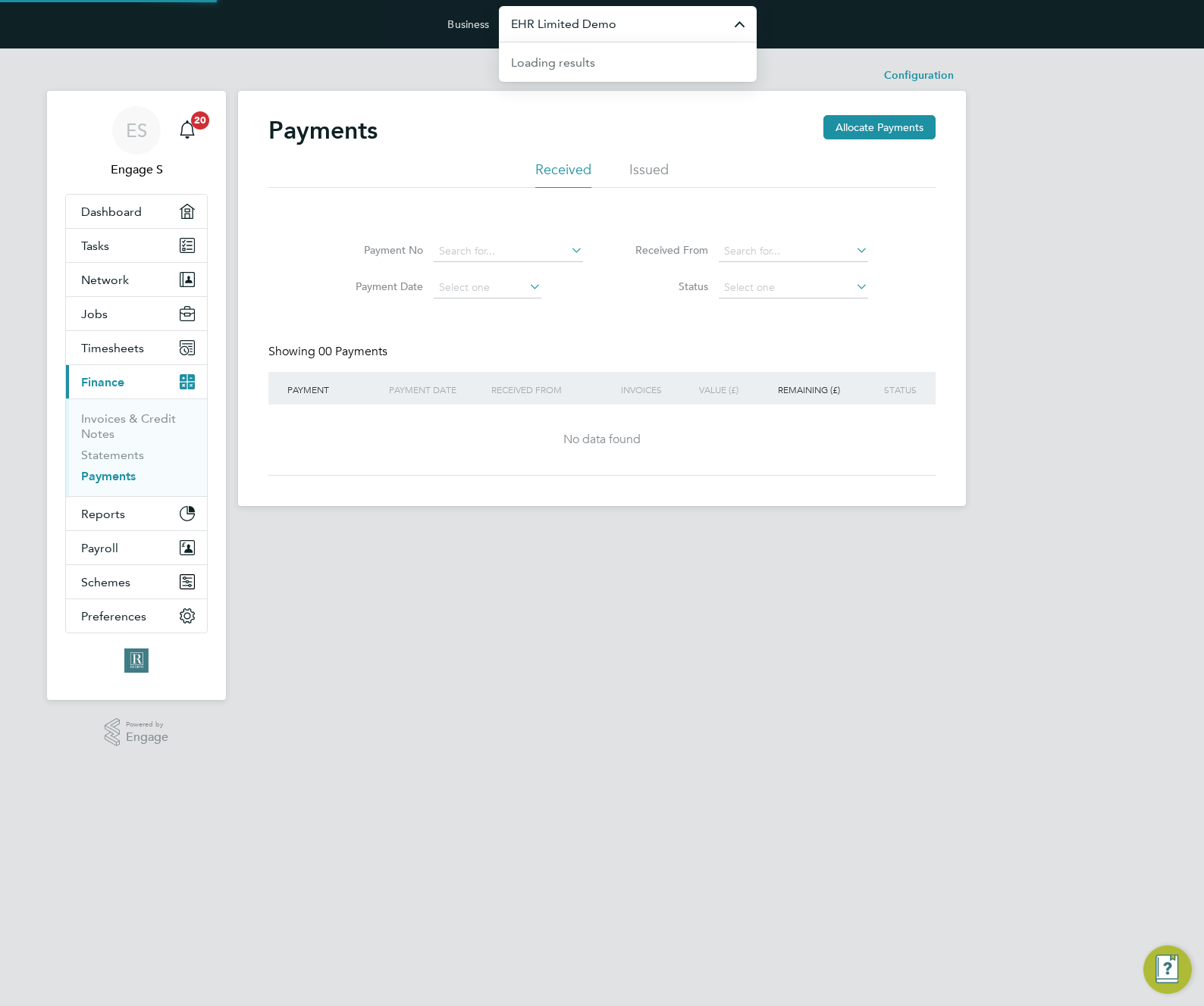
click at [616, 41] on input "EHR Limited Demo" at bounding box center [627, 24] width 258 height 36
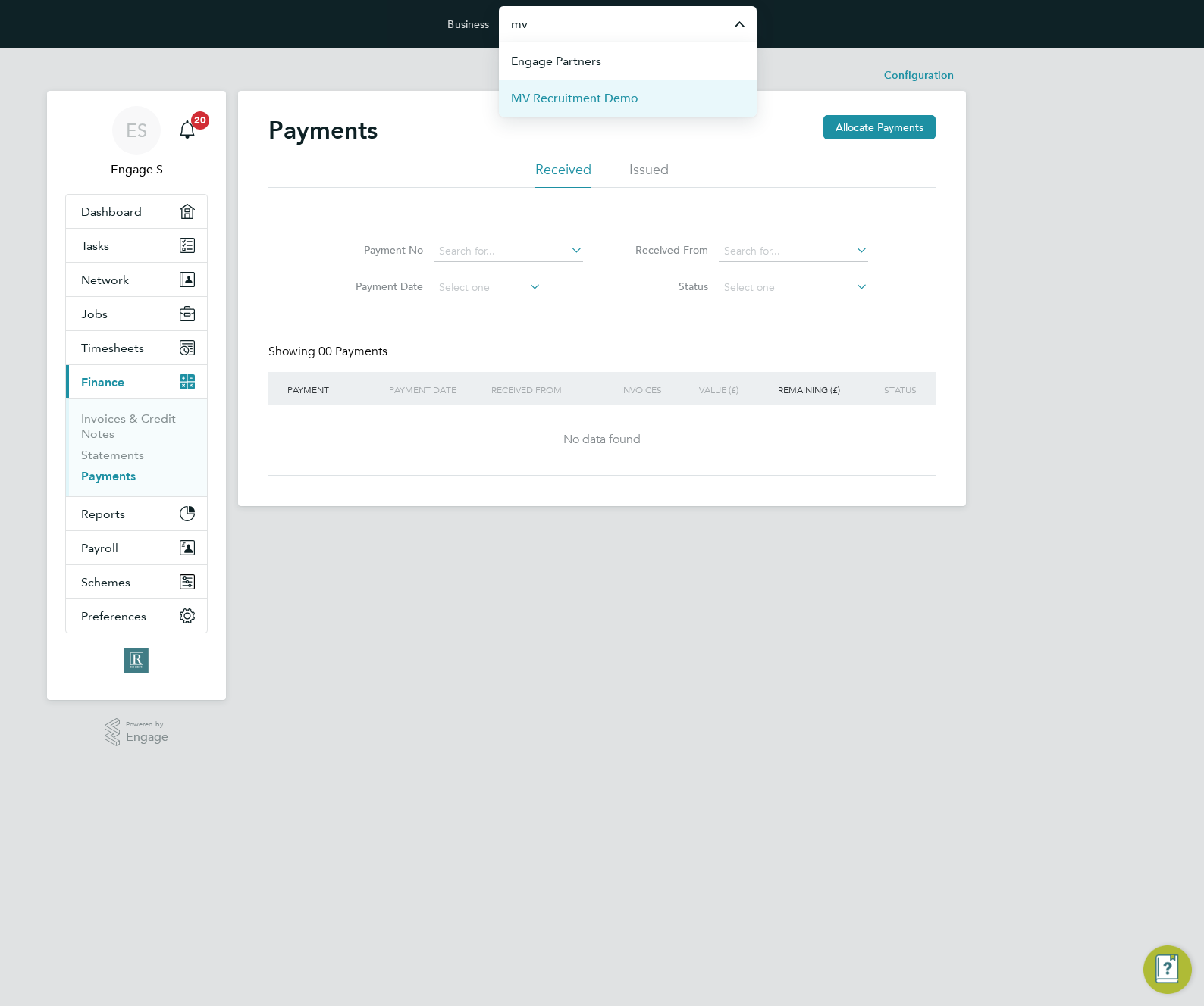
click at [602, 101] on span "MV Recruitment Demo" at bounding box center [574, 98] width 128 height 18
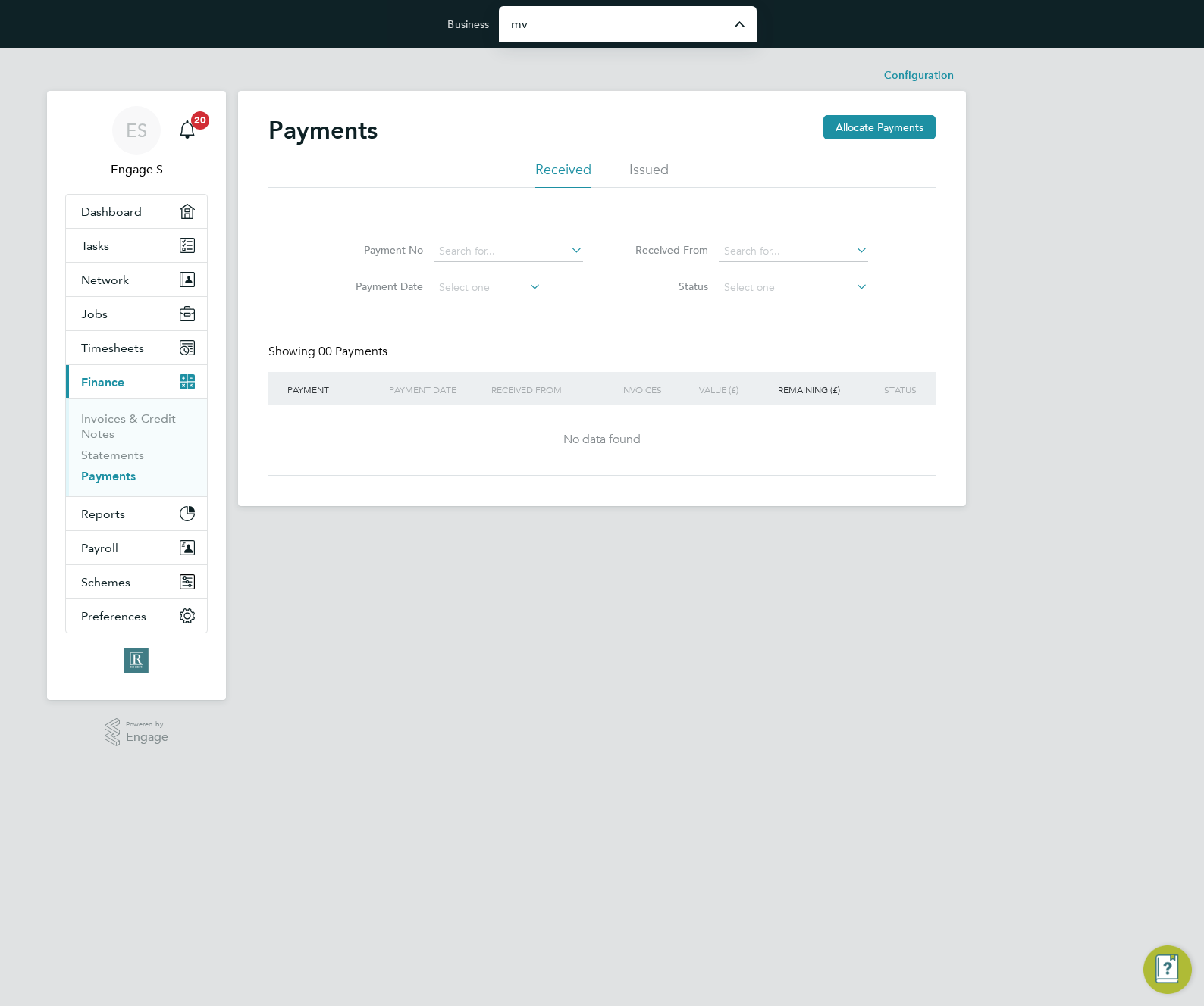
type input "MV Recruitment Demo"
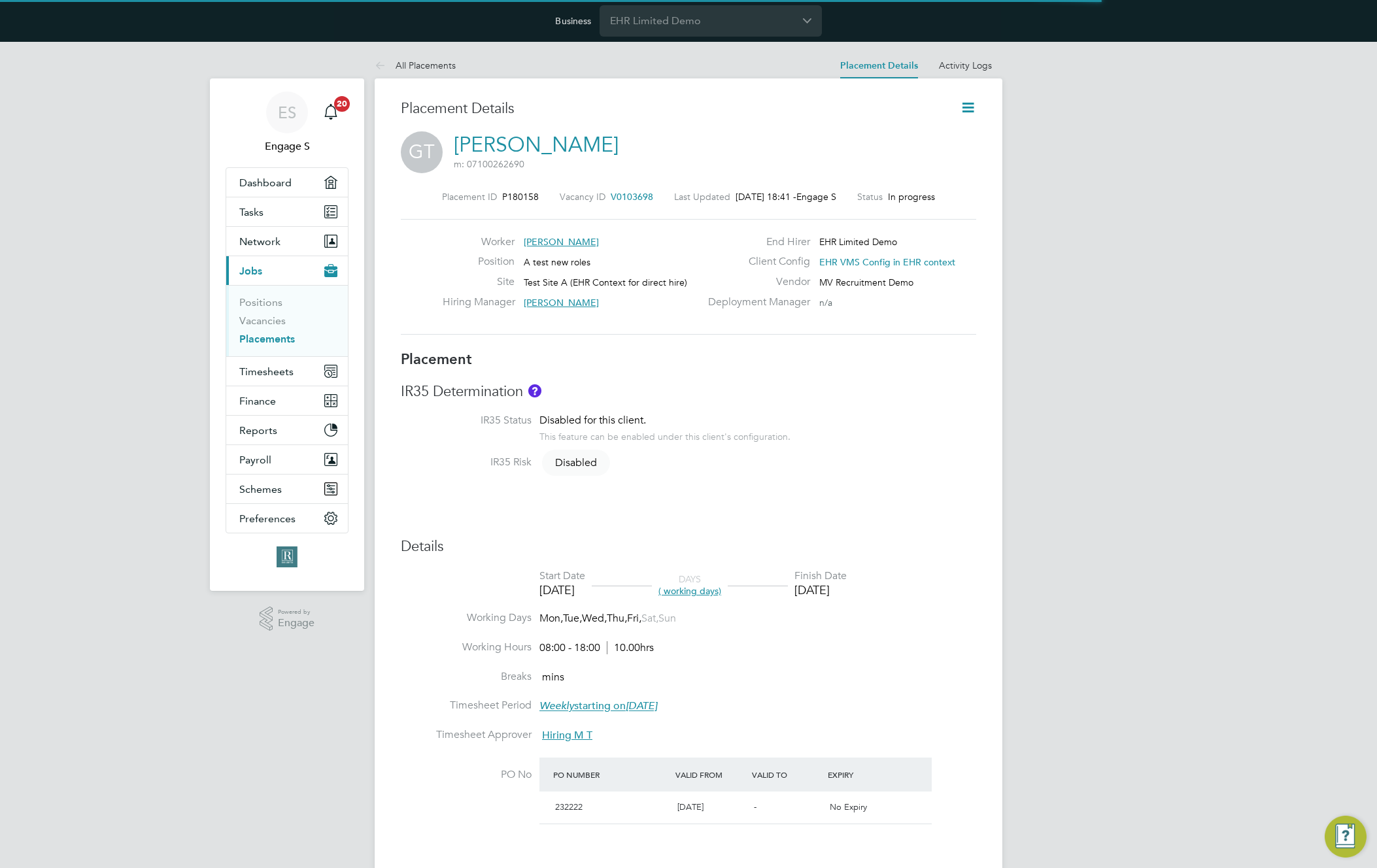
scroll to position [7, 7]
click at [1101, 393] on div "ES Engage S Notifications 20 Applications: Dashboard Tasks Network Team Members…" at bounding box center [688, 712] width 1377 height 1341
click at [800, 439] on li "IR35 Status Disabled for this client. This feature can be enabled under this cl…" at bounding box center [688, 435] width 575 height 42
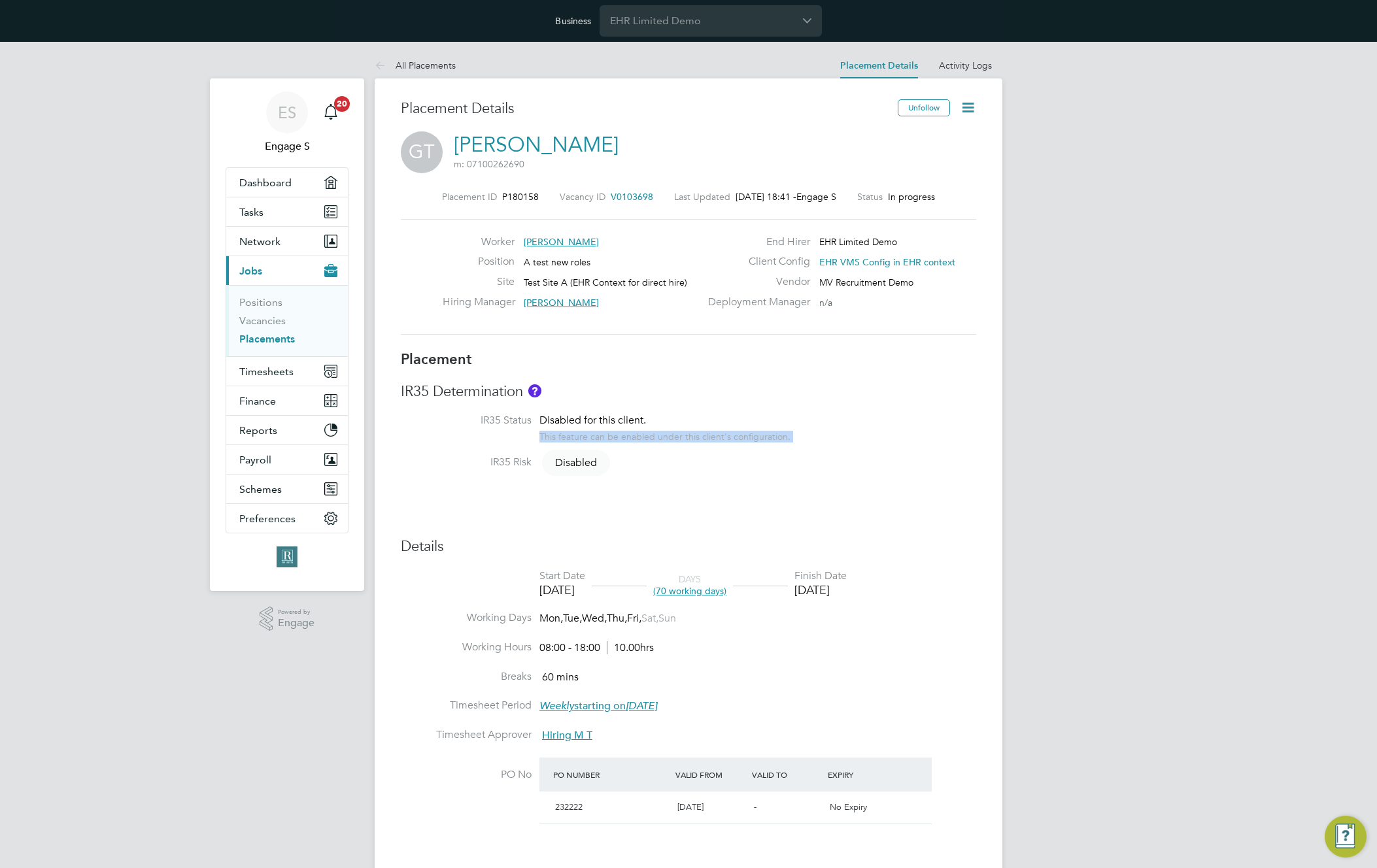
click at [800, 439] on li "IR35 Status Disabled for this client. This feature can be enabled under this cl…" at bounding box center [688, 435] width 575 height 42
click at [713, 429] on div "This feature can be enabled under this client's configuration." at bounding box center [665, 435] width 251 height 15
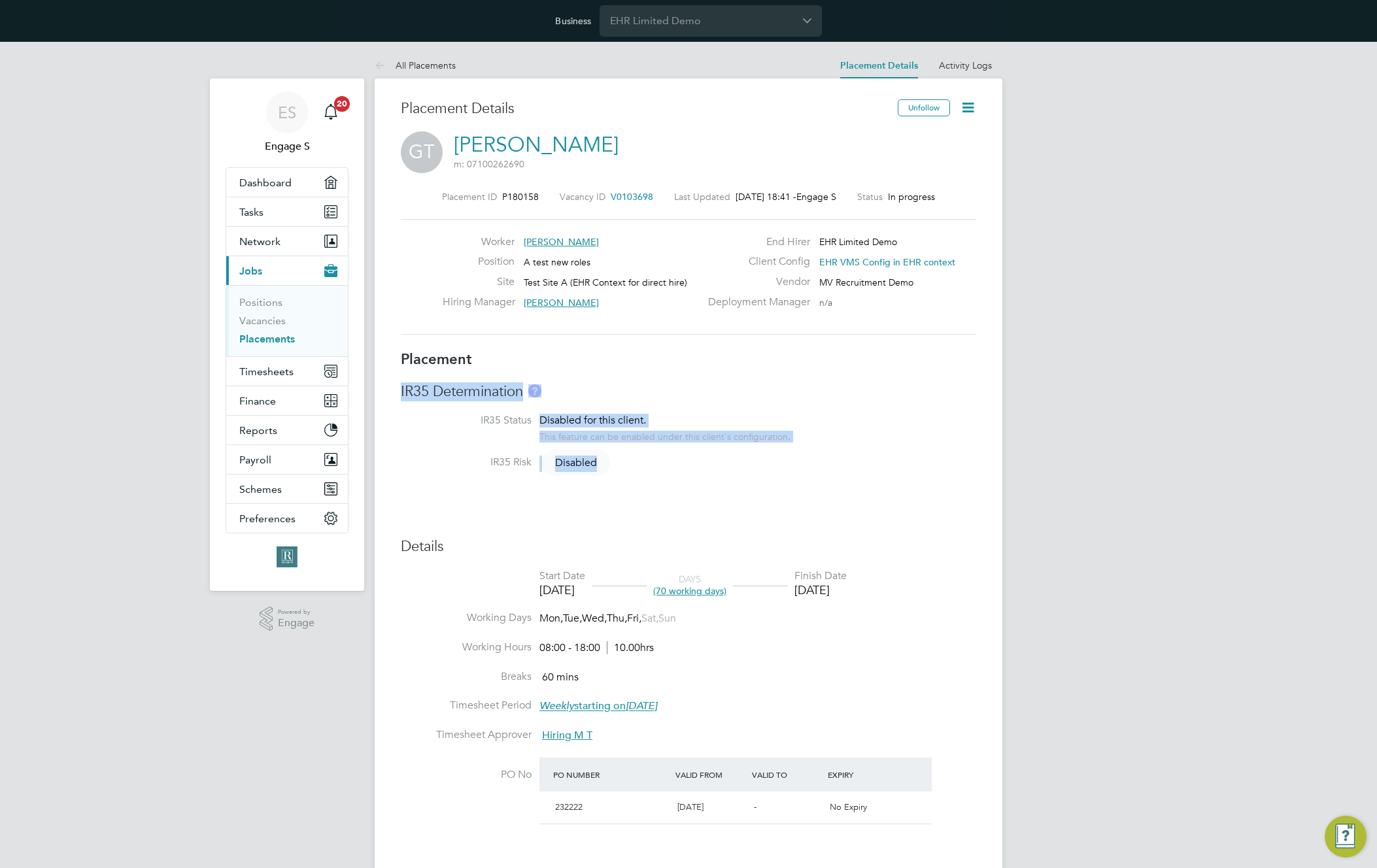
drag, startPoint x: 667, startPoint y: 464, endPoint x: 392, endPoint y: 385, distance: 286.1
click at [392, 385] on div "Placement Details Unfollow [PERSON_NAME] m: 07100262690 Placement ID P180158 Va…" at bounding box center [688, 720] width 628 height 1284
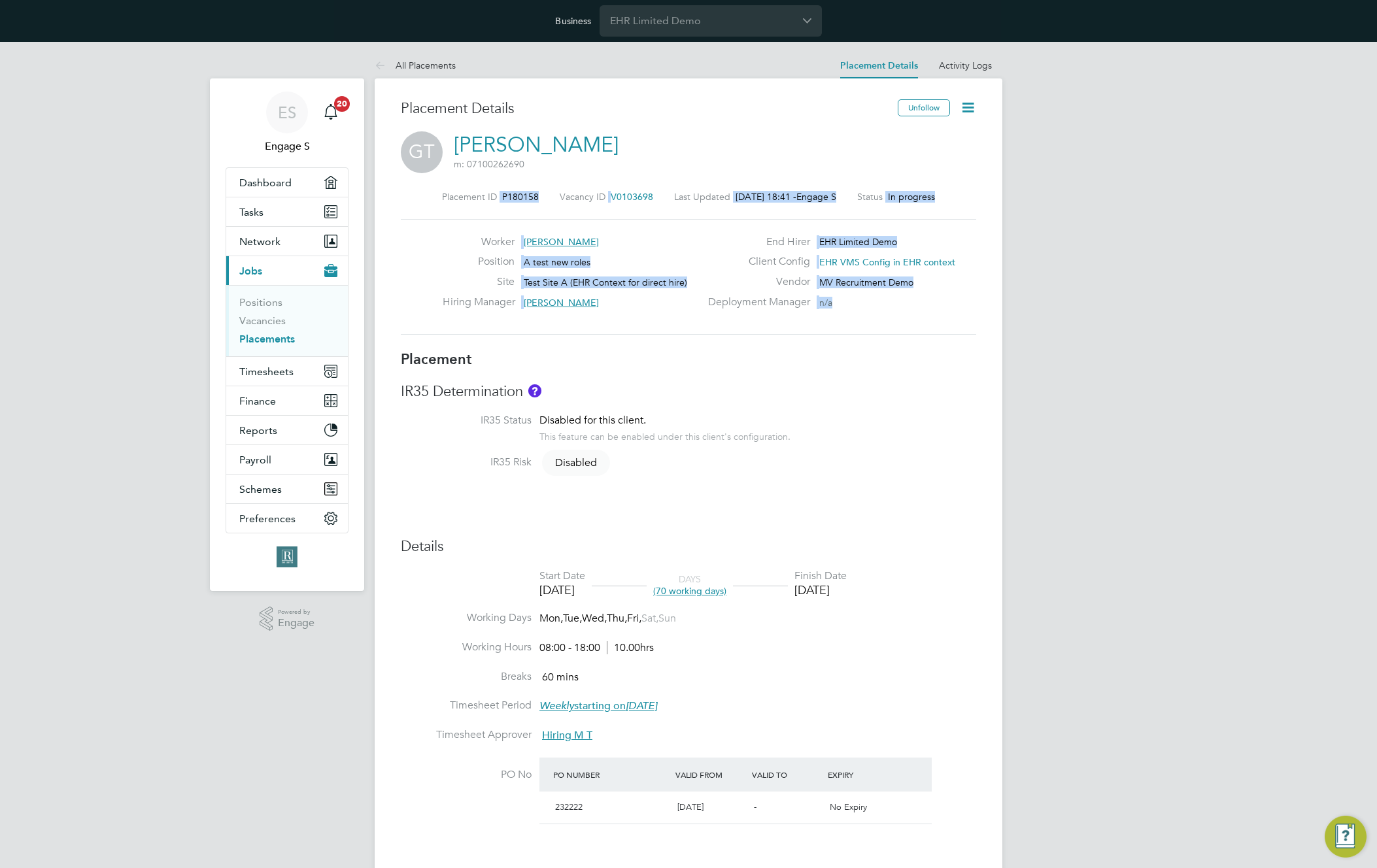
drag, startPoint x: 755, startPoint y: 339, endPoint x: 479, endPoint y: 193, distance: 312.2
click at [479, 193] on div "Placement ID P180158 Vacancy ID V0103698 Last Updated [DATE] 18:41 - Engage S S…" at bounding box center [688, 262] width 575 height 175
click at [633, 128] on div "Placement Details" at bounding box center [645, 115] width 487 height 32
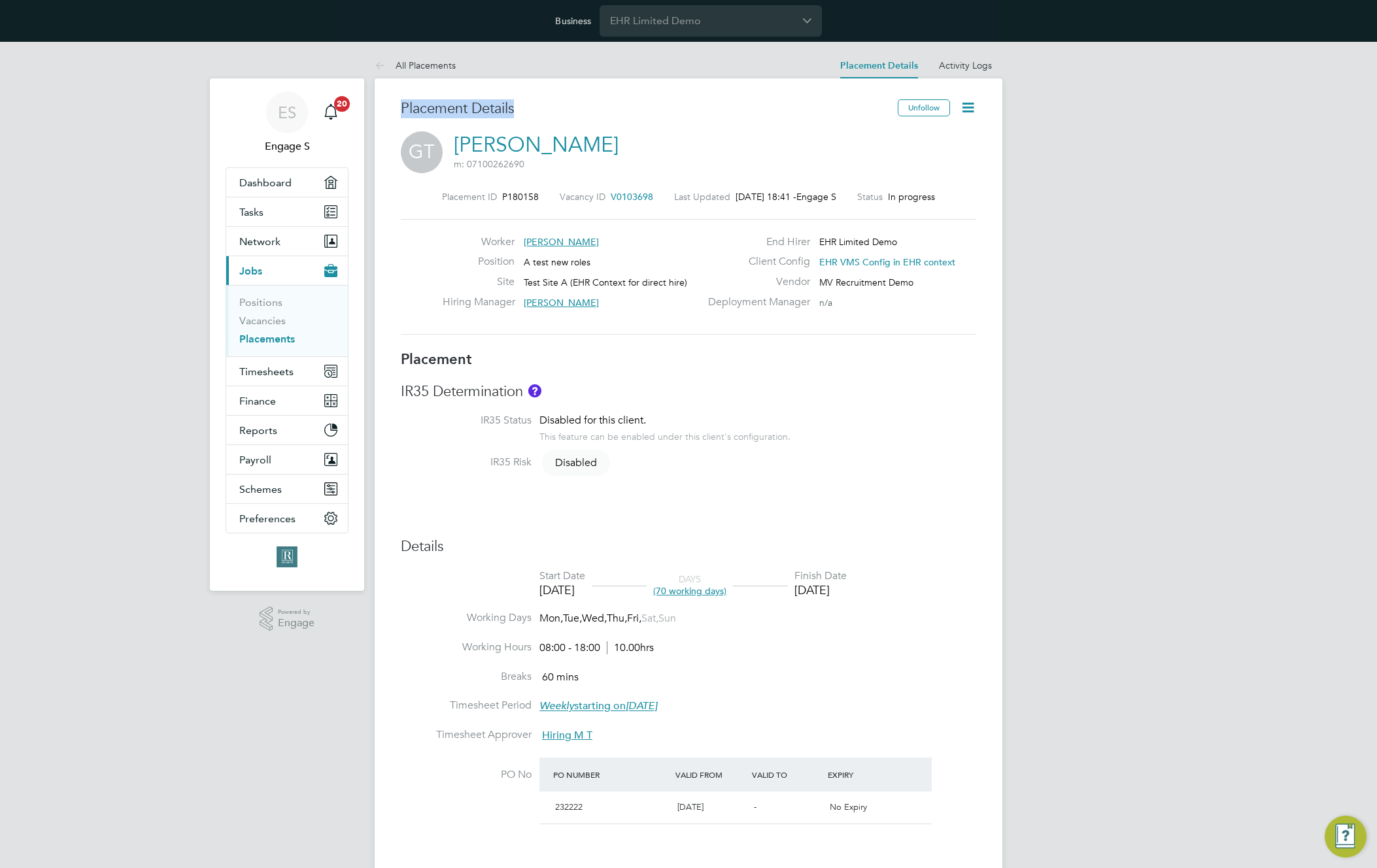
drag, startPoint x: 538, startPoint y: 113, endPoint x: 395, endPoint y: 103, distance: 143.3
click at [395, 103] on div "Placement Details Unfollow [PERSON_NAME] m: 07100262690 Placement ID P180158 Va…" at bounding box center [688, 720] width 628 height 1284
click at [416, 104] on h3 "Placement Details" at bounding box center [645, 109] width 487 height 19
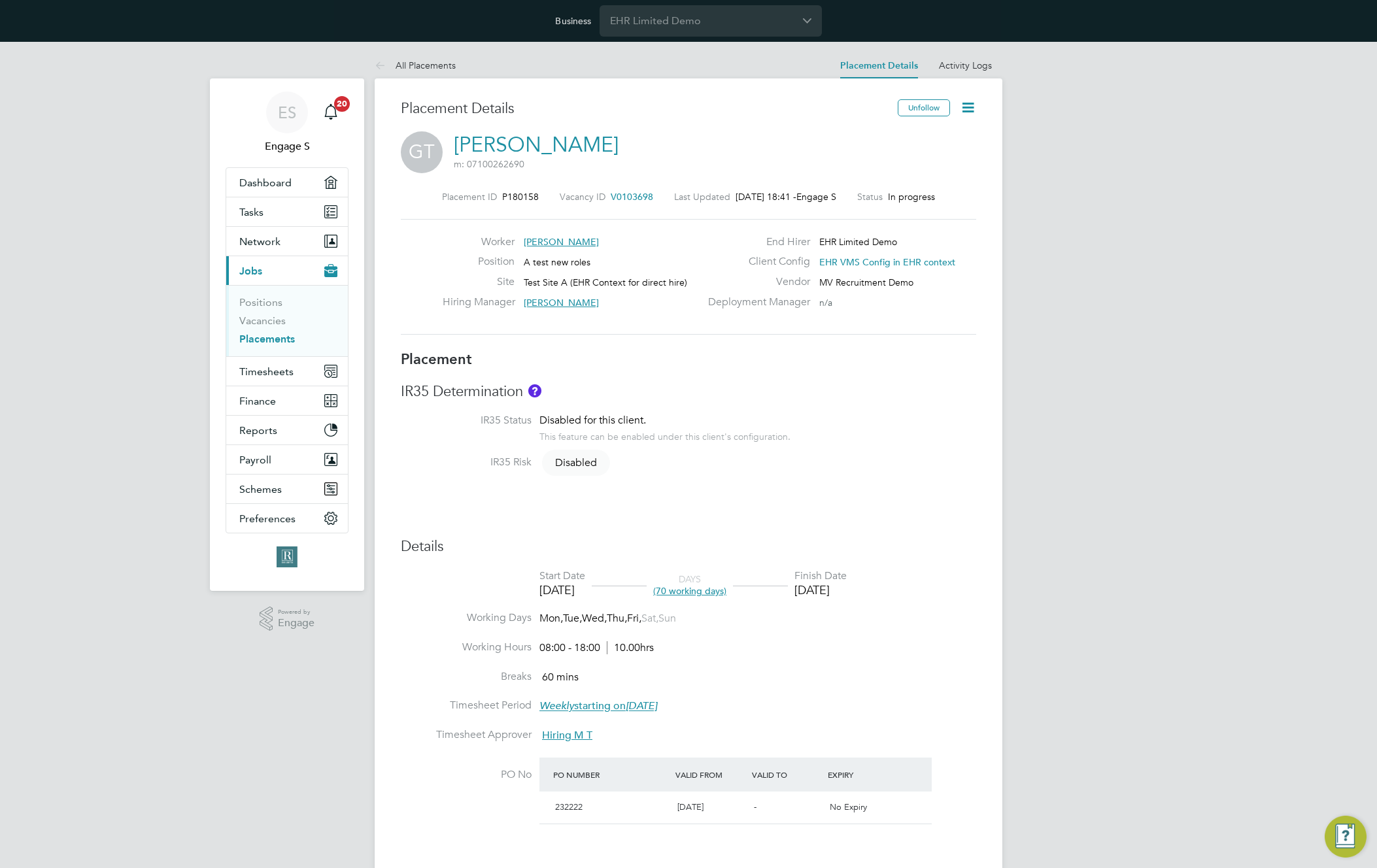
click at [1007, 389] on div "ES Engage S Notifications 20 Applications: Dashboard Tasks Network Team Members…" at bounding box center [688, 712] width 1377 height 1341
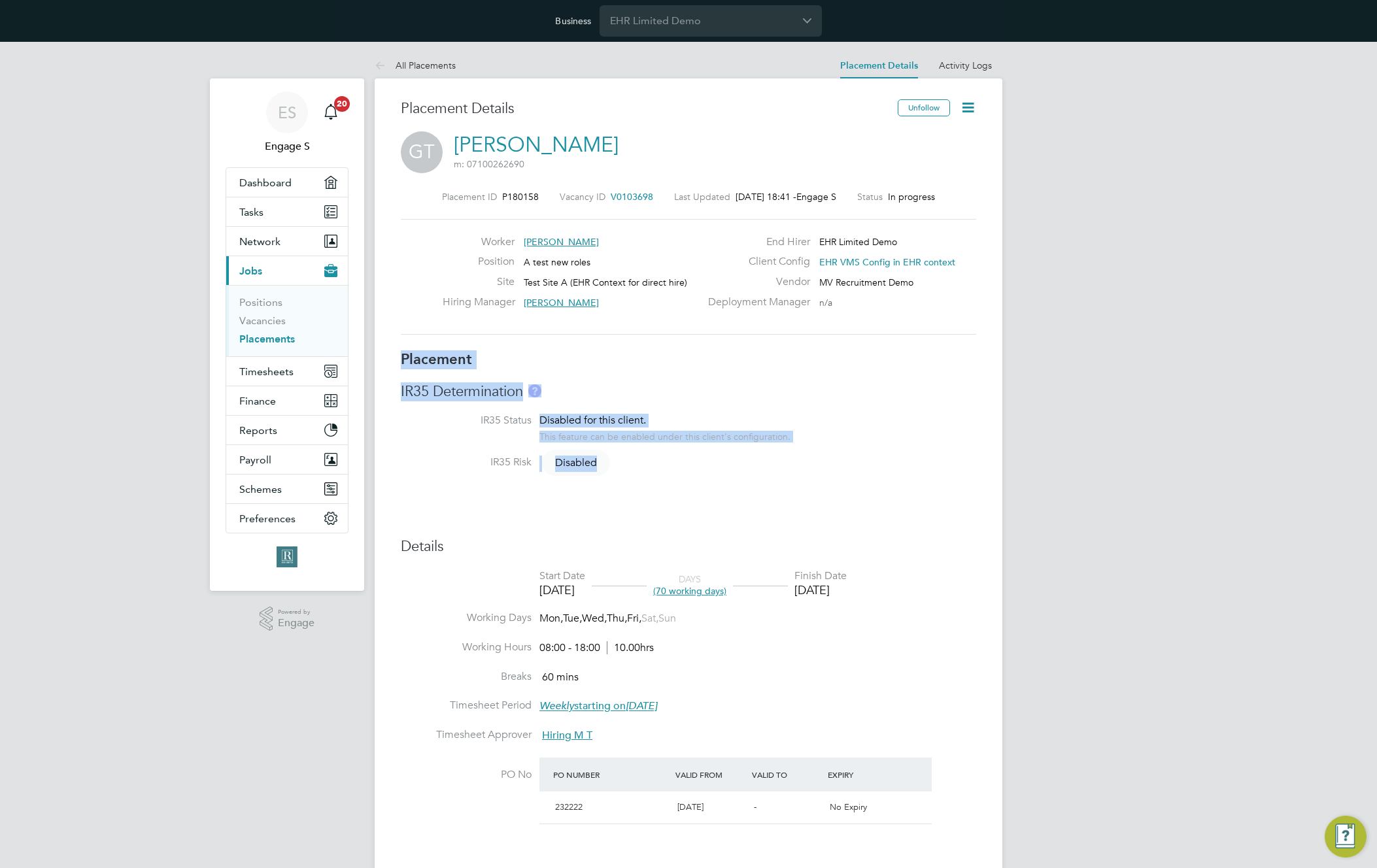
drag, startPoint x: 901, startPoint y: 467, endPoint x: 653, endPoint y: 348, distance: 275.1
click at [653, 348] on div "Placement Details Unfollow [PERSON_NAME] m: 07100262690 Placement ID P180158 Va…" at bounding box center [688, 708] width 575 height 1217
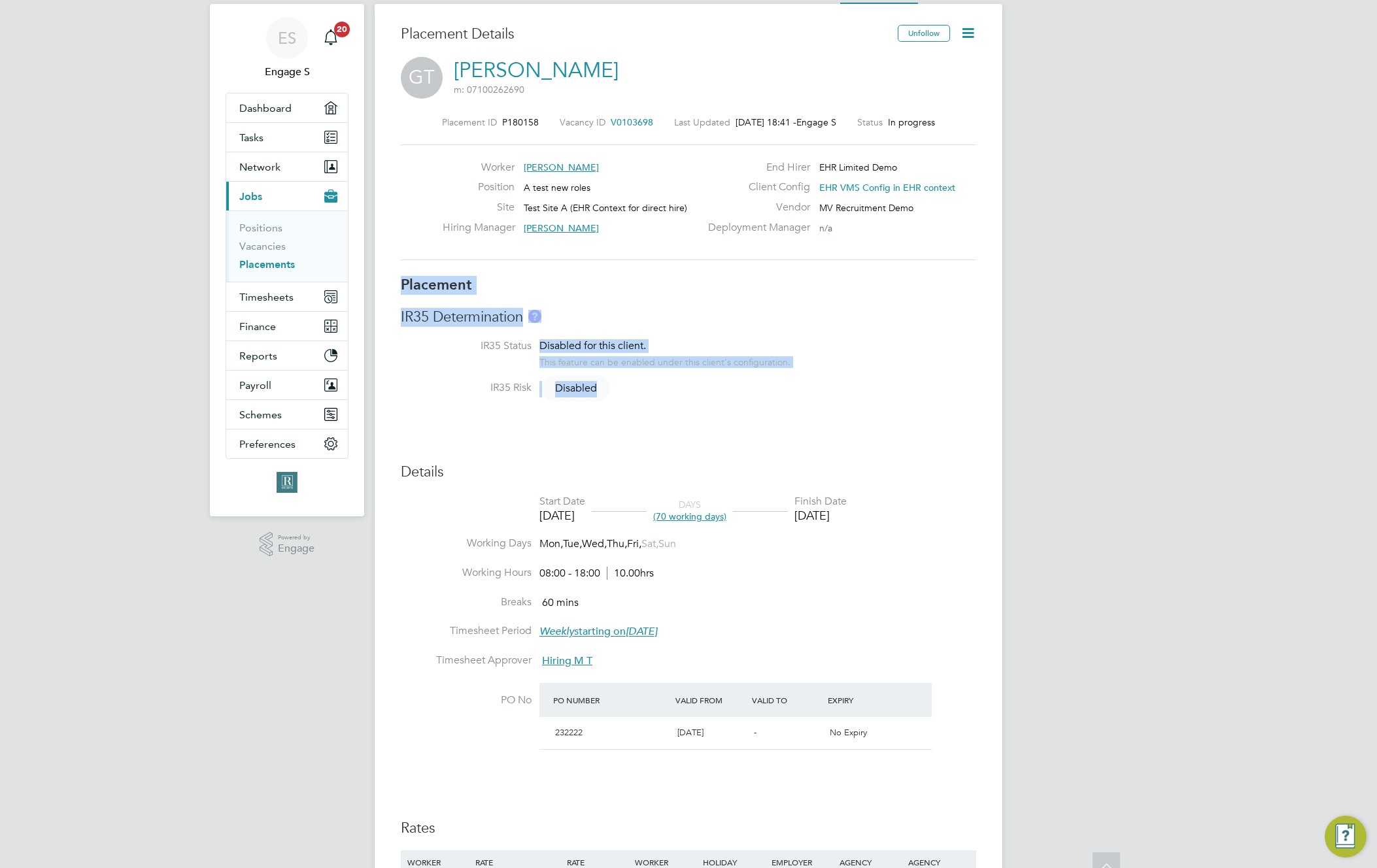
scroll to position [65, 0]
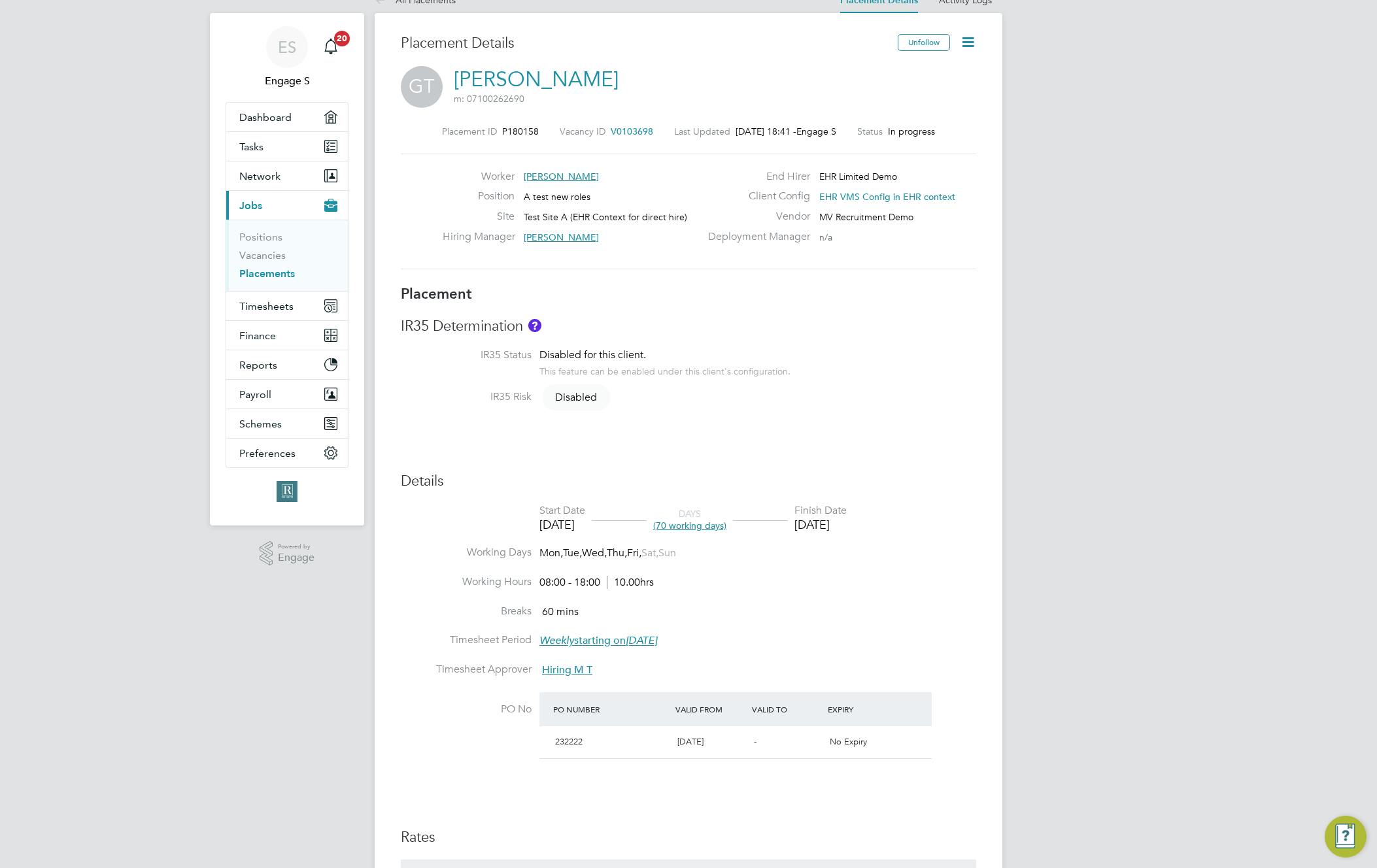
click at [991, 373] on div "Placement Details Unfollow [PERSON_NAME] m: 07100262690 Placement ID P180158 Va…" at bounding box center [688, 655] width 628 height 1284
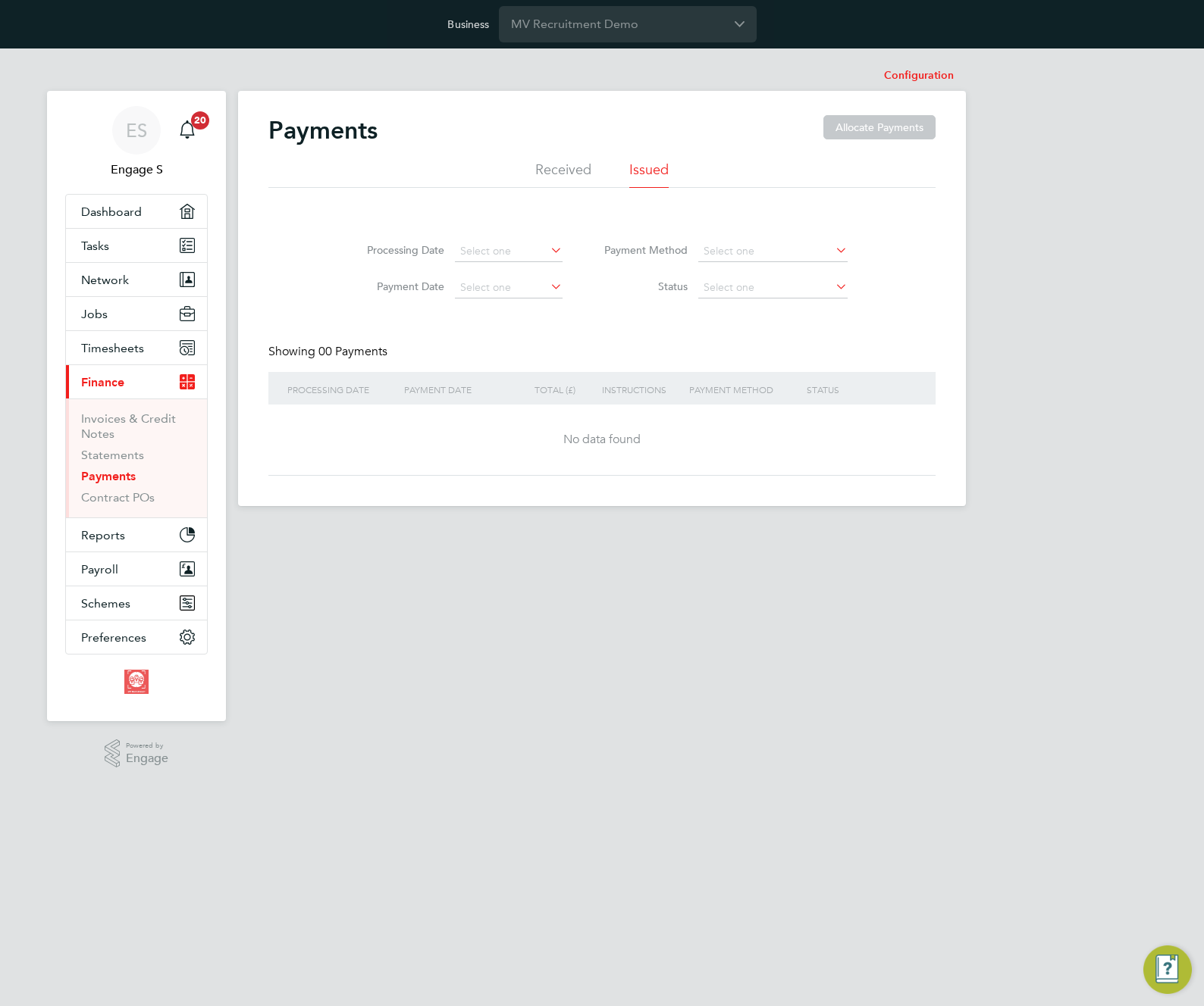
click at [568, 164] on li "Received" at bounding box center [563, 174] width 56 height 27
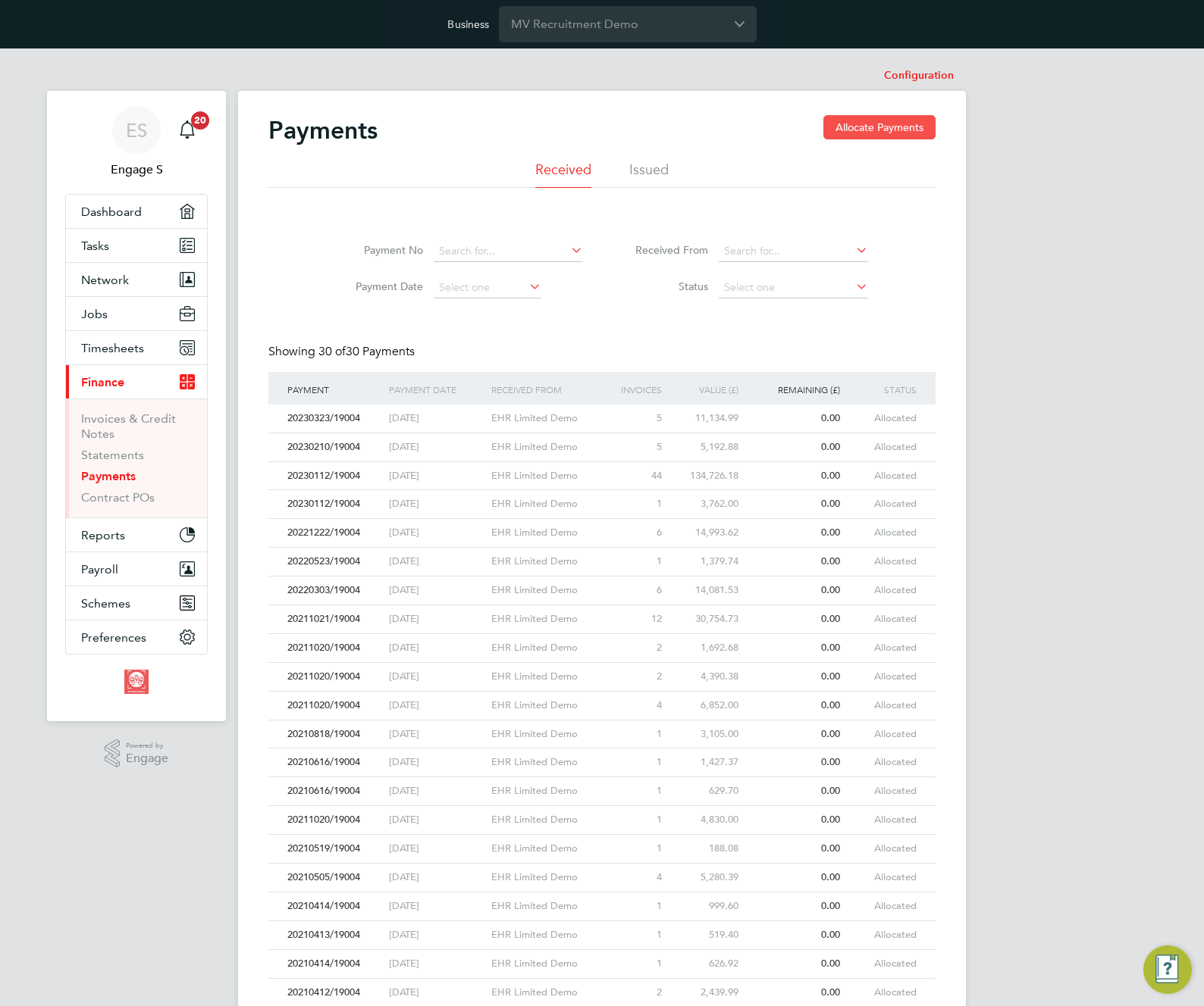
click at [901, 129] on button "Allocate Payments" at bounding box center [879, 127] width 112 height 24
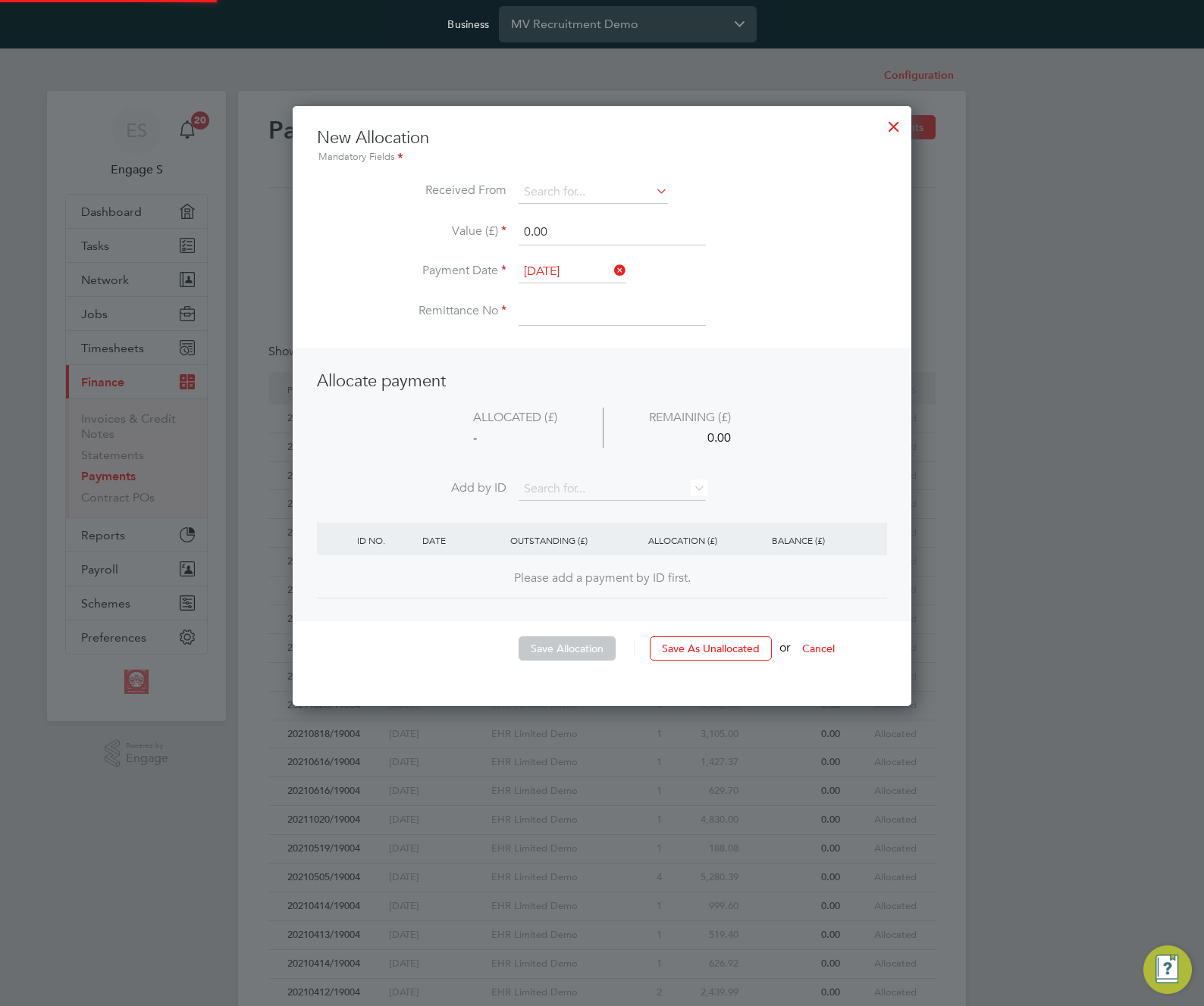
scroll to position [601, 620]
click at [637, 195] on input at bounding box center [593, 192] width 149 height 23
click at [628, 217] on li "EHR Limited Demo" at bounding box center [593, 214] width 151 height 20
type input "EHR Limited Demo"
click at [816, 651] on button "Cancel" at bounding box center [818, 648] width 57 height 24
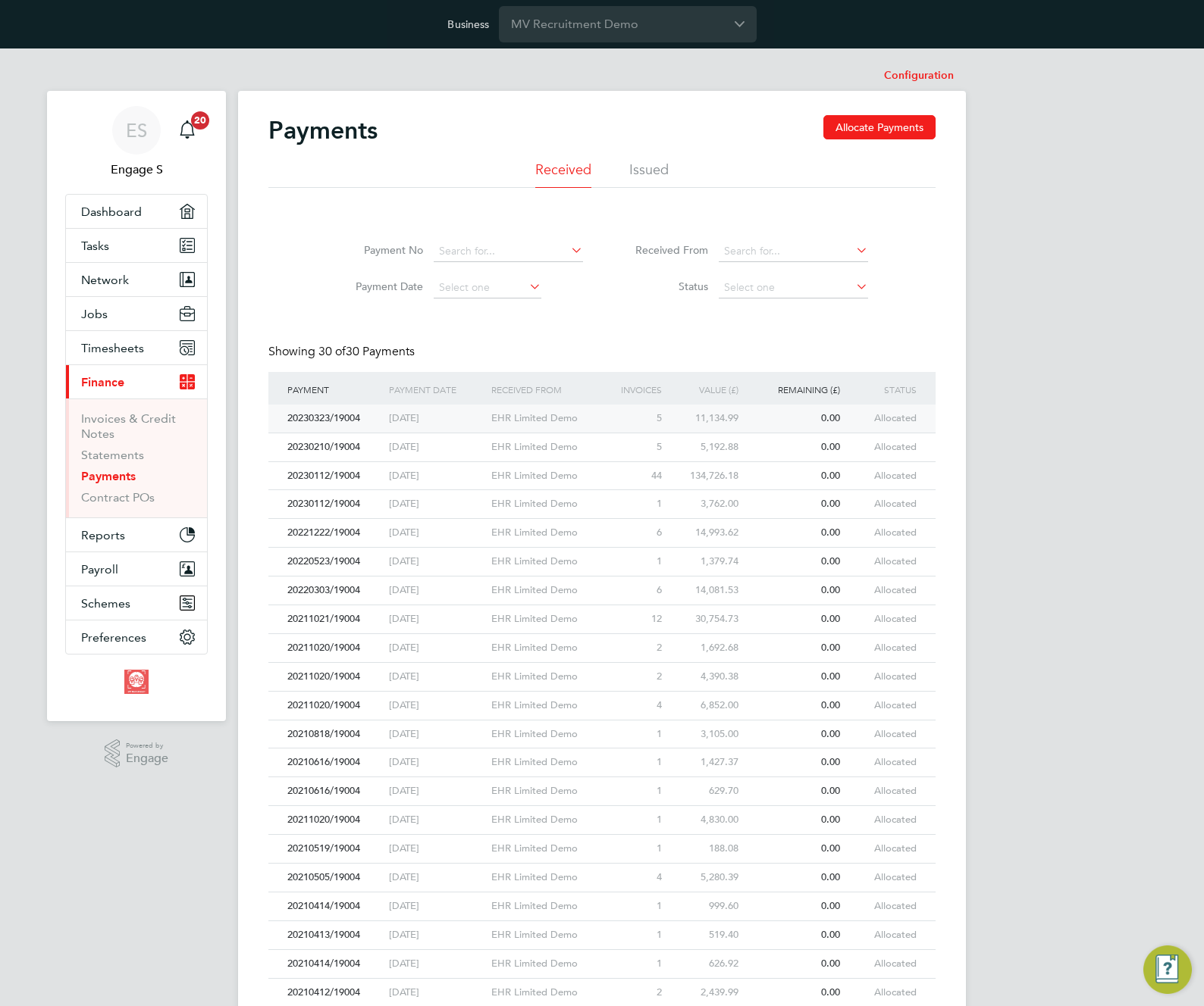
click at [921, 421] on div "20230323/19004 23 Mar 2023 EHR Limited Demo 5 11,134.99 0.00 allocated" at bounding box center [602, 419] width 667 height 28
click at [786, 260] on input at bounding box center [793, 251] width 149 height 21
click at [820, 302] on ul "EHR (Top Tier) Demo EHR Limited Demo" at bounding box center [793, 282] width 153 height 43
click at [887, 131] on button "Allocate Payments" at bounding box center [879, 127] width 112 height 24
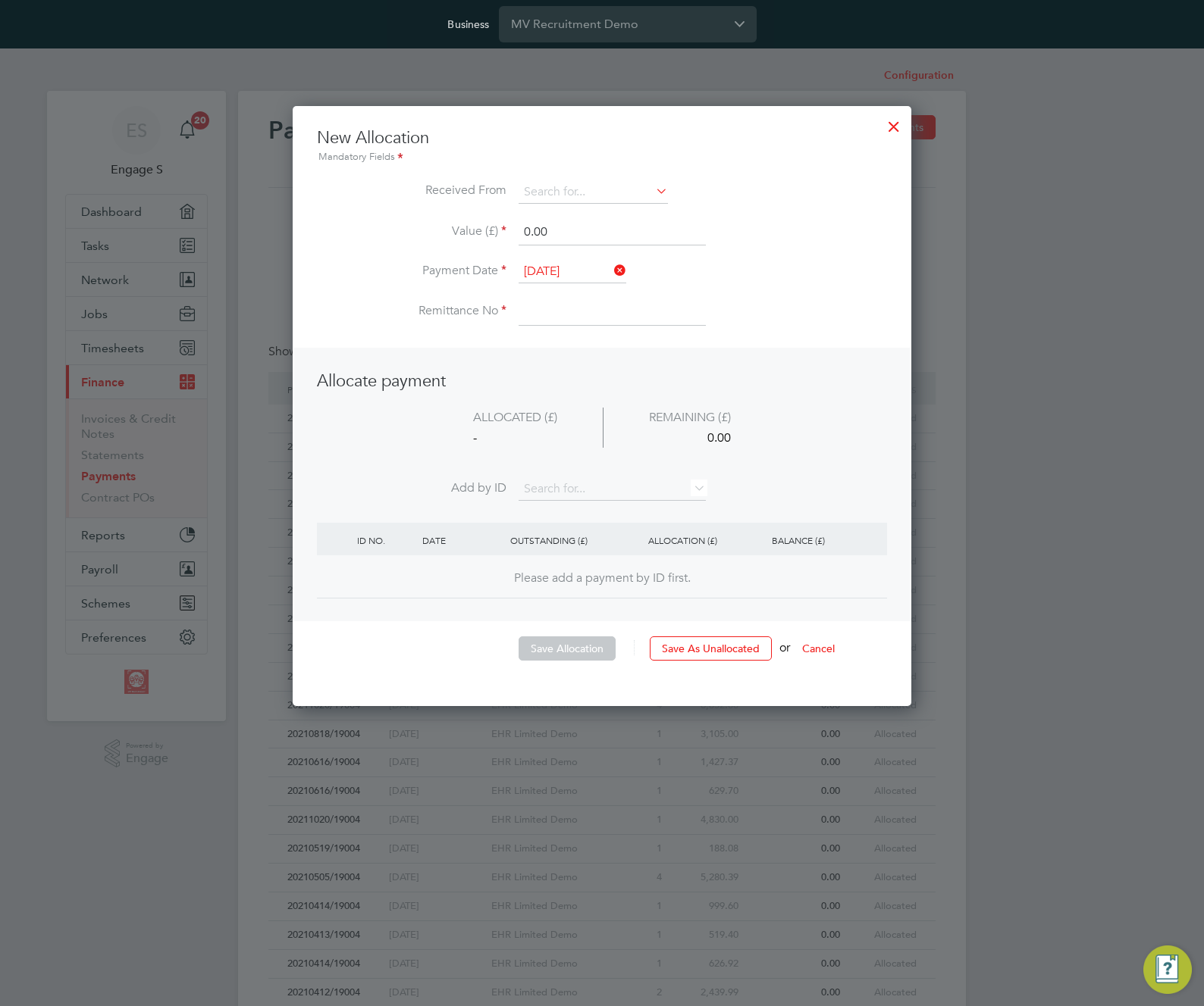
click at [589, 414] on div "ALLOCATED (£)" at bounding box center [514, 418] width 175 height 20
drag, startPoint x: 522, startPoint y: 410, endPoint x: 532, endPoint y: 366, distance: 45.1
click at [522, 409] on div "ALLOCATED (£)" at bounding box center [514, 418] width 175 height 20
click at [545, 311] on input at bounding box center [612, 312] width 188 height 27
click at [566, 194] on input at bounding box center [593, 192] width 149 height 23
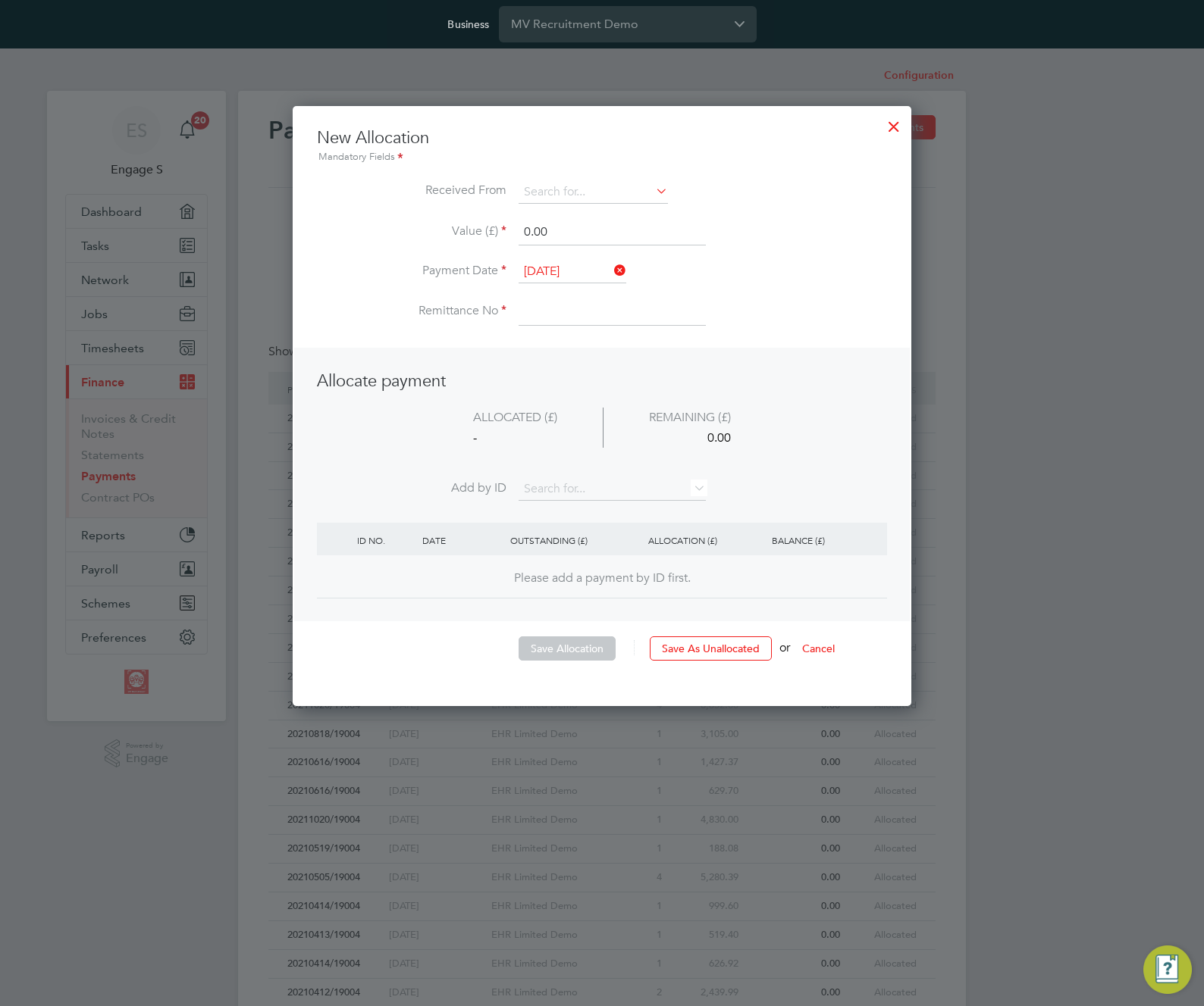
click at [720, 210] on li "Received From" at bounding box center [602, 200] width 570 height 38
click at [648, 463] on li "ALLOCATED (£) REMAINING (£) - 0.00" at bounding box center [602, 443] width 570 height 72
click at [626, 192] on input at bounding box center [593, 192] width 149 height 23
click at [624, 221] on li "EHR Limited Demo" at bounding box center [593, 214] width 151 height 20
type input "EHR Limited Demo"
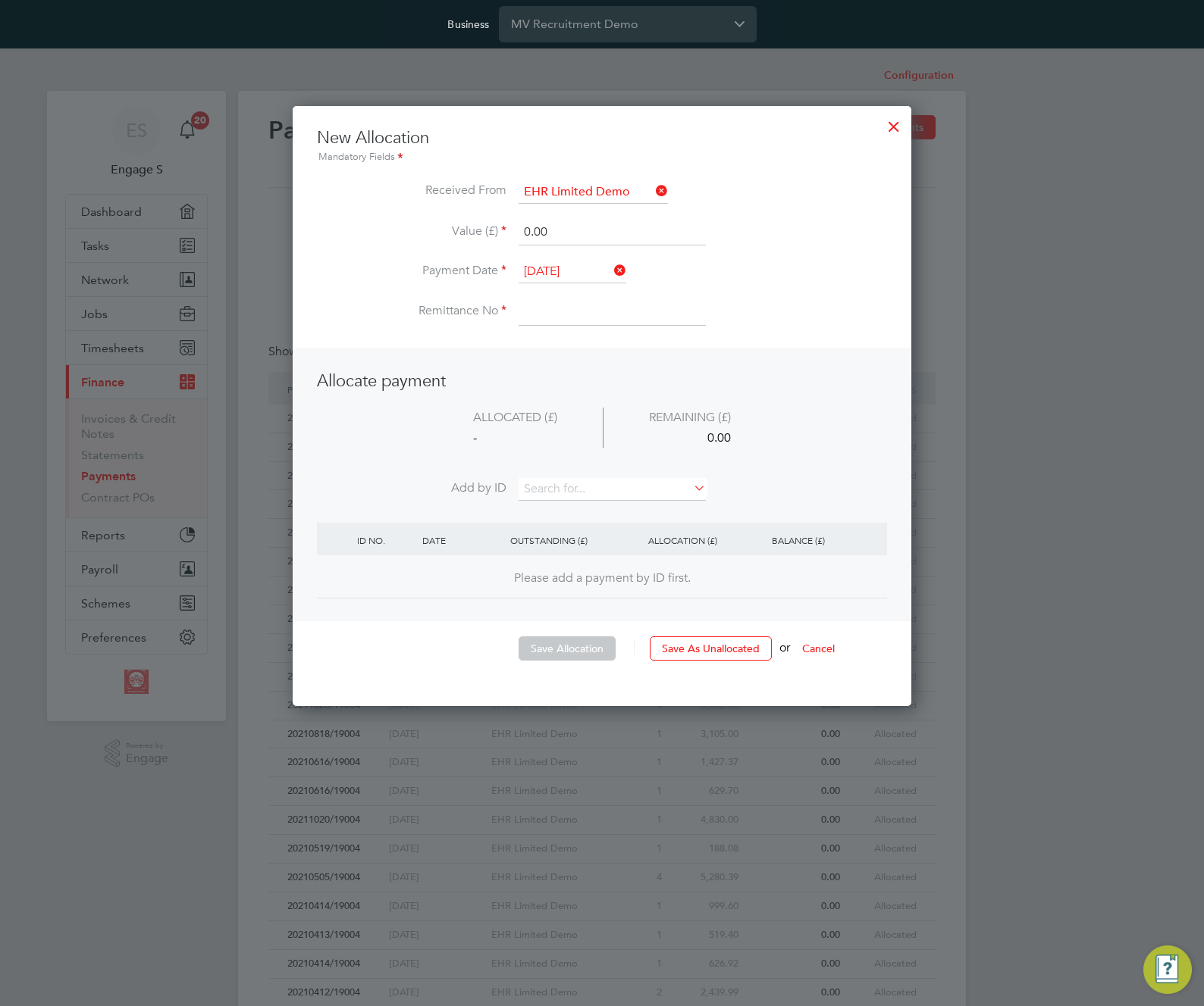
click at [738, 409] on div "REMAINING (£)" at bounding box center [689, 418] width 174 height 20
click at [890, 114] on div at bounding box center [893, 122] width 27 height 27
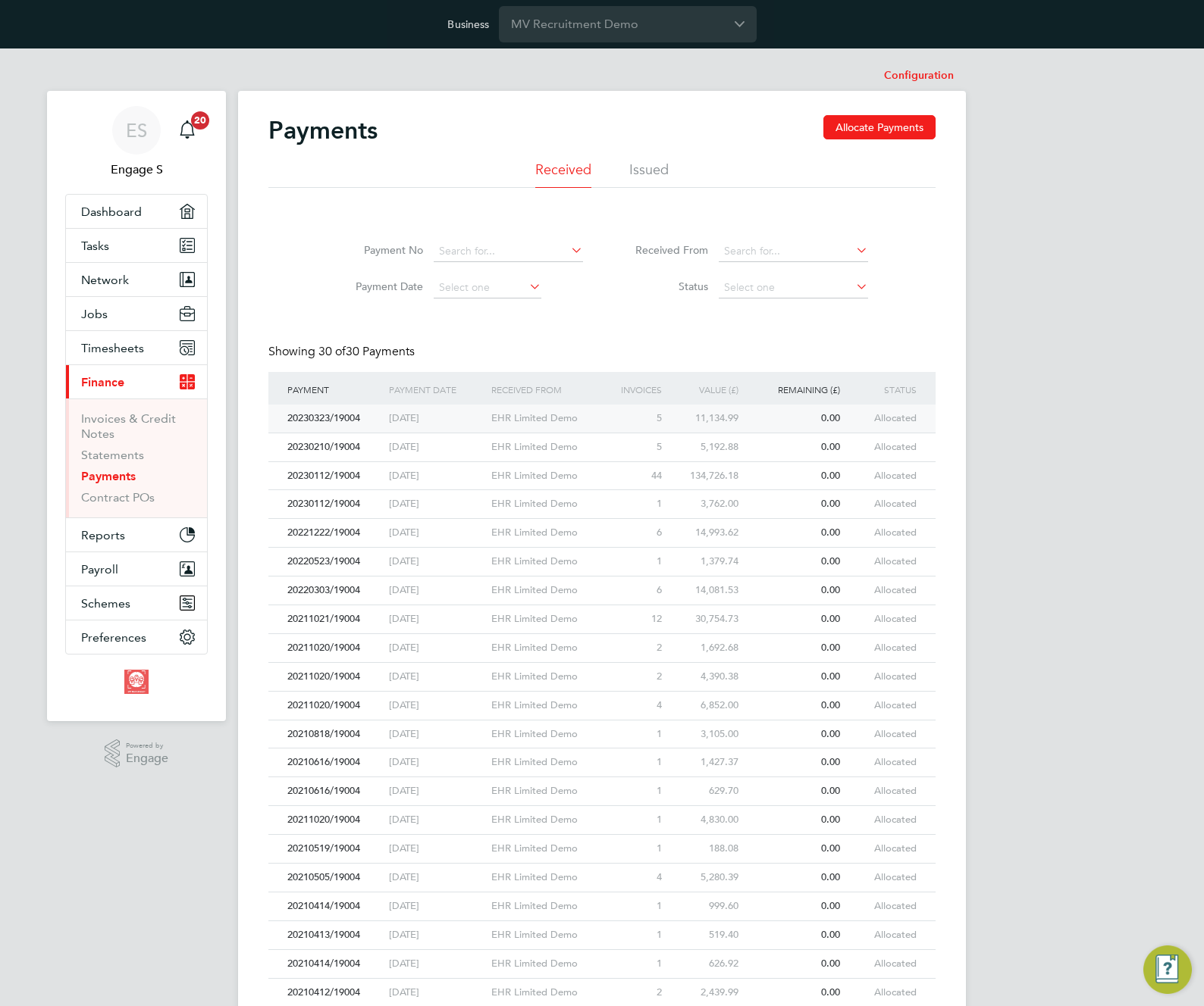
click at [507, 422] on div "EHR Limited Demo" at bounding box center [551, 419] width 128 height 28
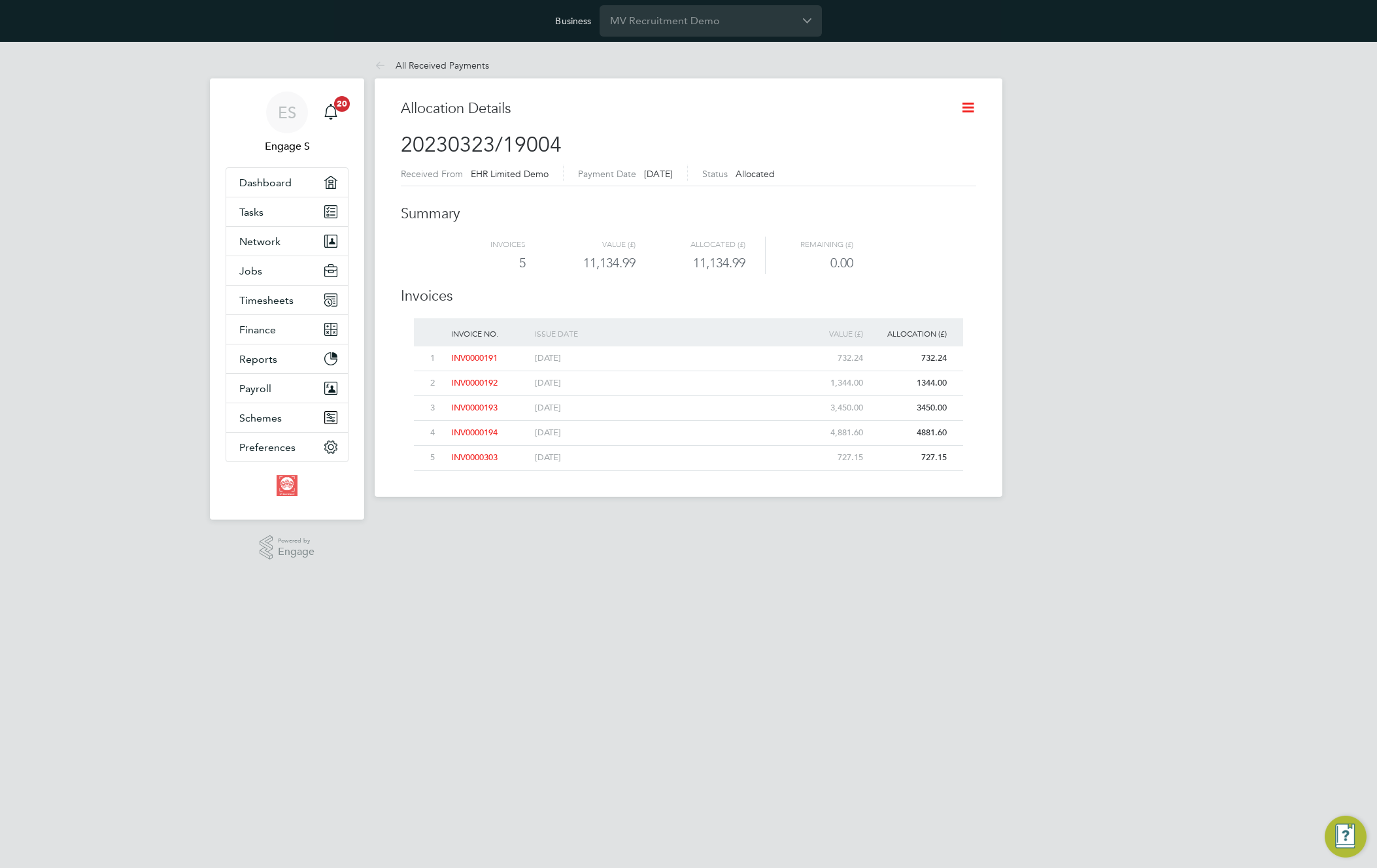
click at [974, 113] on icon at bounding box center [968, 107] width 16 height 16
click at [645, 123] on div "Allocation Details" at bounding box center [675, 115] width 549 height 32
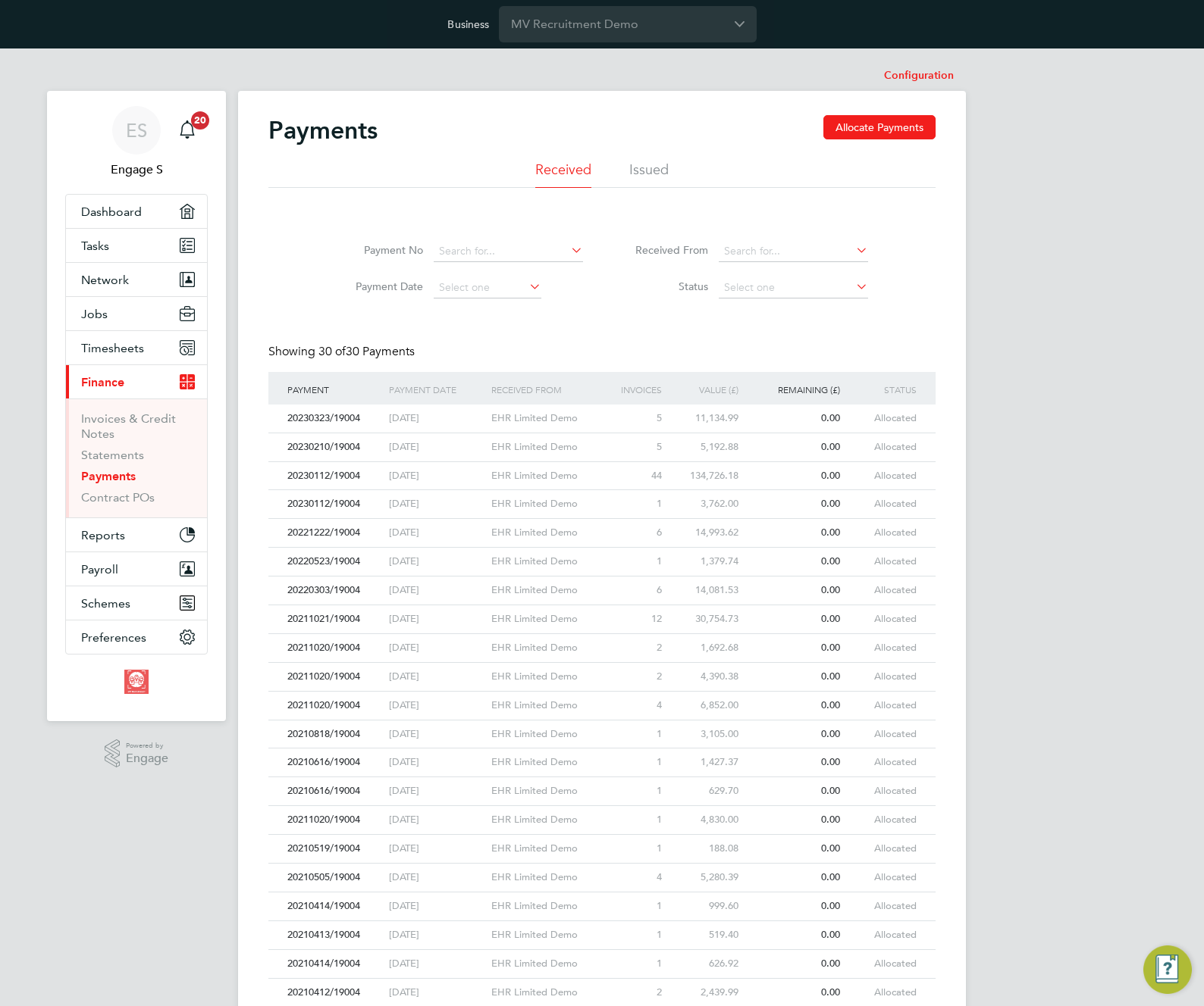
click at [636, 286] on label "Status" at bounding box center [665, 286] width 87 height 14
drag, startPoint x: 633, startPoint y: 283, endPoint x: 590, endPoint y: 265, distance: 46.6
click at [590, 265] on li "Payment No" at bounding box center [459, 251] width 285 height 37
drag, startPoint x: 596, startPoint y: 258, endPoint x: 590, endPoint y: 231, distance: 27.7
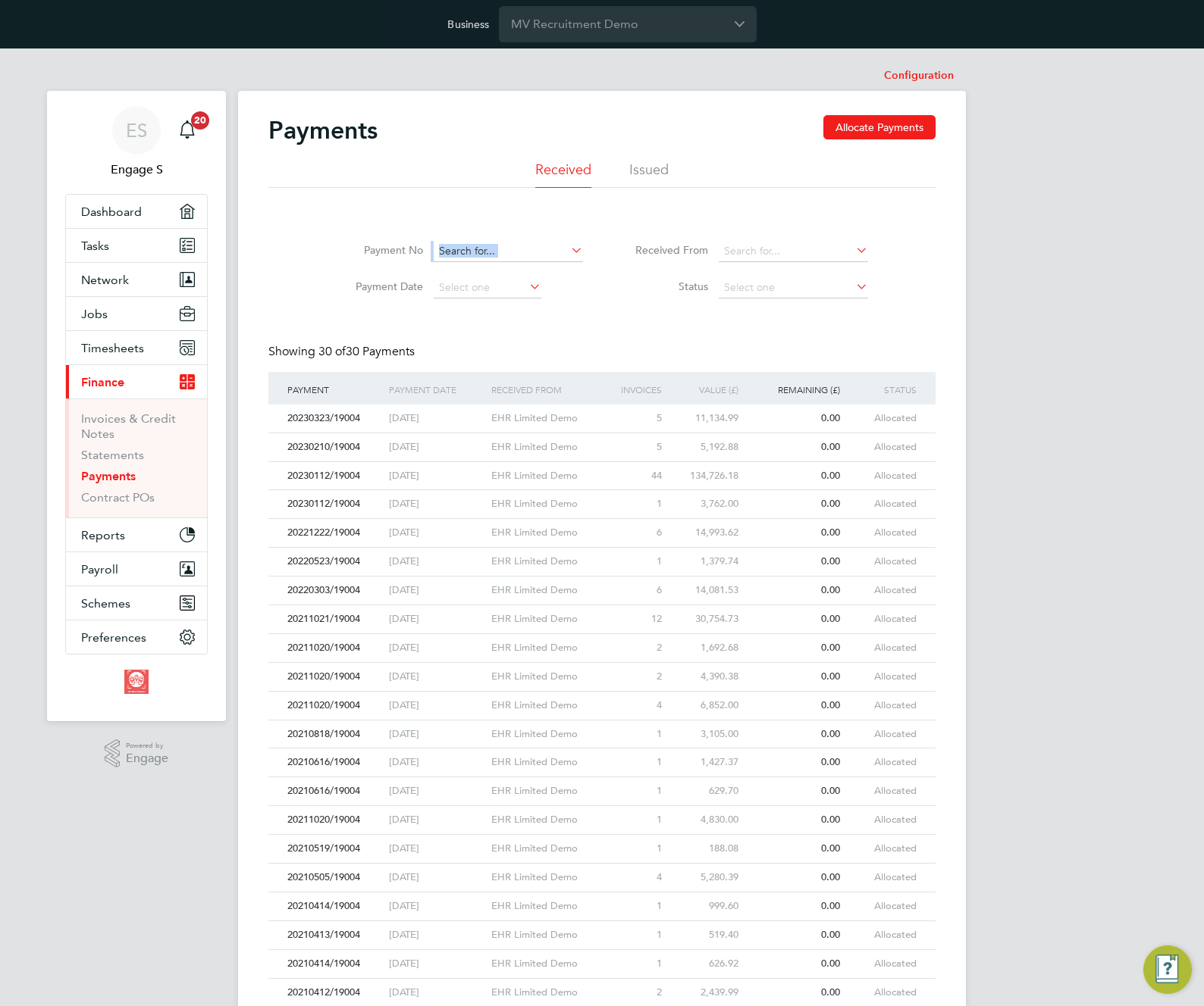
click at [590, 231] on div "Payment No Payment Date Received From Status" at bounding box center [602, 265] width 667 height 80
click at [493, 249] on input at bounding box center [508, 251] width 149 height 21
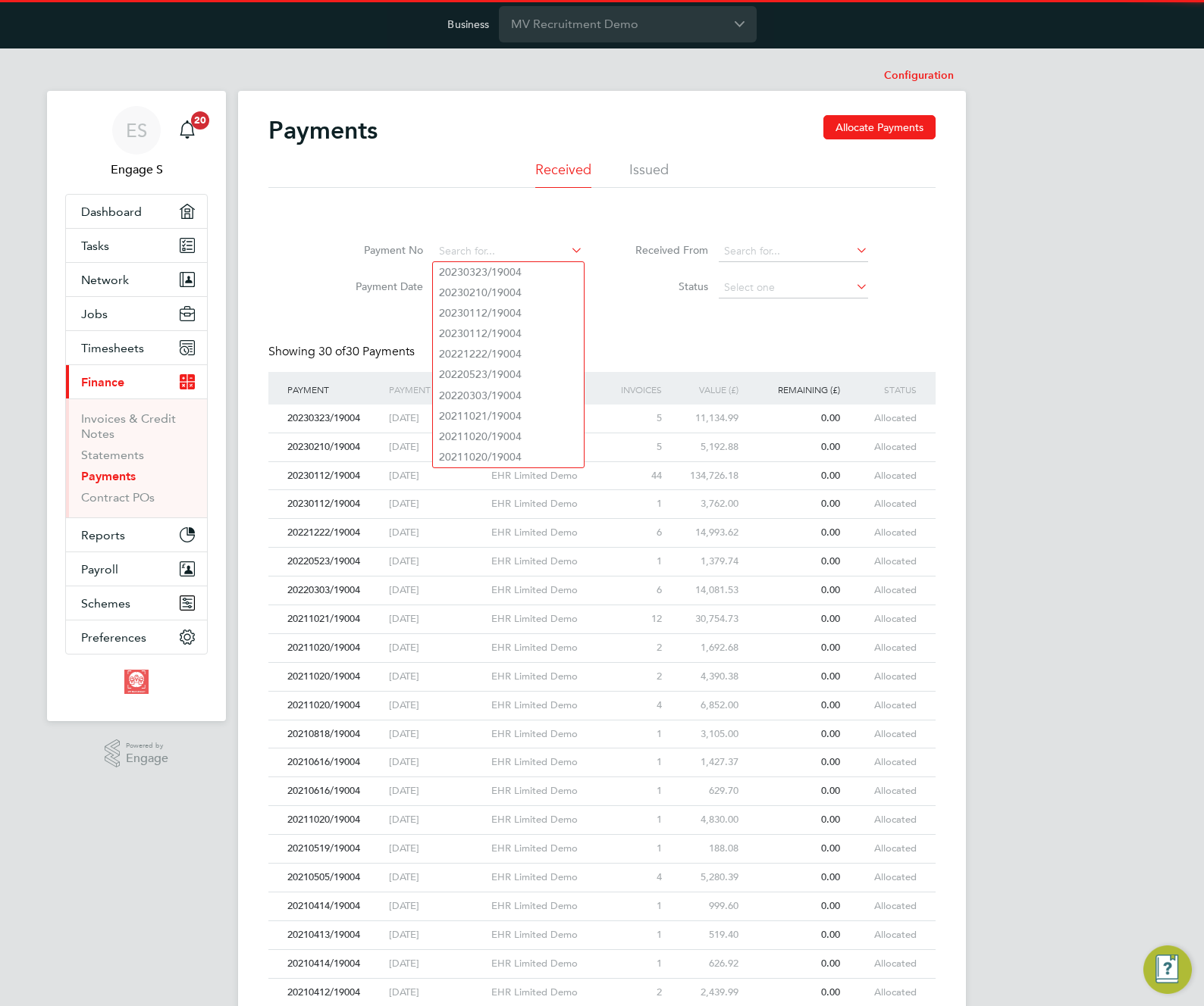
click at [600, 236] on li "Payment No" at bounding box center [459, 251] width 285 height 37
